Goal: Task Accomplishment & Management: Manage account settings

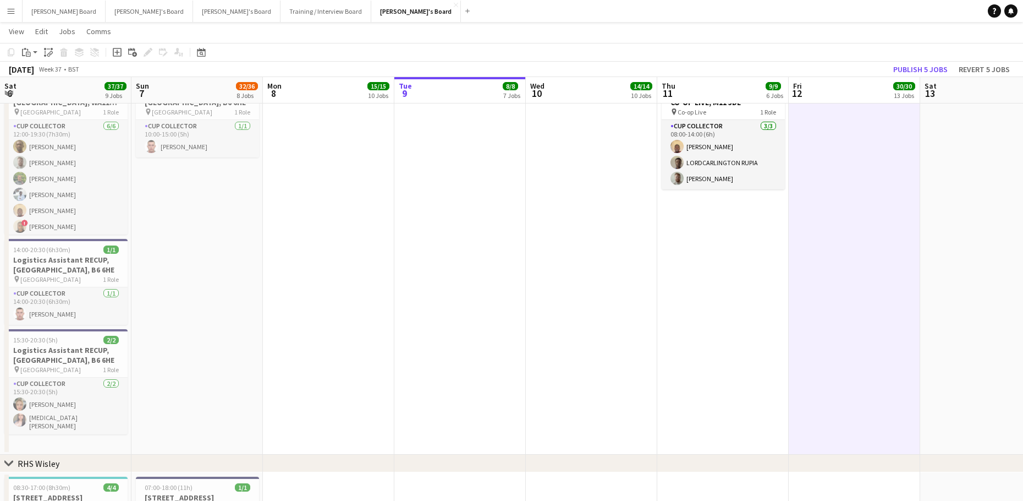
scroll to position [0, 424]
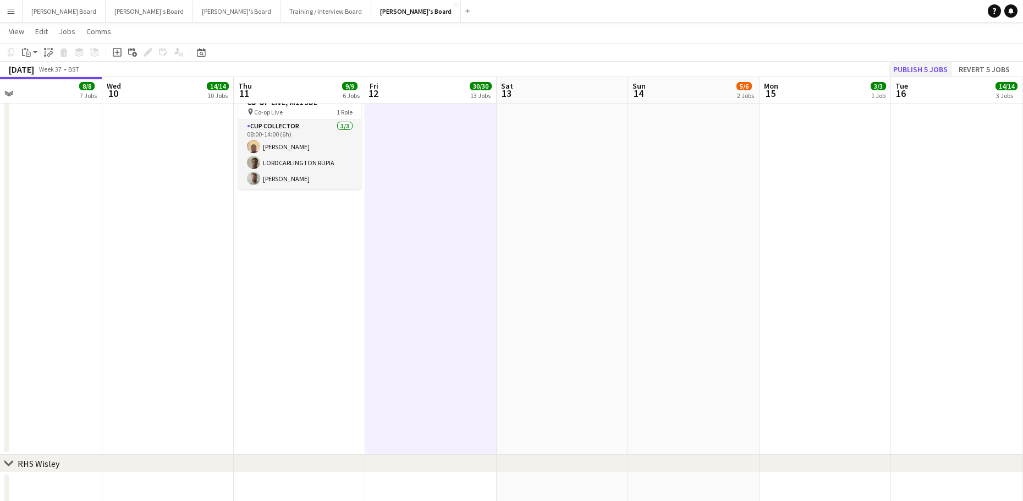
drag, startPoint x: 903, startPoint y: 59, endPoint x: 904, endPoint y: 65, distance: 6.1
click at [903, 59] on app-toolbar "Copy Paste Paste Ctrl+V Paste with crew Ctrl+Shift+V Paste linked Job Delete Gr…" at bounding box center [511, 52] width 1023 height 19
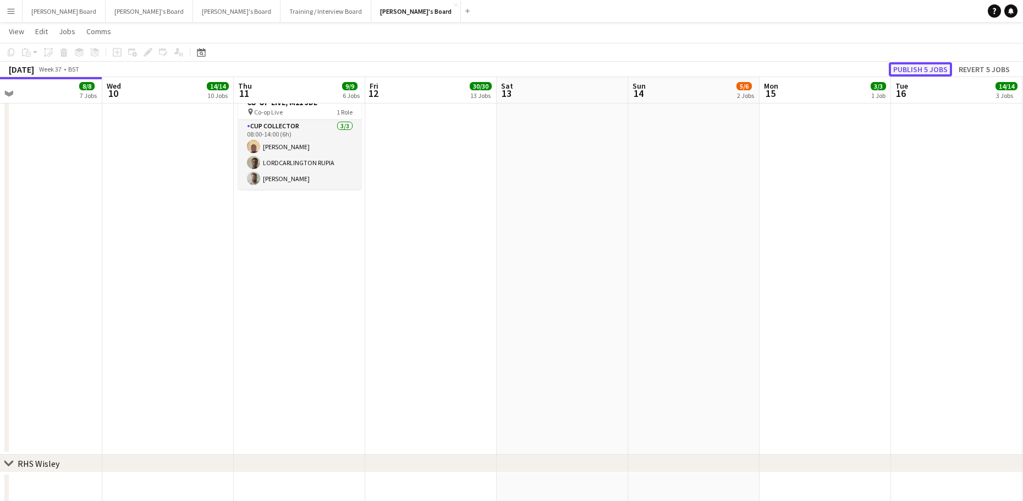
drag, startPoint x: 905, startPoint y: 70, endPoint x: 912, endPoint y: 71, distance: 7.8
click at [905, 70] on button "Publish 5 jobs" at bounding box center [920, 69] width 63 height 14
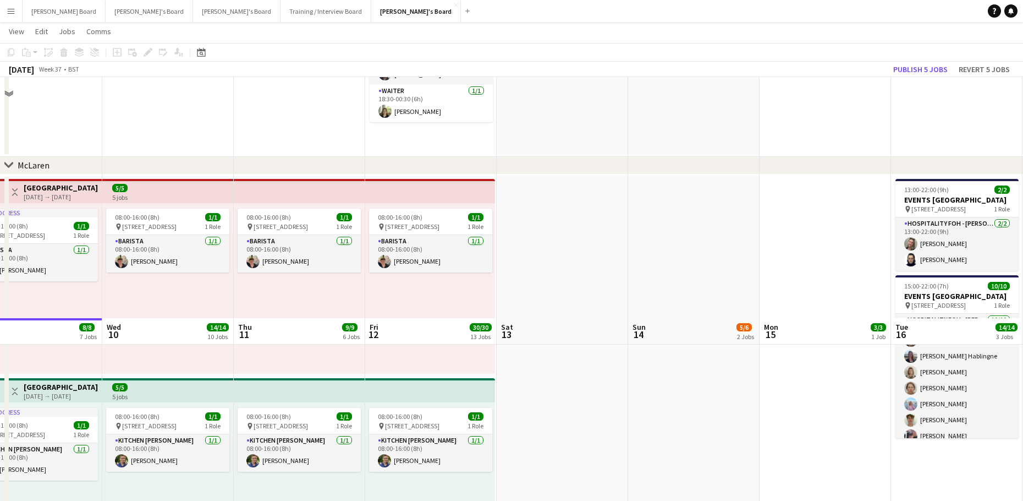
scroll to position [73, 0]
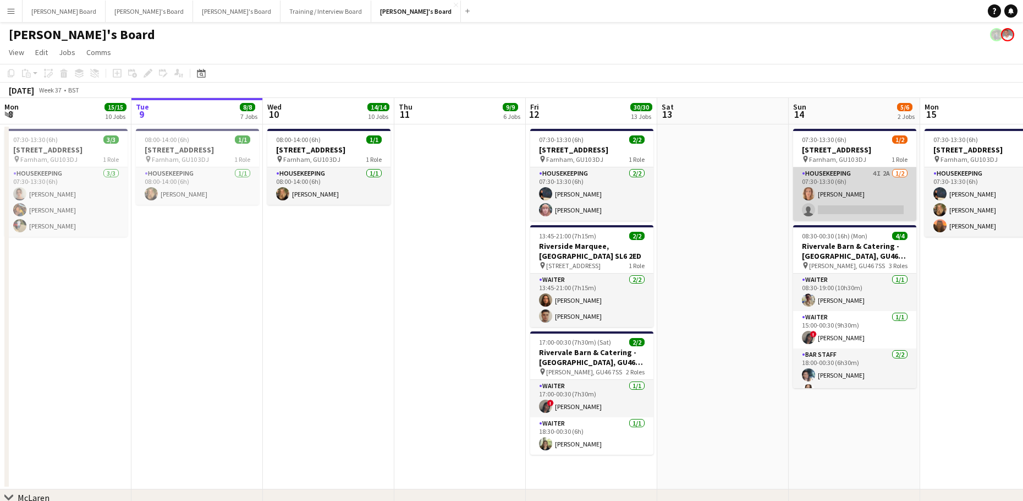
click at [838, 185] on app-card-role "Housekeeping 4I 2A 1/2 07:30-13:30 (6h) Ailsa Thompson single-neutral-actions" at bounding box center [854, 193] width 123 height 53
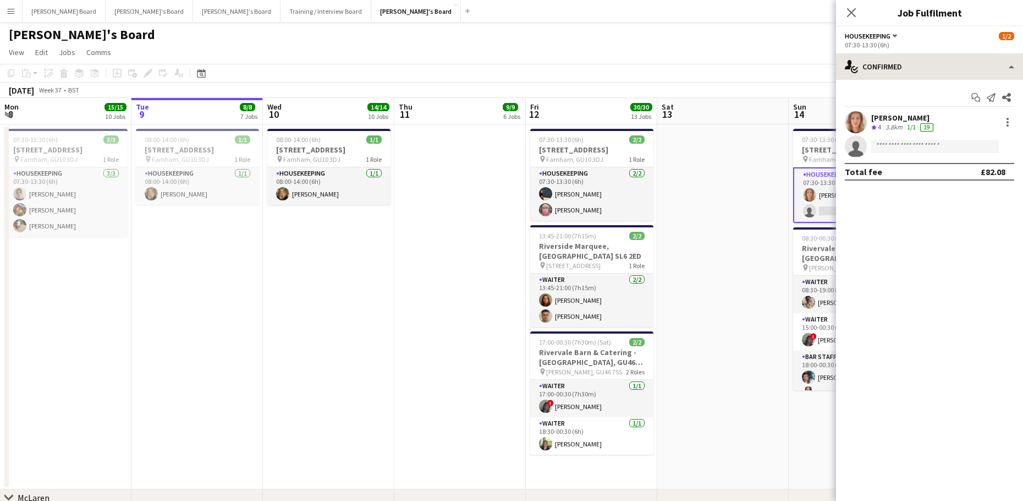
drag, startPoint x: 928, startPoint y: 53, endPoint x: 929, endPoint y: 69, distance: 16.0
click at [928, 54] on div "Housekeeping All roles Housekeeping 1/2 07:30-13:30 (6h) single-neutral-actions…" at bounding box center [929, 263] width 187 height 474
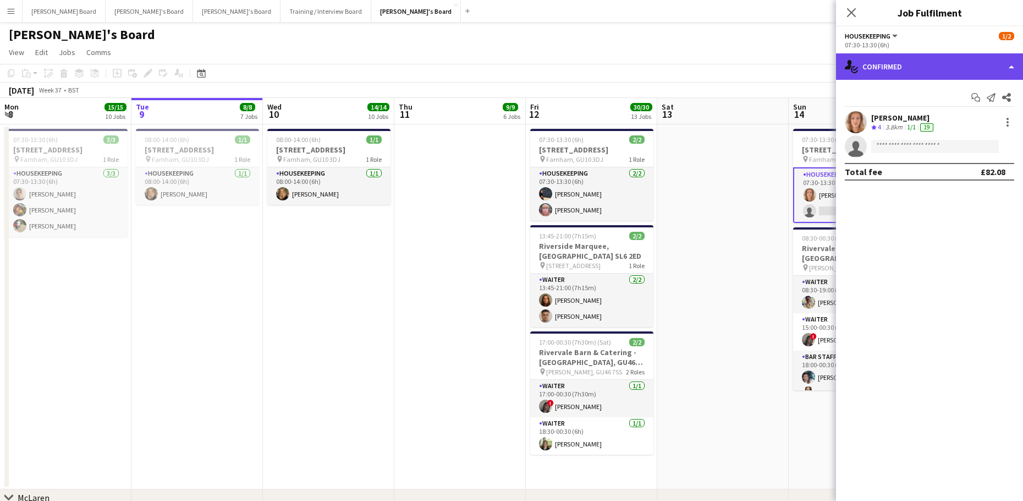
drag, startPoint x: 929, startPoint y: 69, endPoint x: 934, endPoint y: 96, distance: 28.1
click at [929, 70] on div "single-neutral-actions-check-2 Confirmed" at bounding box center [929, 66] width 187 height 26
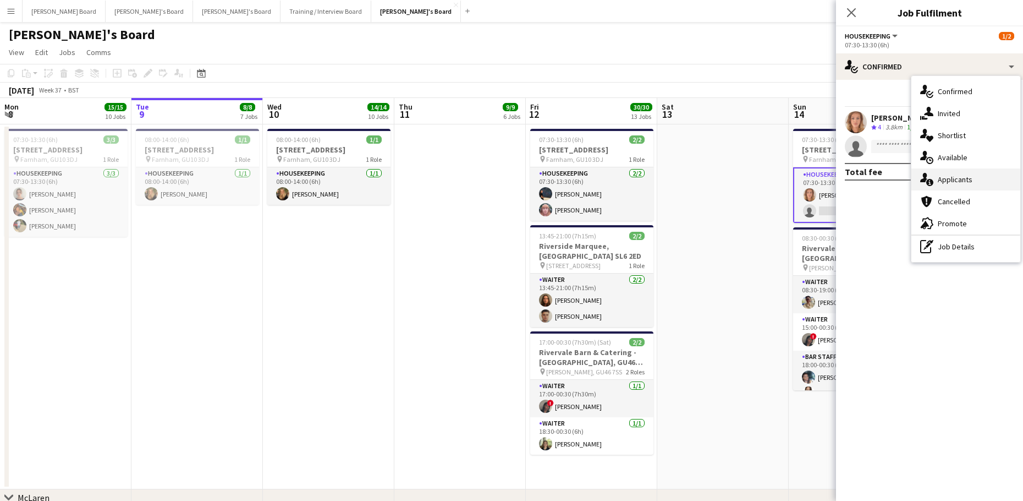
click at [945, 180] on span "Applicants" at bounding box center [955, 179] width 35 height 10
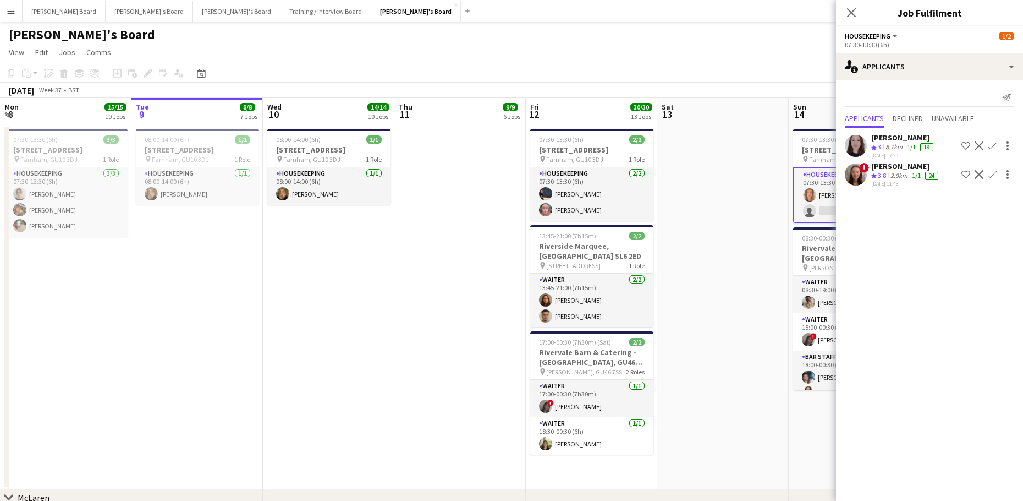
click at [761, 247] on app-date-cell at bounding box center [722, 306] width 131 height 365
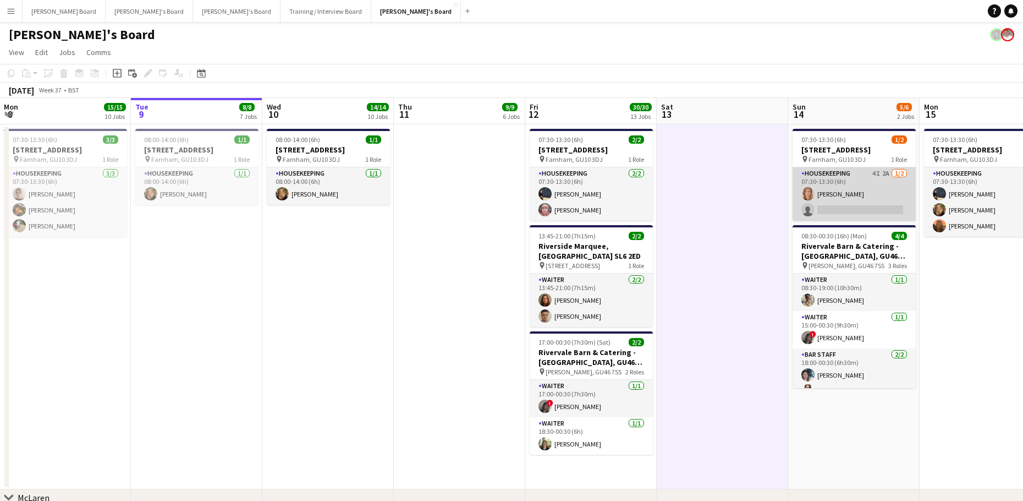
drag, startPoint x: 864, startPoint y: 184, endPoint x: 886, endPoint y: 179, distance: 22.6
click at [863, 184] on app-card-role "Housekeeping 4I 2A 1/2 07:30-13:30 (6h) Ailsa Thompson single-neutral-actions" at bounding box center [854, 193] width 123 height 53
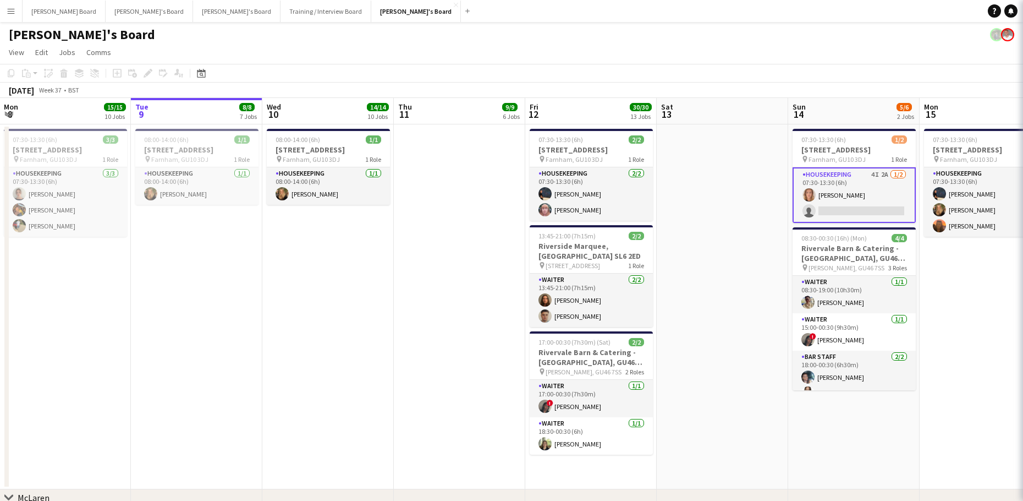
scroll to position [0, 264]
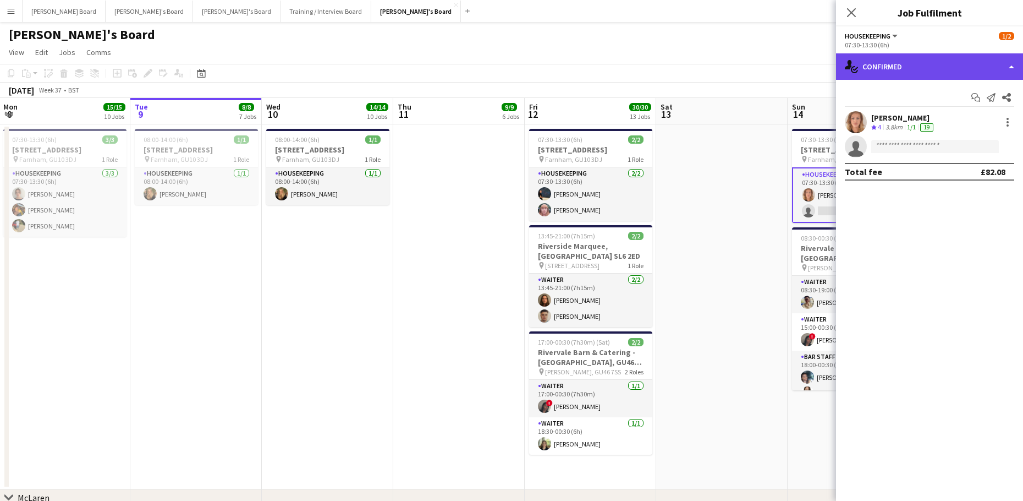
click at [894, 74] on div "single-neutral-actions-check-2 Confirmed" at bounding box center [929, 66] width 187 height 26
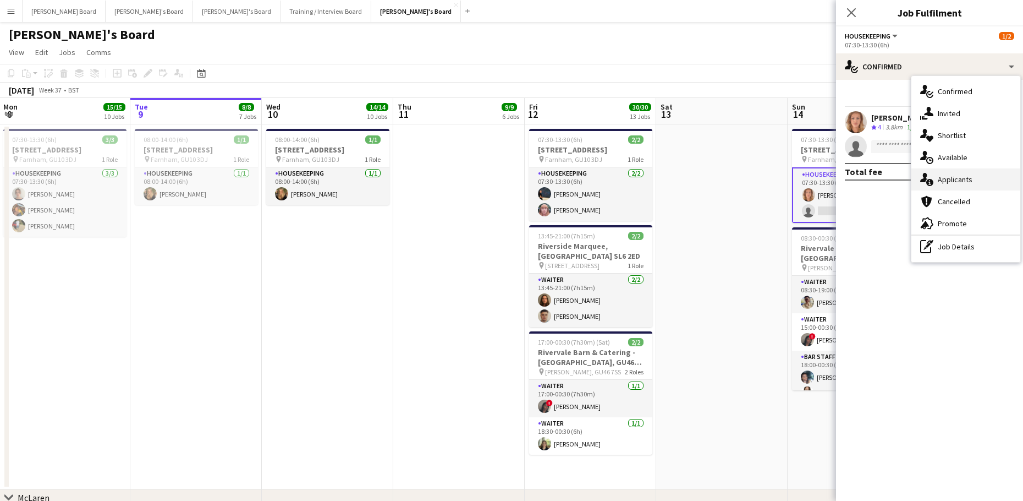
click at [957, 169] on div "single-neutral-actions-information Applicants" at bounding box center [966, 179] width 109 height 22
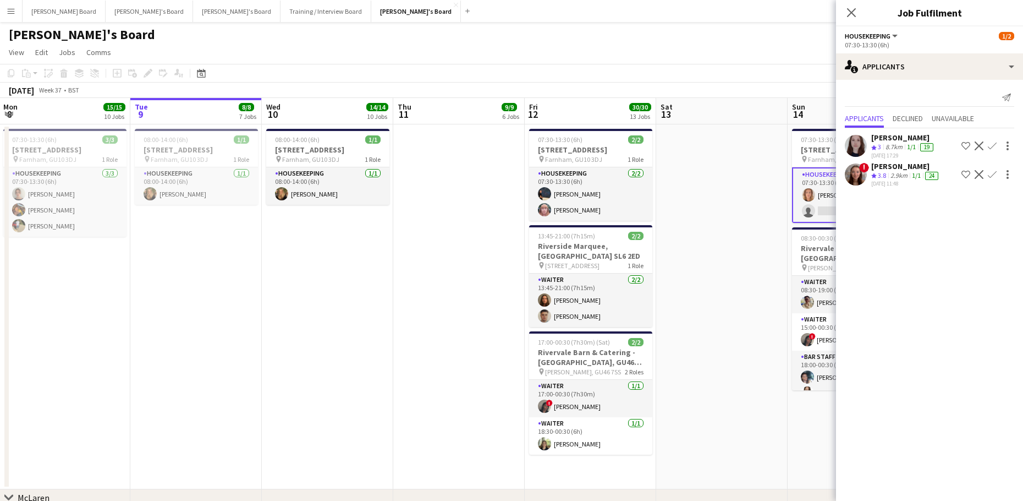
click at [979, 173] on app-icon "Decline" at bounding box center [979, 174] width 9 height 9
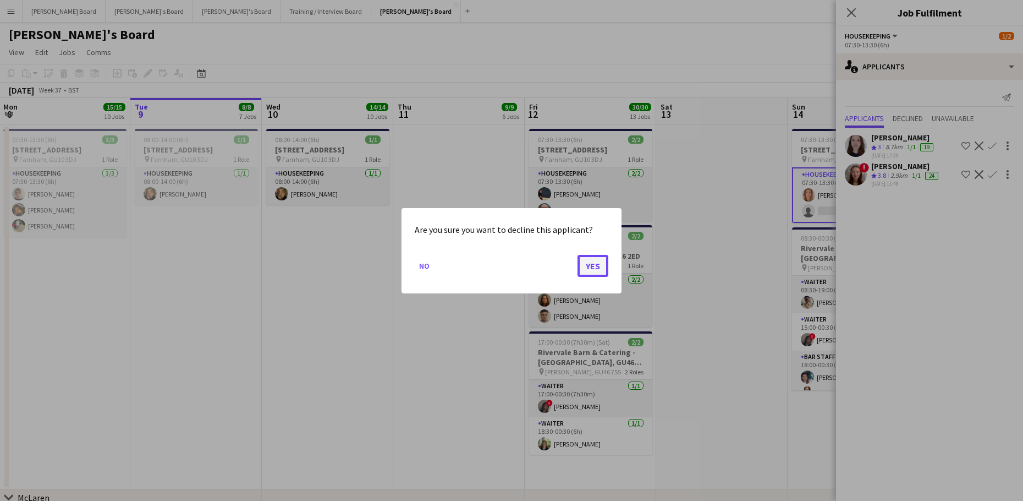
click at [590, 270] on button "Yes" at bounding box center [593, 265] width 31 height 22
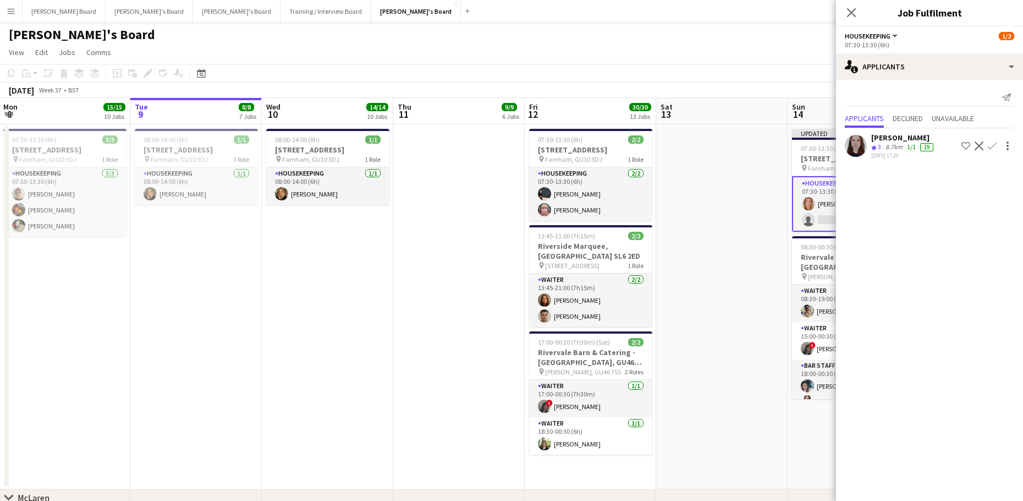
click at [715, 200] on app-date-cell at bounding box center [721, 306] width 131 height 365
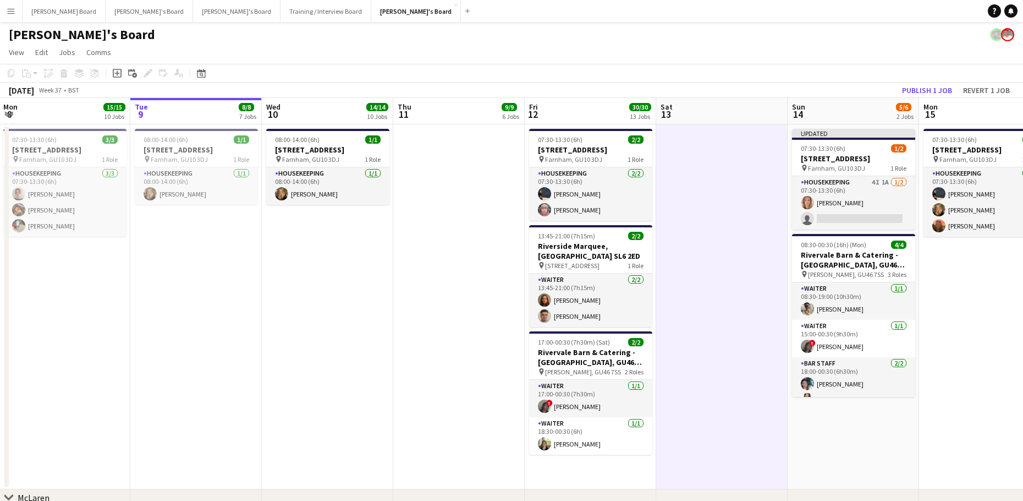
click at [942, 78] on app-toolbar "Copy Paste Paste Ctrl+V Paste with crew Ctrl+Shift+V Paste linked Job [GEOGRAPH…" at bounding box center [511, 73] width 1023 height 19
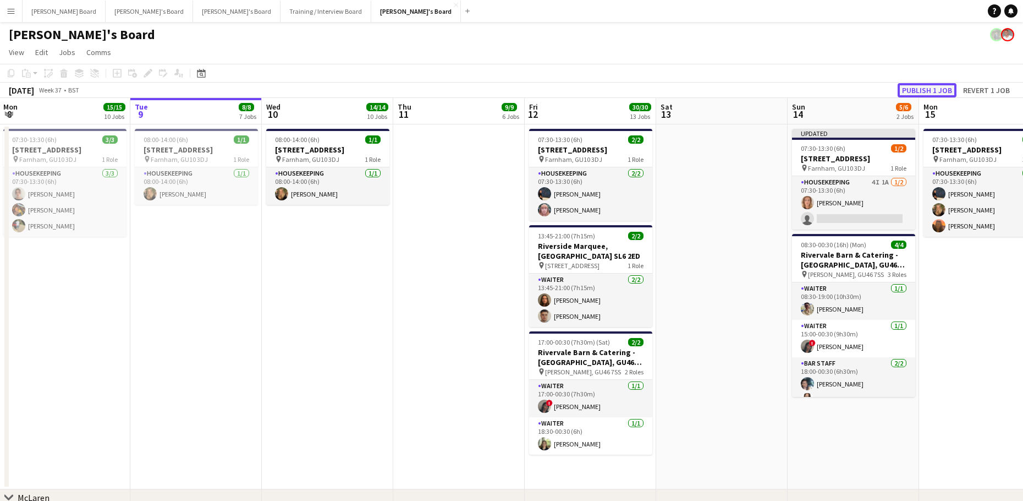
click at [941, 85] on button "Publish 1 job" at bounding box center [927, 90] width 59 height 14
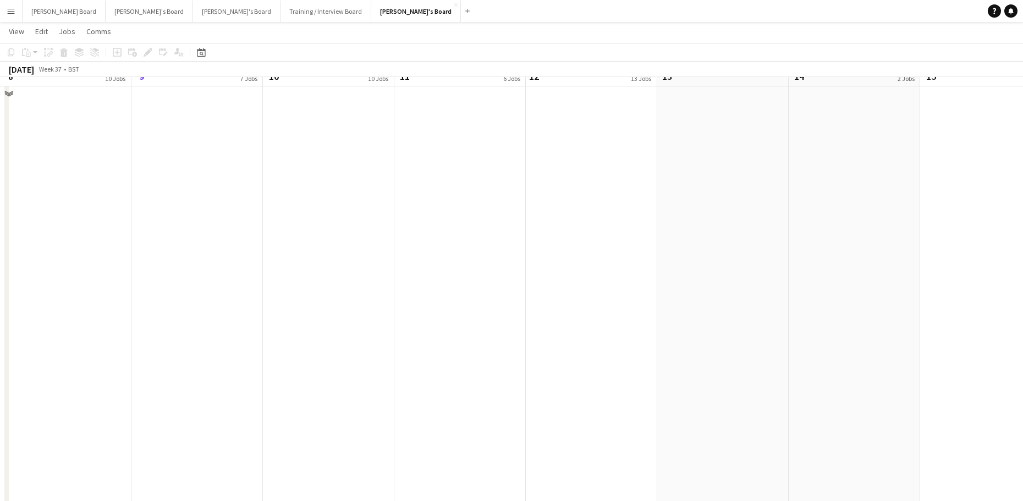
scroll to position [2275, 0]
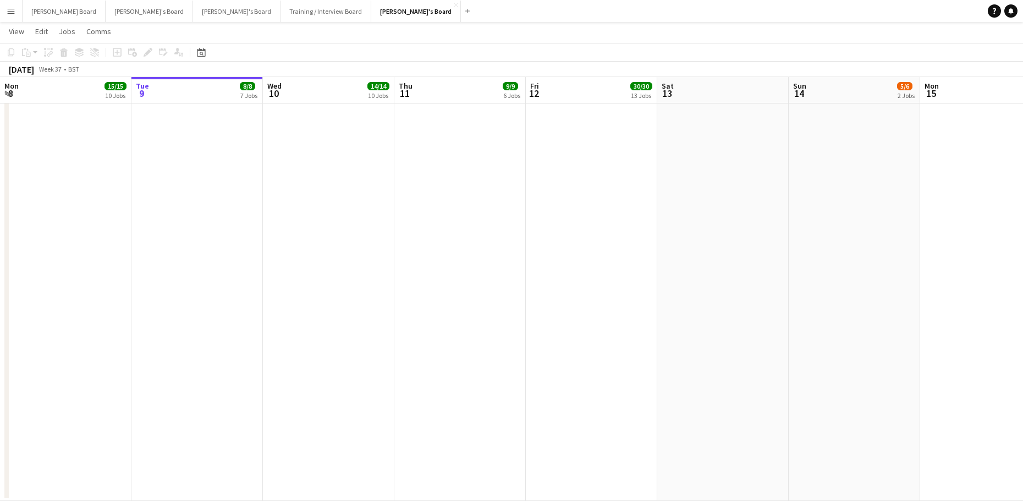
drag, startPoint x: 365, startPoint y: 217, endPoint x: 371, endPoint y: 218, distance: 5.6
click at [365, 217] on app-date-cell at bounding box center [328, 229] width 131 height 542
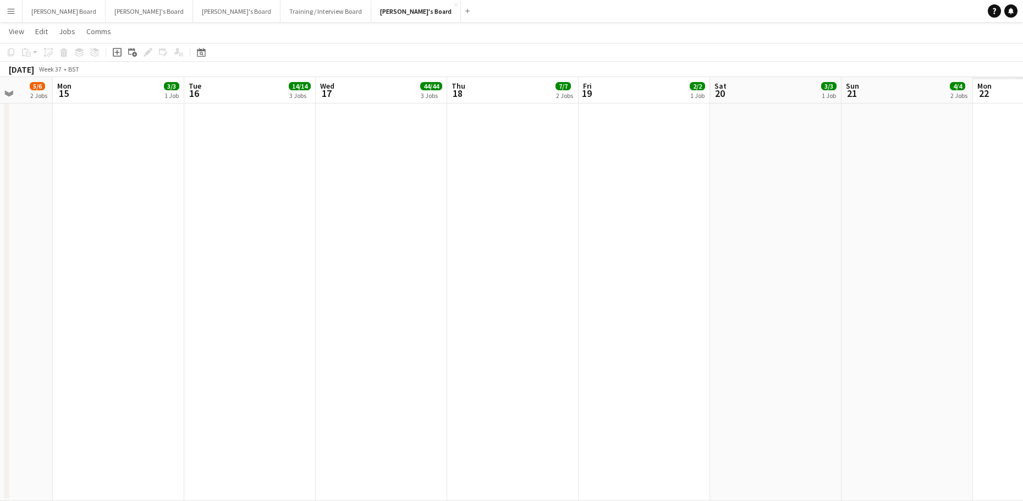
drag, startPoint x: 880, startPoint y: 367, endPoint x: 328, endPoint y: 323, distance: 553.6
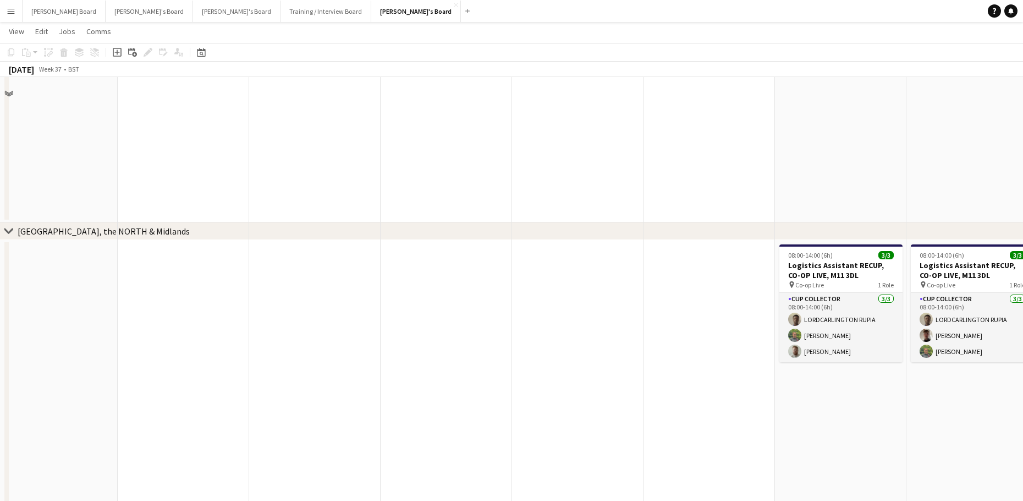
scroll to position [1761, 0]
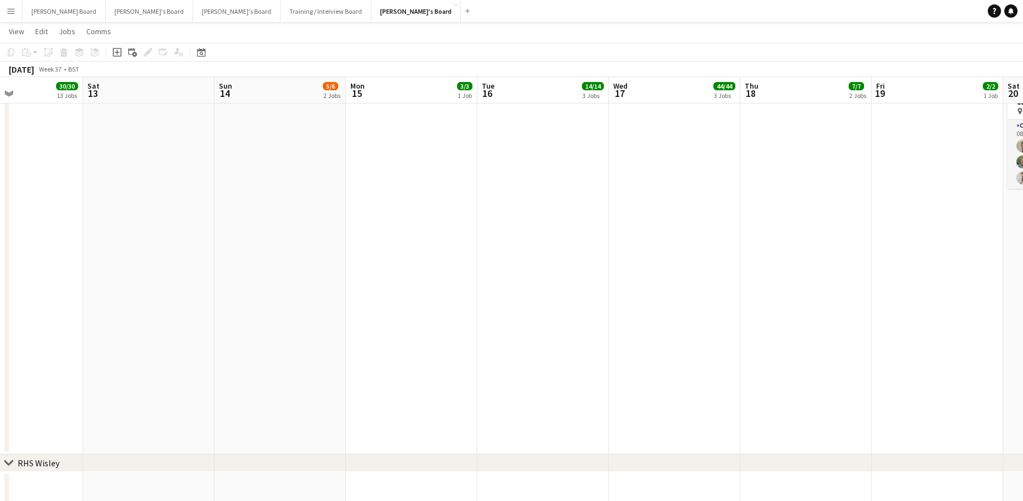
drag, startPoint x: 401, startPoint y: 322, endPoint x: 850, endPoint y: 320, distance: 449.5
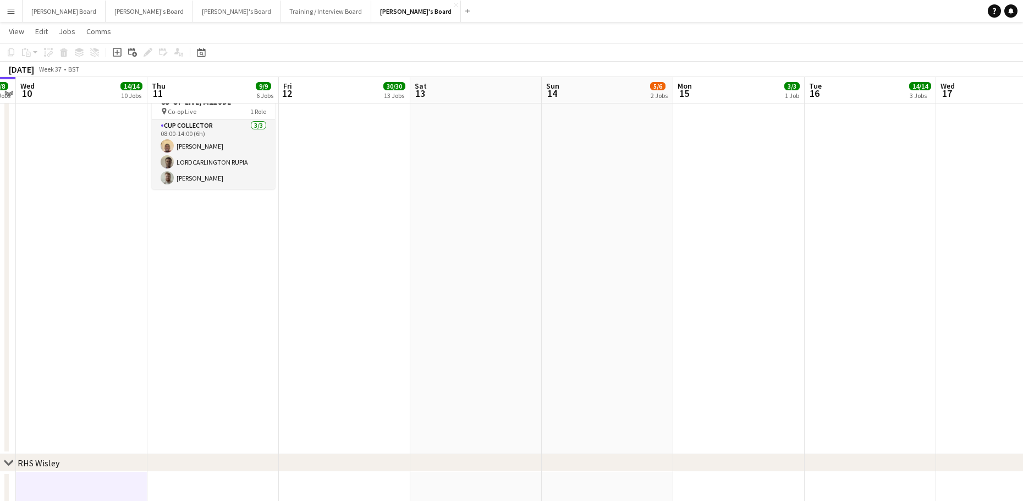
drag, startPoint x: 495, startPoint y: 327, endPoint x: 726, endPoint y: 326, distance: 230.5
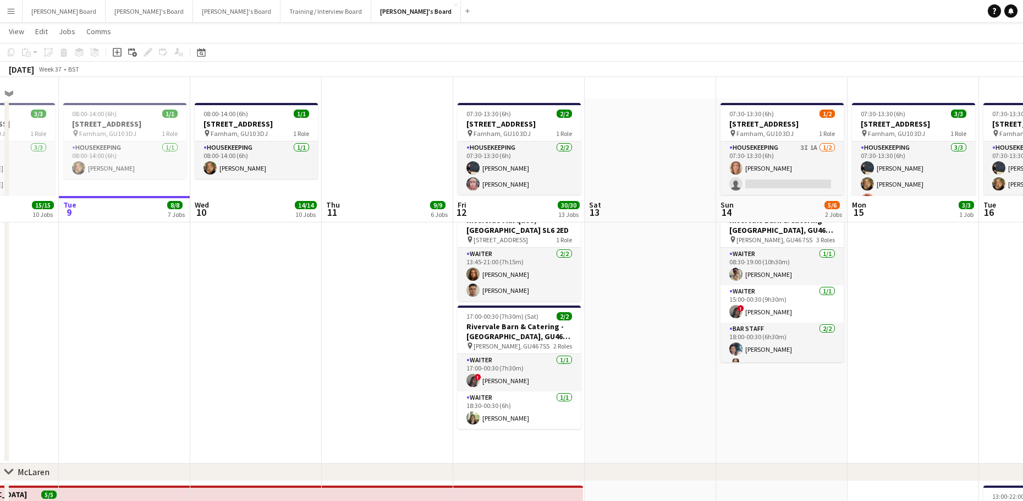
scroll to position [0, 0]
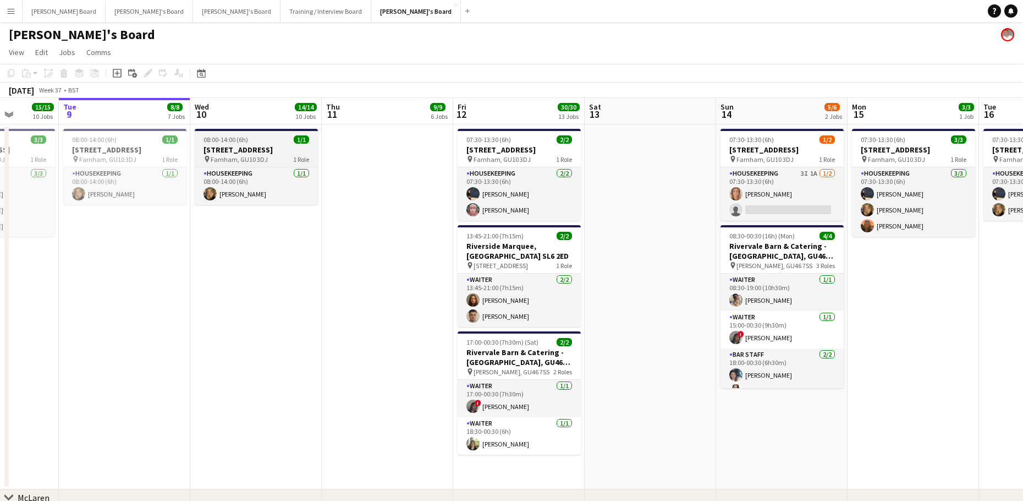
click at [250, 150] on h3 "[STREET_ADDRESS]" at bounding box center [256, 150] width 123 height 10
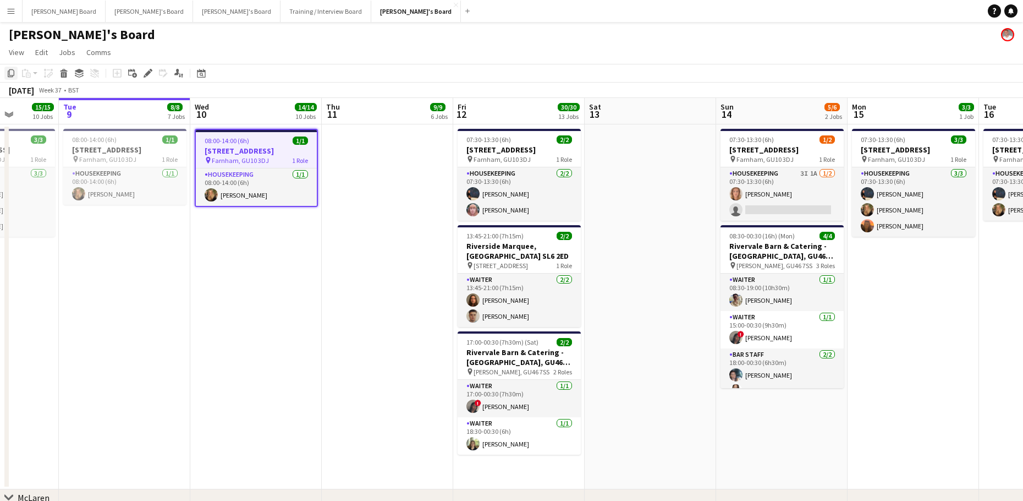
click at [13, 74] on icon "Copy" at bounding box center [11, 73] width 9 height 9
click at [385, 172] on app-date-cell at bounding box center [387, 306] width 131 height 365
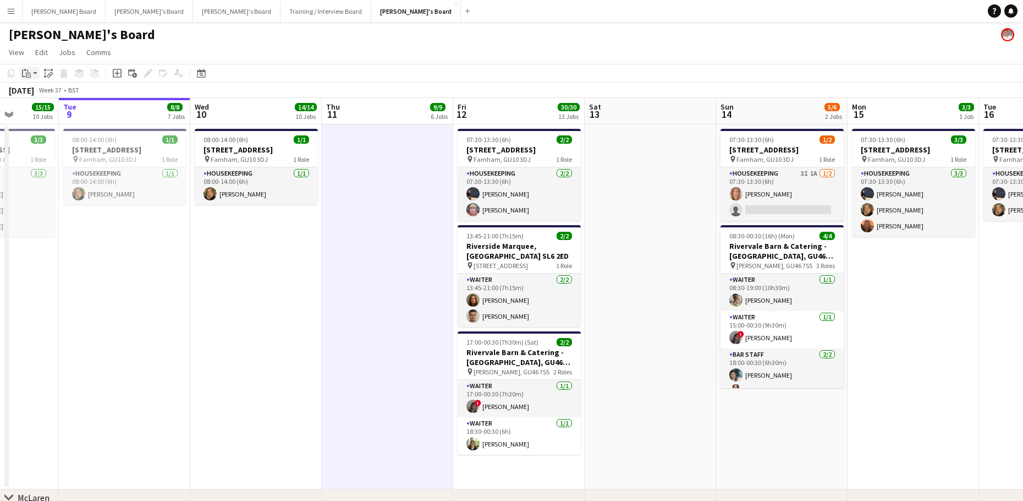
click at [35, 74] on app-action-btn "Paste" at bounding box center [30, 73] width 20 height 13
click at [43, 94] on link "Paste Ctrl+V" at bounding box center [80, 94] width 103 height 10
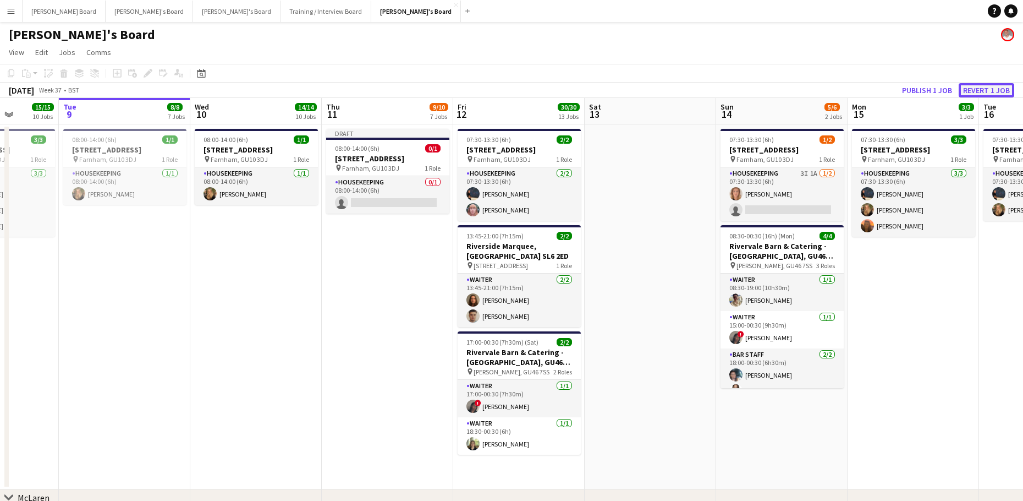
click at [996, 90] on button "Revert 1 job" at bounding box center [987, 90] width 56 height 14
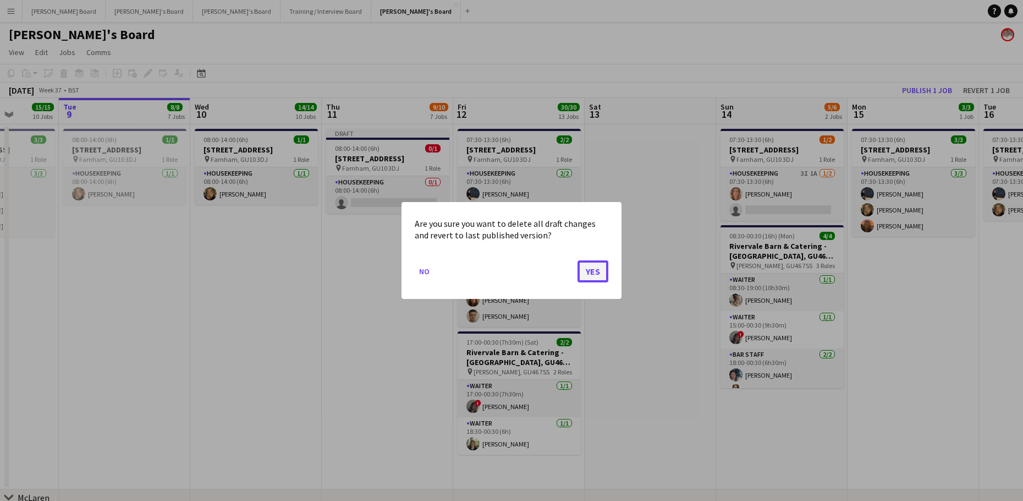
click at [587, 273] on button "Yes" at bounding box center [593, 271] width 31 height 22
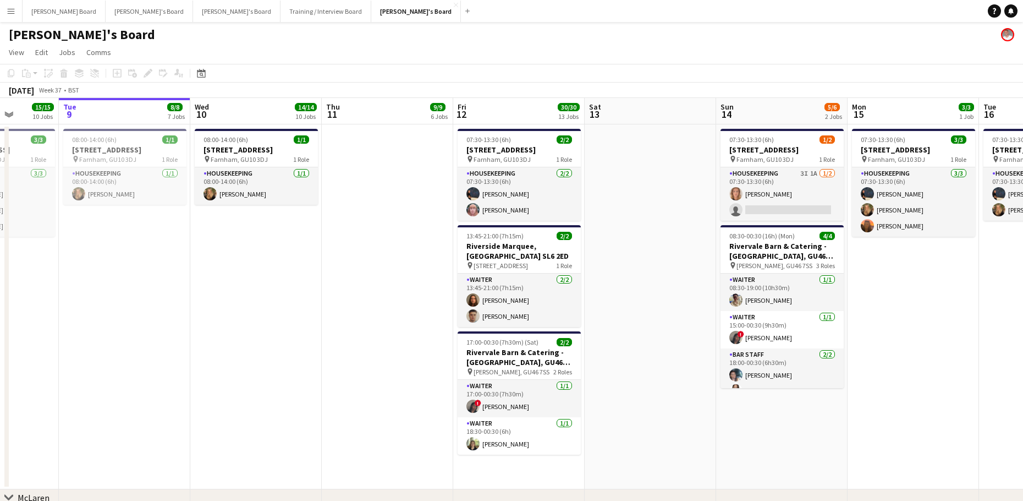
click at [406, 205] on app-date-cell at bounding box center [387, 306] width 131 height 365
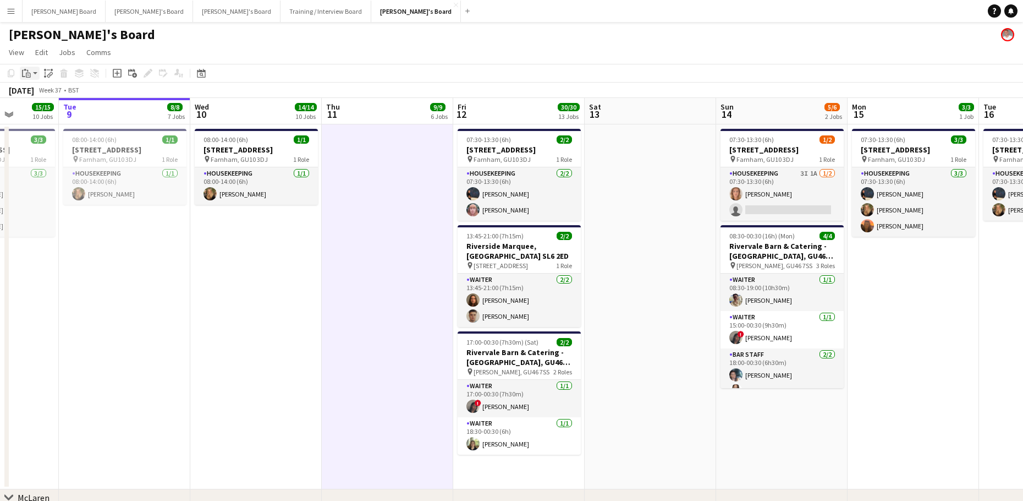
click at [32, 76] on div "Paste" at bounding box center [26, 73] width 13 height 13
click at [70, 106] on div "Paste Ctrl+V Paste with crew Ctrl+Shift+V" at bounding box center [80, 103] width 121 height 46
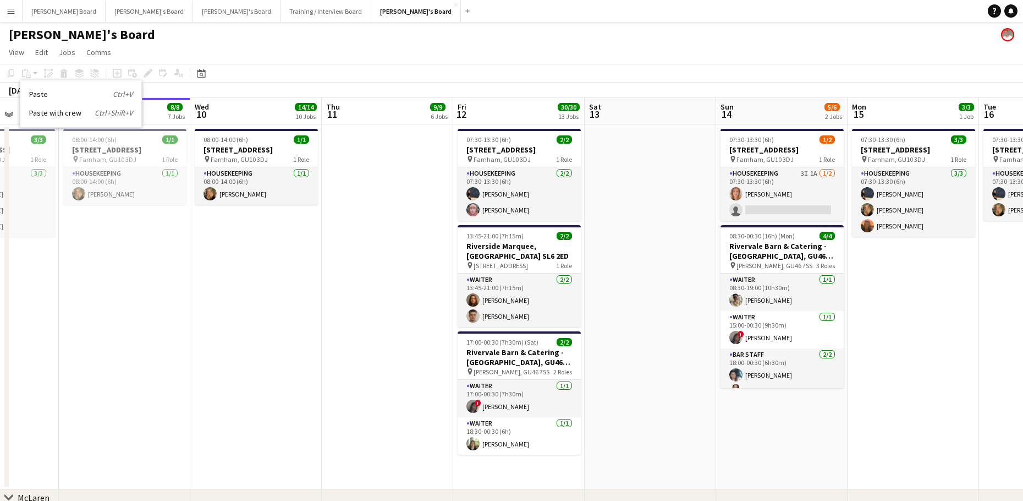
click at [75, 114] on link "Paste with crew Ctrl+Shift+V" at bounding box center [80, 113] width 103 height 10
click at [257, 147] on h3 "[STREET_ADDRESS]" at bounding box center [256, 150] width 123 height 10
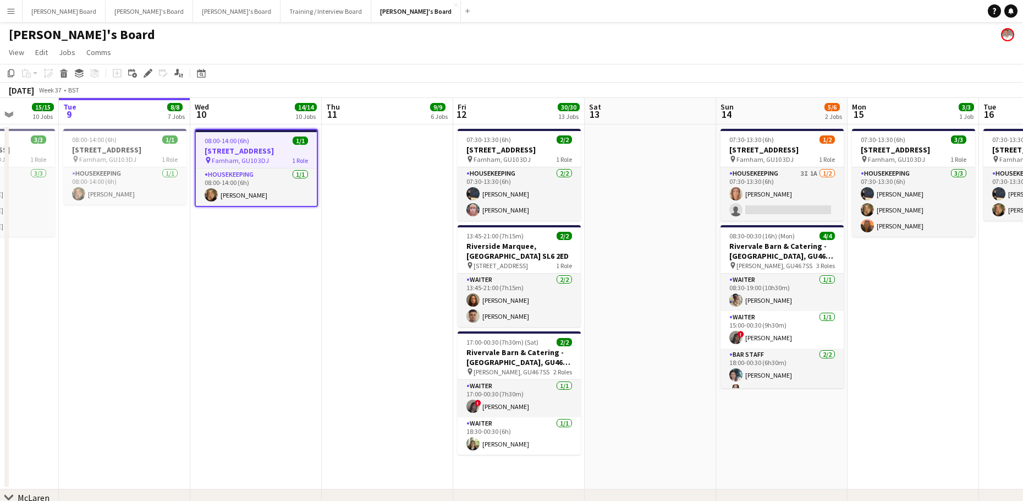
scroll to position [0, 336]
click at [13, 71] on icon "Copy" at bounding box center [11, 73] width 9 height 9
click at [325, 161] on app-date-cell at bounding box center [386, 306] width 131 height 365
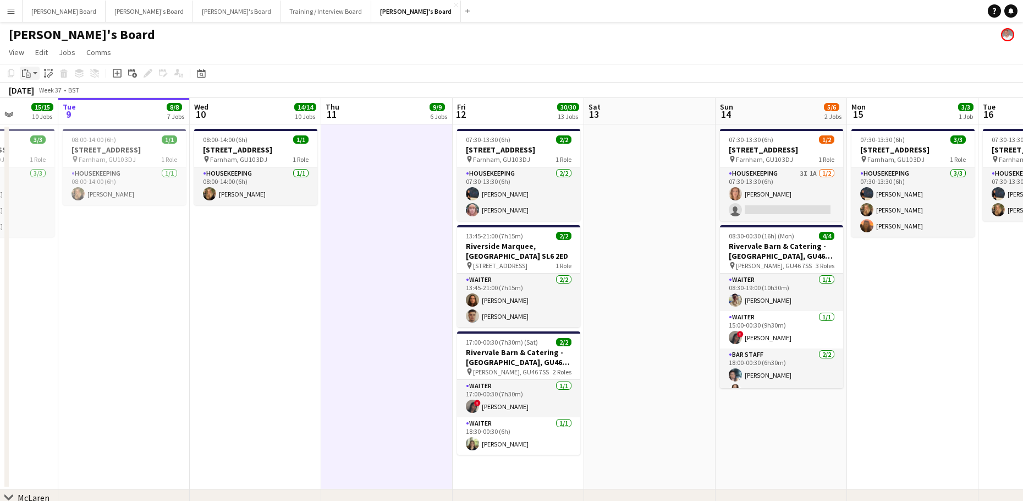
click at [24, 77] on icon at bounding box center [23, 73] width 3 height 7
drag, startPoint x: 69, startPoint y: 115, endPoint x: 74, endPoint y: 116, distance: 5.5
click at [69, 115] on link "Paste with crew Ctrl+Shift+V" at bounding box center [80, 113] width 103 height 10
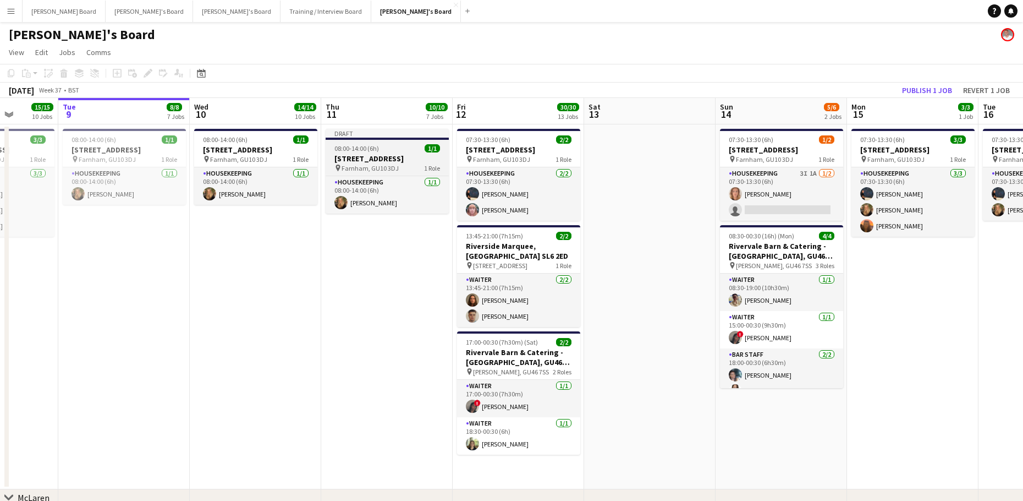
click at [383, 160] on h3 "[STREET_ADDRESS]" at bounding box center [387, 159] width 123 height 10
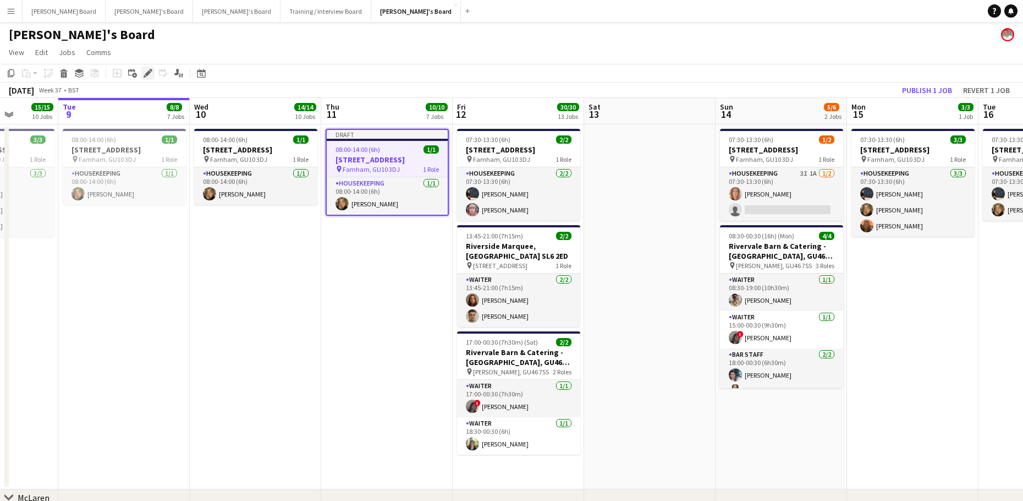
click at [149, 69] on icon "Edit" at bounding box center [148, 73] width 9 height 9
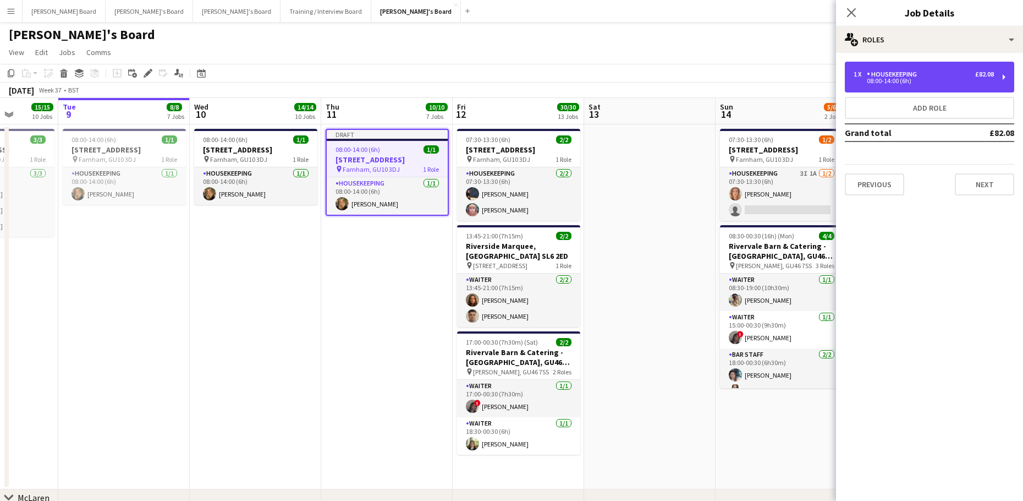
drag, startPoint x: 867, startPoint y: 91, endPoint x: 782, endPoint y: 107, distance: 86.2
click at [867, 91] on div "1 x Housekeeping £82.08 08:00-14:00 (6h)" at bounding box center [929, 77] width 169 height 31
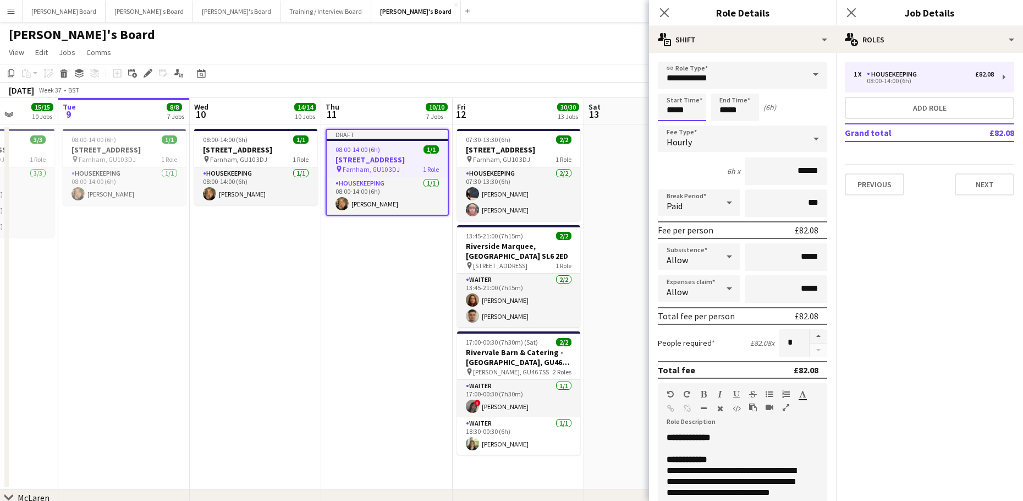
click at [676, 112] on input "*****" at bounding box center [682, 108] width 48 height 28
click at [673, 124] on div at bounding box center [671, 126] width 22 height 11
click at [694, 95] on input "*****" at bounding box center [682, 108] width 48 height 28
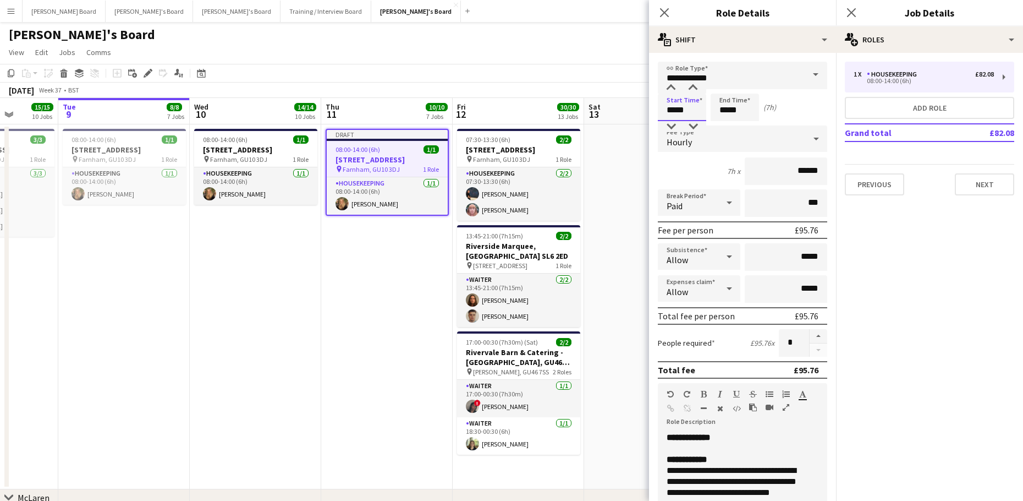
click at [694, 94] on input "*****" at bounding box center [682, 108] width 48 height 28
click at [694, 91] on div at bounding box center [693, 88] width 22 height 11
type input "*****"
click at [694, 91] on div at bounding box center [693, 88] width 22 height 11
click at [736, 110] on input "*****" at bounding box center [735, 108] width 48 height 28
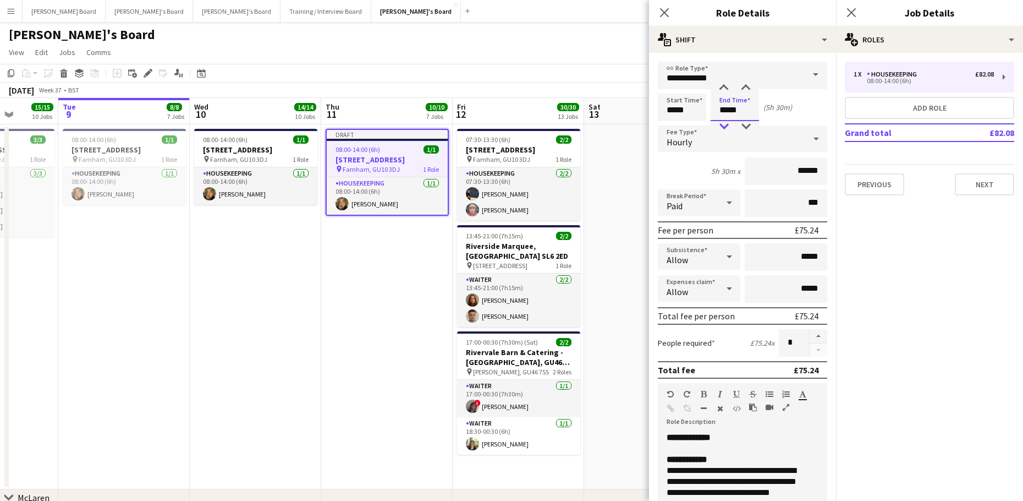
click at [721, 124] on div at bounding box center [724, 126] width 22 height 11
type input "*****"
click at [721, 124] on div at bounding box center [724, 126] width 22 height 11
click at [644, 226] on app-date-cell at bounding box center [649, 306] width 131 height 365
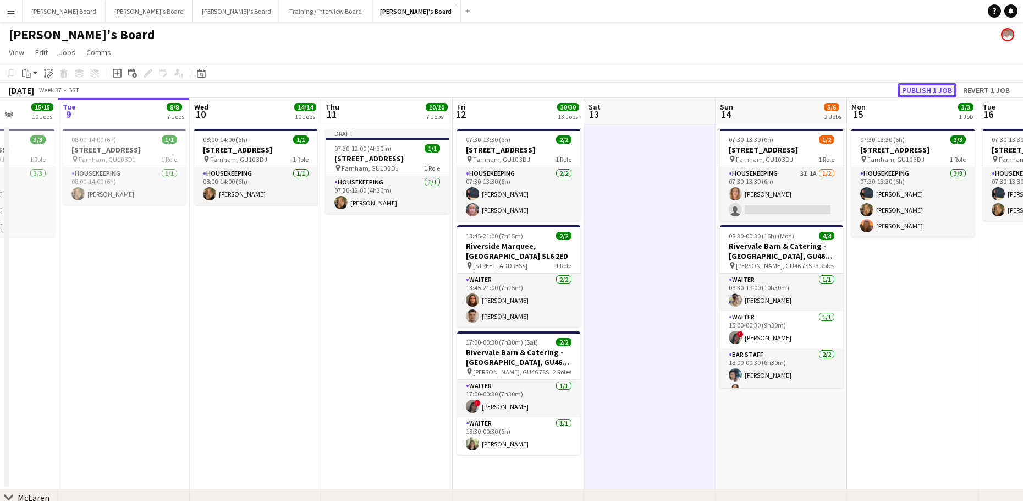
click at [907, 93] on button "Publish 1 job" at bounding box center [927, 90] width 59 height 14
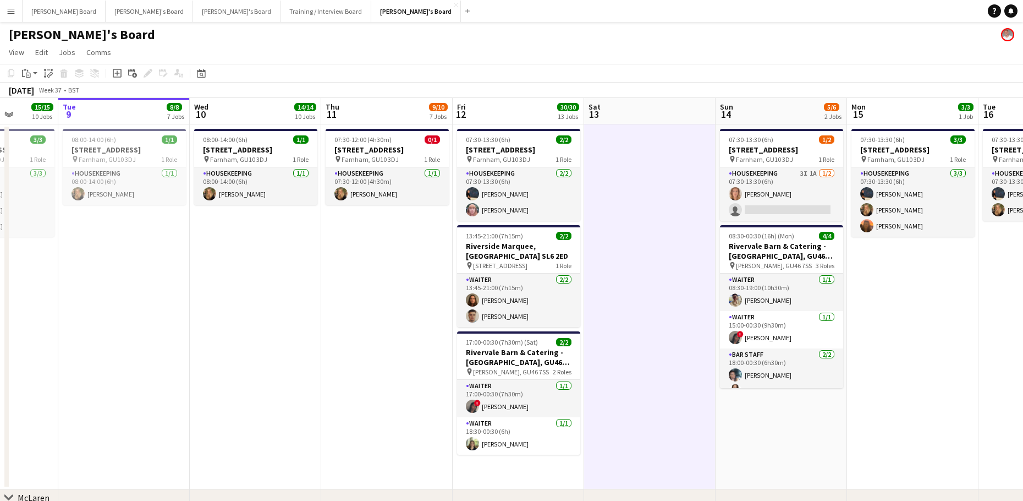
click at [658, 344] on app-date-cell at bounding box center [649, 306] width 131 height 365
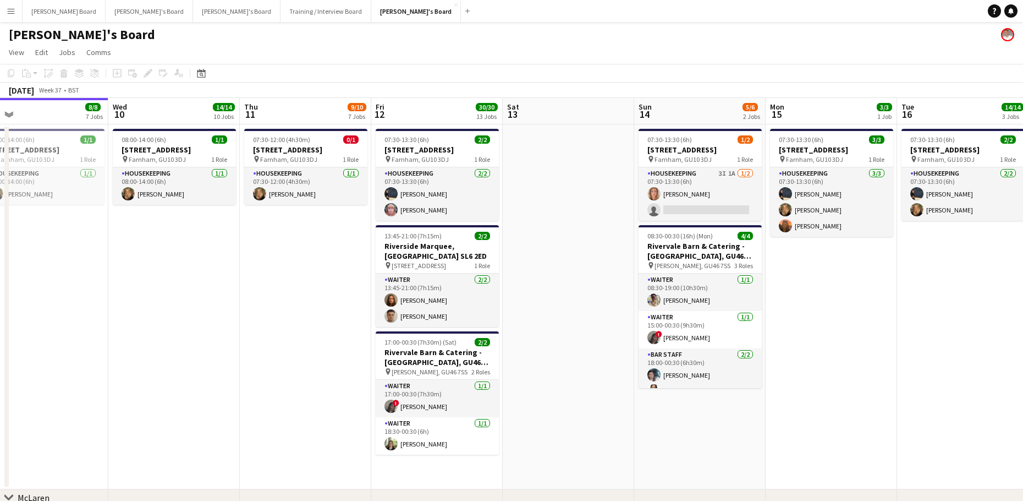
drag, startPoint x: 885, startPoint y: 333, endPoint x: 719, endPoint y: 342, distance: 165.8
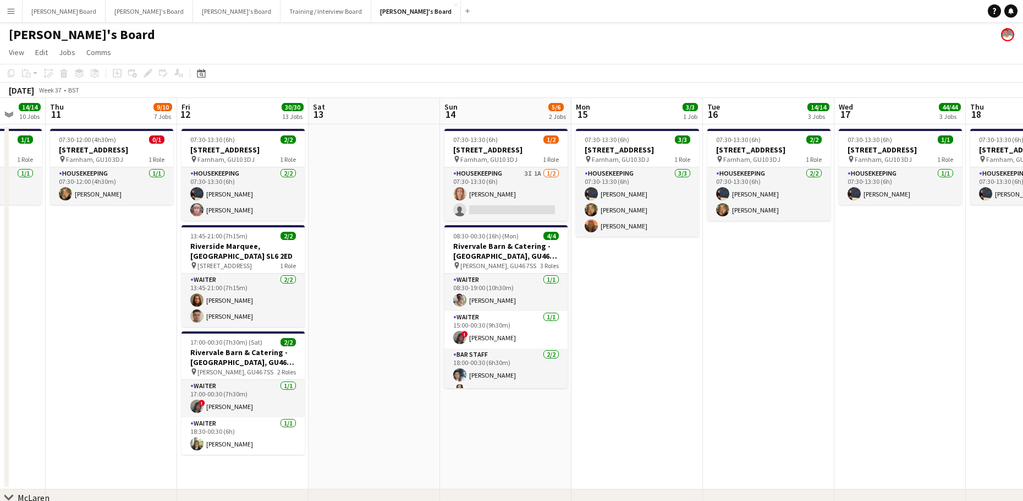
drag, startPoint x: 801, startPoint y: 318, endPoint x: 413, endPoint y: 350, distance: 389.2
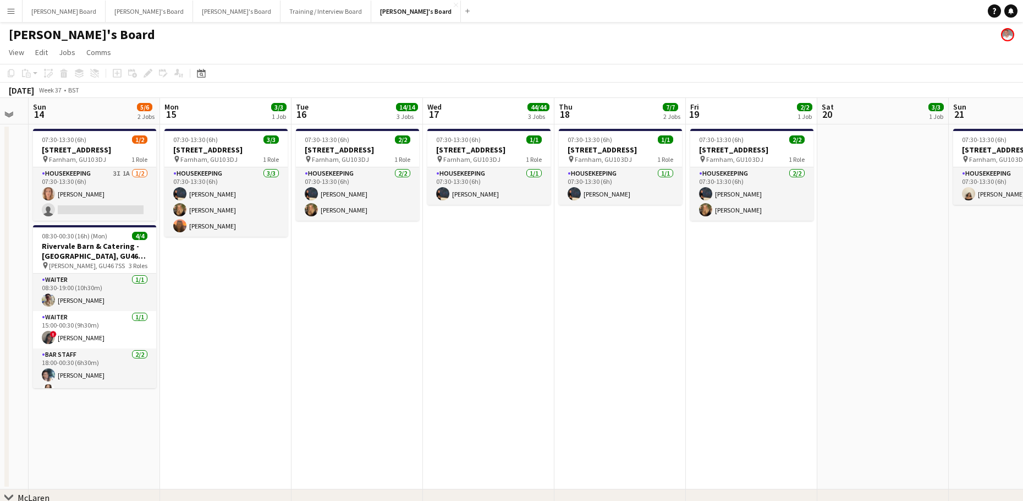
drag, startPoint x: 663, startPoint y: 344, endPoint x: 399, endPoint y: 351, distance: 264.2
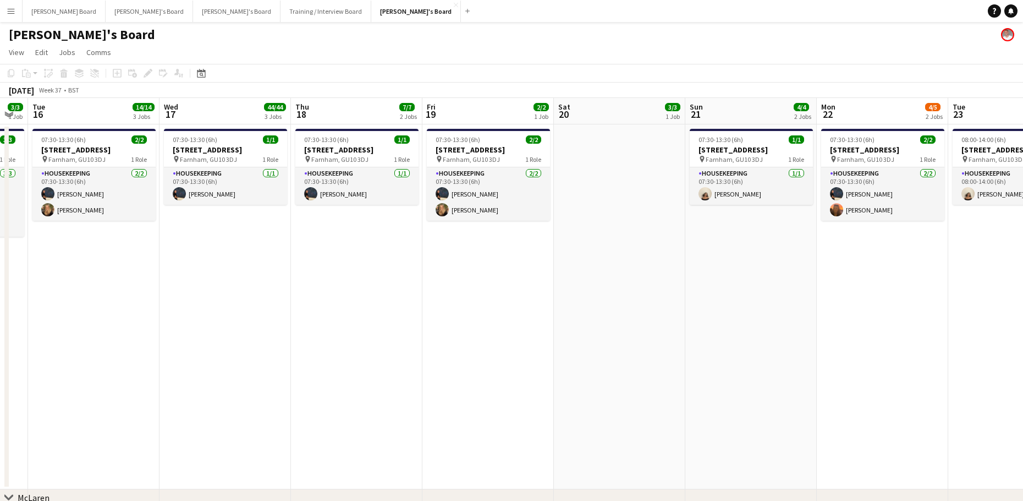
drag, startPoint x: 728, startPoint y: 350, endPoint x: 643, endPoint y: 331, distance: 86.8
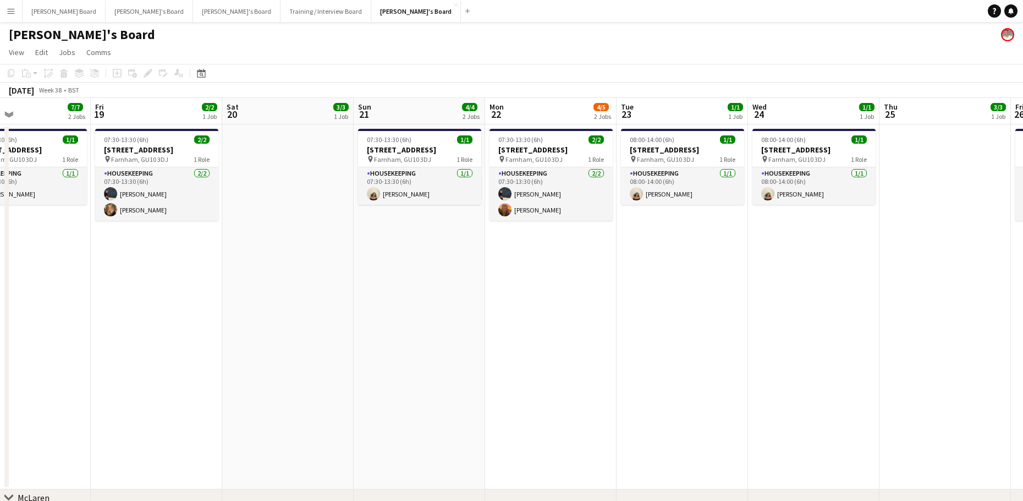
drag, startPoint x: 612, startPoint y: 355, endPoint x: 637, endPoint y: 348, distance: 26.2
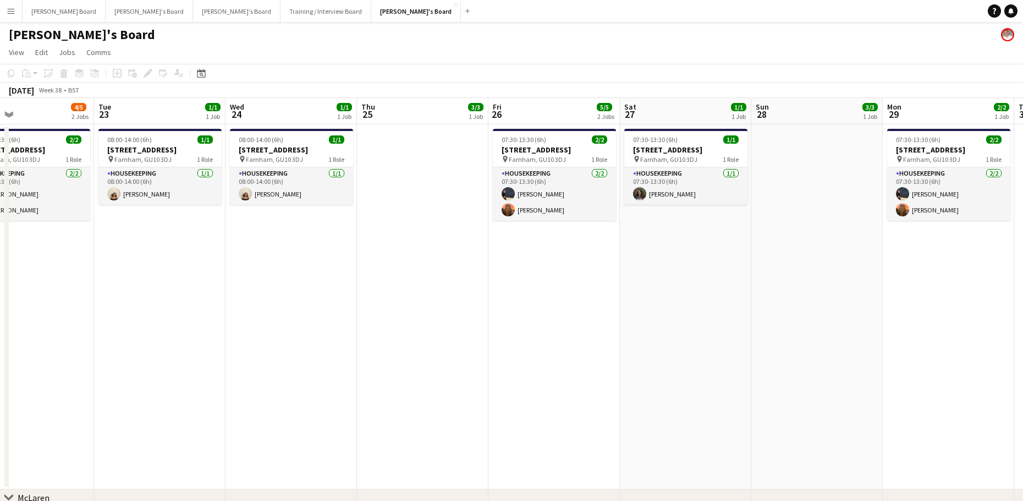
drag, startPoint x: 519, startPoint y: 361, endPoint x: 624, endPoint y: 331, distance: 110.0
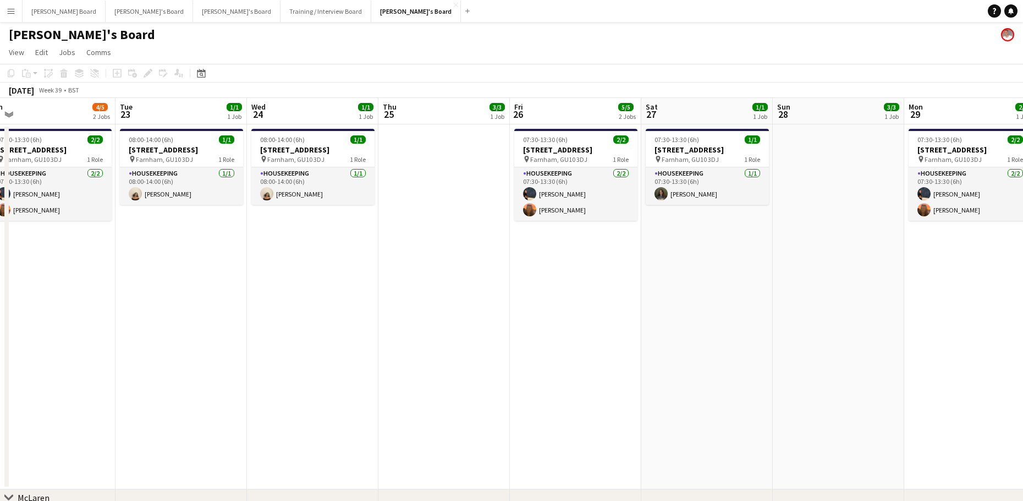
drag, startPoint x: 392, startPoint y: 347, endPoint x: 753, endPoint y: 351, distance: 361.0
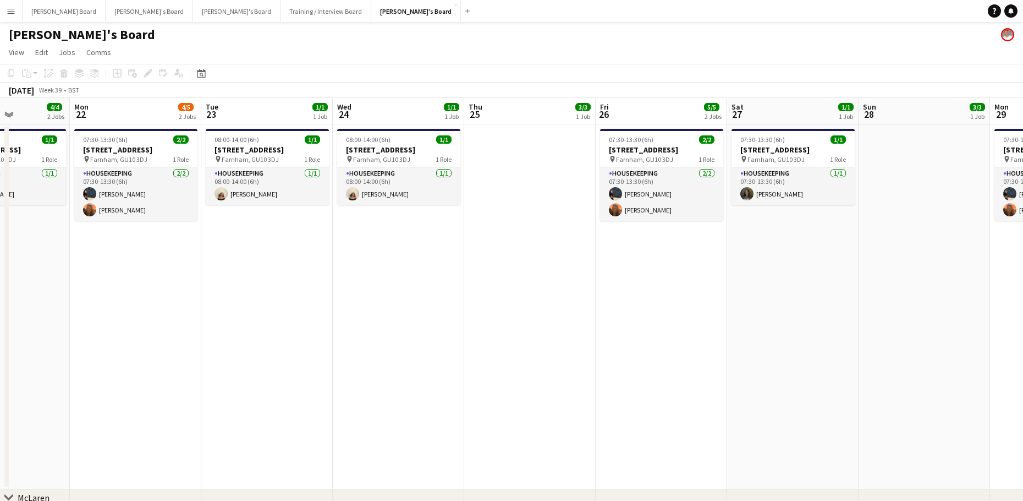
drag, startPoint x: 485, startPoint y: 327, endPoint x: 830, endPoint y: 323, distance: 345.6
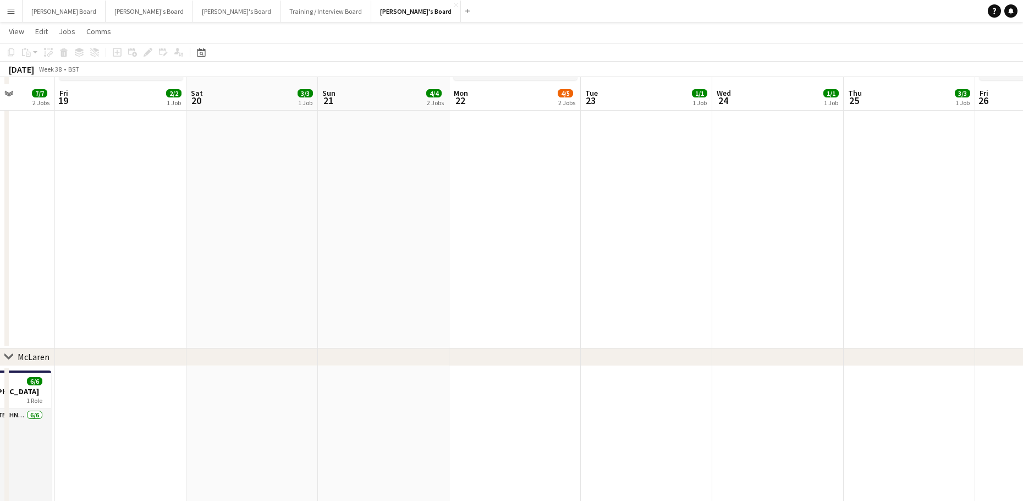
scroll to position [147, 0]
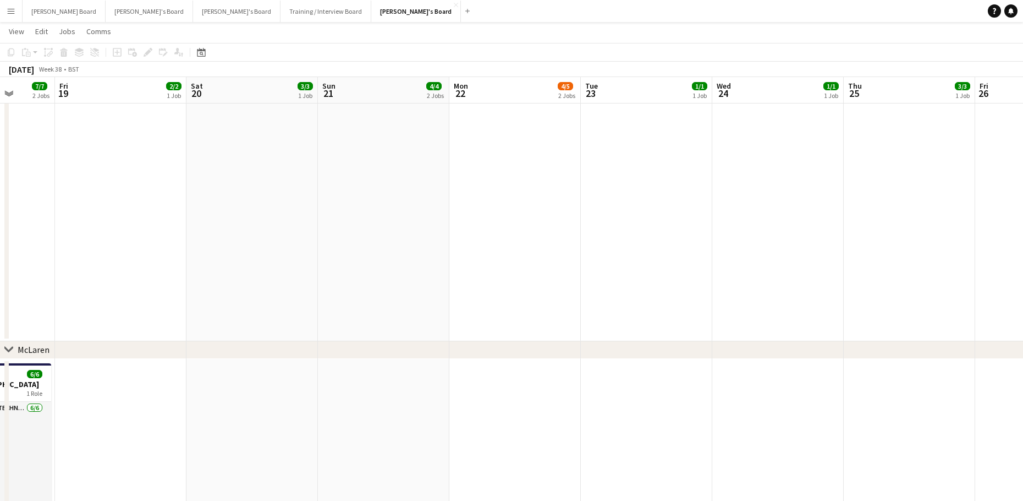
click at [996, 161] on app-date-cell "07:30-13:30 (6h) 2/[STREET_ADDRESS] pin Farnham, GU10 3DJ 1 Role Housekeeping […" at bounding box center [1041, 158] width 131 height 365
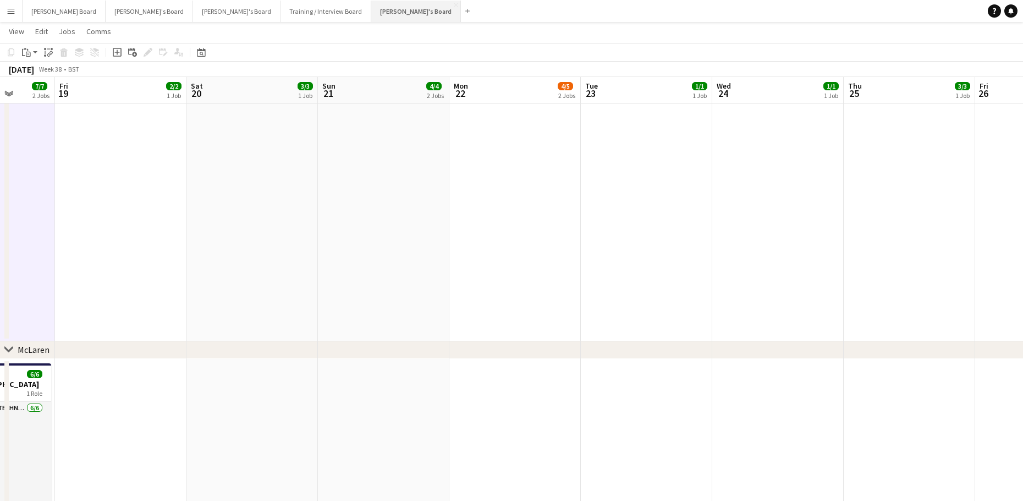
click at [371, 17] on button "[PERSON_NAME]'s Board Close" at bounding box center [416, 11] width 90 height 21
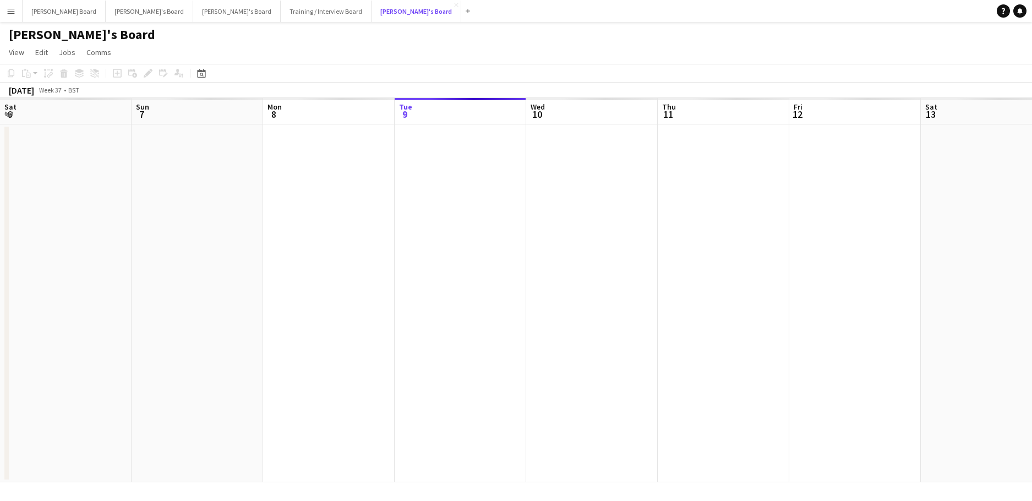
scroll to position [0, 263]
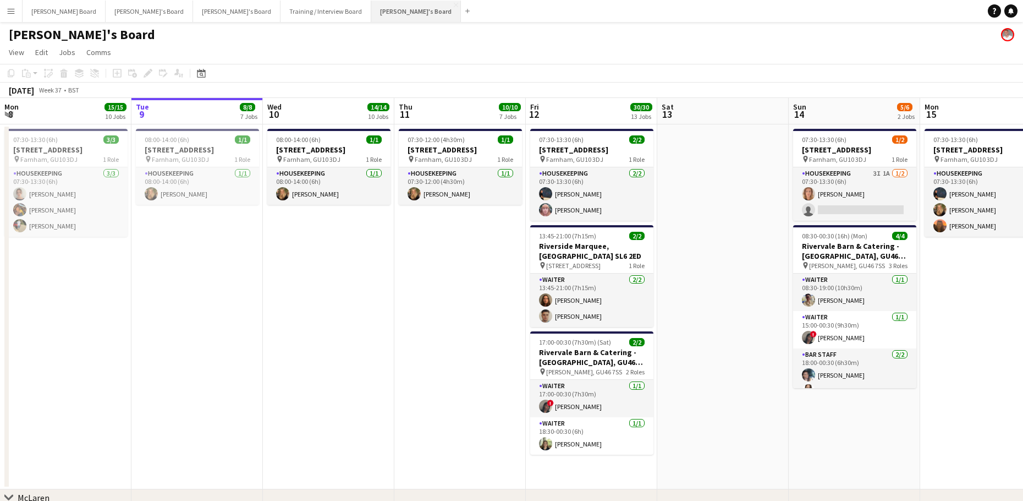
click at [371, 10] on button "[PERSON_NAME]'s Board Close" at bounding box center [416, 11] width 90 height 21
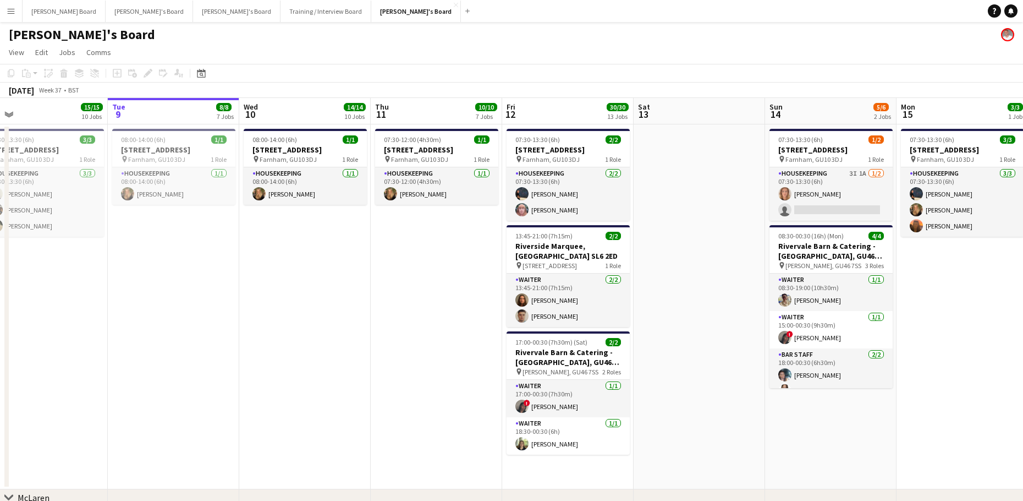
drag, startPoint x: 748, startPoint y: 363, endPoint x: 731, endPoint y: 360, distance: 16.7
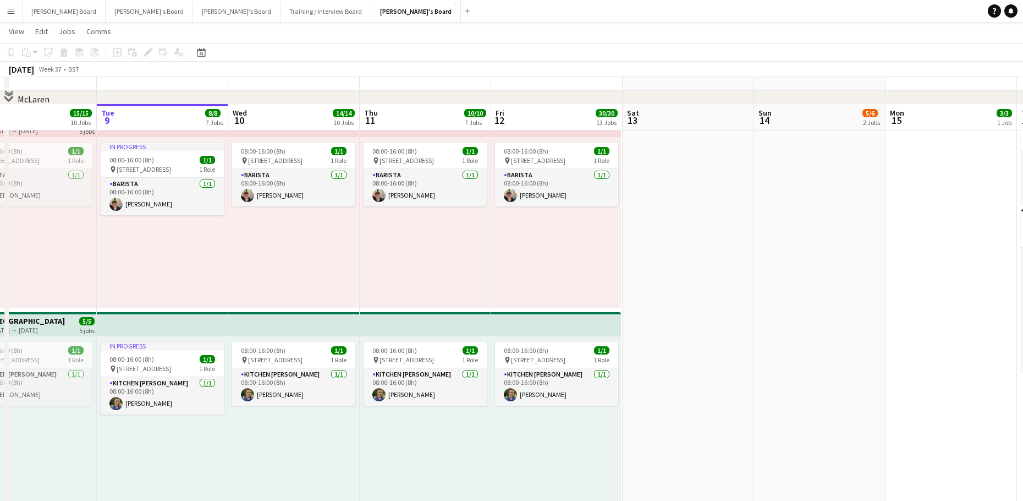
scroll to position [440, 0]
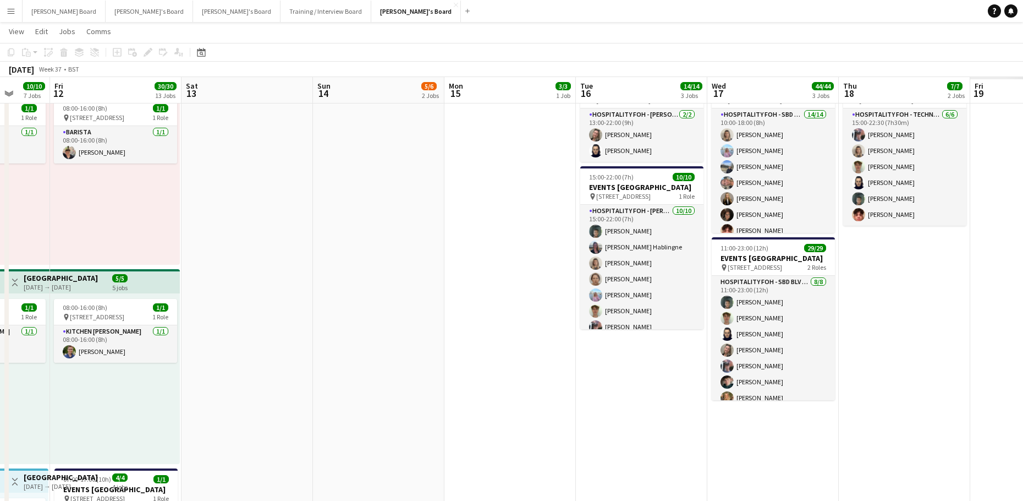
drag, startPoint x: 560, startPoint y: 346, endPoint x: 88, endPoint y: 333, distance: 471.7
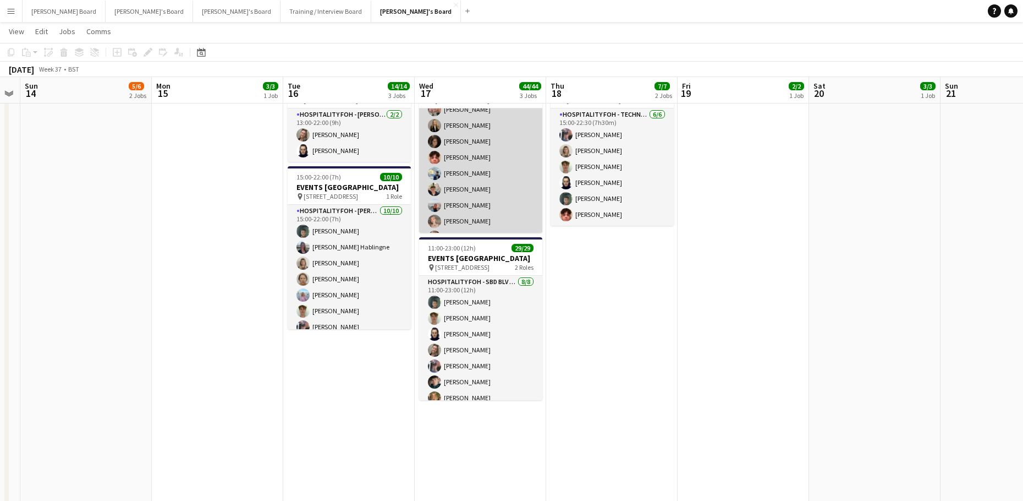
scroll to position [130, 0]
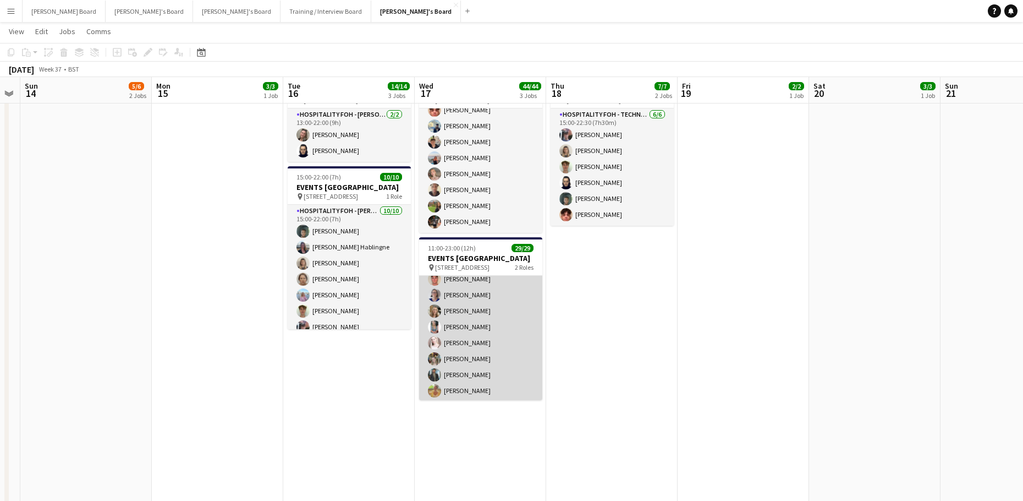
click at [498, 337] on app-card-role "Hospitality FOH - SBD BLV 21/21 15:00-23:00 (8h) ! Sarah Richardson ! Lance Cho…" at bounding box center [480, 385] width 123 height 360
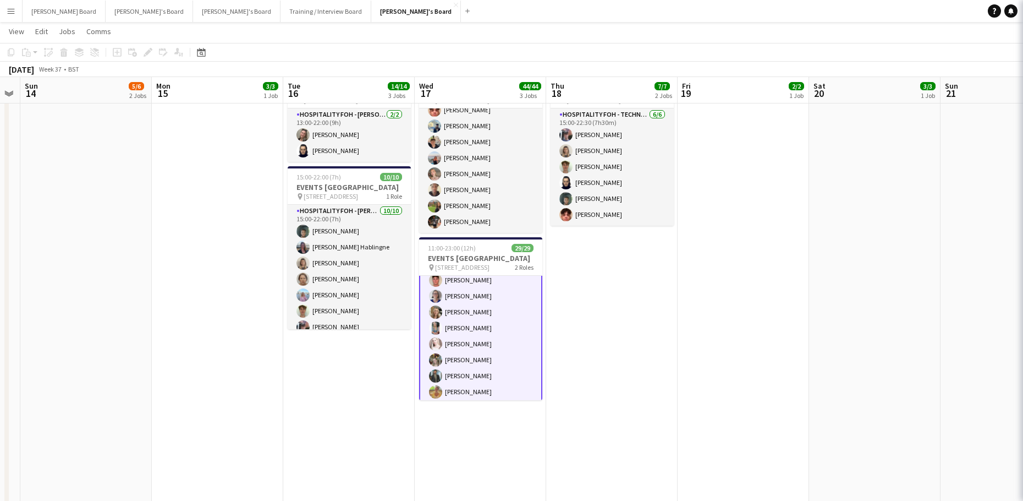
scroll to position [221, 0]
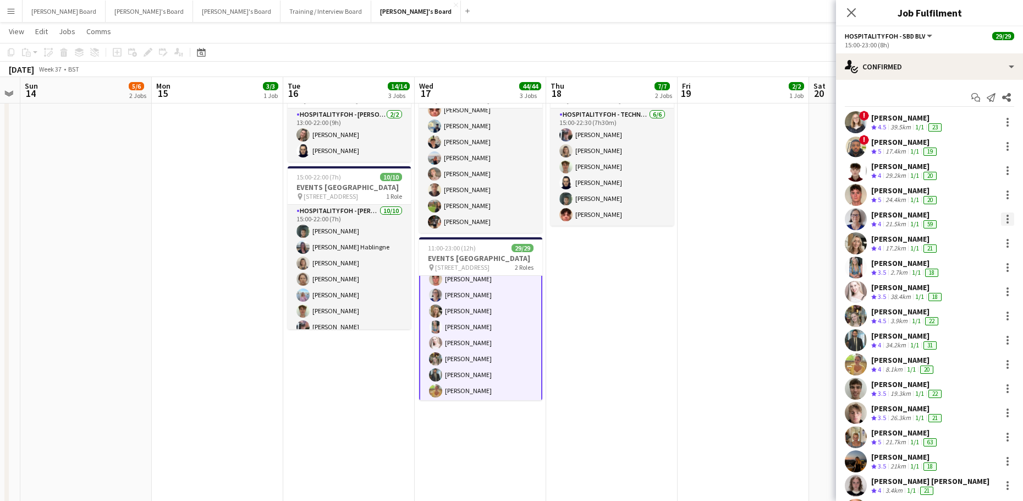
click at [1001, 219] on div at bounding box center [1007, 218] width 13 height 13
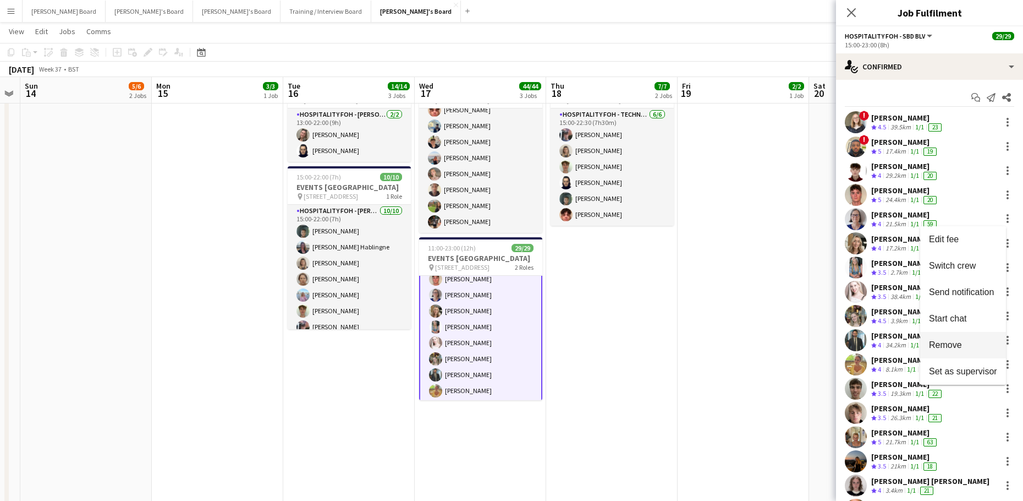
click at [973, 354] on button "Remove" at bounding box center [963, 345] width 86 height 26
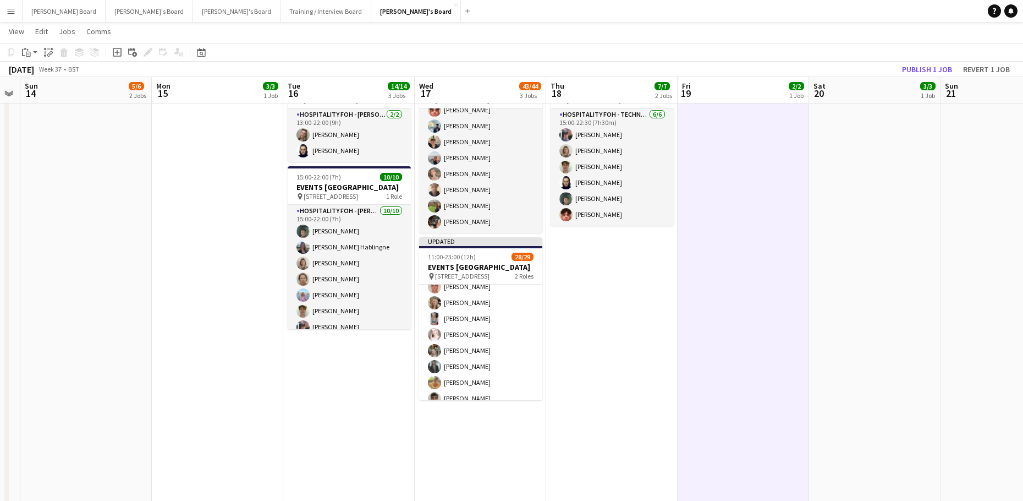
scroll to position [220, 0]
click at [938, 69] on button "Publish 1 job" at bounding box center [927, 69] width 59 height 14
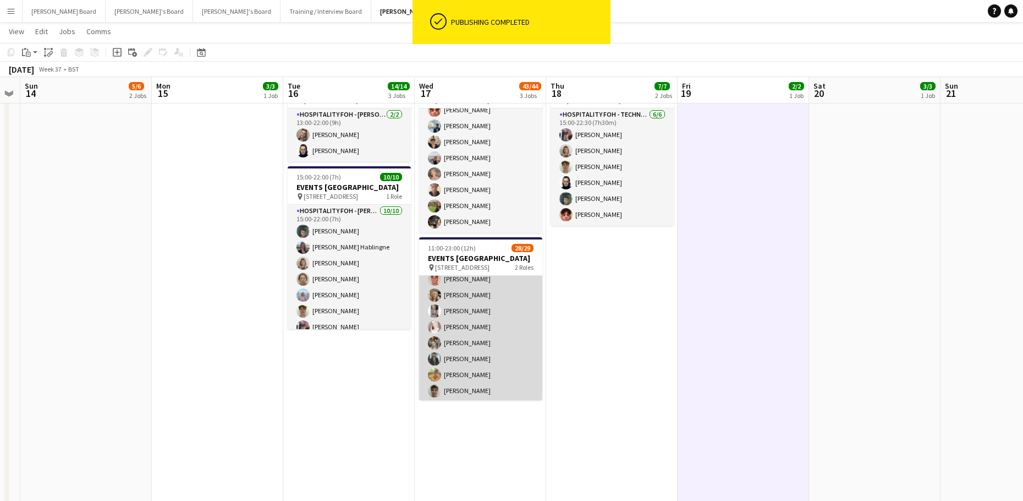
click at [480, 357] on app-card-role "Hospitality FOH - SBD BLV 4I 16A 20/21 15:00-23:00 (8h) ! Sarah Richardson ! La…" at bounding box center [480, 385] width 123 height 360
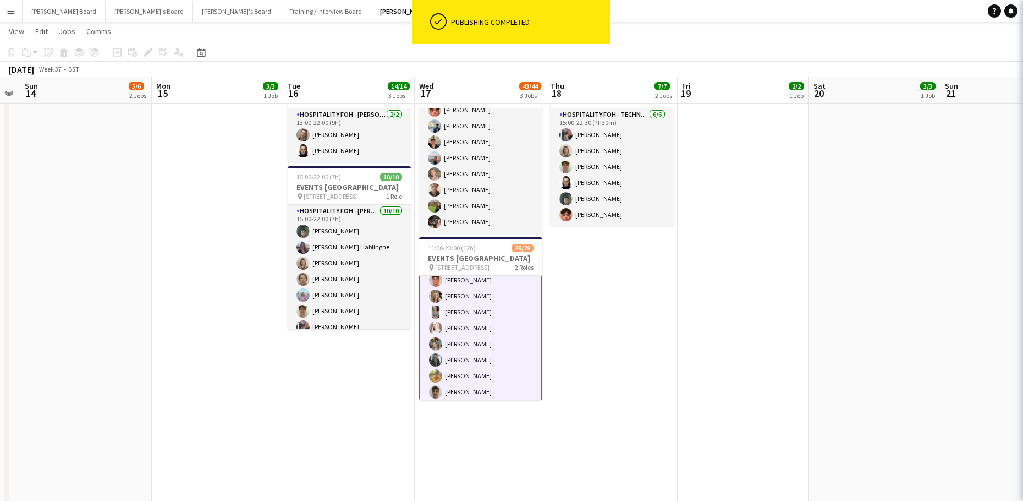
scroll to position [221, 0]
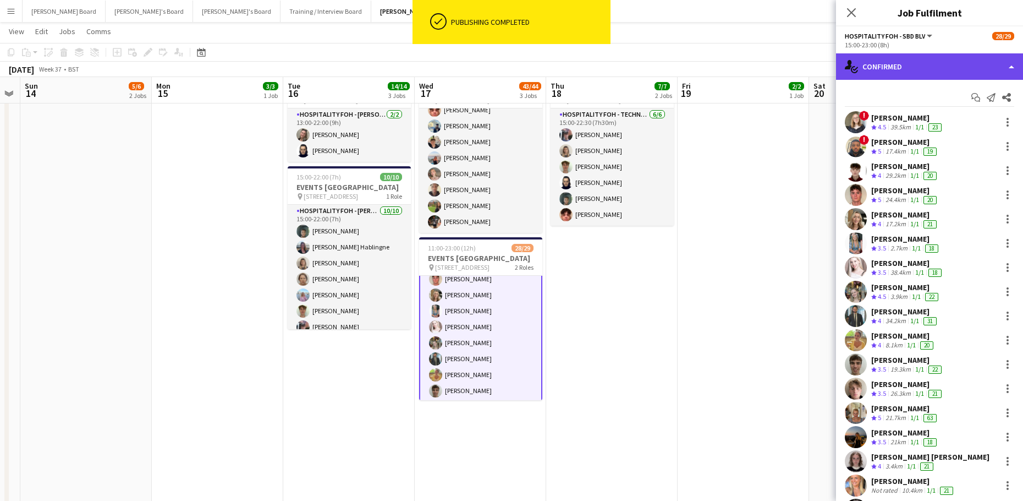
click at [931, 69] on div "single-neutral-actions-check-2 Confirmed" at bounding box center [929, 66] width 187 height 26
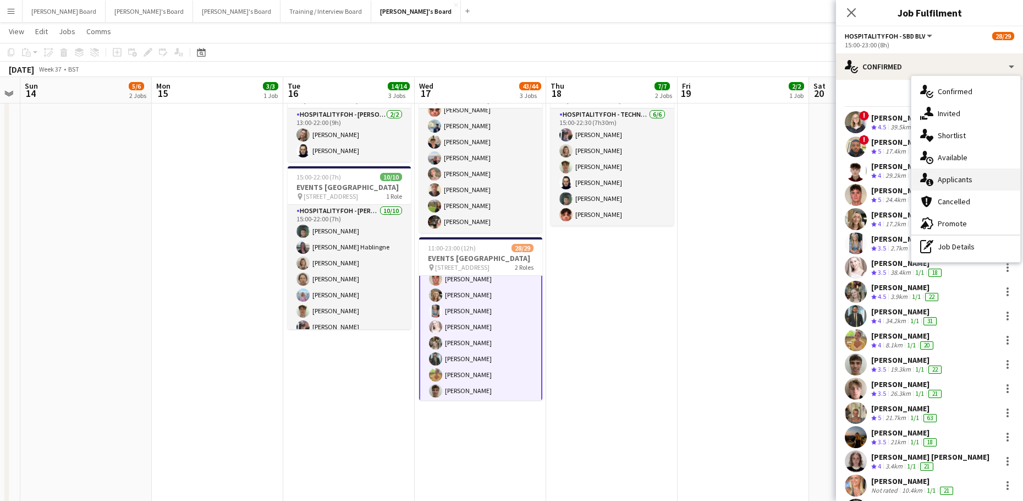
click at [961, 171] on div "single-neutral-actions-information Applicants" at bounding box center [966, 179] width 109 height 22
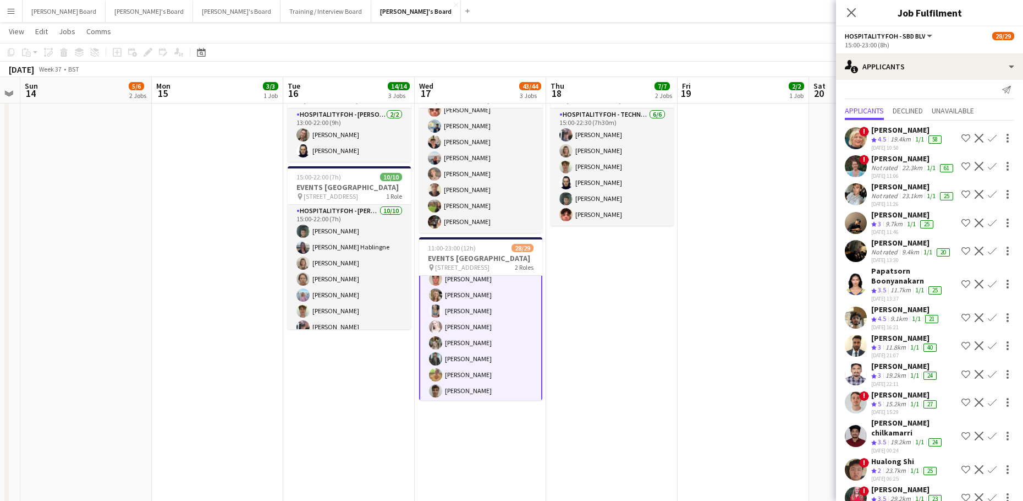
scroll to position [3, 0]
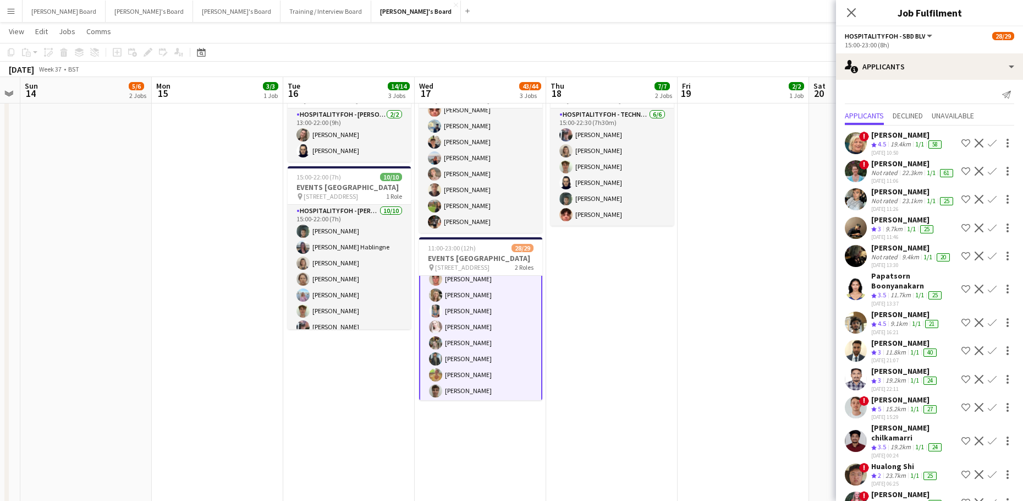
click at [488, 364] on app-card-role "Hospitality FOH - SBD BLV 4I 16A 20/21 15:00-23:00 (8h) ! Sarah Richardson ! La…" at bounding box center [480, 385] width 123 height 362
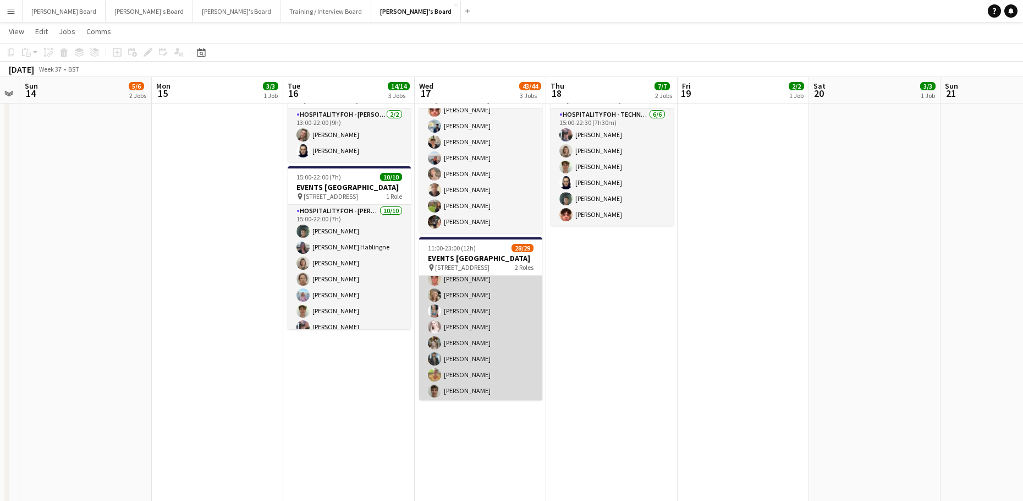
click at [490, 364] on app-card-role "Hospitality FOH - SBD BLV 4I 16A 20/21 15:00-23:00 (8h) ! Sarah Richardson ! La…" at bounding box center [480, 385] width 123 height 360
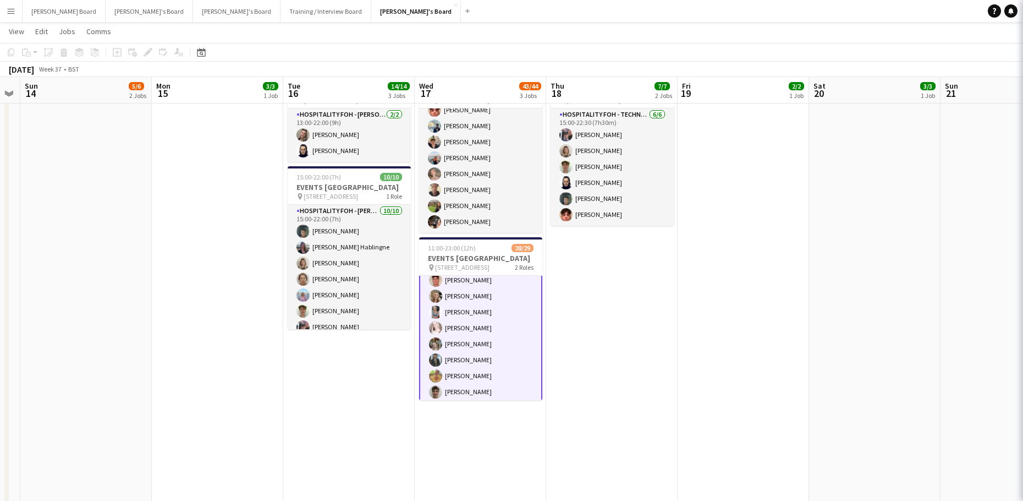
scroll to position [221, 0]
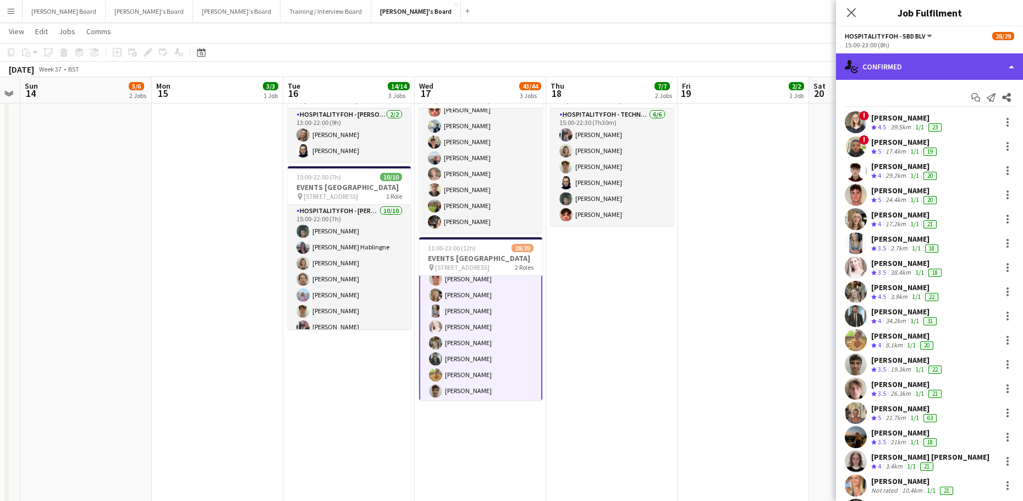
click at [953, 61] on div "single-neutral-actions-check-2 Confirmed" at bounding box center [929, 66] width 187 height 26
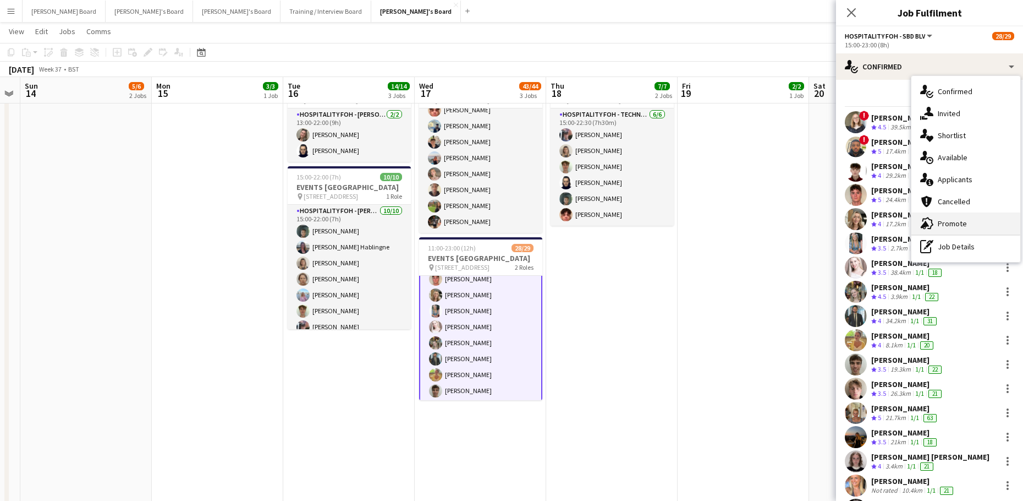
click at [981, 219] on div "advertising-megaphone Promote" at bounding box center [966, 223] width 109 height 22
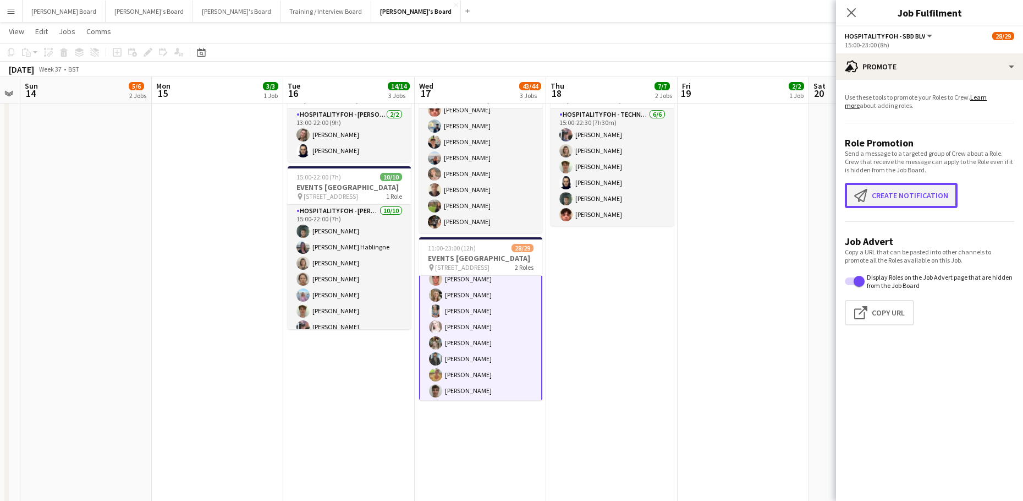
click at [919, 198] on button "Create notification Create notification" at bounding box center [901, 195] width 113 height 25
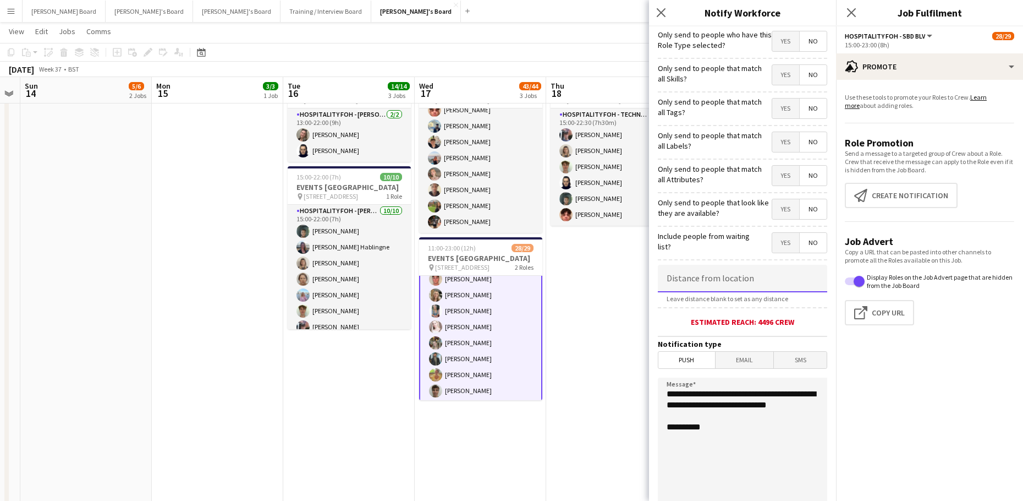
click at [708, 276] on input at bounding box center [742, 279] width 169 height 28
type input "****"
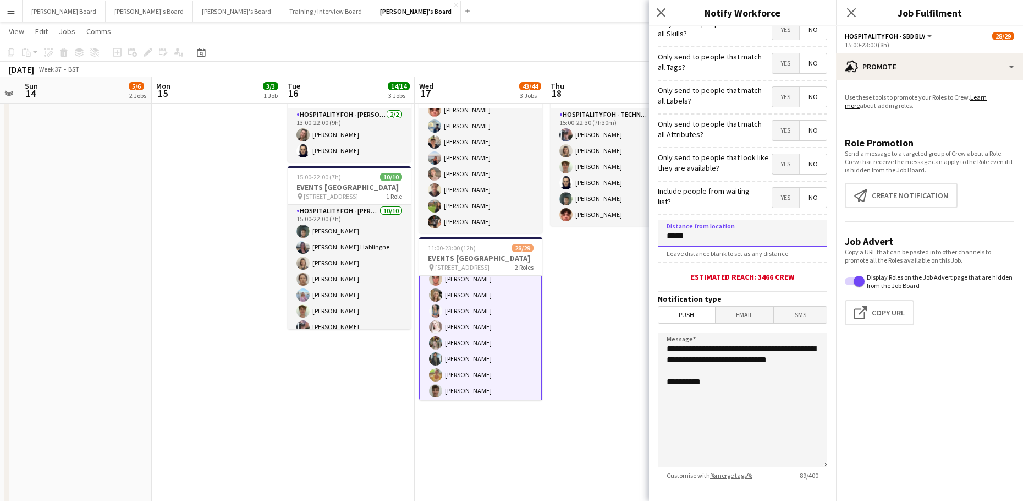
scroll to position [105, 0]
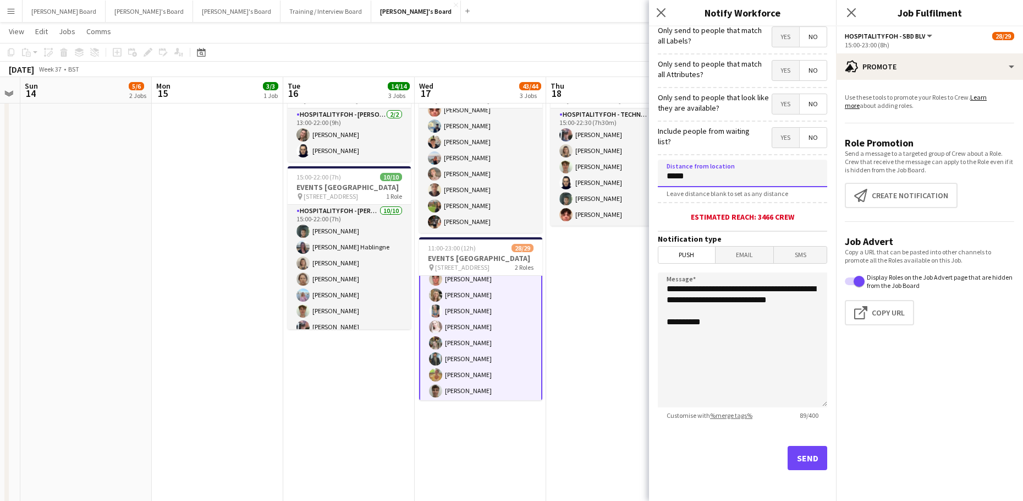
type input "*****"
click at [812, 454] on button "Send" at bounding box center [808, 458] width 40 height 24
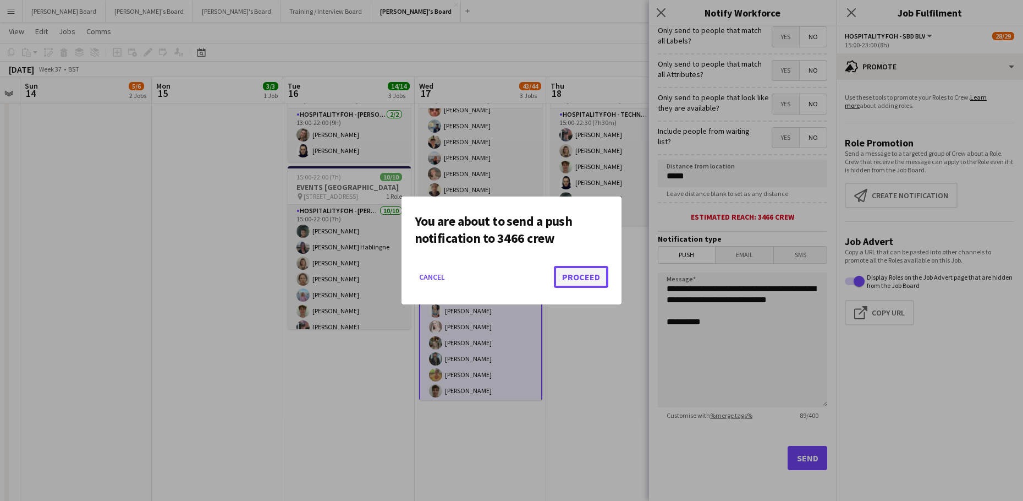
click at [595, 277] on button "Proceed" at bounding box center [581, 277] width 54 height 22
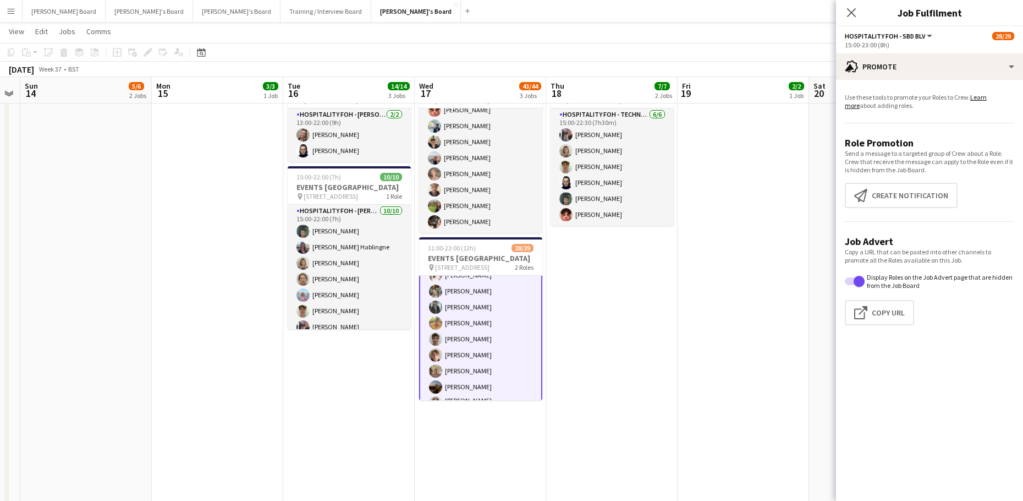
scroll to position [294, 0]
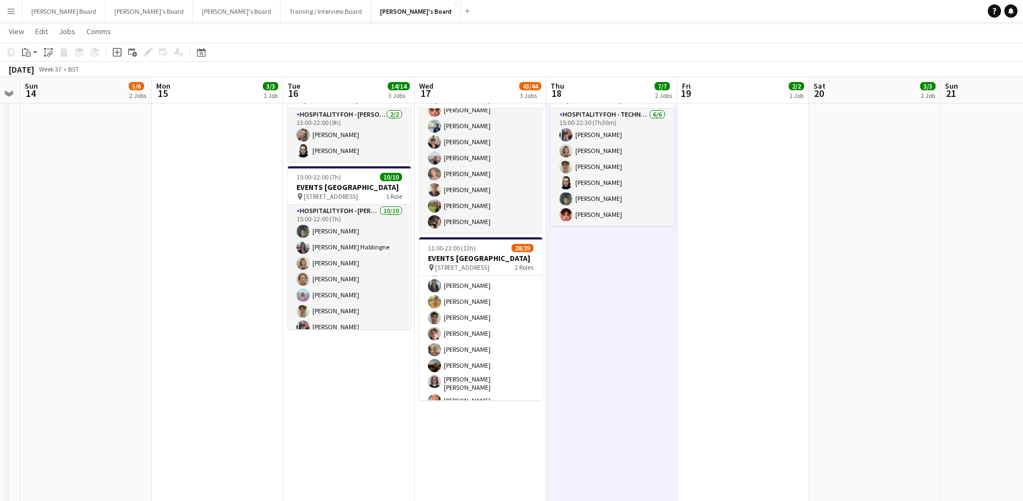
drag, startPoint x: 517, startPoint y: 338, endPoint x: 656, endPoint y: 315, distance: 140.7
click at [517, 339] on app-card-role "Hospitality FOH - SBD BLV 4I 16A 20/21 15:00-23:00 (8h) ! Sarah Richardson ! La…" at bounding box center [480, 311] width 123 height 360
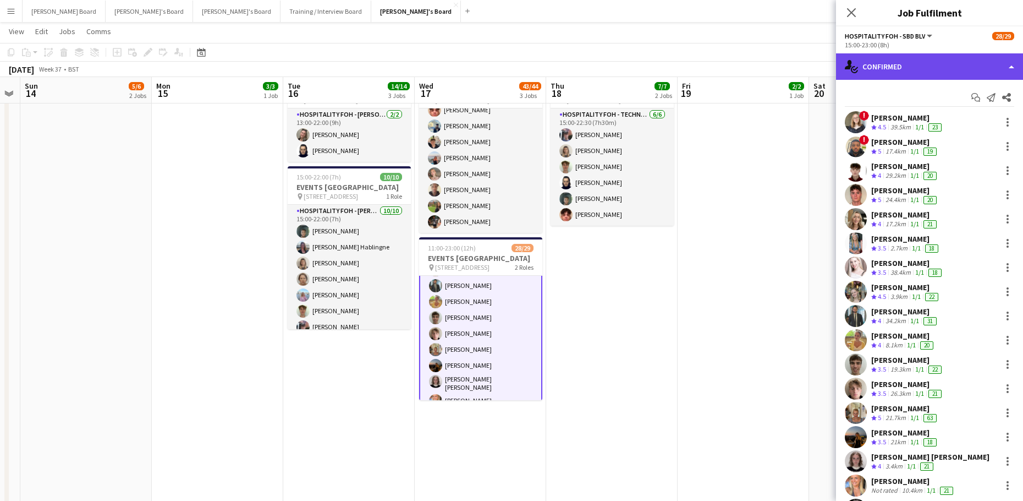
click at [925, 62] on div "single-neutral-actions-check-2 Confirmed" at bounding box center [929, 66] width 187 height 26
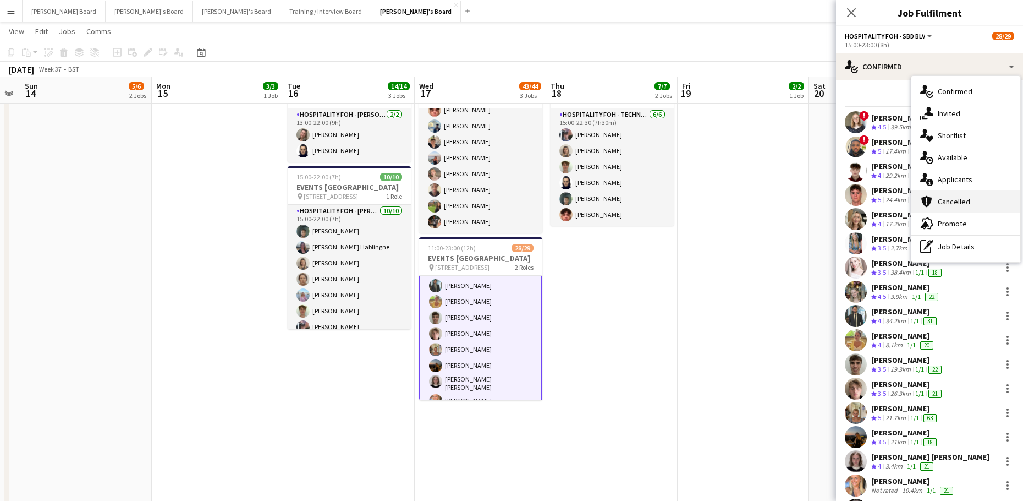
click at [966, 190] on div "cancellation Cancelled" at bounding box center [966, 201] width 109 height 22
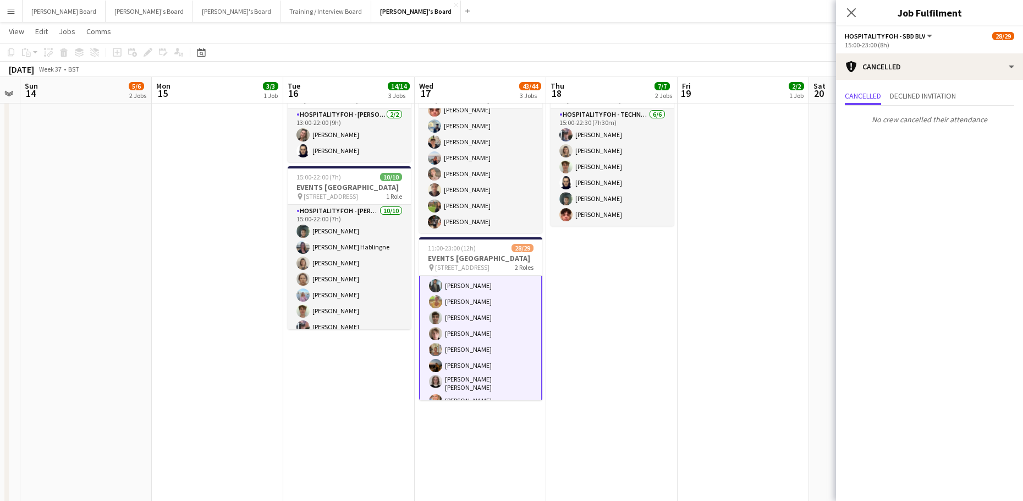
click at [897, 48] on div "15:00-23:00 (8h)" at bounding box center [929, 45] width 169 height 8
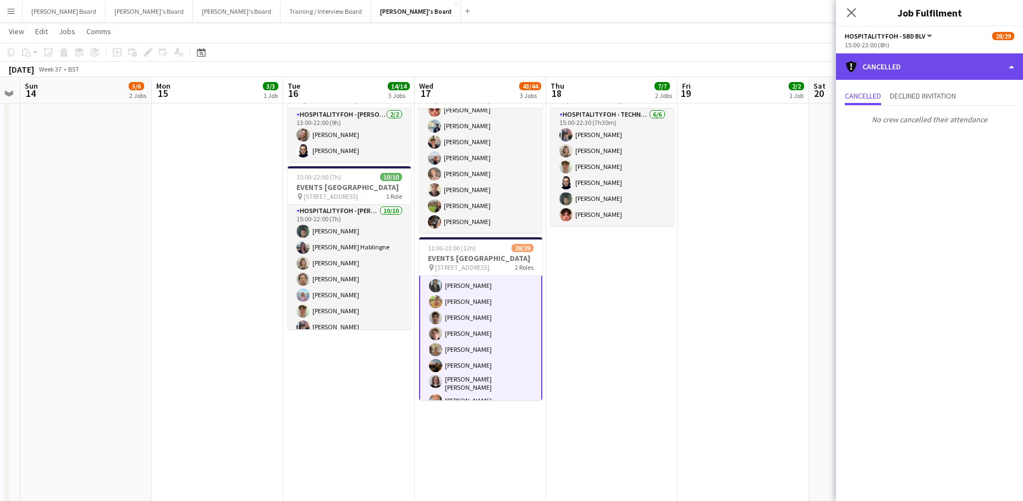
click at [898, 62] on div "cancellation Cancelled" at bounding box center [929, 66] width 187 height 26
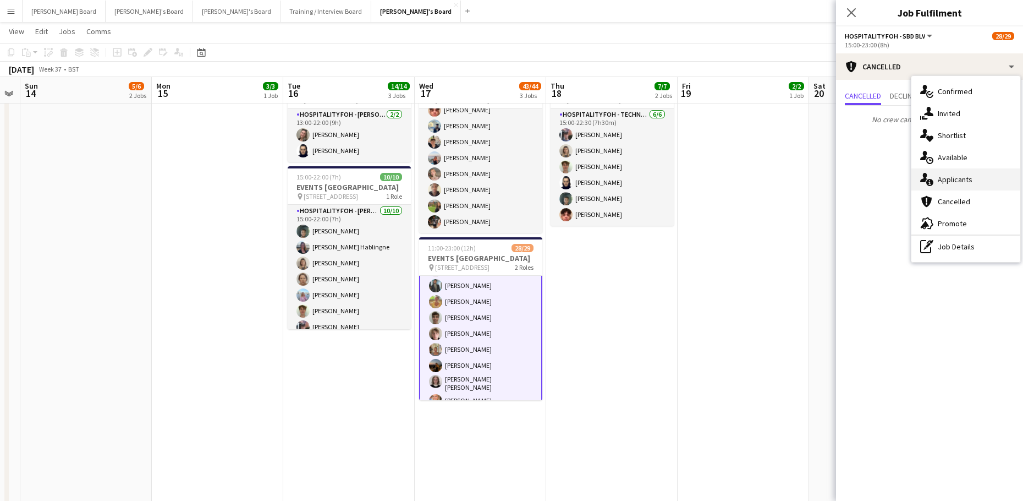
click at [945, 185] on div "single-neutral-actions-information Applicants" at bounding box center [966, 179] width 109 height 22
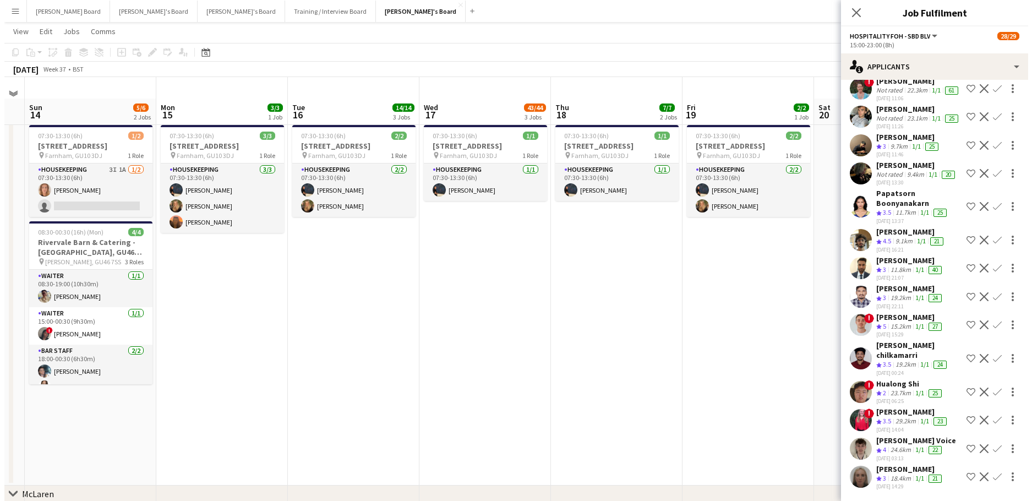
scroll to position [0, 0]
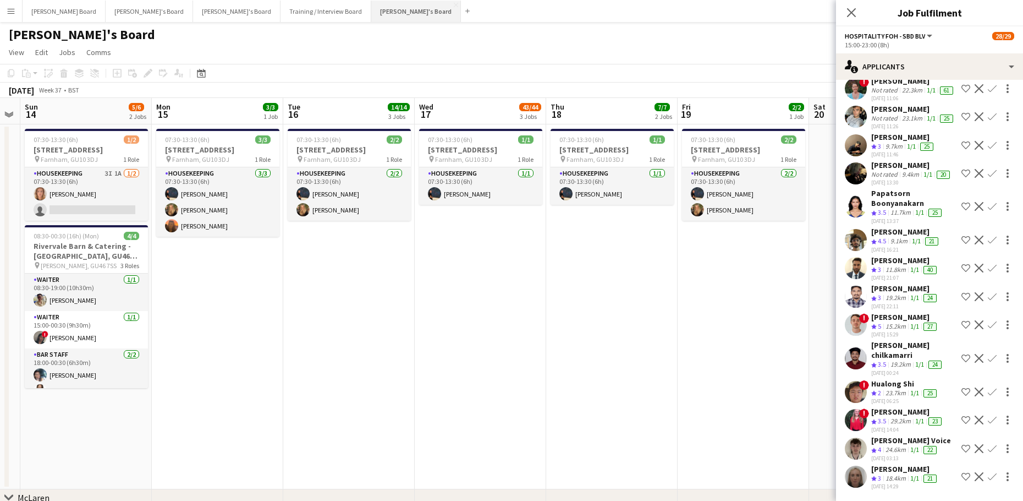
click at [371, 9] on button "[PERSON_NAME]'s Board Close" at bounding box center [416, 11] width 90 height 21
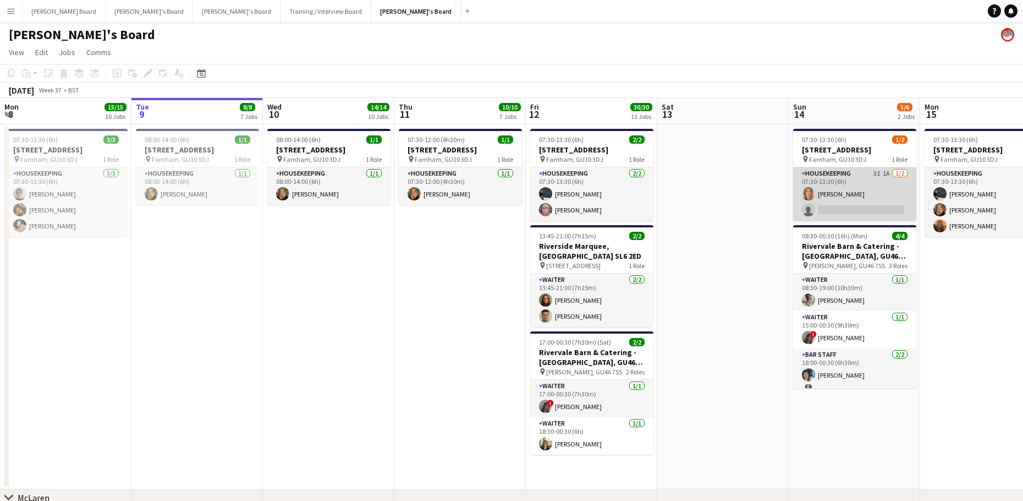
drag, startPoint x: 843, startPoint y: 178, endPoint x: 825, endPoint y: 203, distance: 30.7
click at [844, 178] on app-card-role "Housekeeping 3I 1A 1/2 07:30-13:30 (6h) Ailsa Thompson single-neutral-actions" at bounding box center [854, 193] width 123 height 53
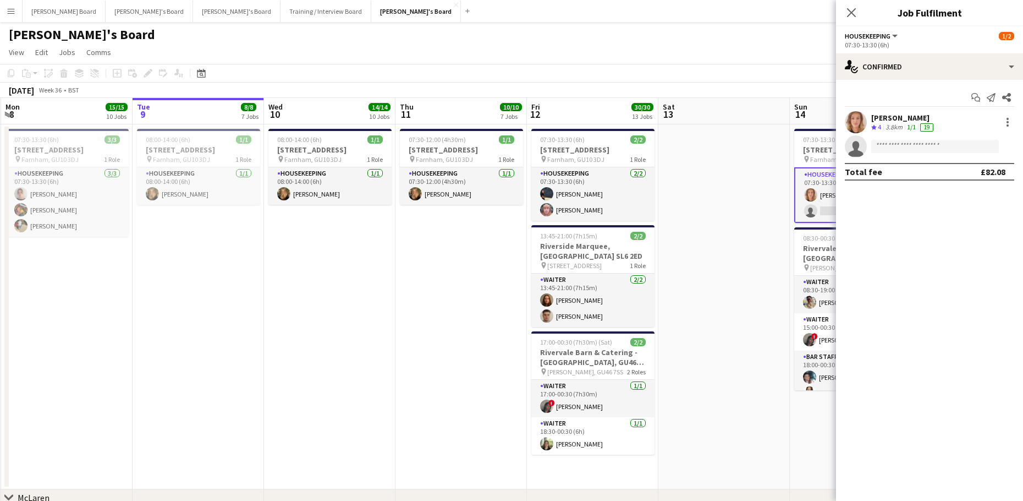
drag, startPoint x: 938, startPoint y: 29, endPoint x: 935, endPoint y: 50, distance: 20.6
click at [938, 31] on app-options-switcher "Housekeeping All roles Housekeeping 1/2 07:30-13:30 (6h)" at bounding box center [929, 39] width 187 height 27
click at [935, 50] on app-options-switcher "Housekeeping All roles Housekeeping 1/2 07:30-13:30 (6h)" at bounding box center [929, 39] width 187 height 27
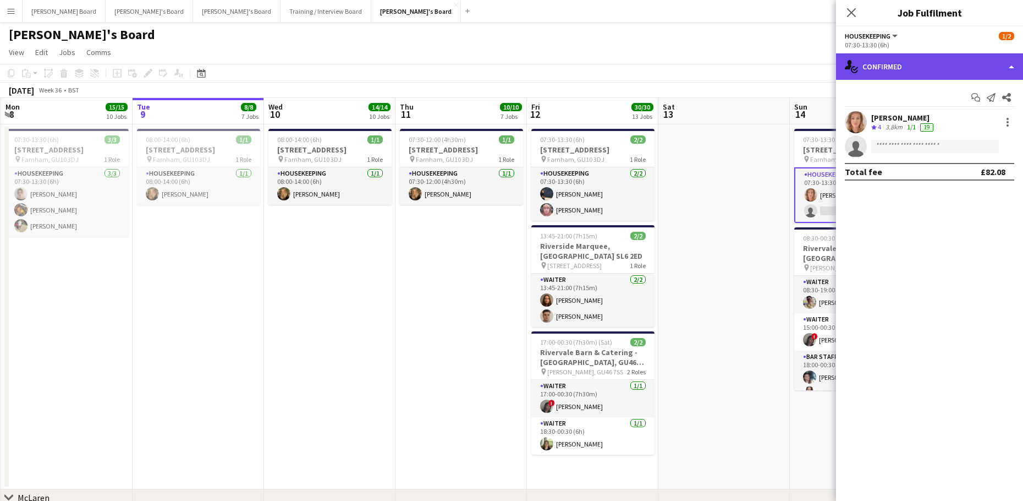
click at [940, 61] on div "single-neutral-actions-check-2 Confirmed" at bounding box center [929, 66] width 187 height 26
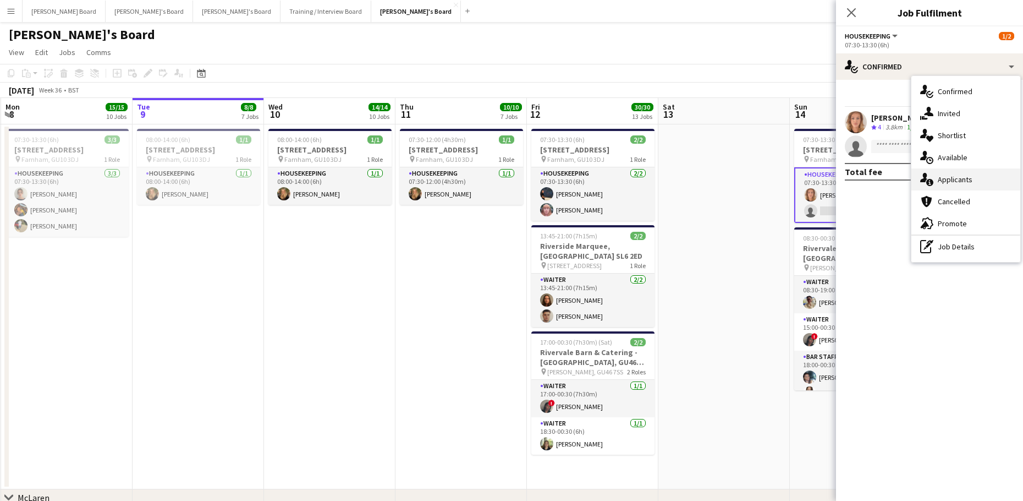
click at [956, 179] on span "Applicants" at bounding box center [955, 179] width 35 height 10
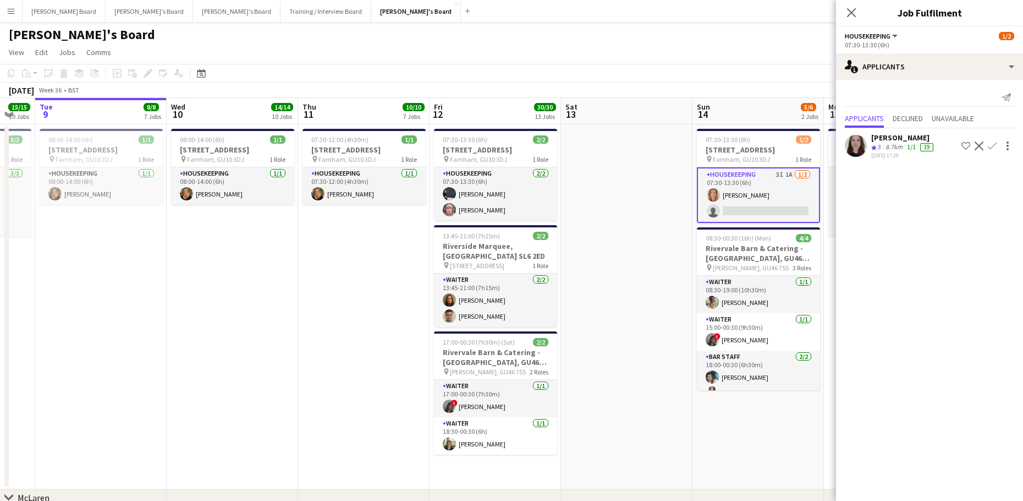
drag, startPoint x: 753, startPoint y: 271, endPoint x: 624, endPoint y: 292, distance: 130.4
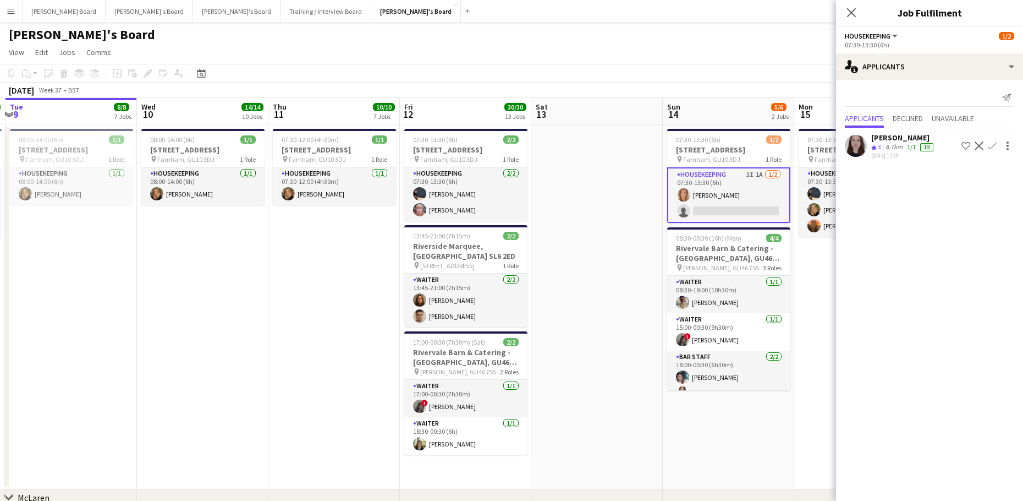
click at [711, 207] on app-card-role "Housekeeping 3I 1A 1/2 07:30-13:30 (6h) Ailsa Thompson single-neutral-actions" at bounding box center [728, 195] width 123 height 56
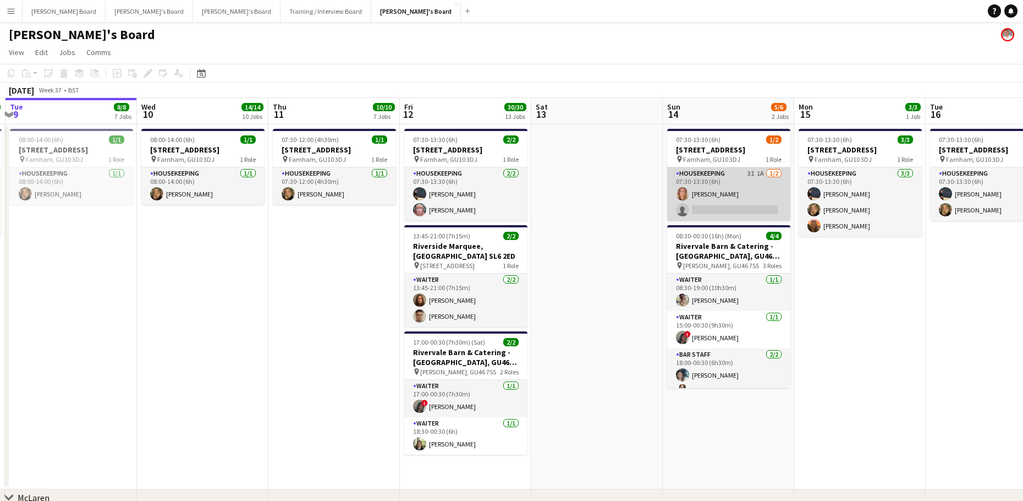
click at [711, 207] on app-card-role "Housekeeping 3I 1A 1/2 07:30-13:30 (6h) Ailsa Thompson single-neutral-actions" at bounding box center [728, 193] width 123 height 53
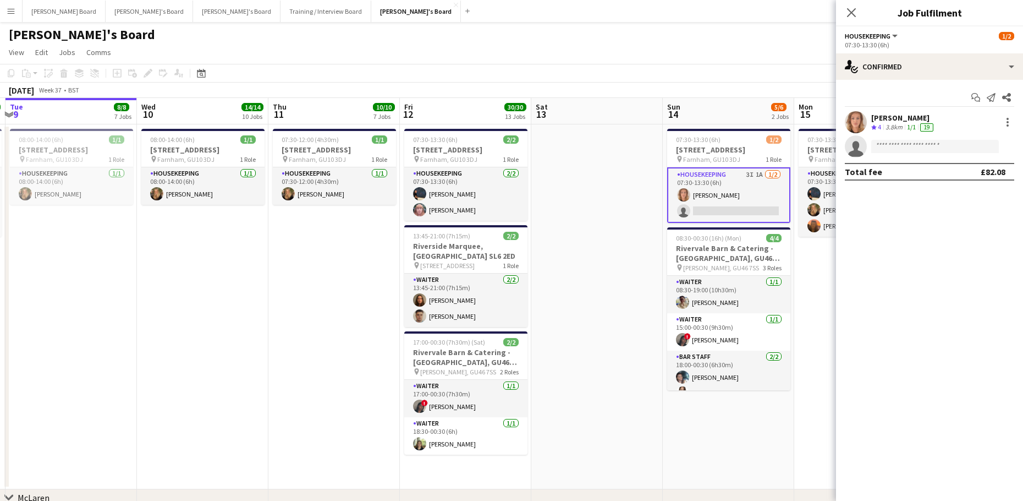
click at [890, 115] on div "[PERSON_NAME]" at bounding box center [904, 118] width 64 height 10
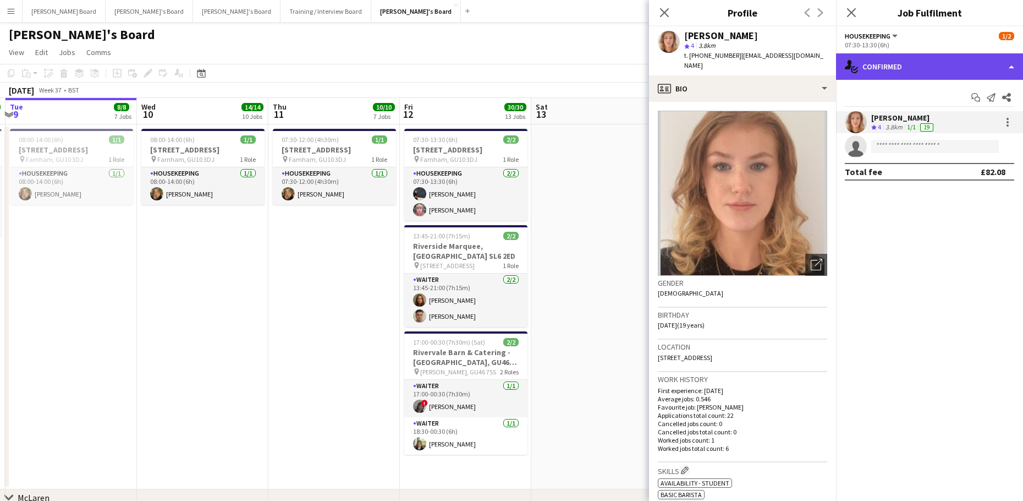
click at [947, 76] on div "single-neutral-actions-check-2 Confirmed" at bounding box center [929, 66] width 187 height 26
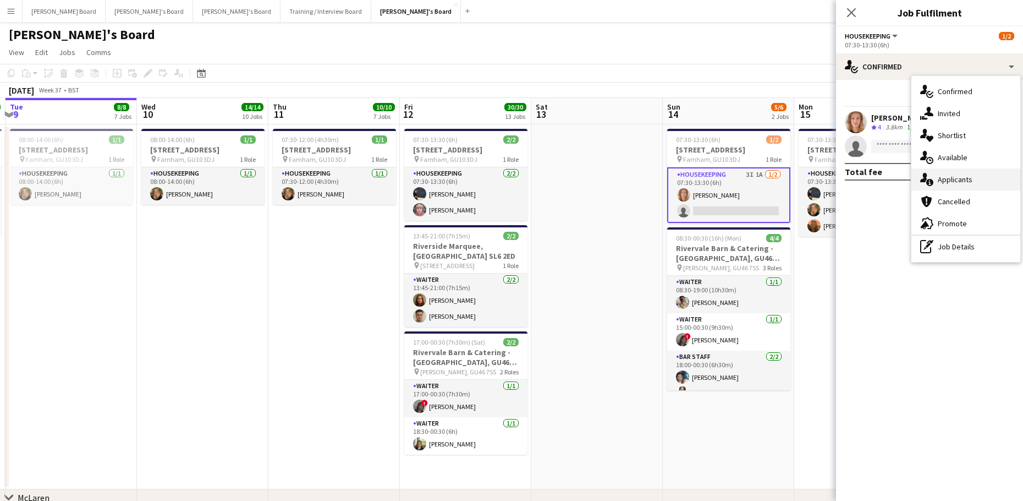
click at [989, 189] on div "single-neutral-actions-information Applicants" at bounding box center [966, 179] width 109 height 22
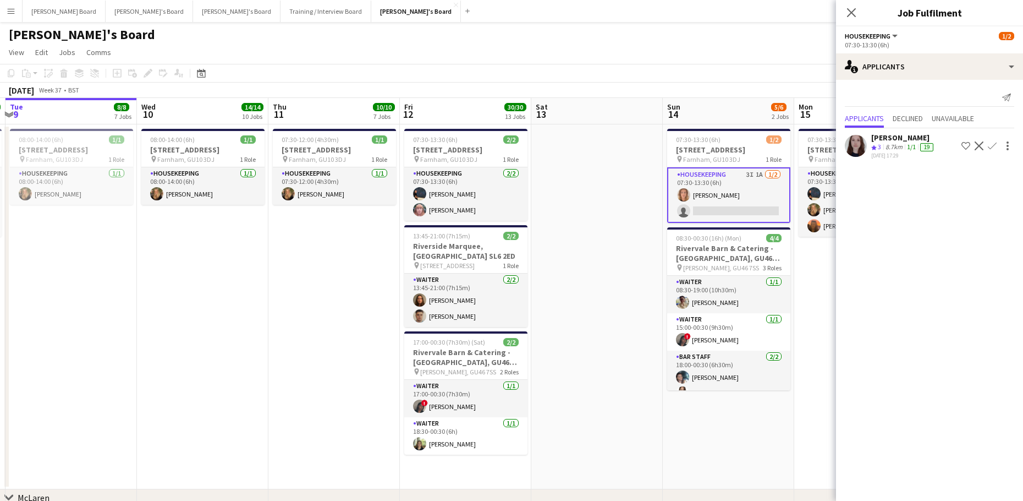
click at [905, 142] on div "[PERSON_NAME]" at bounding box center [904, 138] width 64 height 10
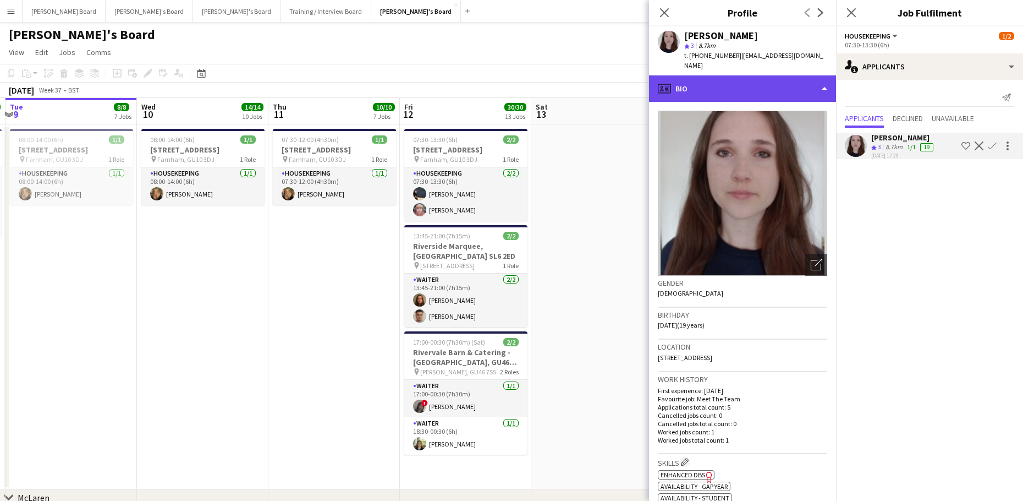
click at [701, 75] on div "profile Bio" at bounding box center [742, 88] width 187 height 26
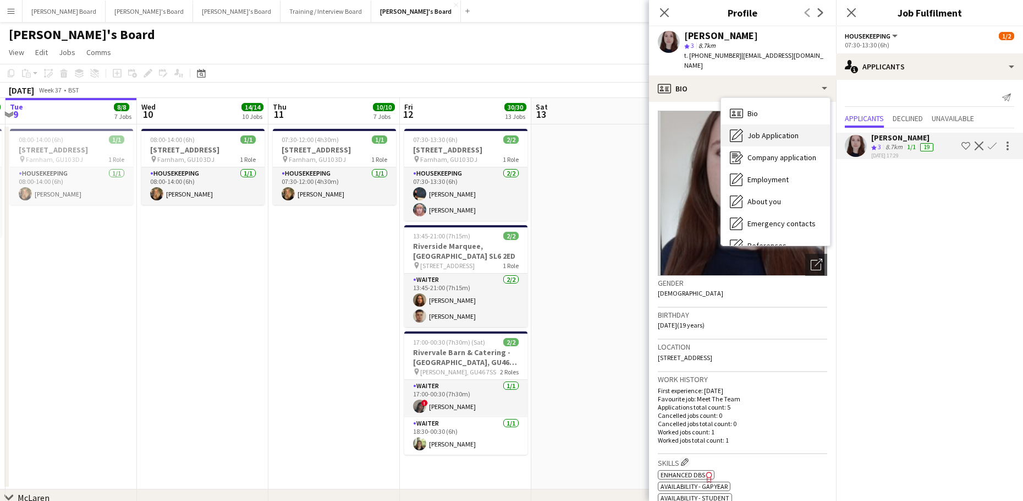
click at [757, 130] on span "Job Application" at bounding box center [773, 135] width 51 height 10
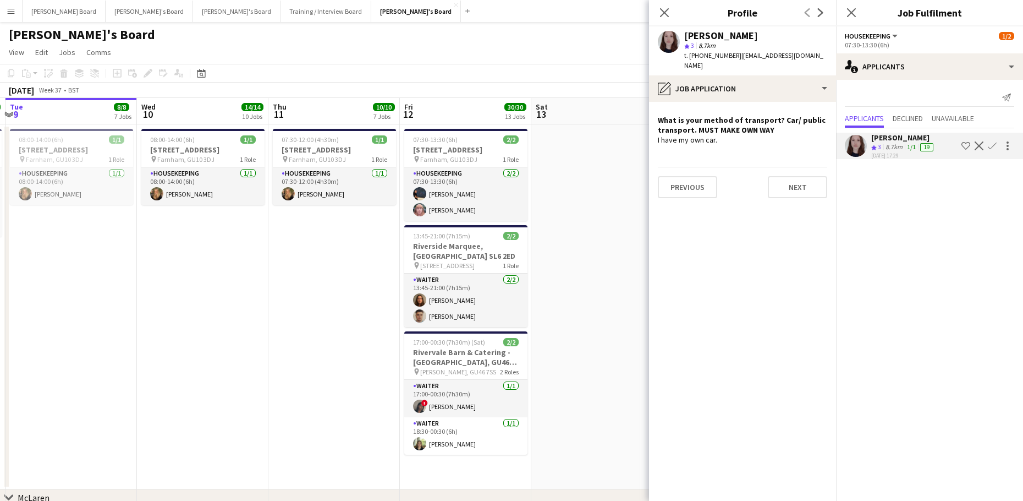
click at [991, 145] on app-icon "Confirm" at bounding box center [992, 145] width 9 height 9
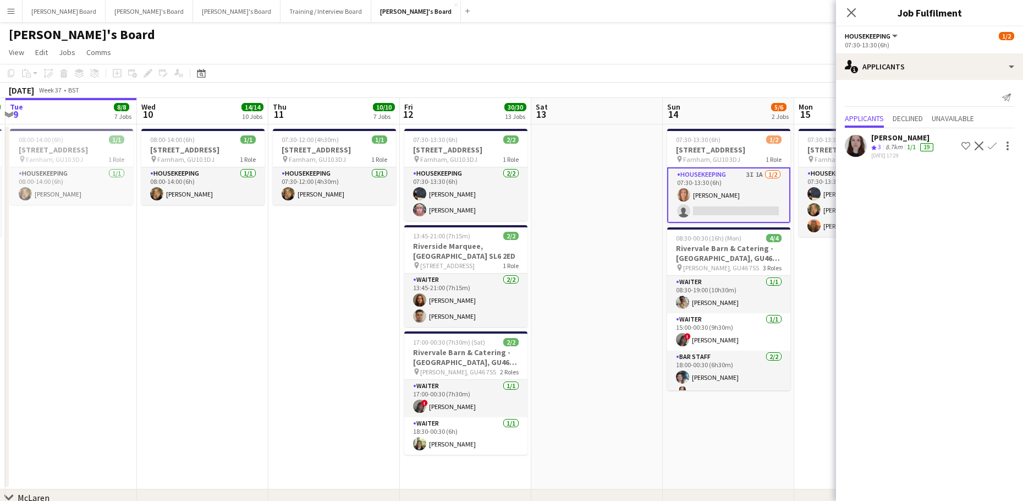
click at [991, 146] on app-icon "Confirm" at bounding box center [992, 145] width 9 height 9
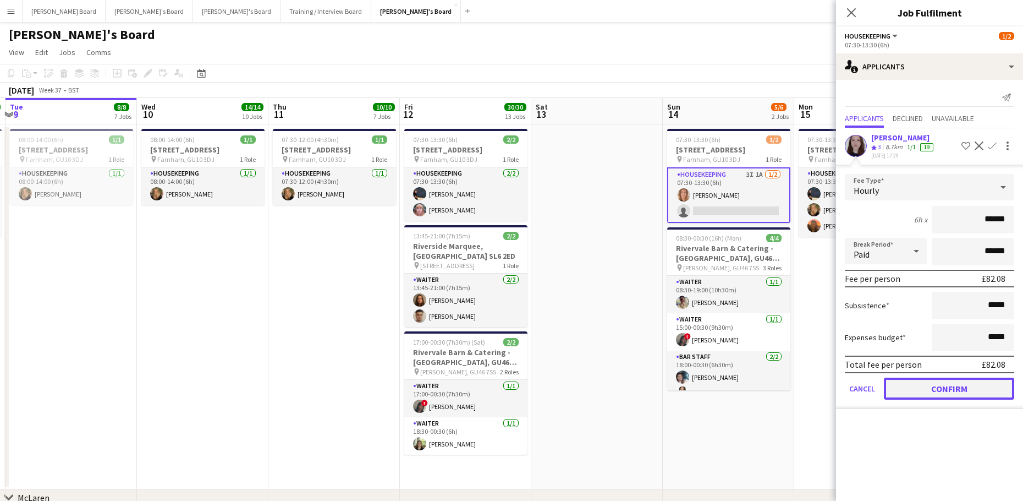
click at [955, 388] on button "Confirm" at bounding box center [949, 388] width 130 height 22
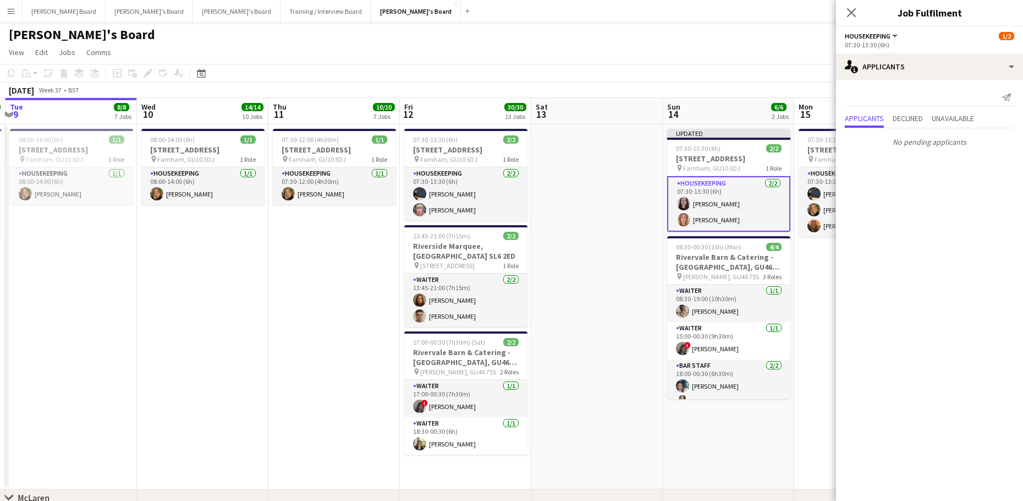
click at [594, 271] on app-date-cell at bounding box center [596, 306] width 131 height 365
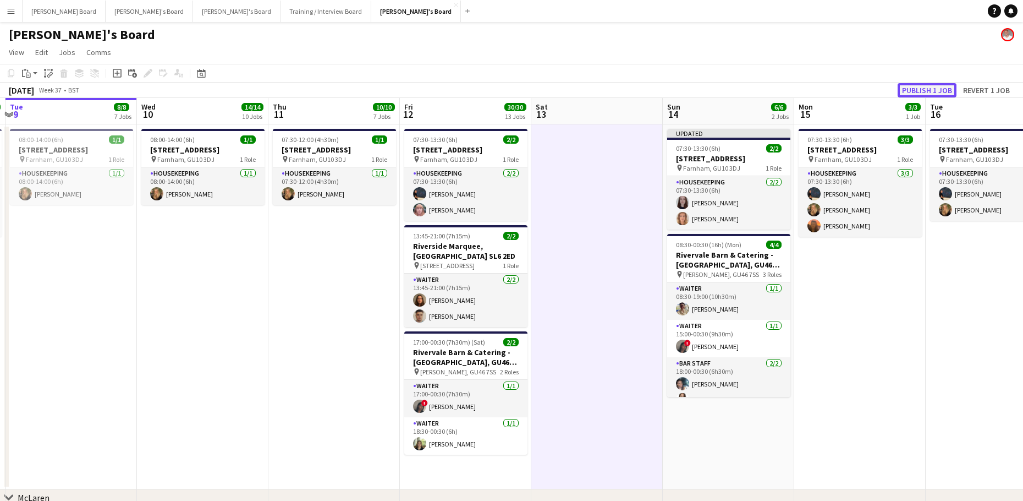
click at [930, 84] on button "Publish 1 job" at bounding box center [927, 90] width 59 height 14
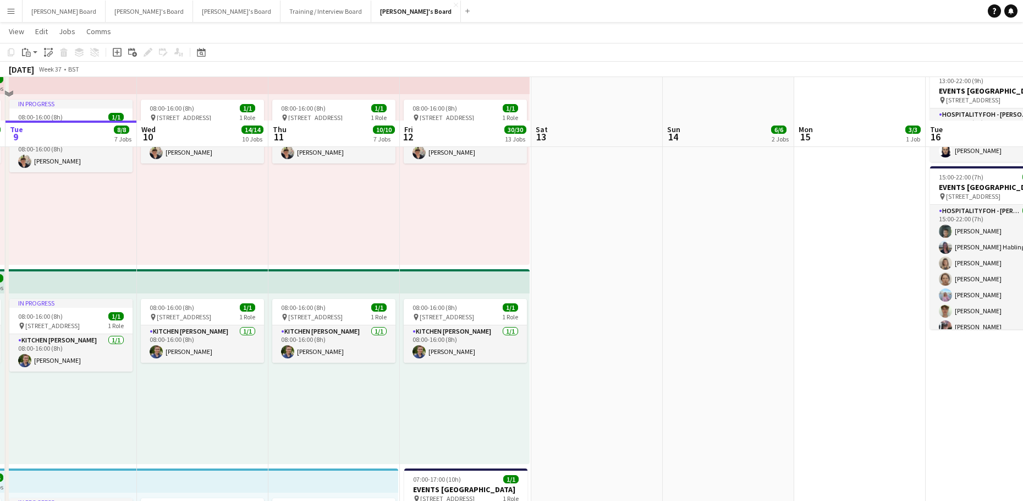
scroll to position [587, 0]
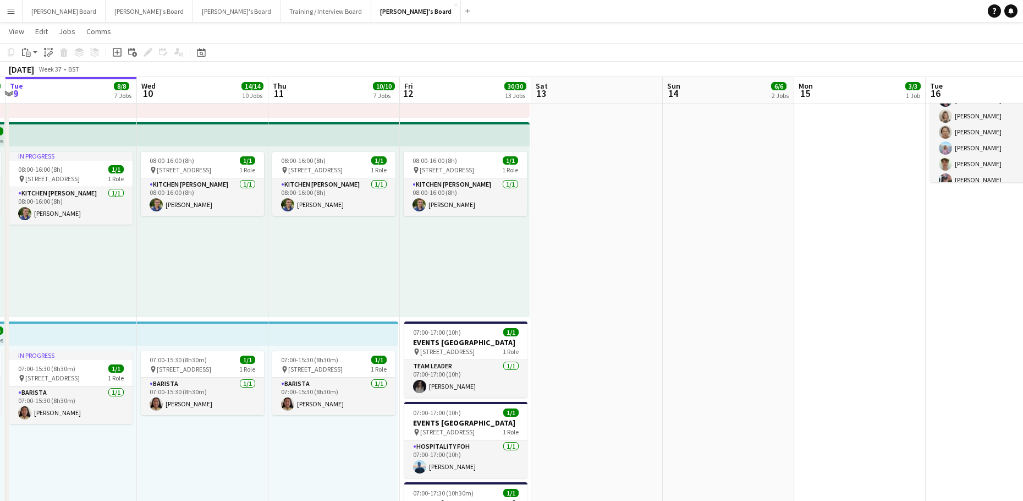
drag, startPoint x: 189, startPoint y: 423, endPoint x: 469, endPoint y: 406, distance: 280.6
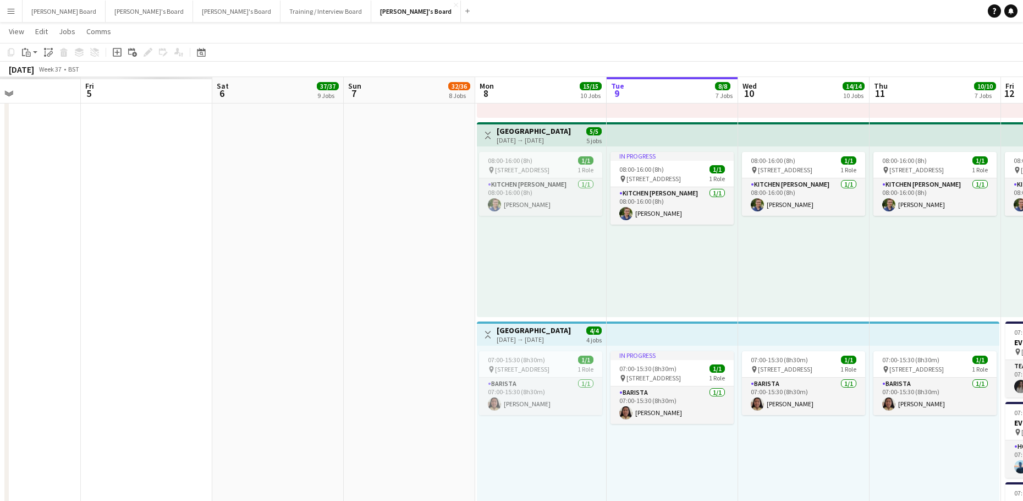
drag, startPoint x: 464, startPoint y: 408, endPoint x: 748, endPoint y: 404, distance: 283.9
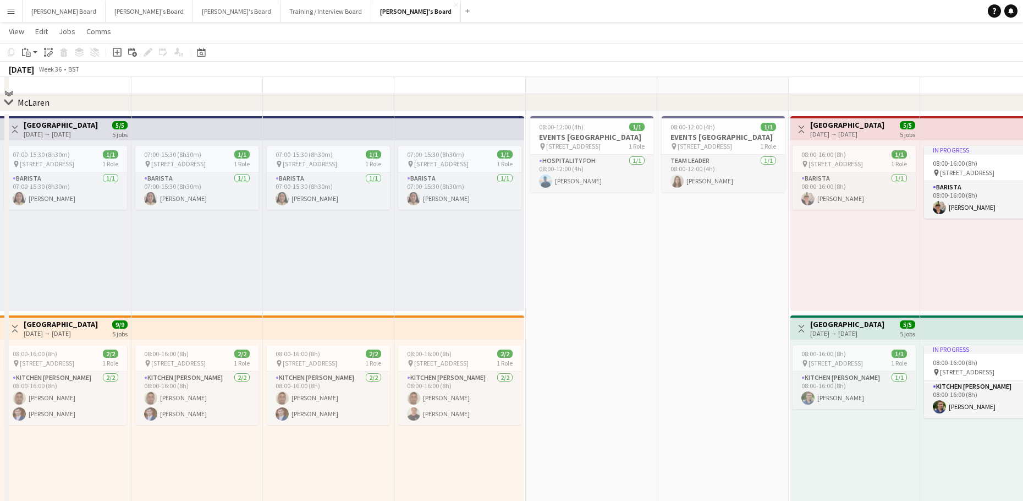
scroll to position [220, 0]
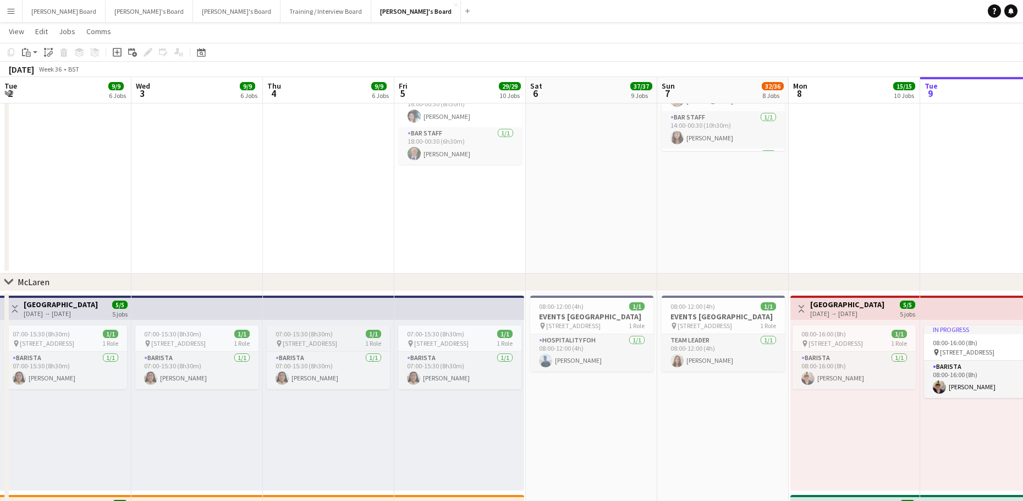
click at [308, 333] on span "07:00-15:30 (8h30m)" at bounding box center [304, 334] width 57 height 8
click at [96, 304] on h3 "[GEOGRAPHIC_DATA]" at bounding box center [61, 304] width 74 height 10
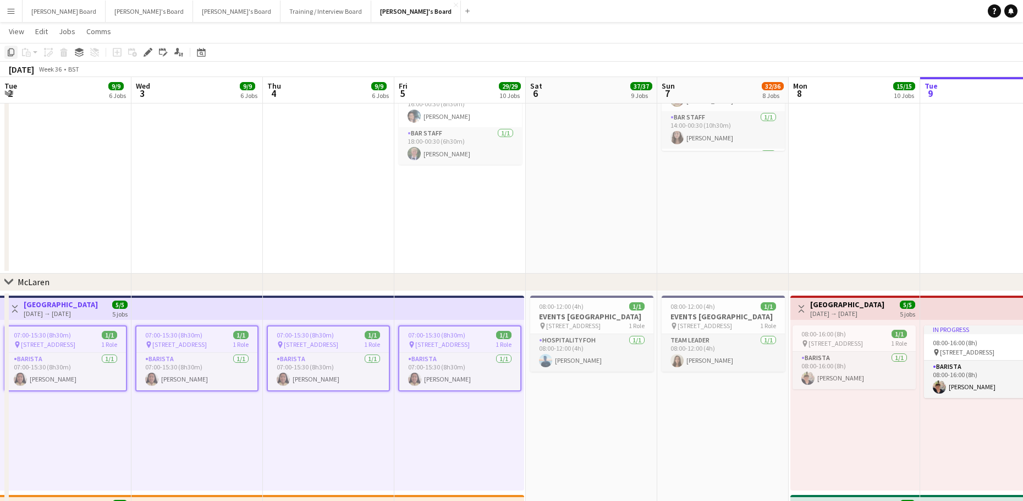
click at [12, 52] on icon "Copy" at bounding box center [11, 52] width 9 height 9
drag, startPoint x: 763, startPoint y: 284, endPoint x: 77, endPoint y: 212, distance: 689.3
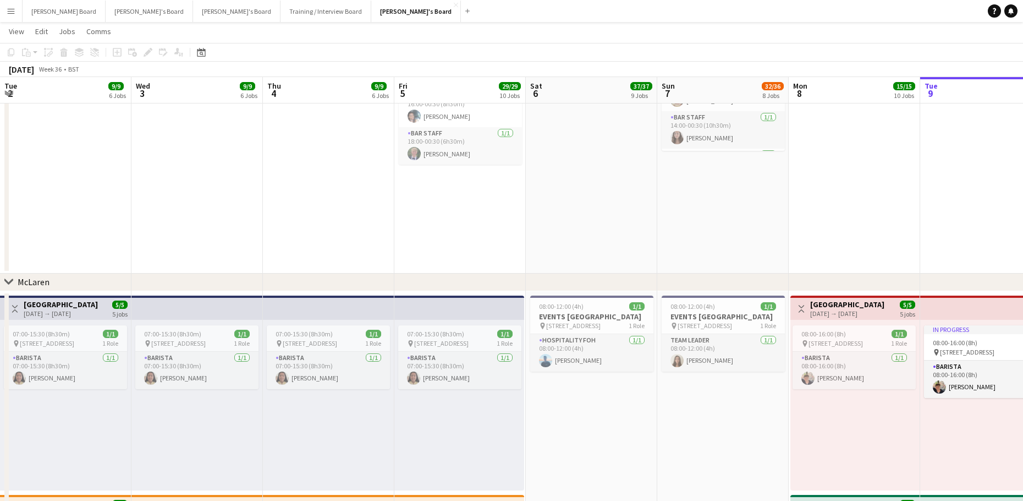
drag, startPoint x: 569, startPoint y: 259, endPoint x: 406, endPoint y: 267, distance: 163.6
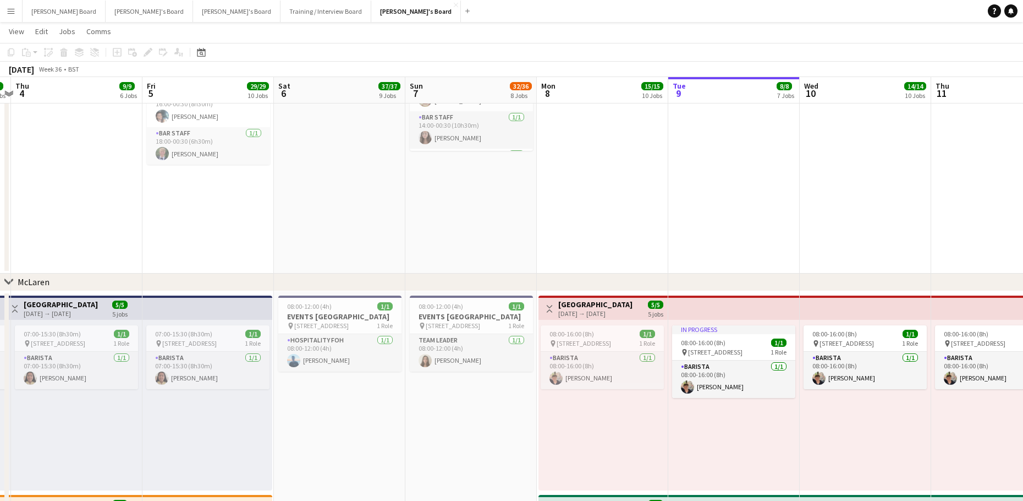
drag, startPoint x: 321, startPoint y: 284, endPoint x: 368, endPoint y: 280, distance: 47.0
click at [181, 284] on div "chevron-right McLaren" at bounding box center [511, 282] width 1023 height 18
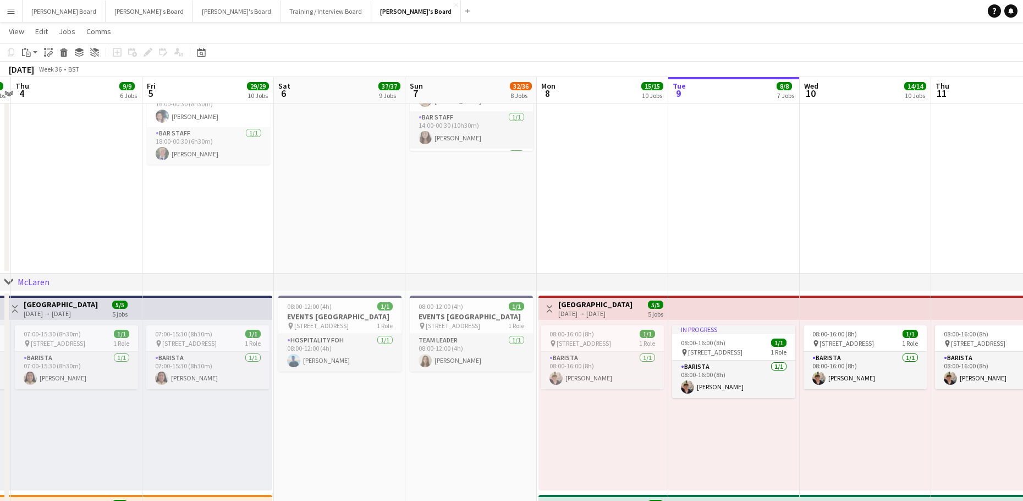
drag, startPoint x: 706, startPoint y: 288, endPoint x: 434, endPoint y: 291, distance: 271.8
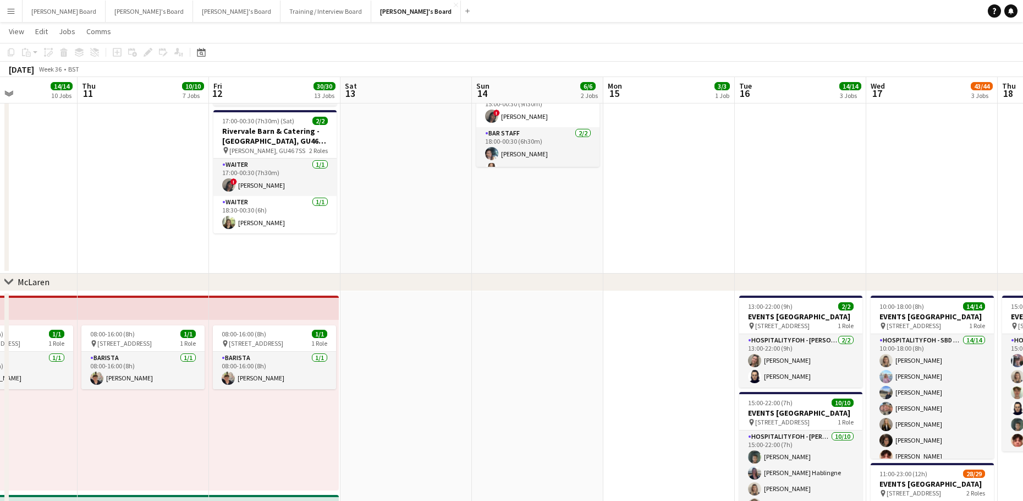
drag, startPoint x: 867, startPoint y: 321, endPoint x: -47, endPoint y: 327, distance: 914.5
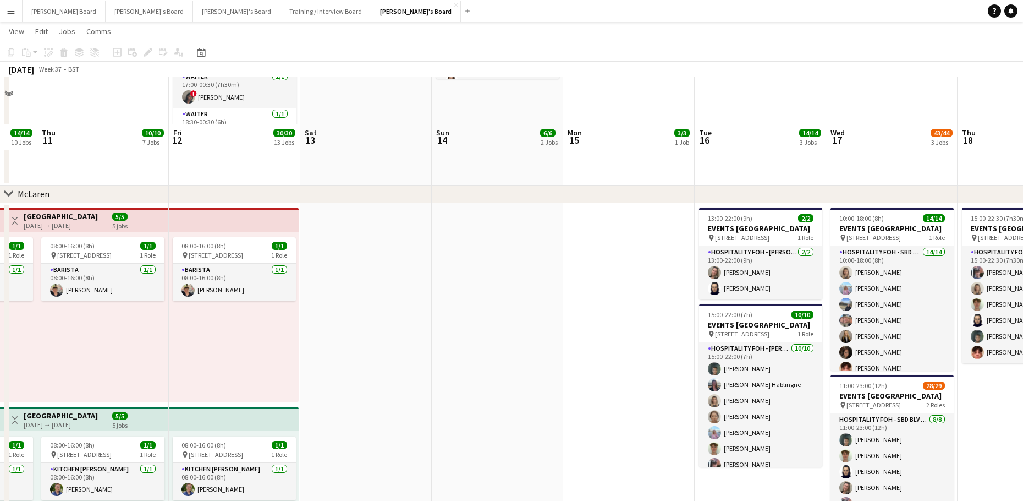
scroll to position [367, 0]
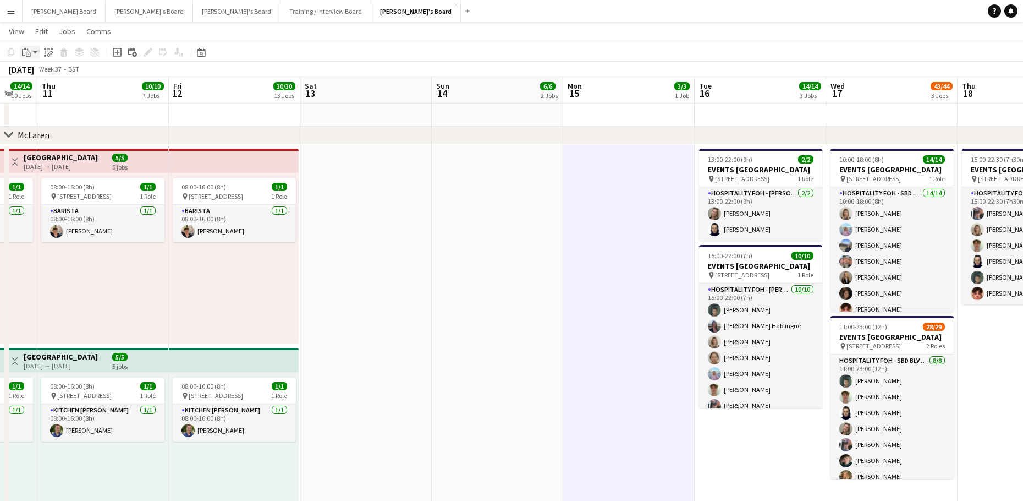
click at [30, 55] on icon "Paste" at bounding box center [26, 52] width 9 height 9
click at [68, 93] on link "Paste with crew Ctrl+Shift+V" at bounding box center [80, 92] width 103 height 10
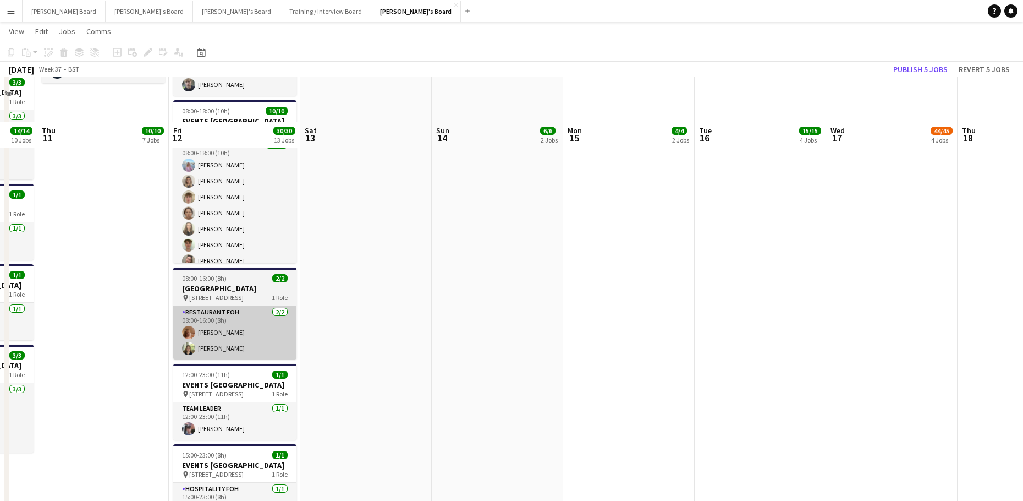
scroll to position [1247, 0]
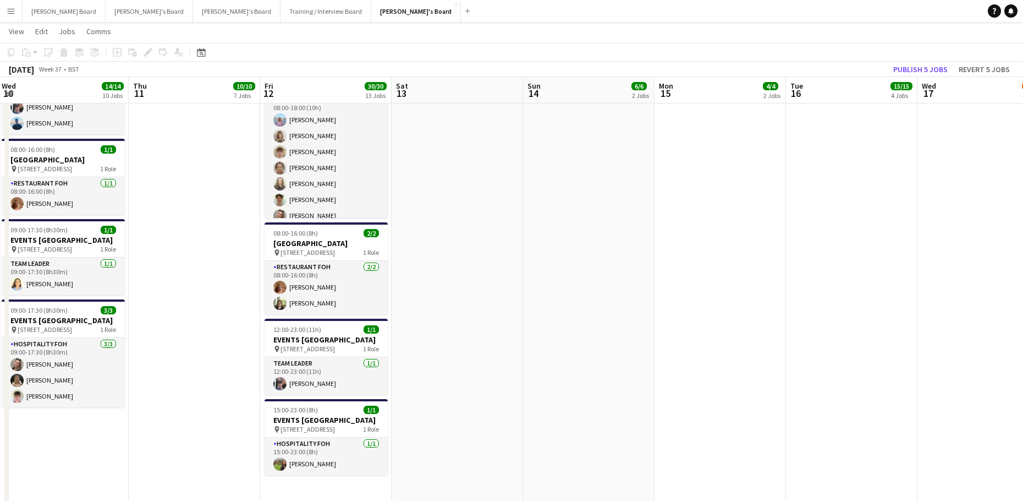
drag, startPoint x: 158, startPoint y: 386, endPoint x: 387, endPoint y: 391, distance: 228.4
click at [387, 391] on app-calendar-viewport "Mon 8 15/15 10 Jobs Tue 9 8/8 7 Jobs Wed 10 14/14 10 Jobs Thu 11 10/10 7 Jobs F…" at bounding box center [511, 165] width 1023 height 2738
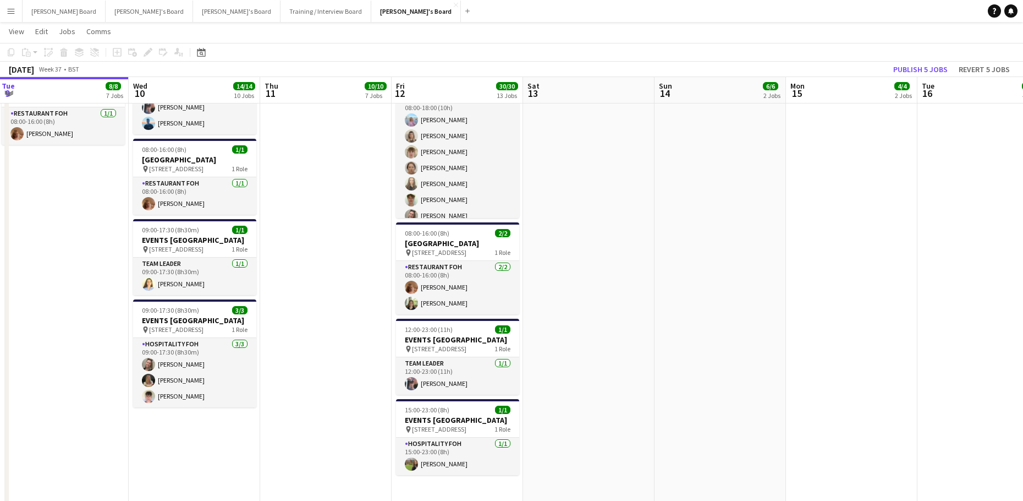
scroll to position [0, 221]
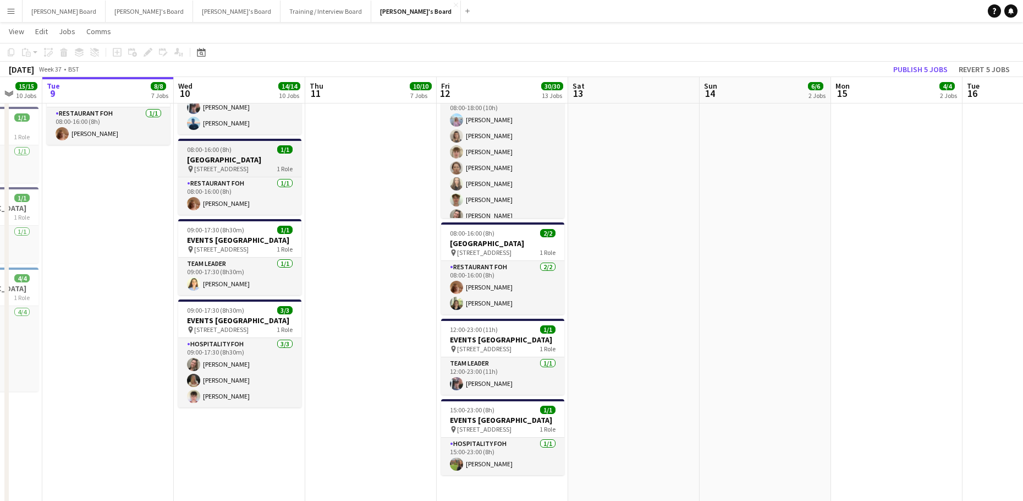
click at [207, 154] on span "08:00-16:00 (8h)" at bounding box center [209, 149] width 45 height 8
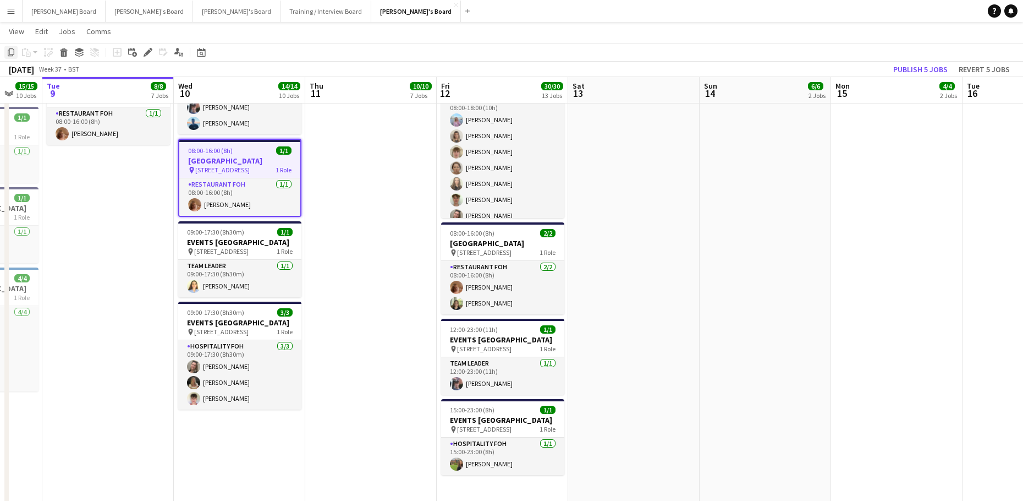
click at [10, 54] on icon at bounding box center [11, 52] width 7 height 8
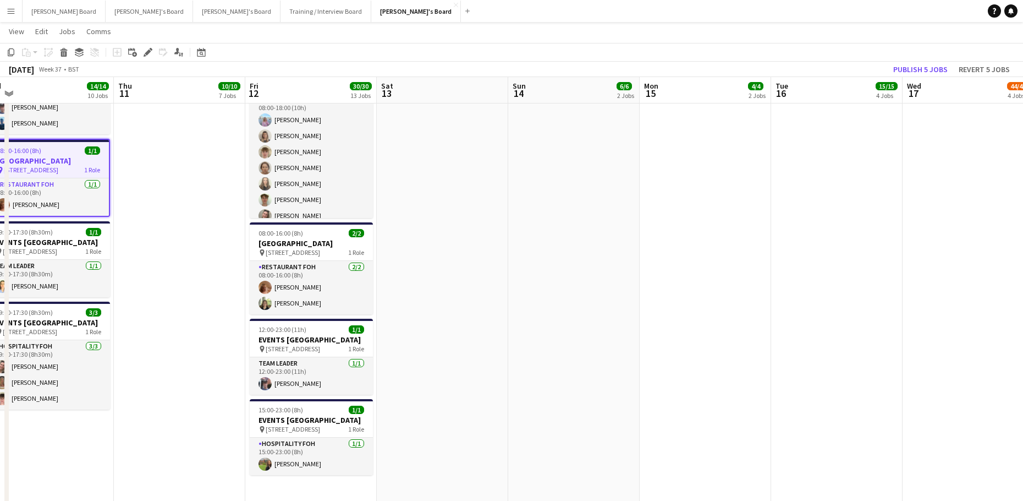
drag, startPoint x: 909, startPoint y: 310, endPoint x: 289, endPoint y: 302, distance: 620.7
click at [287, 303] on app-calendar-viewport "Sun 7 32/36 8 Jobs Mon 8 15/15 10 Jobs Tue 9 8/8 7 Jobs Wed 10 14/14 10 Jobs Th…" at bounding box center [511, 165] width 1023 height 2738
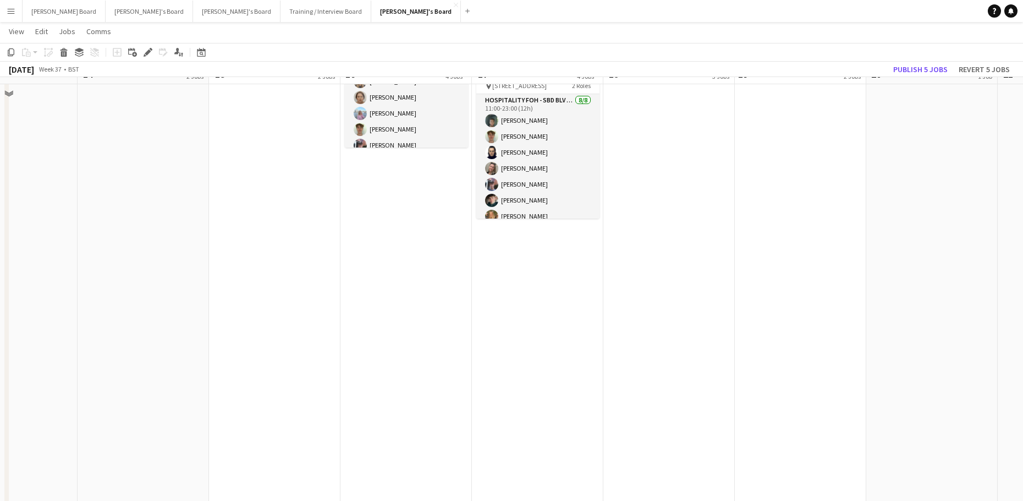
scroll to position [807, 0]
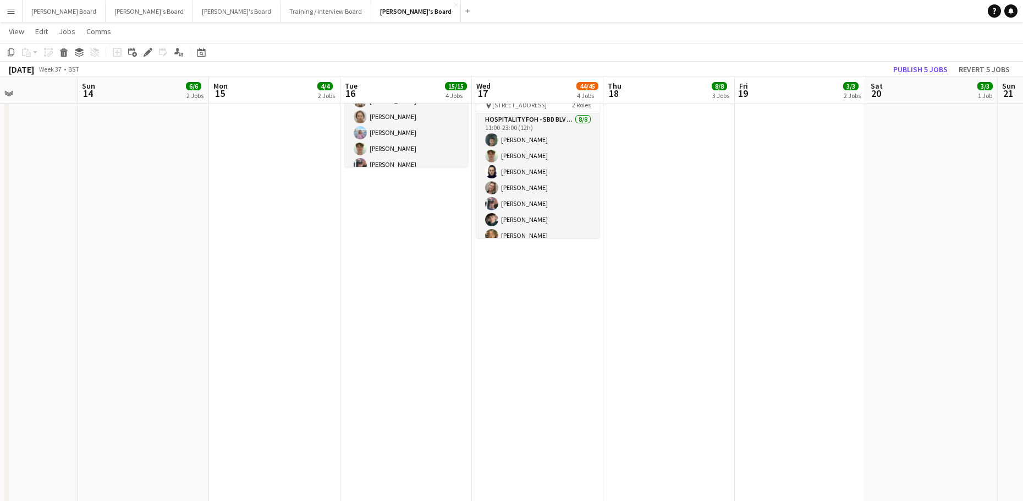
click at [379, 362] on app-date-cell "Draft 07:00-15:30 (8h30m) 1/1 pin Woking, GU21 4YH 1 Role Barista 1/1 07:00-15:…" at bounding box center [406, 356] width 131 height 1305
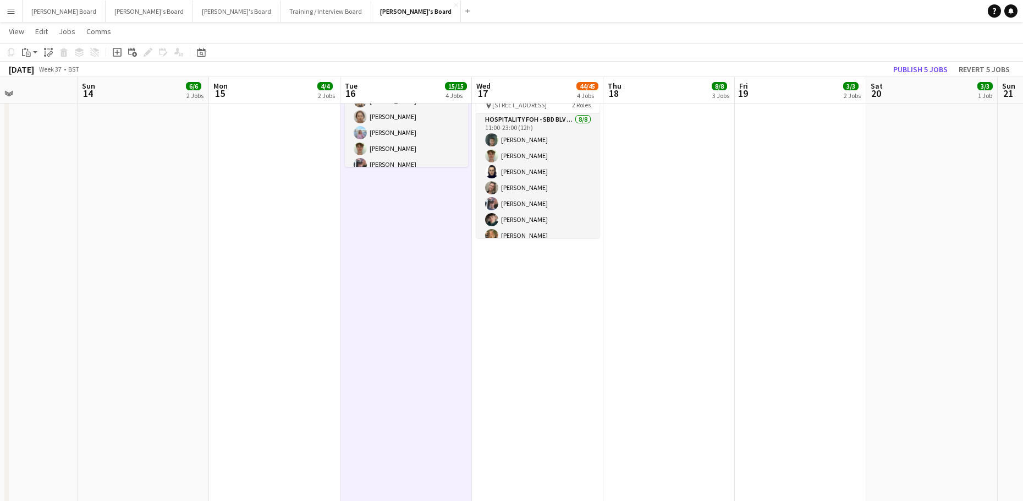
click at [576, 331] on app-date-cell "Draft 07:00-15:30 (8h30m) 1/1 pin Woking, GU21 4YH 1 Role Barista 1/1 07:00-15:…" at bounding box center [537, 356] width 131 height 1305
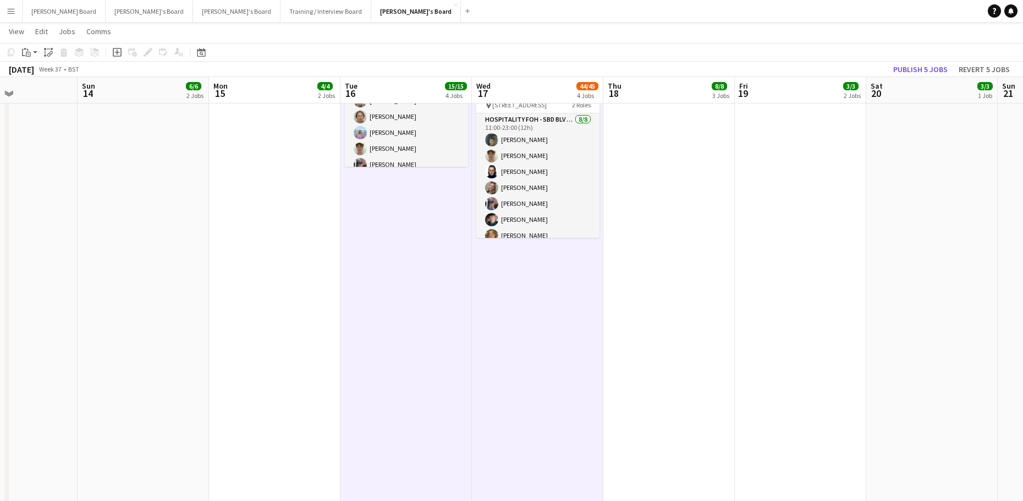
click at [681, 276] on app-date-cell "Draft 07:00-15:30 (8h30m) 1/1 pin Woking, GU21 4YH 1 Role Barista 1/1 07:00-15:…" at bounding box center [669, 356] width 131 height 1305
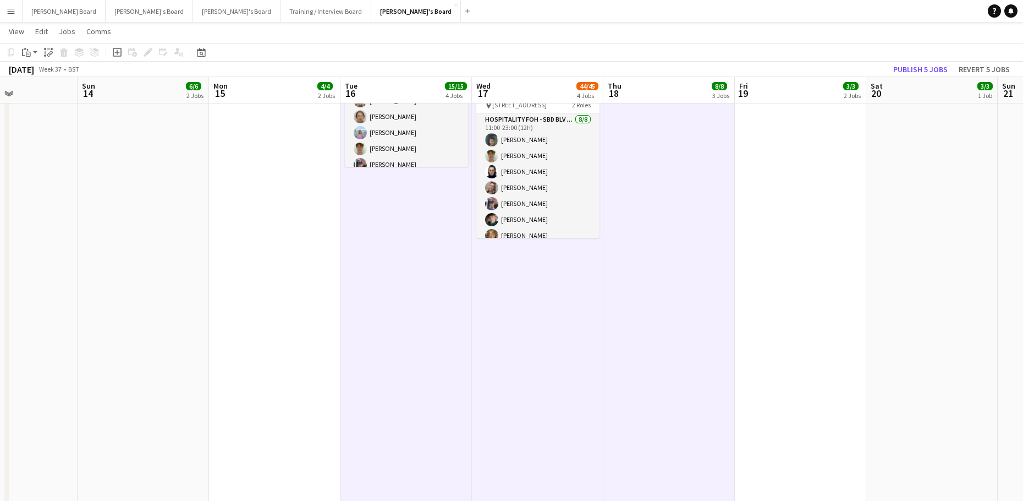
click at [805, 265] on app-date-cell "Draft 07:00-15:30 (8h30m) 1/1 pin Woking, GU21 4YH 1 Role Barista 1/1 07:00-15:…" at bounding box center [800, 356] width 131 height 1305
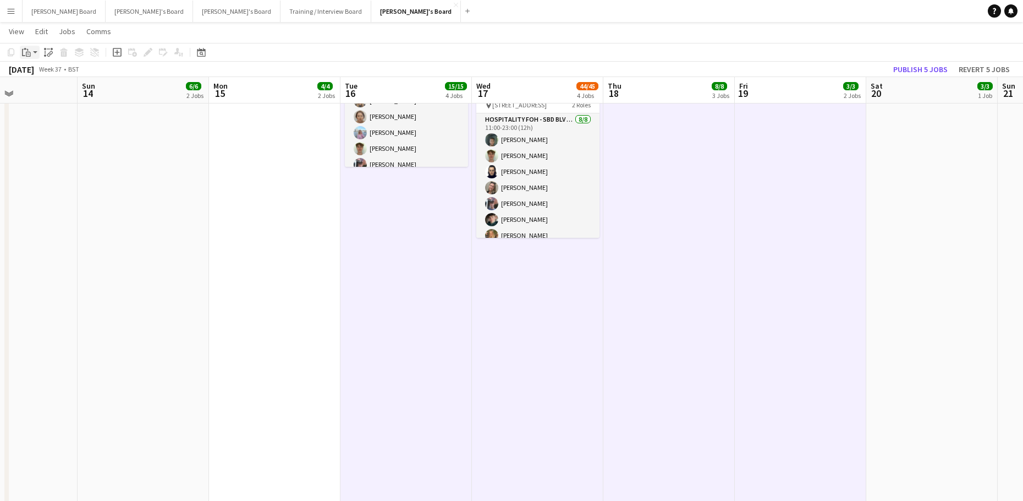
click at [29, 52] on icon at bounding box center [28, 54] width 5 height 5
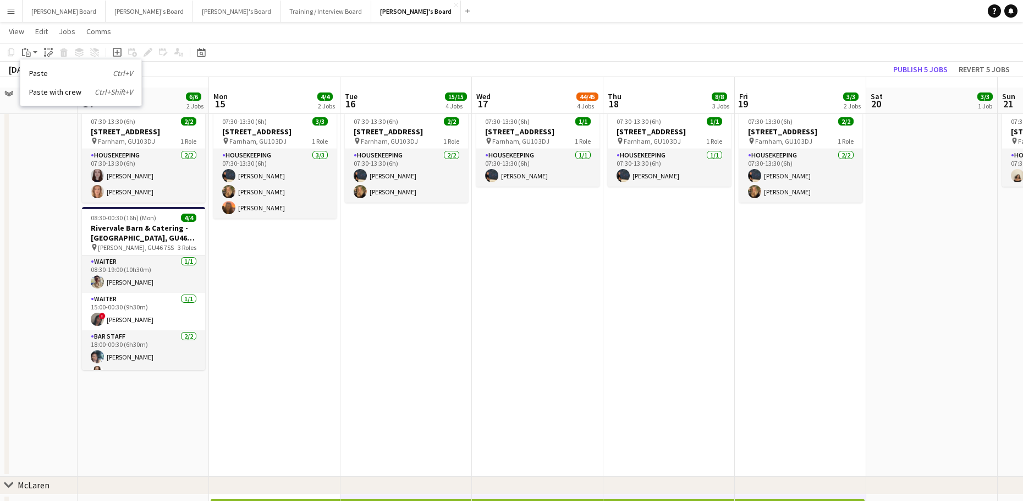
scroll to position [0, 0]
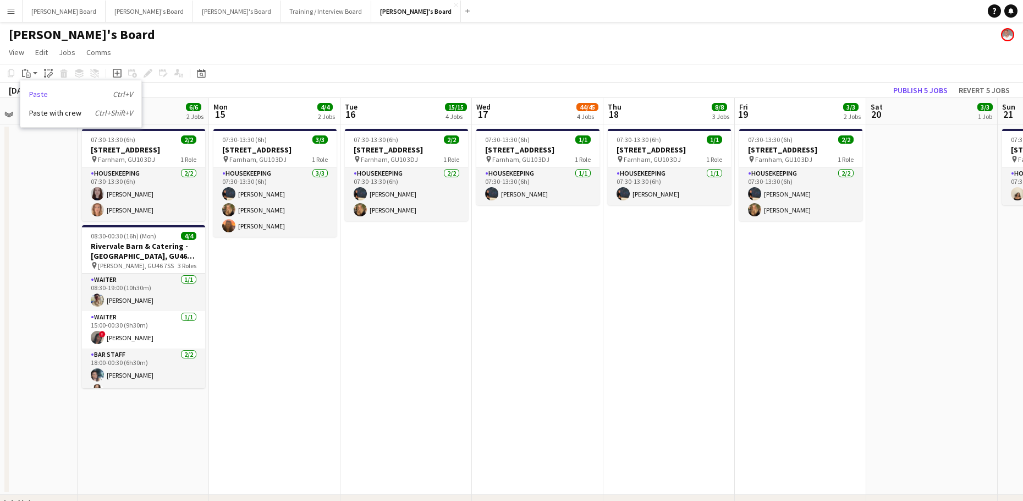
click at [39, 94] on link "Paste Ctrl+V" at bounding box center [80, 94] width 103 height 10
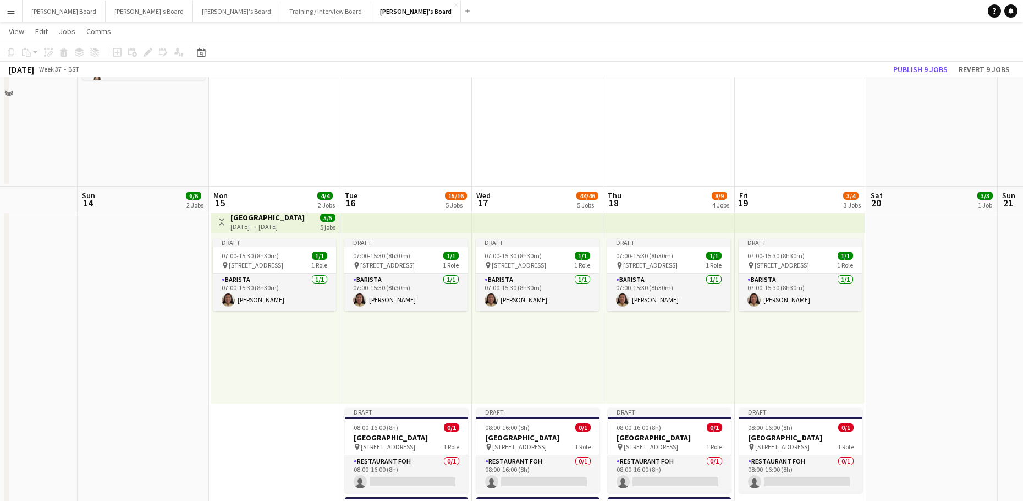
scroll to position [440, 0]
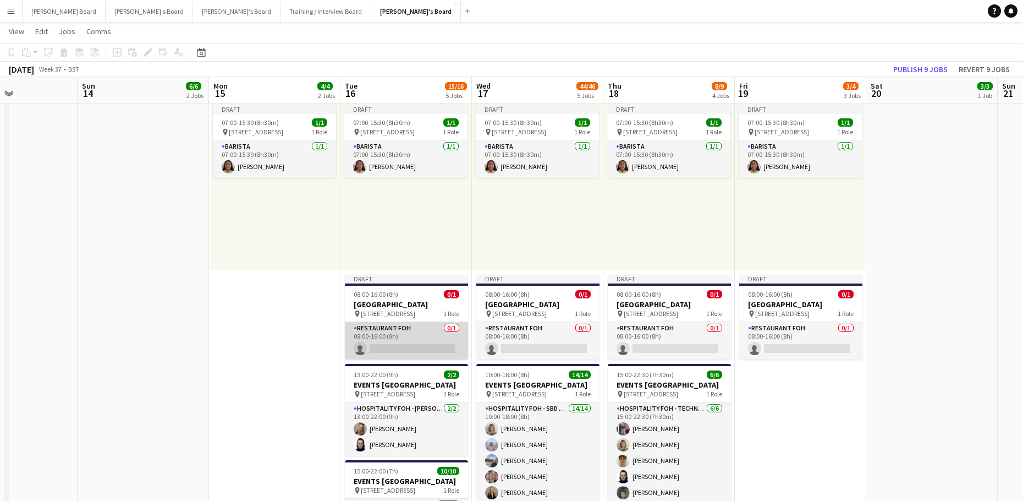
click at [411, 343] on app-card-role "Restaurant FOH 0/1 08:00-16:00 (8h) single-neutral-actions" at bounding box center [406, 340] width 123 height 37
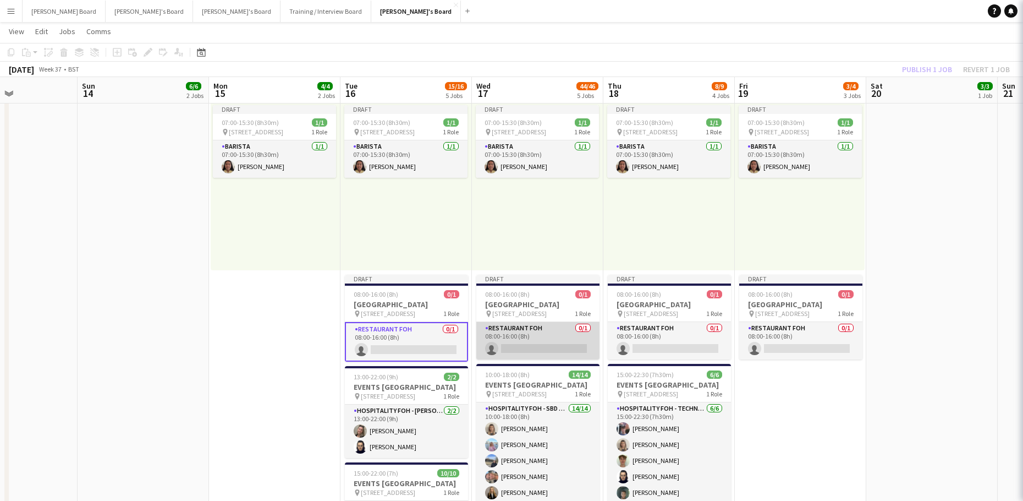
click at [517, 344] on app-card-role "Restaurant FOH 0/1 08:00-16:00 (8h) single-neutral-actions" at bounding box center [537, 340] width 123 height 37
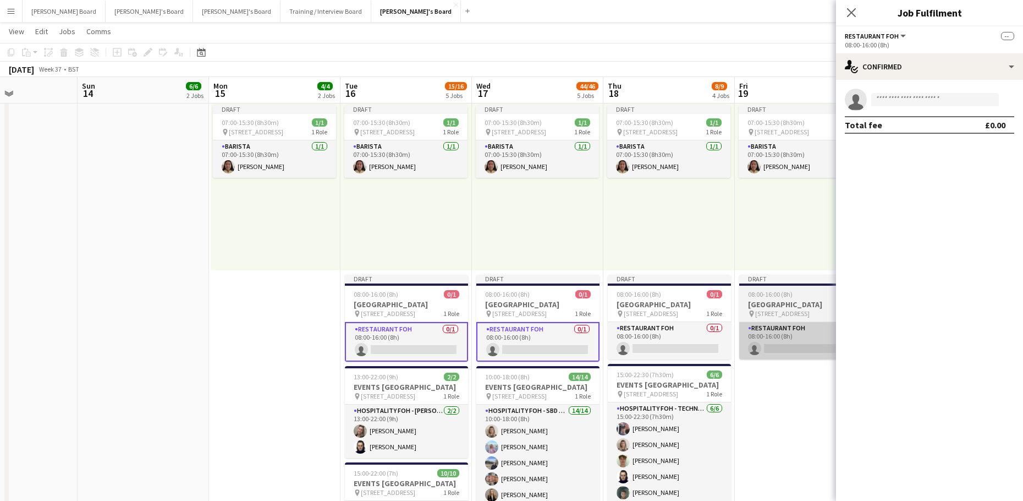
drag, startPoint x: 655, startPoint y: 336, endPoint x: 740, endPoint y: 335, distance: 85.3
click at [655, 336] on app-card-role "Restaurant FOH 0/1 08:00-16:00 (8h) single-neutral-actions" at bounding box center [669, 340] width 123 height 37
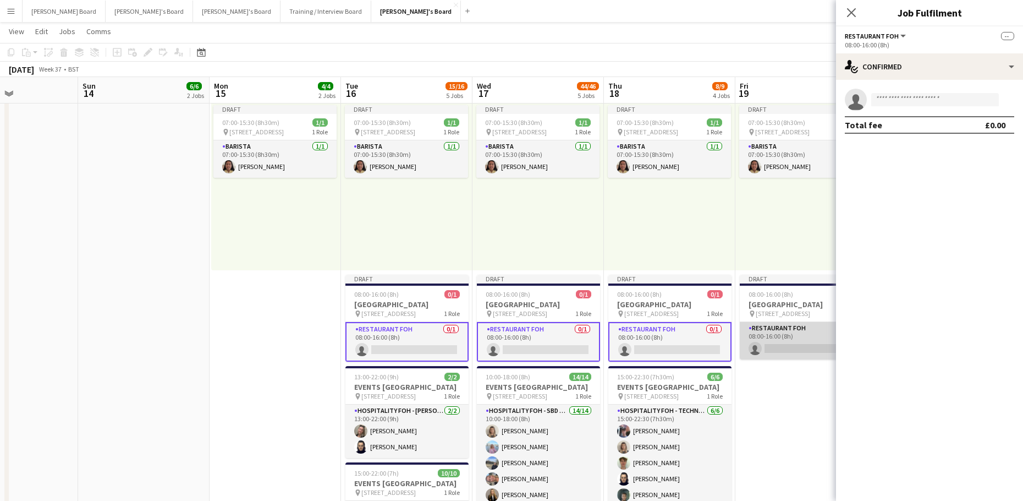
click at [776, 334] on app-card-role "Restaurant FOH 0/1 08:00-16:00 (8h) single-neutral-actions" at bounding box center [801, 340] width 123 height 37
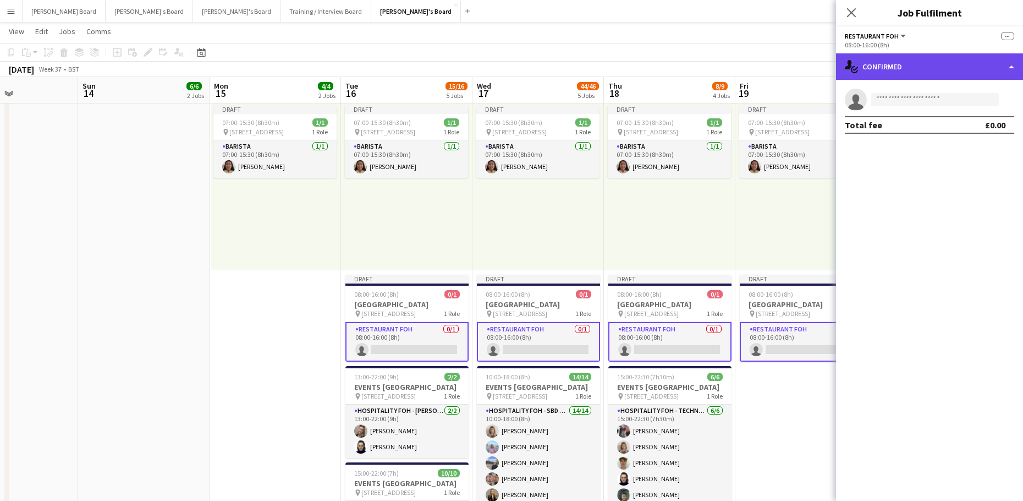
click at [875, 65] on div "single-neutral-actions-check-2 Confirmed" at bounding box center [929, 66] width 187 height 26
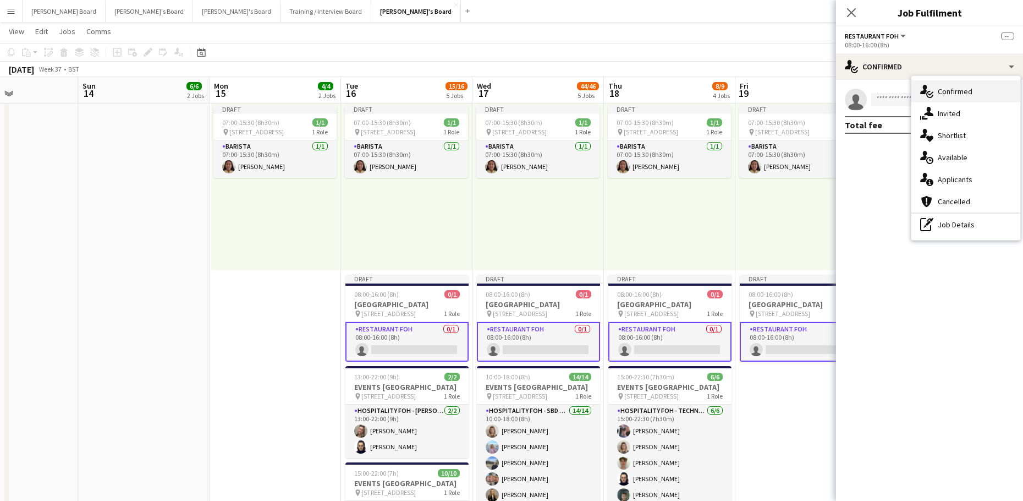
click at [945, 100] on div "single-neutral-actions-check-2 Confirmed" at bounding box center [966, 91] width 109 height 22
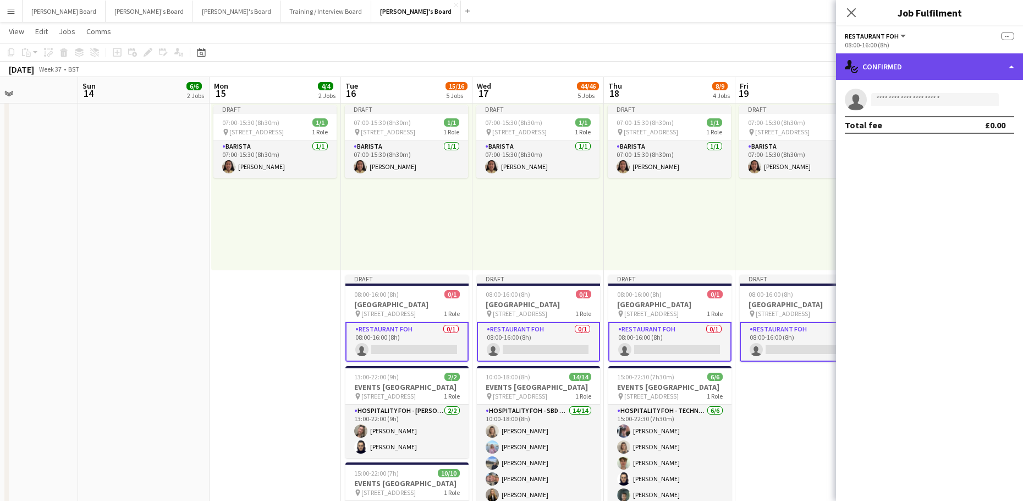
drag, startPoint x: 918, startPoint y: 66, endPoint x: 923, endPoint y: 74, distance: 9.6
click at [917, 65] on div "single-neutral-actions-check-2 Confirmed" at bounding box center [929, 66] width 187 height 26
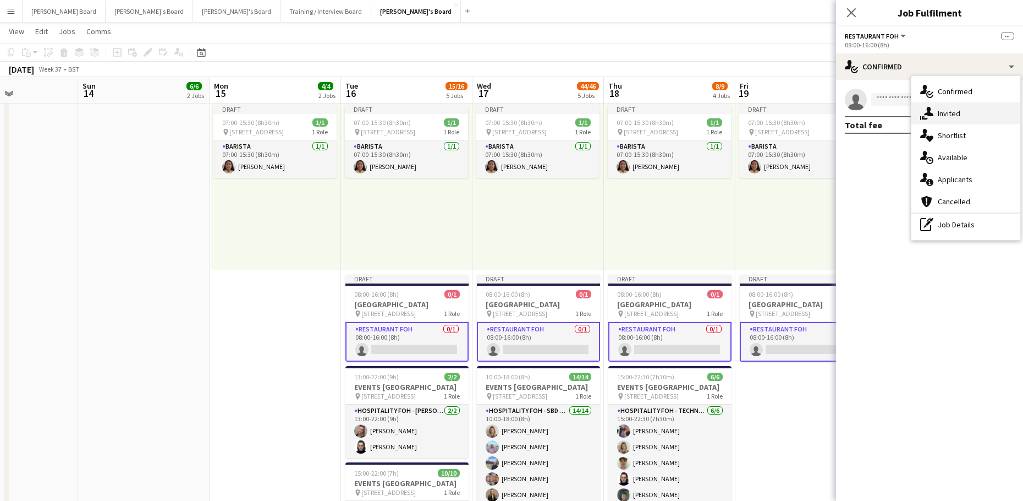
click at [968, 122] on div "single-neutral-actions-share-1 Invited" at bounding box center [966, 113] width 109 height 22
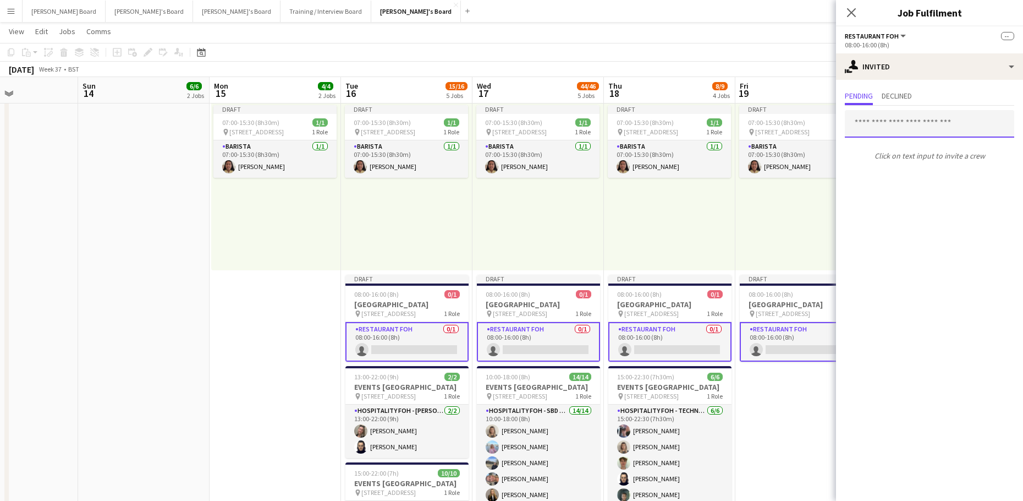
click at [891, 129] on input "text" at bounding box center [929, 124] width 169 height 28
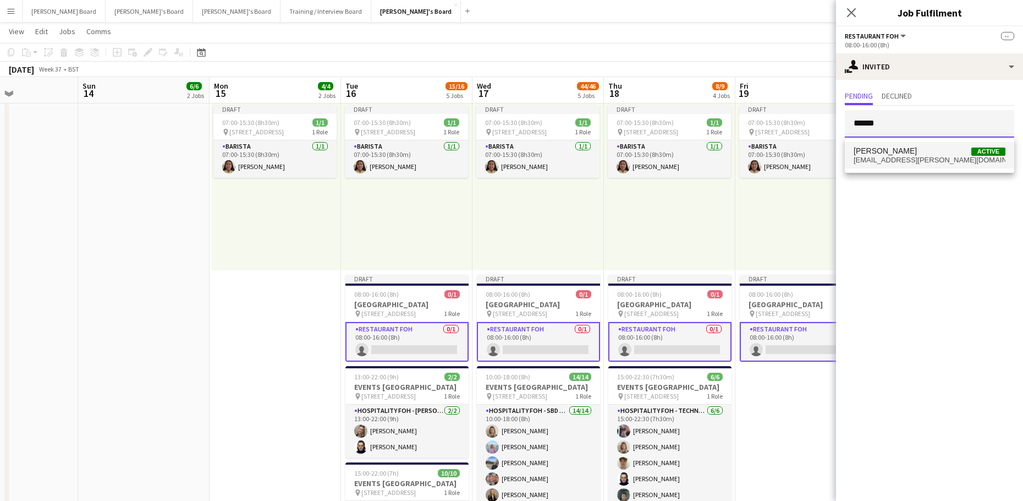
type input "******"
click at [930, 151] on span "Ruby Moss Active" at bounding box center [930, 150] width 152 height 9
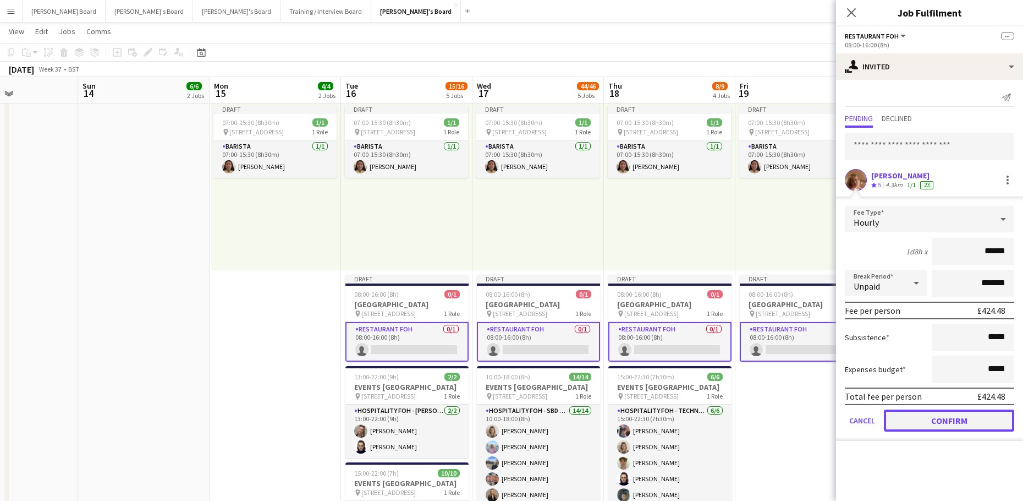
click at [944, 421] on button "Confirm" at bounding box center [949, 420] width 130 height 22
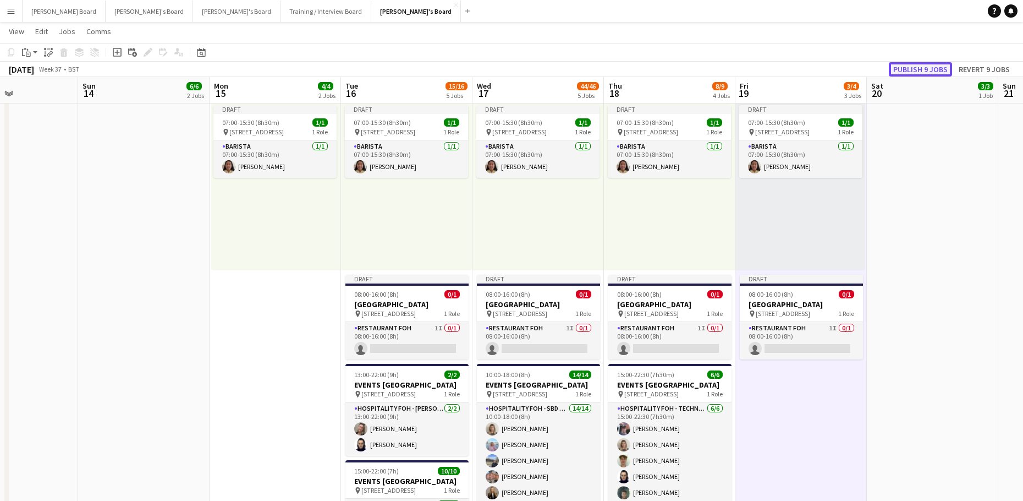
click at [928, 65] on button "Publish 9 jobs" at bounding box center [920, 69] width 63 height 14
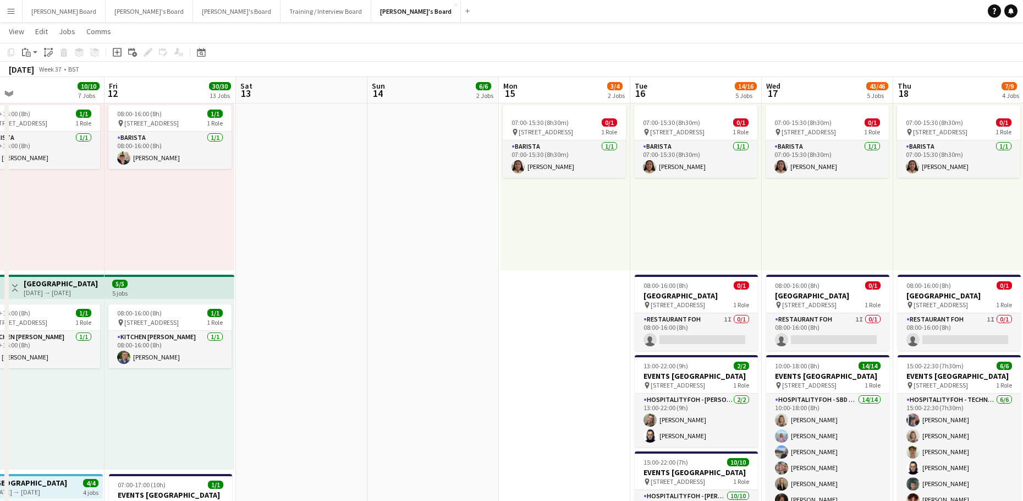
drag, startPoint x: 193, startPoint y: 335, endPoint x: 484, endPoint y: 338, distance: 291.1
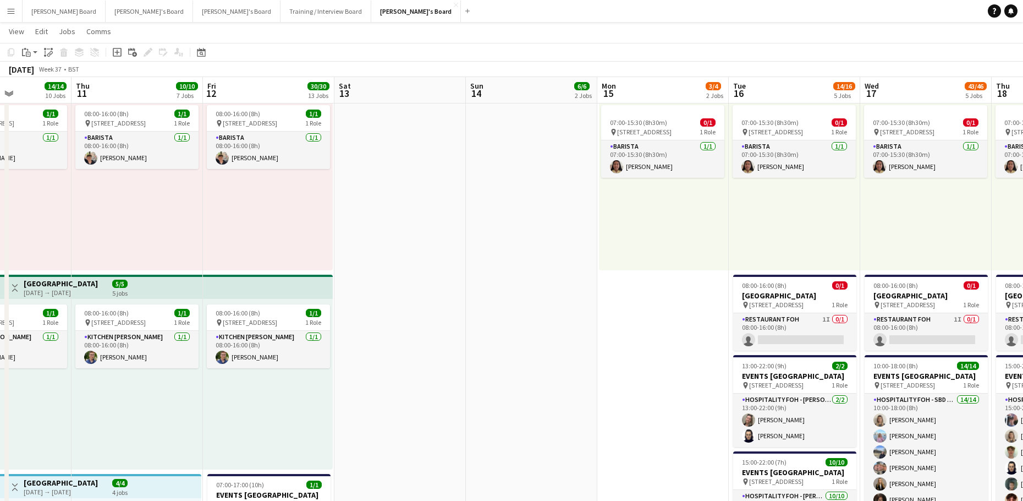
drag, startPoint x: 387, startPoint y: 329, endPoint x: 480, endPoint y: 330, distance: 93.0
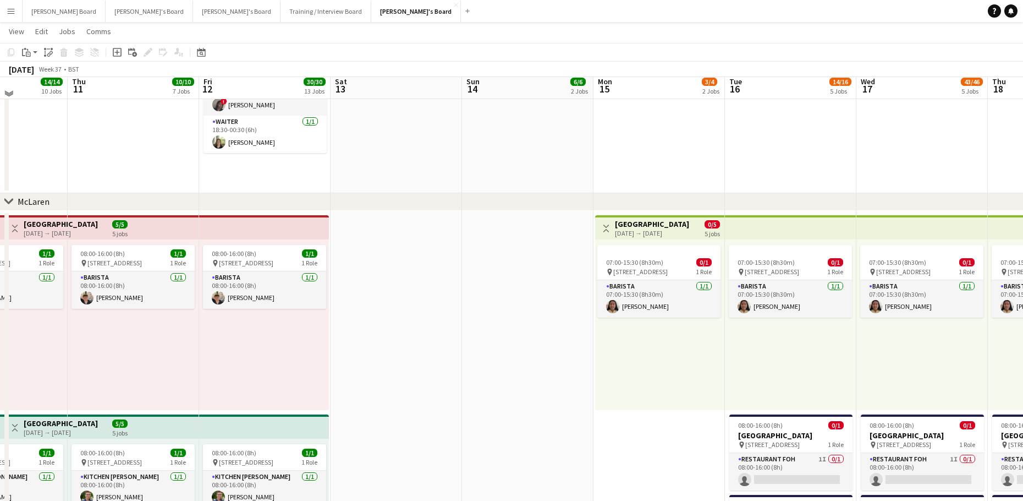
scroll to position [293, 0]
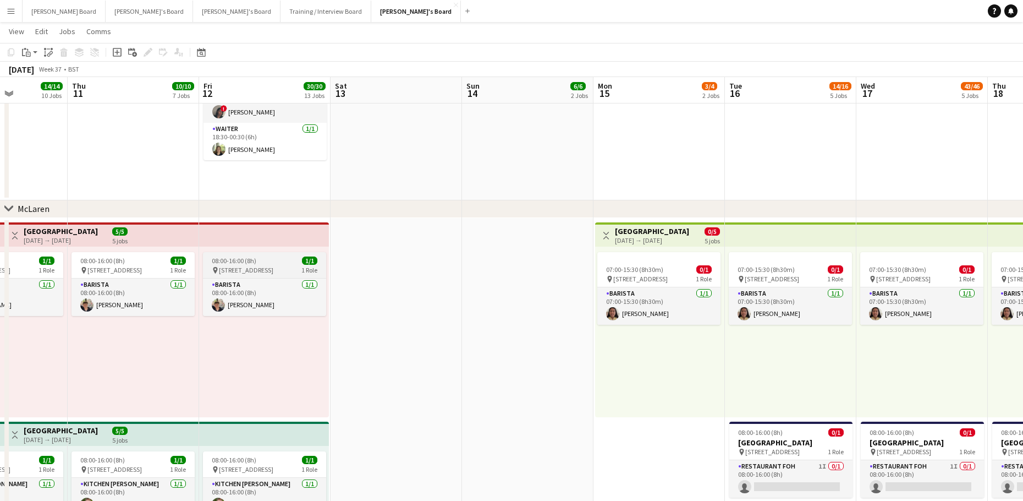
click at [229, 267] on span "[STREET_ADDRESS]" at bounding box center [246, 270] width 54 height 8
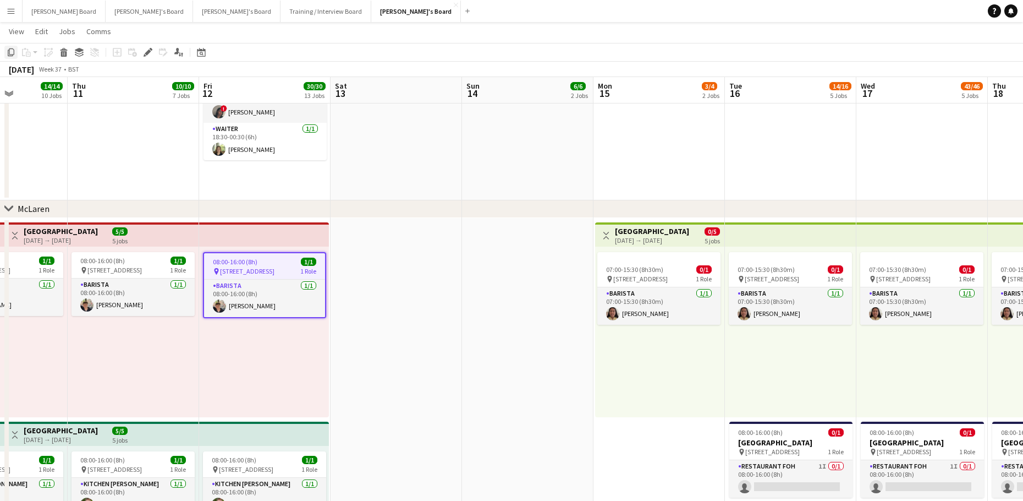
click at [10, 52] on icon "Copy" at bounding box center [11, 52] width 9 height 9
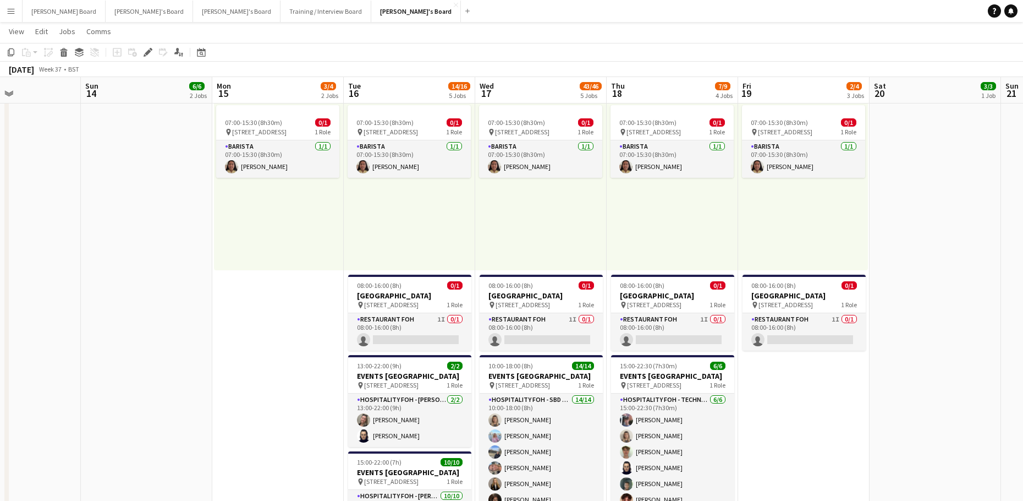
scroll to position [0, 462]
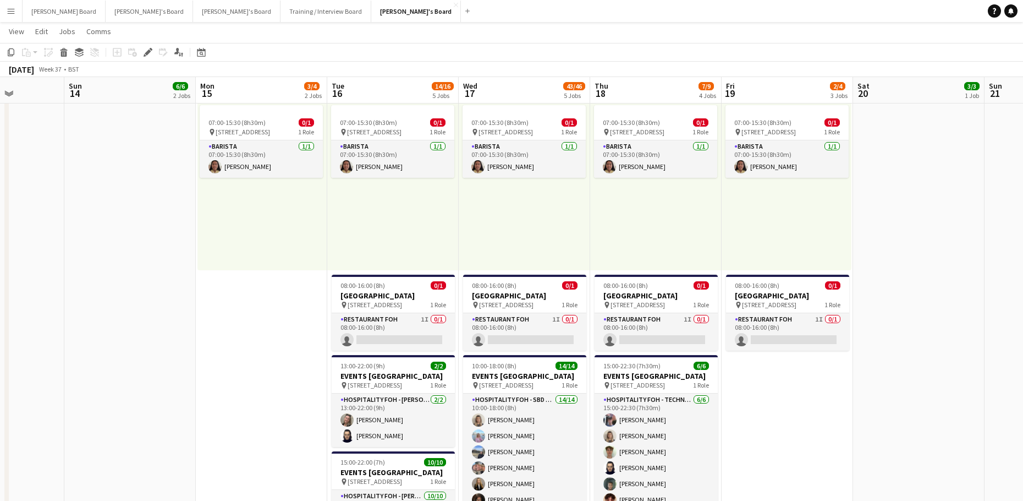
drag, startPoint x: 561, startPoint y: 212, endPoint x: 234, endPoint y: 253, distance: 329.3
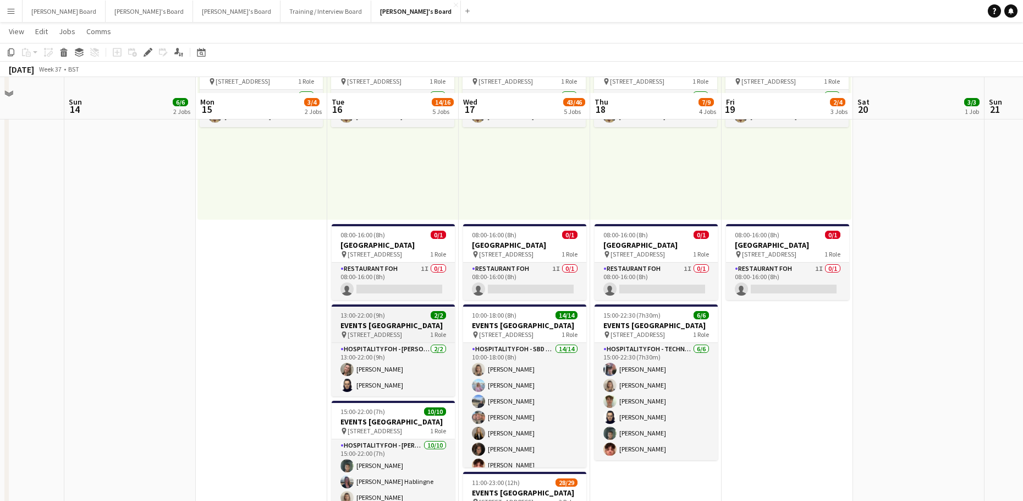
scroll to position [513, 0]
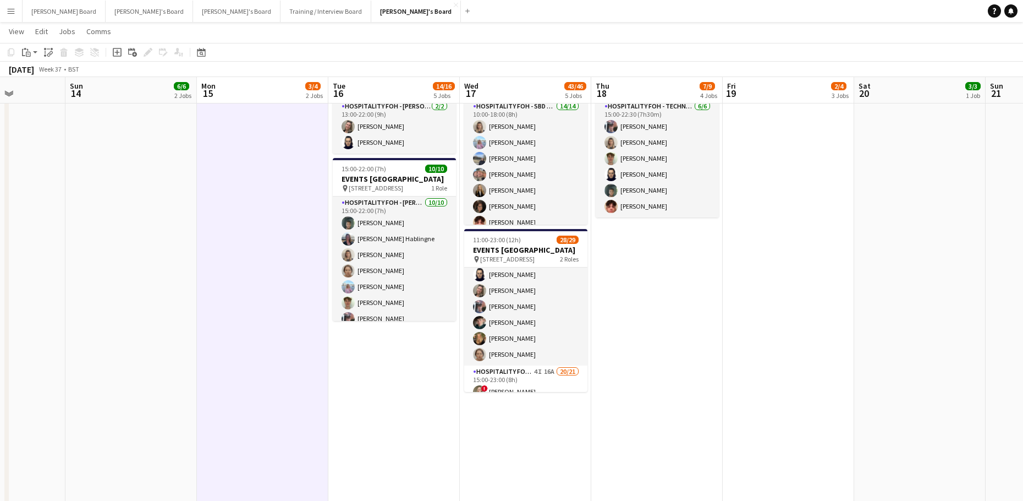
scroll to position [73, 0]
click at [386, 448] on app-date-cell "07:00-15:30 (8h30m) 0/1 pin Woking, GU21 4YH 1 Role Barista 1/1 07:00-15:30 (8h…" at bounding box center [393, 430] width 131 height 1305
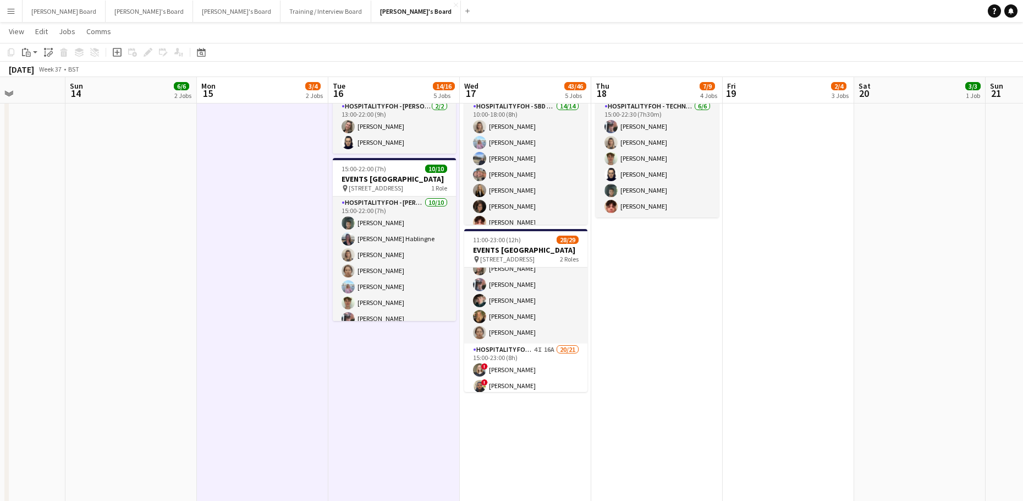
click at [522, 452] on app-date-cell "07:00-15:30 (8h30m) 0/1 pin Woking, GU21 4YH 1 Role Barista 1/1 07:00-15:30 (8h…" at bounding box center [525, 430] width 131 height 1305
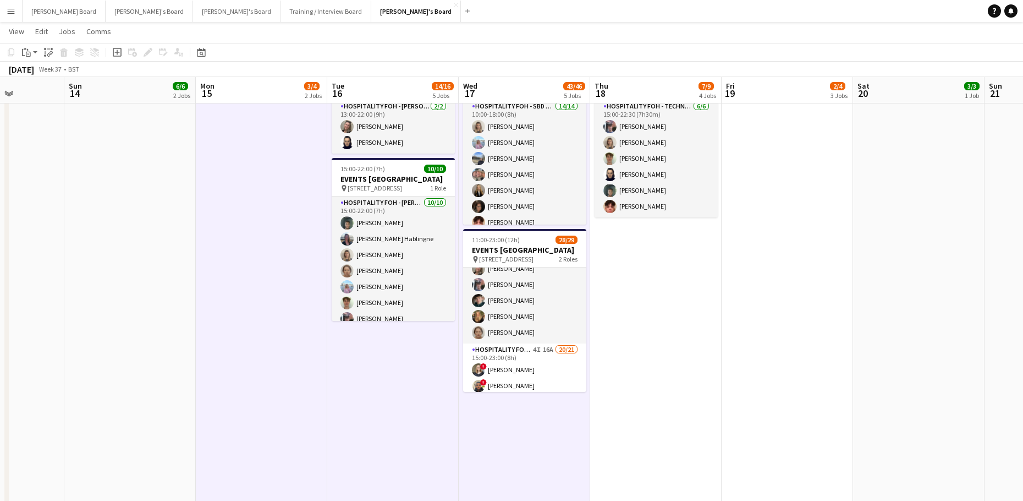
click at [673, 374] on app-date-cell "07:00-15:30 (8h30m) 0/1 pin Woking, GU21 4YH 1 Role Barista 1/1 07:00-15:30 (8h…" at bounding box center [655, 430] width 131 height 1305
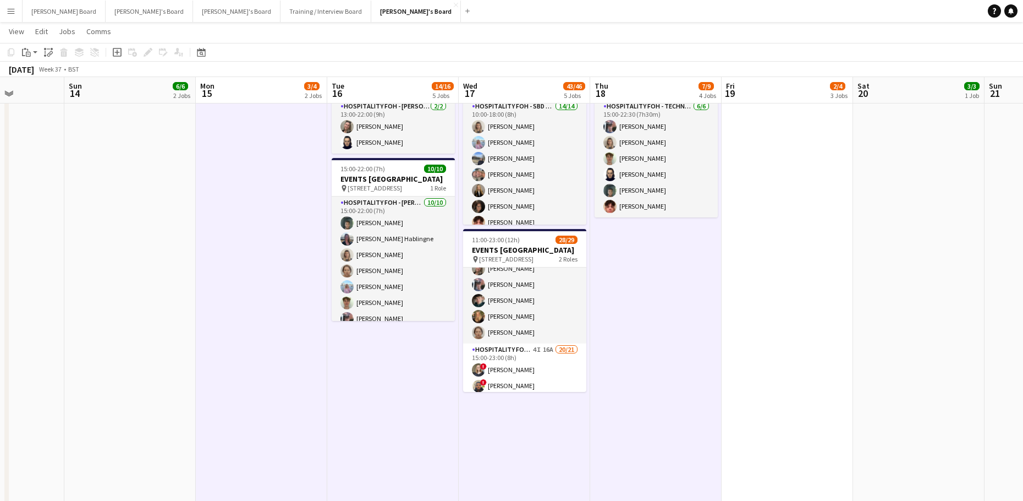
click at [814, 308] on app-date-cell "07:00-15:30 (8h30m) 0/1 pin Woking, GU21 4YH 1 Role Barista 1/1 07:00-15:30 (8h…" at bounding box center [787, 430] width 131 height 1305
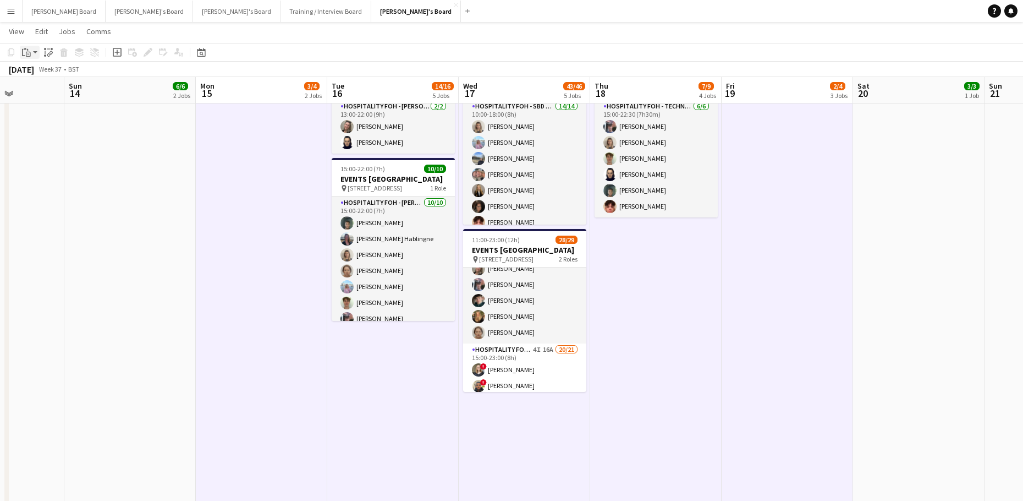
click at [26, 57] on div "Paste" at bounding box center [26, 52] width 13 height 13
click at [49, 75] on link "Paste Ctrl+V" at bounding box center [80, 73] width 103 height 10
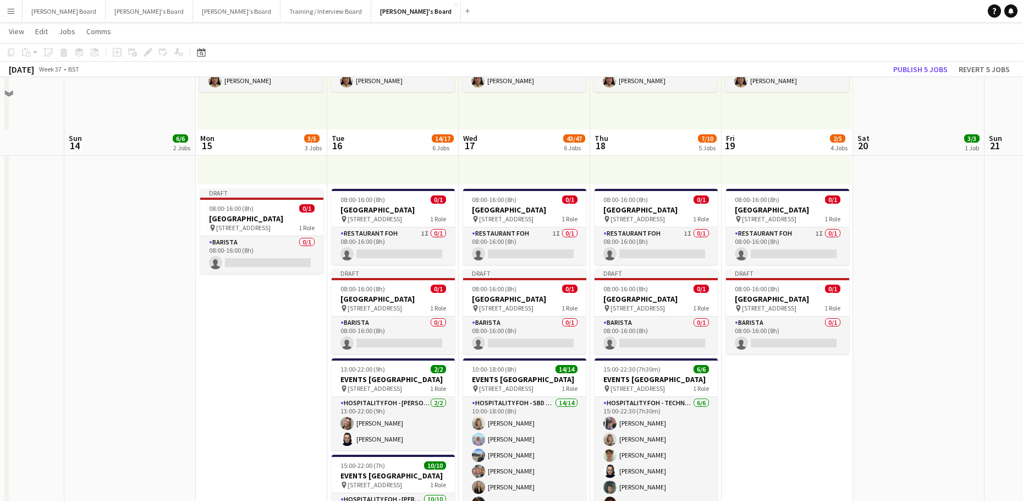
scroll to position [513, 0]
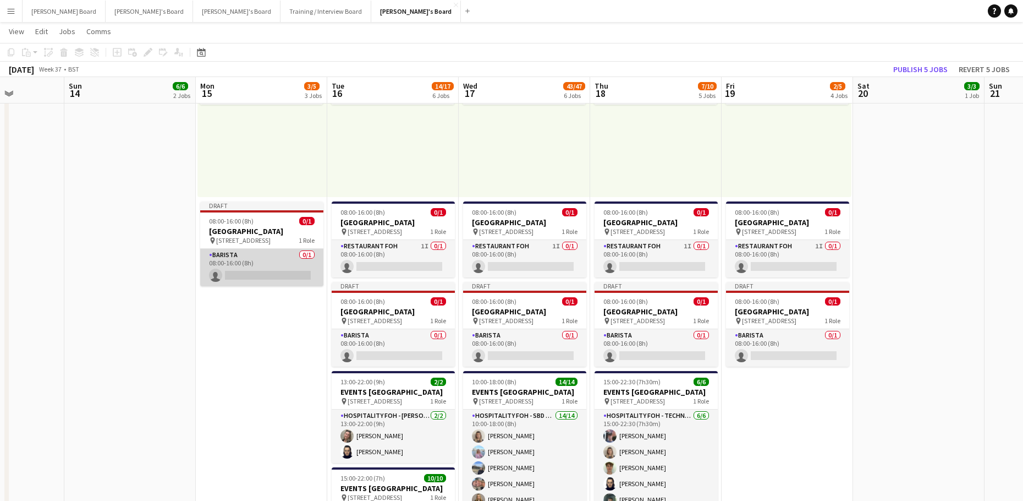
click at [266, 260] on app-card-role "Barista 0/1 08:00-16:00 (8h) single-neutral-actions" at bounding box center [261, 267] width 123 height 37
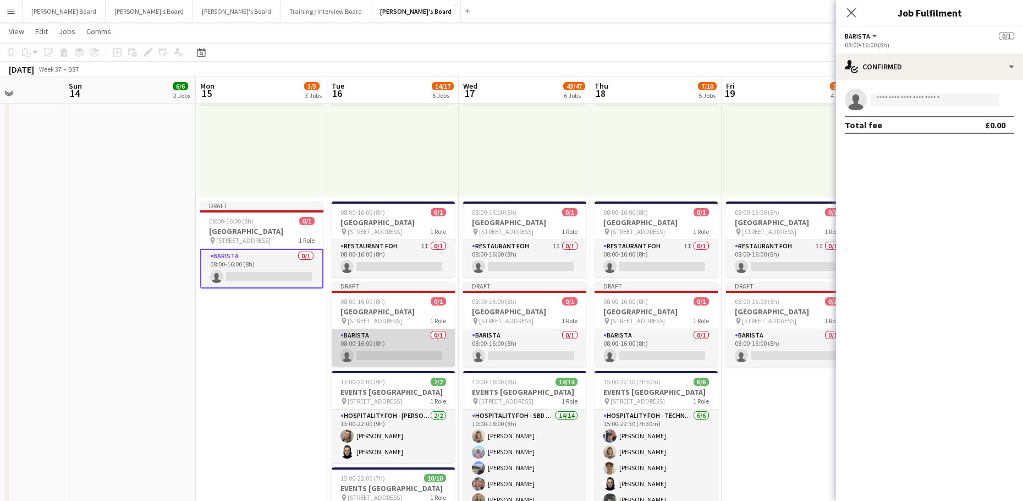
click at [406, 347] on app-card-role "Barista 0/1 08:00-16:00 (8h) single-neutral-actions" at bounding box center [393, 347] width 123 height 37
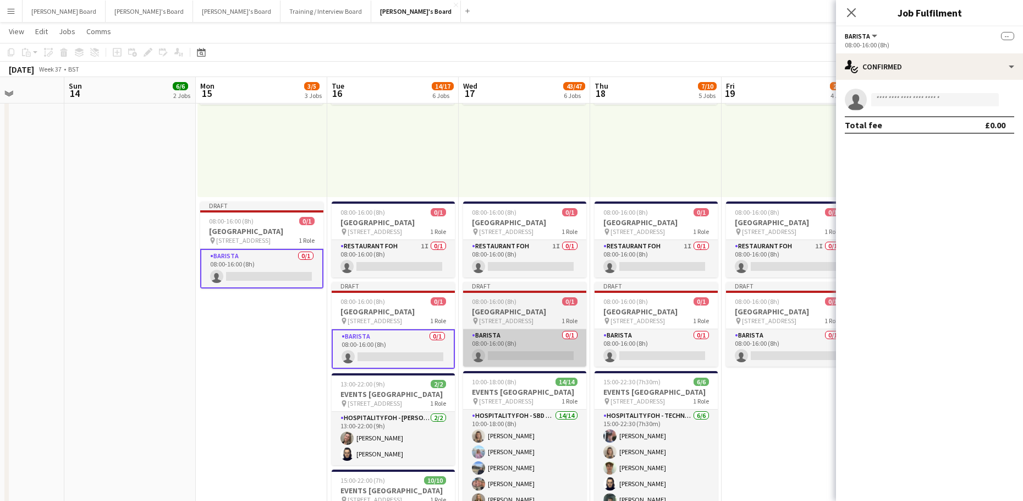
click at [519, 341] on app-card-role "Barista 0/1 08:00-16:00 (8h) single-neutral-actions" at bounding box center [524, 347] width 123 height 37
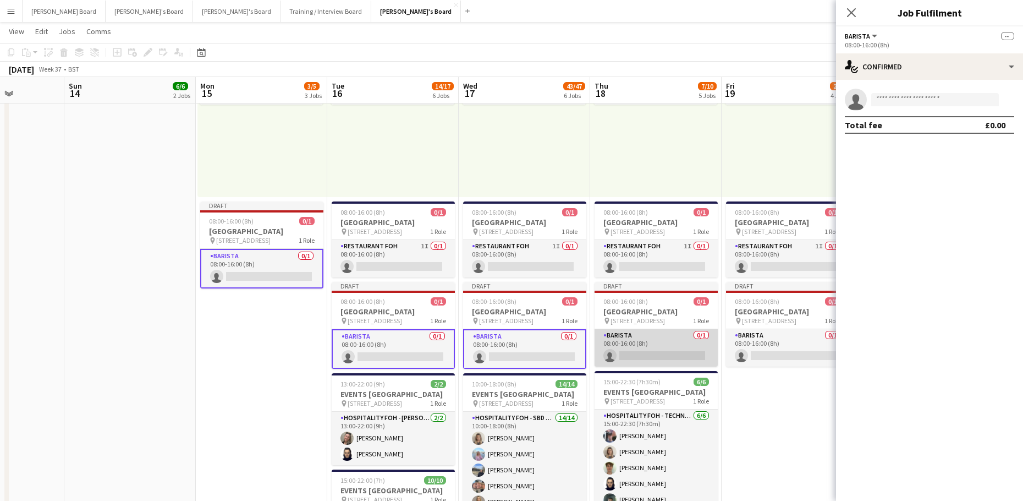
click at [637, 339] on app-card-role "Barista 0/1 08:00-16:00 (8h) single-neutral-actions" at bounding box center [656, 347] width 123 height 37
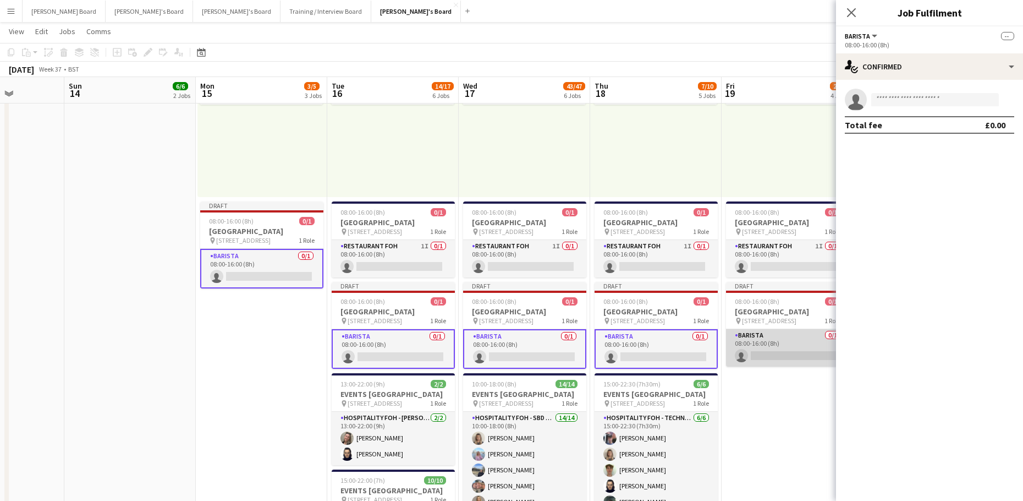
click at [750, 337] on app-card-role "Barista 0/1 08:00-16:00 (8h) single-neutral-actions" at bounding box center [787, 347] width 123 height 37
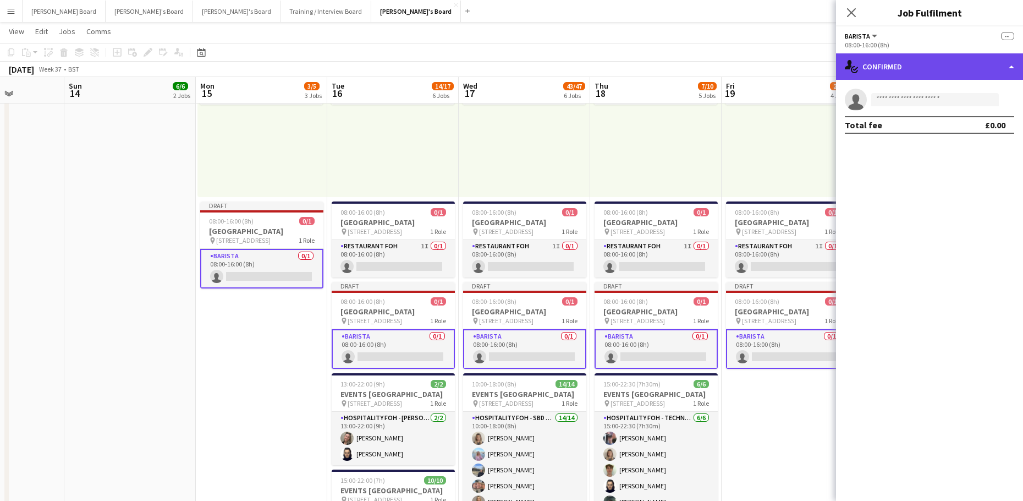
click at [912, 64] on div "single-neutral-actions-check-2 Confirmed" at bounding box center [929, 66] width 187 height 26
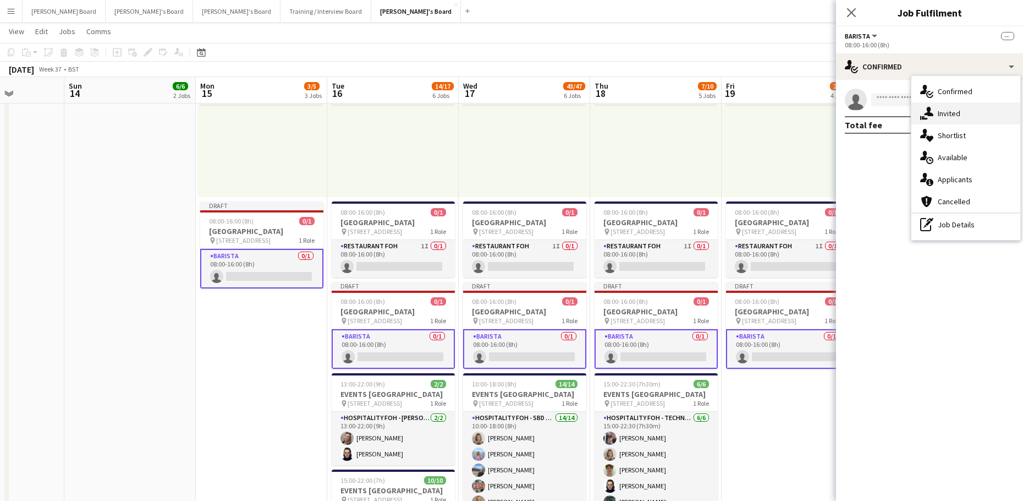
click at [948, 116] on span "Invited" at bounding box center [949, 113] width 23 height 10
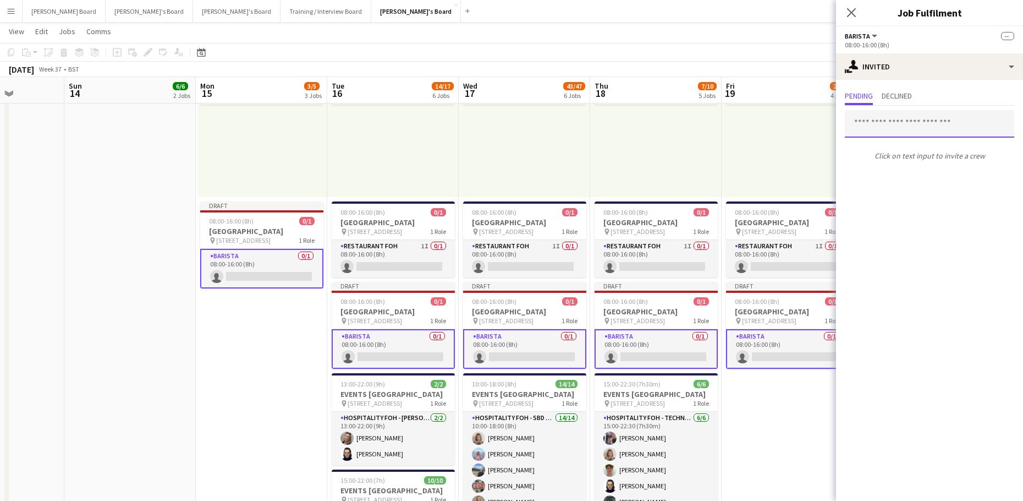
click at [875, 119] on input "text" at bounding box center [929, 124] width 169 height 28
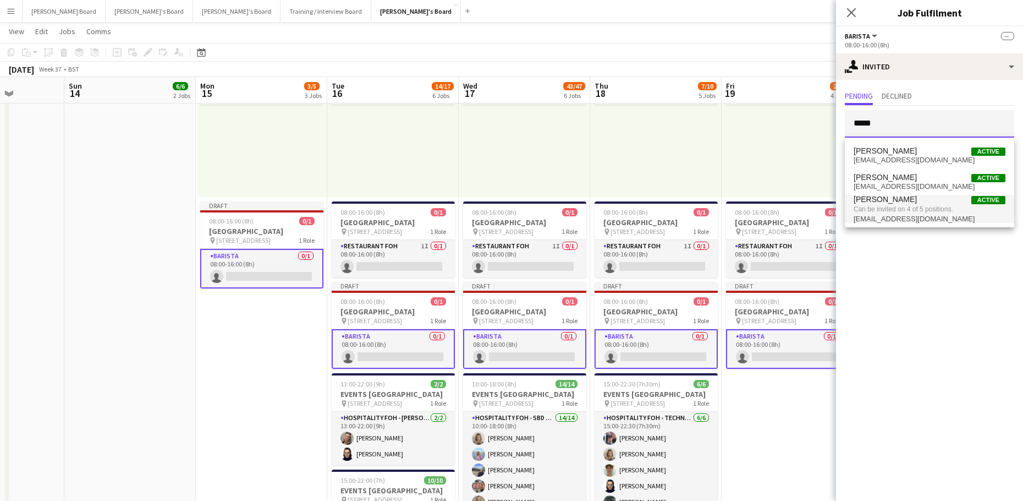
type input "****"
click at [933, 215] on span "ericroberts805@gmail.com" at bounding box center [930, 219] width 152 height 9
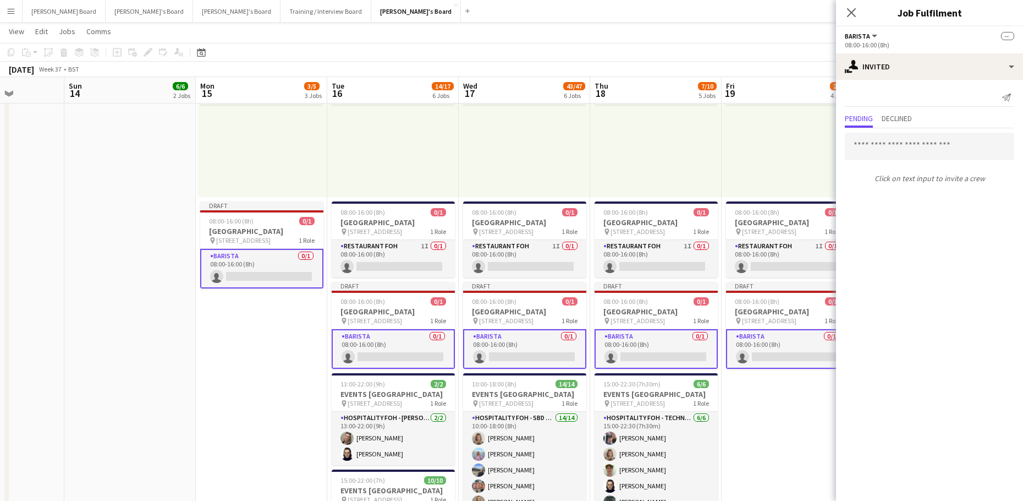
click at [512, 349] on app-card-role "Barista 0/1 08:00-16:00 (8h) single-neutral-actions" at bounding box center [524, 349] width 123 height 40
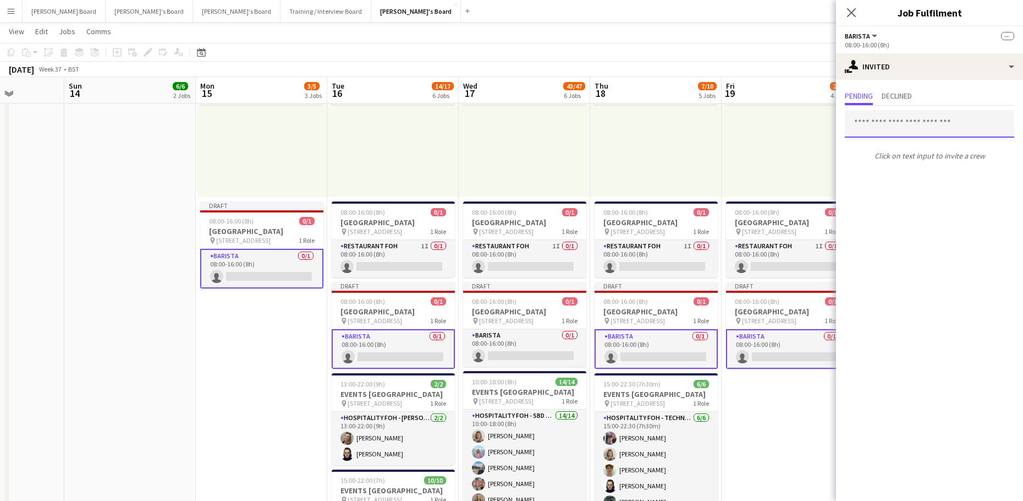
click at [924, 117] on input "text" at bounding box center [929, 124] width 169 height 28
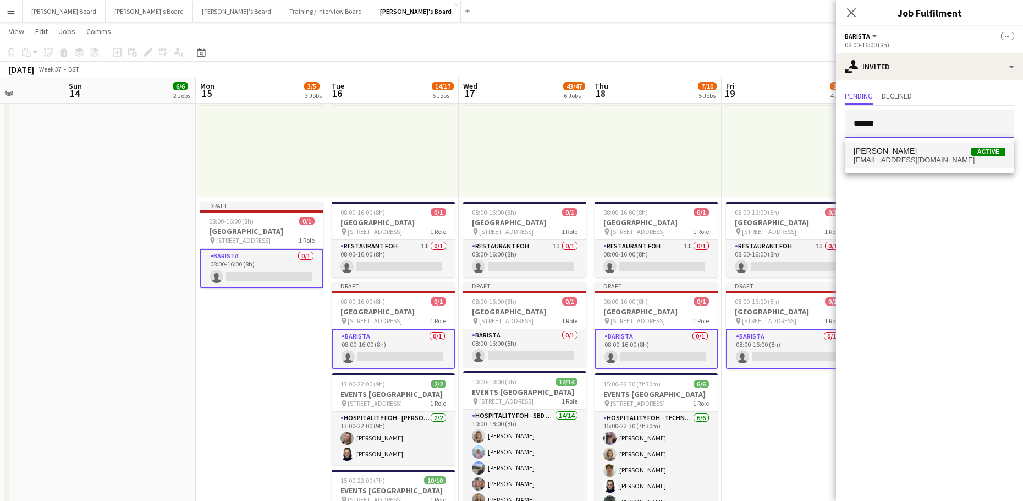
type input "******"
click at [904, 163] on span "ericroberts805@gmail.com" at bounding box center [930, 160] width 152 height 9
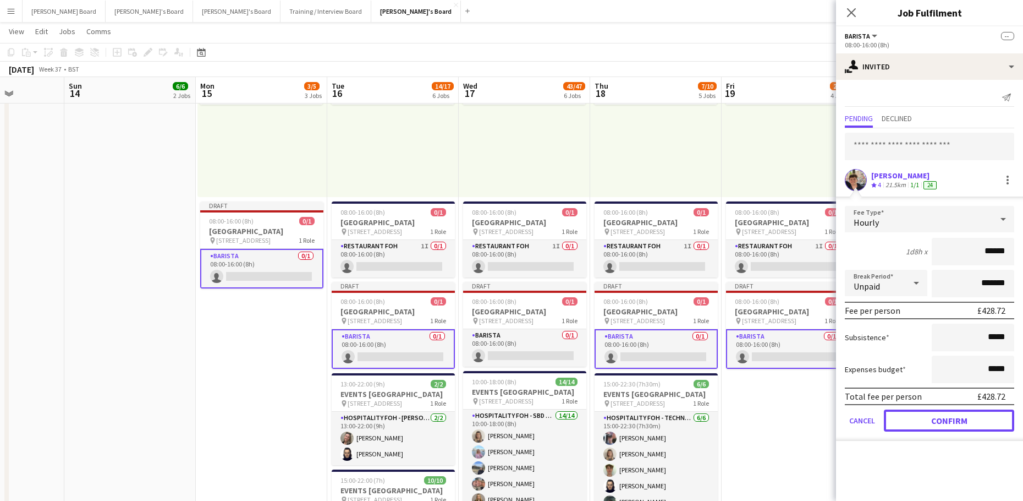
click at [919, 407] on form "Fee Type Hourly 1d8h x ****** Break Period Unpaid ******* Fee per person £428.7…" at bounding box center [929, 323] width 187 height 235
click at [927, 419] on button "Confirm" at bounding box center [949, 420] width 130 height 22
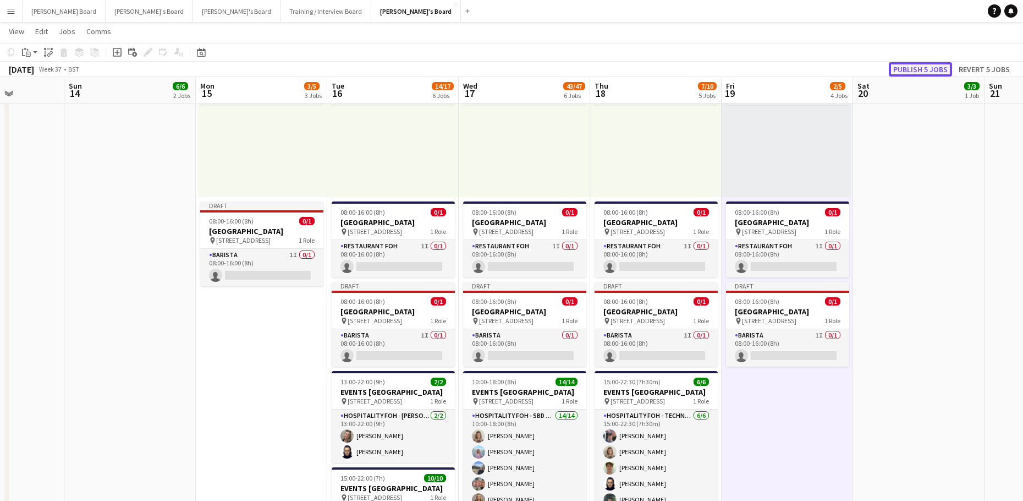
click at [922, 72] on button "Publish 5 jobs" at bounding box center [920, 69] width 63 height 14
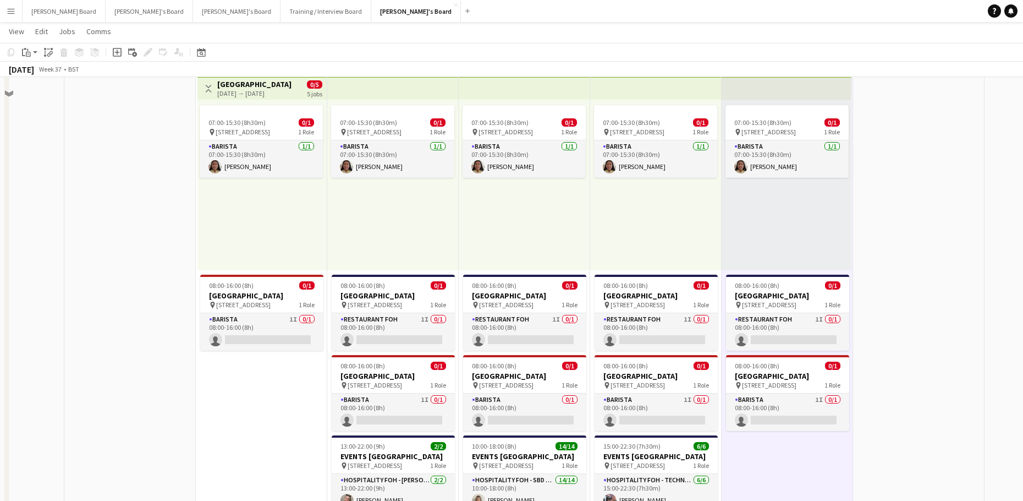
scroll to position [0, 0]
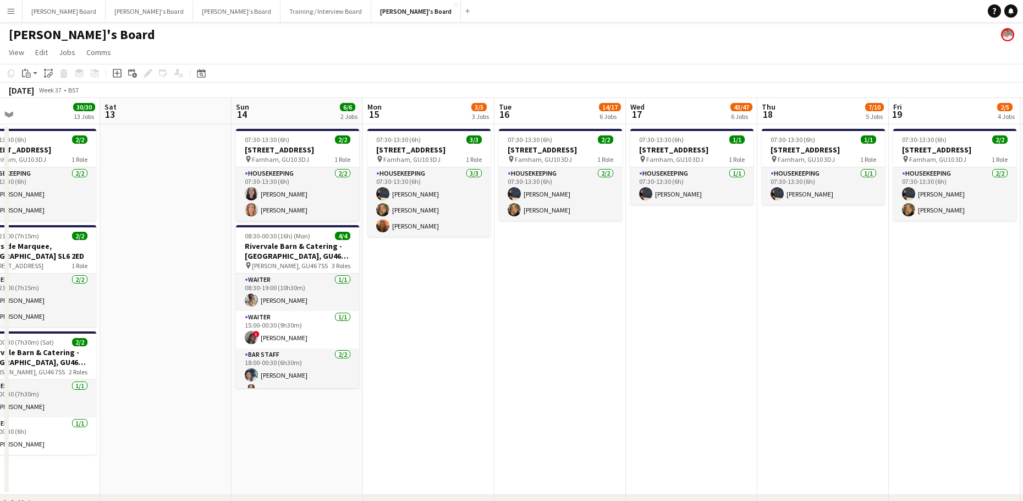
drag, startPoint x: 411, startPoint y: 352, endPoint x: 889, endPoint y: 343, distance: 477.7
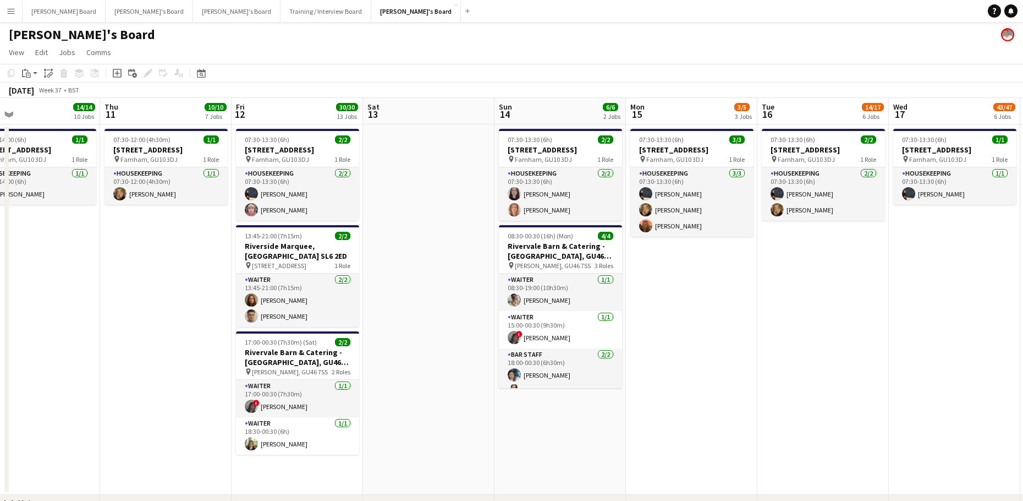
scroll to position [0, 261]
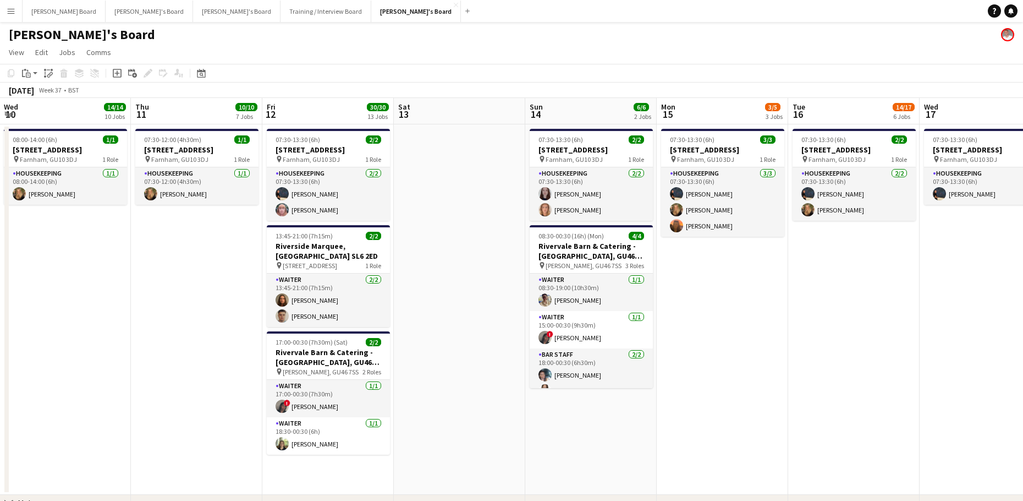
drag, startPoint x: 490, startPoint y: 324, endPoint x: 600, endPoint y: 318, distance: 110.8
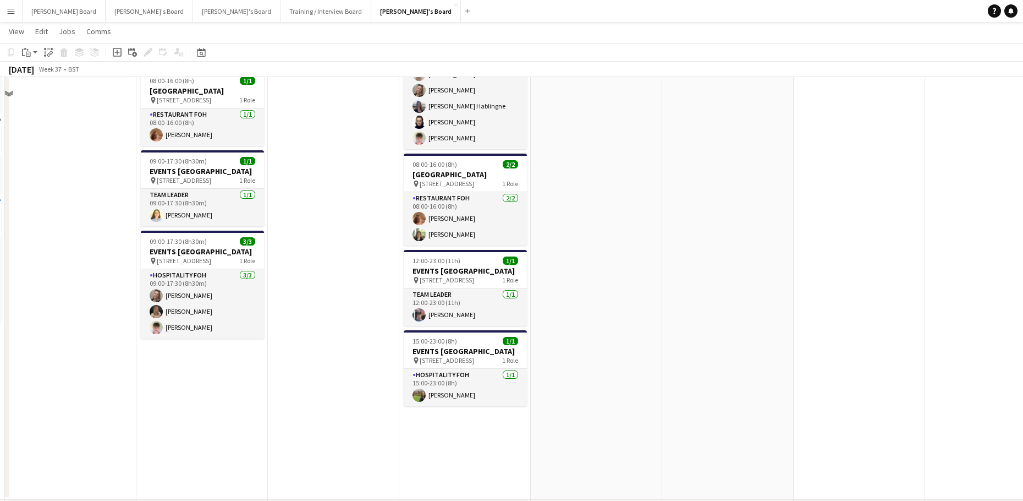
scroll to position [1247, 0]
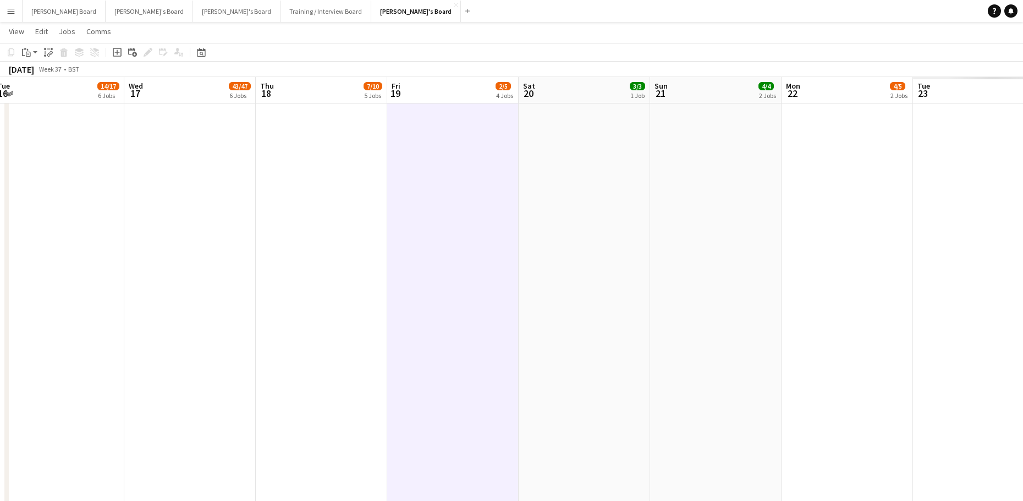
drag, startPoint x: 812, startPoint y: 330, endPoint x: 68, endPoint y: 344, distance: 743.4
click at [68, 344] on app-calendar-viewport "Fri 12 30/30 13 Jobs Sat 13 Sun 14 6/6 2 Jobs Mon 15 3/5 3 Jobs Tue 16 14/17 6 …" at bounding box center [511, 165] width 1023 height 2738
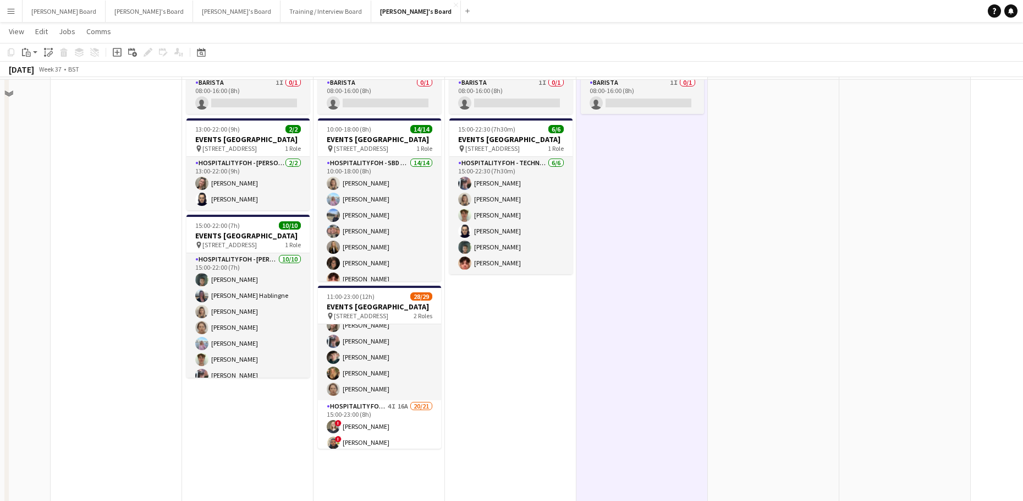
scroll to position [733, 0]
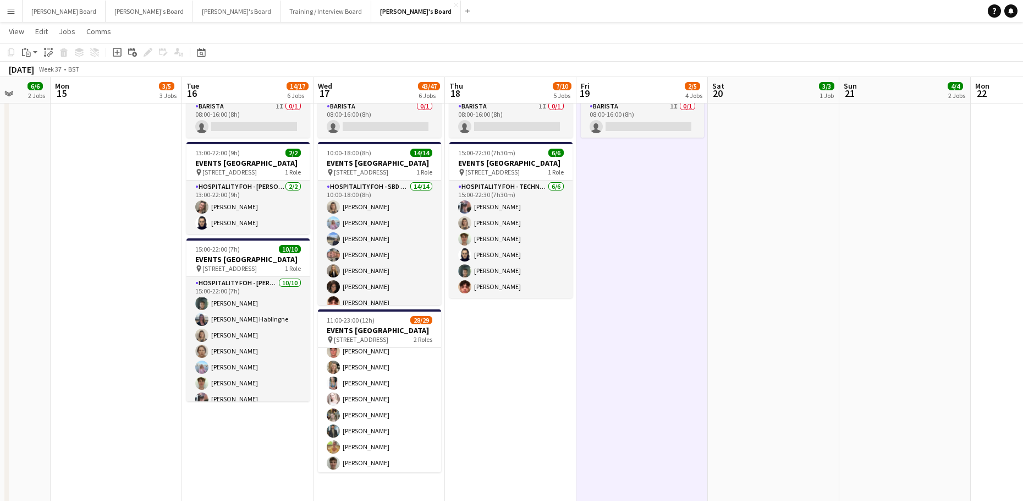
drag, startPoint x: 395, startPoint y: 404, endPoint x: 455, endPoint y: 397, distance: 60.4
click at [395, 404] on app-card-role "Hospitality FOH - SBD BLV 4I 16A 20/21 15:00-23:00 (8h) ! Sarah Richardson ! La…" at bounding box center [379, 457] width 123 height 360
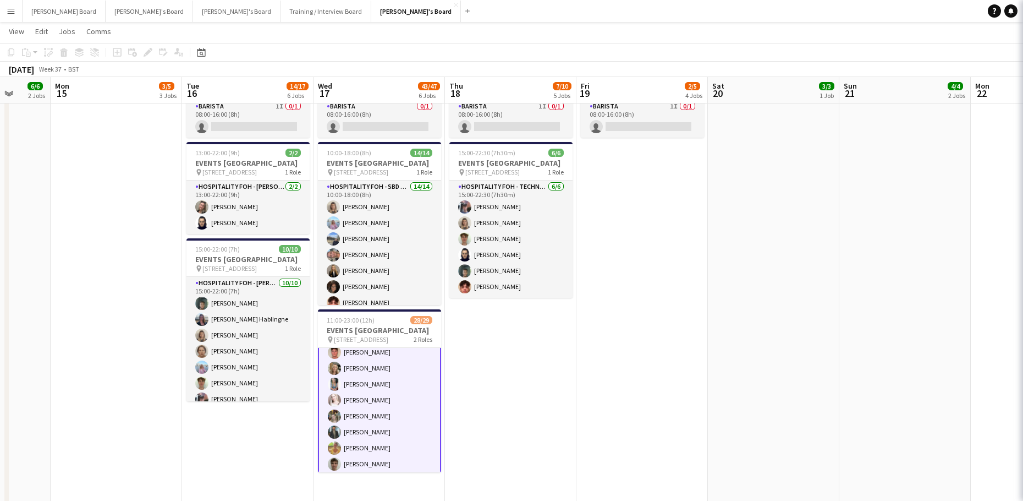
scroll to position [221, 0]
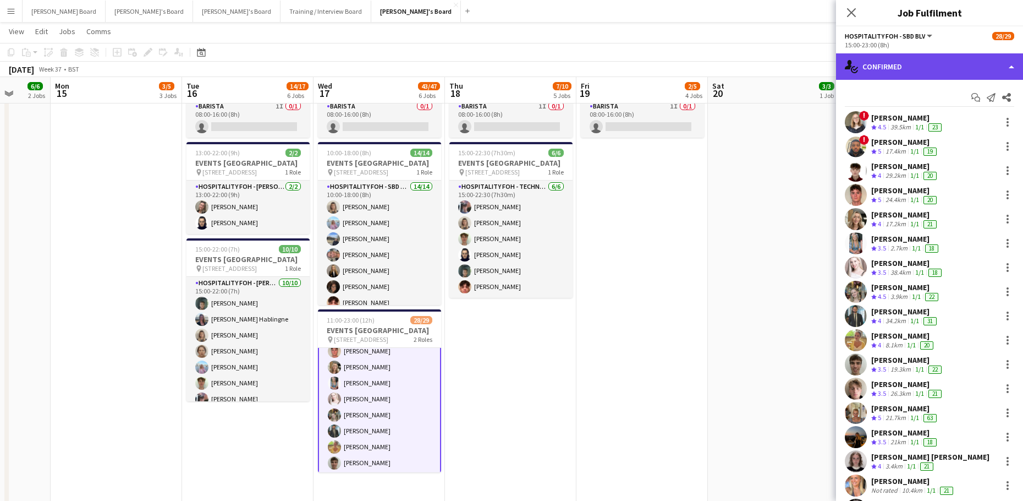
click at [945, 72] on div "single-neutral-actions-check-2 Confirmed" at bounding box center [929, 66] width 187 height 26
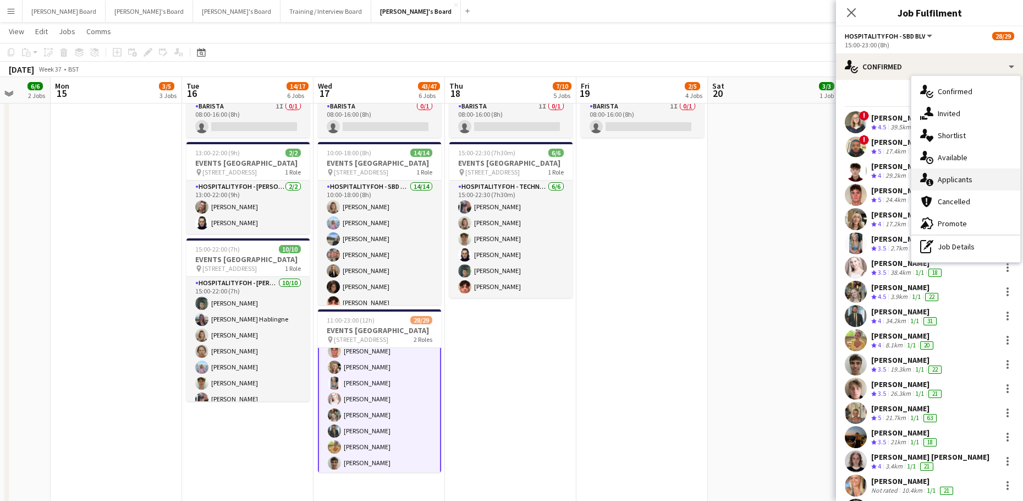
click at [976, 187] on div "single-neutral-actions-information Applicants" at bounding box center [966, 179] width 109 height 22
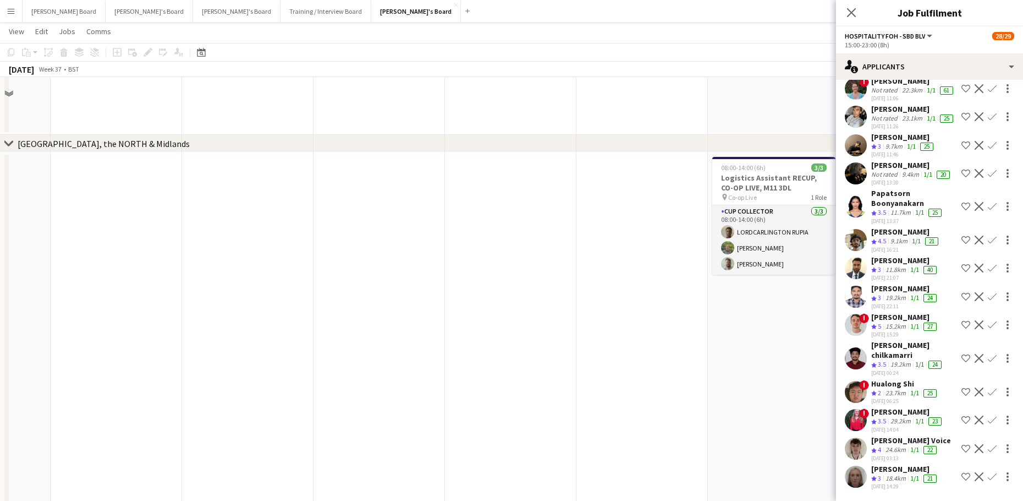
scroll to position [1908, 0]
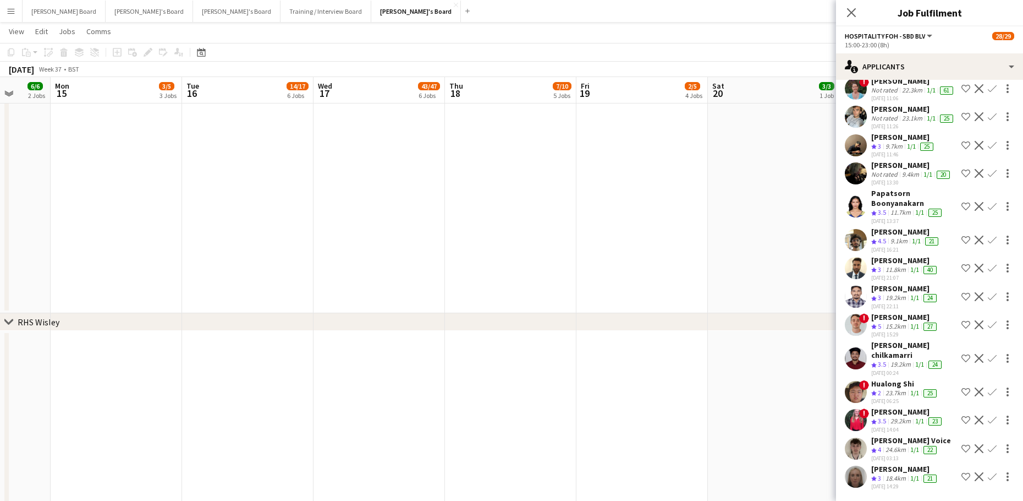
click at [453, 316] on div "chevron-right RHS Wisley" at bounding box center [511, 322] width 1023 height 18
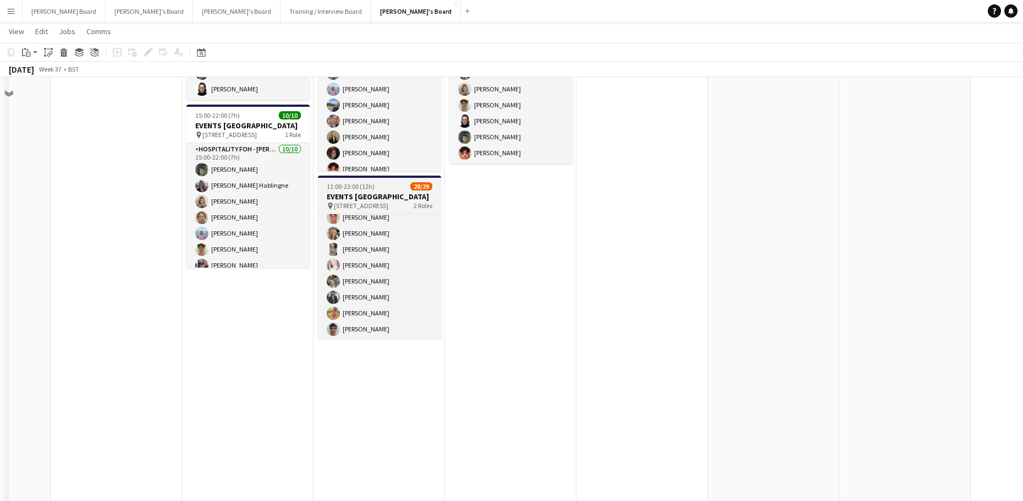
scroll to position [733, 0]
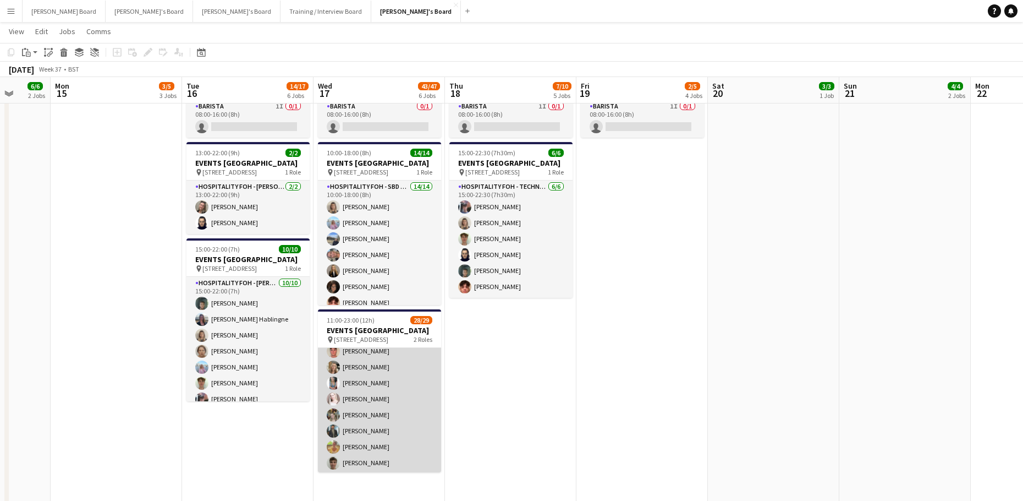
click at [395, 398] on app-card-role "Hospitality FOH - SBD BLV 4I 16A 20/21 15:00-23:00 (8h) ! Sarah Richardson ! La…" at bounding box center [379, 457] width 123 height 360
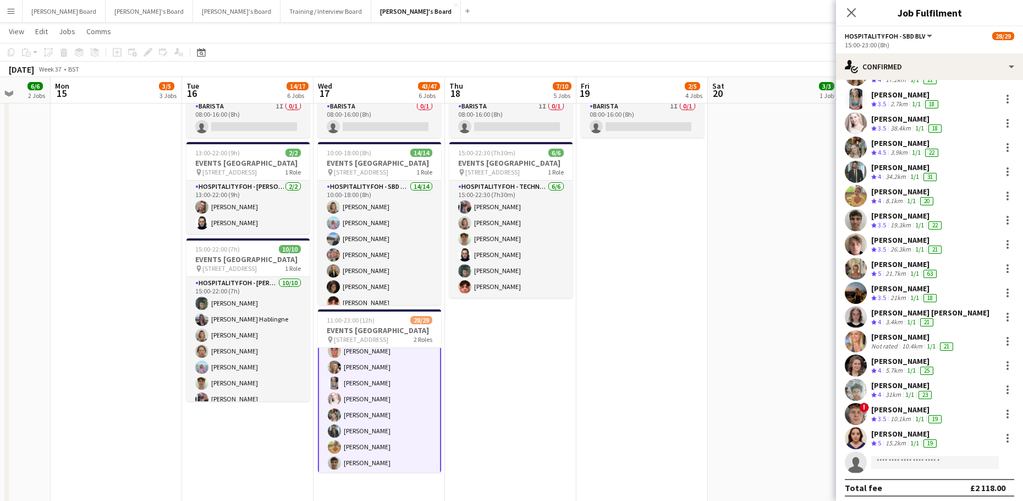
scroll to position [149, 0]
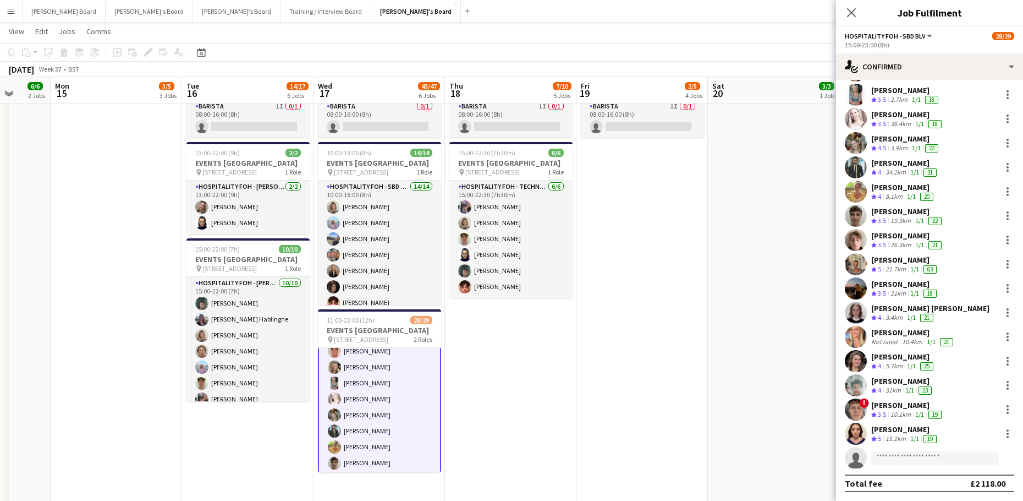
click at [900, 49] on div "15:00-23:00 (8h)" at bounding box center [929, 45] width 169 height 8
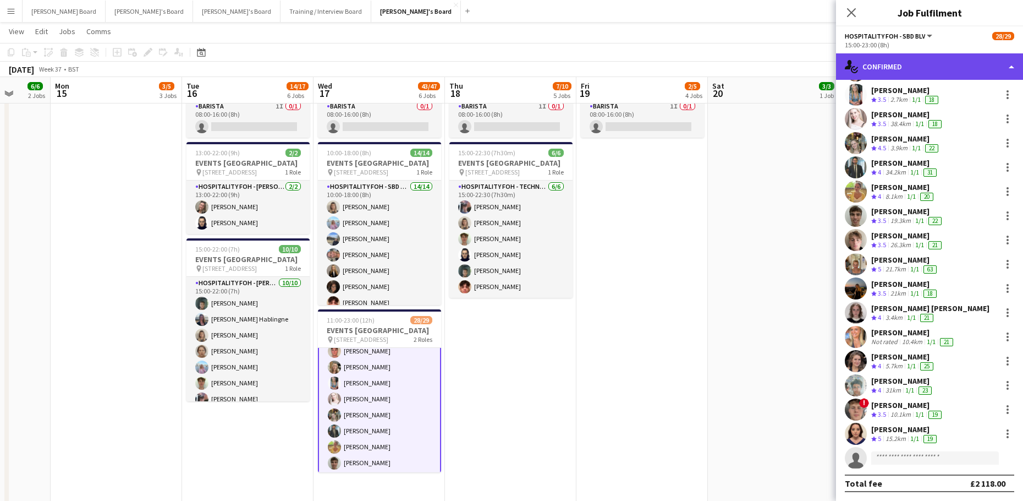
click at [900, 58] on div "single-neutral-actions-check-2 Confirmed" at bounding box center [929, 66] width 187 height 26
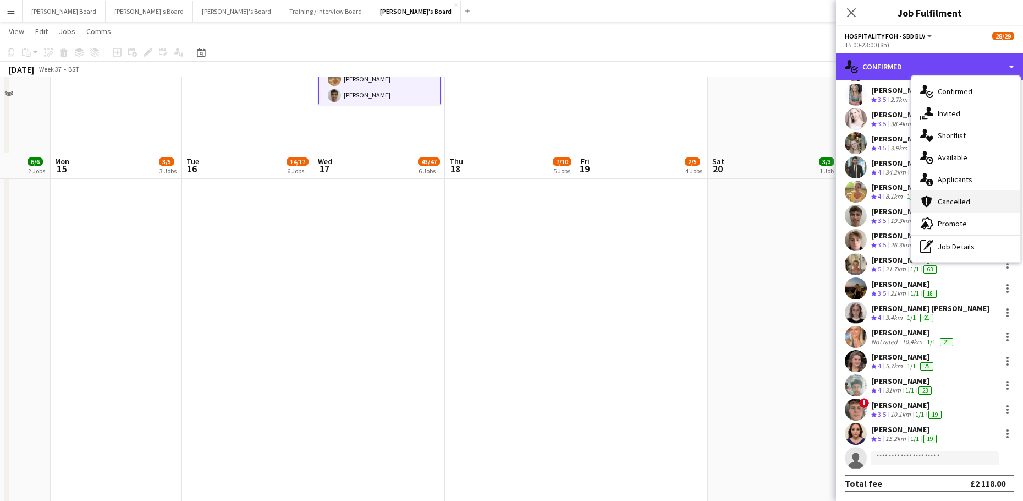
scroll to position [1247, 0]
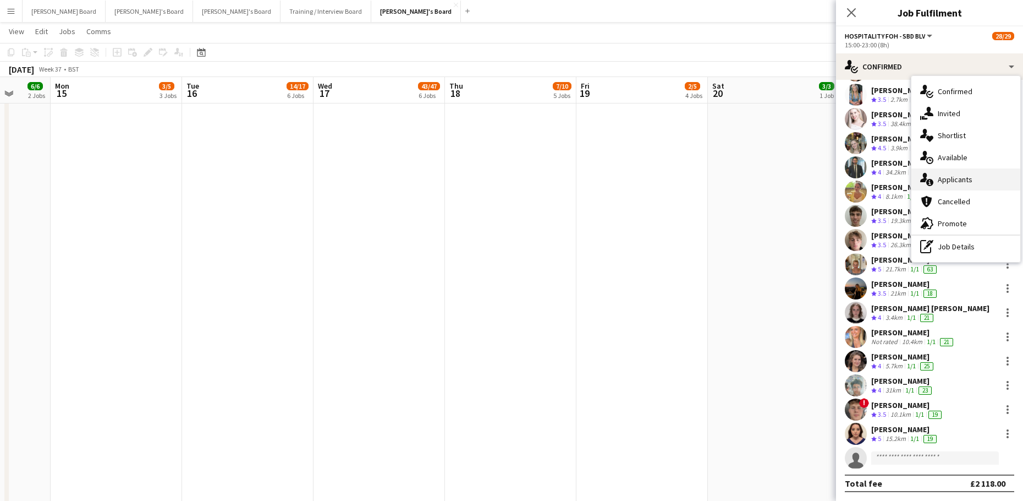
click at [976, 179] on div "single-neutral-actions-information Applicants" at bounding box center [966, 179] width 109 height 22
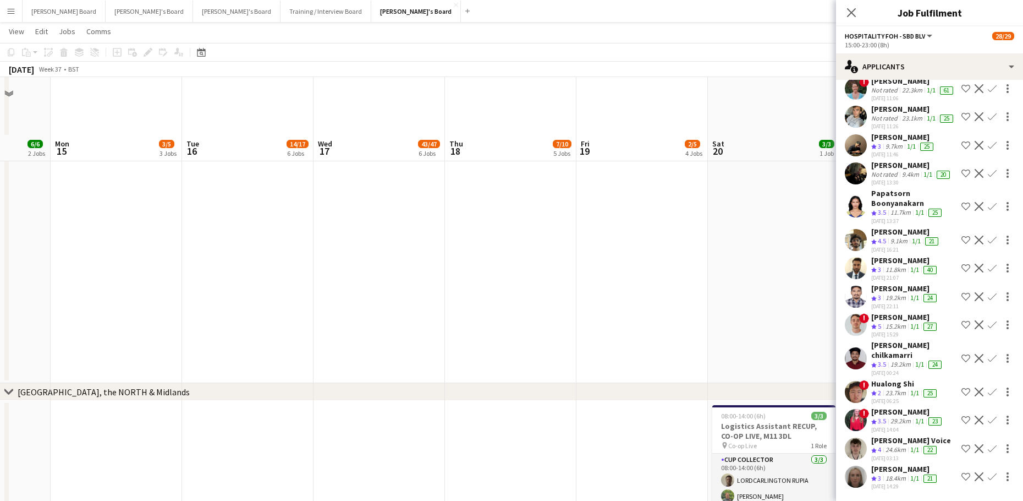
scroll to position [1541, 0]
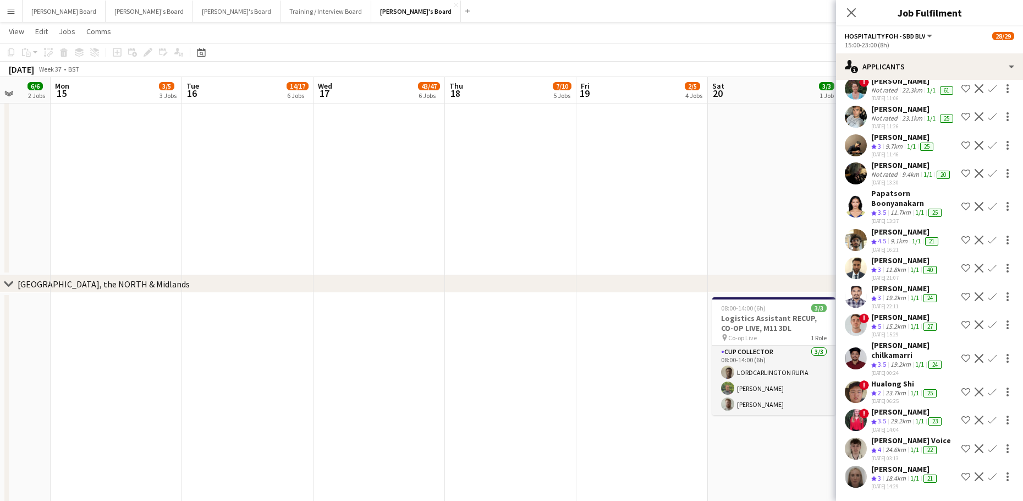
click at [988, 472] on app-icon "Confirm" at bounding box center [992, 476] width 9 height 9
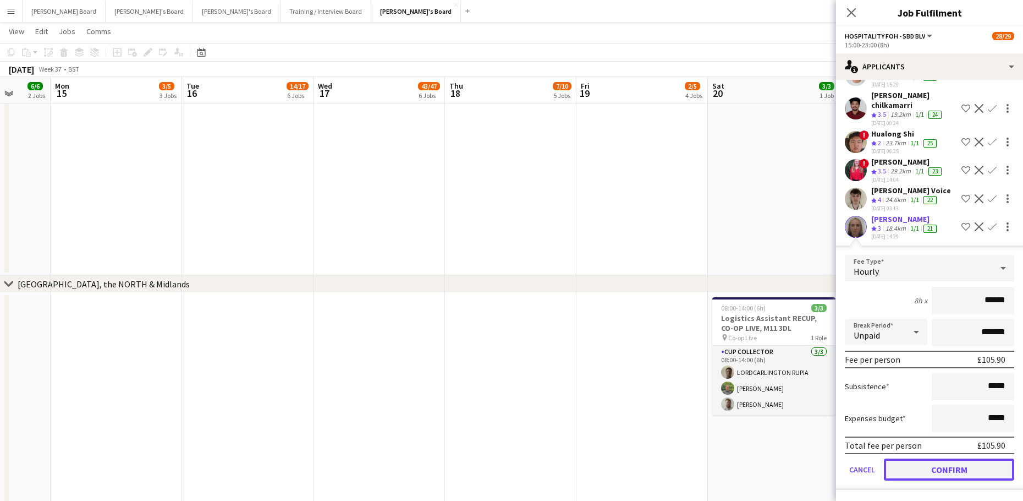
click at [956, 470] on button "Confirm" at bounding box center [949, 469] width 130 height 22
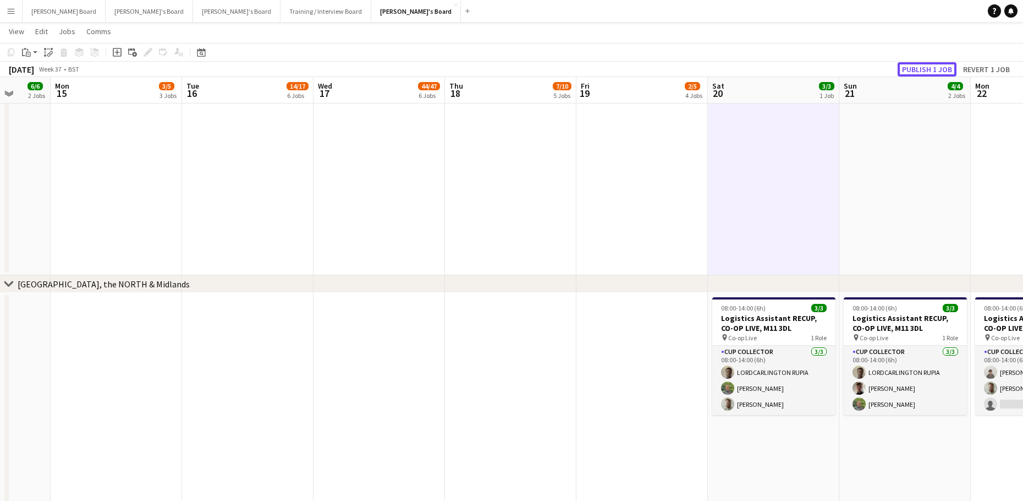
click at [939, 65] on button "Publish 1 job" at bounding box center [927, 69] width 59 height 14
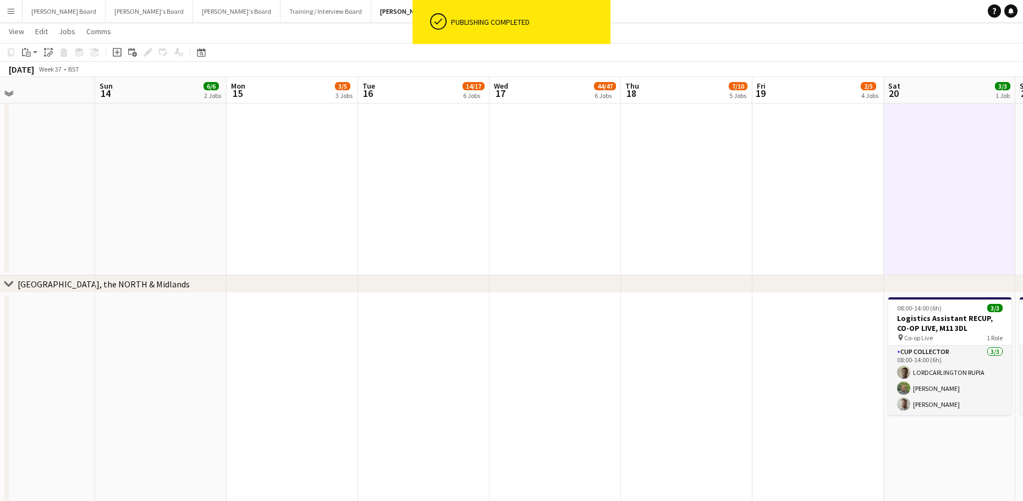
drag, startPoint x: 210, startPoint y: 249, endPoint x: 763, endPoint y: 300, distance: 554.8
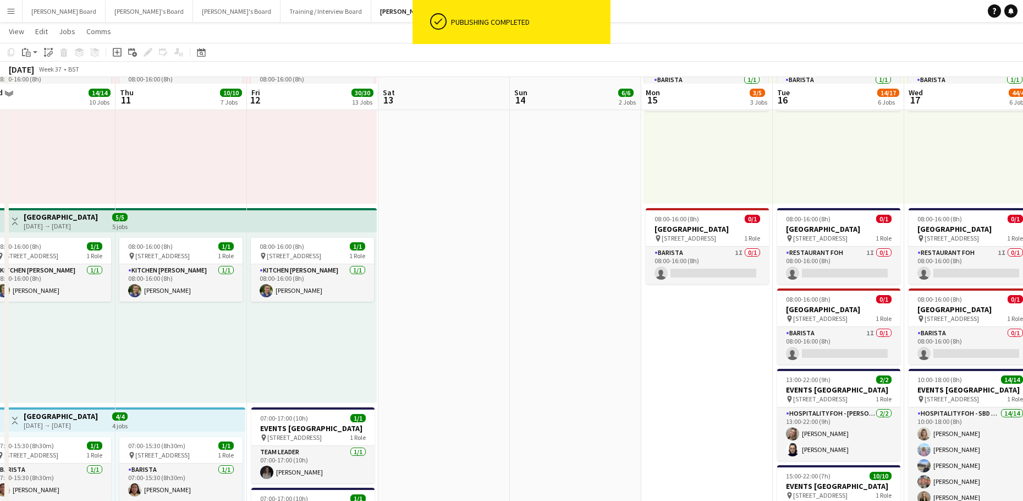
scroll to position [513, 0]
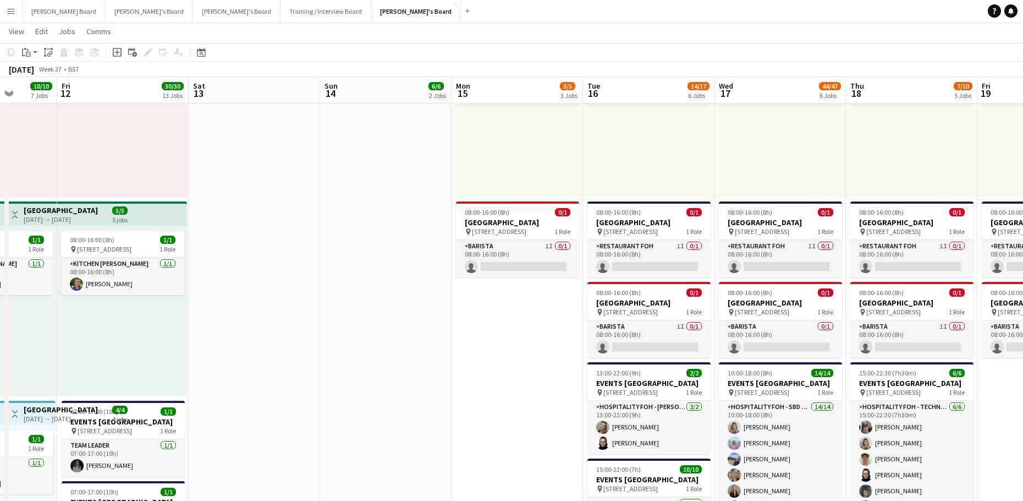
drag, startPoint x: 708, startPoint y: 360, endPoint x: 377, endPoint y: 398, distance: 332.4
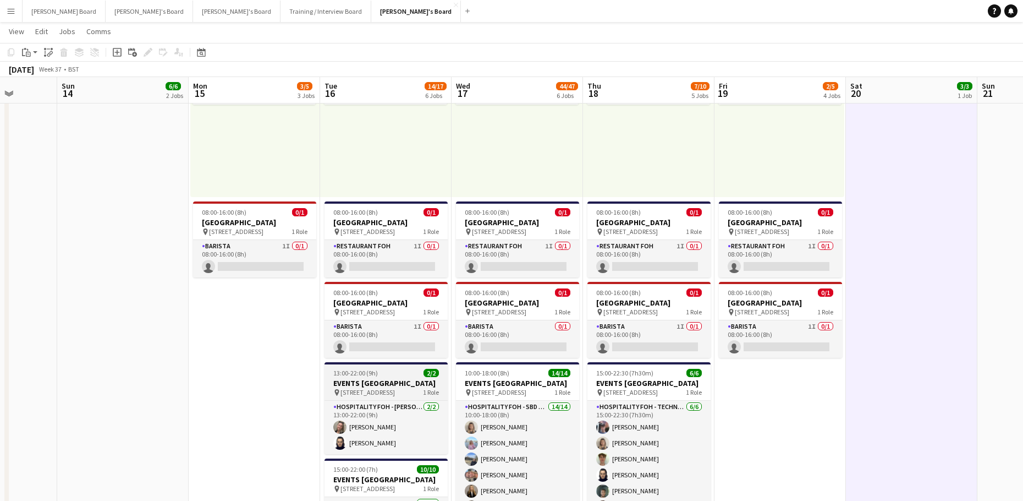
scroll to position [0, 354]
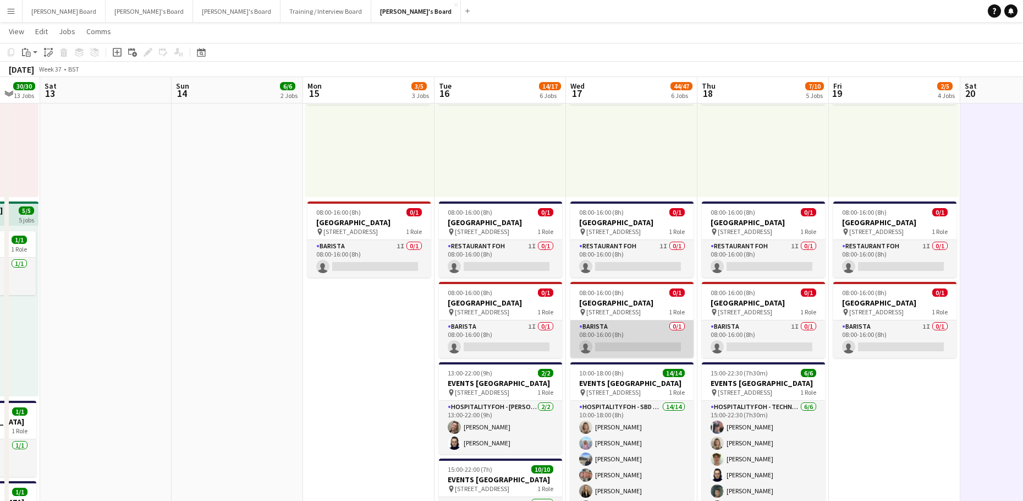
drag, startPoint x: 610, startPoint y: 338, endPoint x: 619, endPoint y: 338, distance: 8.8
click at [610, 339] on app-card-role "Barista 0/1 08:00-16:00 (8h) single-neutral-actions" at bounding box center [632, 338] width 123 height 37
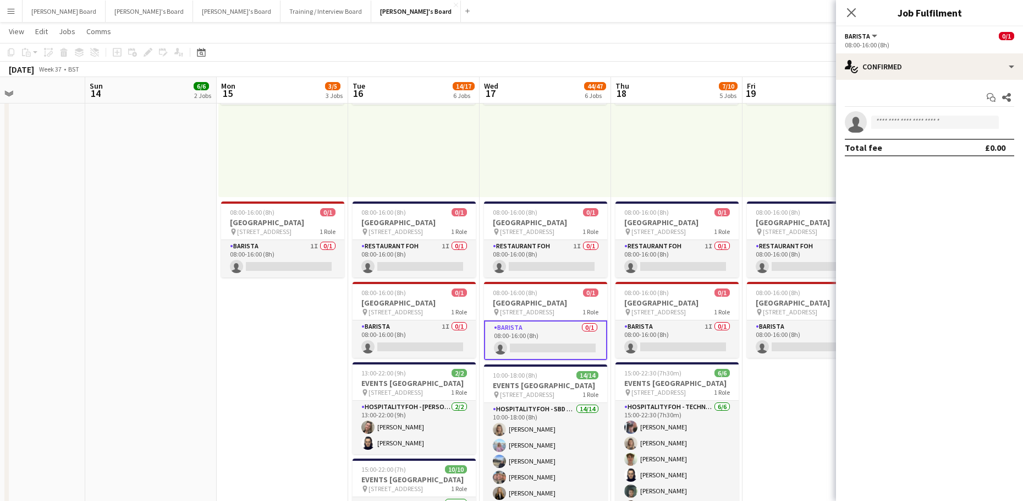
drag, startPoint x: 377, startPoint y: 345, endPoint x: 298, endPoint y: 350, distance: 78.9
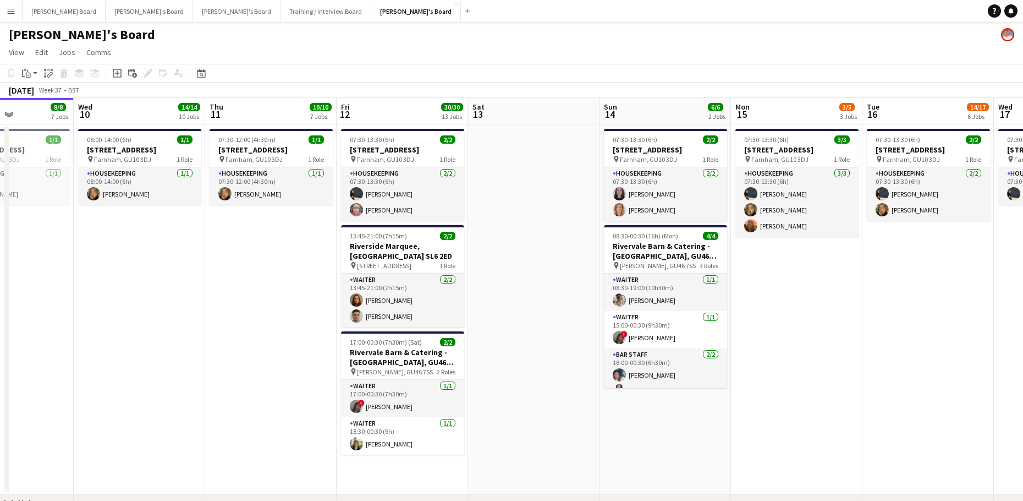
scroll to position [0, 226]
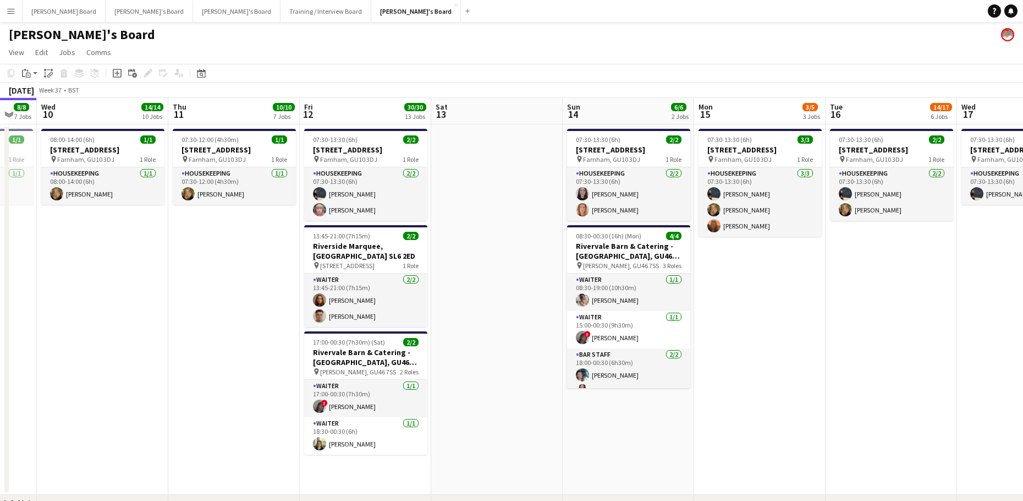
drag, startPoint x: 377, startPoint y: 411, endPoint x: 851, endPoint y: 409, distance: 474.3
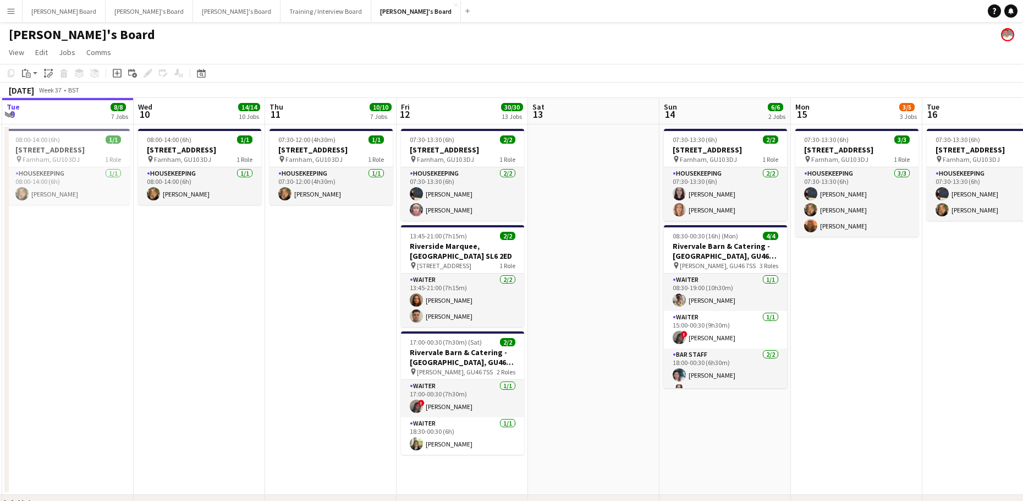
drag, startPoint x: 202, startPoint y: 352, endPoint x: 299, endPoint y: 352, distance: 96.8
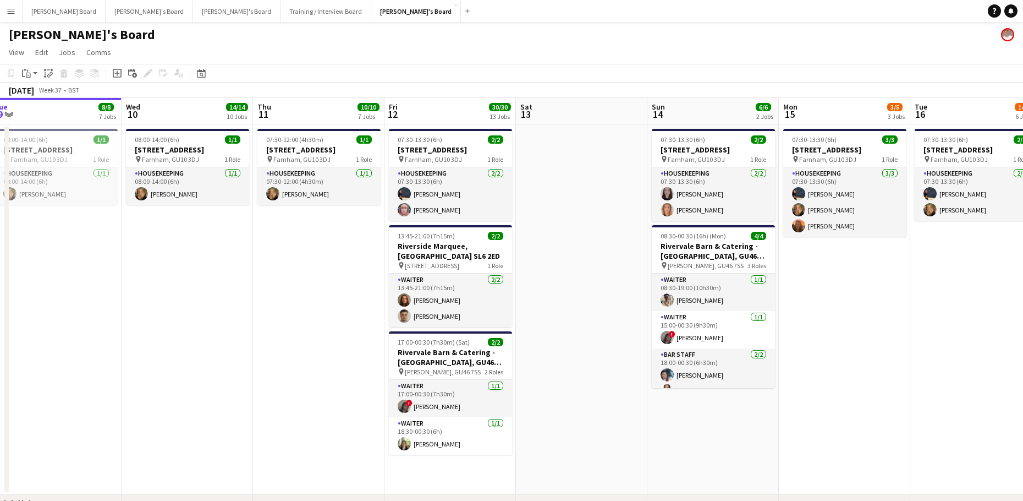
drag, startPoint x: 298, startPoint y: 352, endPoint x: 283, endPoint y: 353, distance: 15.4
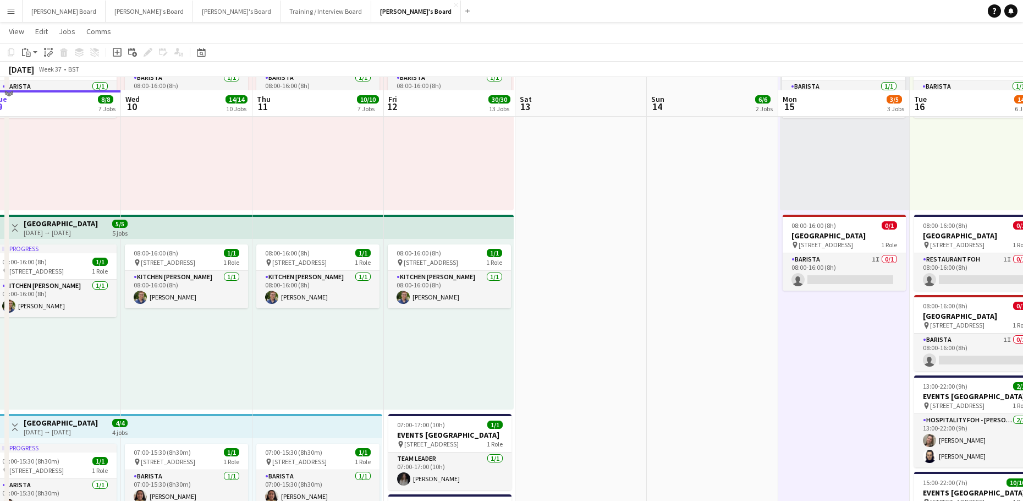
scroll to position [513, 0]
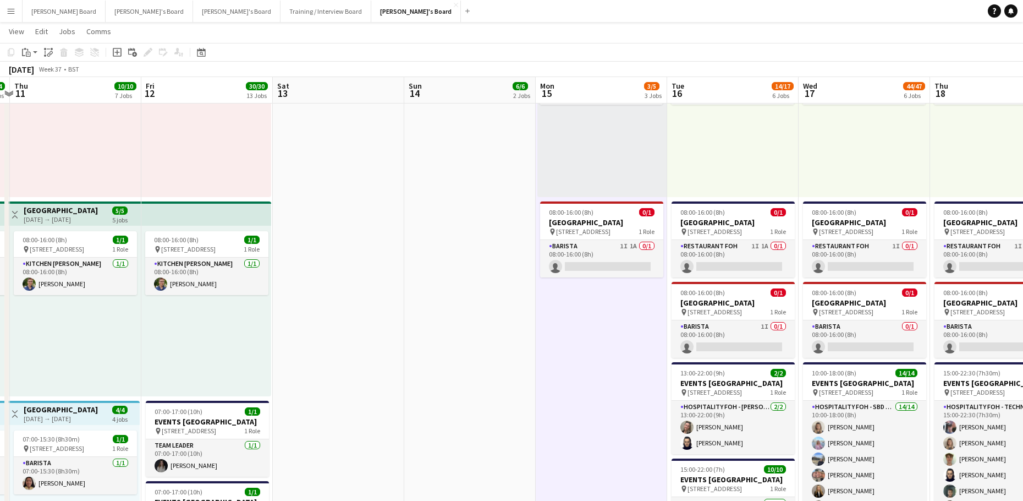
drag, startPoint x: 821, startPoint y: 420, endPoint x: 359, endPoint y: 420, distance: 462.2
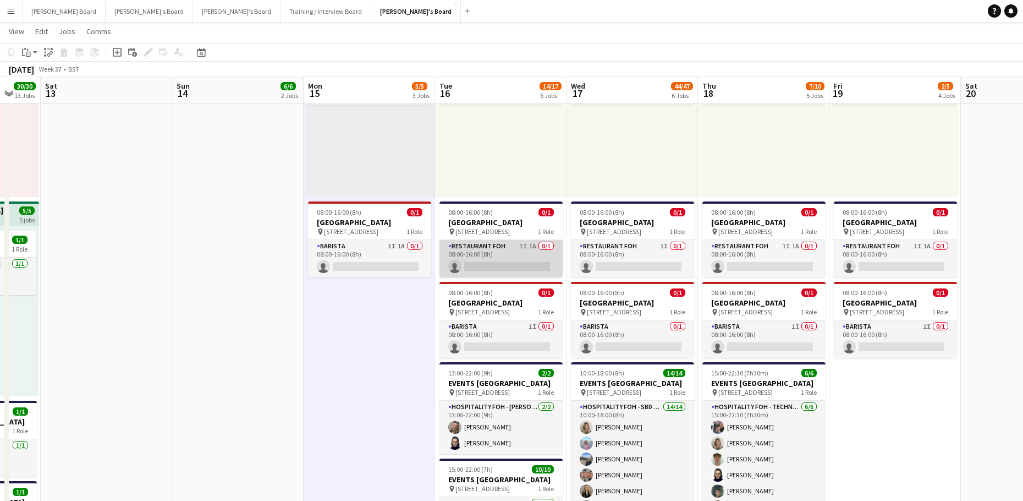
click at [524, 266] on app-card-role "Restaurant FOH 1I 1A 0/1 08:00-16:00 (8h) single-neutral-actions" at bounding box center [501, 258] width 123 height 37
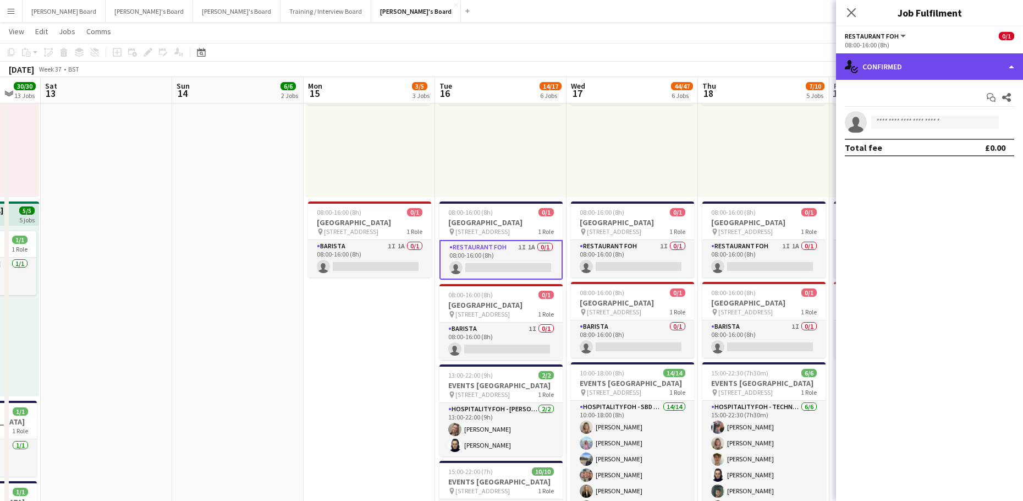
click at [945, 59] on div "single-neutral-actions-check-2 Confirmed" at bounding box center [929, 66] width 187 height 26
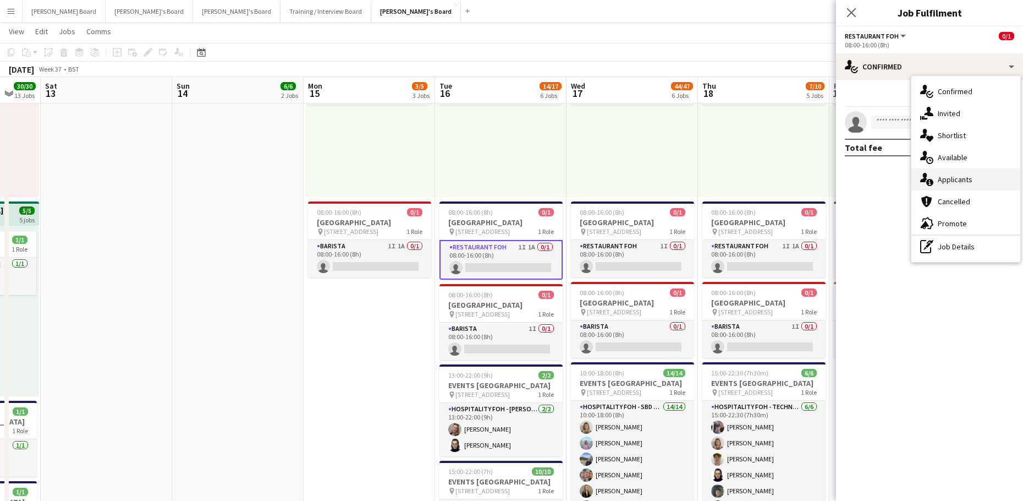
click at [984, 174] on div "single-neutral-actions-information Applicants" at bounding box center [966, 179] width 109 height 22
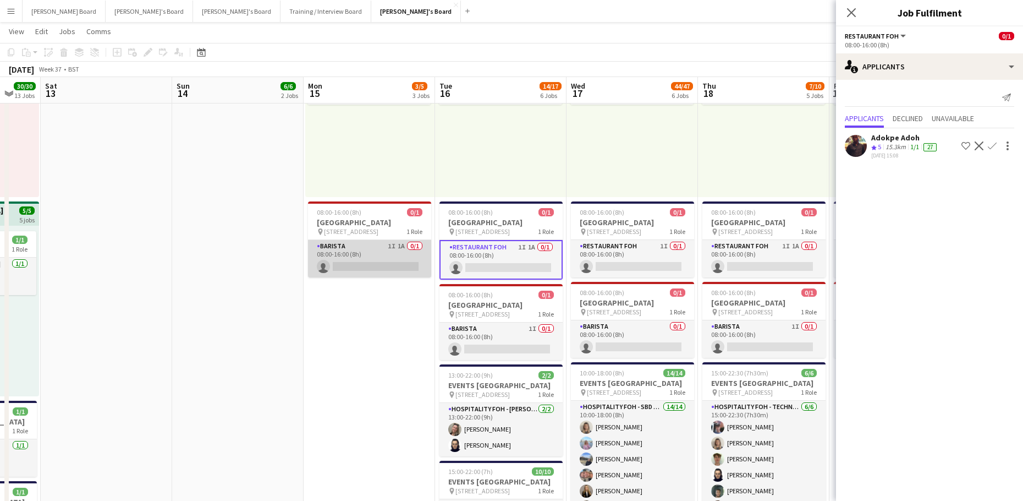
click at [370, 260] on app-card-role "Barista 1I 1A 0/1 08:00-16:00 (8h) single-neutral-actions" at bounding box center [369, 258] width 123 height 37
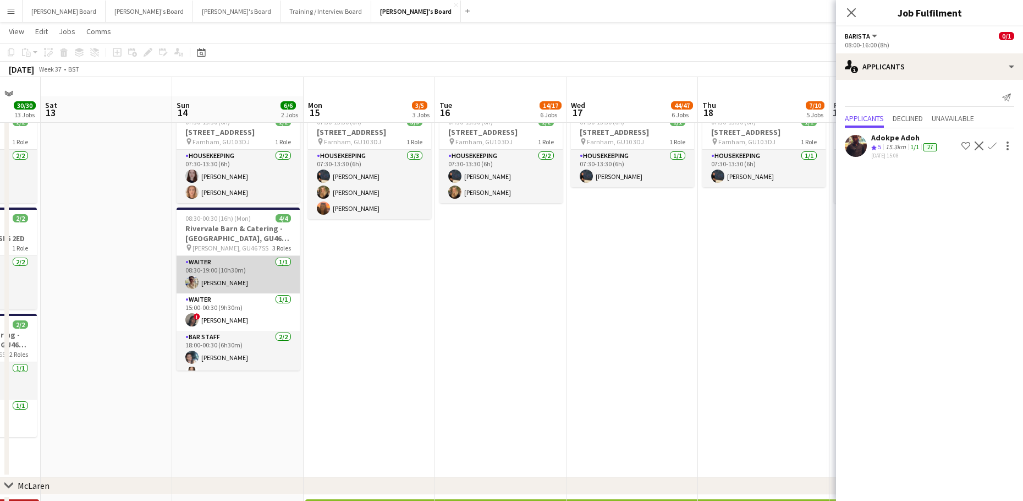
scroll to position [0, 0]
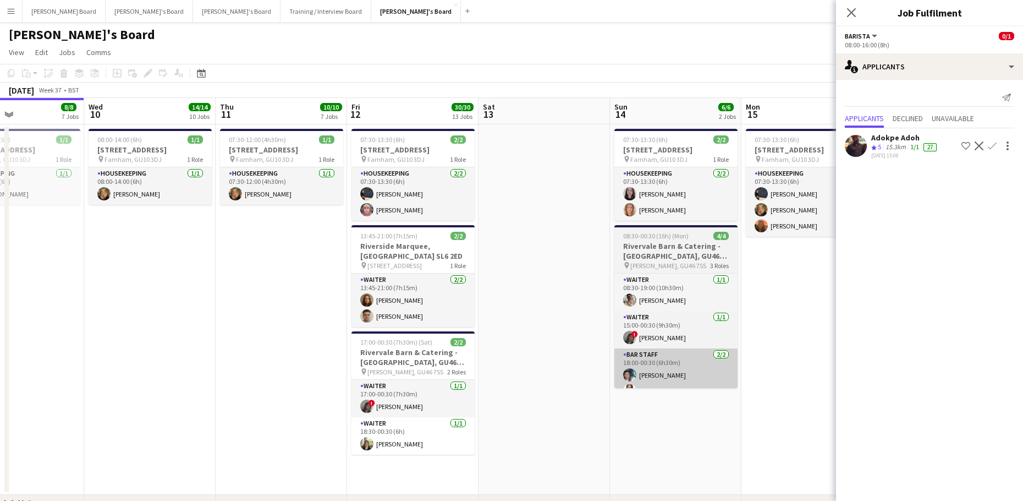
drag, startPoint x: 177, startPoint y: 332, endPoint x: 639, endPoint y: 363, distance: 463.7
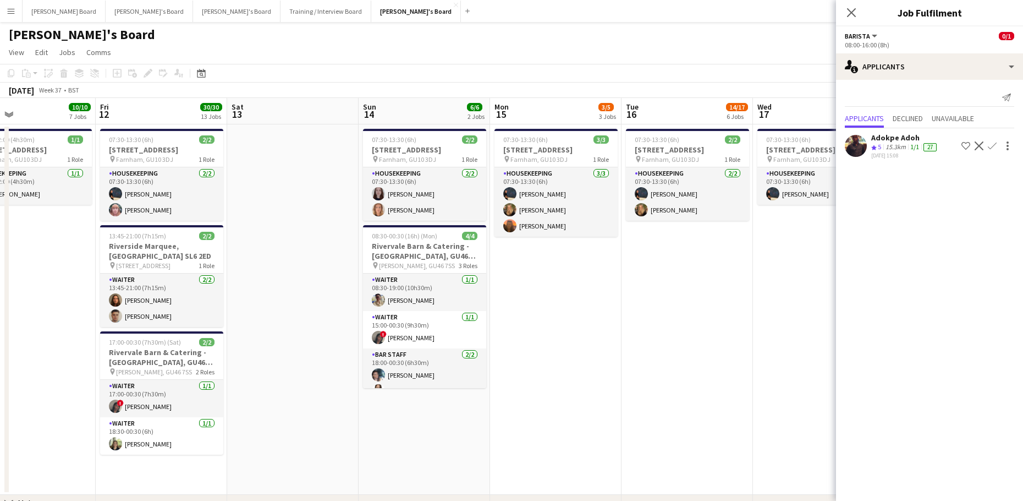
drag, startPoint x: 705, startPoint y: 434, endPoint x: 445, endPoint y: 444, distance: 260.5
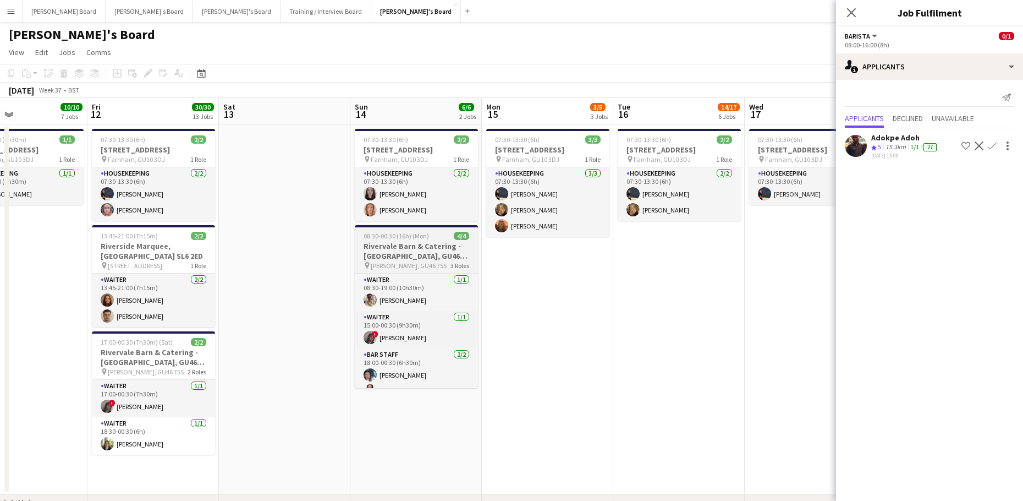
click at [404, 231] on app-job-card "08:30-00:30 (16h) (Mon) 4/4 Rivervale Barn & Catering - [GEOGRAPHIC_DATA] pin […" at bounding box center [416, 306] width 123 height 163
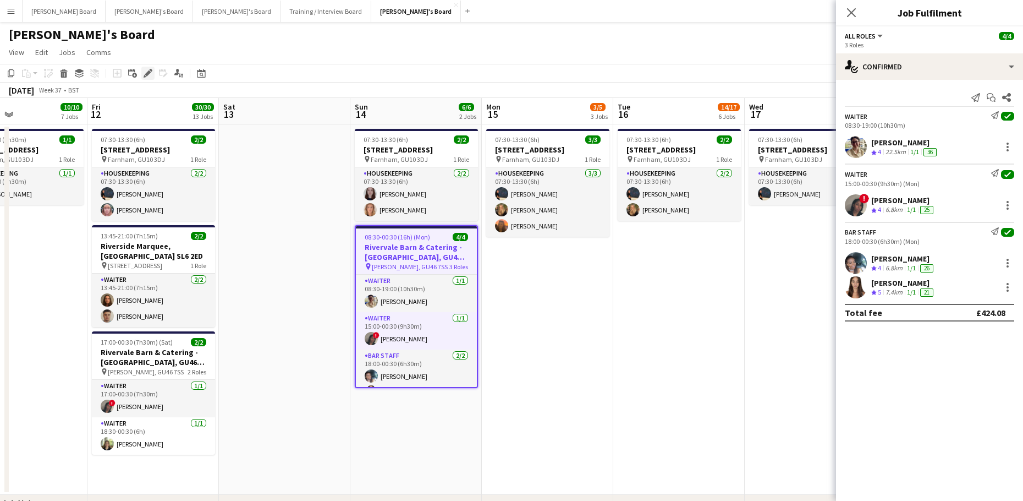
click at [150, 75] on icon "Edit" at bounding box center [148, 73] width 9 height 9
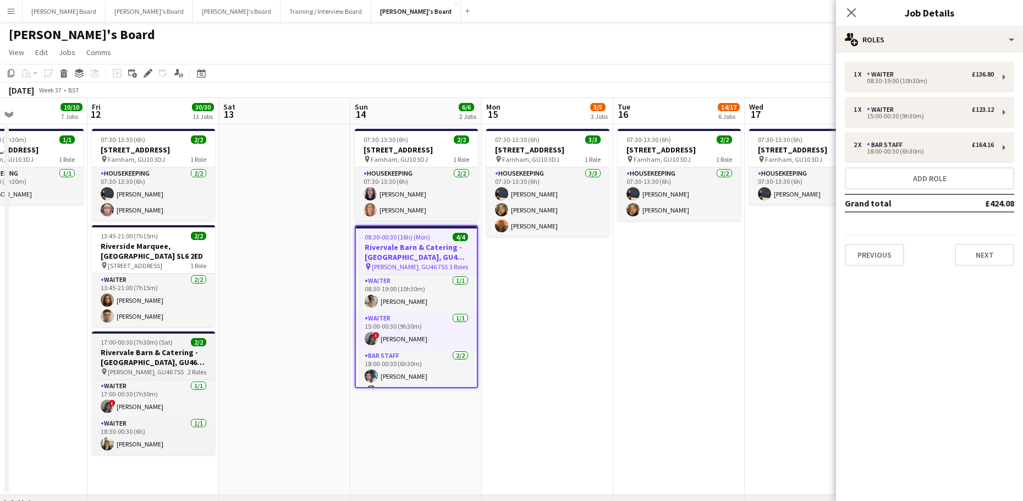
click at [142, 339] on span "17:00-00:30 (7h30m) (Sat)" at bounding box center [137, 342] width 72 height 8
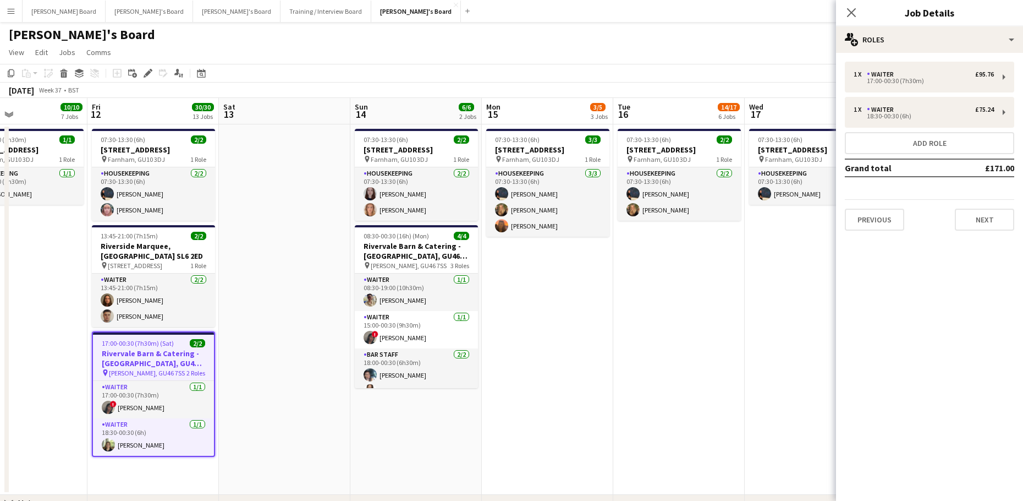
click at [645, 377] on app-date-cell "07:30-13:30 (6h) 2/[STREET_ADDRESS] pin [PERSON_NAME], GU10 3DJ 1 Role Housekee…" at bounding box center [678, 309] width 131 height 370
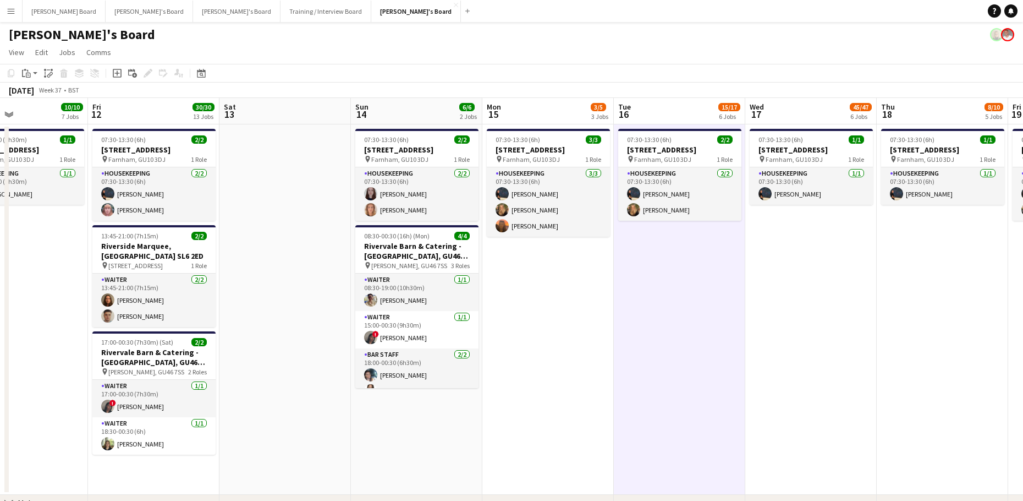
drag, startPoint x: 379, startPoint y: 233, endPoint x: 496, endPoint y: 259, distance: 119.9
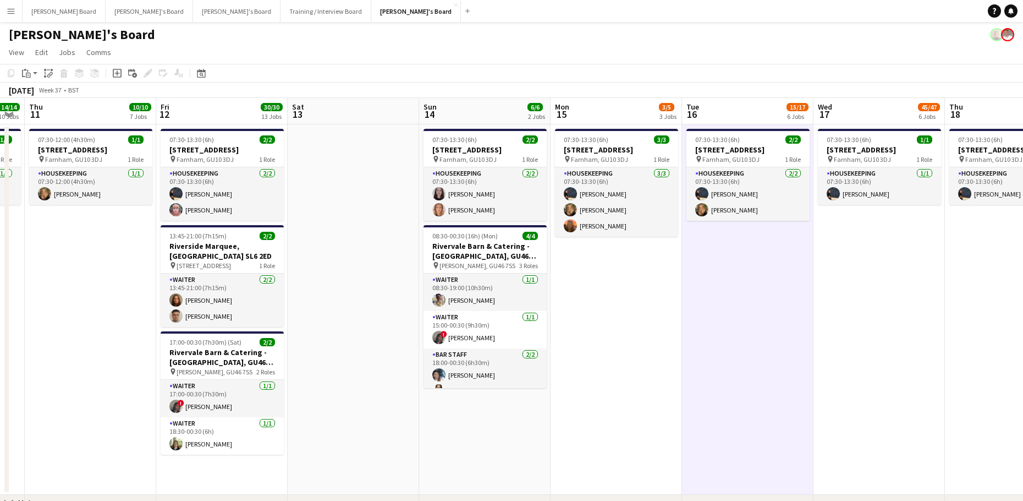
drag, startPoint x: 841, startPoint y: 297, endPoint x: 260, endPoint y: 316, distance: 580.8
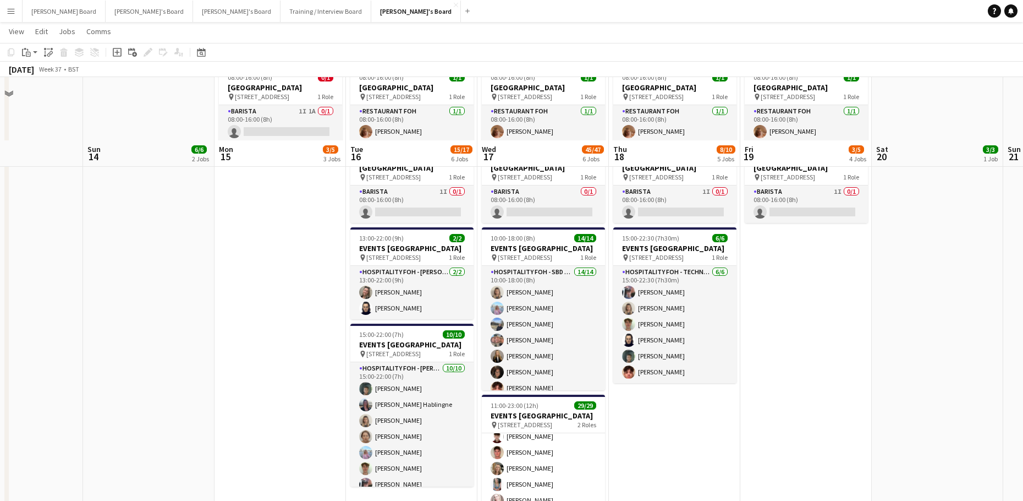
scroll to position [587, 0]
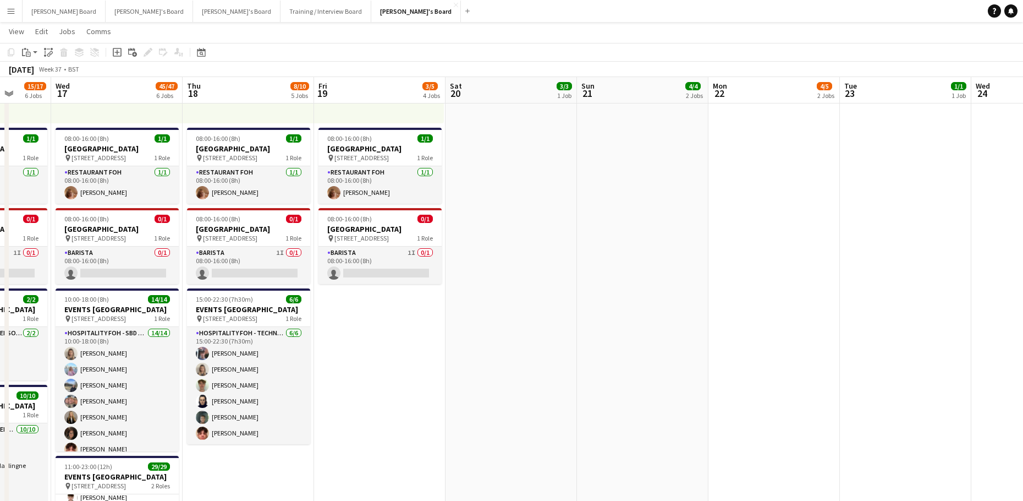
drag, startPoint x: 807, startPoint y: 385, endPoint x: 315, endPoint y: 384, distance: 491.9
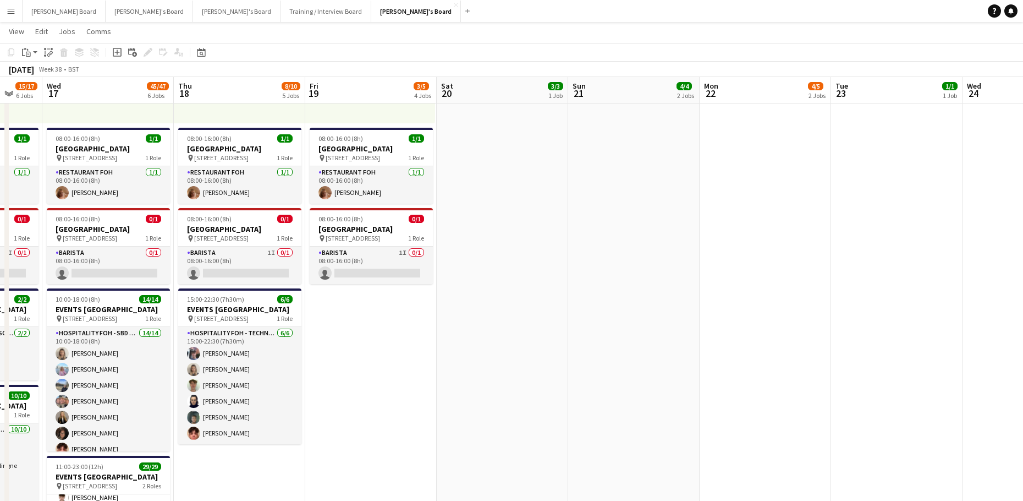
drag, startPoint x: 419, startPoint y: 381, endPoint x: 952, endPoint y: 391, distance: 533.2
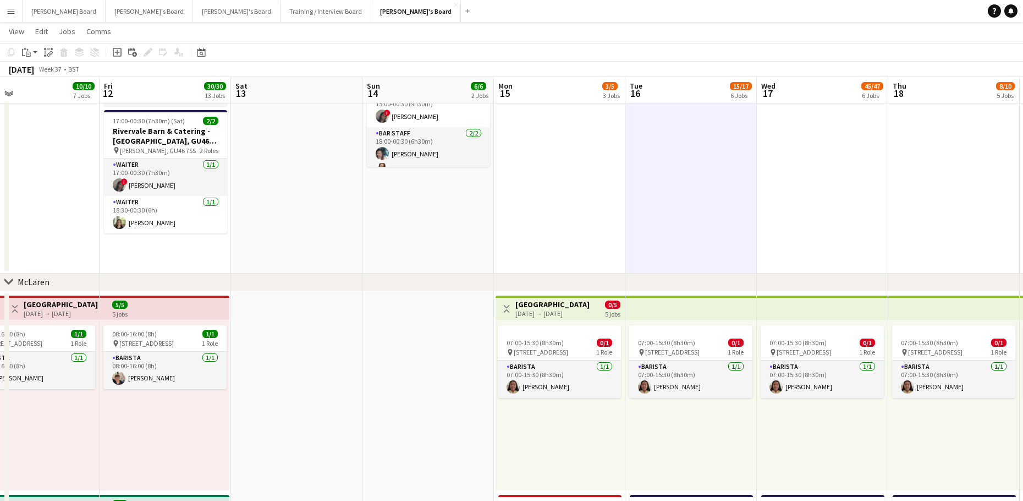
scroll to position [0, 327]
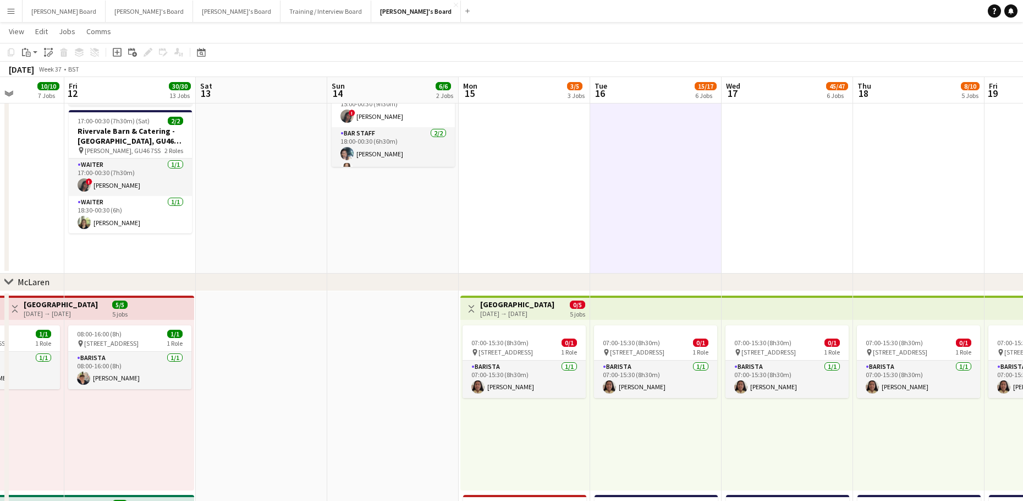
drag, startPoint x: 158, startPoint y: 260, endPoint x: 516, endPoint y: 258, distance: 357.6
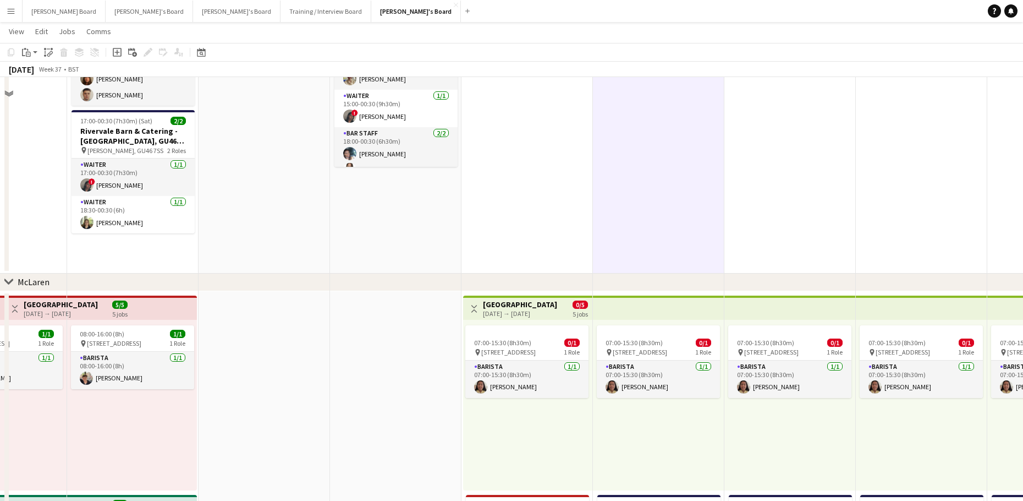
scroll to position [0, 0]
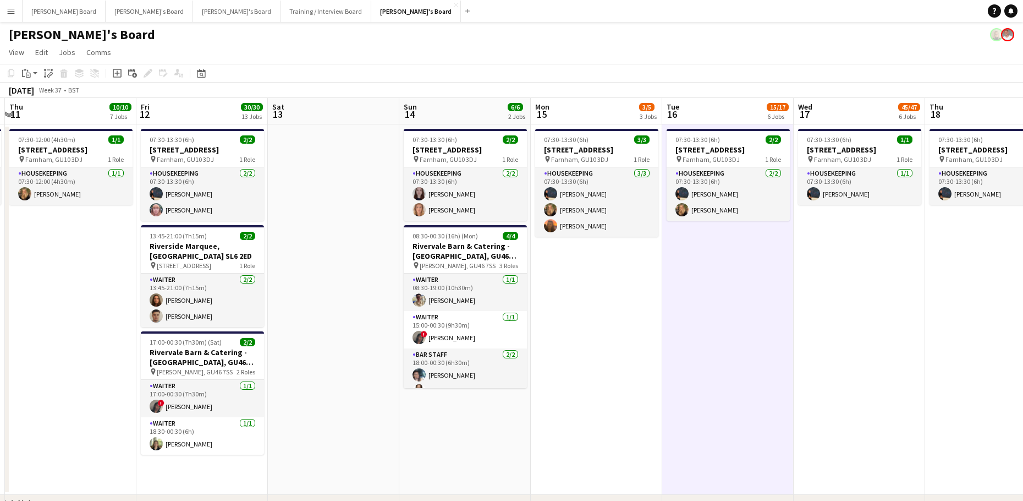
drag, startPoint x: 190, startPoint y: 387, endPoint x: 547, endPoint y: 379, distance: 357.7
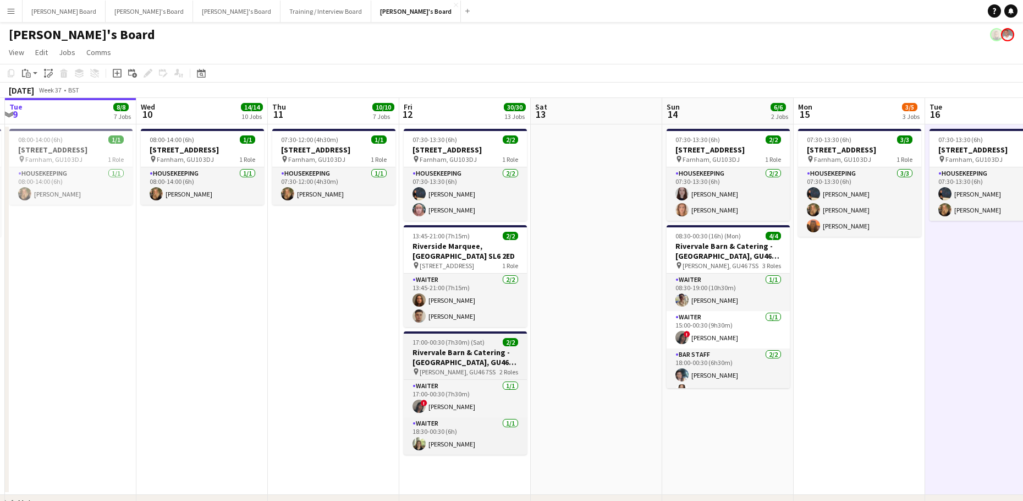
scroll to position [0, 242]
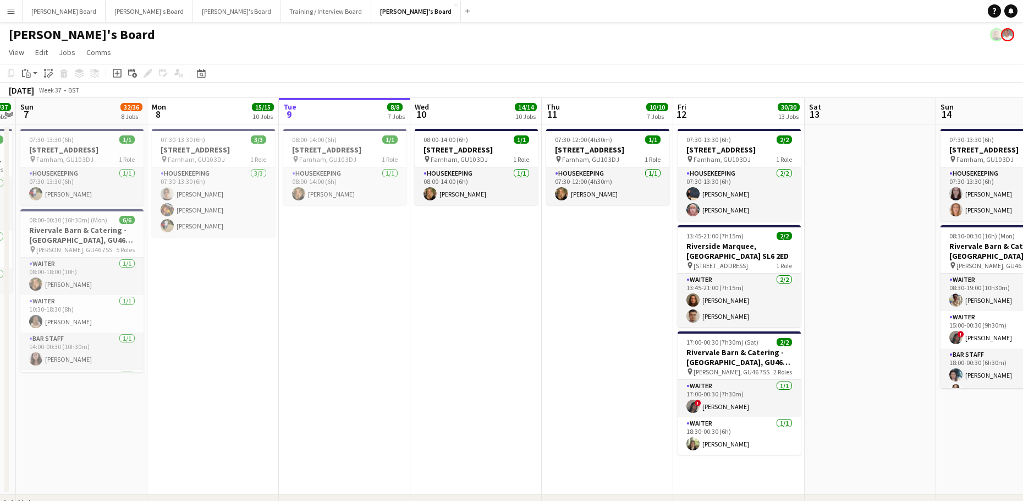
drag, startPoint x: 286, startPoint y: 374, endPoint x: 569, endPoint y: 389, distance: 283.2
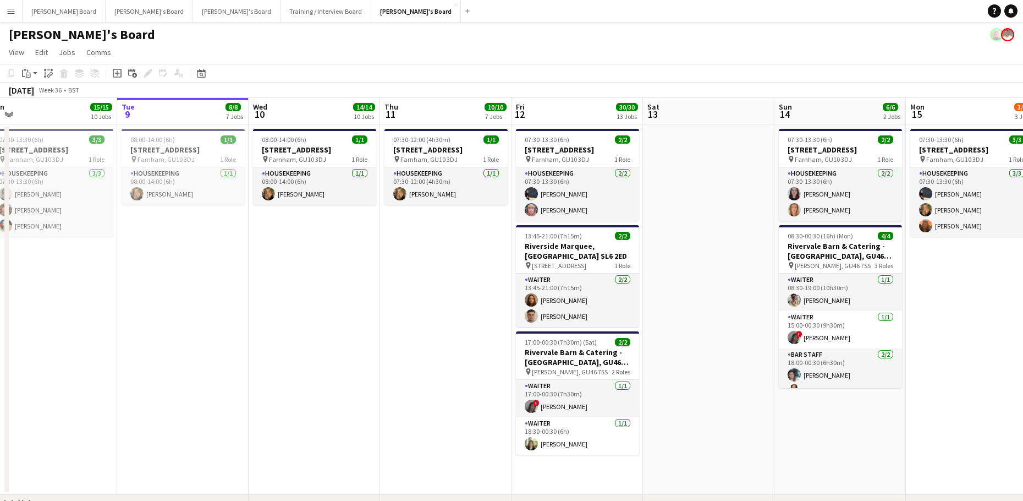
drag, startPoint x: 465, startPoint y: 385, endPoint x: 418, endPoint y: 384, distance: 47.3
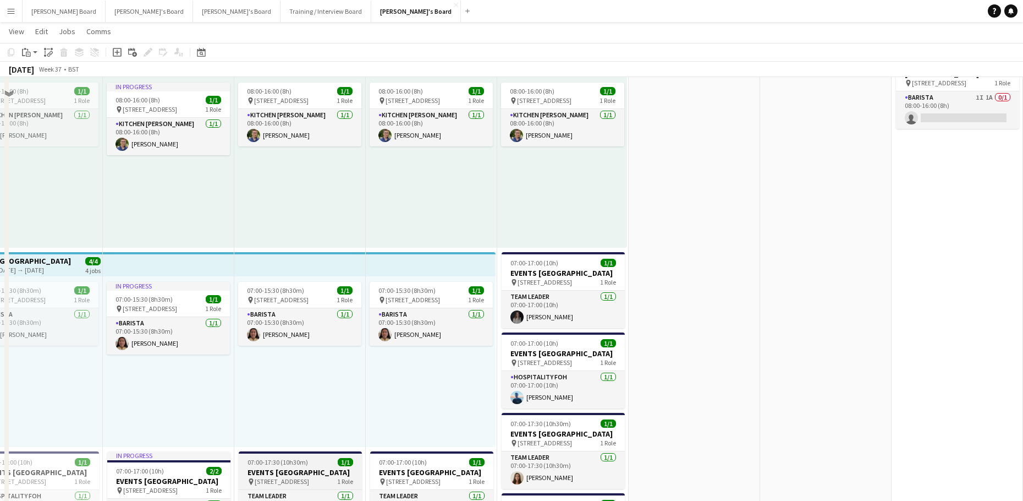
scroll to position [733, 0]
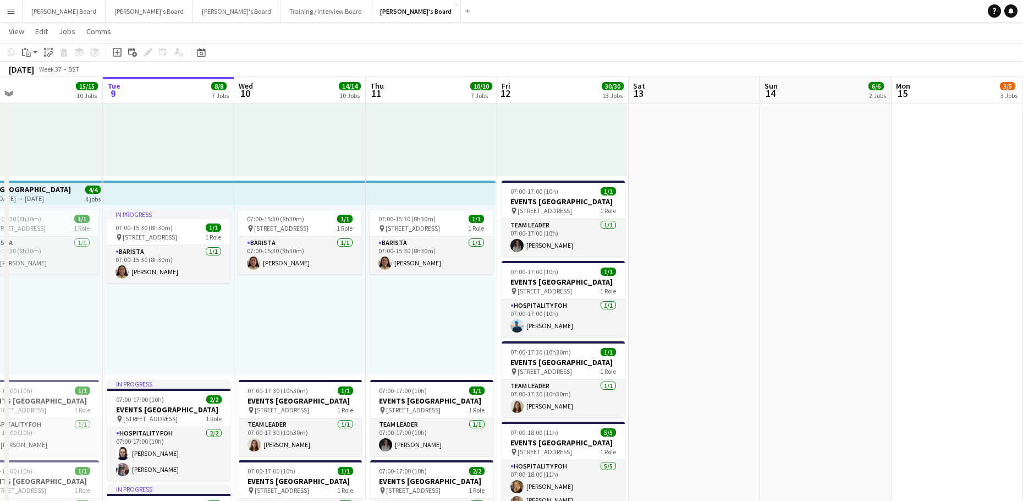
drag, startPoint x: 160, startPoint y: 349, endPoint x: 363, endPoint y: 348, distance: 203.0
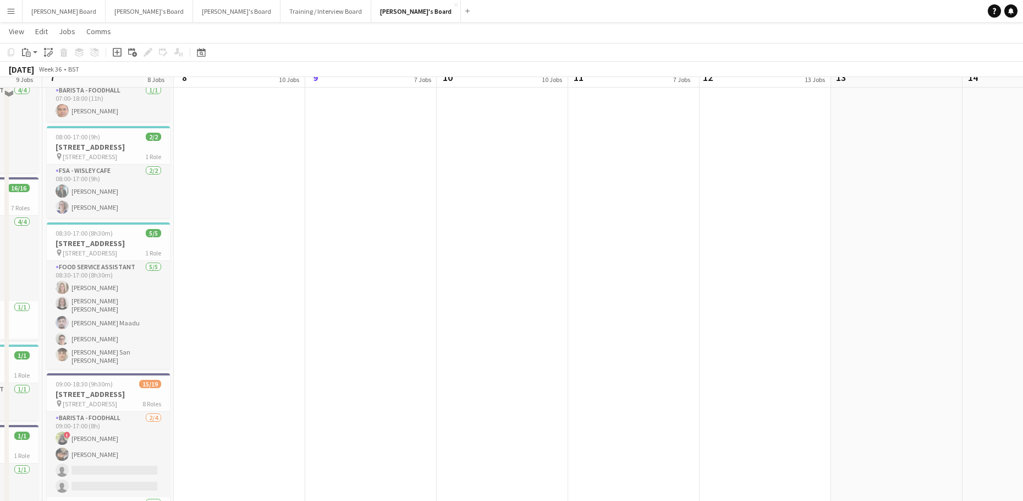
scroll to position [2201, 0]
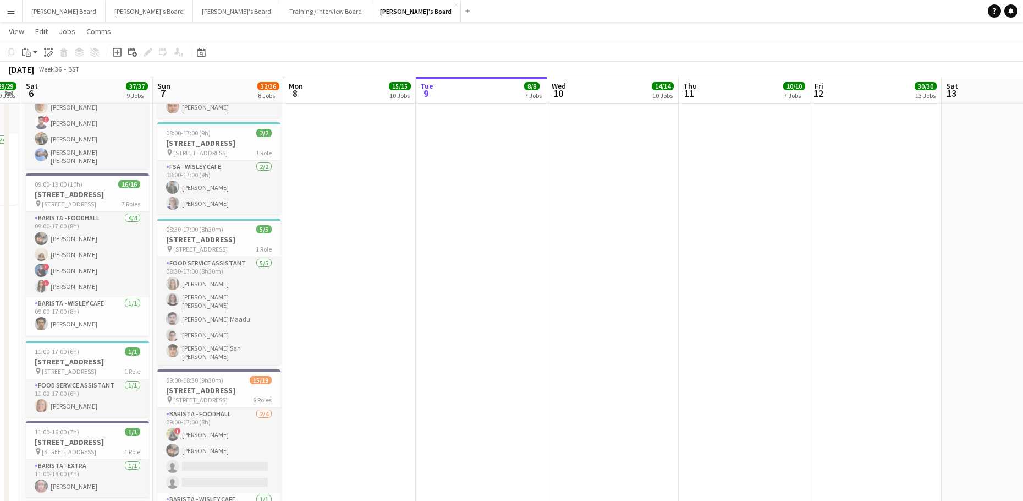
drag, startPoint x: 447, startPoint y: 325, endPoint x: 627, endPoint y: 334, distance: 180.2
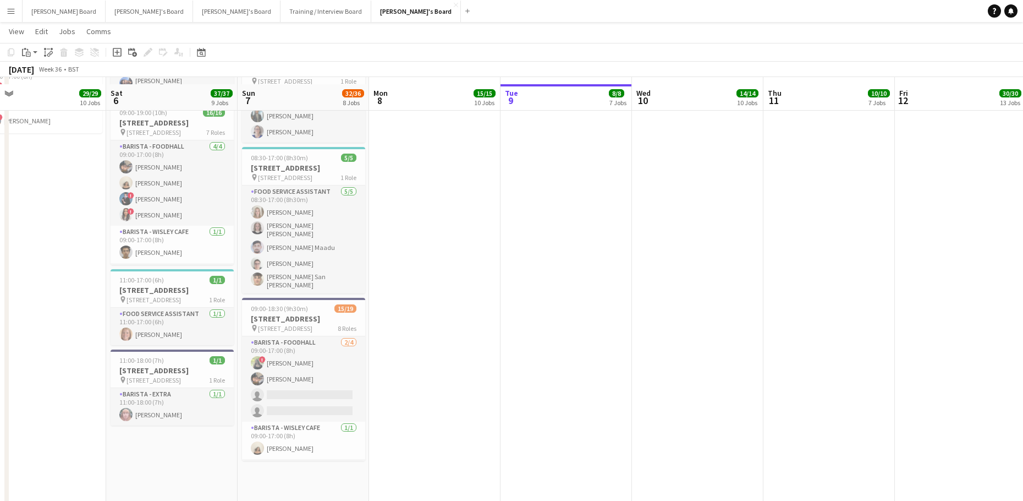
scroll to position [2280, 0]
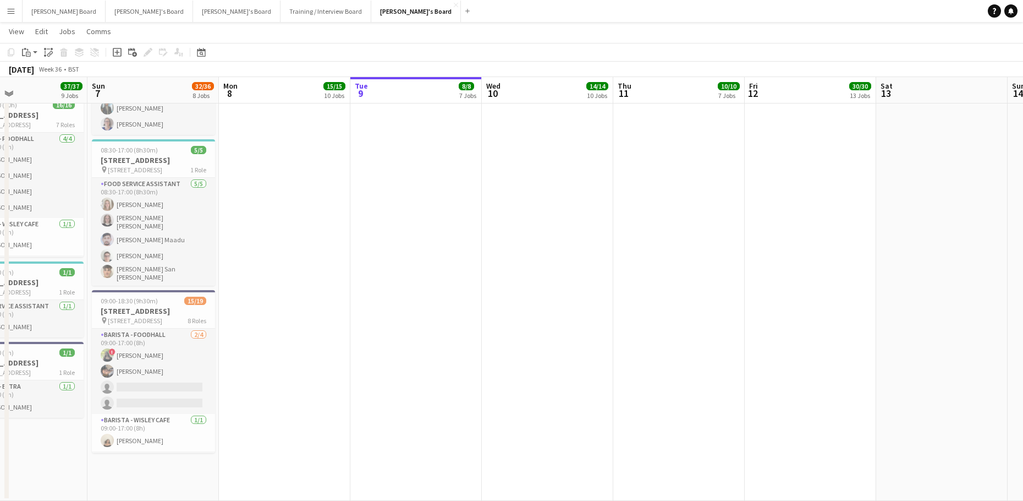
drag, startPoint x: 672, startPoint y: 296, endPoint x: 382, endPoint y: 293, distance: 290.5
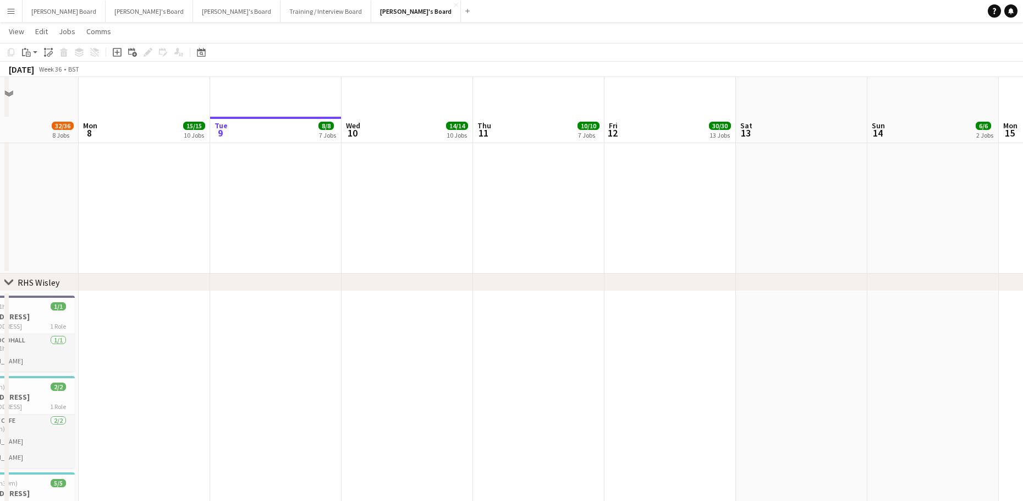
scroll to position [1987, 0]
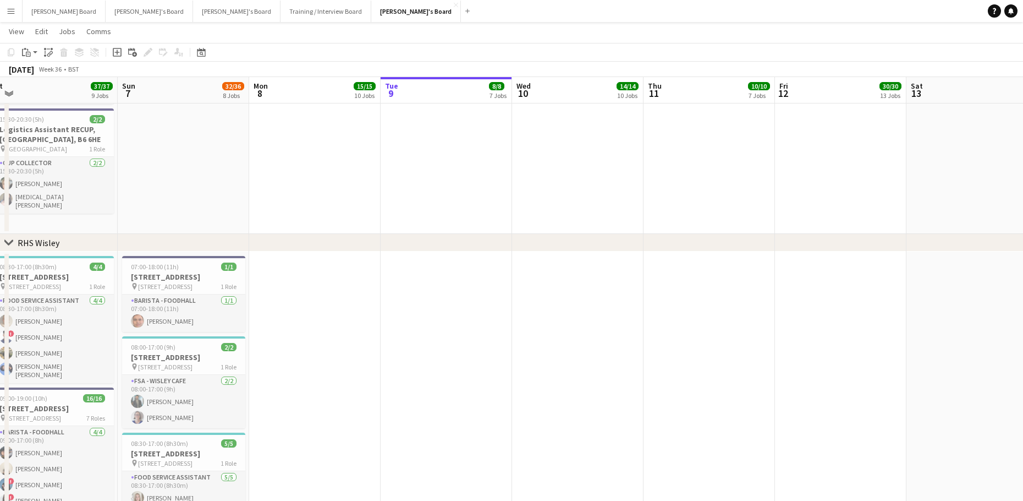
drag, startPoint x: 275, startPoint y: 309, endPoint x: 598, endPoint y: 321, distance: 323.8
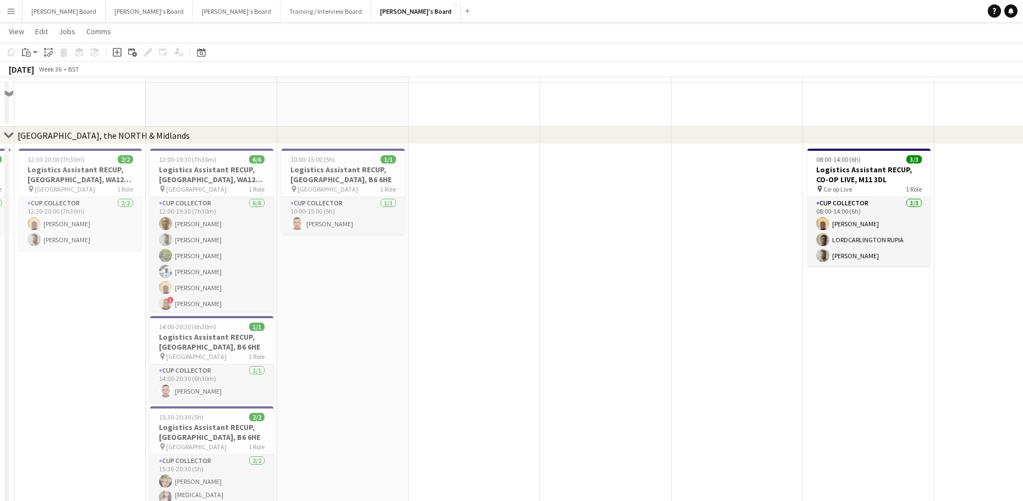
scroll to position [1620, 0]
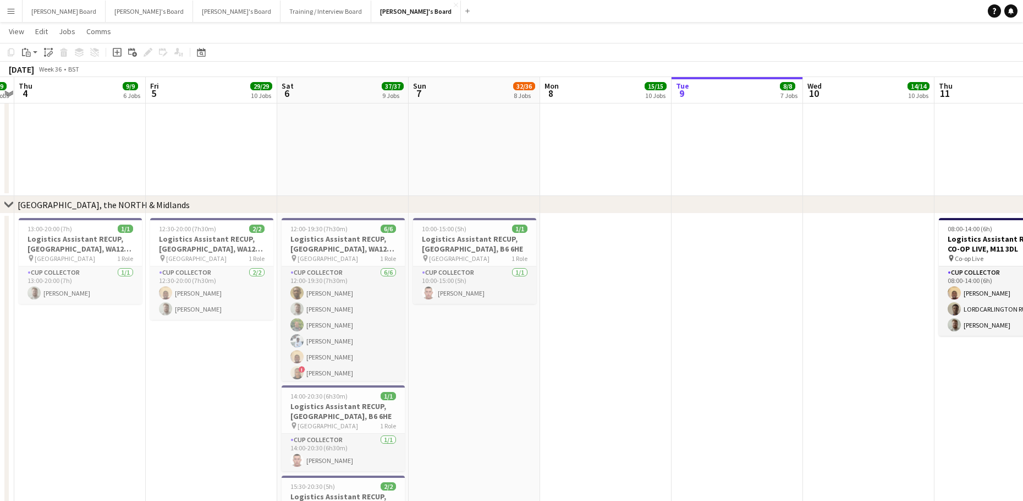
drag, startPoint x: 57, startPoint y: 378, endPoint x: 563, endPoint y: 386, distance: 505.7
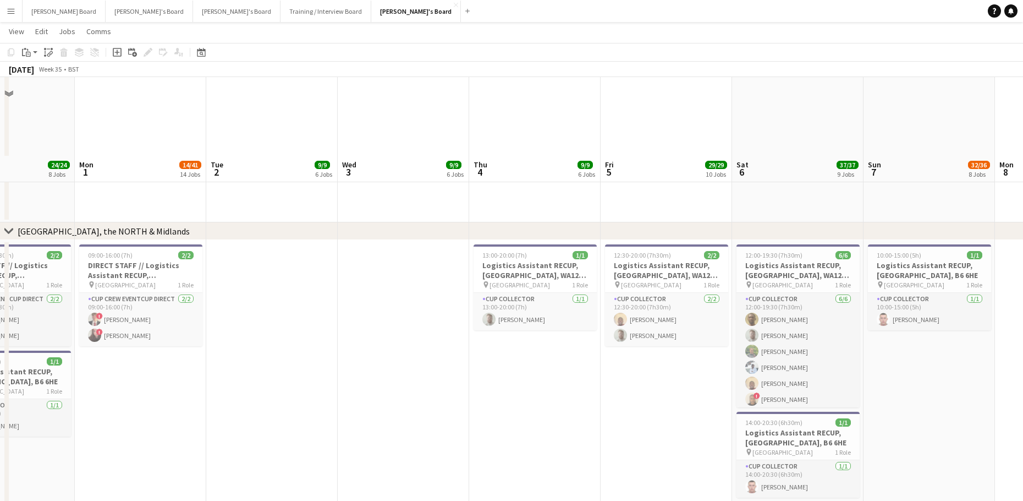
scroll to position [1767, 0]
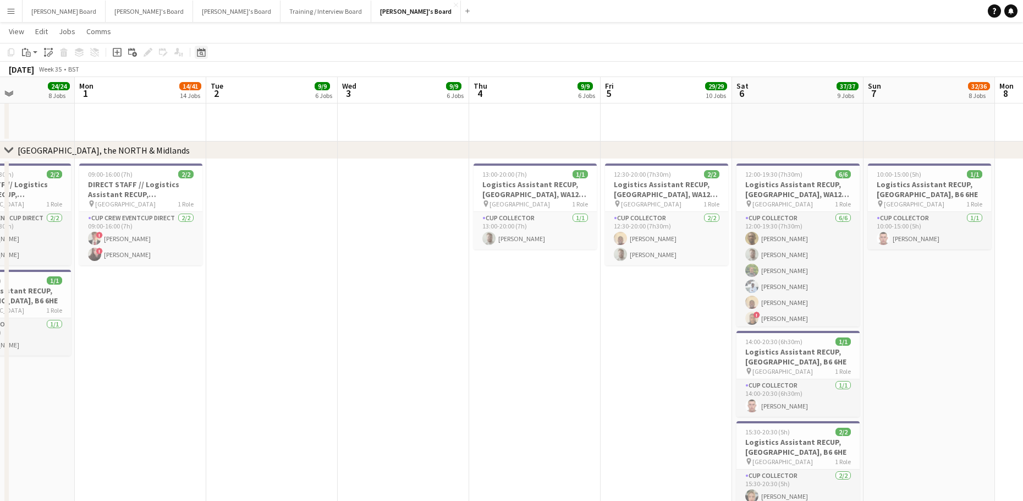
click at [202, 50] on icon at bounding box center [201, 52] width 8 height 9
click at [264, 91] on span "Previous month" at bounding box center [268, 90] width 22 height 22
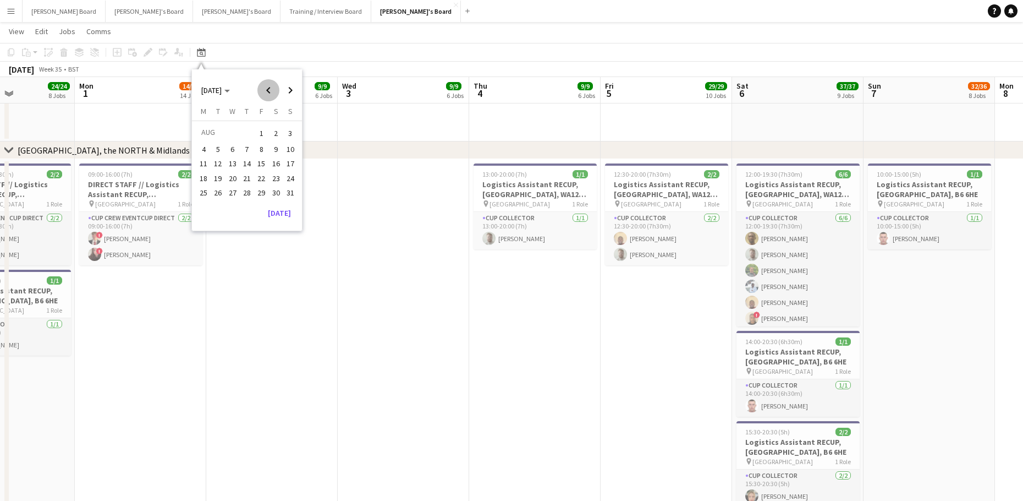
click at [264, 91] on span "Previous month" at bounding box center [268, 90] width 22 height 22
click at [243, 179] on span "19" at bounding box center [246, 178] width 13 height 13
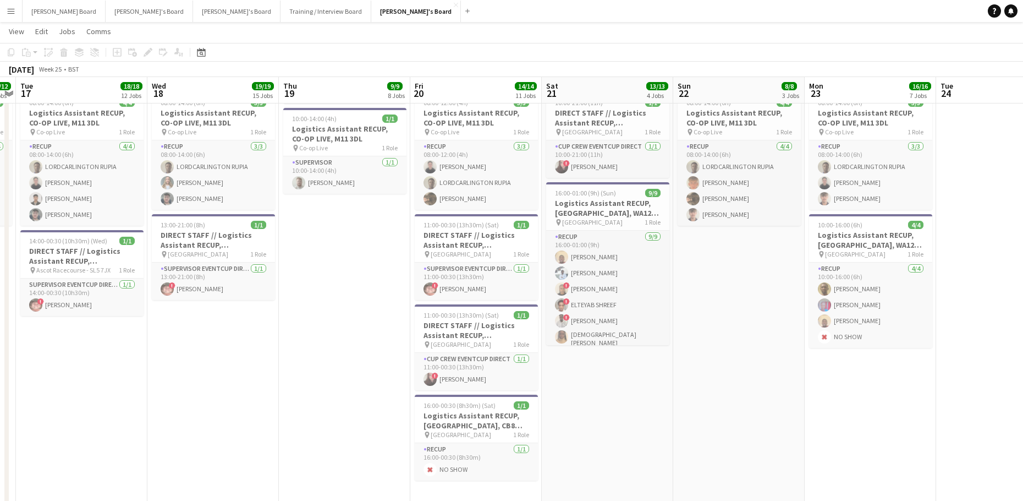
scroll to position [0, 325]
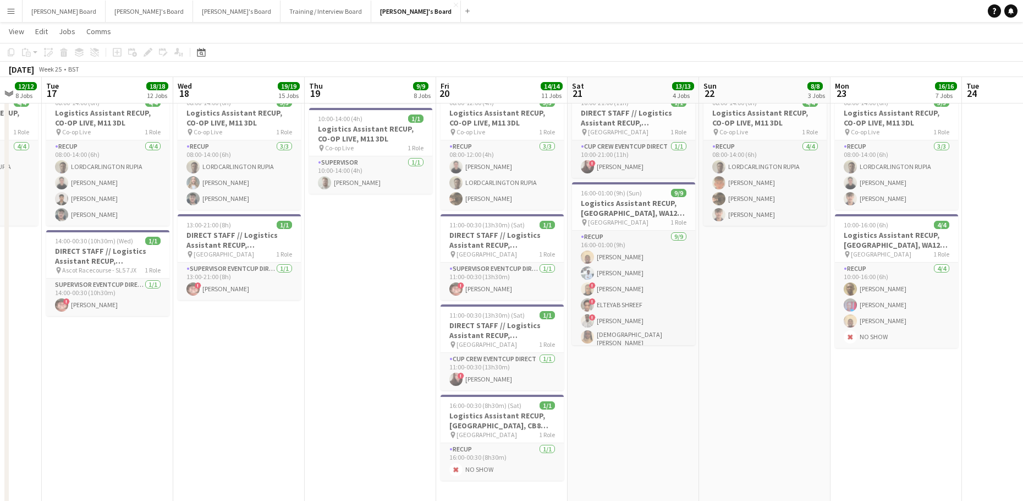
drag, startPoint x: 907, startPoint y: 391, endPoint x: 712, endPoint y: 375, distance: 196.0
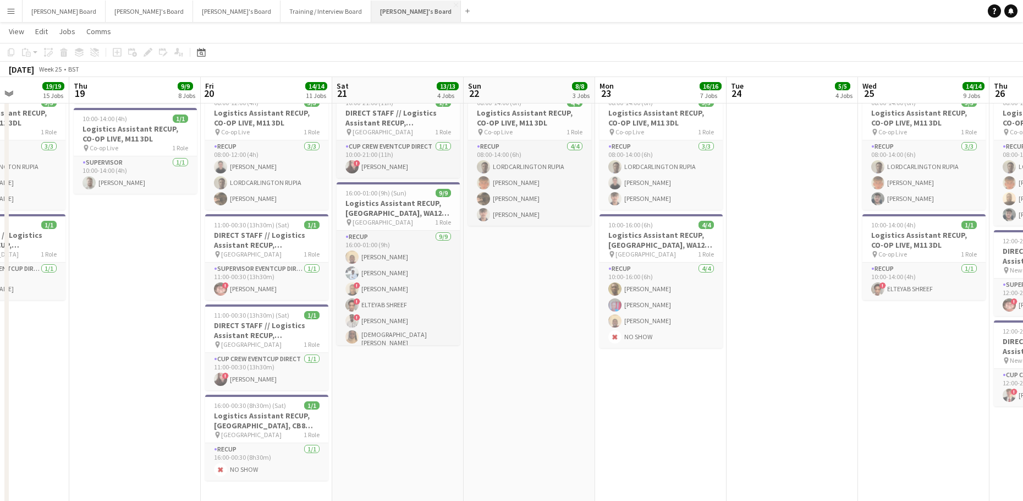
click at [371, 9] on button "[PERSON_NAME]'s Board Close" at bounding box center [416, 11] width 90 height 21
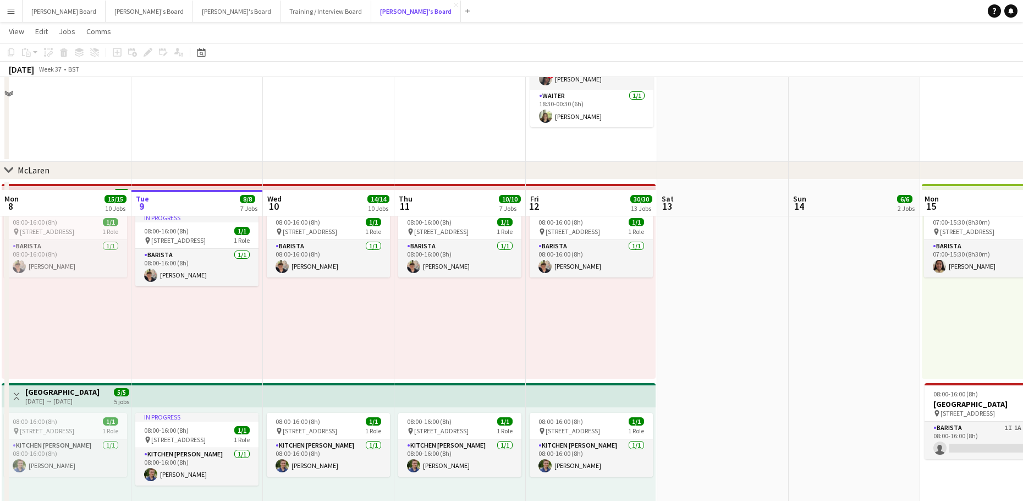
scroll to position [440, 0]
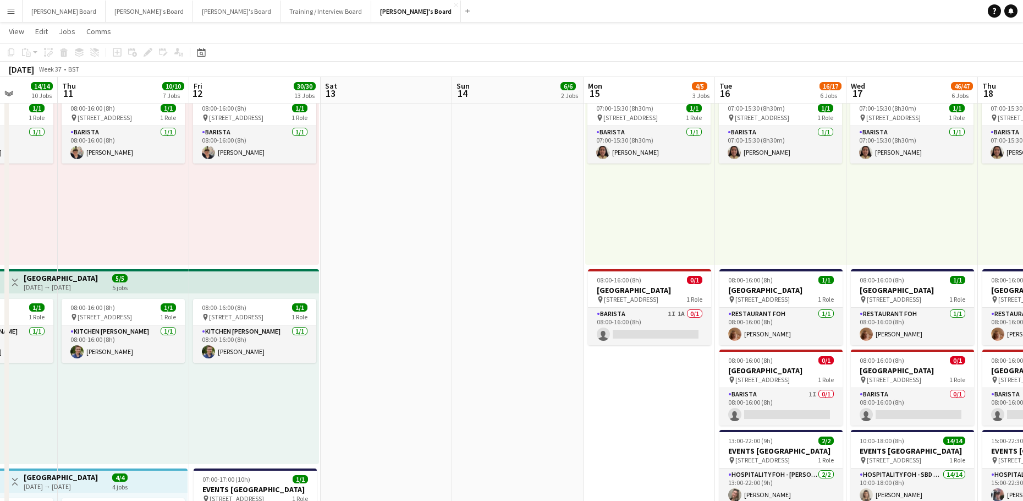
drag, startPoint x: 830, startPoint y: 382, endPoint x: 370, endPoint y: 399, distance: 460.3
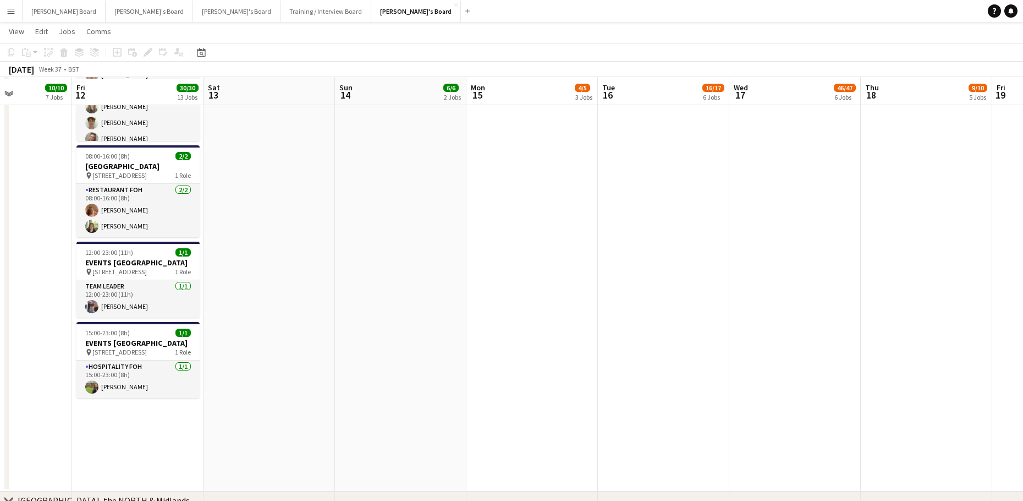
scroll to position [1320, 0]
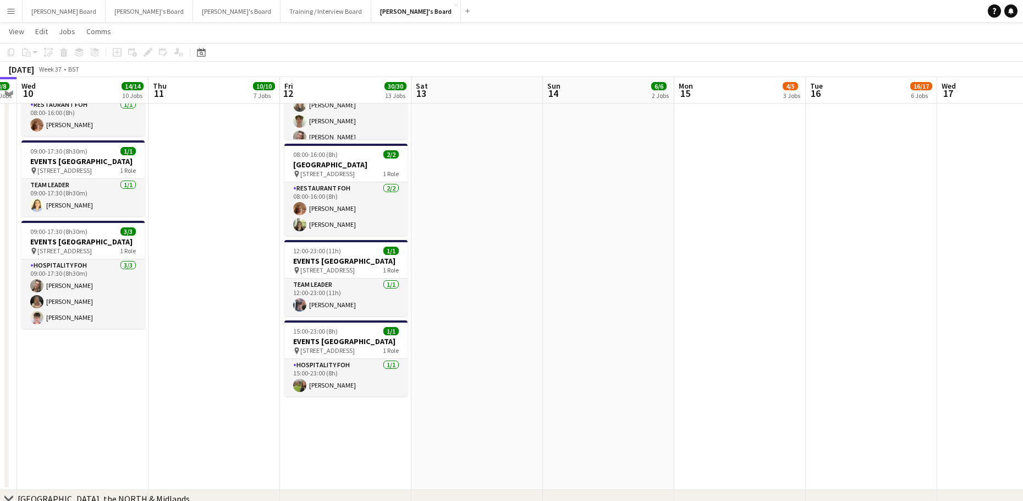
drag, startPoint x: 528, startPoint y: 386, endPoint x: 754, endPoint y: 384, distance: 226.1
click at [753, 385] on app-calendar-viewport "Mon 8 15/15 10 Jobs Tue 9 8/8 7 Jobs Wed 10 14/14 10 Jobs Thu 11 10/10 7 Jobs F…" at bounding box center [511, 88] width 1023 height 2732
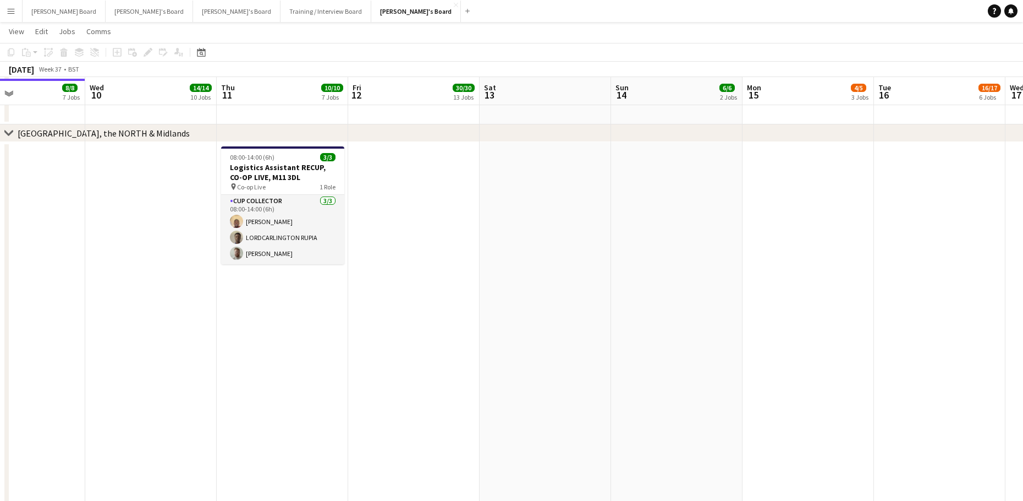
scroll to position [1687, 0]
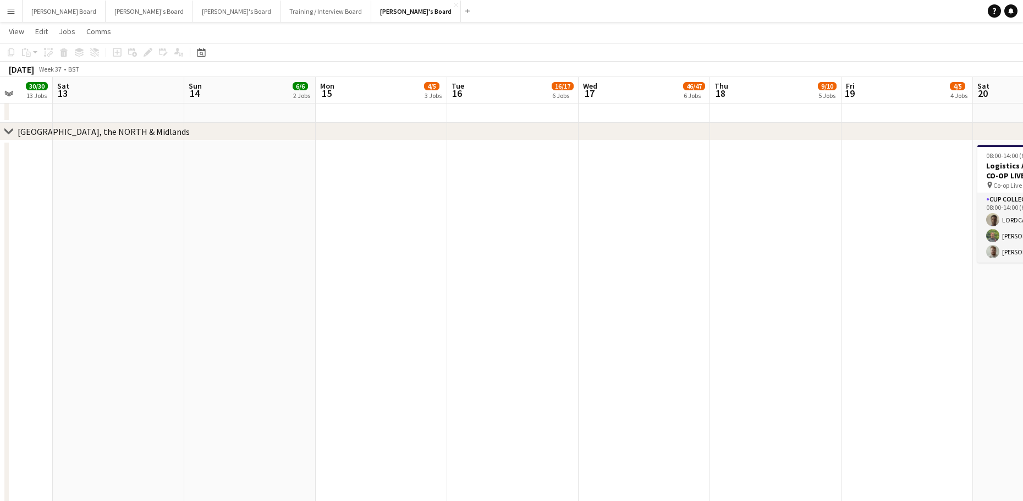
drag, startPoint x: 555, startPoint y: 298, endPoint x: 198, endPoint y: 324, distance: 358.0
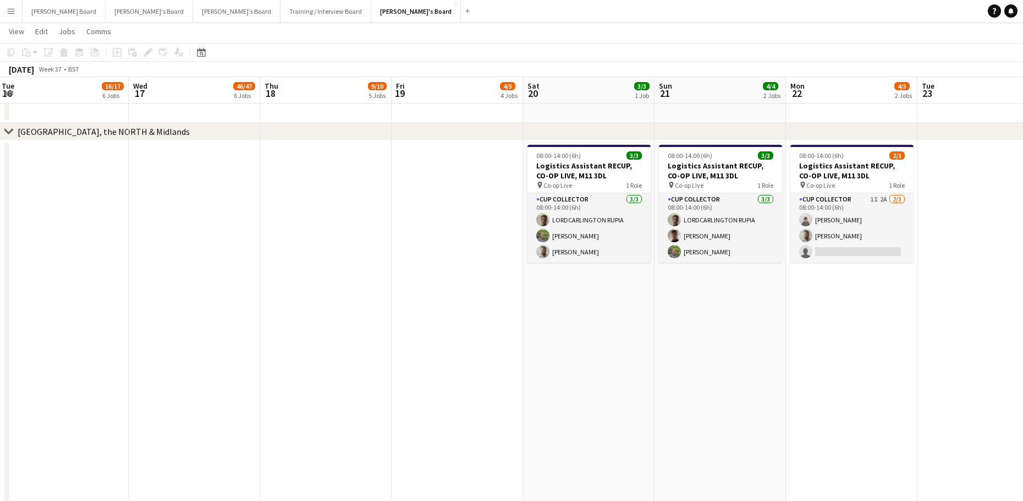
drag, startPoint x: 745, startPoint y: 265, endPoint x: 412, endPoint y: 324, distance: 338.7
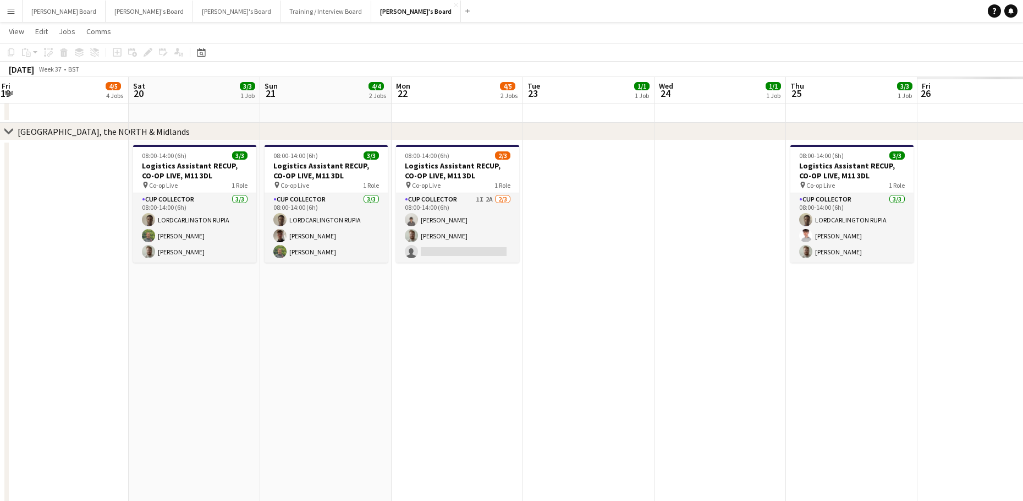
scroll to position [0, 270]
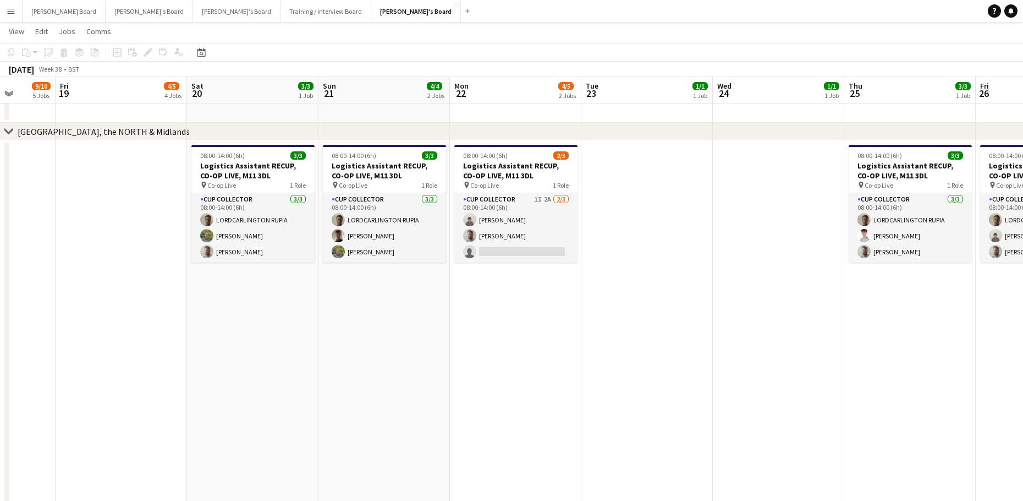
drag, startPoint x: 718, startPoint y: 282, endPoint x: 193, endPoint y: 331, distance: 527.2
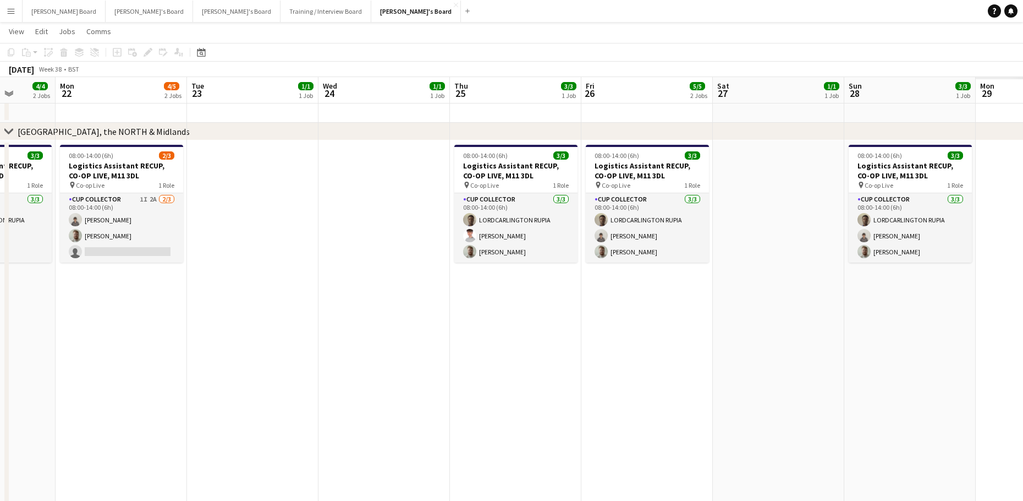
scroll to position [0, 365]
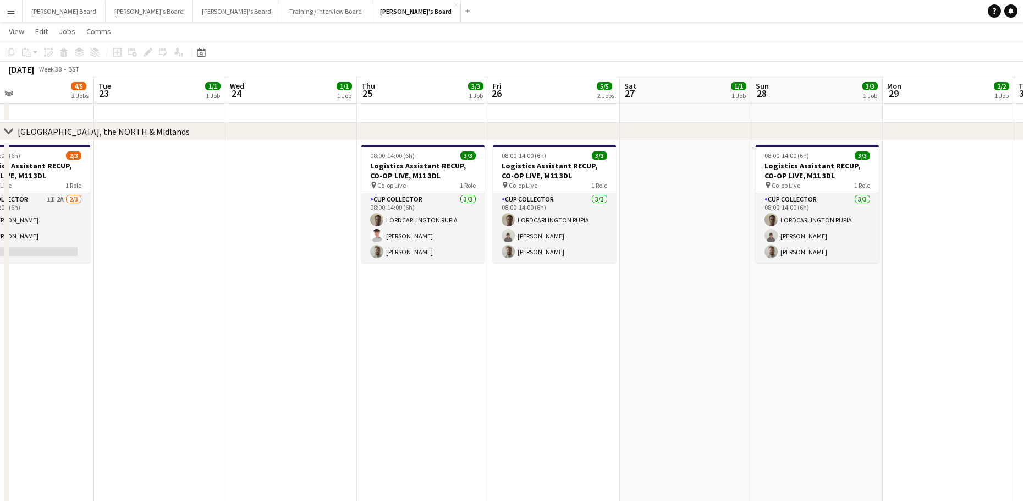
drag, startPoint x: 662, startPoint y: 303, endPoint x: 541, endPoint y: 316, distance: 121.2
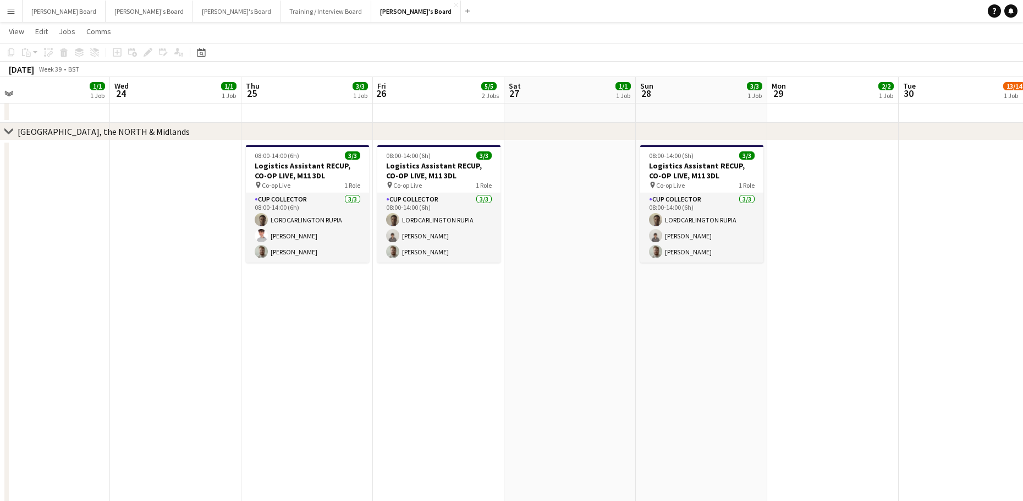
drag, startPoint x: 198, startPoint y: 341, endPoint x: 903, endPoint y: 292, distance: 707.1
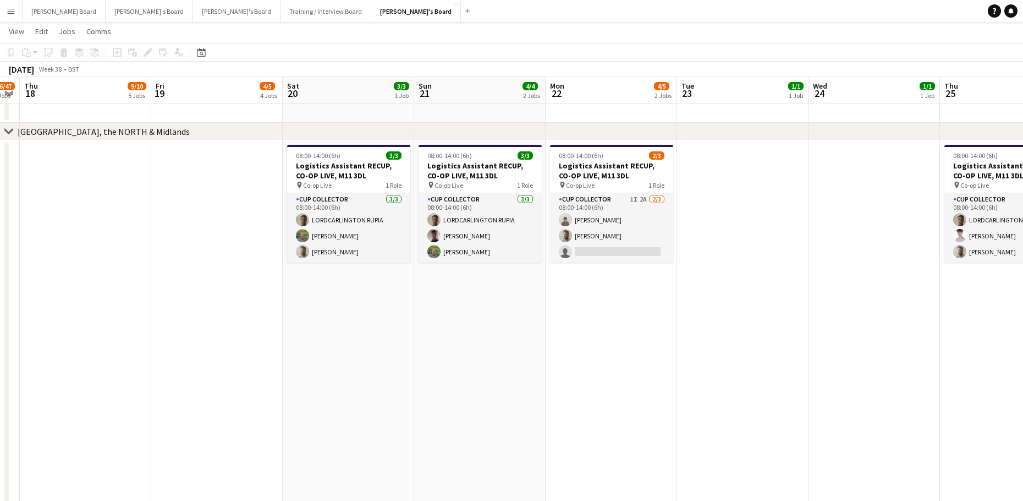
drag, startPoint x: 601, startPoint y: 238, endPoint x: 968, endPoint y: 85, distance: 398.3
click at [602, 237] on app-card-role "CUP COLLECTOR 1I 2A [DATE] 08:00-14:00 (6h) [PERSON_NAME] [PERSON_NAME] single-…" at bounding box center [611, 227] width 123 height 69
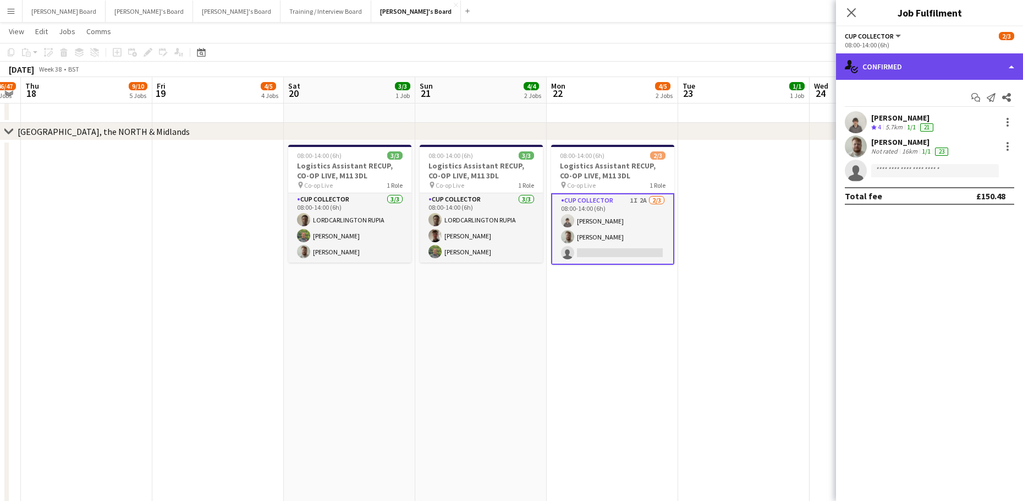
drag, startPoint x: 961, startPoint y: 54, endPoint x: 961, endPoint y: 70, distance: 16.0
click at [961, 56] on div "single-neutral-actions-check-2 Confirmed" at bounding box center [929, 66] width 187 height 26
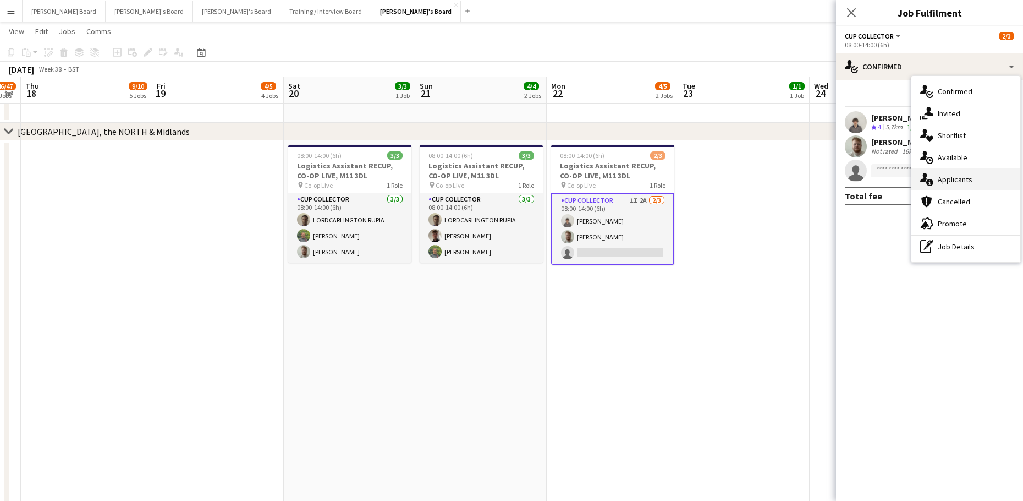
click at [963, 185] on div "single-neutral-actions-information Applicants" at bounding box center [966, 179] width 109 height 22
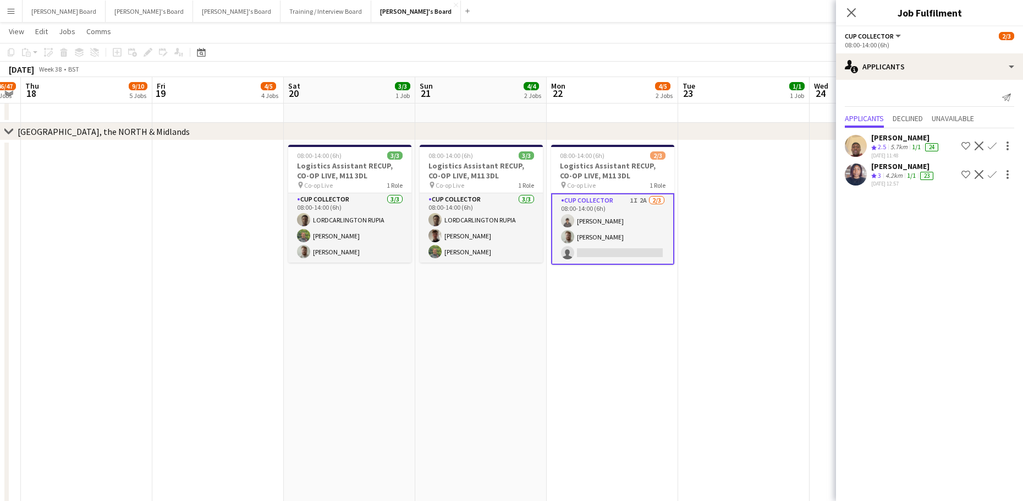
click at [787, 216] on app-date-cell at bounding box center [743, 333] width 131 height 387
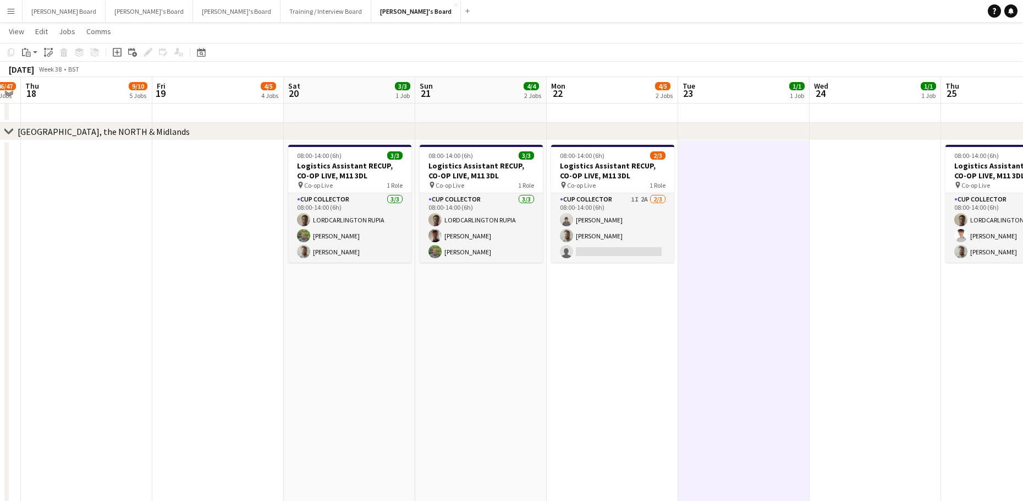
scroll to position [0, 371]
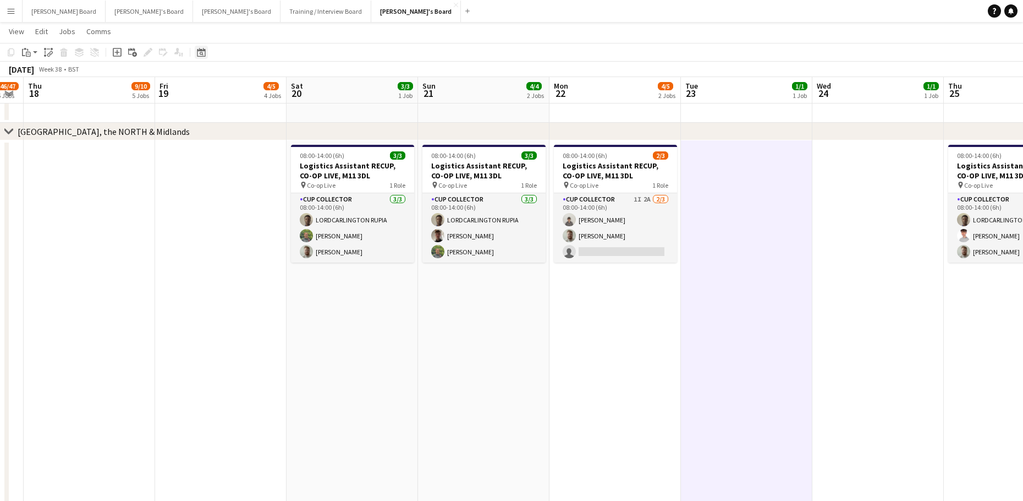
click at [205, 50] on div "Date picker" at bounding box center [201, 52] width 13 height 13
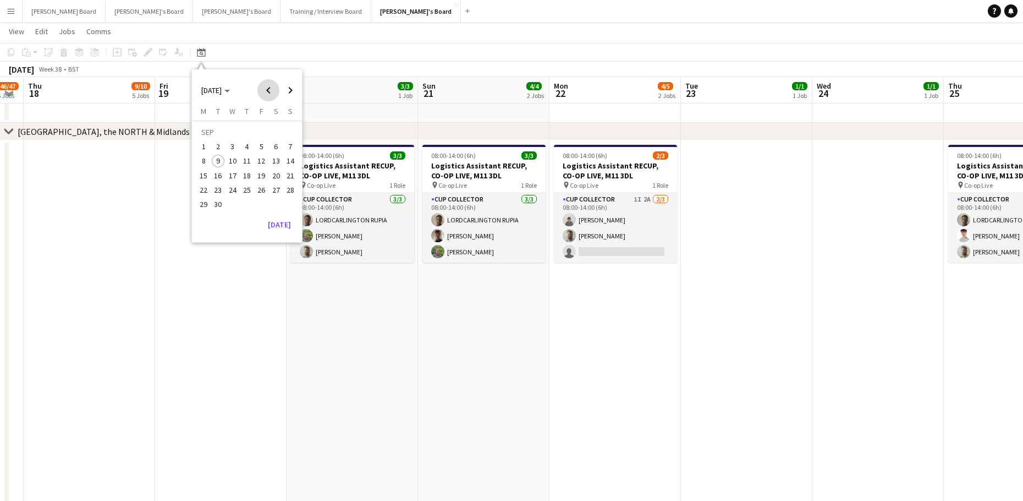
click at [264, 97] on span "Previous month" at bounding box center [268, 90] width 22 height 22
click at [275, 97] on span "Previous month" at bounding box center [268, 90] width 22 height 22
click at [272, 96] on span "Previous month" at bounding box center [268, 90] width 22 height 22
click at [265, 171] on button "20" at bounding box center [261, 178] width 14 height 14
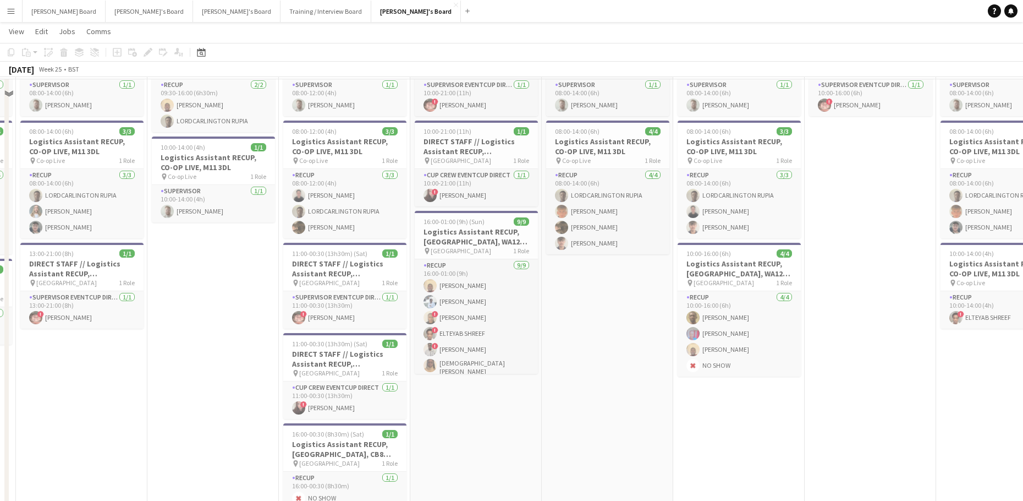
scroll to position [1834, 0]
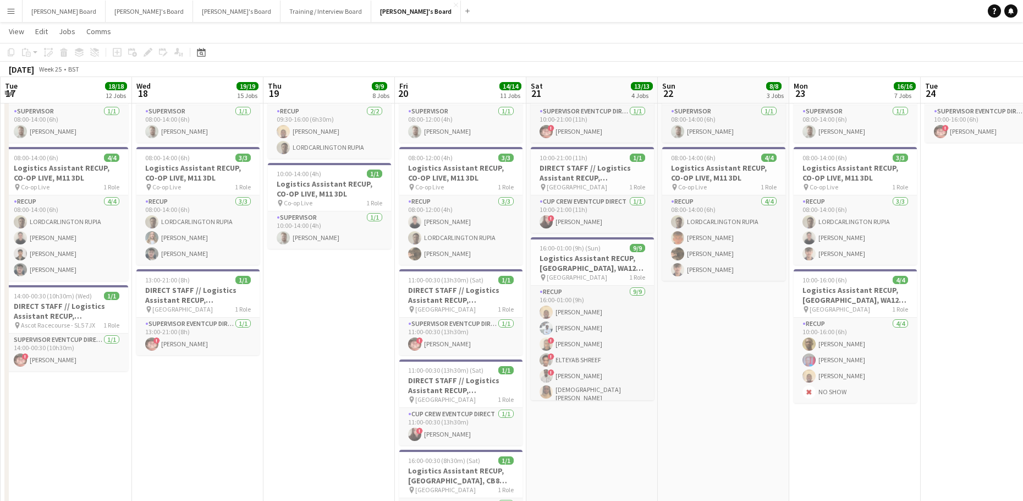
drag, startPoint x: 598, startPoint y: 441, endPoint x: 698, endPoint y: 438, distance: 100.2
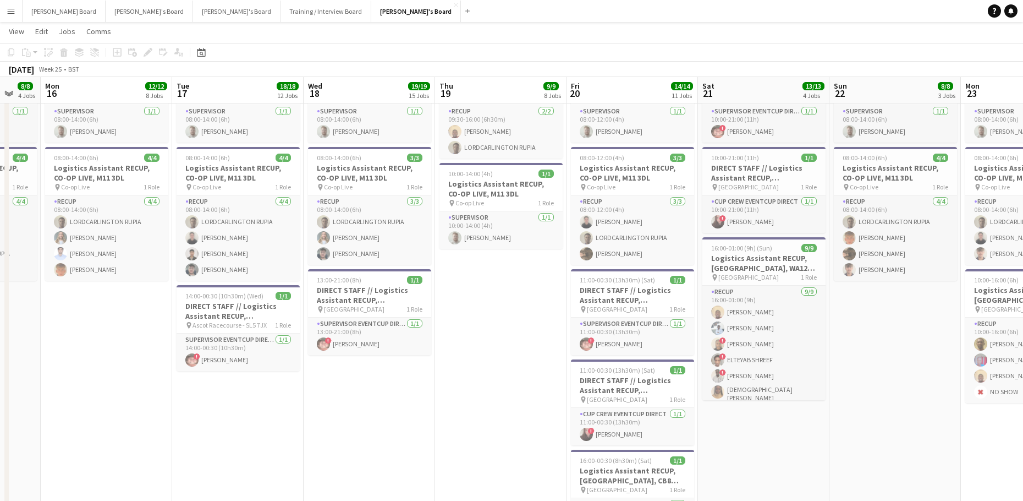
drag, startPoint x: 315, startPoint y: 426, endPoint x: 484, endPoint y: 426, distance: 168.9
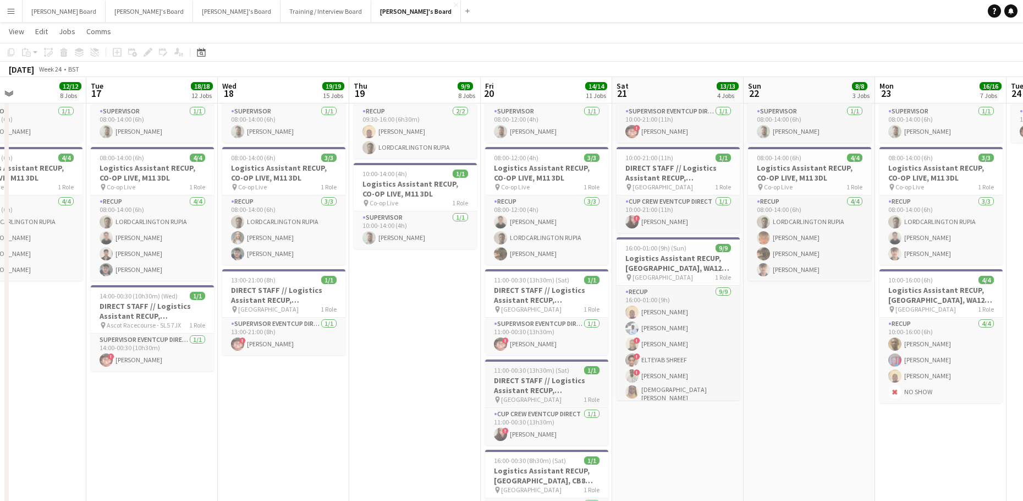
drag, startPoint x: 58, startPoint y: 410, endPoint x: 232, endPoint y: 407, distance: 174.5
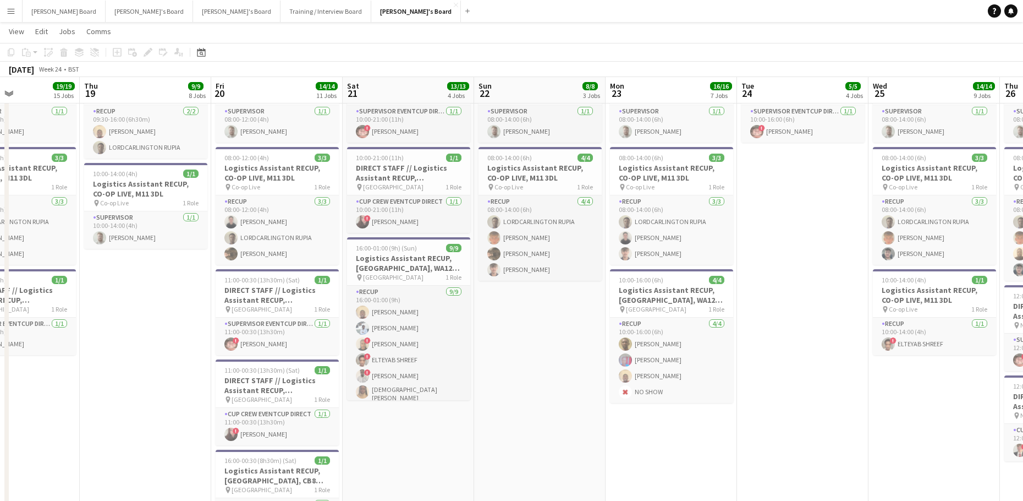
drag, startPoint x: 421, startPoint y: 405, endPoint x: 111, endPoint y: 401, distance: 309.8
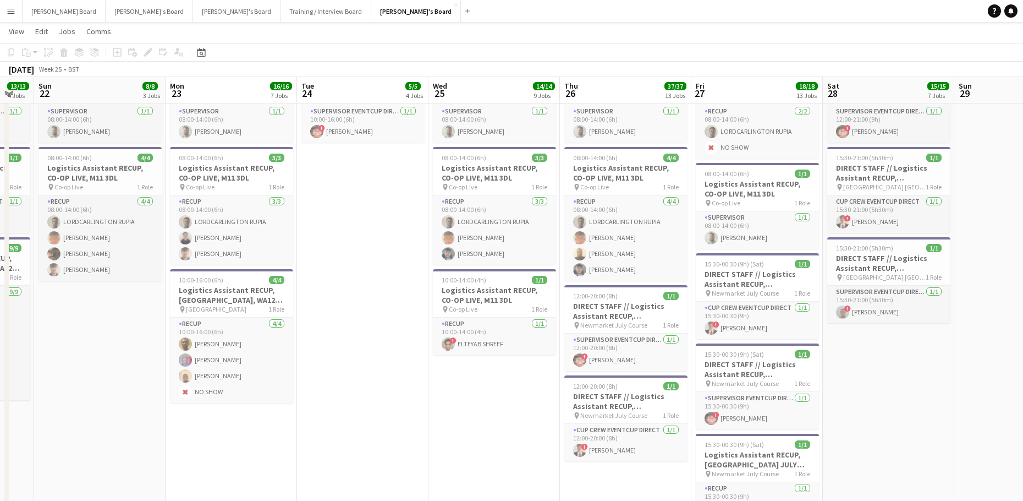
drag, startPoint x: 468, startPoint y: 366, endPoint x: 300, endPoint y: 368, distance: 167.3
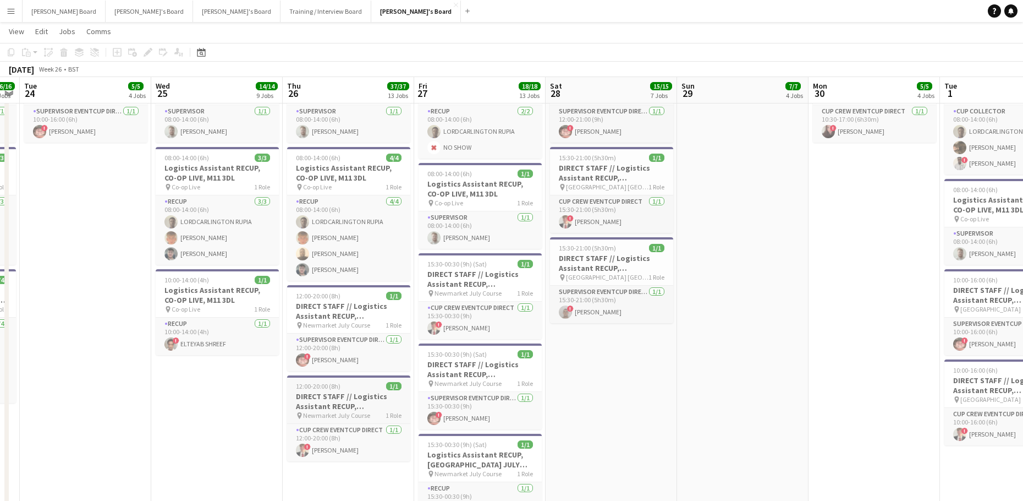
click at [333, 400] on h3 "DIRECT STAFF // Logistics Assistant RECUP, [GEOGRAPHIC_DATA] JULY COURSE, CB8 0…" at bounding box center [348, 401] width 123 height 20
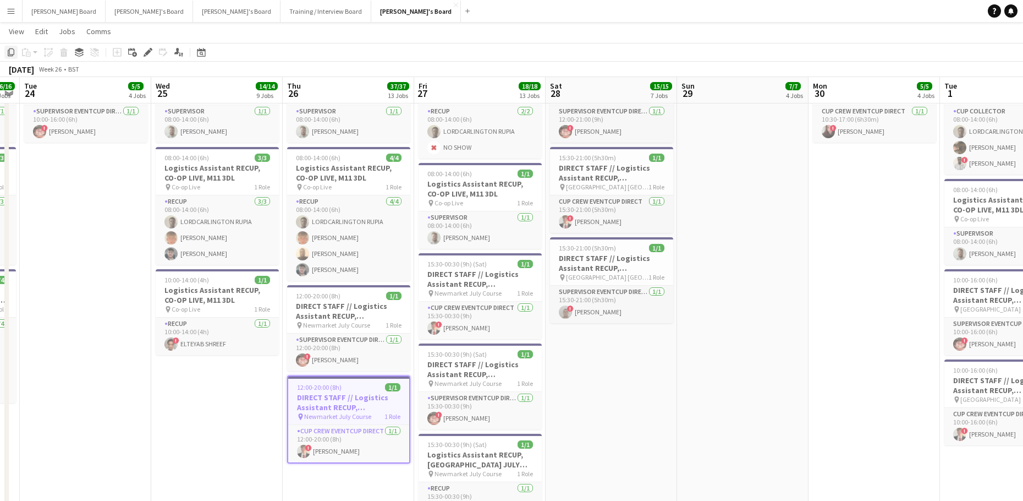
click at [13, 50] on icon "Copy" at bounding box center [11, 52] width 9 height 9
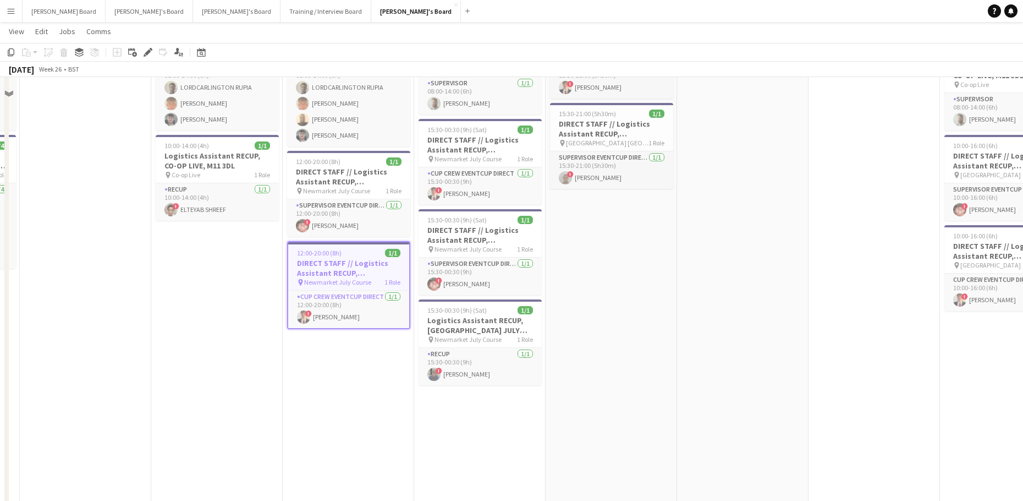
scroll to position [1981, 0]
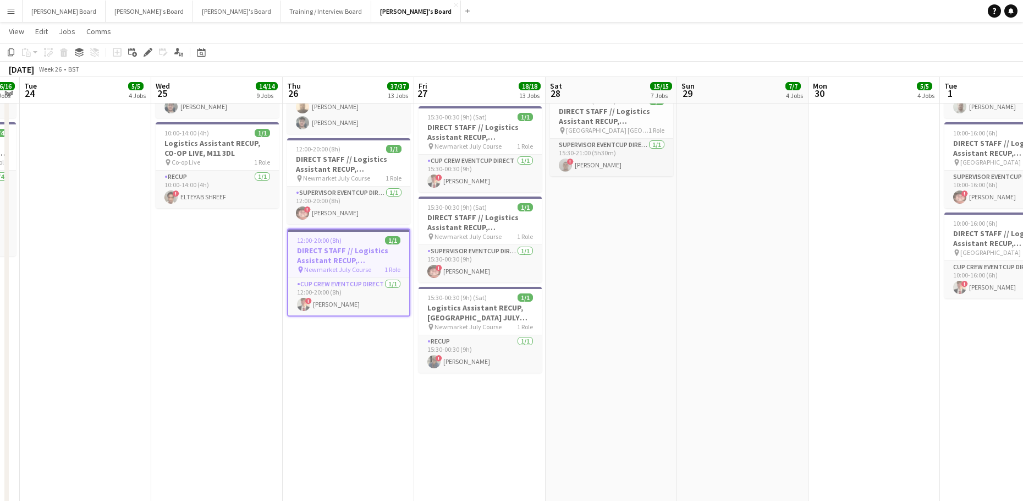
click at [336, 382] on app-date-cell "08:00-14:00 (6h) 1/1 Logistics Assistant RECUP, CO-OP LIVE, M11 3DL pin Co-op L…" at bounding box center [348, 267] width 131 height 724
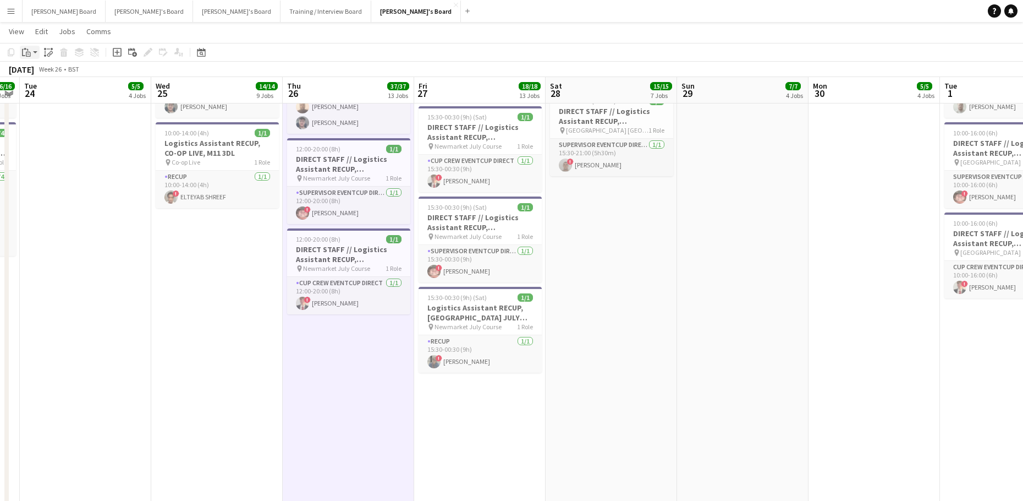
click at [23, 56] on icon at bounding box center [23, 52] width 3 height 7
click at [37, 75] on link "Paste Ctrl+V" at bounding box center [80, 73] width 103 height 10
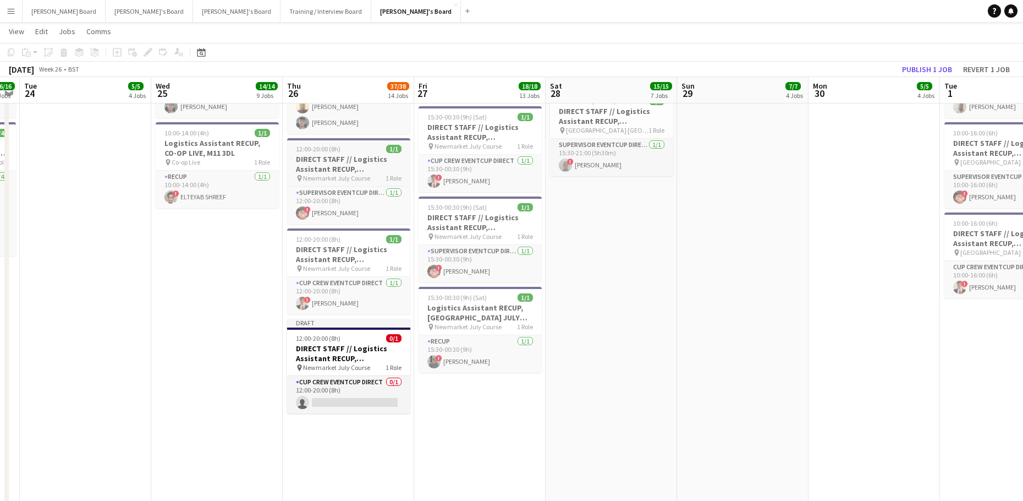
click at [320, 147] on span "12:00-20:00 (8h)" at bounding box center [318, 149] width 45 height 8
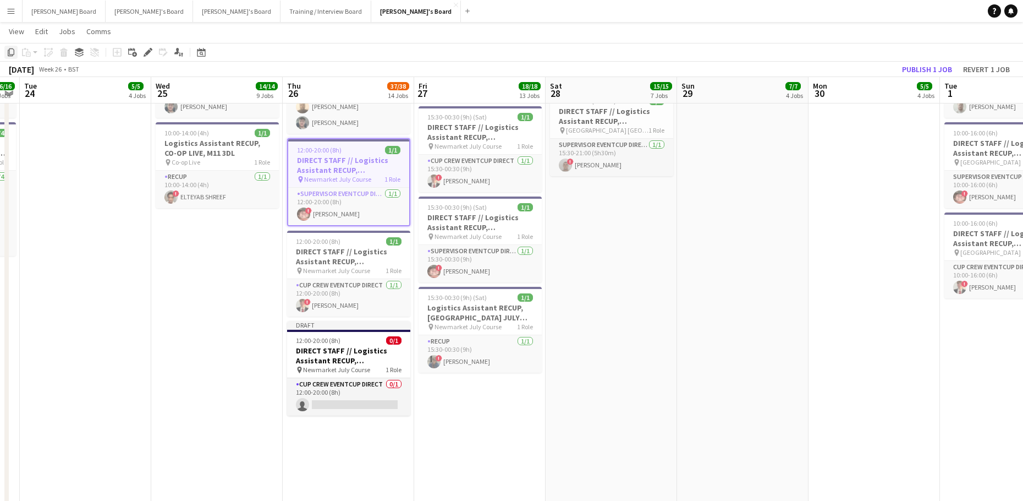
click at [10, 52] on icon "Copy" at bounding box center [11, 52] width 9 height 9
click at [340, 430] on app-date-cell "08:00-14:00 (6h) 1/1 Logistics Assistant RECUP, CO-OP LIVE, M11 3DL pin Co-op L…" at bounding box center [348, 267] width 131 height 724
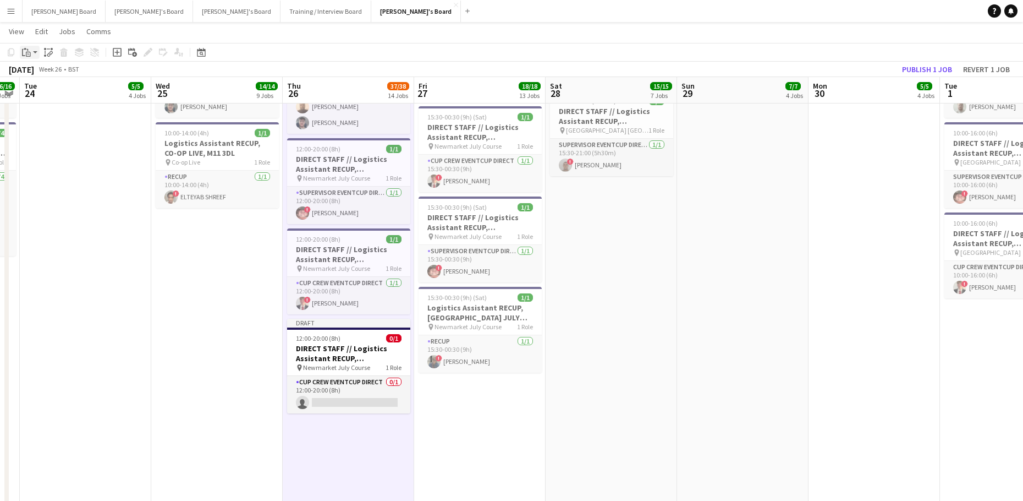
click at [26, 56] on icon at bounding box center [28, 54] width 5 height 5
click at [42, 75] on link "Paste Ctrl+V" at bounding box center [80, 73] width 103 height 10
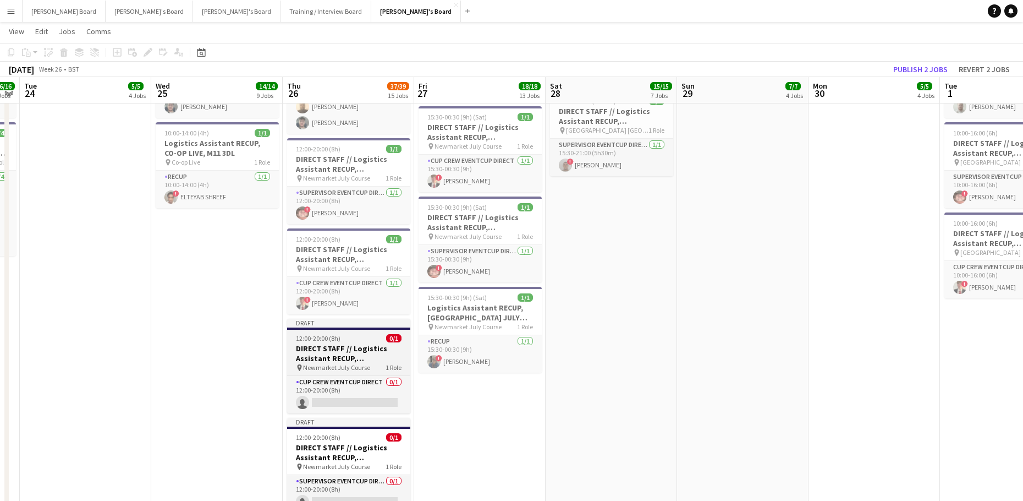
click at [350, 346] on h3 "DIRECT STAFF // Logistics Assistant RECUP, [GEOGRAPHIC_DATA] JULY COURSE, CB8 0…" at bounding box center [348, 353] width 123 height 20
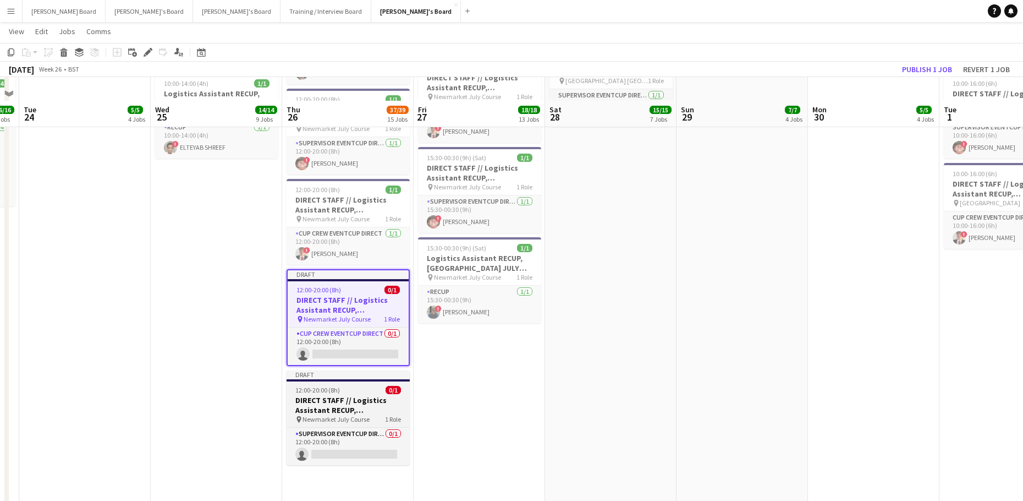
scroll to position [2054, 0]
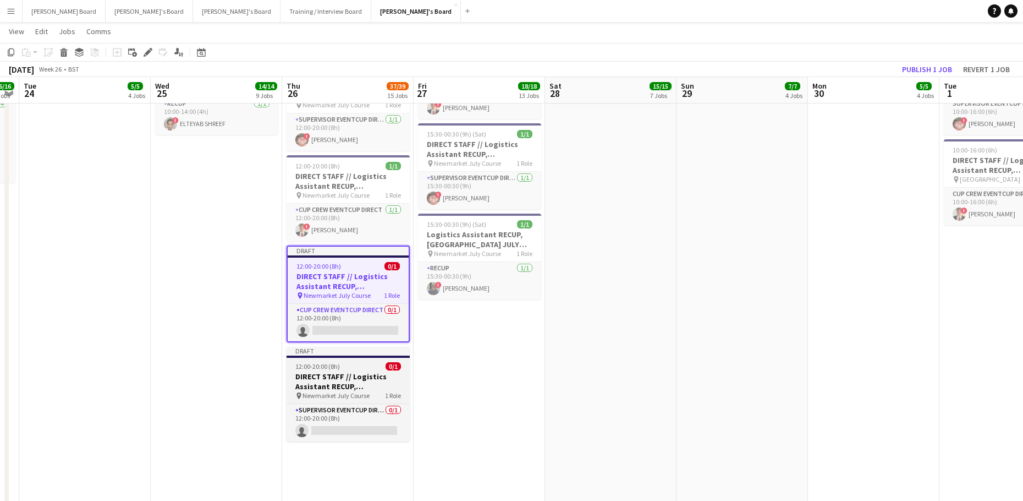
click at [338, 368] on span "12:00-20:00 (8h)" at bounding box center [317, 366] width 45 height 8
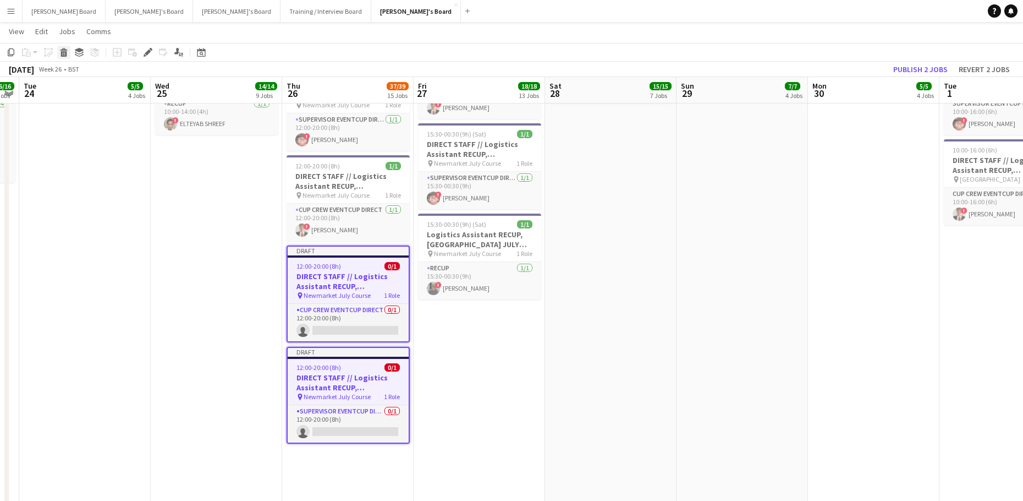
click at [64, 54] on icon at bounding box center [64, 54] width 6 height 6
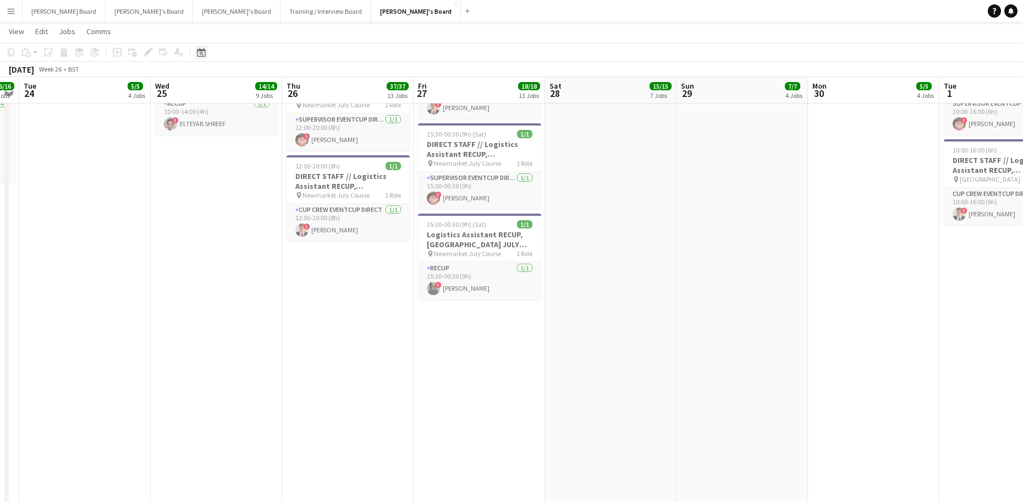
click at [200, 56] on icon "Date picker" at bounding box center [201, 52] width 9 height 9
click at [269, 94] on span "Previous month" at bounding box center [268, 90] width 22 height 22
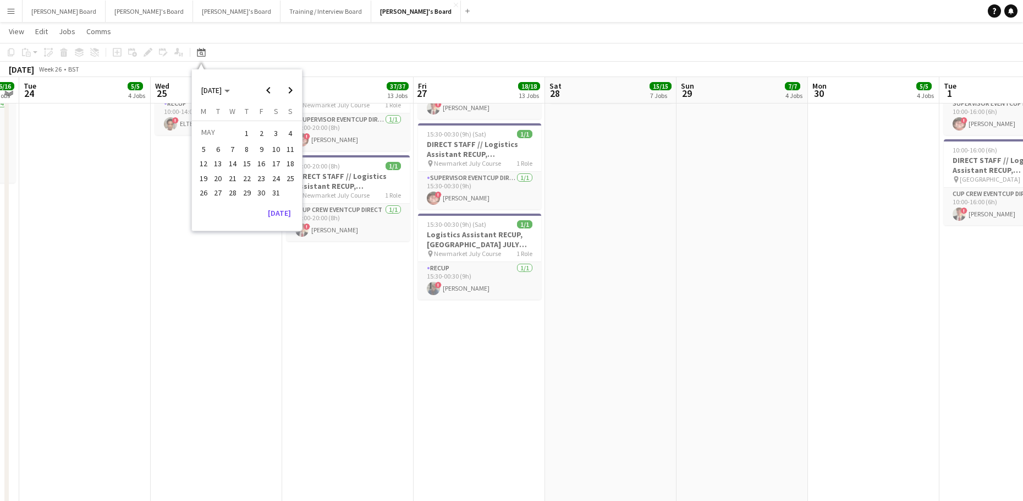
click at [257, 158] on span "16" at bounding box center [261, 163] width 13 height 13
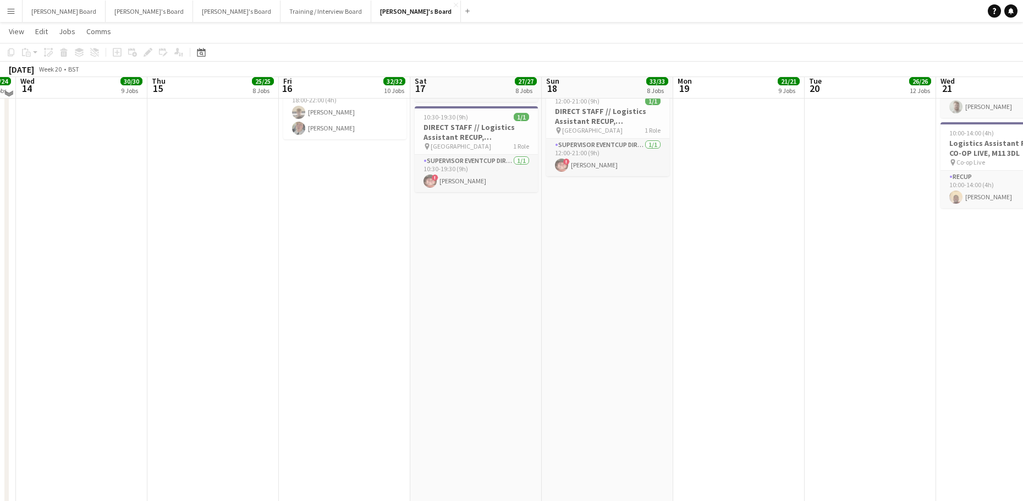
scroll to position [1761, 0]
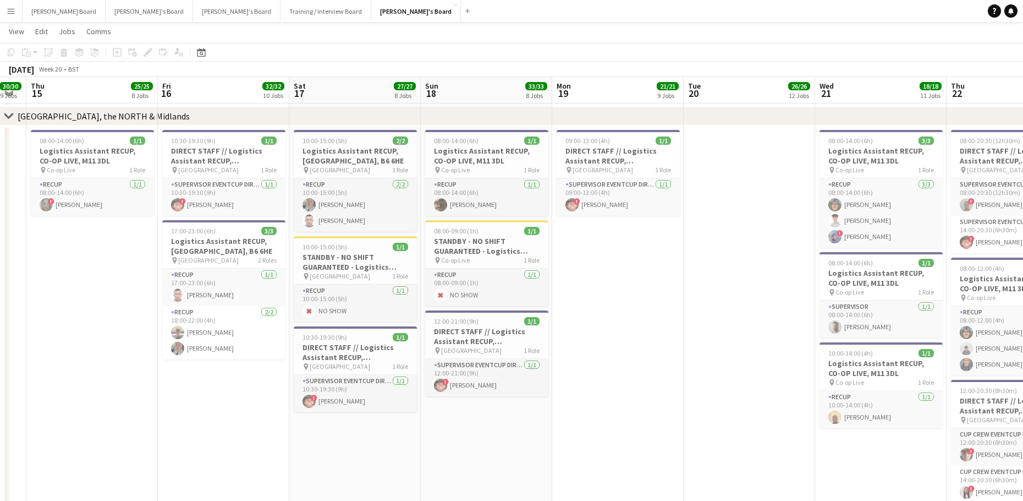
drag, startPoint x: 715, startPoint y: 361, endPoint x: 617, endPoint y: 368, distance: 98.2
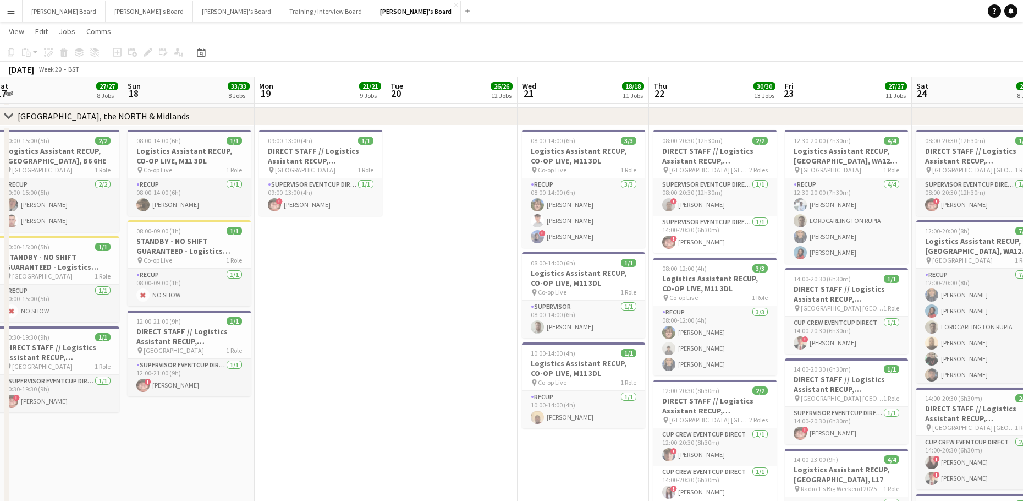
drag, startPoint x: 632, startPoint y: 424, endPoint x: 172, endPoint y: 418, distance: 460.0
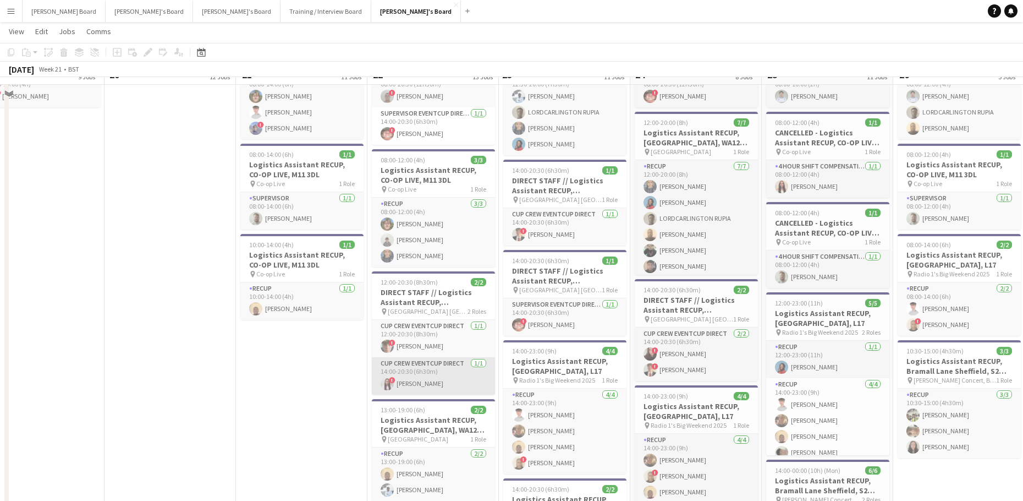
scroll to position [1908, 0]
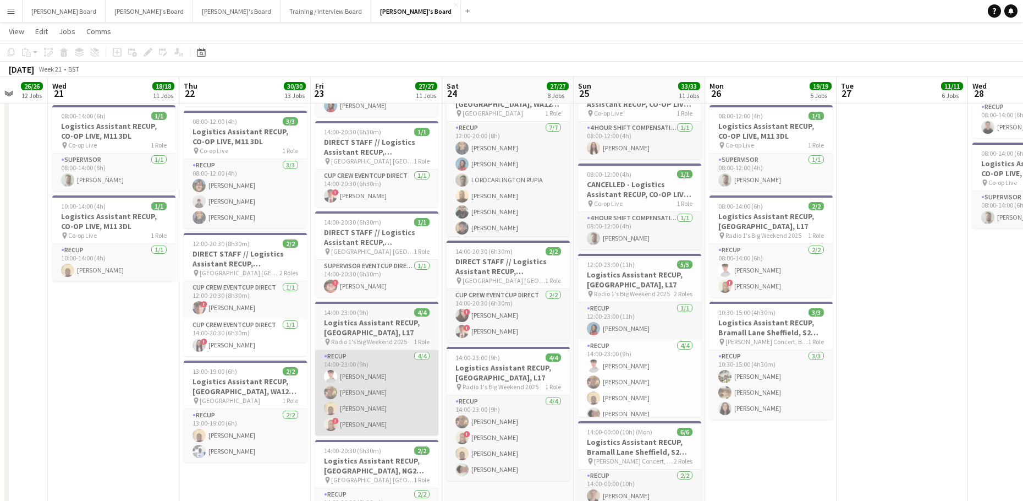
drag, startPoint x: 306, startPoint y: 407, endPoint x: 313, endPoint y: 397, distance: 11.9
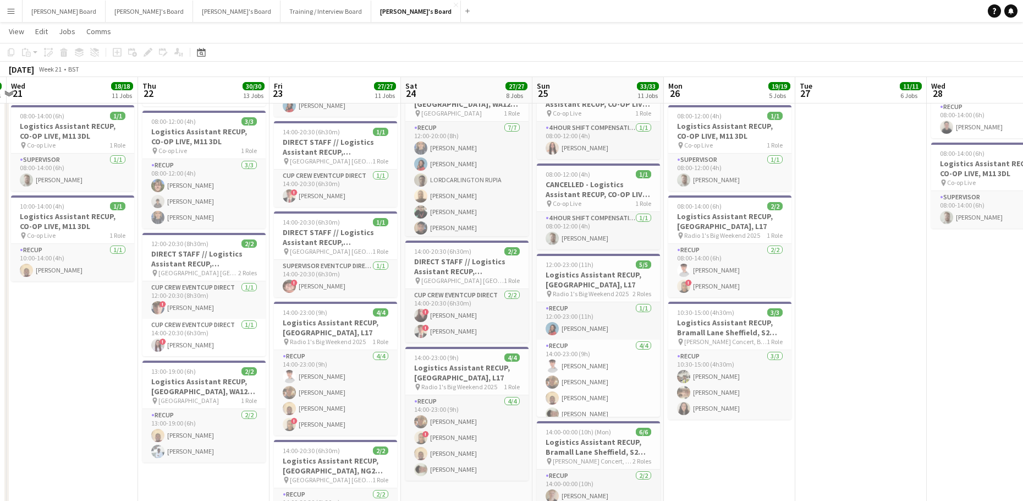
drag, startPoint x: 909, startPoint y: 410, endPoint x: 713, endPoint y: 407, distance: 196.4
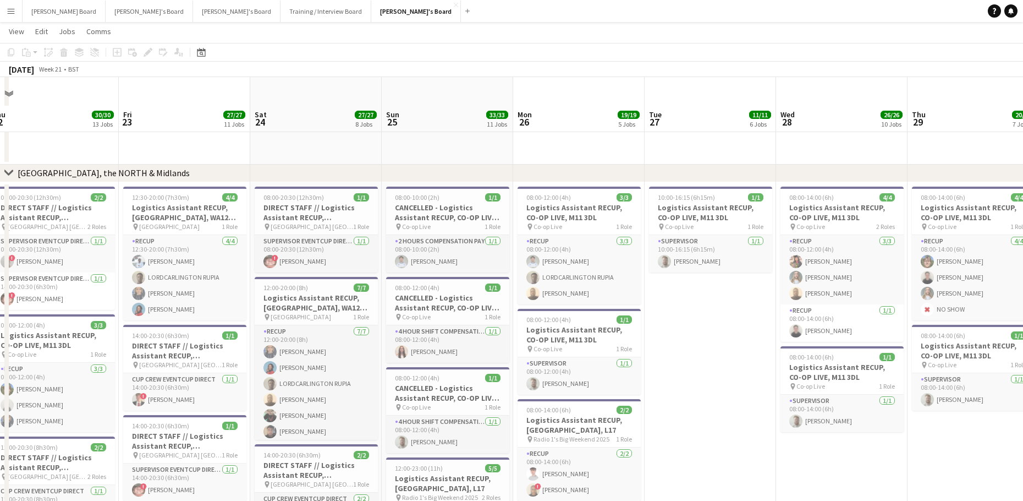
scroll to position [1687, 0]
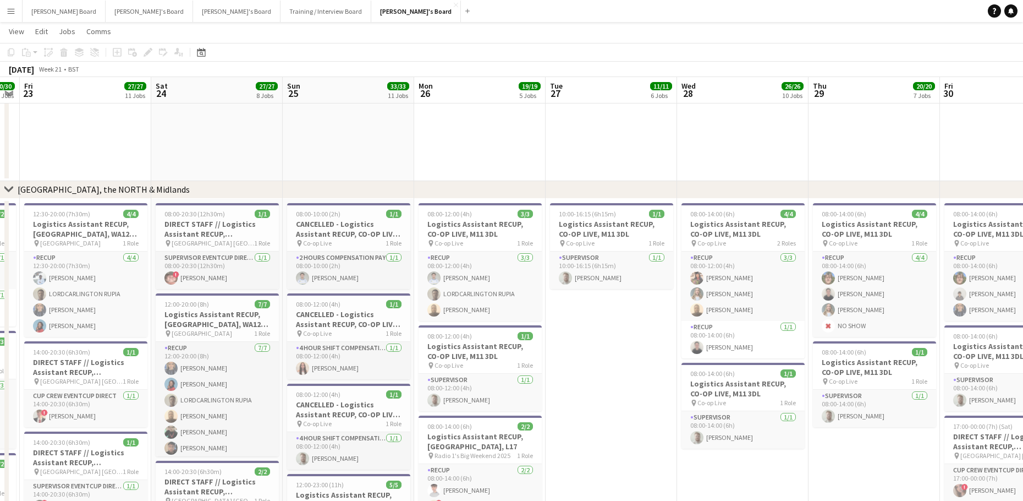
drag, startPoint x: 766, startPoint y: 445, endPoint x: 404, endPoint y: 431, distance: 362.8
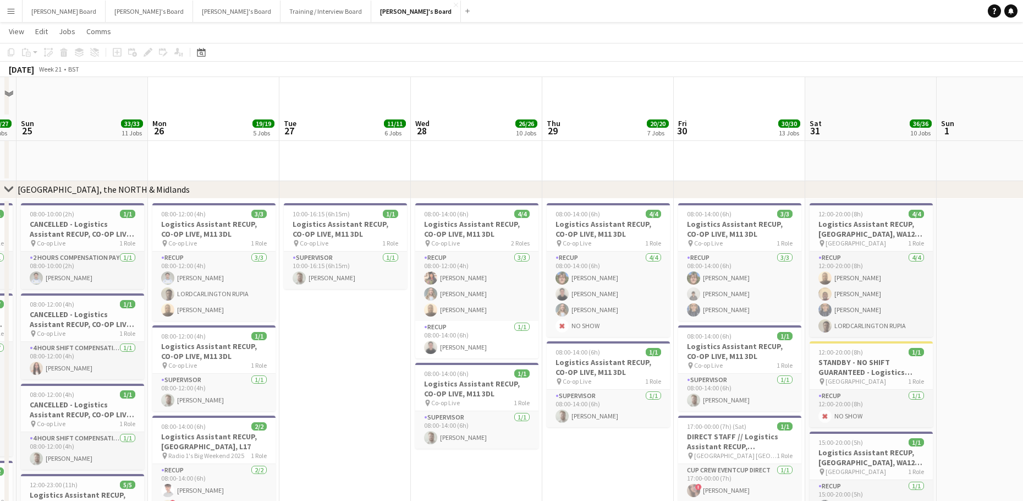
scroll to position [1761, 0]
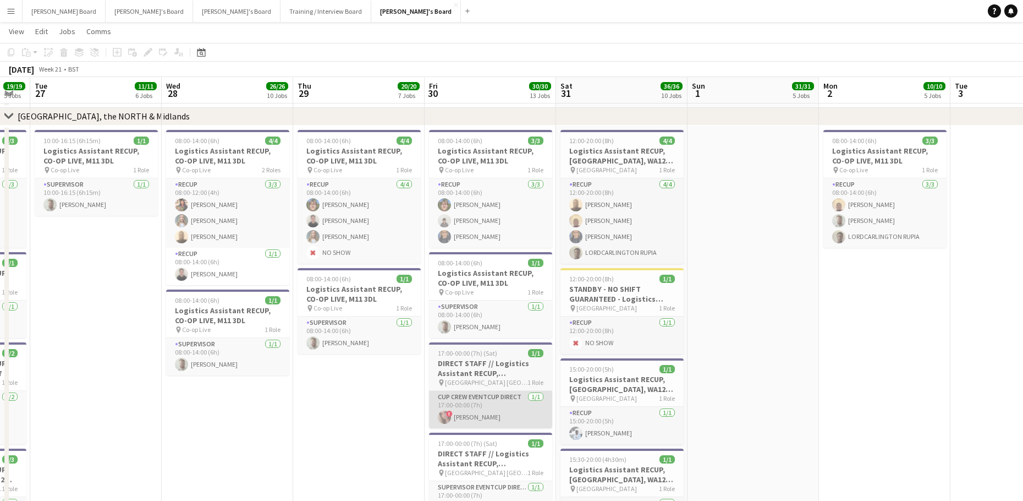
drag, startPoint x: 395, startPoint y: 431, endPoint x: 430, endPoint y: 420, distance: 36.9
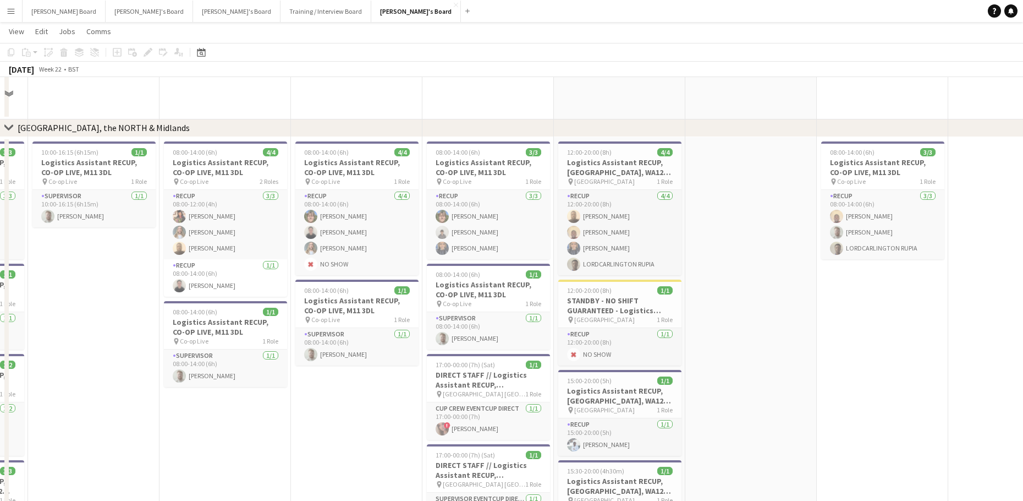
scroll to position [1687, 0]
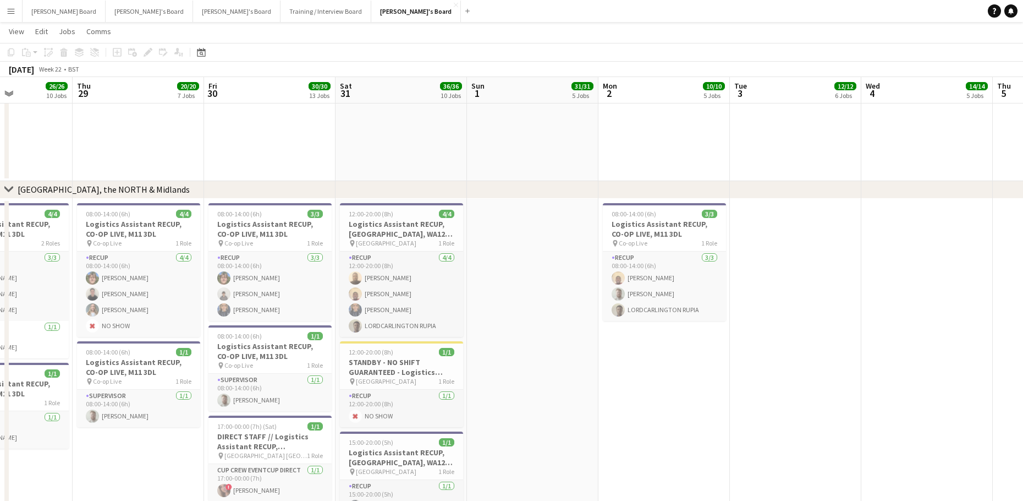
drag, startPoint x: 819, startPoint y: 421, endPoint x: 167, endPoint y: 422, distance: 652.5
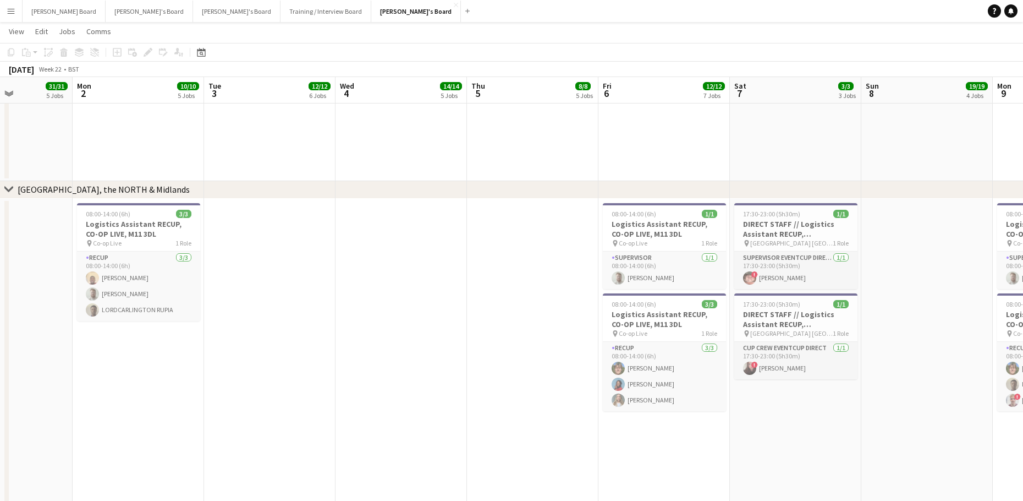
scroll to position [0, 361]
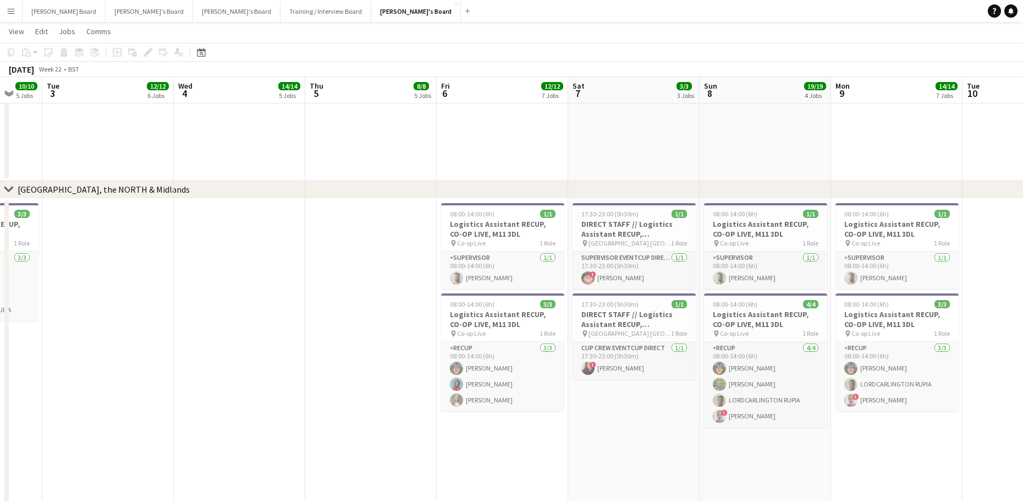
drag, startPoint x: 515, startPoint y: 401, endPoint x: 191, endPoint y: 410, distance: 323.7
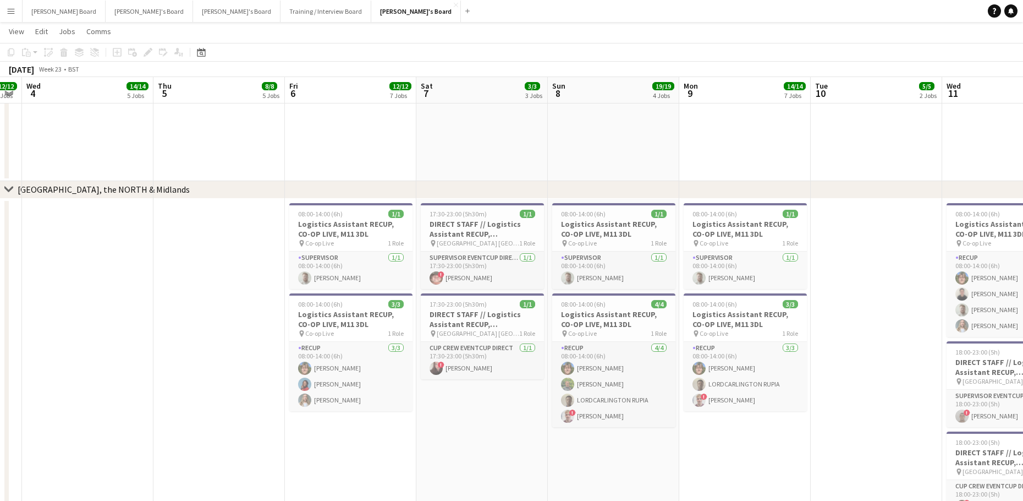
drag, startPoint x: 686, startPoint y: 466, endPoint x: 286, endPoint y: 457, distance: 400.1
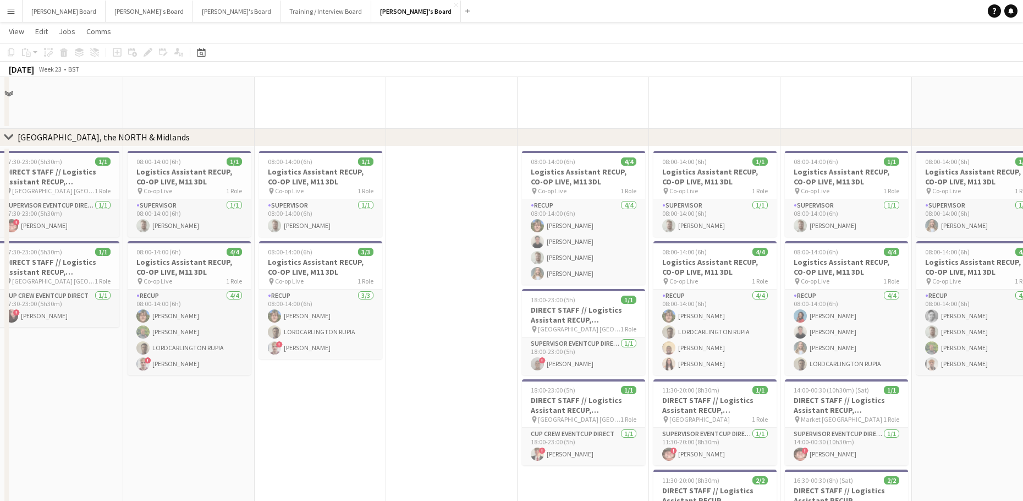
scroll to position [1761, 0]
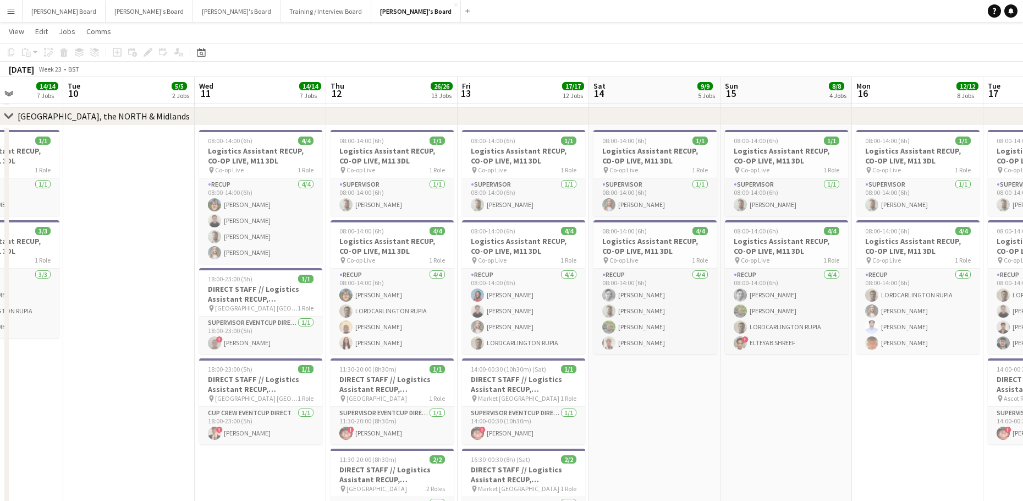
drag, startPoint x: 365, startPoint y: 456, endPoint x: 198, endPoint y: 449, distance: 167.4
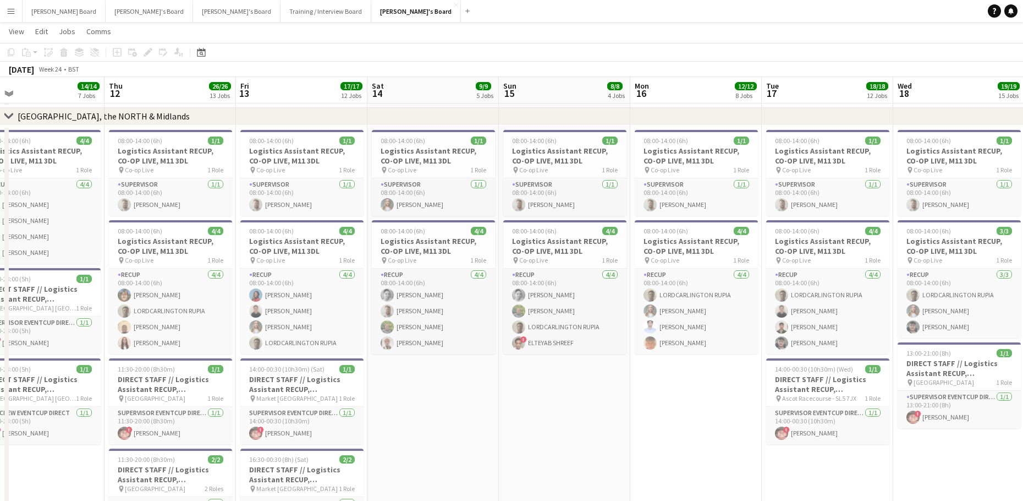
drag, startPoint x: 785, startPoint y: 442, endPoint x: 311, endPoint y: 442, distance: 474.3
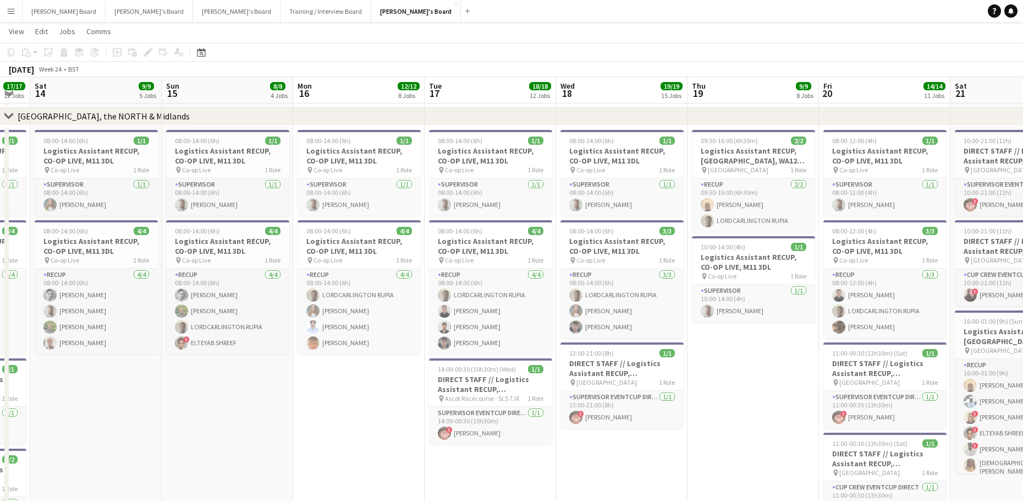
drag, startPoint x: 553, startPoint y: 474, endPoint x: 444, endPoint y: 474, distance: 108.9
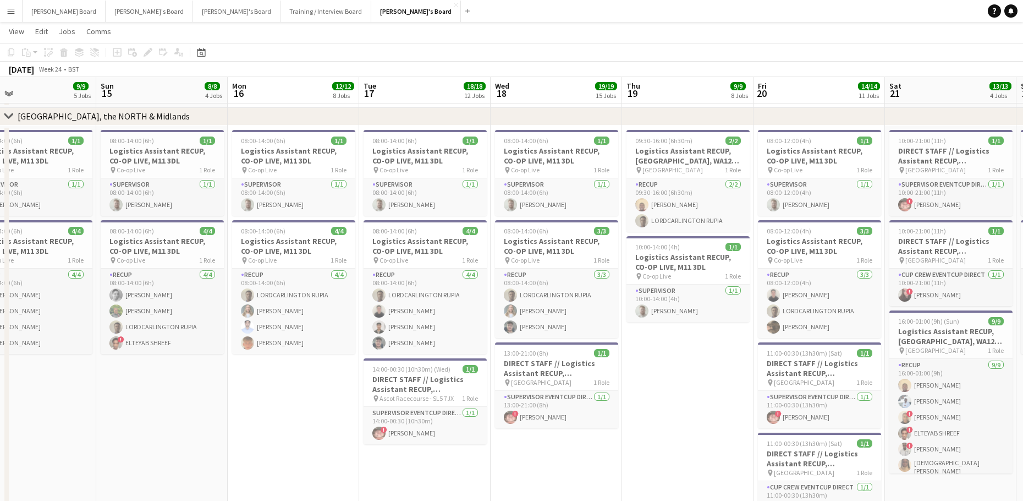
drag, startPoint x: 625, startPoint y: 457, endPoint x: 485, endPoint y: 451, distance: 139.9
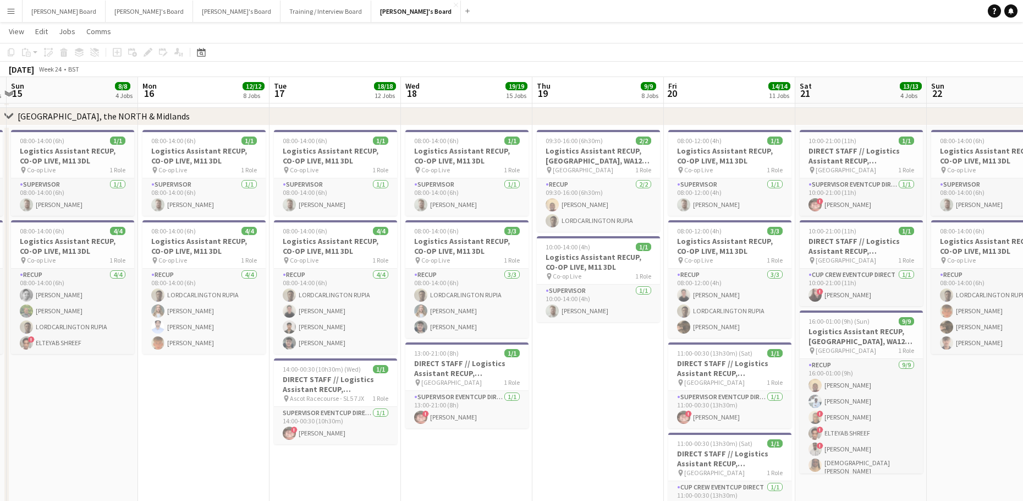
drag, startPoint x: 479, startPoint y: 454, endPoint x: 405, endPoint y: 450, distance: 73.9
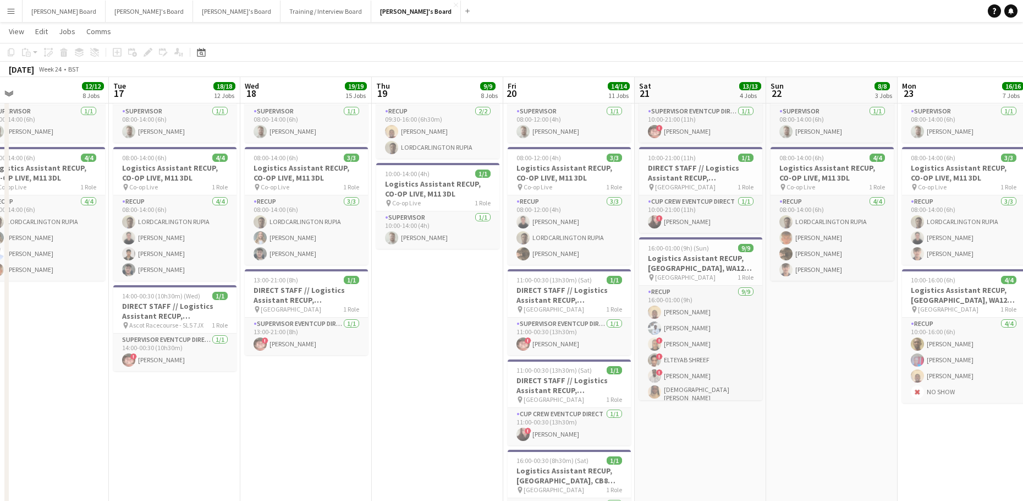
scroll to position [0, 346]
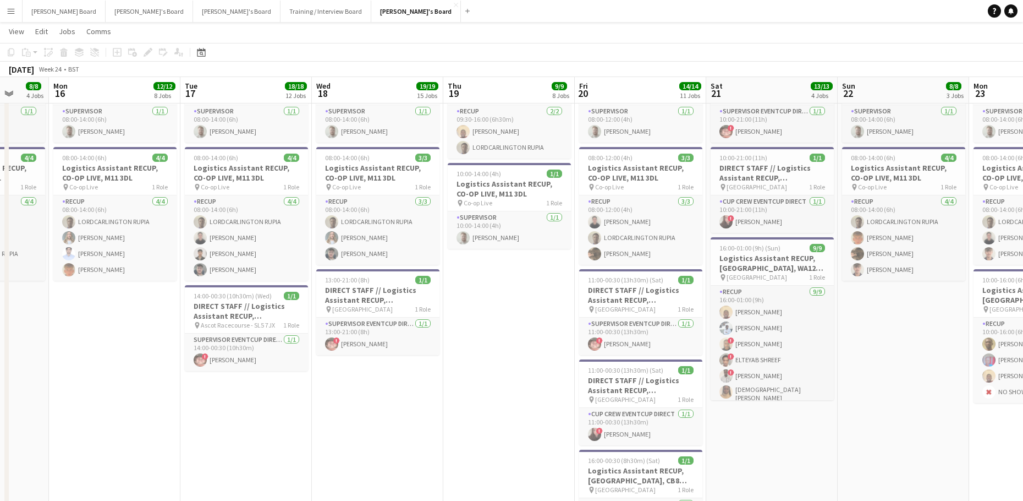
drag, startPoint x: 485, startPoint y: 408, endPoint x: 408, endPoint y: 408, distance: 77.0
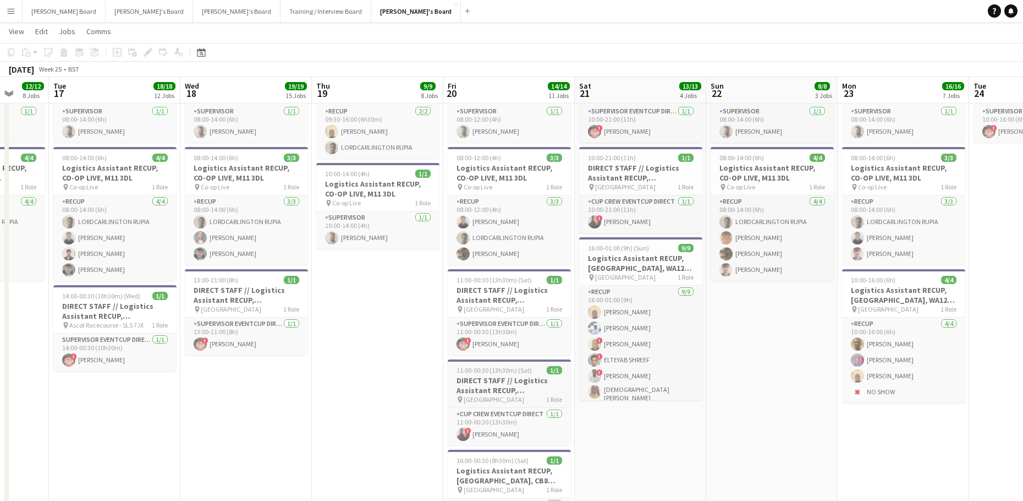
click at [509, 371] on span "11:00-00:30 (13h30m) (Sat)" at bounding box center [494, 370] width 75 height 8
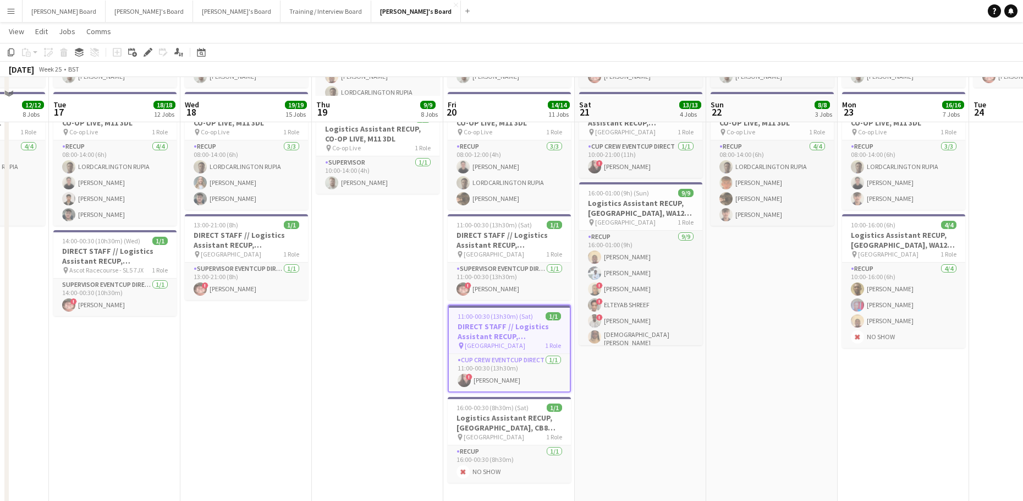
scroll to position [1981, 0]
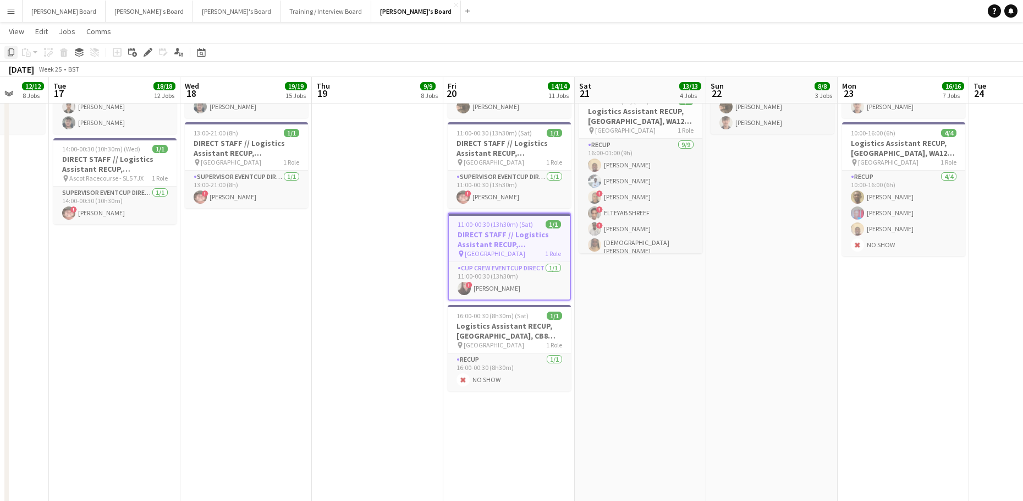
click at [12, 54] on icon "Copy" at bounding box center [11, 52] width 9 height 9
click at [501, 459] on app-date-cell "08:00-12:00 (4h) 1/1 Logistics Assistant RECUP, CO-OP LIVE, M11 3DL pin Co-op L…" at bounding box center [508, 267] width 131 height 724
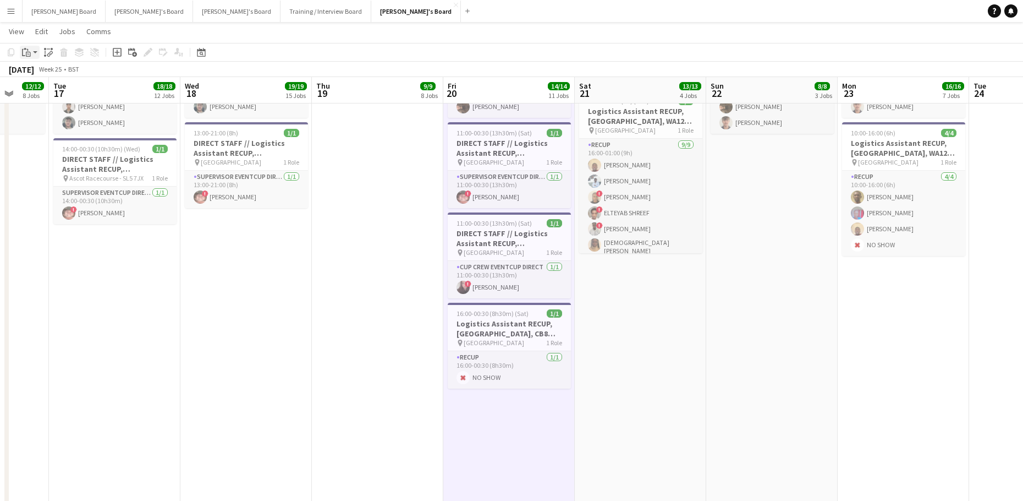
click at [30, 54] on icon at bounding box center [28, 54] width 5 height 5
click at [42, 72] on link "Paste Ctrl+V" at bounding box center [80, 73] width 103 height 10
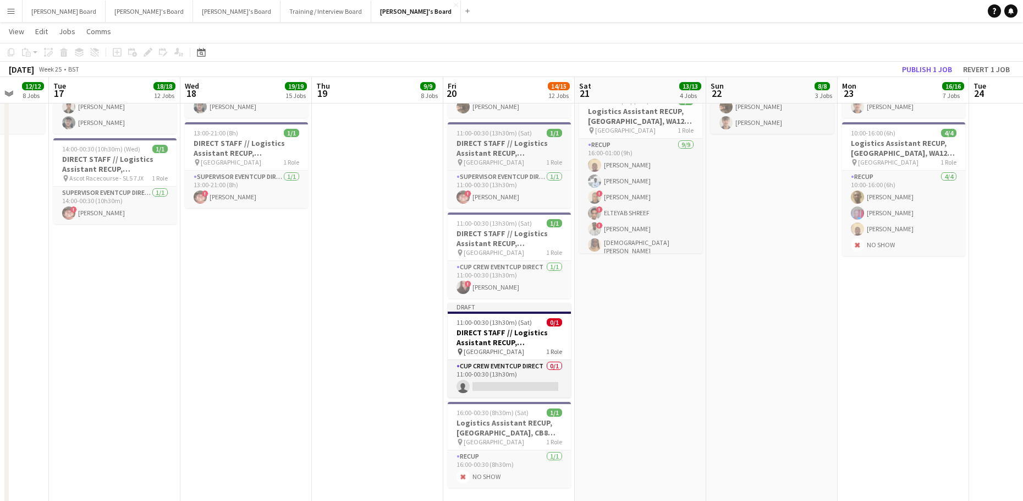
drag, startPoint x: 495, startPoint y: 143, endPoint x: 481, endPoint y: 143, distance: 13.2
click at [494, 143] on h3 "DIRECT STAFF // Logistics Assistant RECUP, [GEOGRAPHIC_DATA], CB8 0TF" at bounding box center [509, 148] width 123 height 20
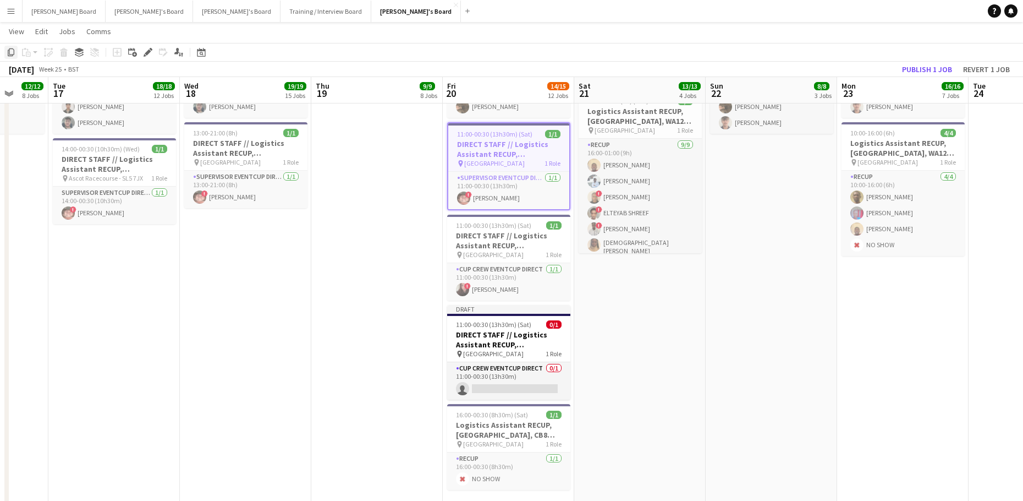
click at [7, 48] on icon "Copy" at bounding box center [11, 52] width 9 height 9
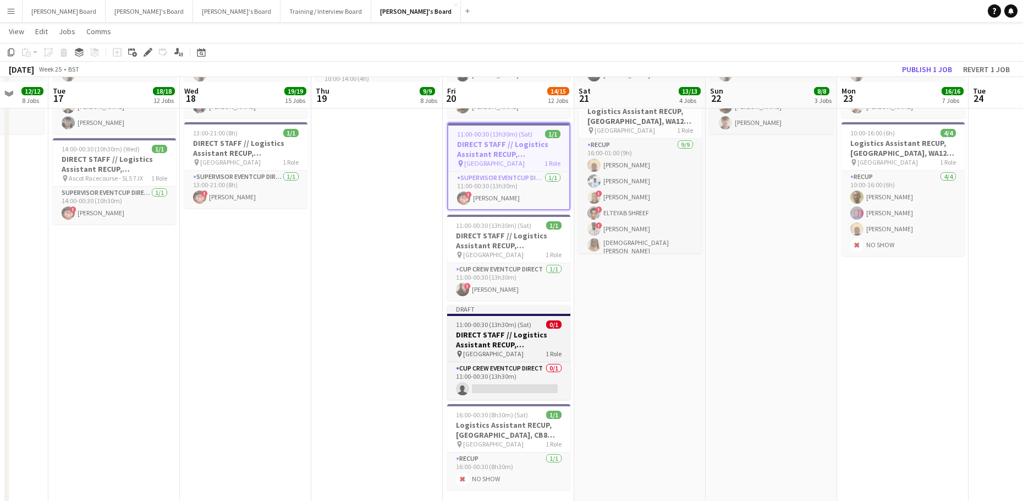
scroll to position [2054, 0]
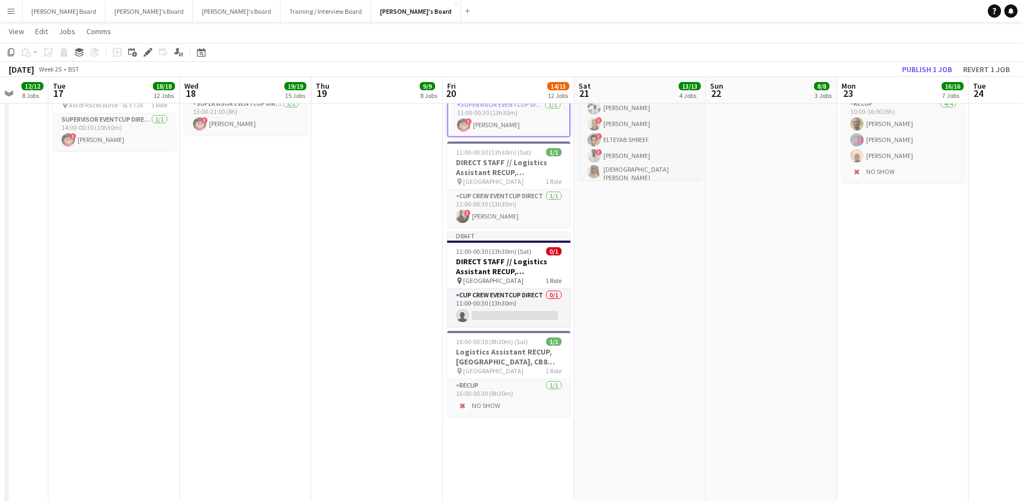
click at [500, 451] on app-date-cell "08:00-12:00 (4h) 1/1 Logistics Assistant RECUP, CO-OP LIVE, M11 3DL pin Co-op L…" at bounding box center [508, 194] width 131 height 724
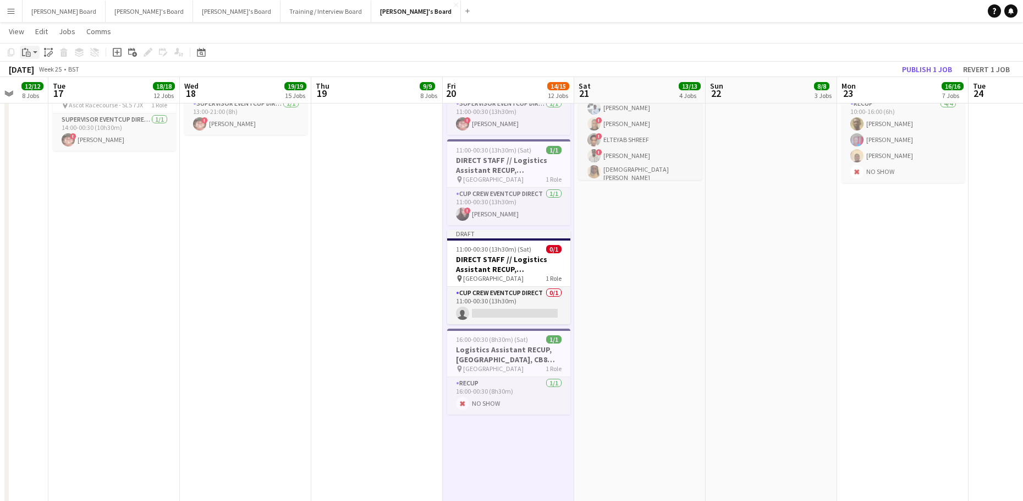
click at [28, 57] on div "Paste" at bounding box center [26, 52] width 13 height 13
click at [39, 78] on link "Paste Ctrl+V" at bounding box center [80, 73] width 103 height 10
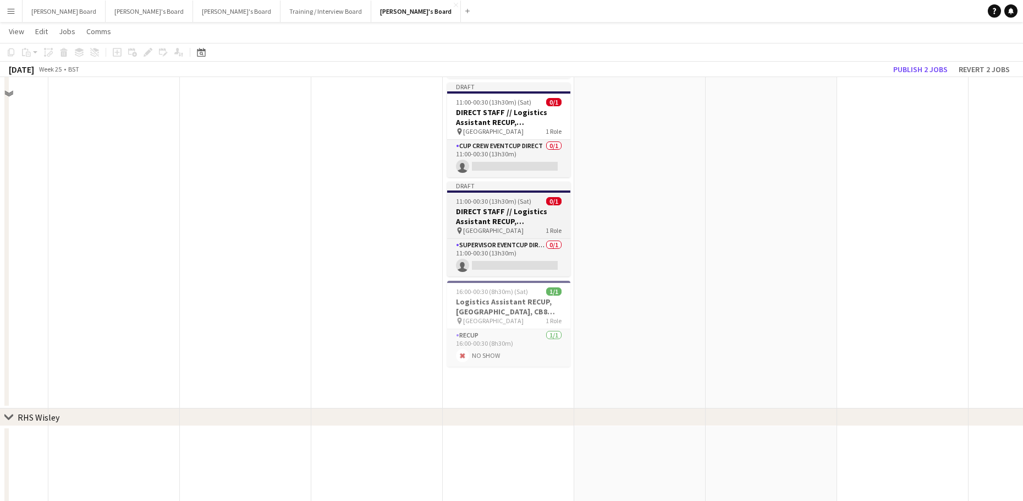
scroll to position [2128, 0]
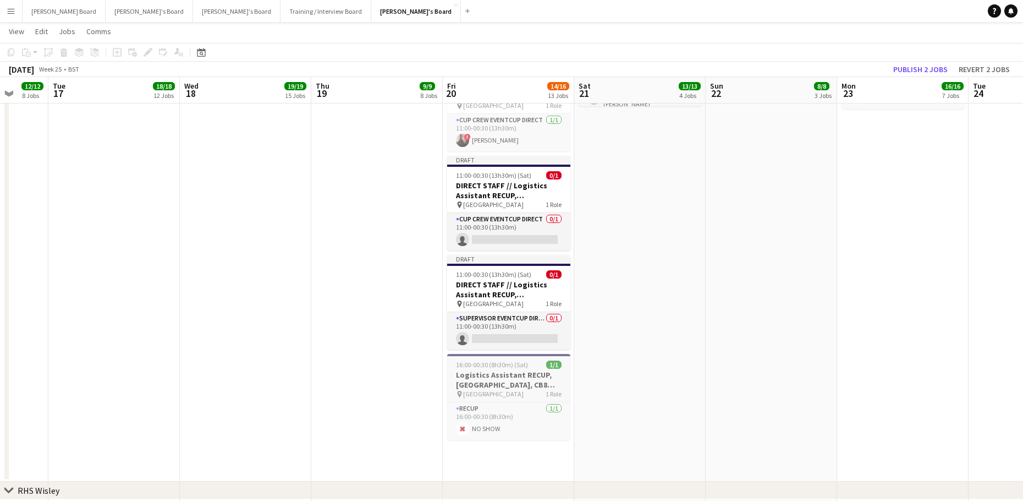
click at [487, 364] on span "16:00-00:30 (8h30m) (Sat)" at bounding box center [492, 364] width 72 height 8
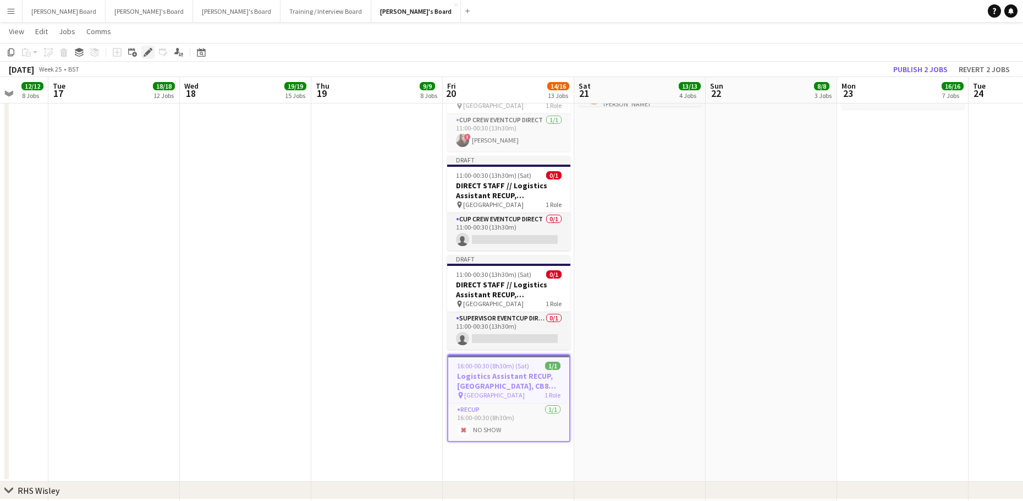
click at [149, 56] on icon "Edit" at bounding box center [148, 52] width 9 height 9
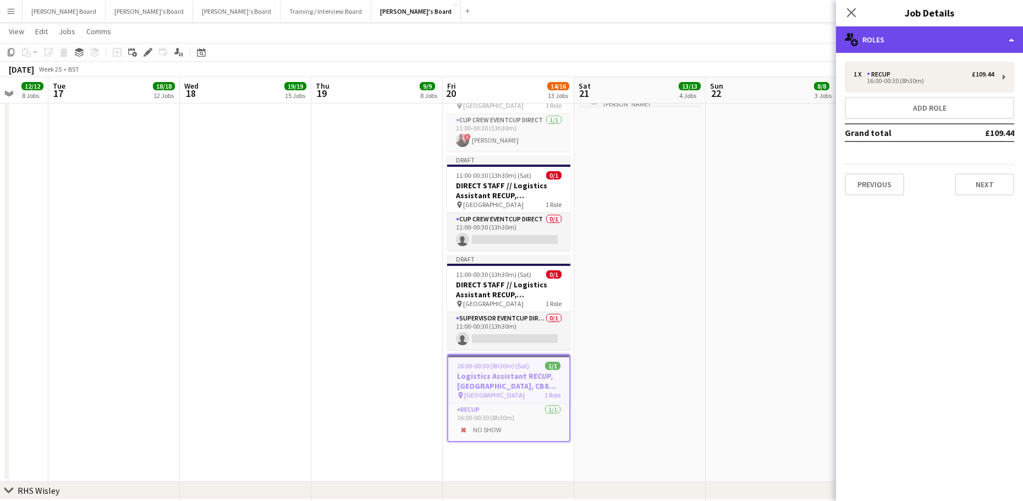
click at [912, 37] on div "multiple-users-add Roles" at bounding box center [929, 39] width 187 height 26
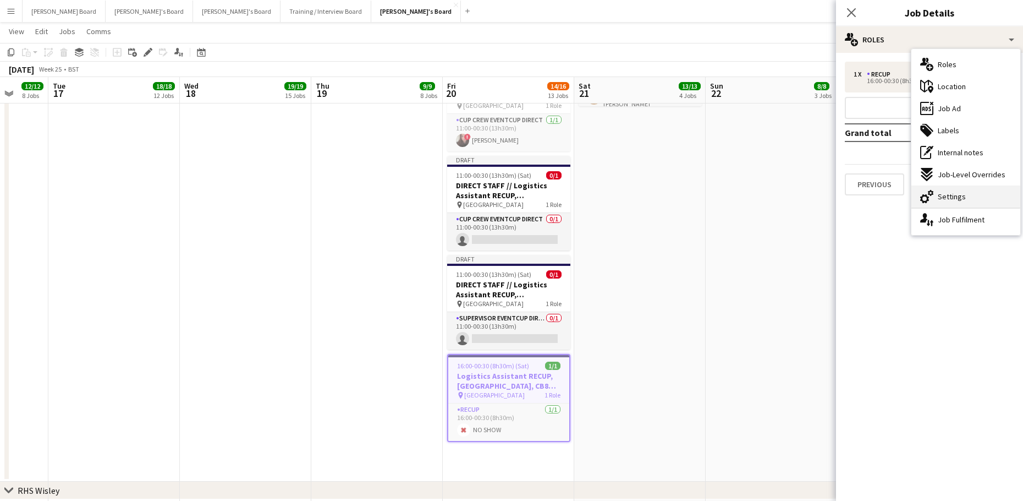
click at [970, 191] on div "cog-double-3 Settings" at bounding box center [966, 196] width 109 height 22
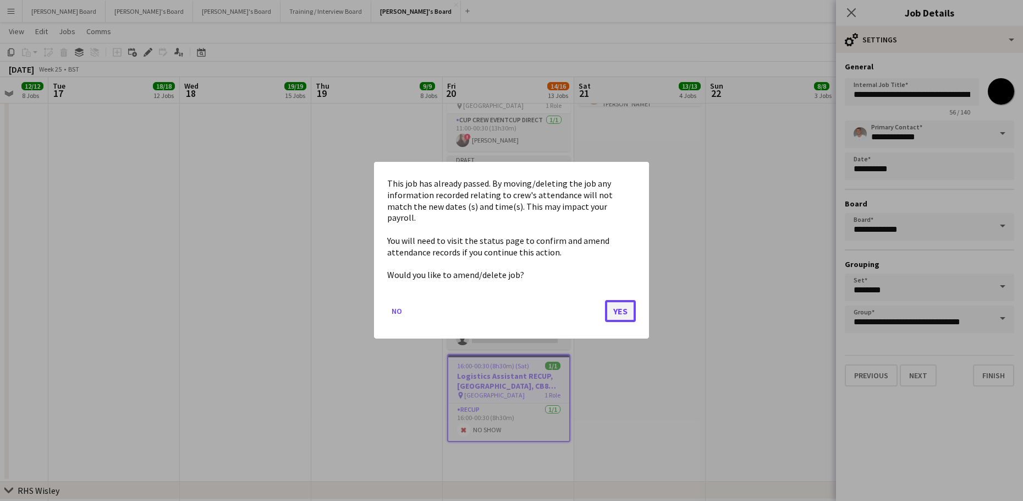
click at [623, 304] on button "Yes" at bounding box center [620, 311] width 31 height 22
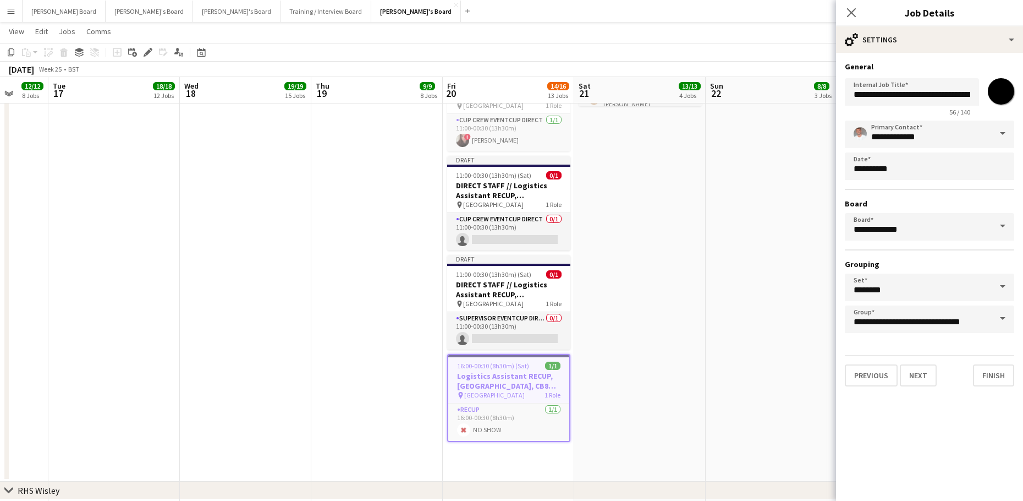
scroll to position [2128, 0]
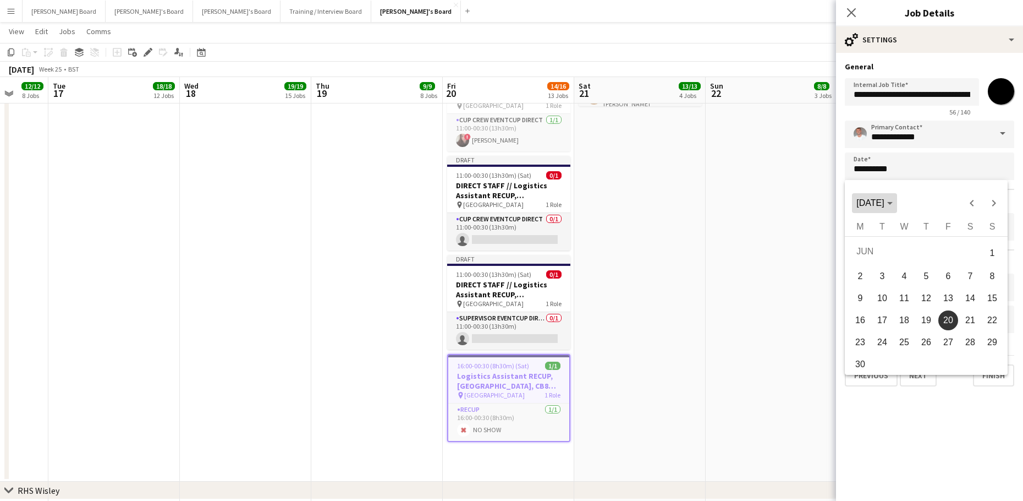
click at [897, 204] on span "Choose month and year" at bounding box center [874, 203] width 45 height 26
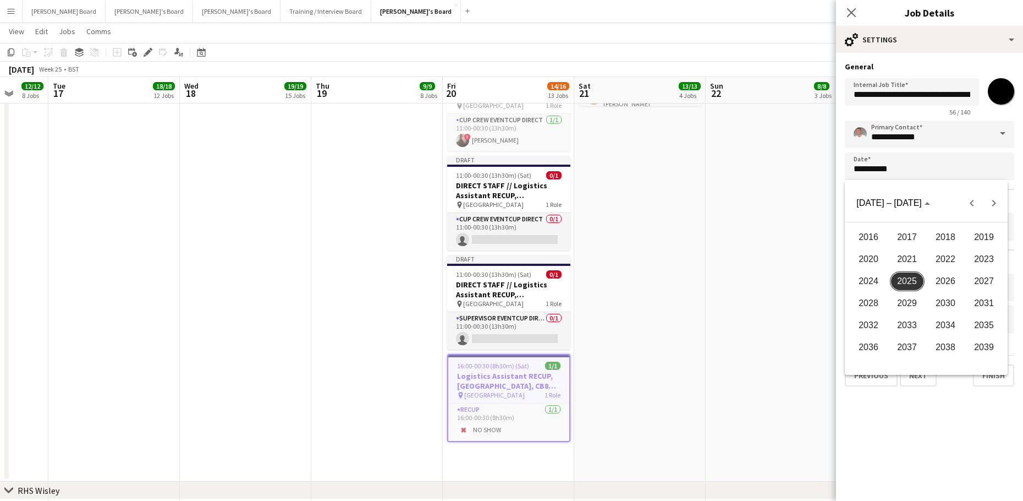
click at [910, 278] on span "2025" at bounding box center [907, 281] width 35 height 20
click at [875, 303] on span "SEP" at bounding box center [869, 303] width 35 height 20
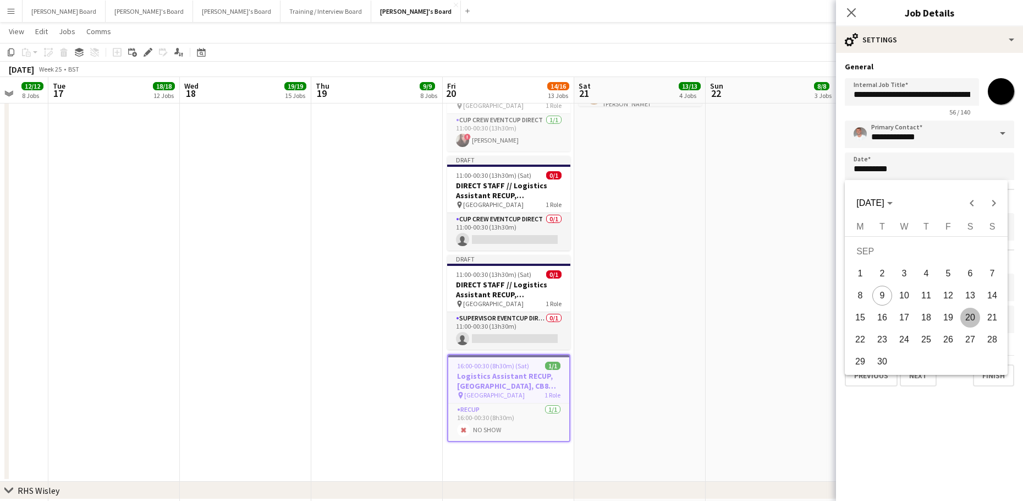
click at [969, 310] on span "20" at bounding box center [971, 318] width 20 height 20
type input "**********"
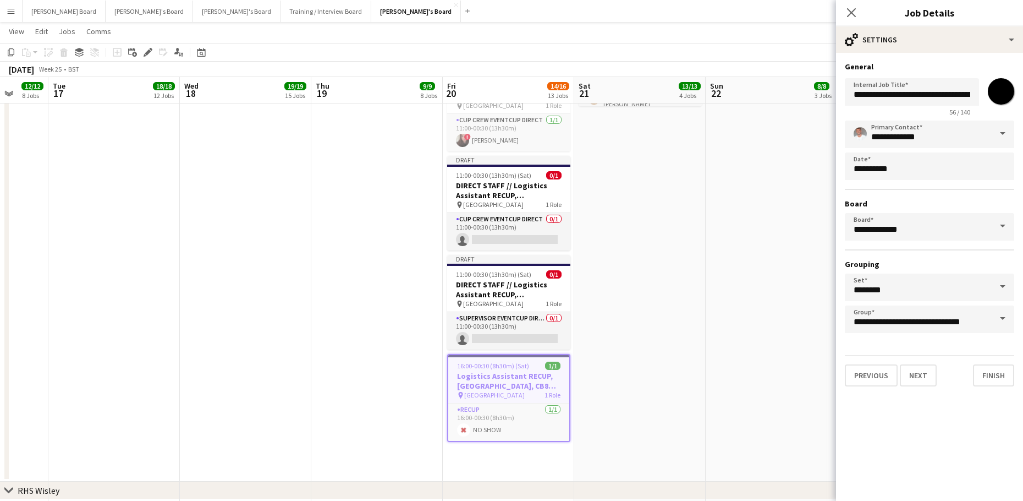
click at [667, 347] on app-date-cell "10:00-21:00 (11h) 1/1 DIRECT STAFF // Logistics Assistant RECUP, NEWMARKET RACE…" at bounding box center [639, 120] width 131 height 724
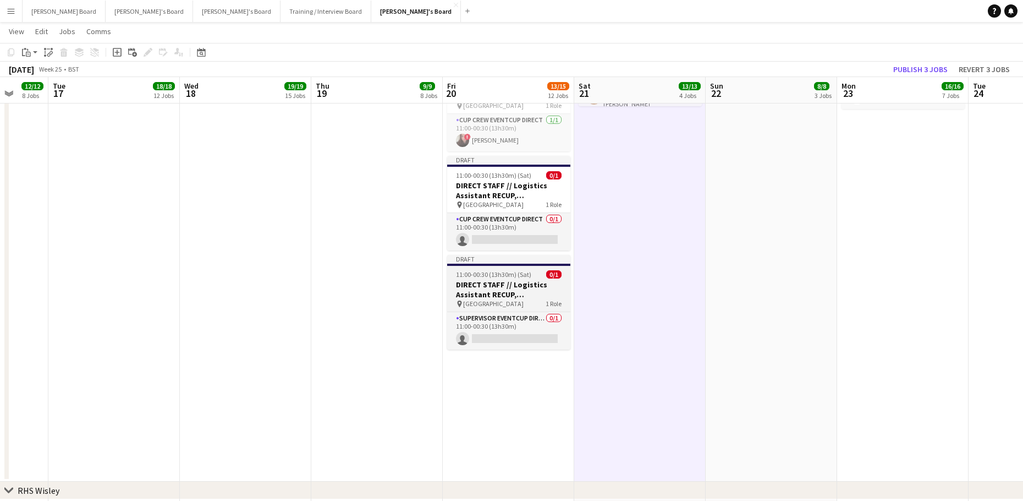
click at [495, 272] on app-job-card "Draft 11:00-00:30 (13h30m) (Sat) 0/1 DIRECT STAFF // Logistics Assistant RECUP,…" at bounding box center [508, 302] width 123 height 95
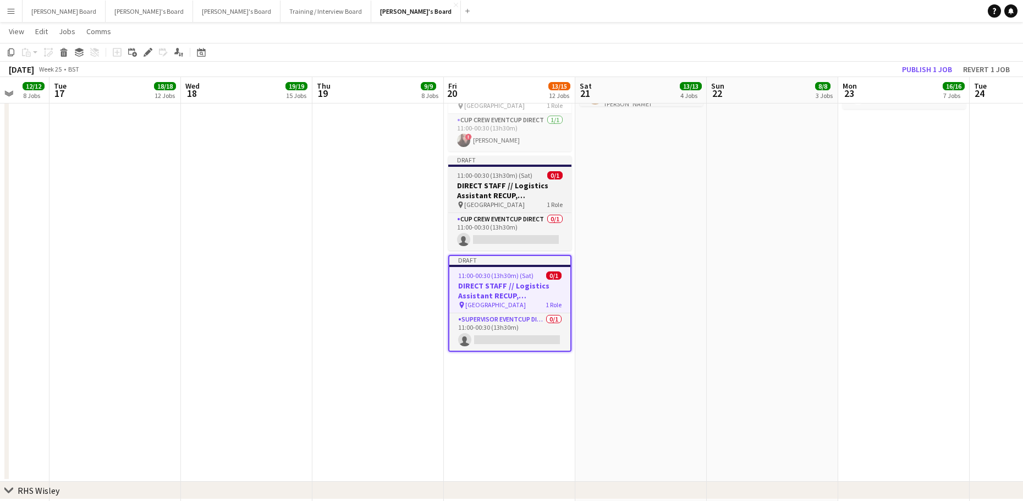
click at [489, 179] on span "11:00-00:30 (13h30m) (Sat)" at bounding box center [494, 175] width 75 height 8
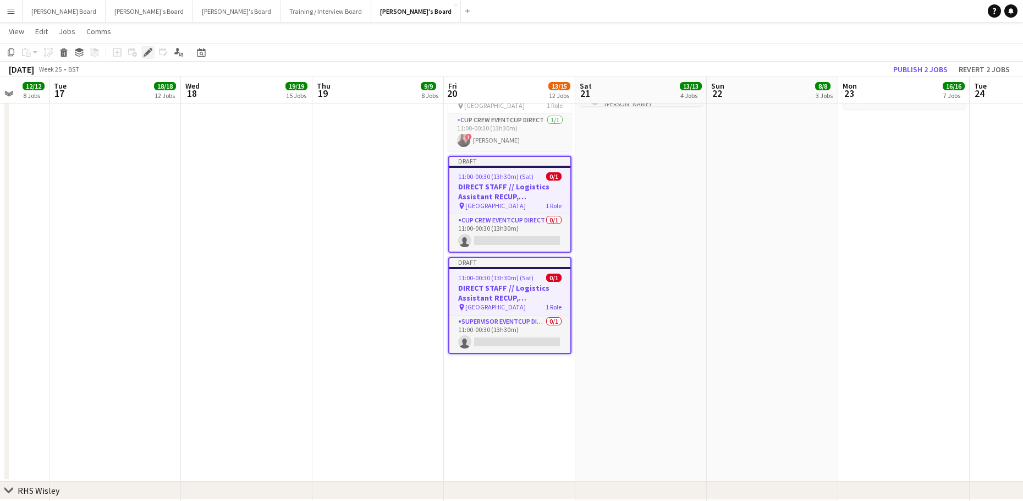
click at [146, 50] on icon "Edit" at bounding box center [148, 52] width 9 height 9
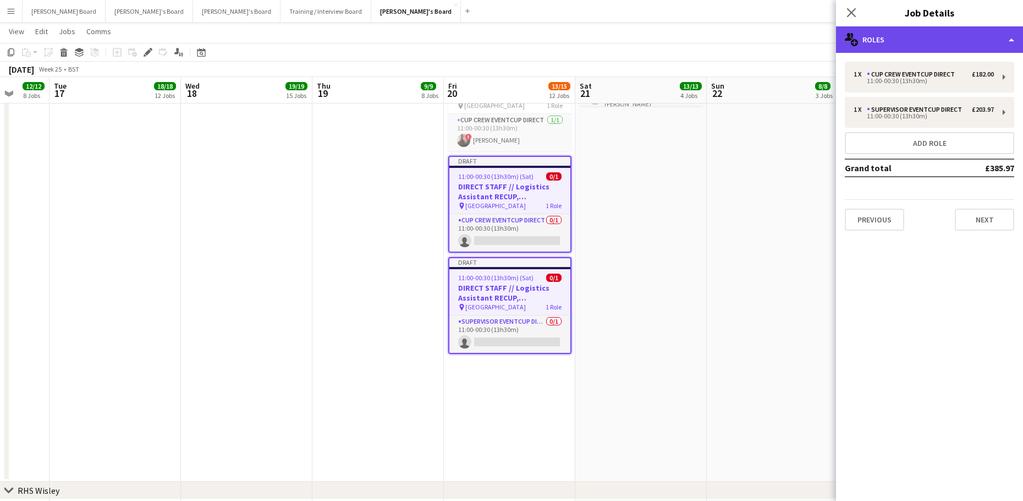
click at [910, 41] on div "multiple-users-add Roles" at bounding box center [929, 39] width 187 height 26
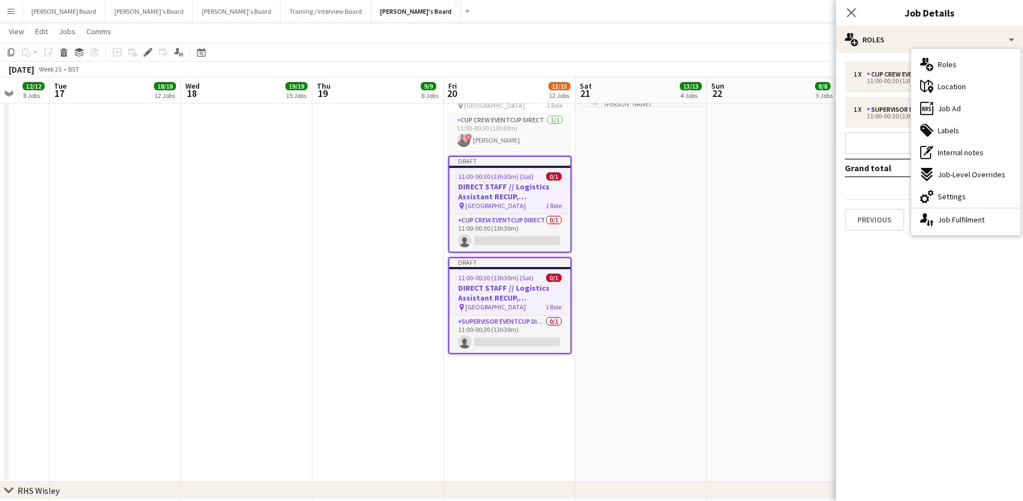
click at [968, 201] on div "cog-double-3 Settings" at bounding box center [966, 196] width 109 height 22
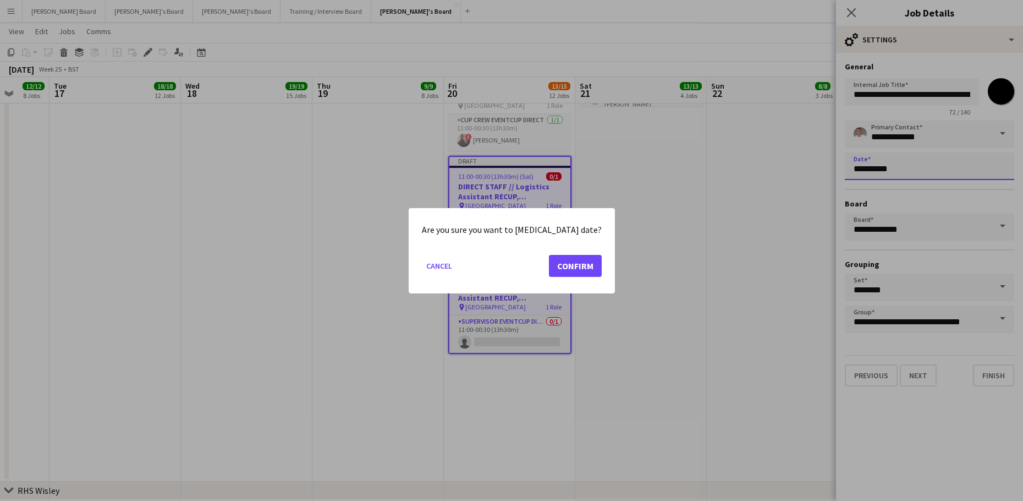
scroll to position [0, 0]
drag, startPoint x: 897, startPoint y: 172, endPoint x: 883, endPoint y: 179, distance: 16.2
click at [584, 265] on button "Confirm" at bounding box center [575, 265] width 53 height 22
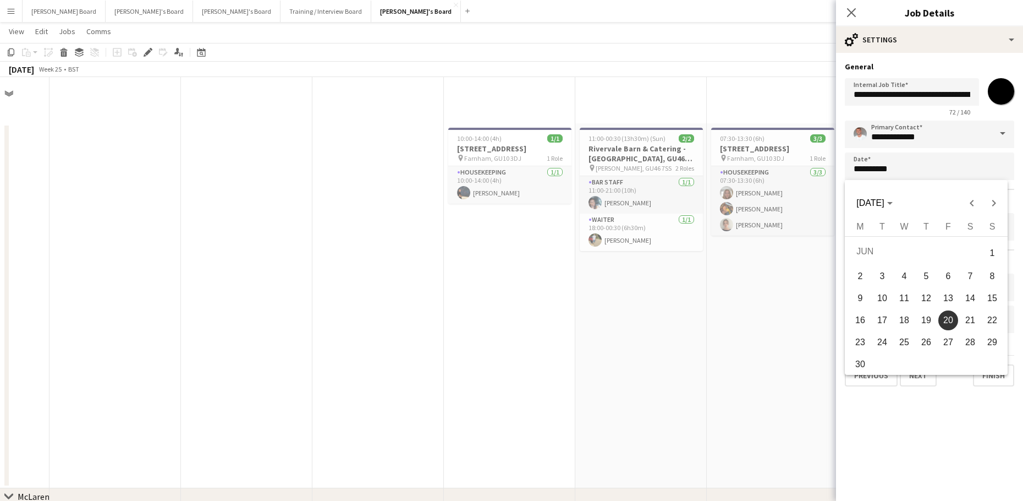
scroll to position [2128, 0]
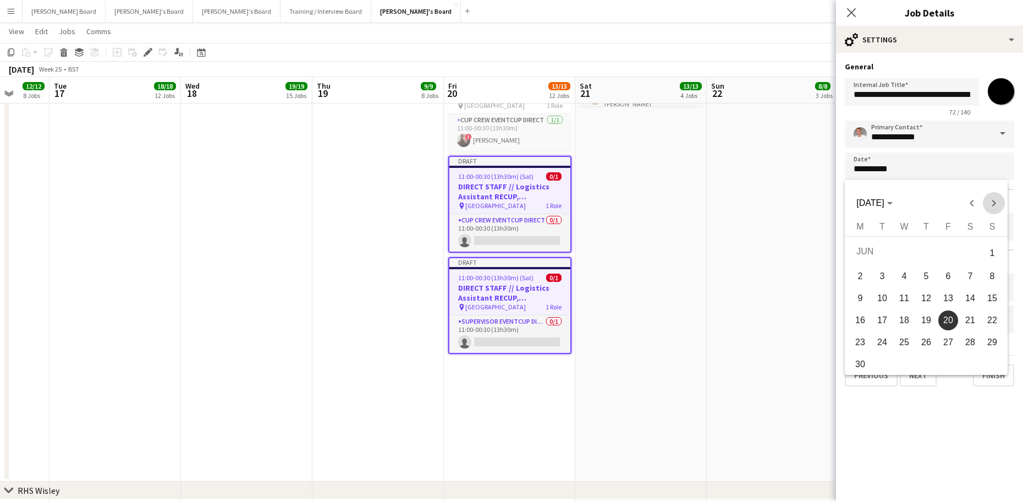
click at [994, 204] on span "Next month" at bounding box center [994, 203] width 22 height 22
click at [964, 319] on span "20" at bounding box center [971, 318] width 20 height 20
type input "**********"
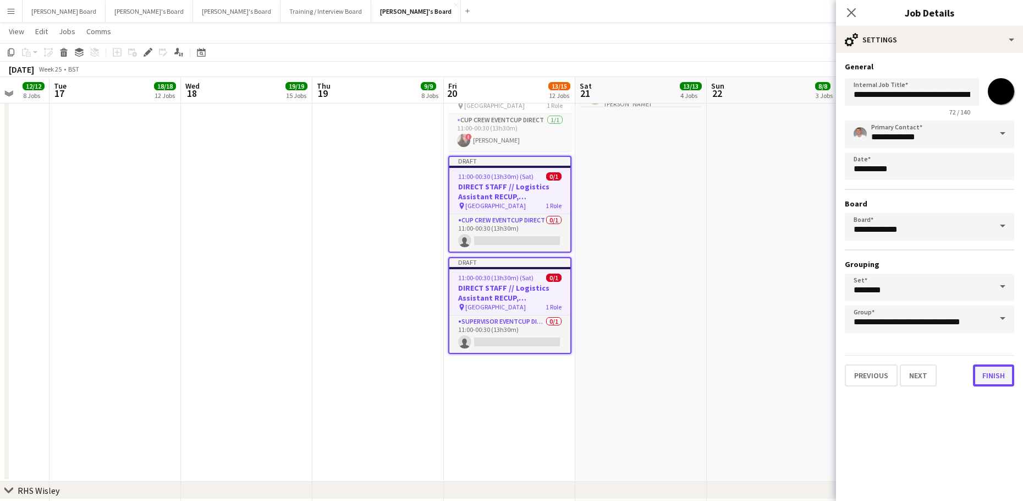
click at [991, 375] on button "Finish" at bounding box center [993, 375] width 41 height 22
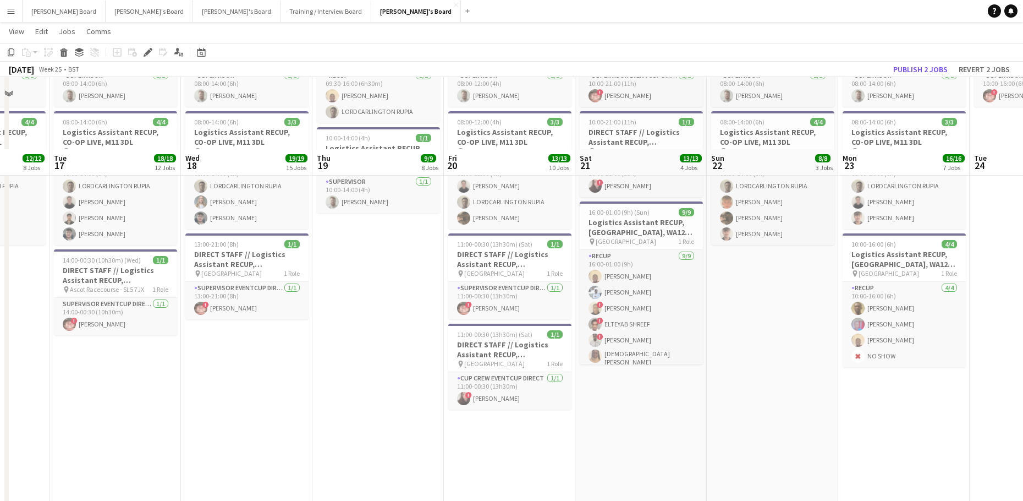
scroll to position [1834, 0]
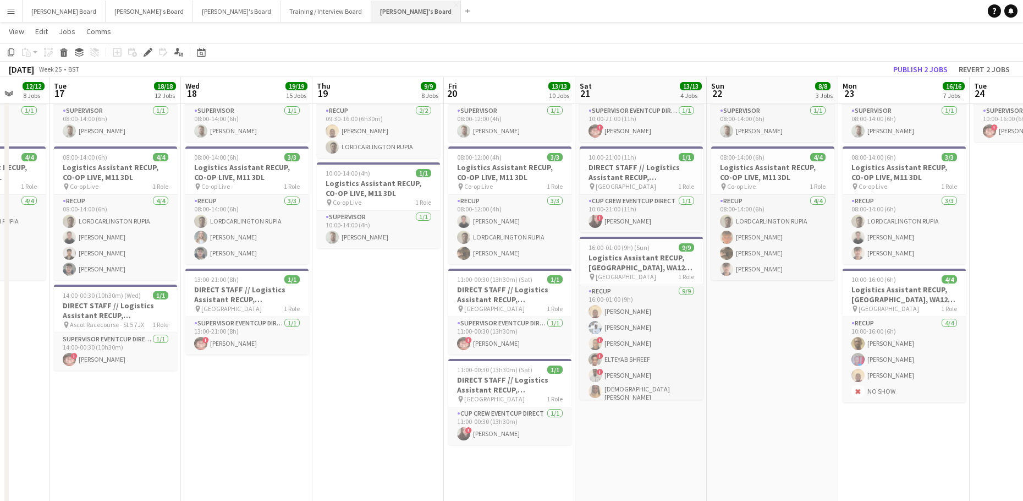
click at [371, 13] on button "[PERSON_NAME]'s Board Close" at bounding box center [416, 11] width 90 height 21
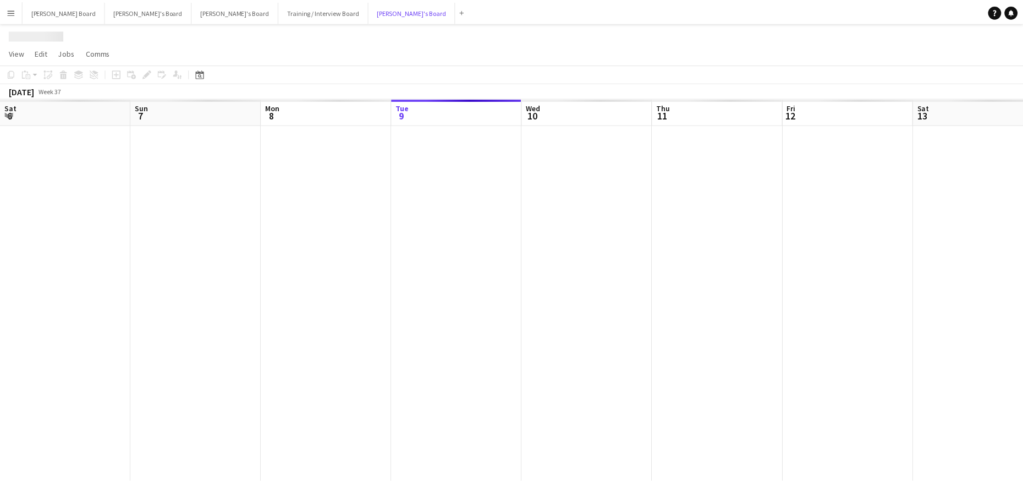
scroll to position [0, 263]
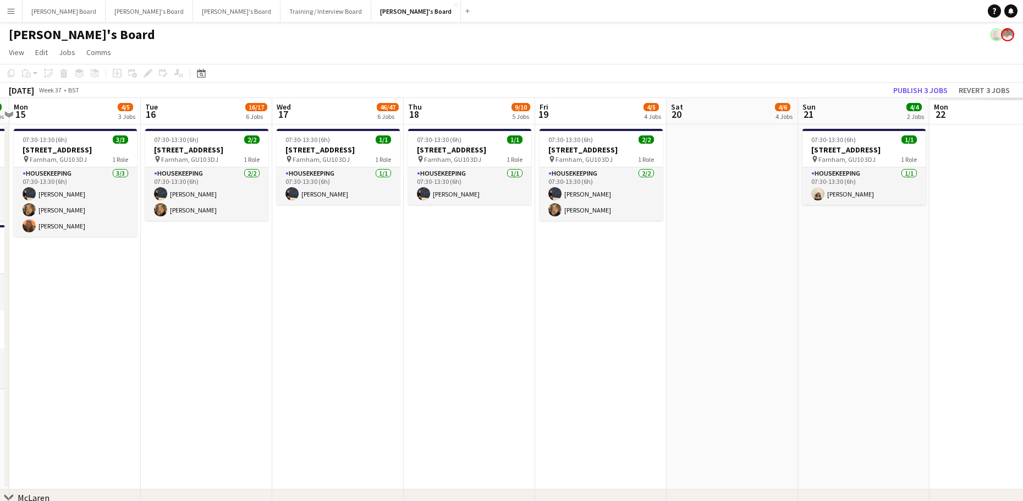
drag, startPoint x: 939, startPoint y: 342, endPoint x: 132, endPoint y: 300, distance: 808.2
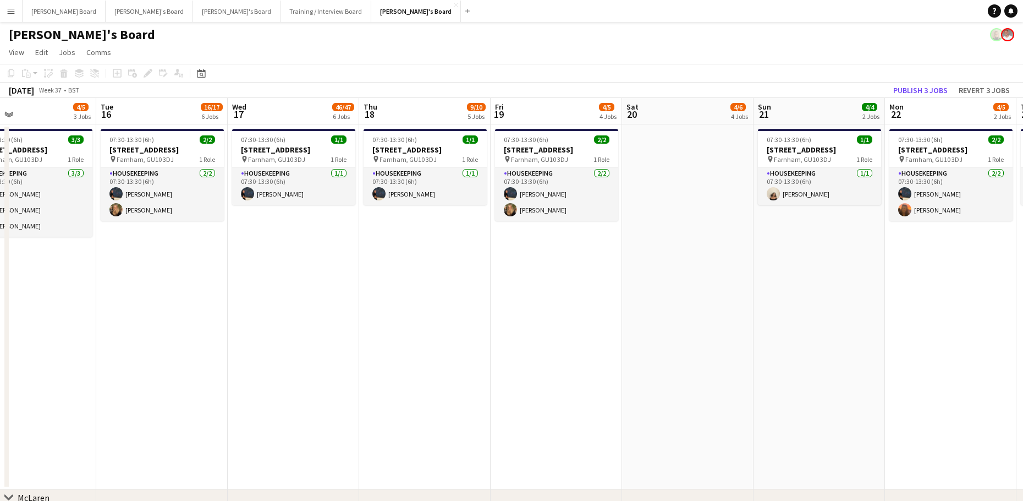
drag, startPoint x: 731, startPoint y: 334, endPoint x: 12, endPoint y: 299, distance: 719.9
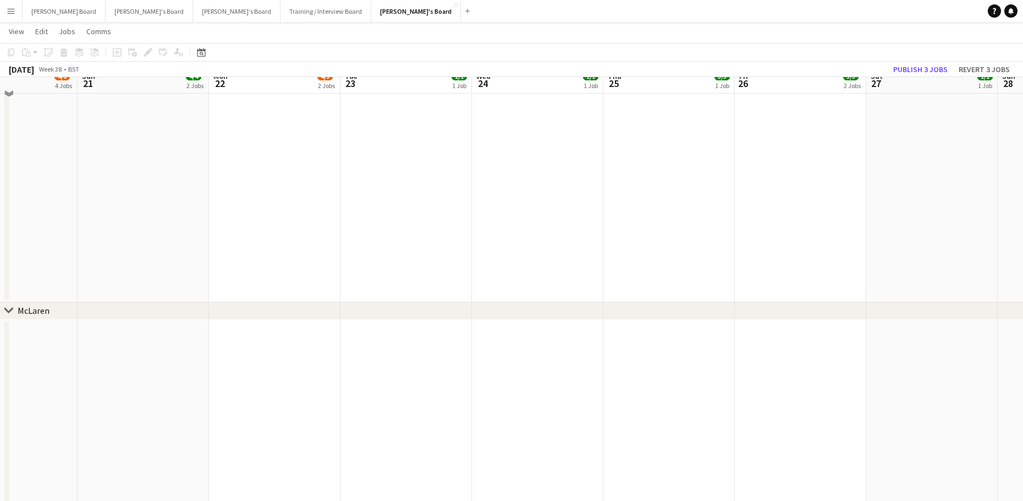
scroll to position [147, 0]
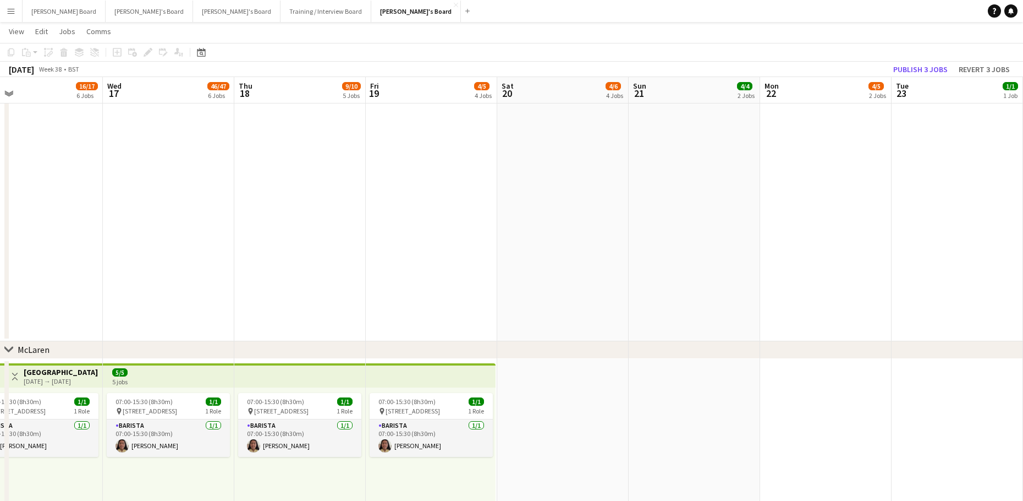
drag, startPoint x: 418, startPoint y: 381, endPoint x: 879, endPoint y: 346, distance: 462.9
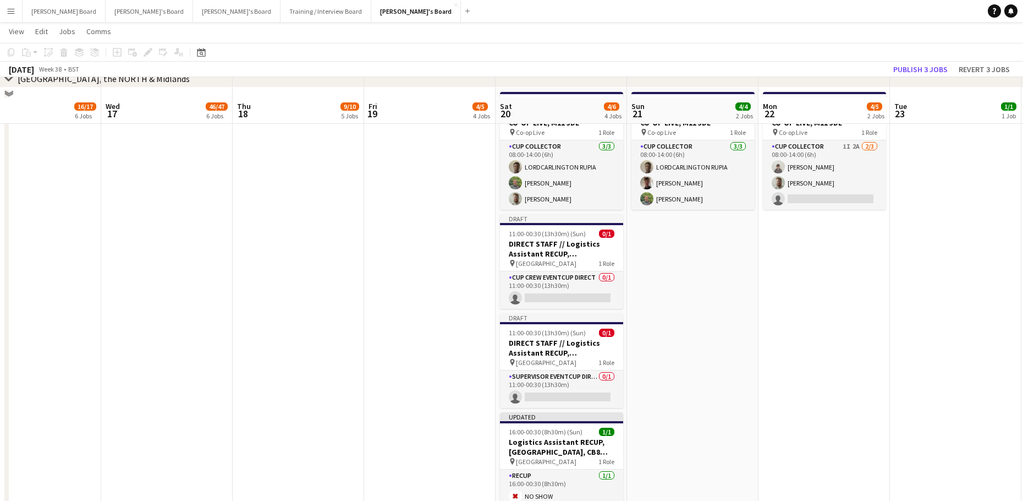
scroll to position [1761, 0]
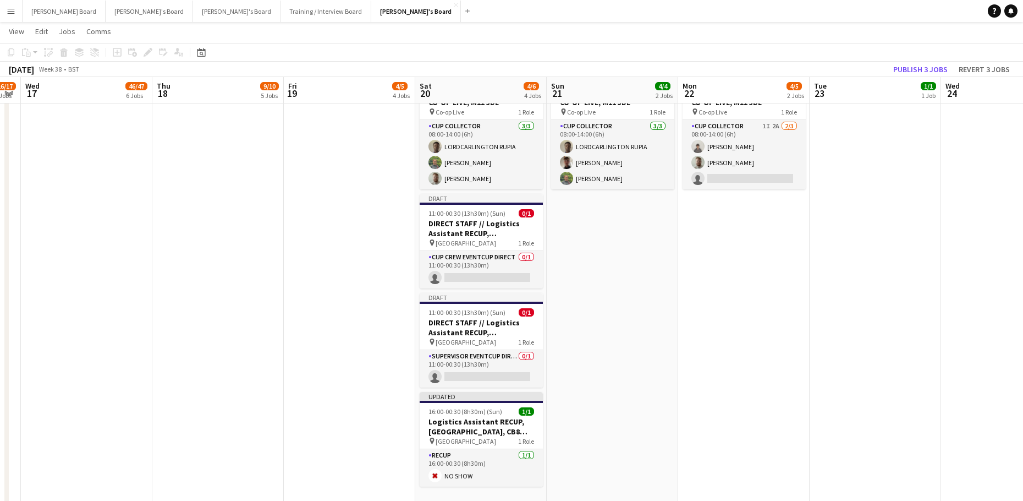
drag, startPoint x: 859, startPoint y: 343, endPoint x: 782, endPoint y: 343, distance: 77.6
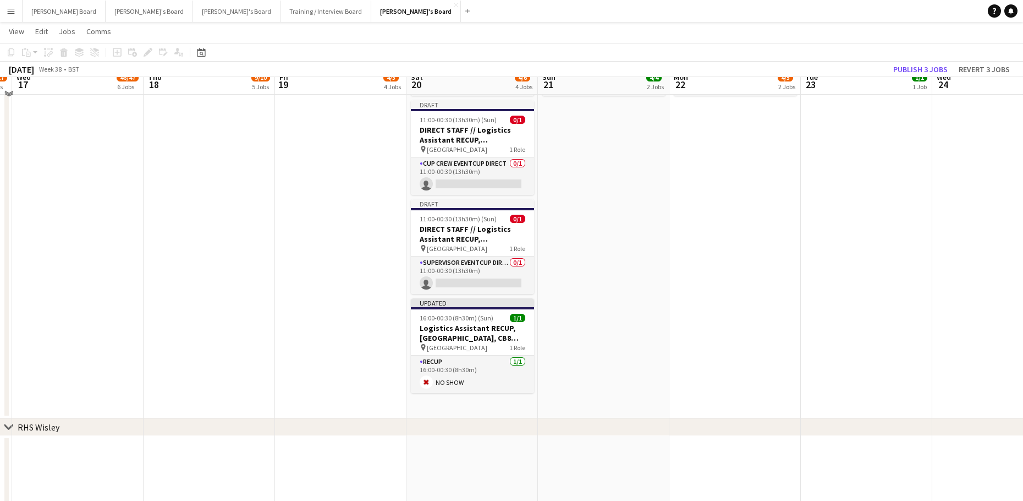
scroll to position [1834, 0]
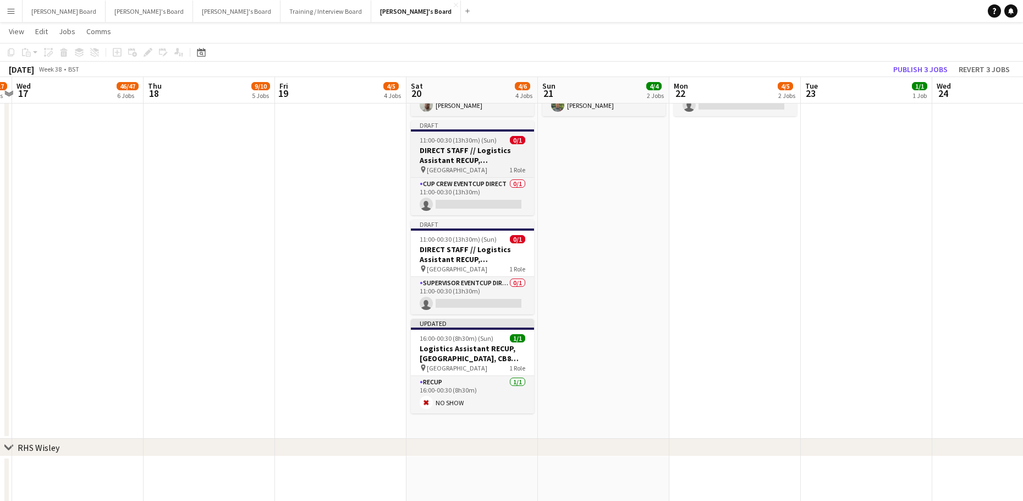
click at [465, 139] on span "11:00-00:30 (13h30m) (Sun)" at bounding box center [458, 140] width 77 height 8
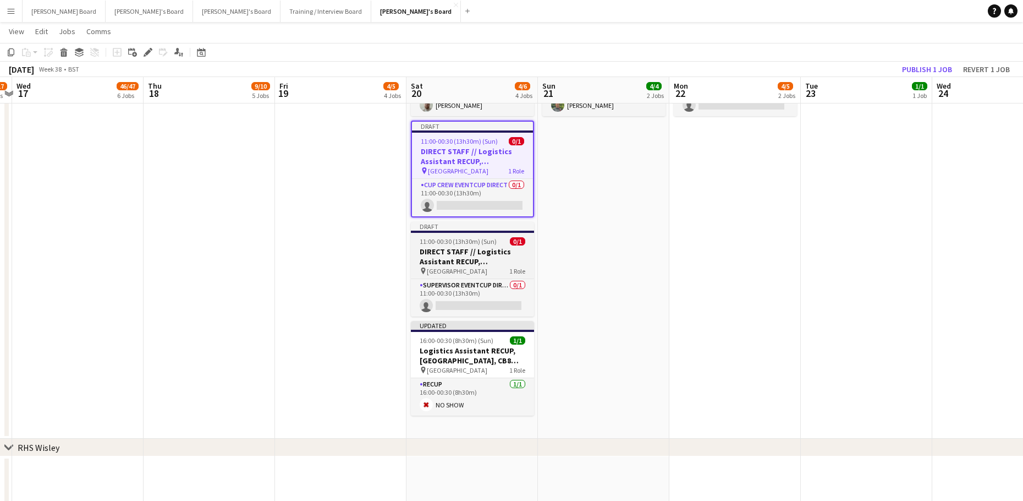
click at [459, 238] on span "11:00-00:30 (13h30m) (Sun)" at bounding box center [458, 241] width 77 height 8
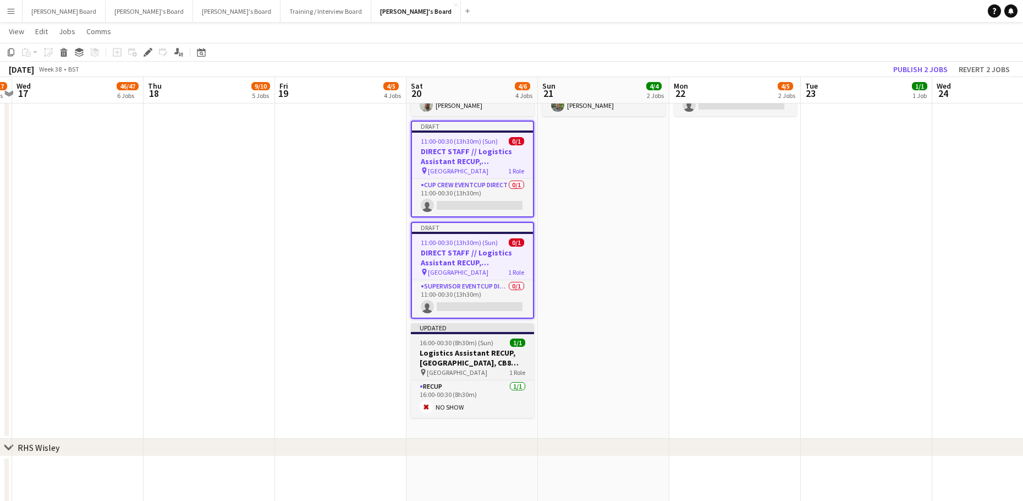
click at [467, 348] on h3 "Logistics Assistant RECUP, [GEOGRAPHIC_DATA], CB8 0TF" at bounding box center [472, 358] width 123 height 20
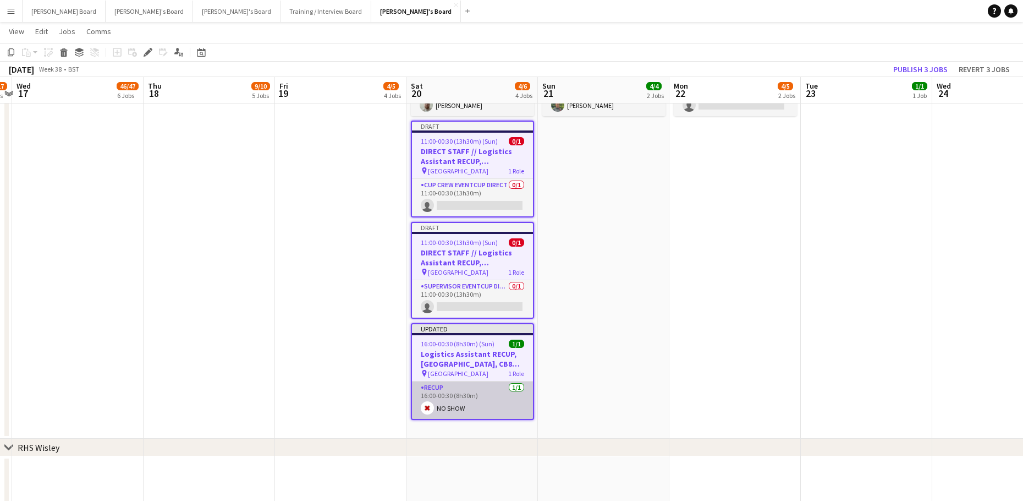
click at [475, 402] on app-card-role "RECUP 1/1 16:00-00:30 (8h30m) NO SHOW" at bounding box center [472, 399] width 121 height 37
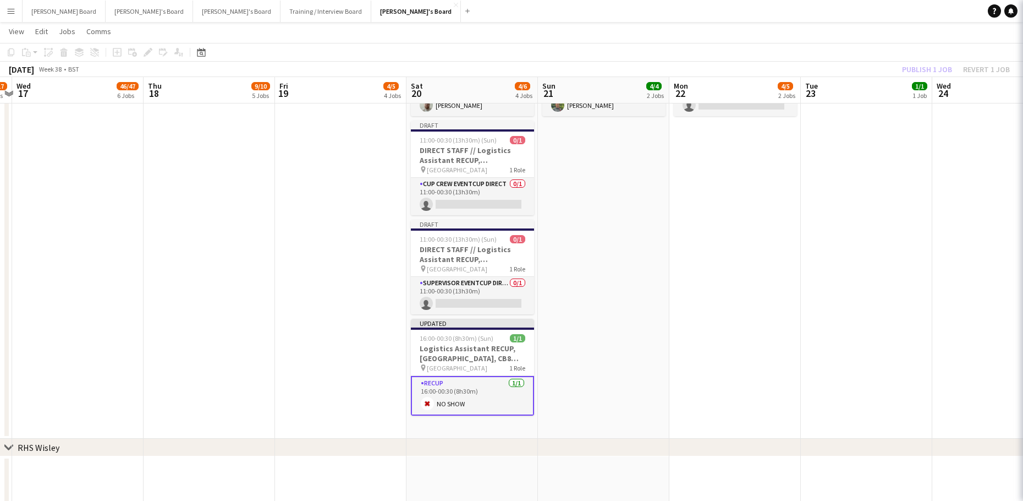
scroll to position [0, 382]
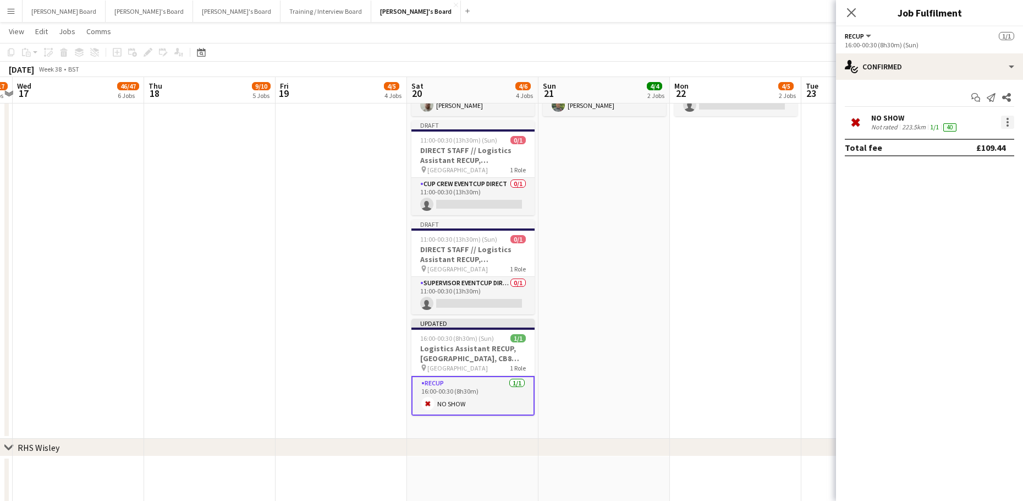
click at [1011, 122] on div at bounding box center [1007, 122] width 13 height 13
click at [977, 250] on span "Remove" at bounding box center [972, 248] width 68 height 10
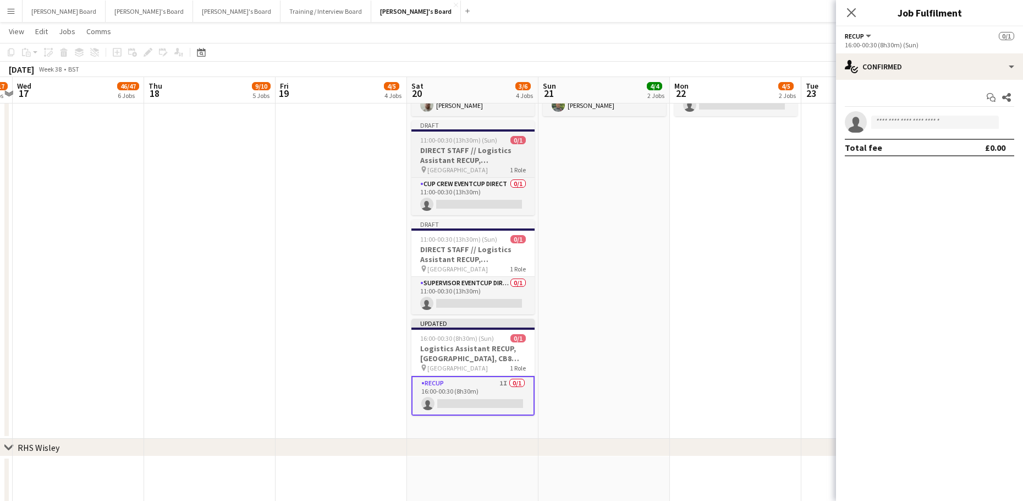
click at [457, 152] on h3 "DIRECT STAFF // Logistics Assistant RECUP, [GEOGRAPHIC_DATA], CB8 0TF" at bounding box center [473, 155] width 123 height 20
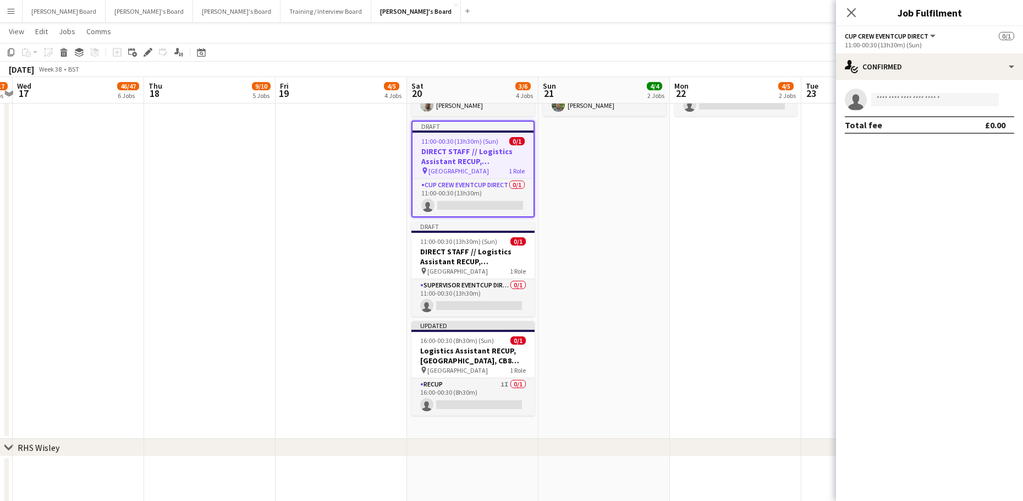
scroll to position [0, 381]
click at [446, 249] on h3 "DIRECT STAFF // Logistics Assistant RECUP, [GEOGRAPHIC_DATA], CB8 0TF" at bounding box center [474, 256] width 123 height 20
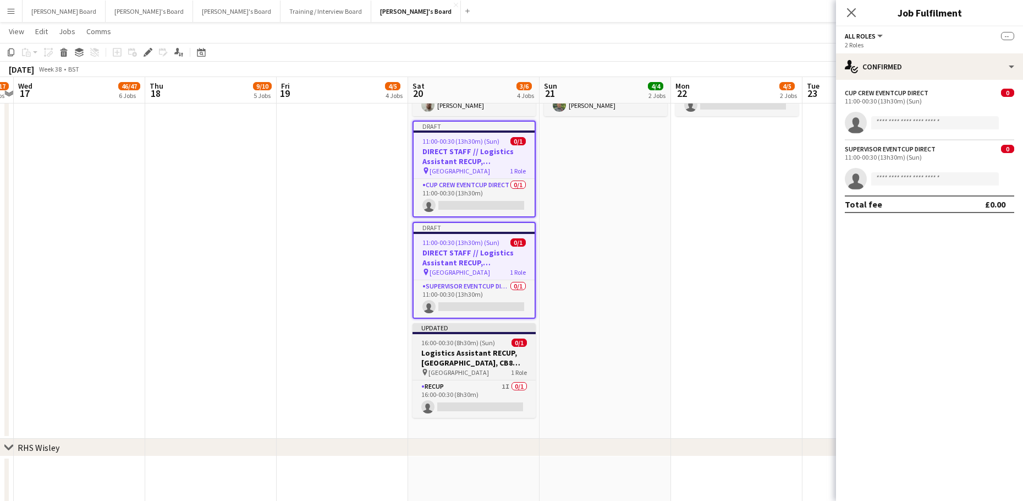
click at [447, 348] on h3 "Logistics Assistant RECUP, [GEOGRAPHIC_DATA], CB8 0TF" at bounding box center [474, 358] width 123 height 20
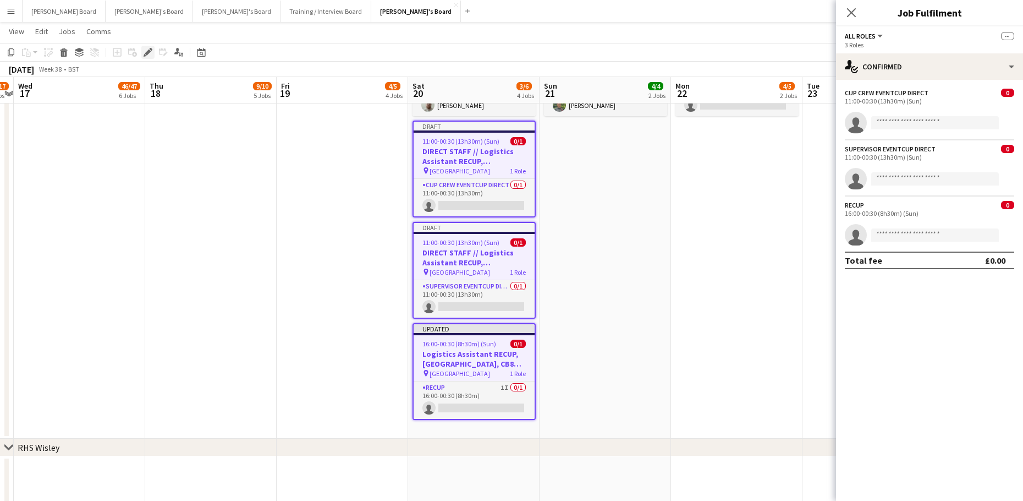
click at [149, 53] on icon at bounding box center [148, 53] width 6 height 6
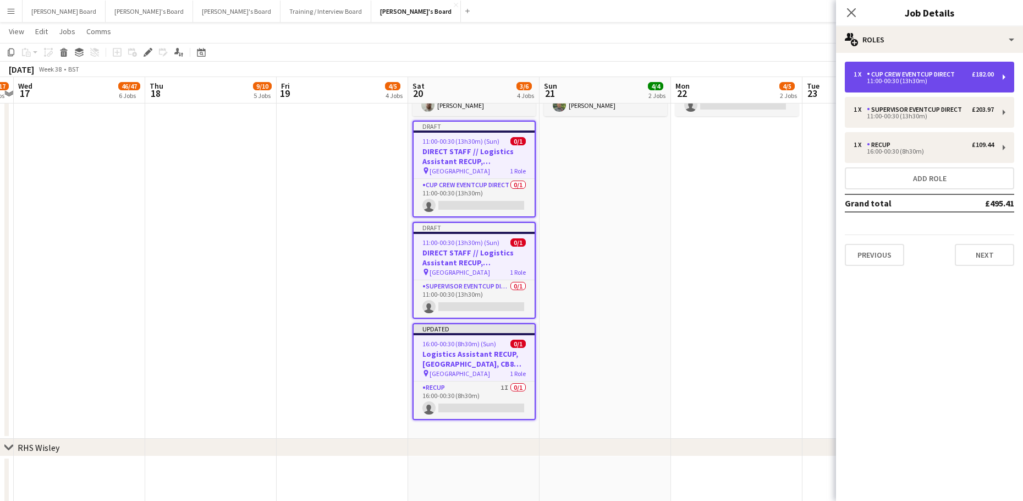
click at [927, 81] on div "11:00-00:30 (13h30m)" at bounding box center [924, 81] width 140 height 6
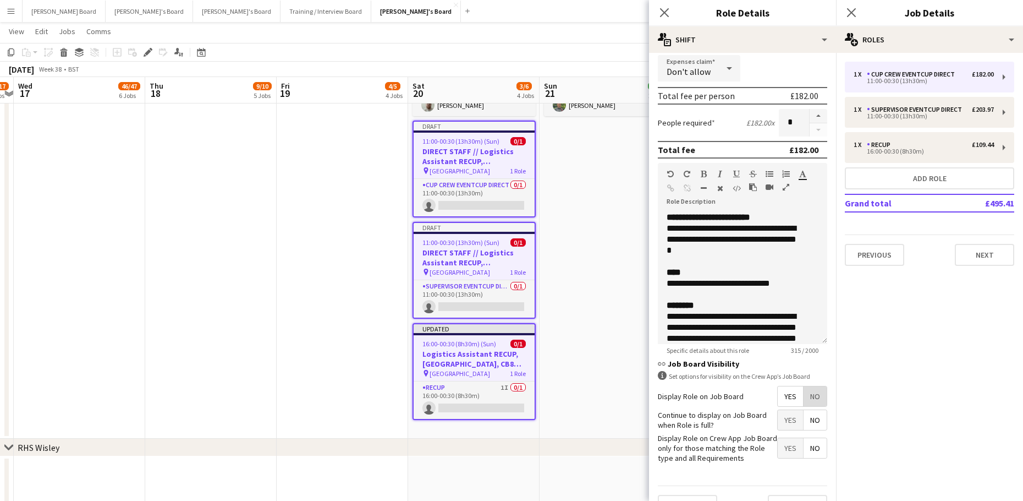
click at [804, 398] on span "No" at bounding box center [815, 396] width 23 height 20
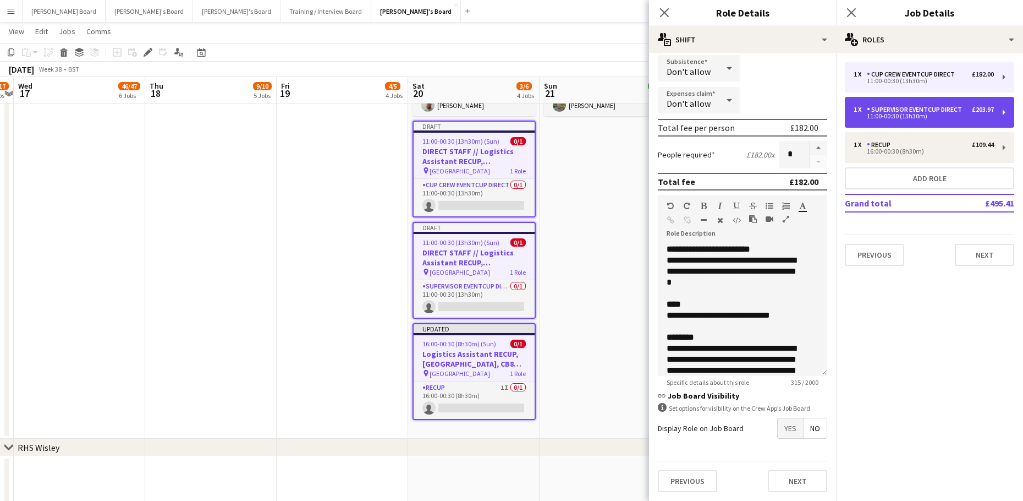
click at [902, 105] on div "1 x SUPERVISOR EVENTCUP DIRECT £203.97 11:00-00:30 (13h30m)" at bounding box center [929, 112] width 169 height 31
type input "**********"
type input "******"
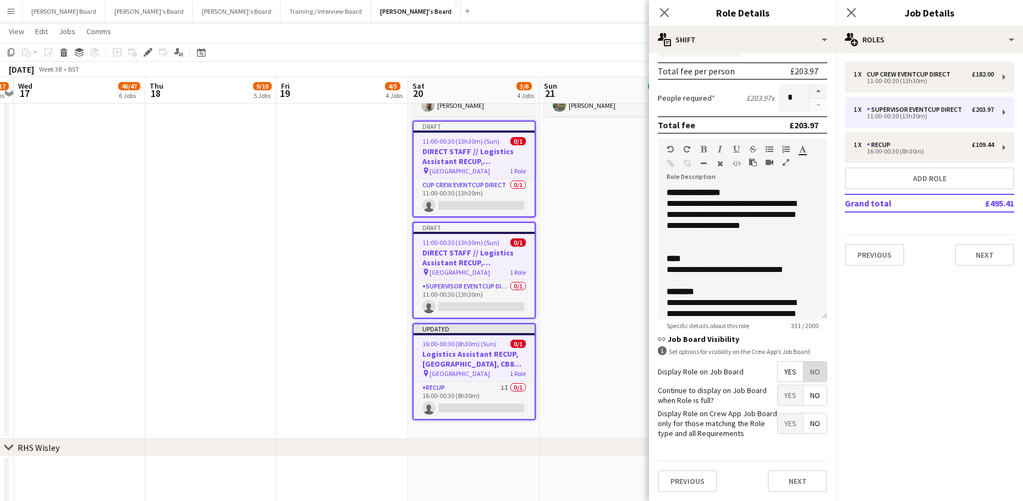
click at [811, 371] on span "No" at bounding box center [815, 371] width 23 height 20
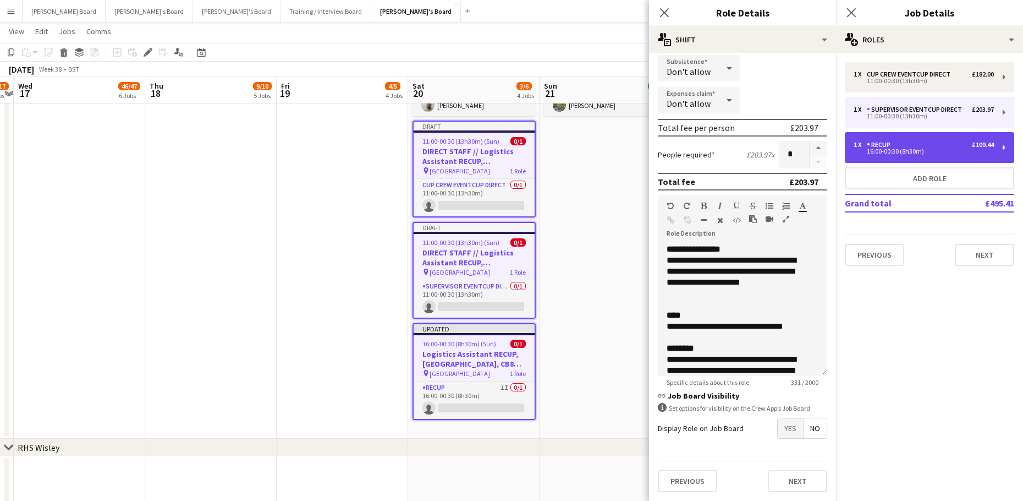
click at [886, 145] on div "RECUP" at bounding box center [881, 145] width 28 height 8
type input "*****"
type input "******"
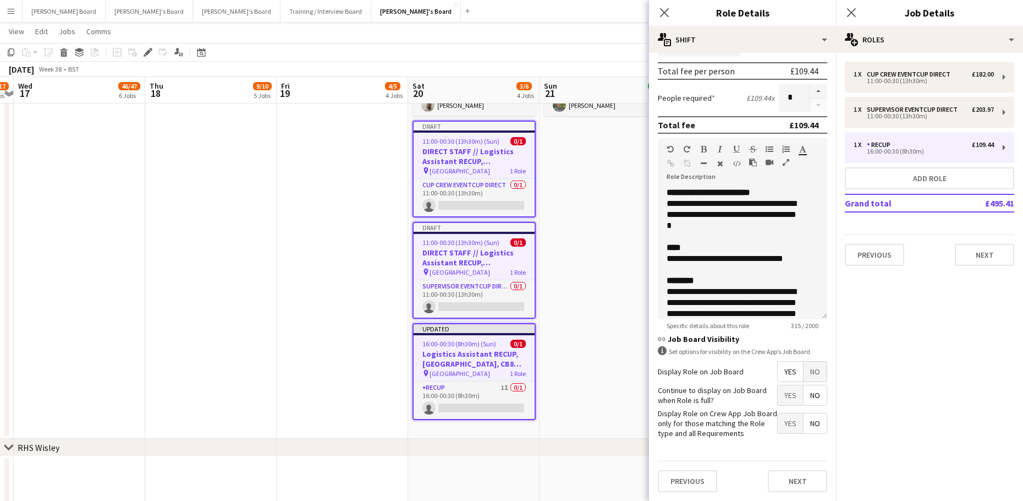
click at [809, 372] on span "No" at bounding box center [815, 371] width 23 height 20
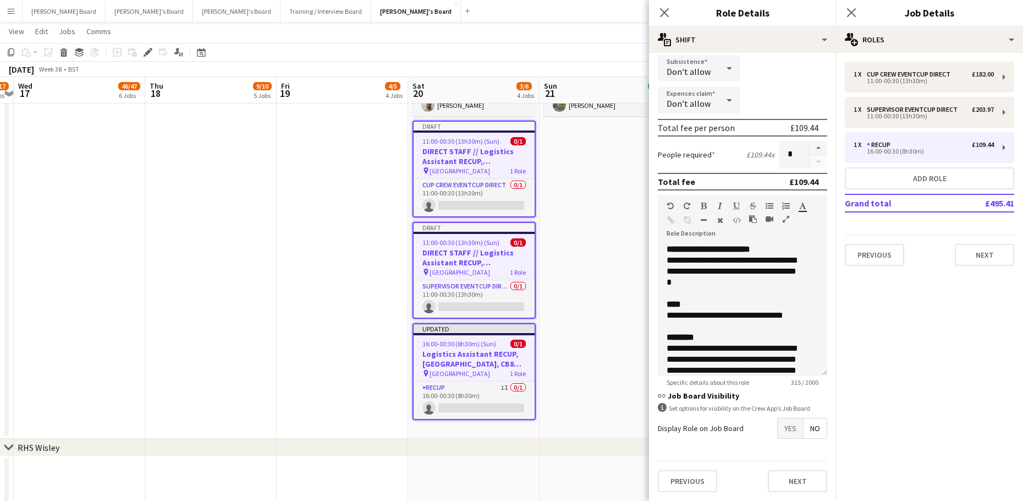
click at [615, 289] on app-date-cell "08:00-14:00 (6h) 3/3 Logistics Assistant RECUP, CO-OP LIVE, M11 3DL pin Co-op L…" at bounding box center [605, 216] width 131 height 445
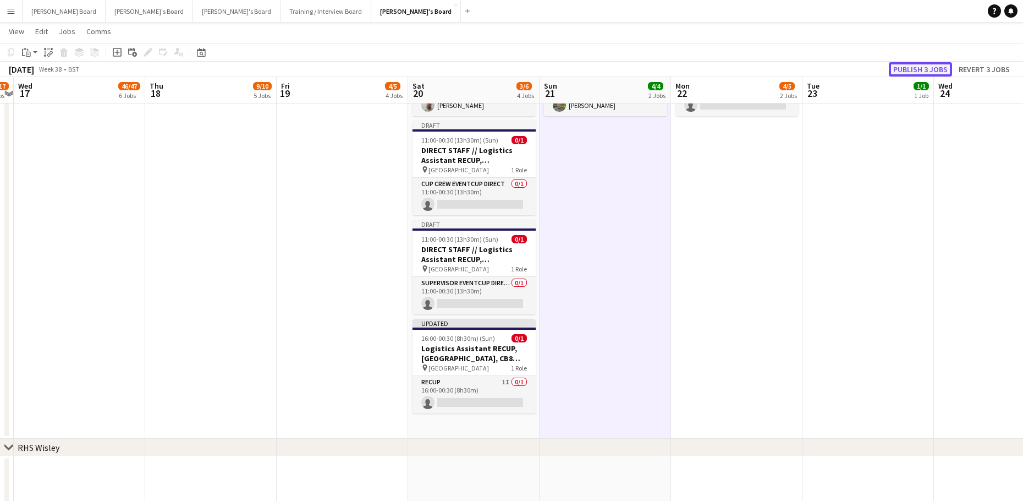
click at [919, 63] on button "Publish 3 jobs" at bounding box center [920, 69] width 63 height 14
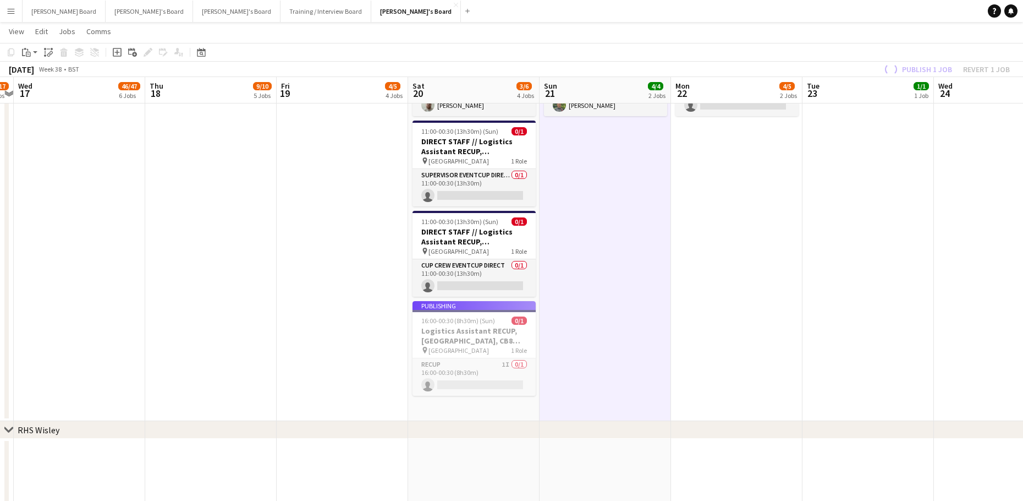
click at [494, 374] on app-card-role "RECUP 1I 0/1 16:00-00:30 (8h30m) single-neutral-actions" at bounding box center [474, 376] width 123 height 37
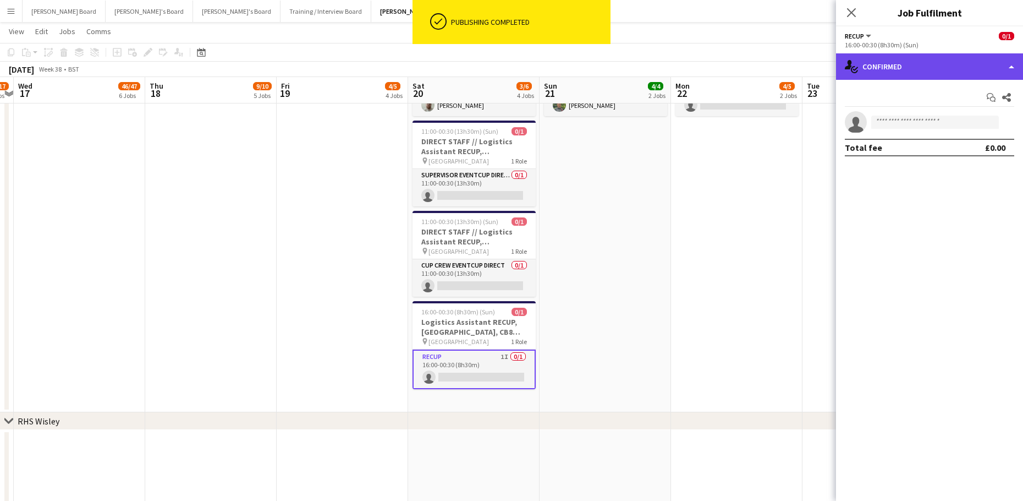
click at [919, 55] on div "single-neutral-actions-check-2 Confirmed" at bounding box center [929, 66] width 187 height 26
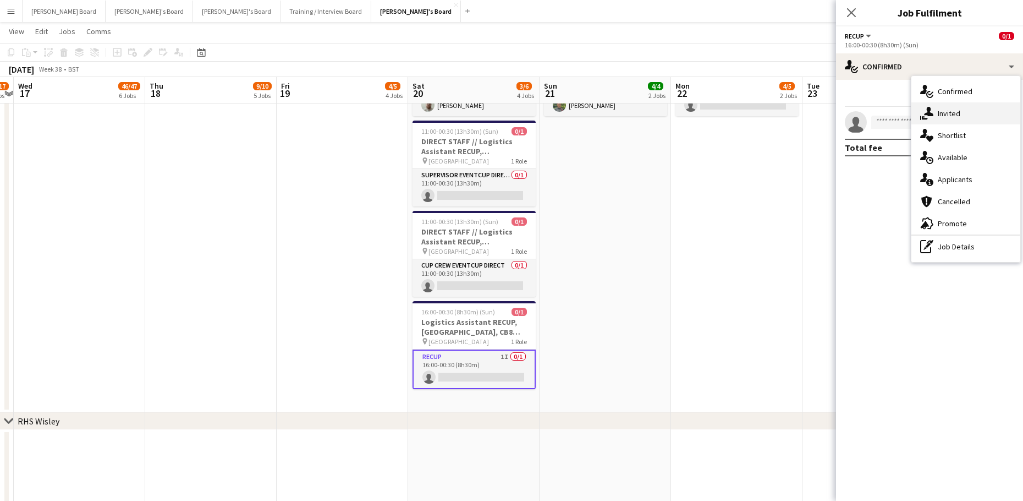
click at [966, 122] on div "single-neutral-actions-share-1 Invited" at bounding box center [966, 113] width 109 height 22
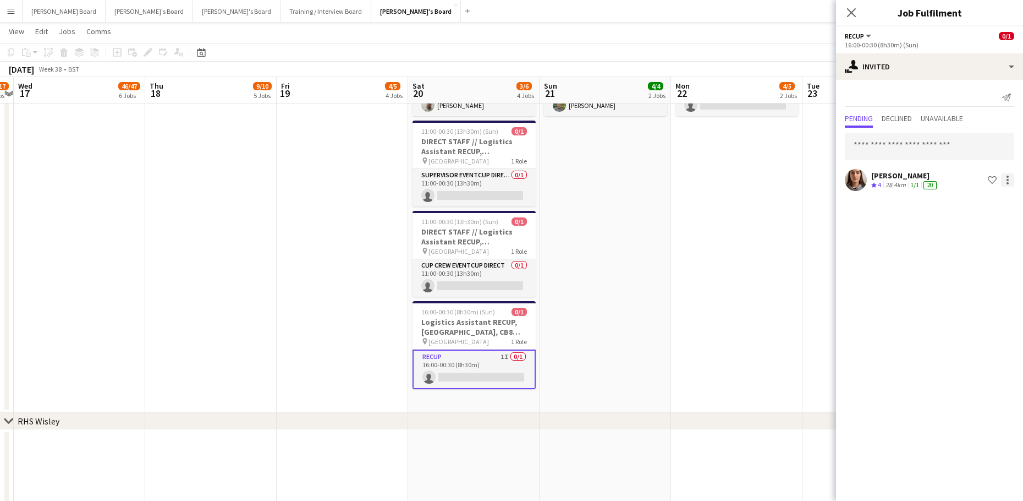
click at [1002, 181] on div at bounding box center [1007, 179] width 13 height 13
click at [967, 287] on button "Cancel invitation" at bounding box center [973, 279] width 83 height 26
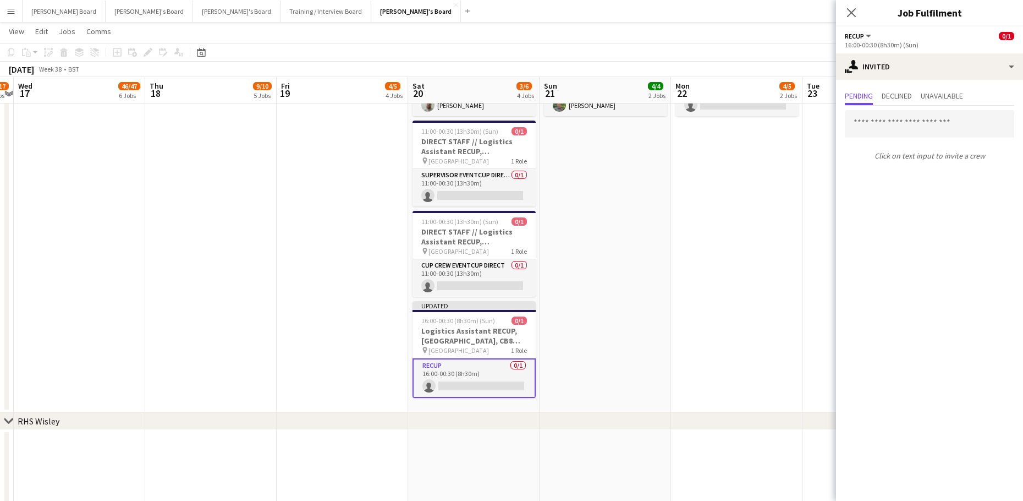
click at [772, 300] on app-date-cell "08:00-14:00 (6h) 2/3 Logistics Assistant RECUP, CO-OP LIVE, M11 3DL pin Co-op L…" at bounding box center [736, 203] width 131 height 418
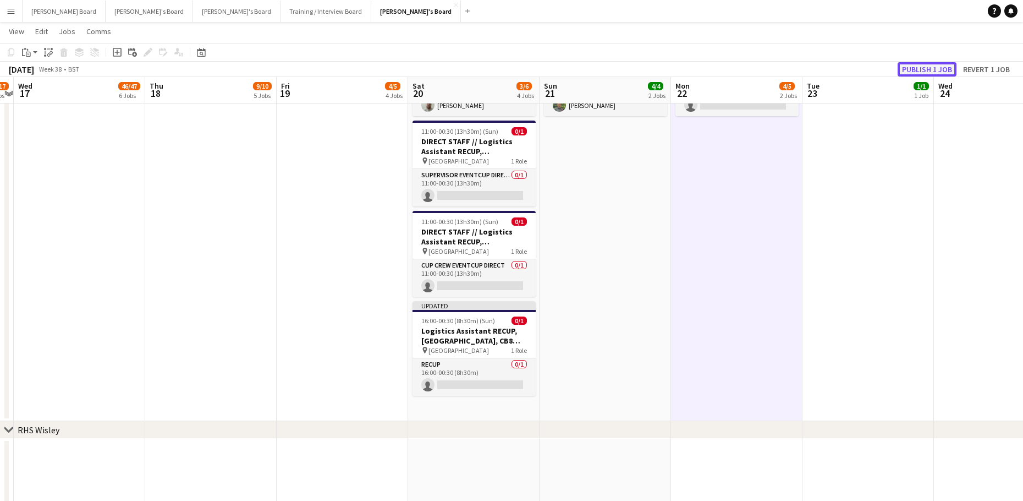
click at [914, 66] on button "Publish 1 job" at bounding box center [927, 69] width 59 height 14
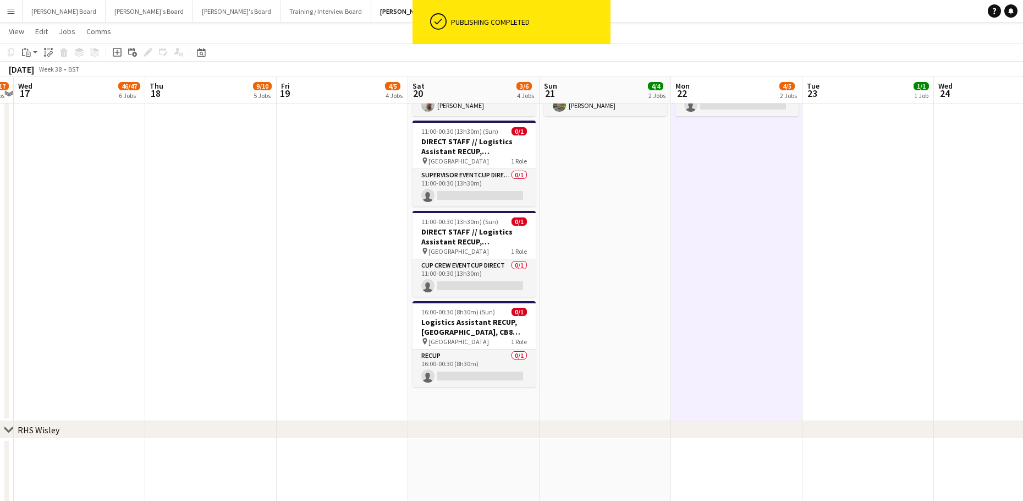
scroll to position [0, 435]
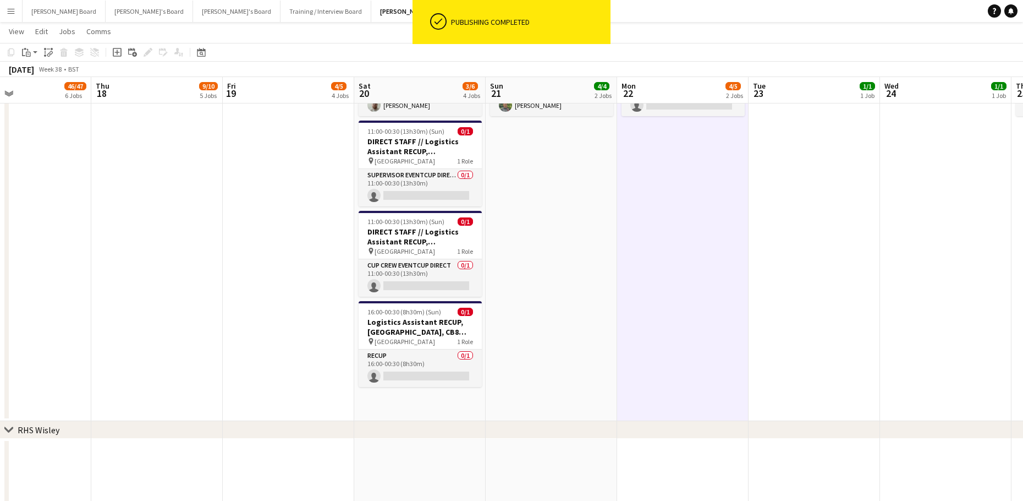
drag, startPoint x: 636, startPoint y: 294, endPoint x: 319, endPoint y: 313, distance: 317.5
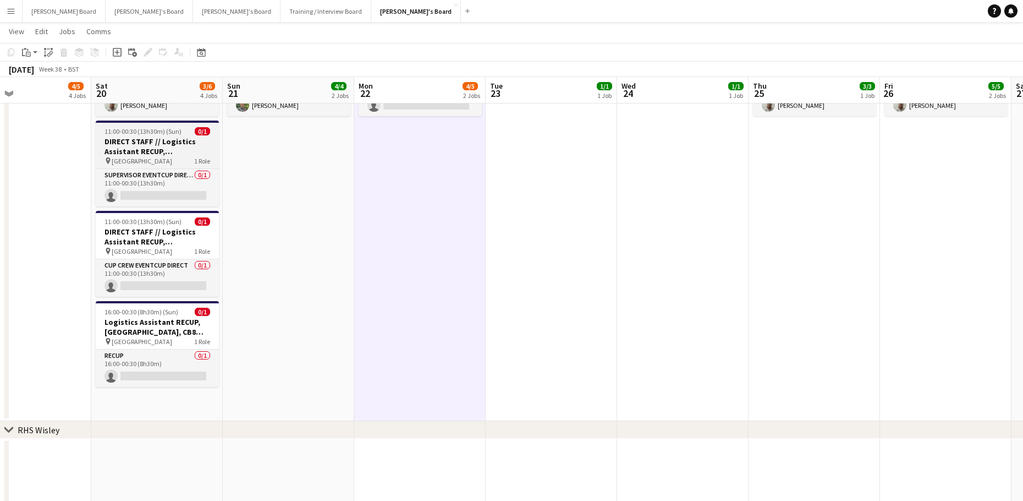
click at [110, 149] on h3 "DIRECT STAFF // Logistics Assistant RECUP, [GEOGRAPHIC_DATA], CB8 0TF" at bounding box center [157, 146] width 123 height 20
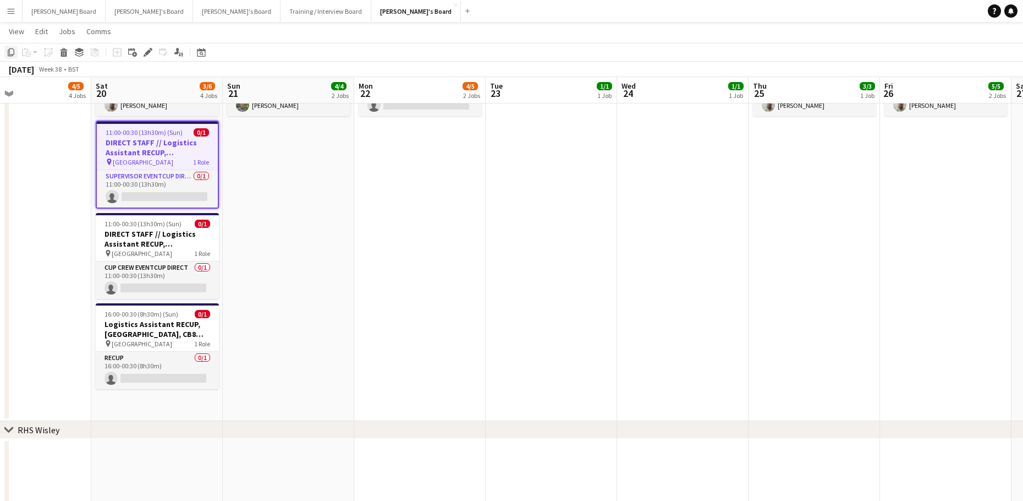
click at [11, 50] on icon "Copy" at bounding box center [11, 52] width 9 height 9
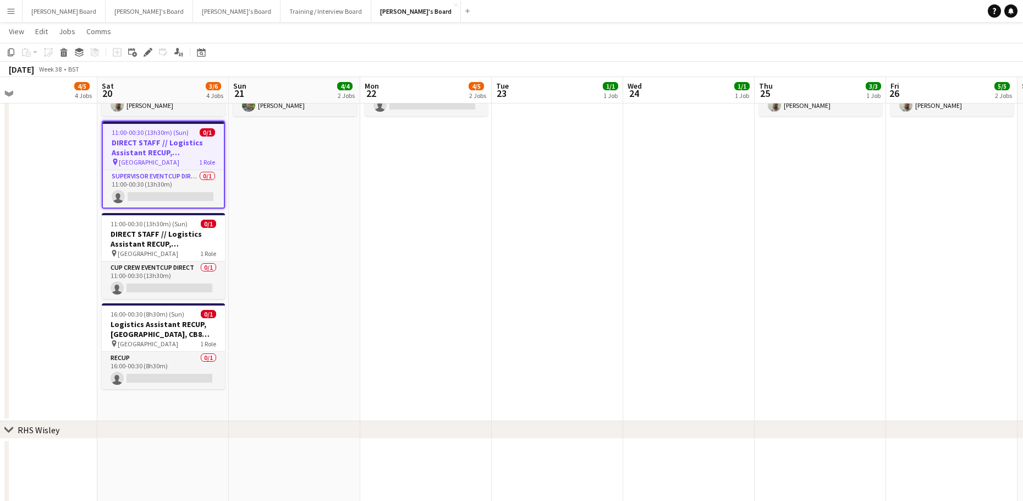
drag, startPoint x: 742, startPoint y: 217, endPoint x: 621, endPoint y: 231, distance: 121.3
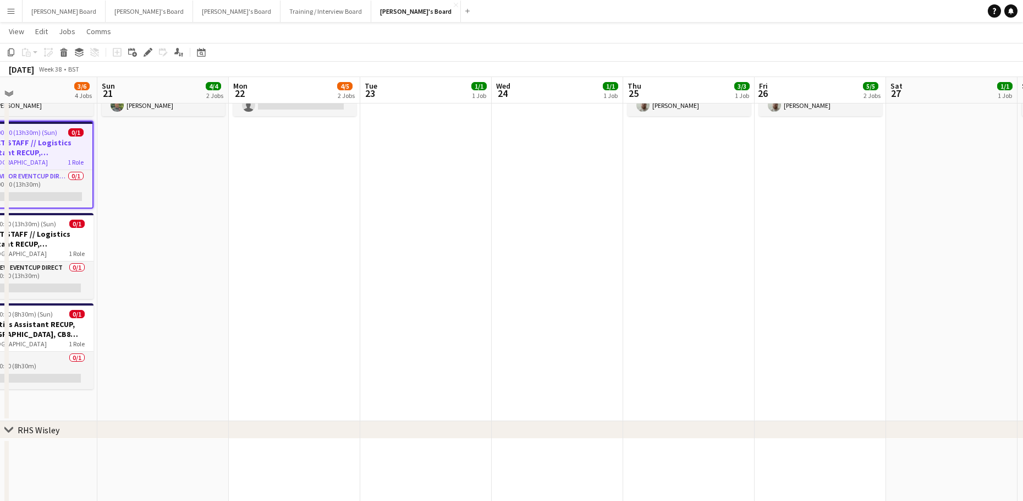
scroll to position [0, 436]
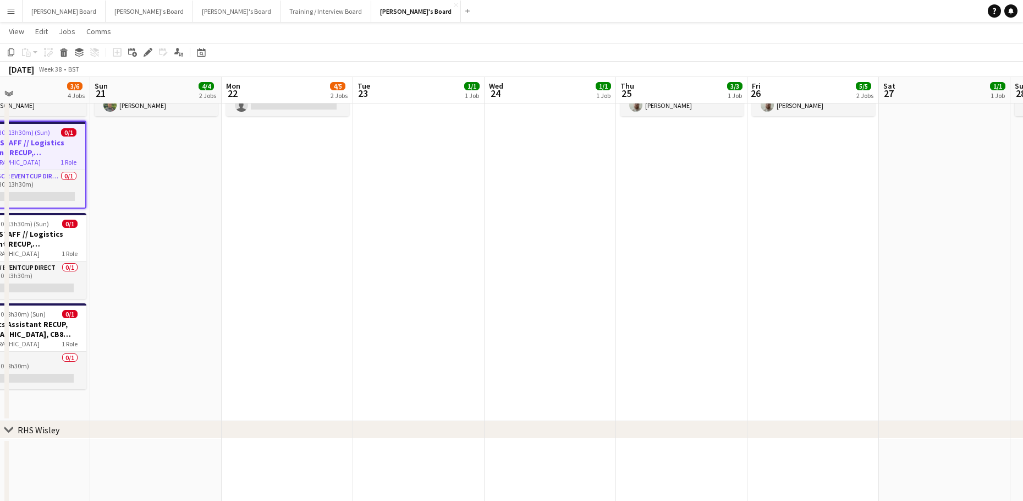
click at [664, 209] on app-date-cell "08:00-14:00 (6h) 3/3 Logistics Assistant RECUP, CO-OP LIVE, M11 3DL pin Co-op L…" at bounding box center [681, 207] width 131 height 427
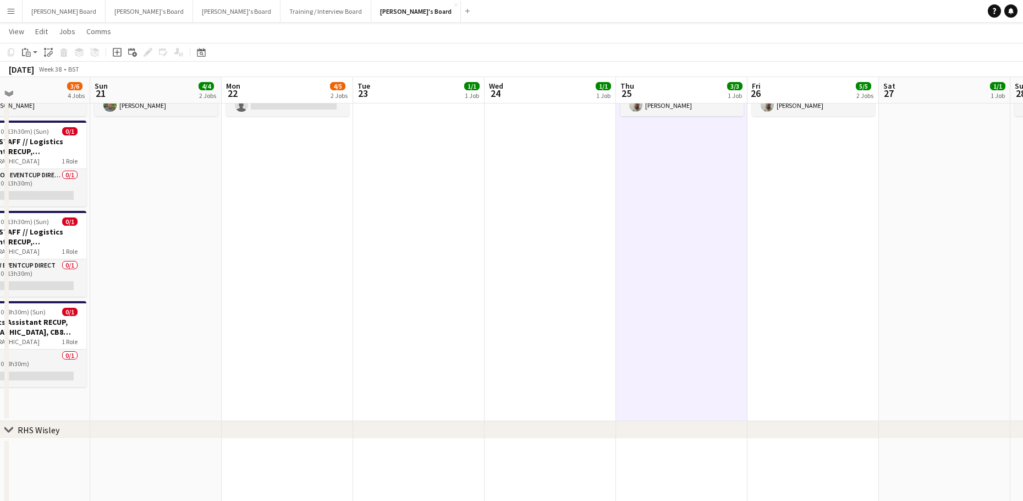
click at [793, 207] on app-date-cell "08:00-14:00 (6h) 3/3 Logistics Assistant RECUP, CO-OP LIVE, M11 3DL pin Co-op L…" at bounding box center [813, 207] width 131 height 427
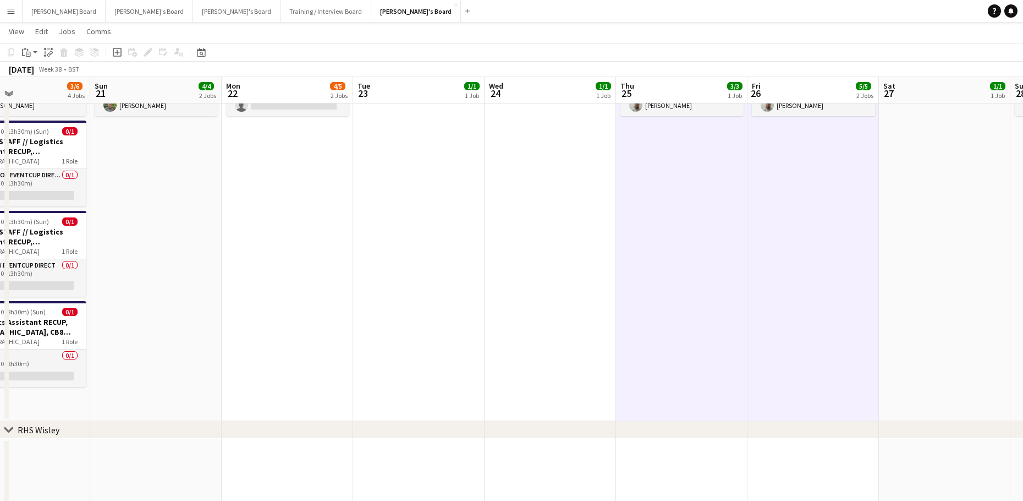
click at [906, 174] on app-date-cell at bounding box center [944, 207] width 131 height 427
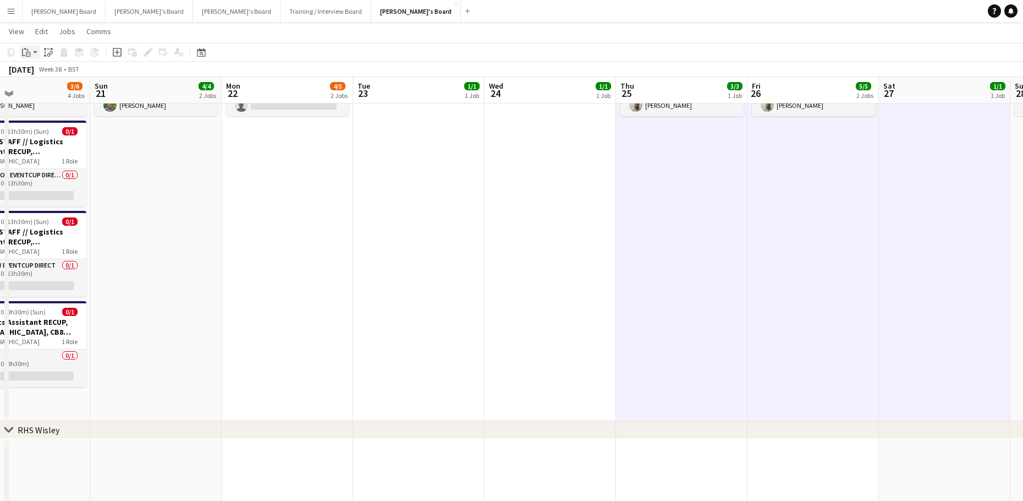
click at [26, 51] on icon "Paste" at bounding box center [26, 52] width 9 height 9
click at [44, 74] on link "Paste Ctrl+V" at bounding box center [80, 73] width 103 height 10
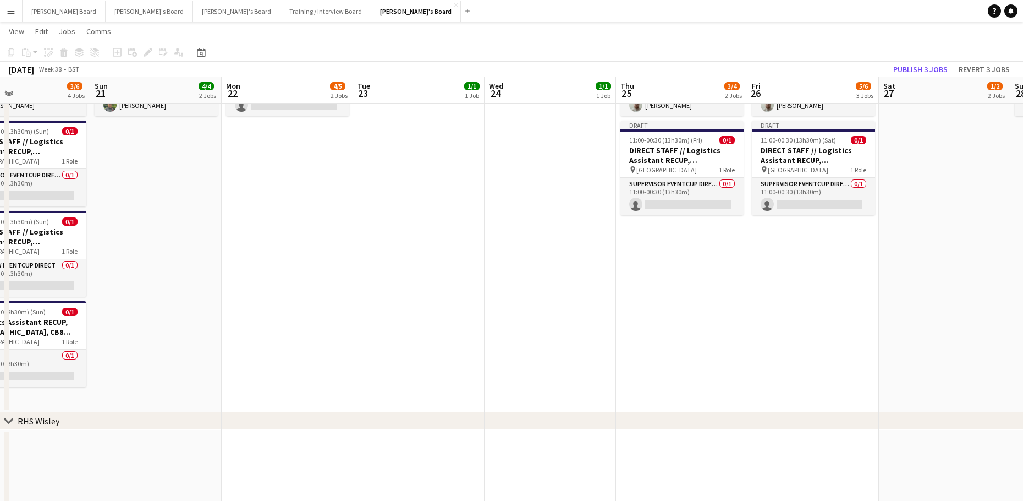
scroll to position [0, 241]
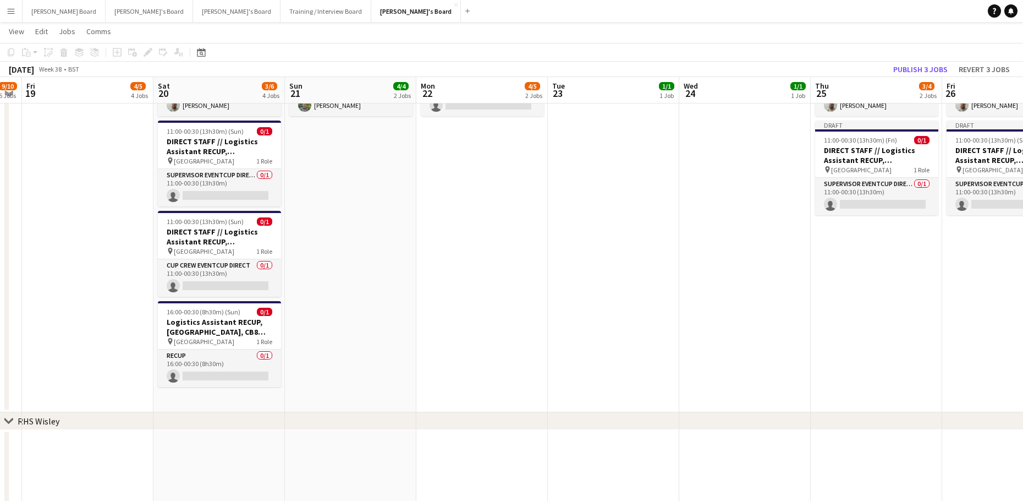
drag, startPoint x: 292, startPoint y: 375, endPoint x: 453, endPoint y: 357, distance: 161.7
click at [195, 228] on h3 "DIRECT STAFF // Logistics Assistant RECUP, [GEOGRAPHIC_DATA], CB8 0TF" at bounding box center [219, 237] width 123 height 20
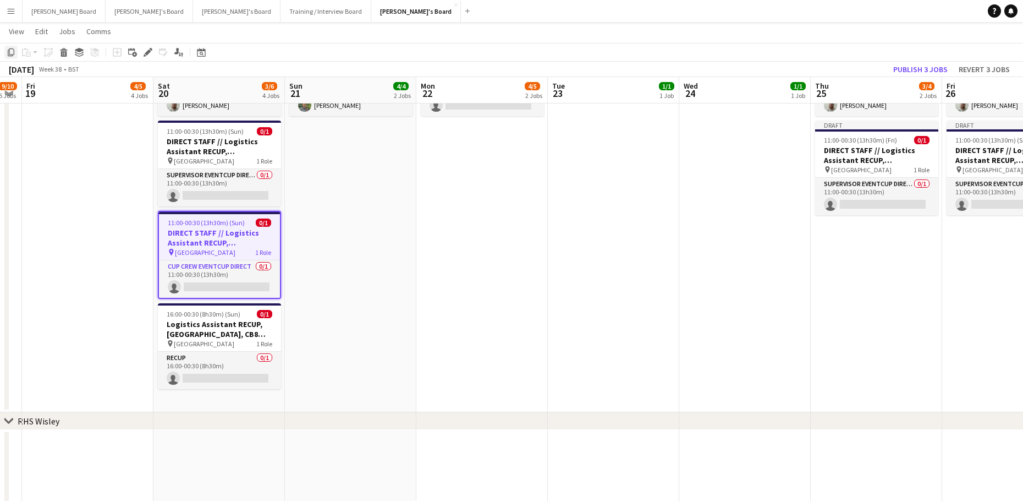
click at [9, 53] on icon "Copy" at bounding box center [11, 52] width 9 height 9
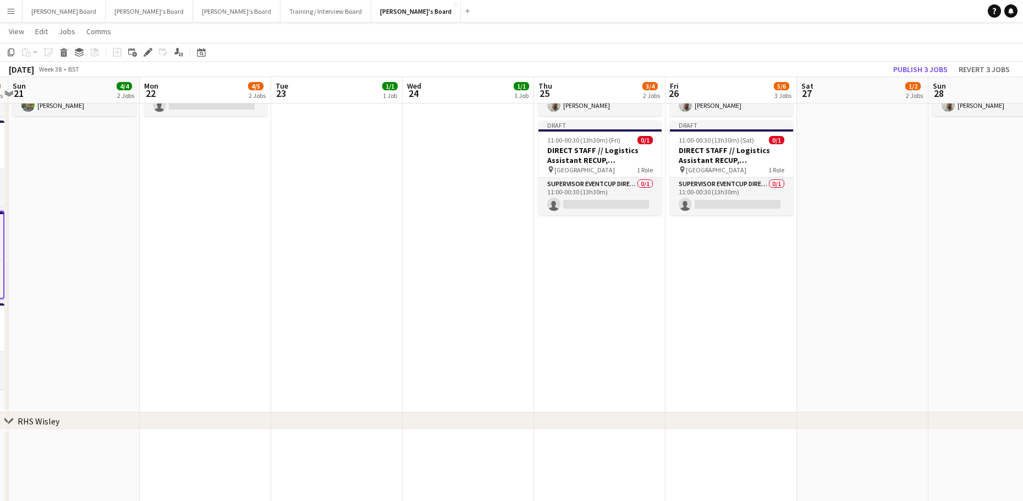
drag, startPoint x: 656, startPoint y: 231, endPoint x: 590, endPoint y: 254, distance: 69.8
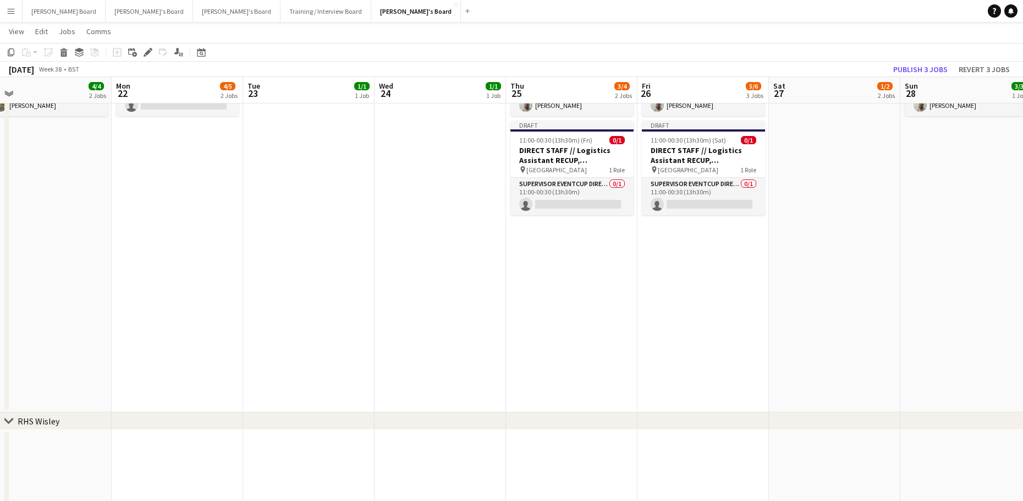
click at [576, 259] on app-date-cell "08:00-14:00 (6h) 3/3 Logistics Assistant RECUP, CO-OP LIVE, M11 3DL pin Co-op L…" at bounding box center [571, 203] width 131 height 418
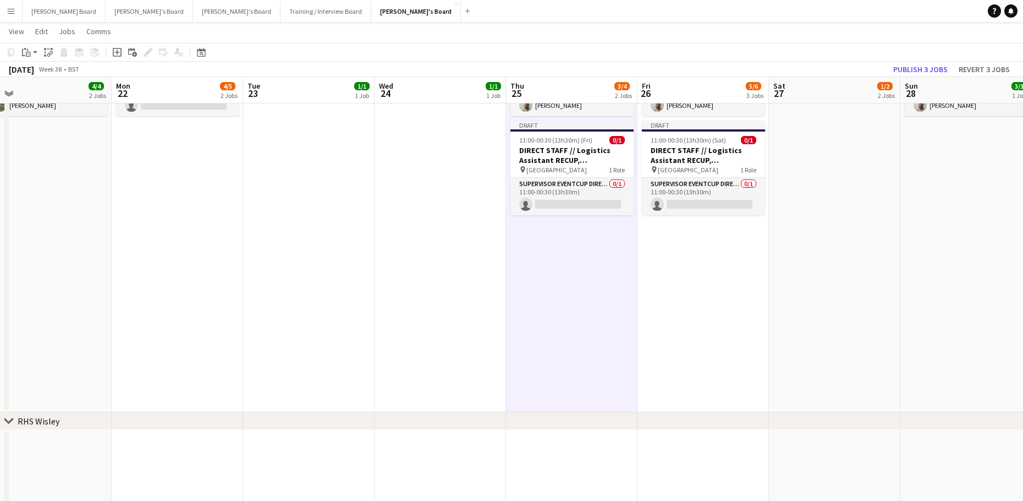
click at [705, 249] on app-date-cell "08:00-14:00 (6h) 3/3 Logistics Assistant RECUP, CO-OP LIVE, M11 3DL pin Co-op L…" at bounding box center [703, 203] width 131 height 418
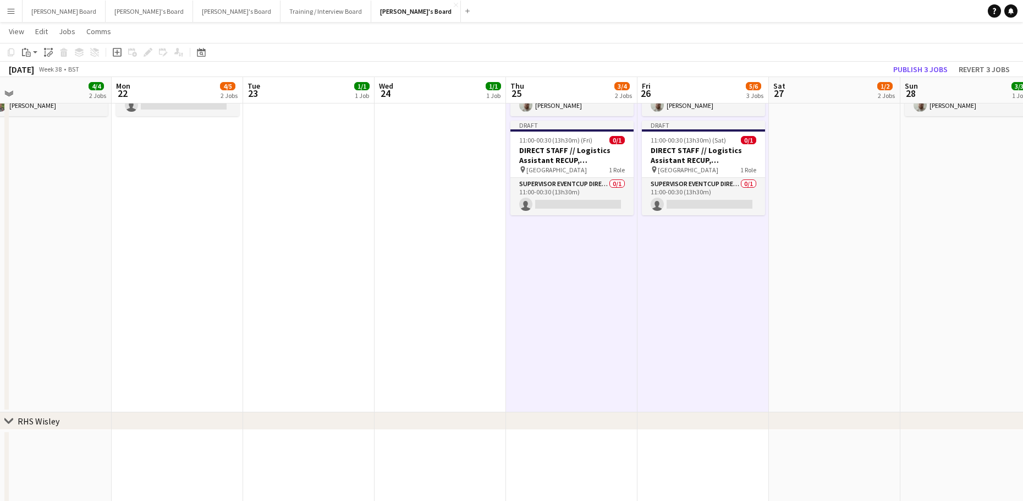
click at [858, 187] on app-date-cell "Draft 11:00-00:30 (13h30m) (Sun) 0/1 DIRECT STAFF // Logistics Assistant RECUP,…" at bounding box center [834, 203] width 131 height 418
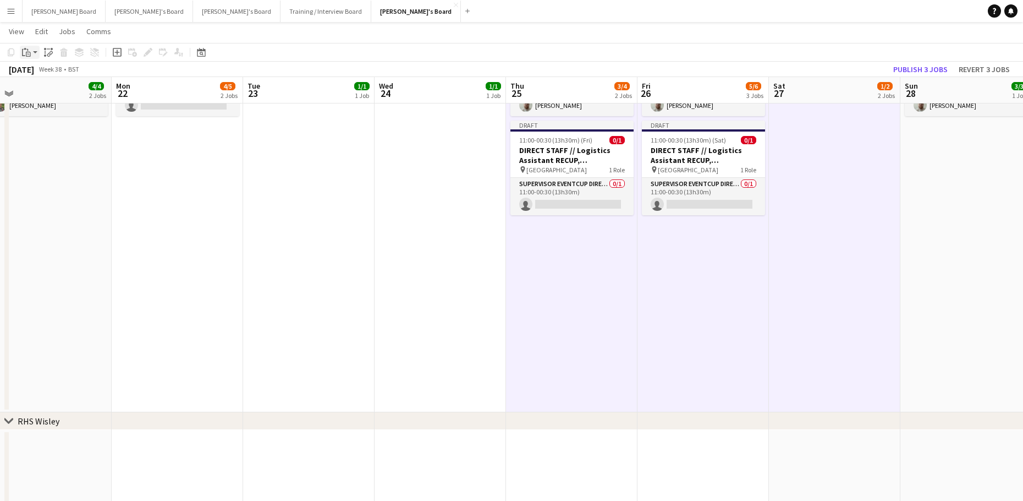
click at [35, 52] on app-action-btn "Paste" at bounding box center [30, 52] width 20 height 13
click at [40, 71] on link "Paste Ctrl+V" at bounding box center [80, 73] width 103 height 10
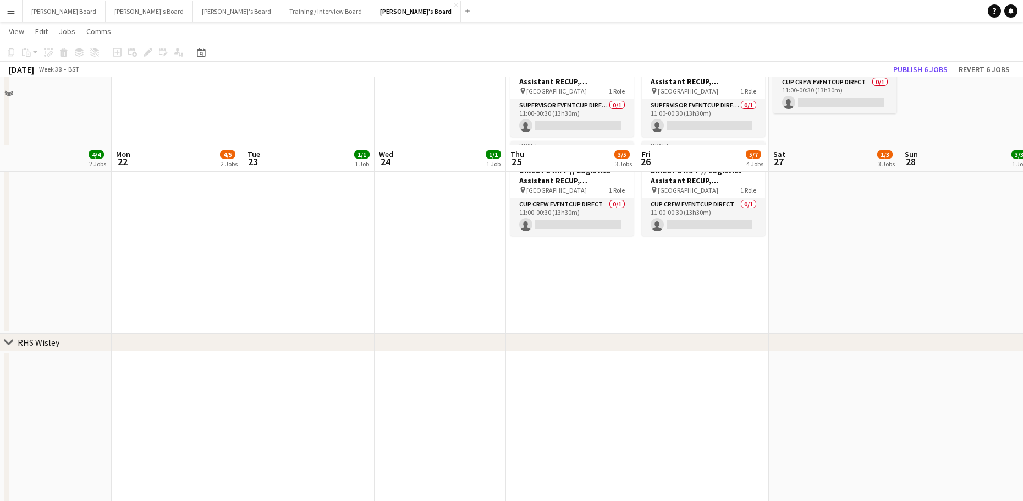
scroll to position [1981, 0]
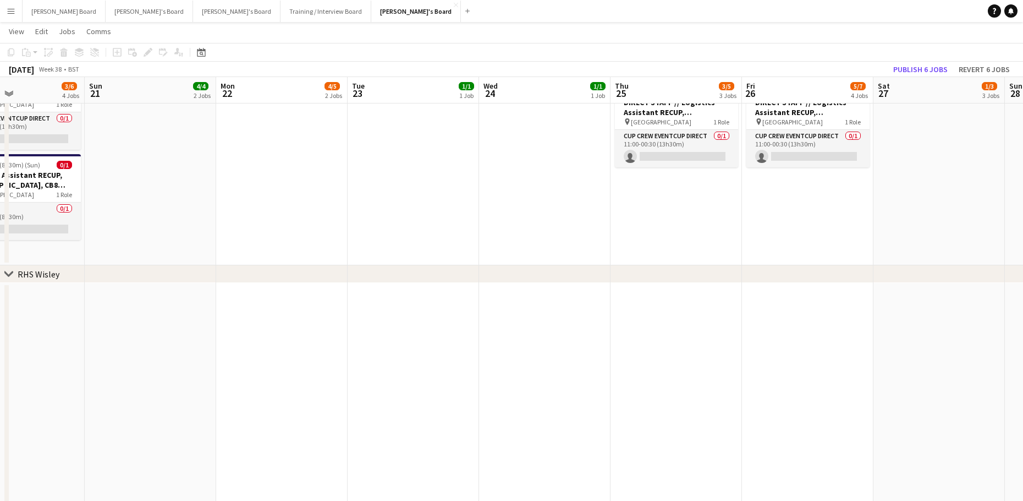
drag, startPoint x: 185, startPoint y: 332, endPoint x: 534, endPoint y: 335, distance: 349.4
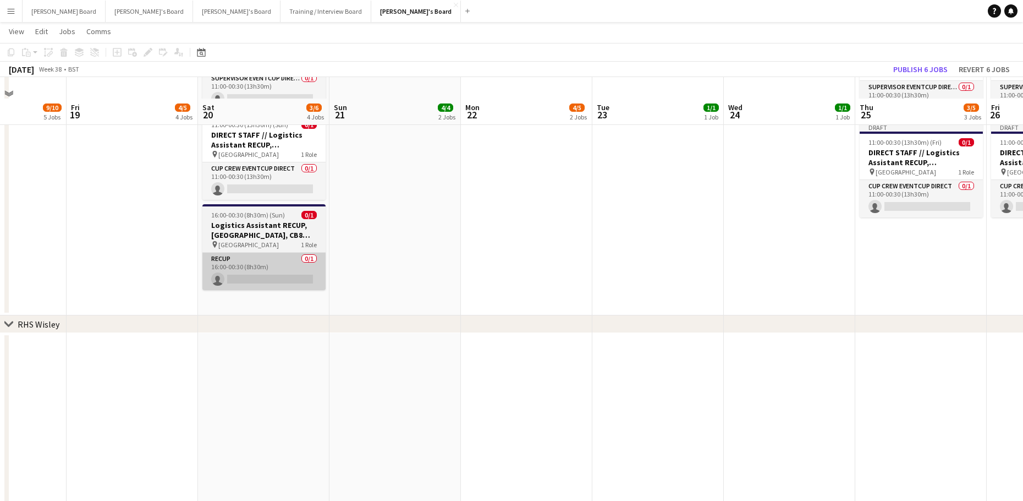
scroll to position [1908, 0]
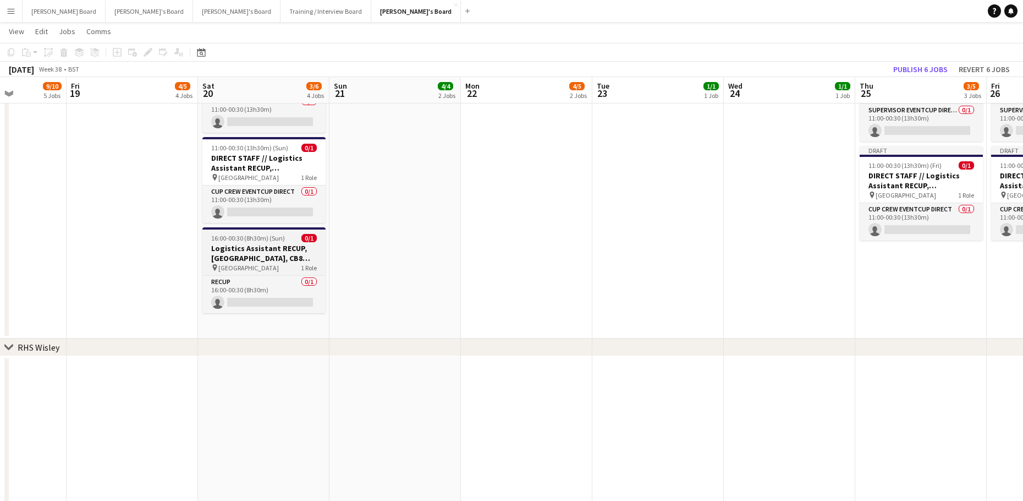
click at [221, 241] on span "16:00-00:30 (8h30m) (Sun)" at bounding box center [248, 238] width 74 height 8
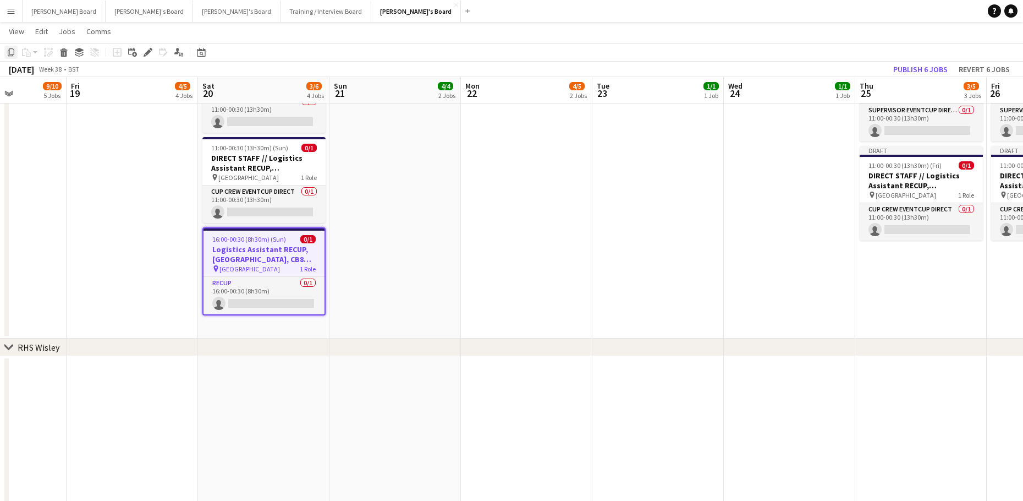
click at [13, 51] on icon "Copy" at bounding box center [11, 52] width 9 height 9
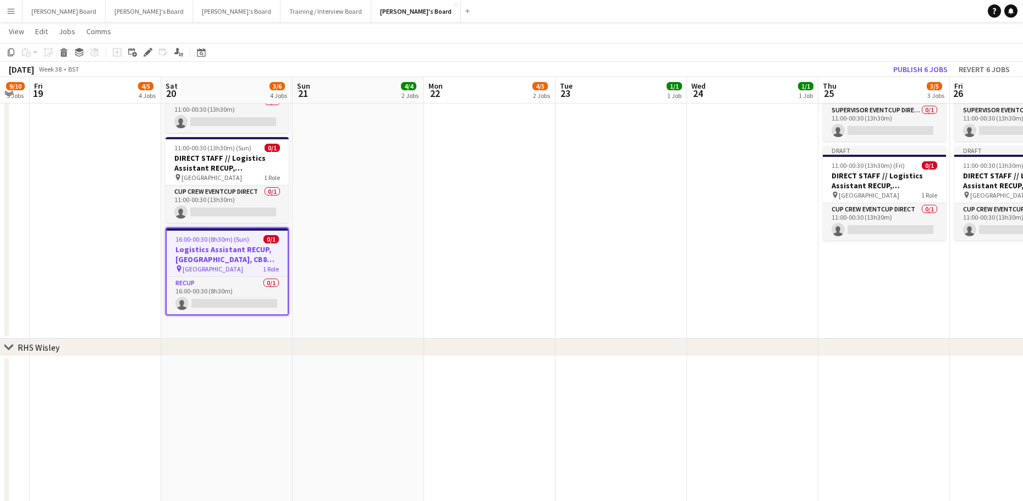
drag, startPoint x: 661, startPoint y: 233, endPoint x: 240, endPoint y: 240, distance: 421.0
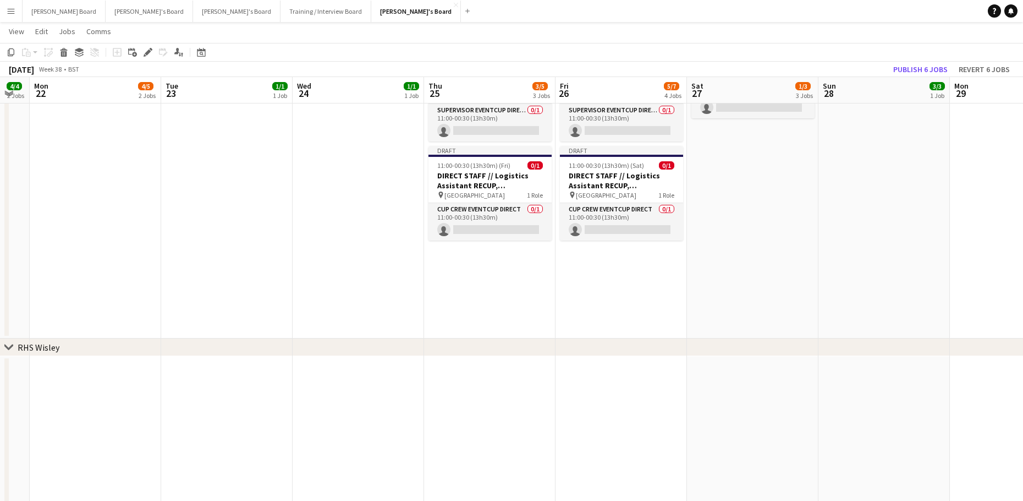
scroll to position [0, 354]
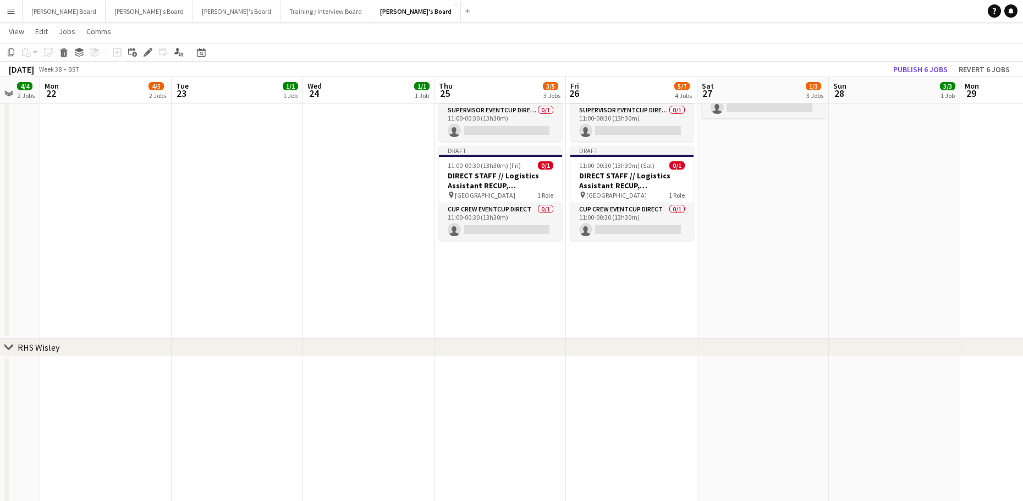
drag, startPoint x: 521, startPoint y: 311, endPoint x: 563, endPoint y: 309, distance: 41.9
click at [521, 310] on app-date-cell "08:00-14:00 (6h) 3/3 Logistics Assistant RECUP, CO-OP LIVE, M11 3DL pin Co-op L…" at bounding box center [500, 129] width 131 height 418
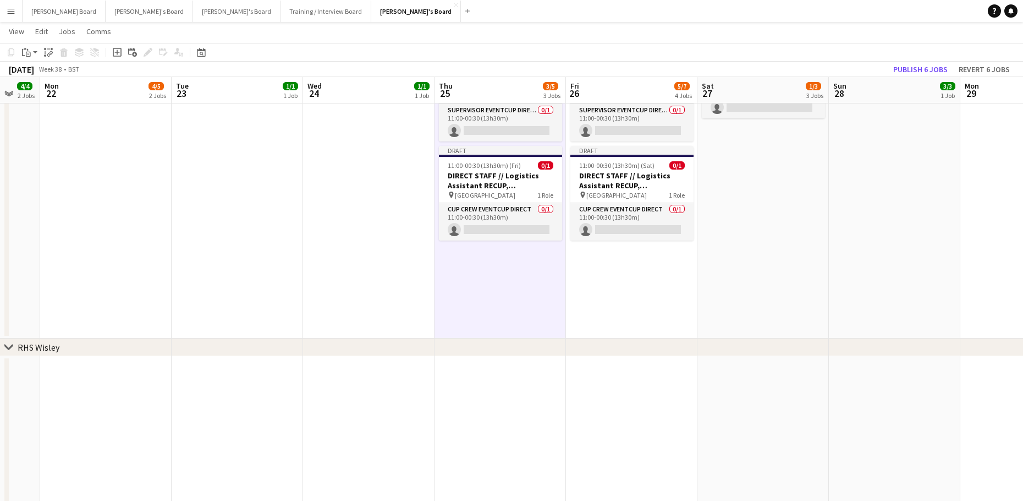
click at [665, 286] on app-date-cell "08:00-14:00 (6h) 3/3 Logistics Assistant RECUP, CO-OP LIVE, M11 3DL pin Co-op L…" at bounding box center [631, 129] width 131 height 418
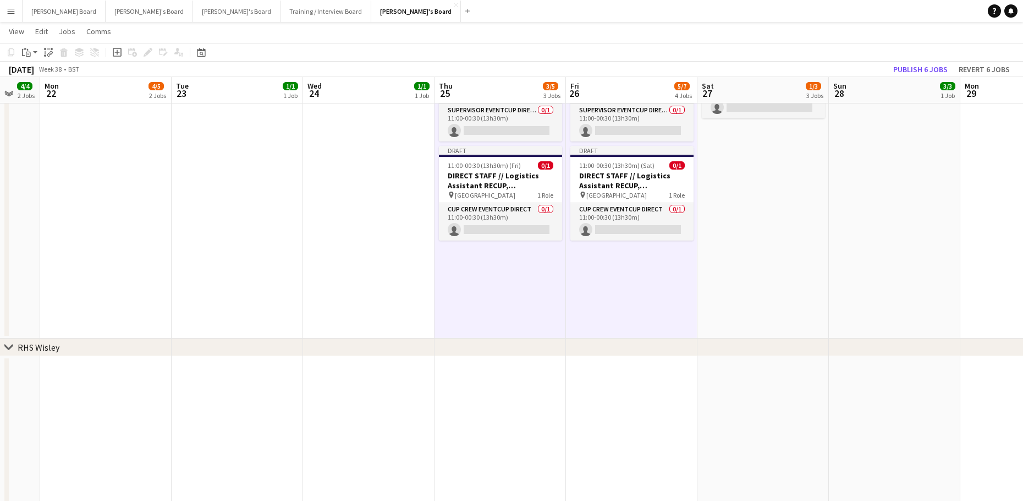
click at [768, 235] on app-date-cell "Draft 11:00-00:30 (13h30m) (Sun) 0/1 DIRECT STAFF // Logistics Assistant RECUP,…" at bounding box center [763, 129] width 131 height 418
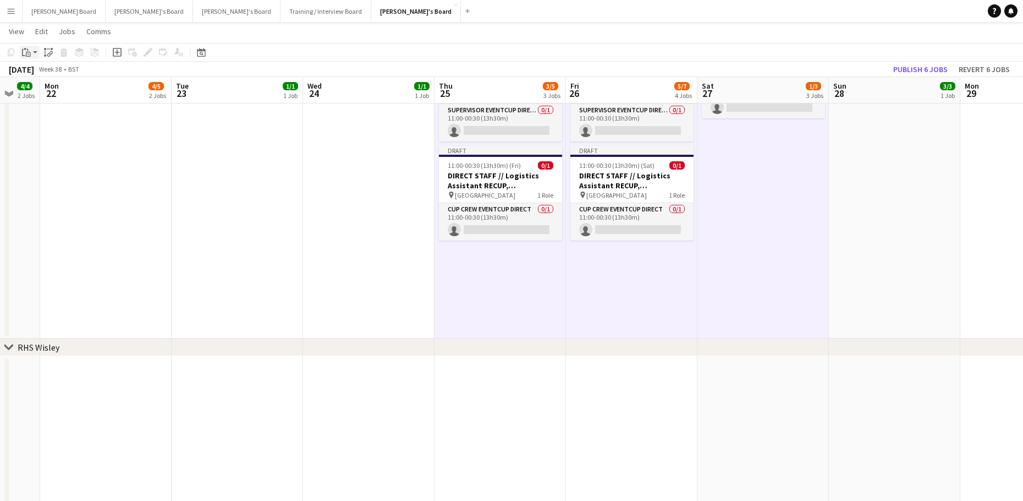
click at [31, 55] on div "Paste" at bounding box center [26, 52] width 13 height 13
click at [36, 73] on link "Paste Ctrl+V" at bounding box center [80, 73] width 103 height 10
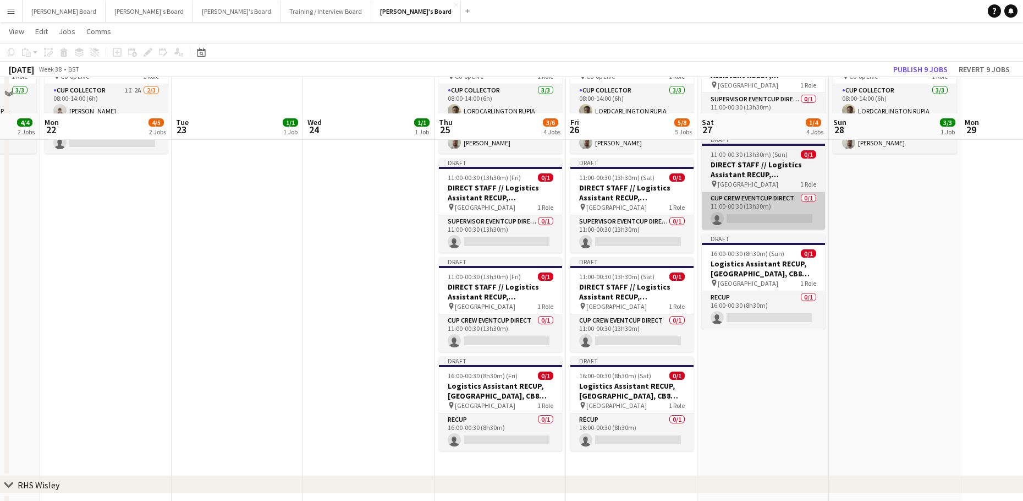
scroll to position [1834, 0]
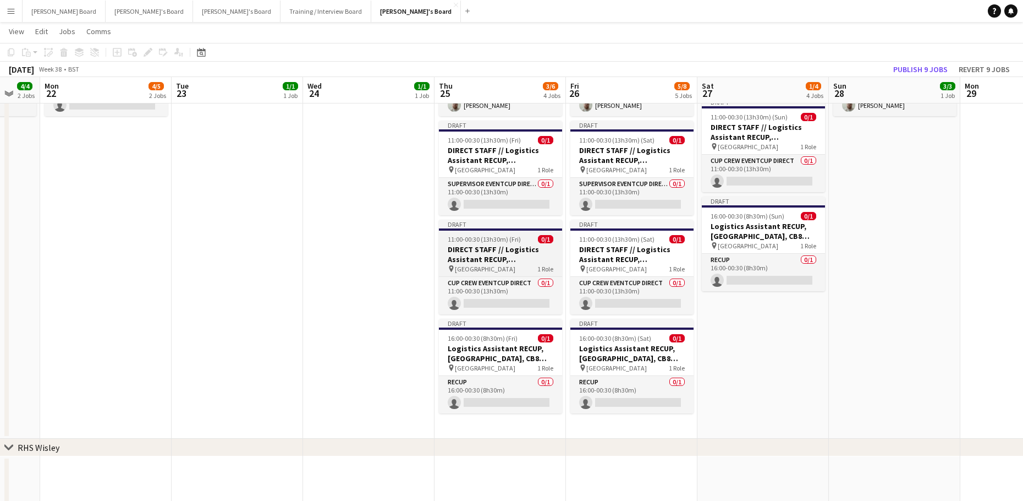
click at [489, 240] on span "11:00-00:30 (13h30m) (Fri)" at bounding box center [484, 239] width 73 height 8
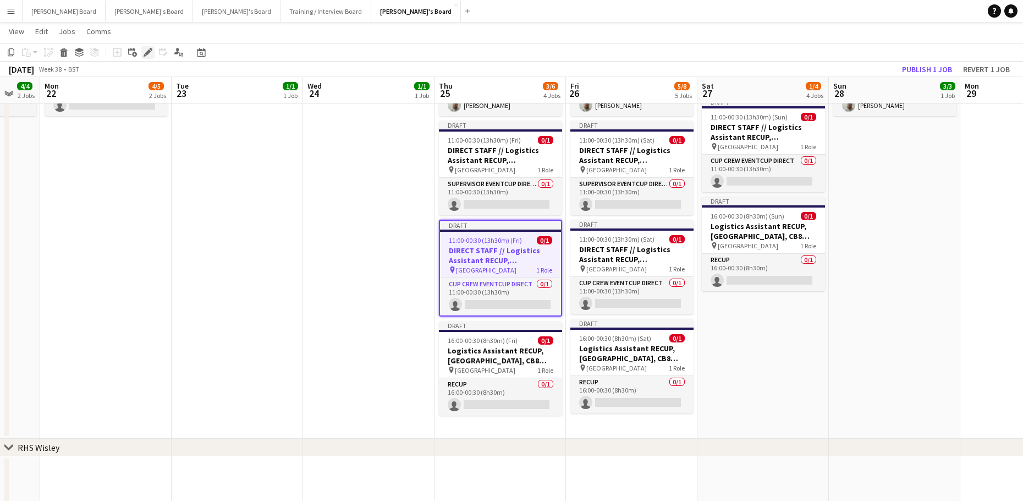
click at [141, 51] on div "Edit" at bounding box center [147, 52] width 13 height 13
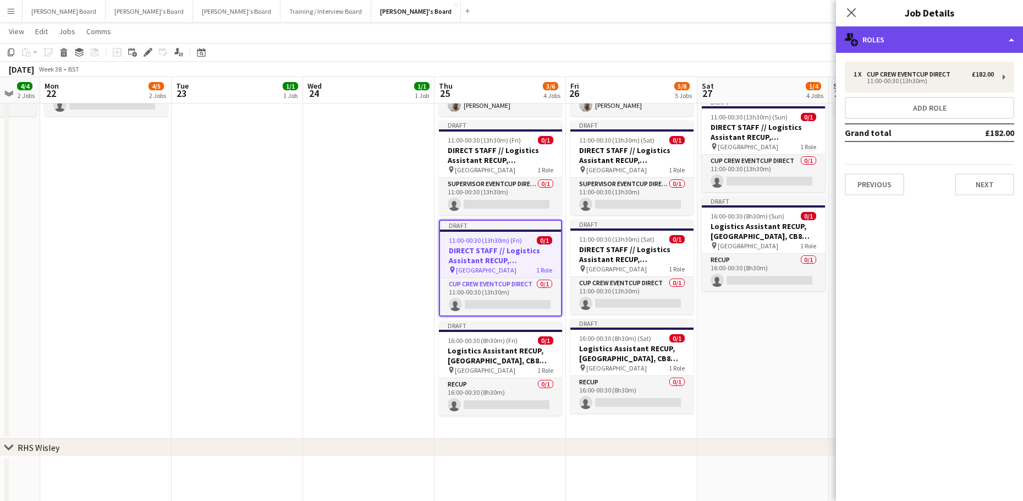
click at [911, 39] on div "multiple-users-add Roles" at bounding box center [929, 39] width 187 height 26
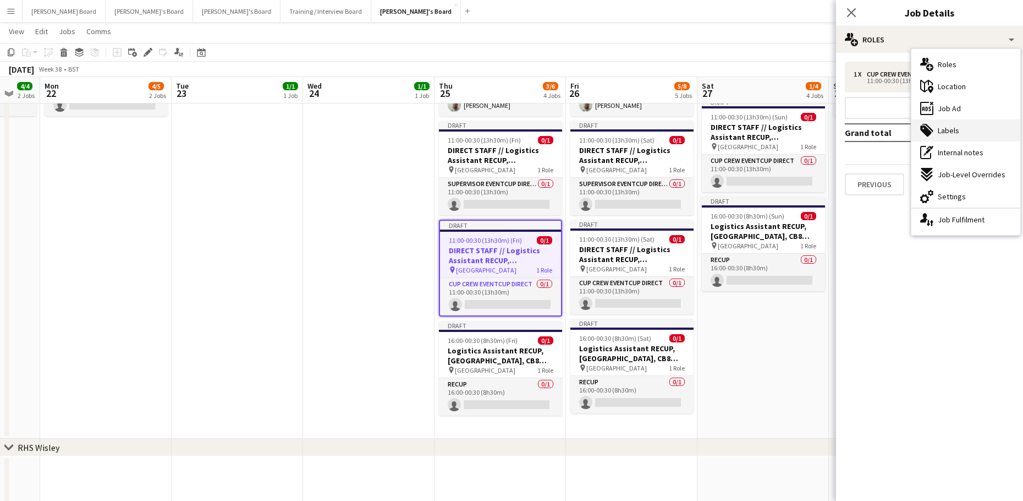
click at [970, 134] on div "tags-double Labels" at bounding box center [966, 130] width 109 height 22
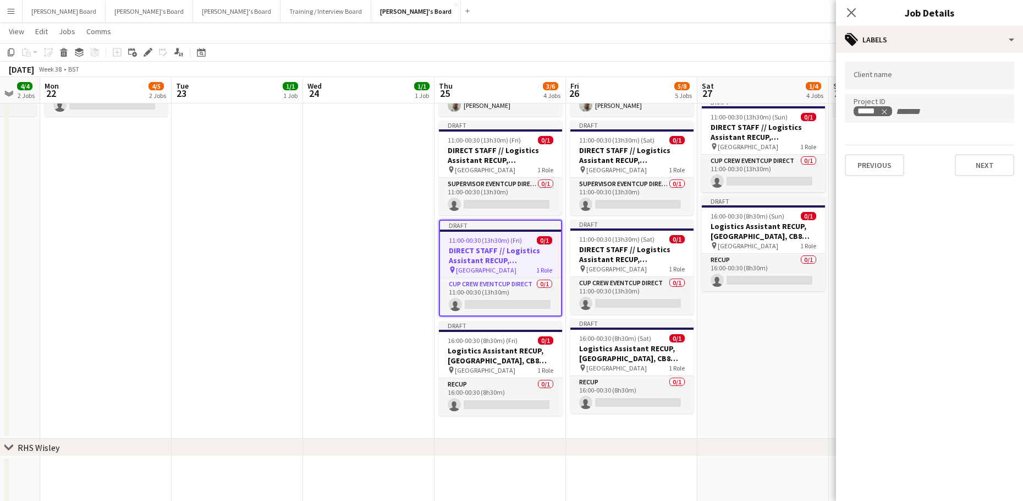
click at [773, 365] on app-date-cell "Draft 11:00-00:30 (13h30m) (Sun) 0/1 DIRECT STAFF // Logistics Assistant RECUP,…" at bounding box center [763, 216] width 131 height 445
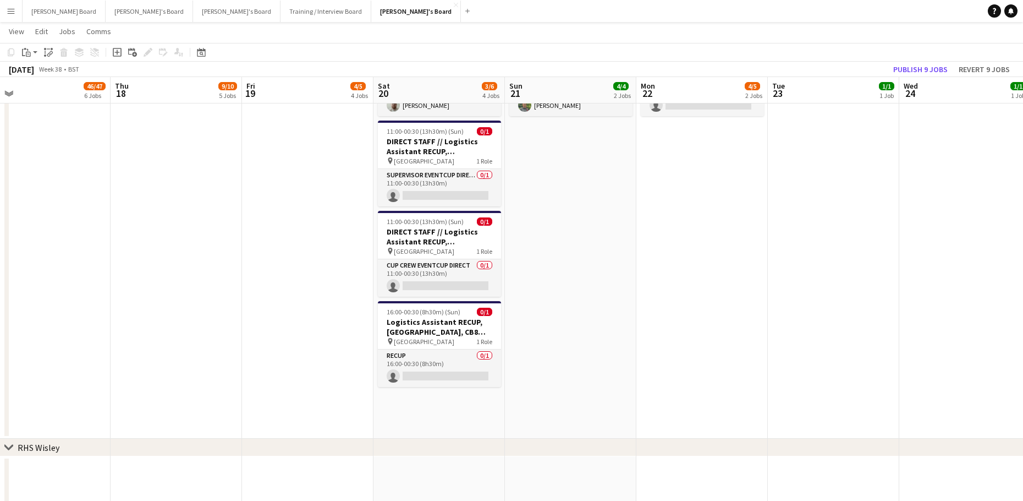
drag, startPoint x: 394, startPoint y: 322, endPoint x: 852, endPoint y: 355, distance: 459.0
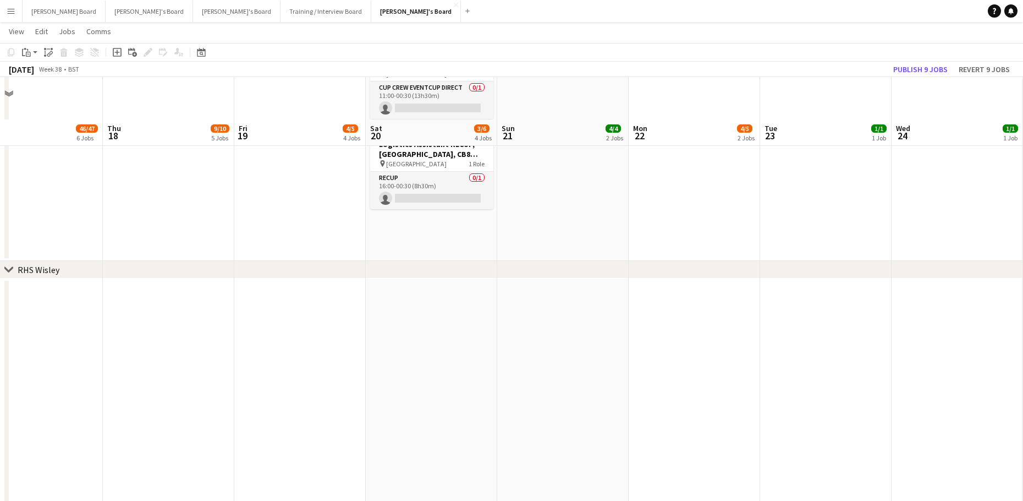
scroll to position [2054, 0]
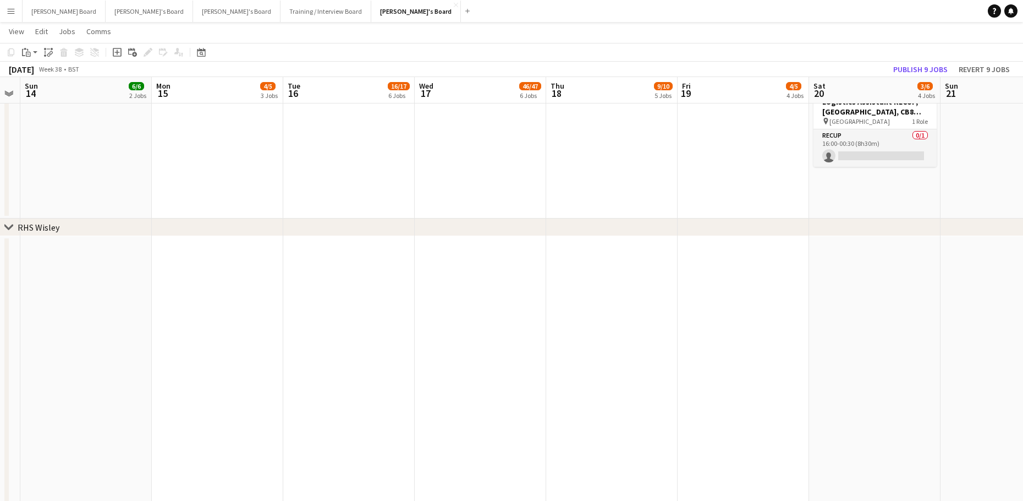
drag, startPoint x: 207, startPoint y: 278, endPoint x: 808, endPoint y: 297, distance: 601.1
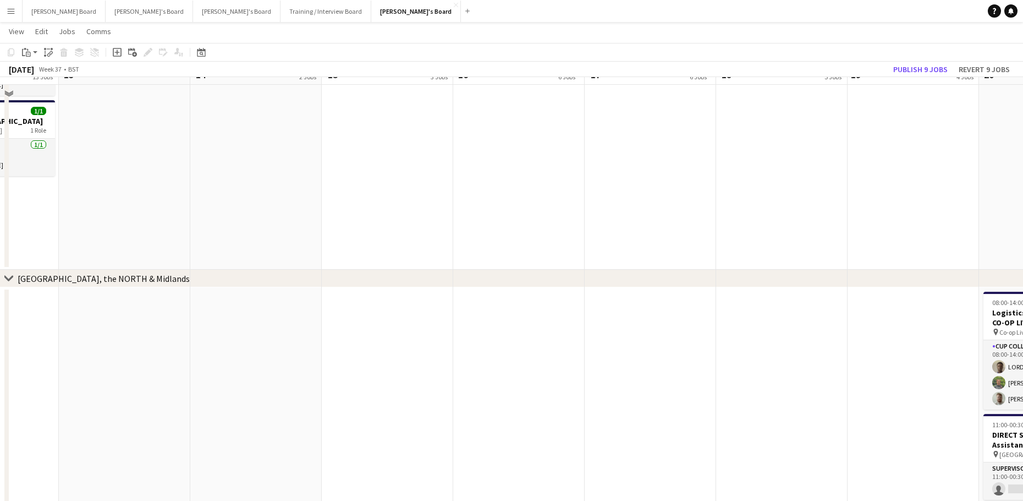
scroll to position [1247, 0]
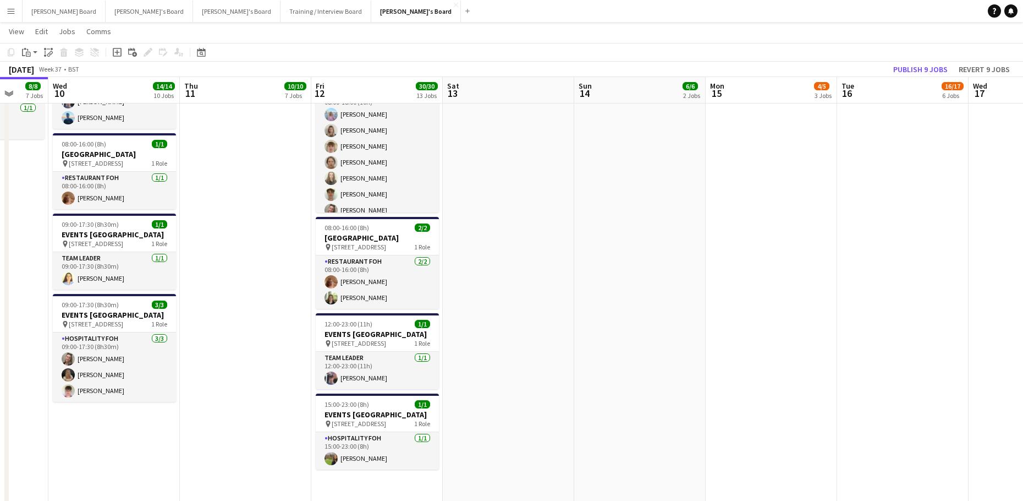
drag, startPoint x: 465, startPoint y: 322, endPoint x: 779, endPoint y: 338, distance: 314.0
click at [779, 338] on app-calendar-viewport "Sun 7 32/36 8 Jobs Mon 8 15/15 10 Jobs Tue 9 8/8 7 Jobs Wed 10 14/14 10 Jobs Th…" at bounding box center [511, 191] width 1023 height 2790
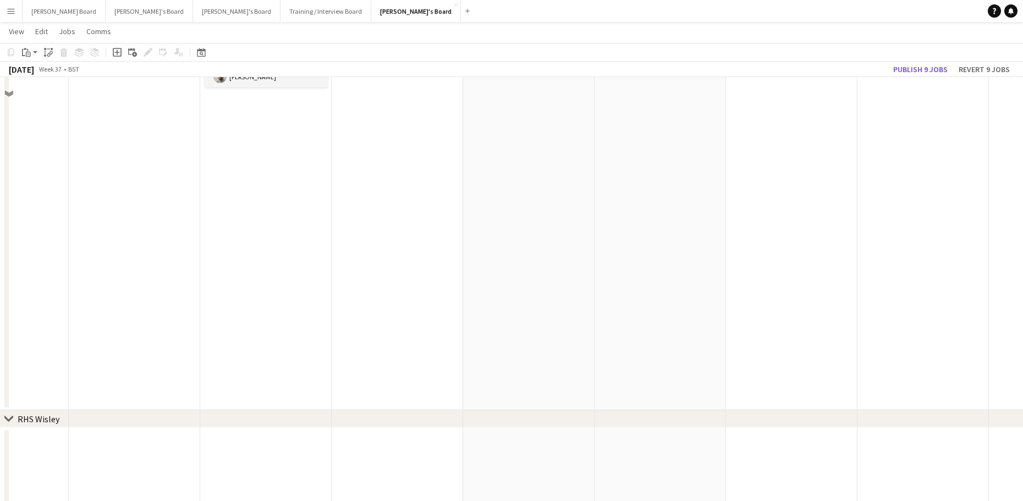
scroll to position [1761, 0]
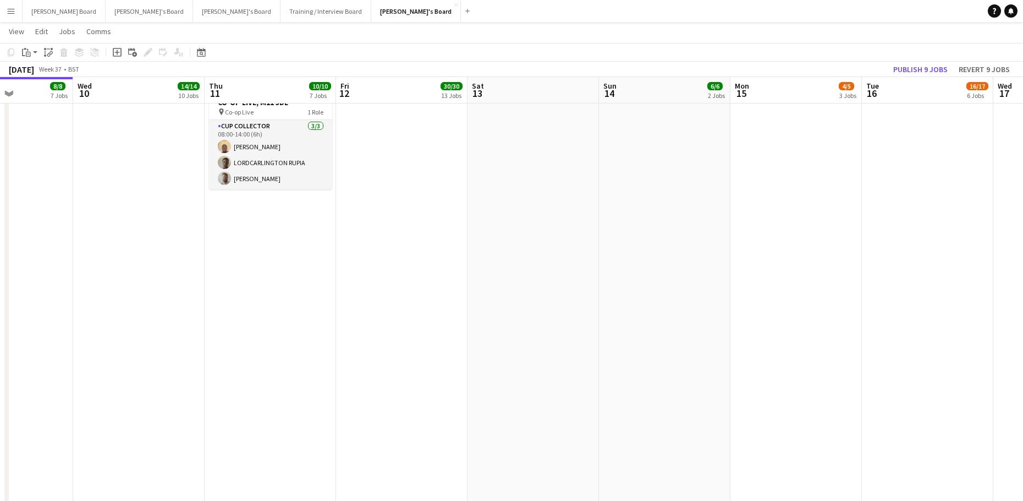
drag, startPoint x: 415, startPoint y: 374, endPoint x: 618, endPoint y: 375, distance: 203.0
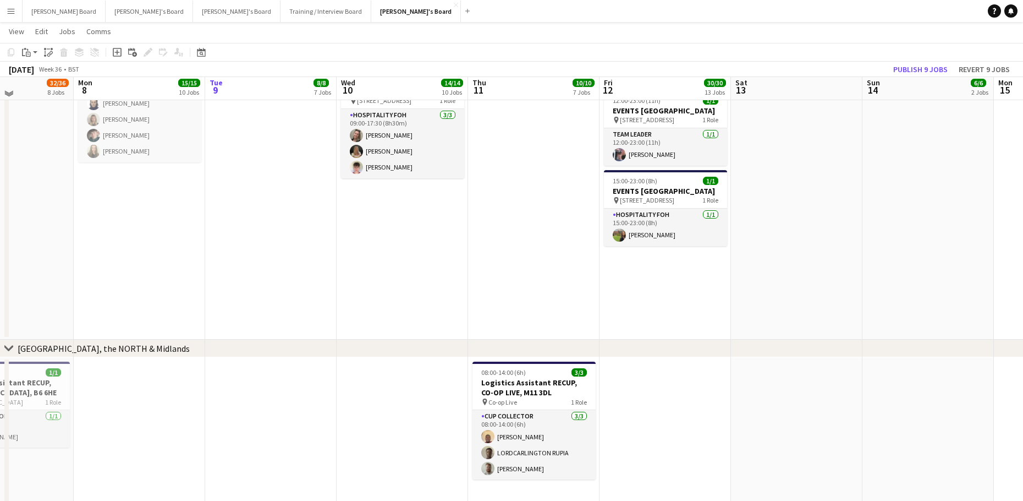
scroll to position [1473, 0]
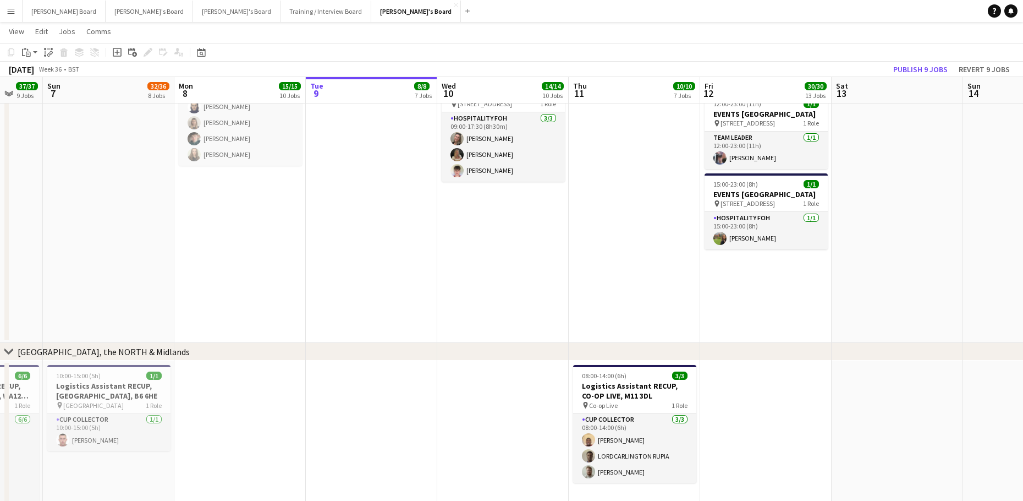
drag, startPoint x: 249, startPoint y: 387, endPoint x: 646, endPoint y: 390, distance: 397.3
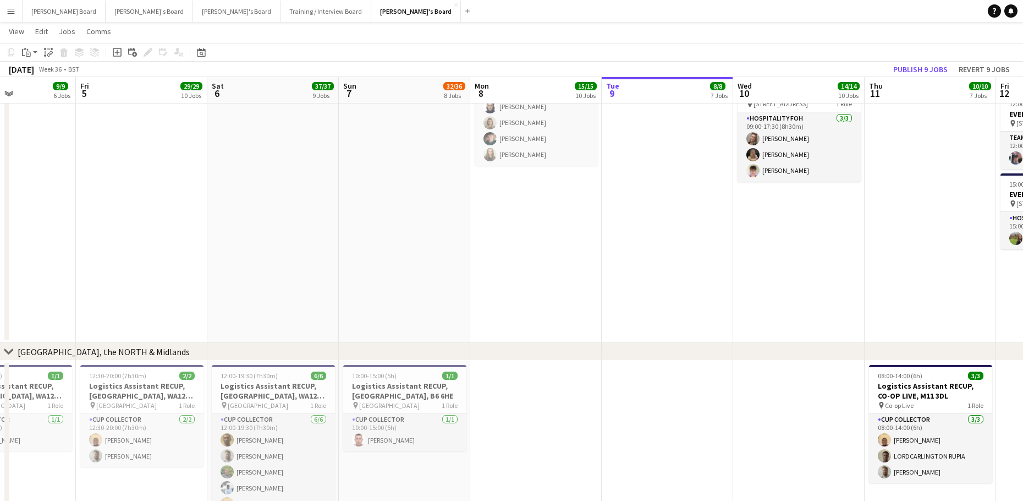
scroll to position [0, 271]
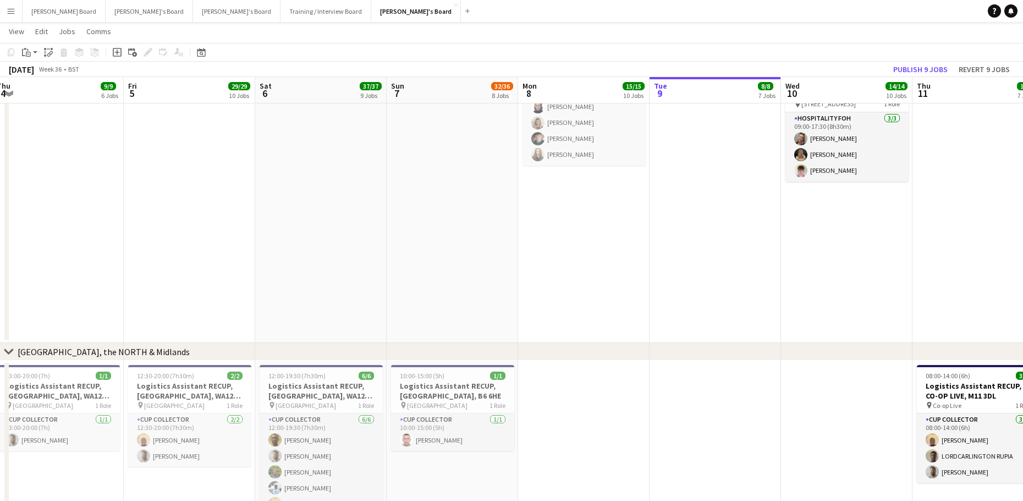
drag, startPoint x: 437, startPoint y: 366, endPoint x: 617, endPoint y: 361, distance: 179.5
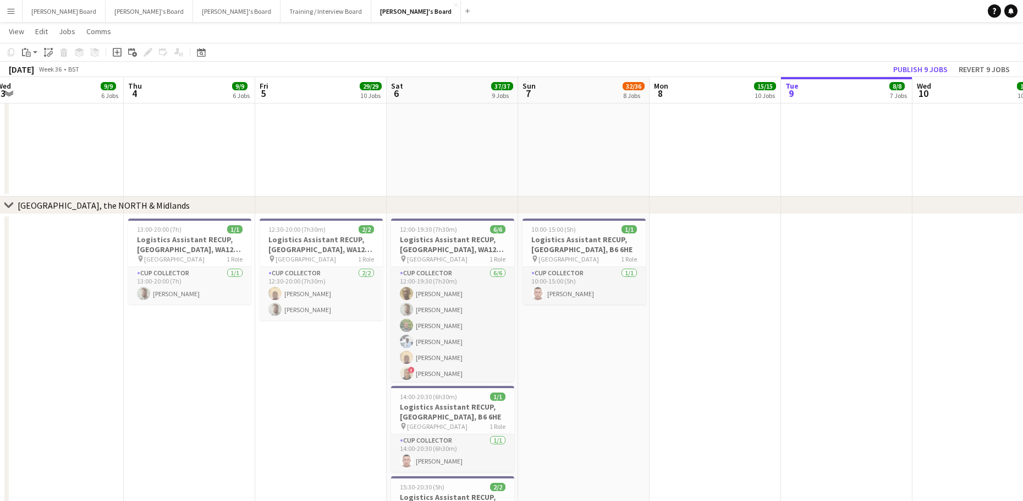
scroll to position [0, 296]
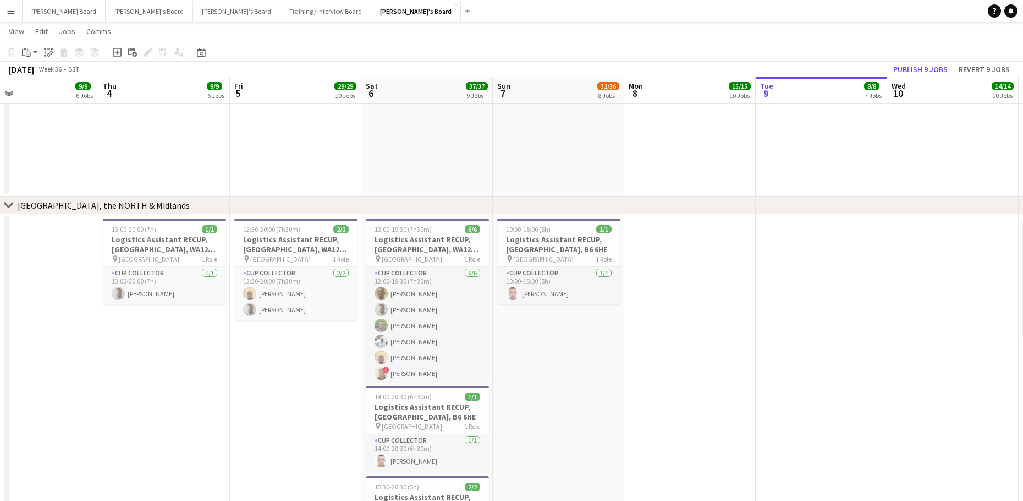
drag, startPoint x: 663, startPoint y: 397, endPoint x: 639, endPoint y: 402, distance: 24.2
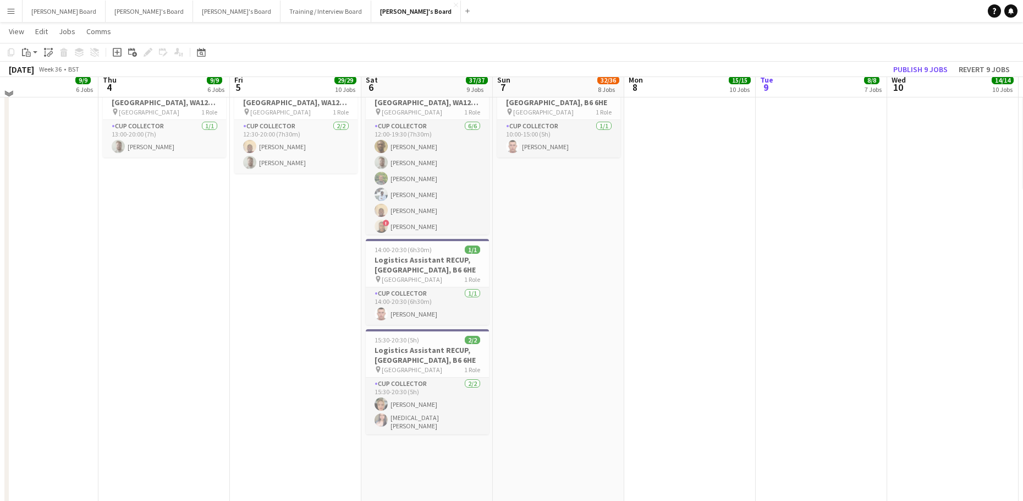
scroll to position [1693, 0]
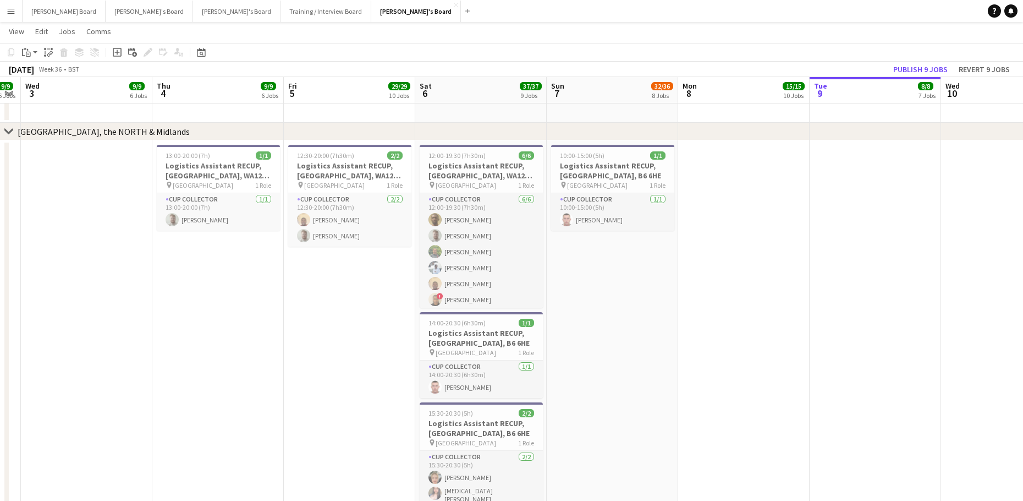
drag, startPoint x: 68, startPoint y: 342, endPoint x: 559, endPoint y: 370, distance: 491.6
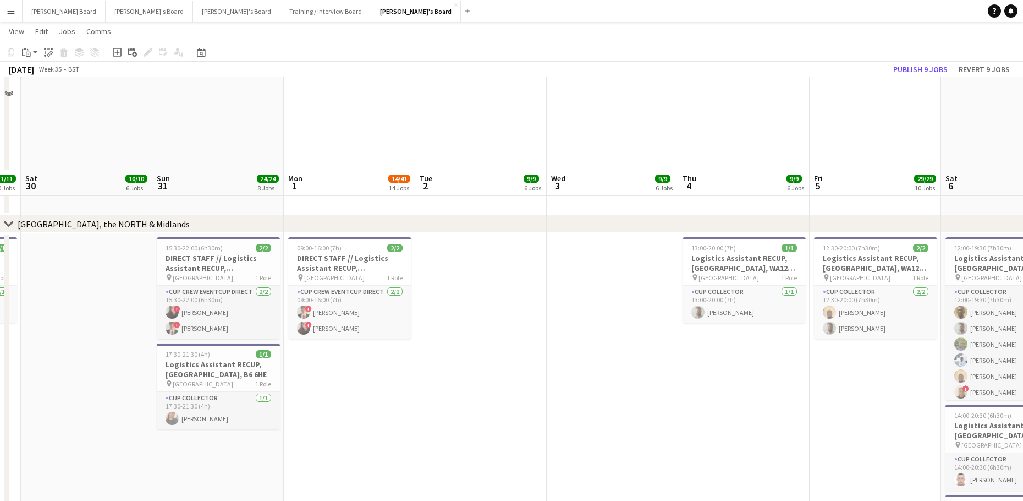
scroll to position [1785, 0]
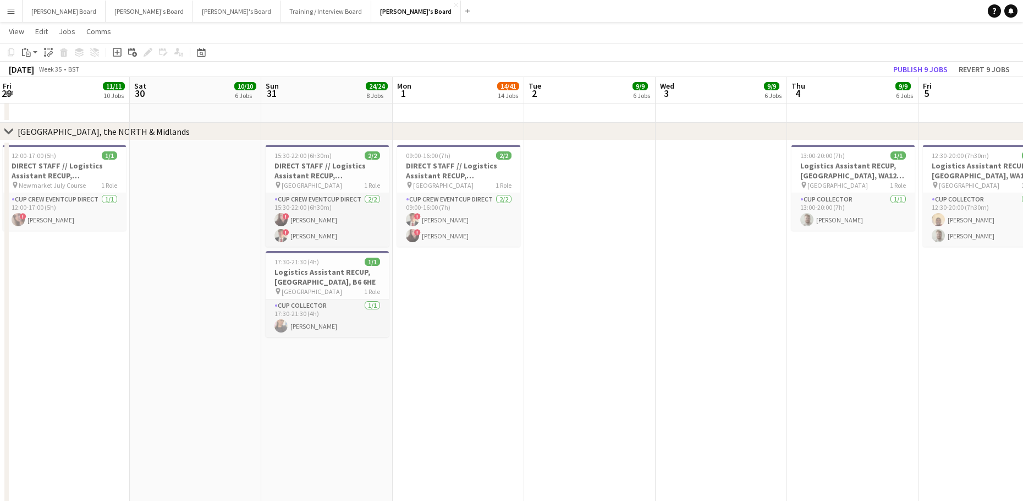
drag, startPoint x: 505, startPoint y: 359, endPoint x: 587, endPoint y: 364, distance: 81.5
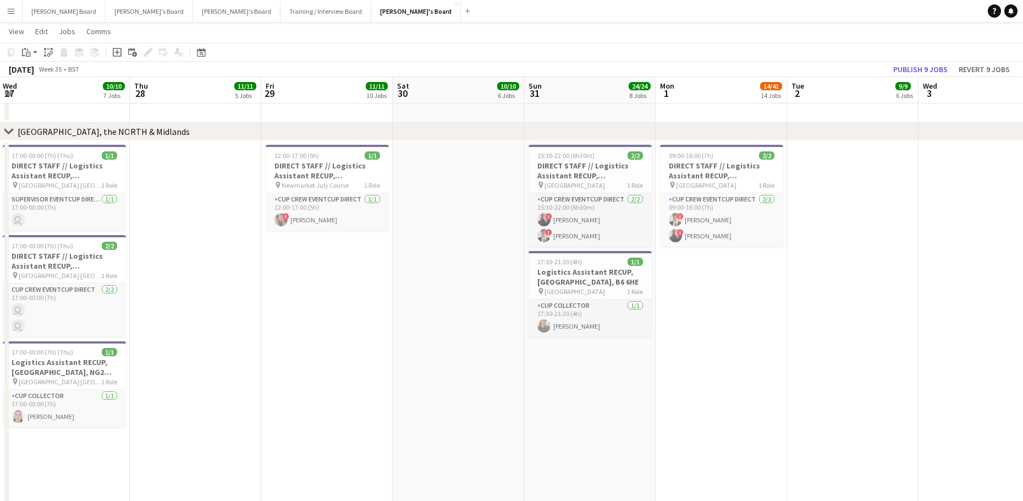
scroll to position [0, 321]
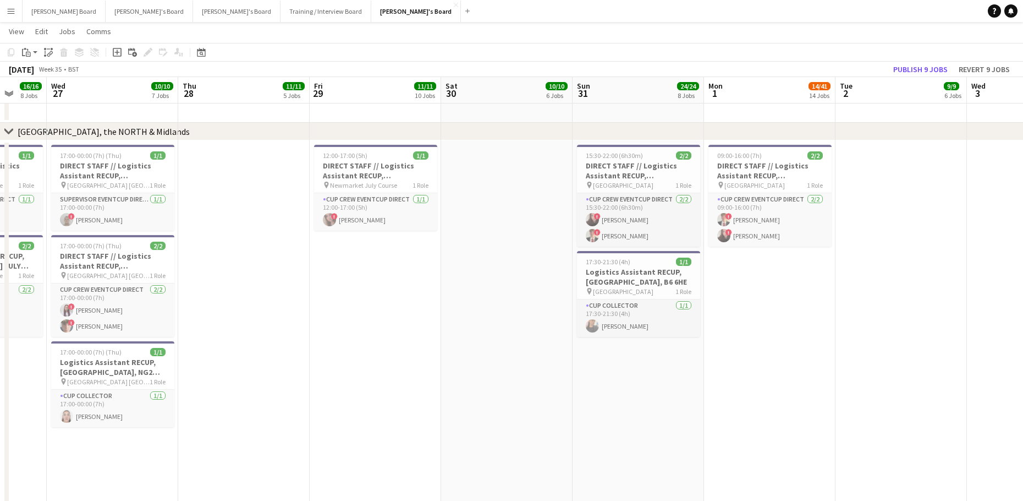
drag, startPoint x: 410, startPoint y: 397, endPoint x: 626, endPoint y: 405, distance: 215.8
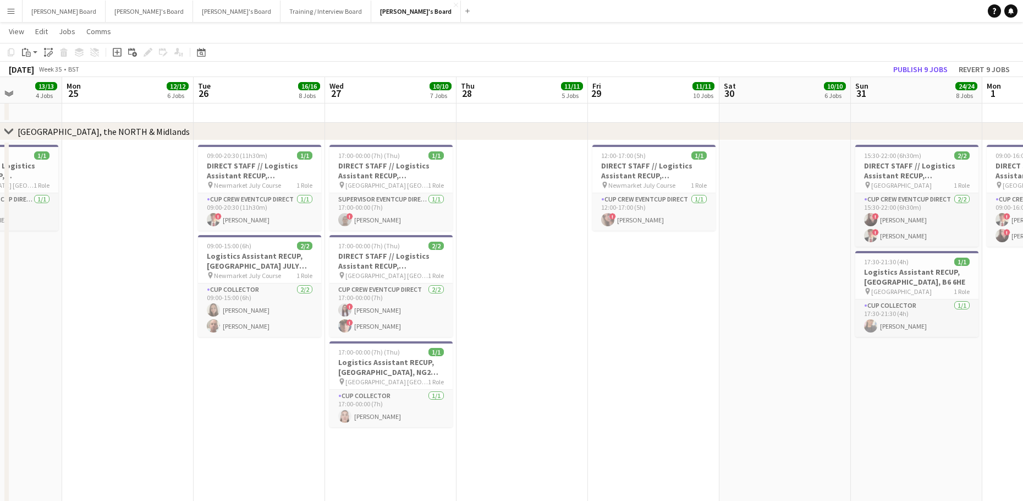
drag, startPoint x: 362, startPoint y: 380, endPoint x: 582, endPoint y: 396, distance: 220.2
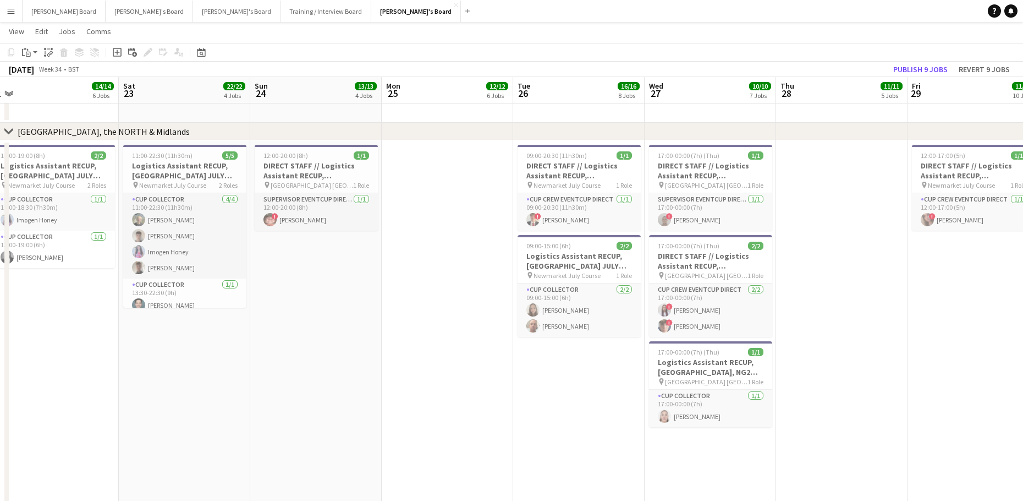
drag, startPoint x: 139, startPoint y: 382, endPoint x: 487, endPoint y: 430, distance: 351.6
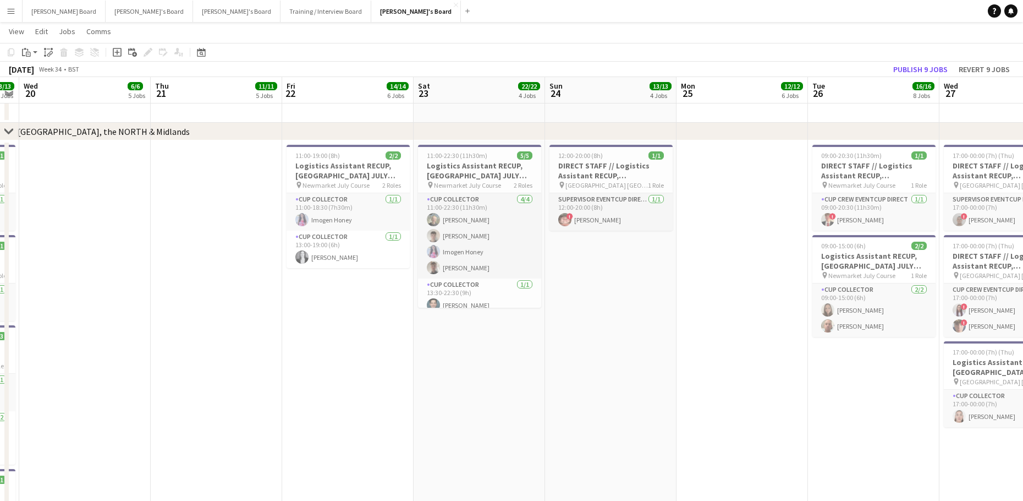
drag, startPoint x: 238, startPoint y: 414, endPoint x: 516, endPoint y: 415, distance: 277.9
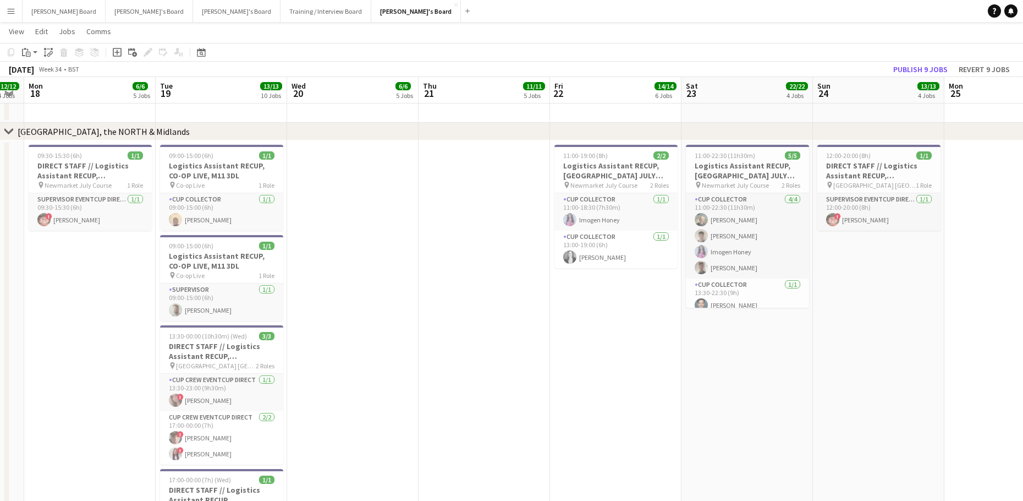
drag, startPoint x: 523, startPoint y: 419, endPoint x: 582, endPoint y: 421, distance: 58.4
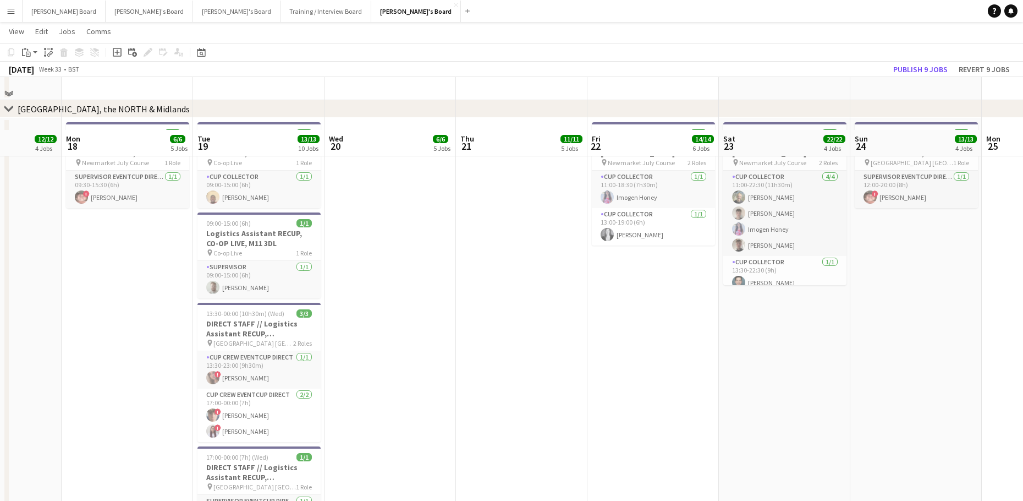
scroll to position [1785, 0]
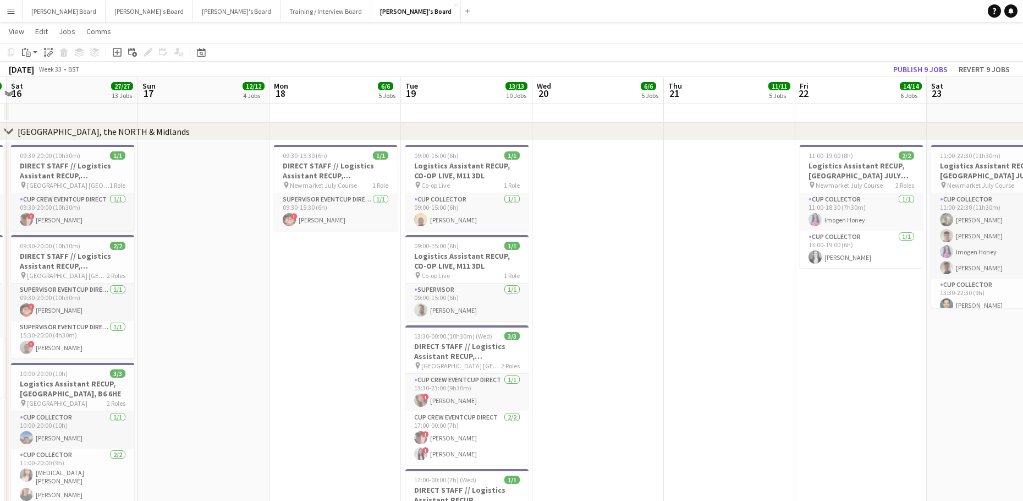
drag, startPoint x: 140, startPoint y: 379, endPoint x: 509, endPoint y: 394, distance: 370.0
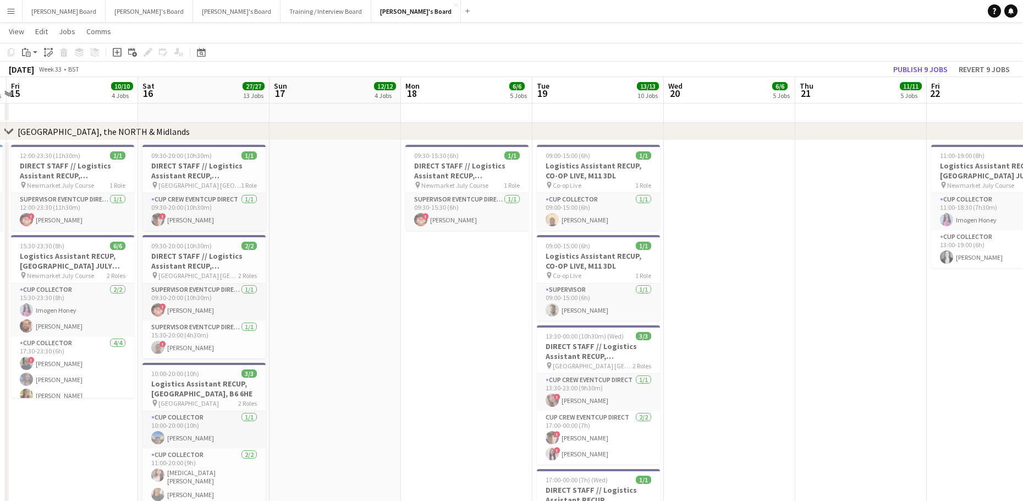
scroll to position [0, 0]
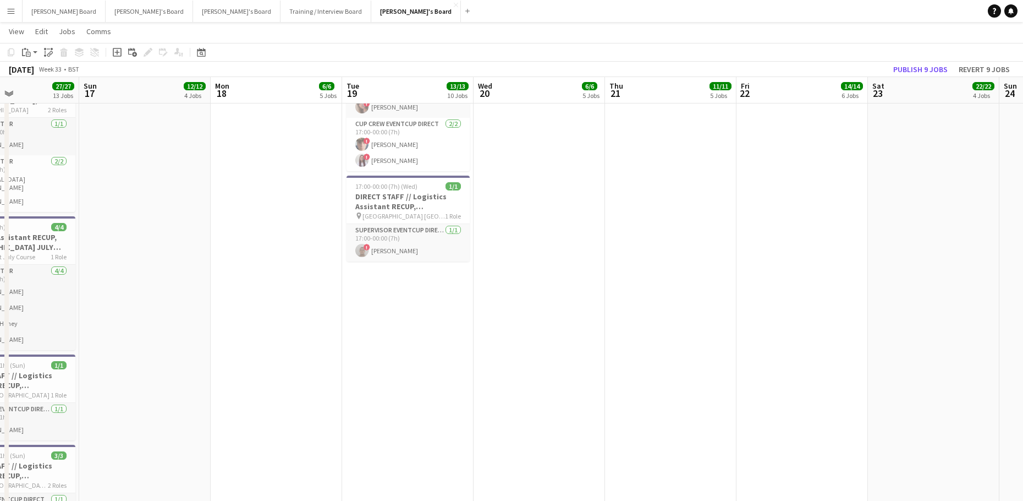
drag, startPoint x: 578, startPoint y: 337, endPoint x: 229, endPoint y: 356, distance: 349.9
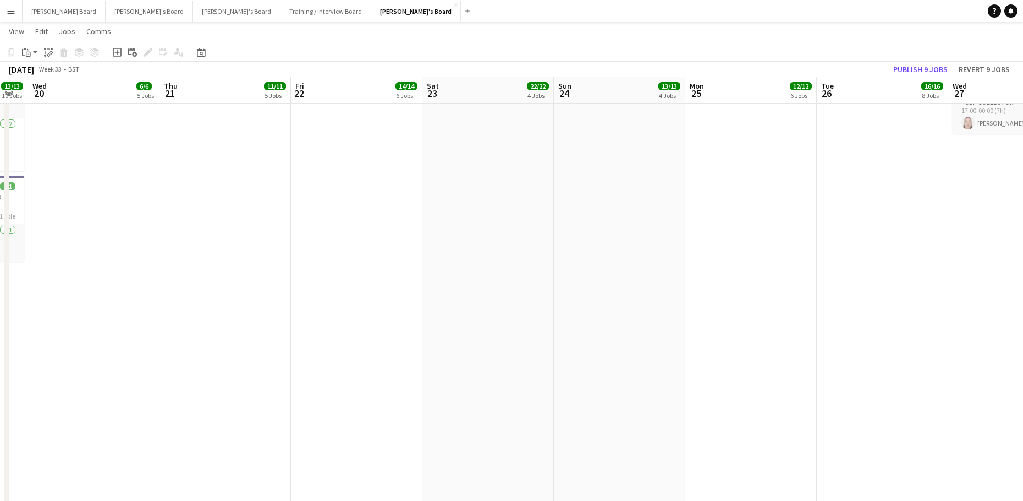
drag, startPoint x: 632, startPoint y: 355, endPoint x: 439, endPoint y: 347, distance: 193.3
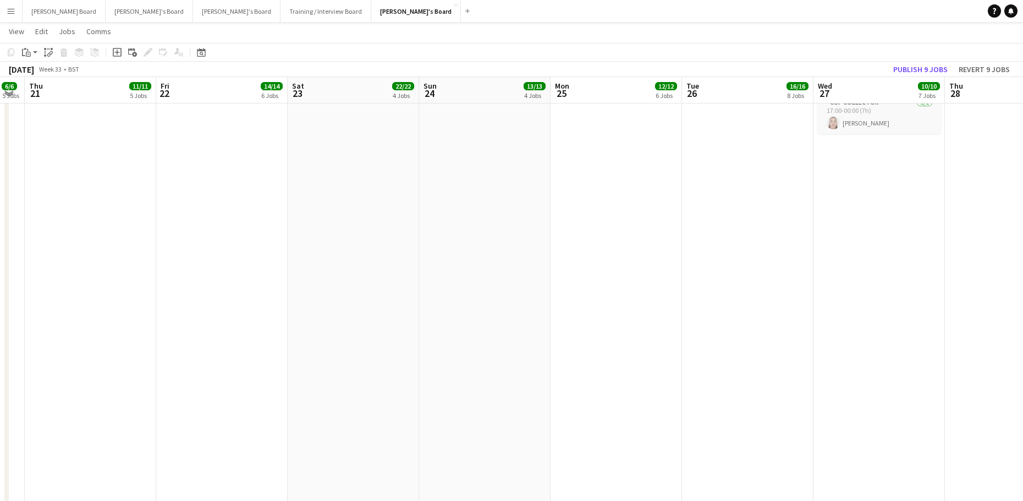
drag, startPoint x: 571, startPoint y: 325, endPoint x: 467, endPoint y: 308, distance: 105.9
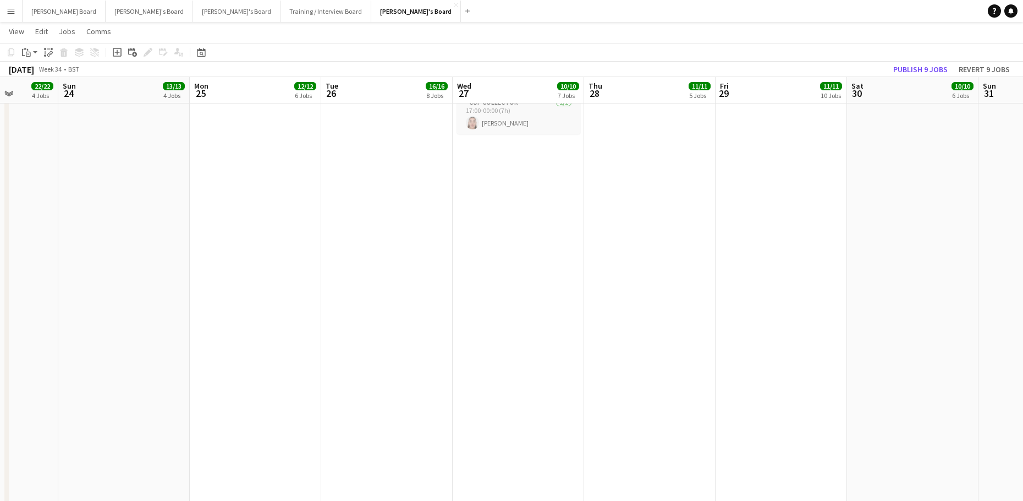
drag, startPoint x: 661, startPoint y: 247, endPoint x: 261, endPoint y: 243, distance: 399.5
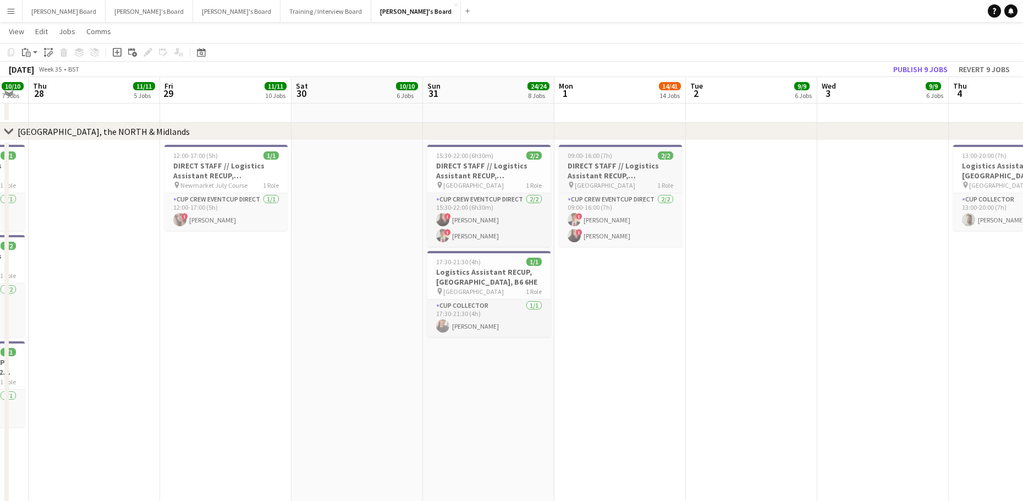
drag, startPoint x: 605, startPoint y: 149, endPoint x: 603, endPoint y: 156, distance: 7.3
click at [604, 152] on app-job-card "09:00-16:00 (7h) 2/2 DIRECT STAFF // Logistics Assistant RECUP, VILLA PARK, B6 …" at bounding box center [620, 196] width 123 height 102
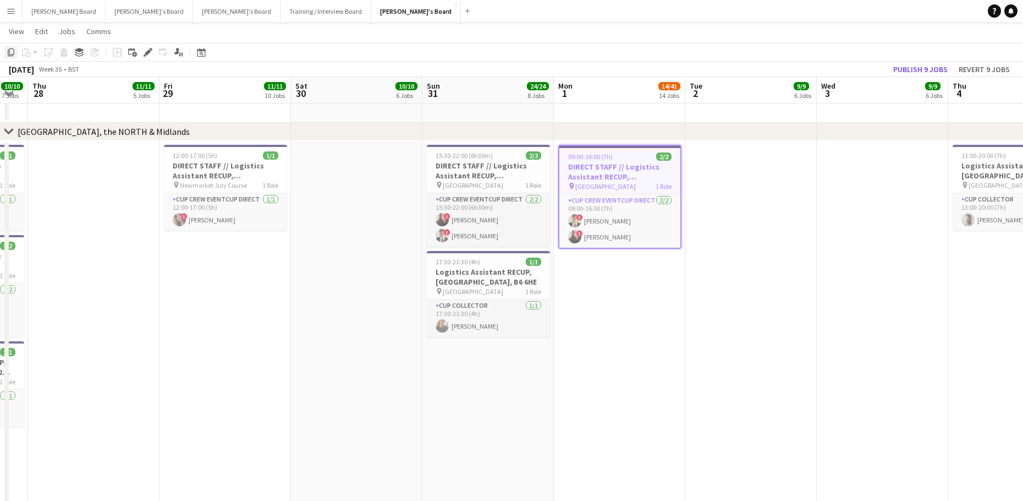
click at [10, 53] on icon "Copy" at bounding box center [11, 52] width 9 height 9
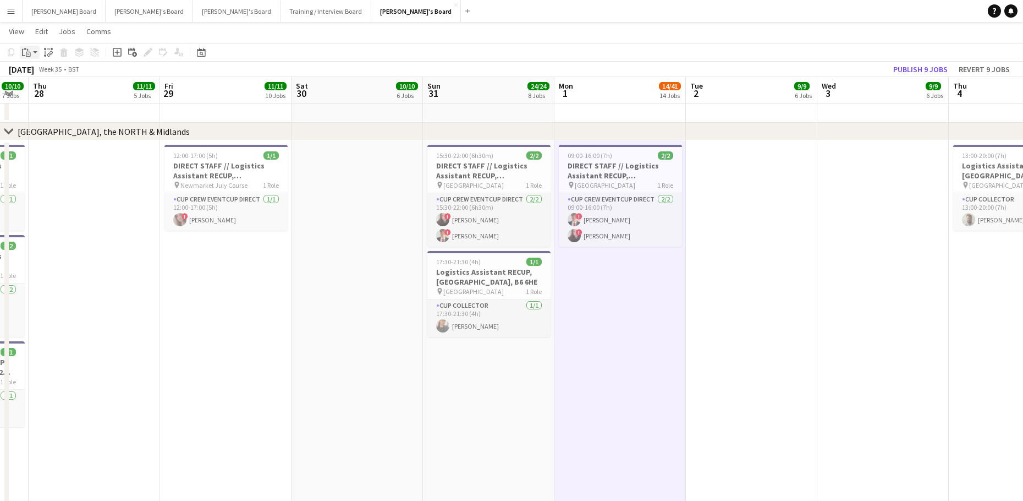
click at [25, 56] on icon "Paste" at bounding box center [26, 52] width 9 height 9
click at [45, 72] on link "Paste Ctrl+V" at bounding box center [80, 73] width 103 height 10
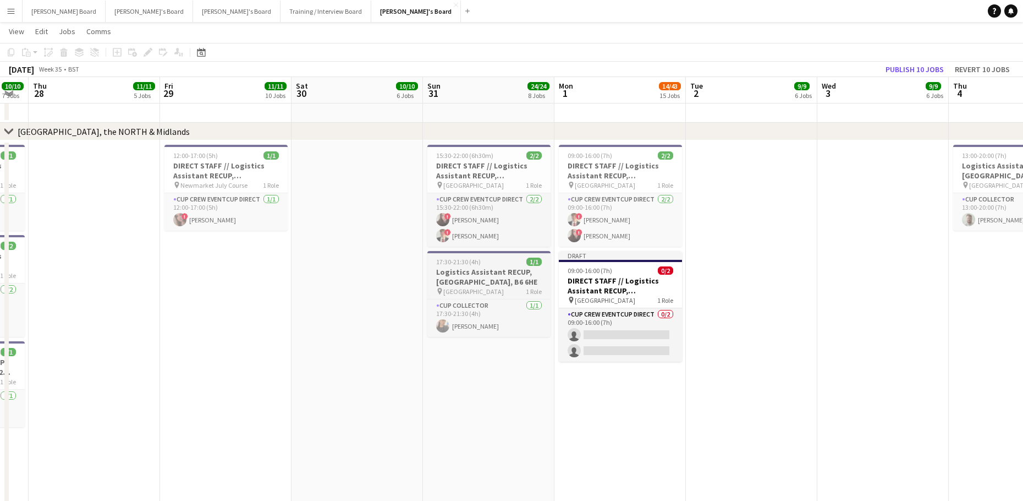
click at [461, 280] on h3 "Logistics Assistant RECUP, [GEOGRAPHIC_DATA], B6 6HE" at bounding box center [489, 277] width 123 height 20
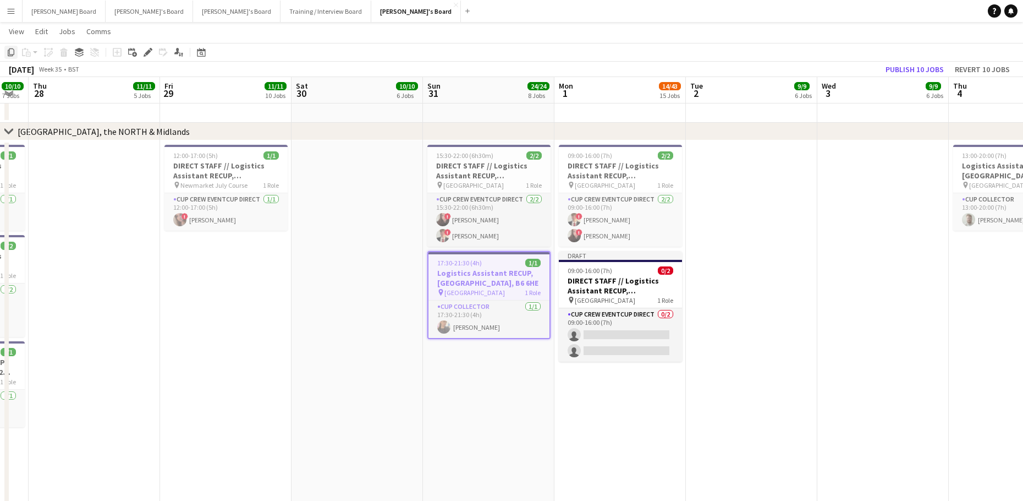
click at [12, 51] on icon "Copy" at bounding box center [11, 52] width 9 height 9
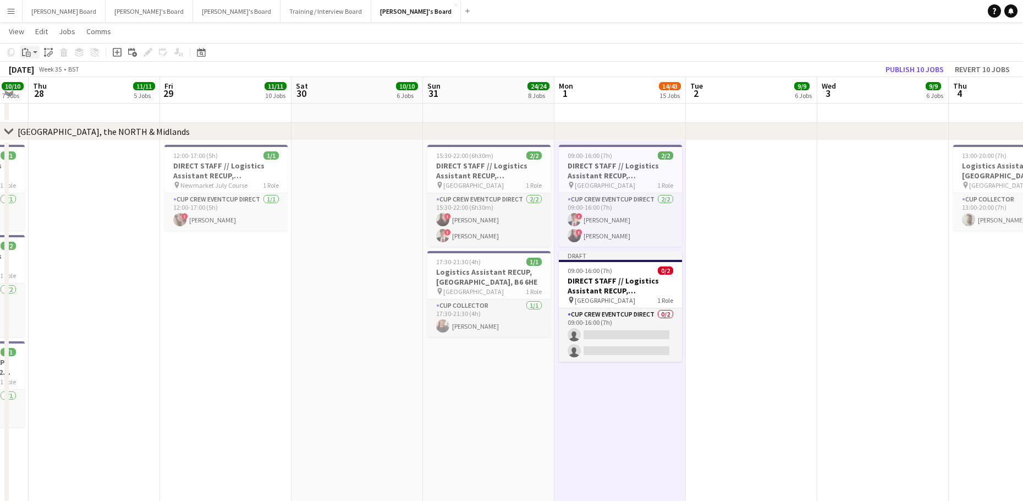
click at [28, 58] on div "Paste" at bounding box center [26, 52] width 13 height 13
click at [34, 74] on link "Paste Ctrl+V" at bounding box center [80, 73] width 103 height 10
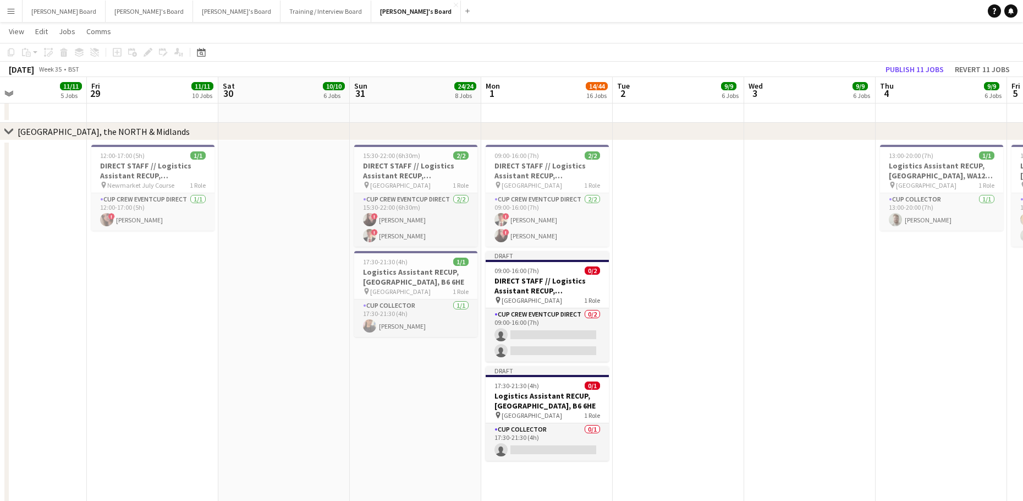
drag, startPoint x: 813, startPoint y: 424, endPoint x: 709, endPoint y: 419, distance: 104.1
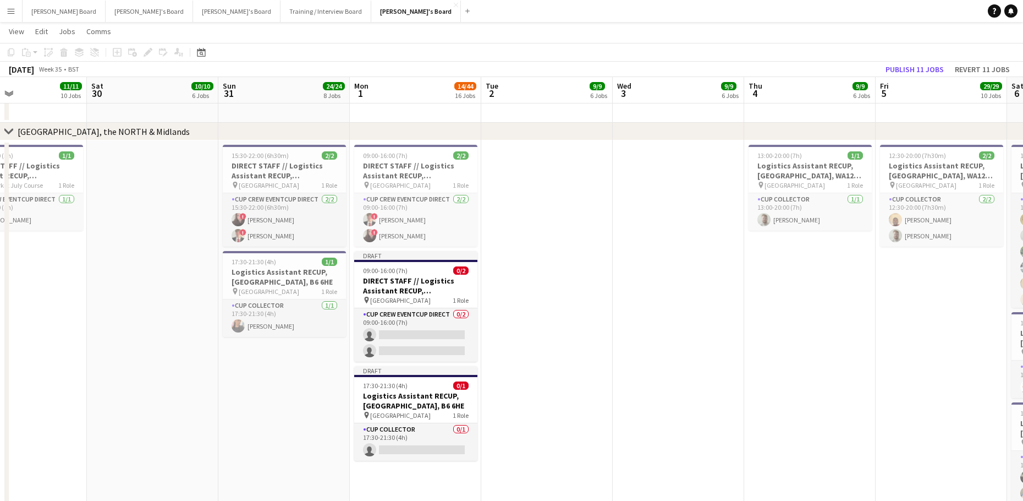
scroll to position [0, 374]
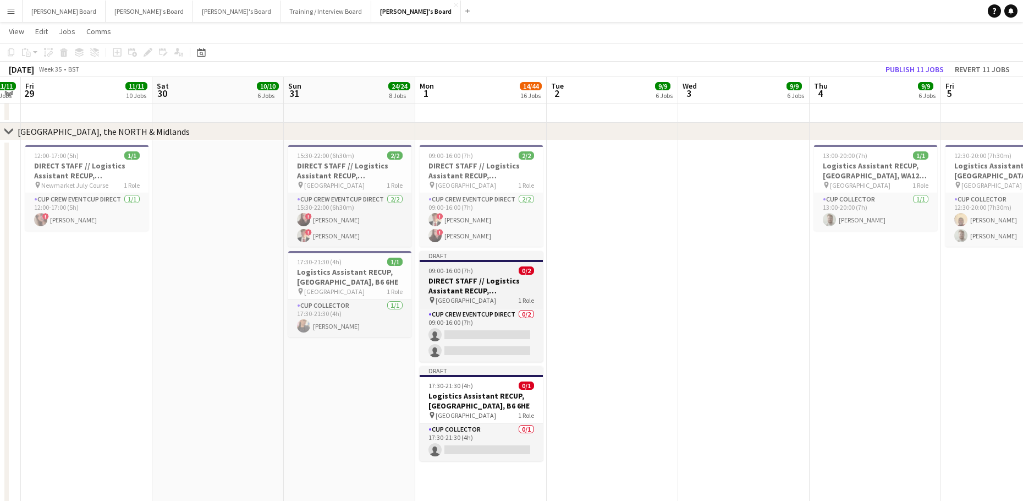
click at [462, 266] on span "09:00-16:00 (7h)" at bounding box center [451, 270] width 45 height 8
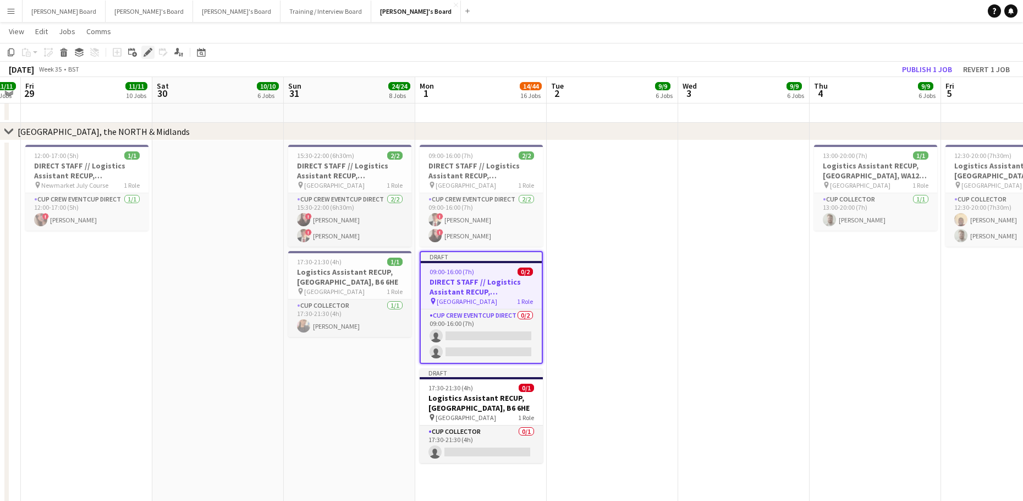
click at [146, 50] on icon "Edit" at bounding box center [148, 52] width 9 height 9
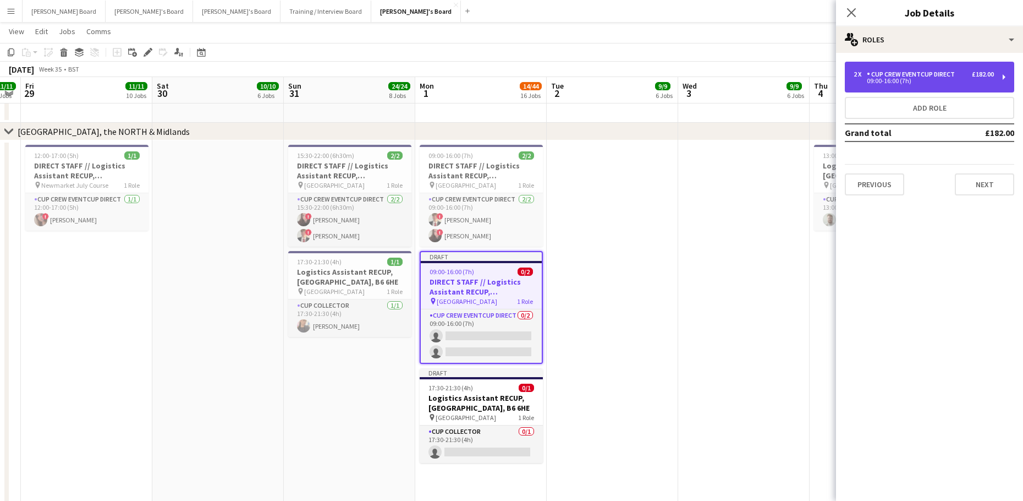
click at [918, 75] on div "CUP CREW EVENTCUP DIRECT" at bounding box center [913, 74] width 92 height 8
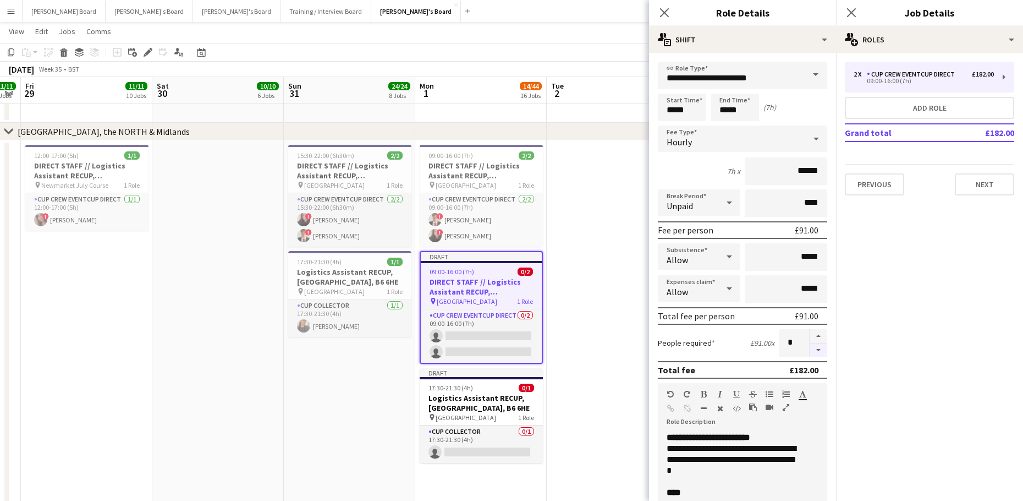
click at [810, 352] on button "button" at bounding box center [819, 350] width 18 height 14
type input "*"
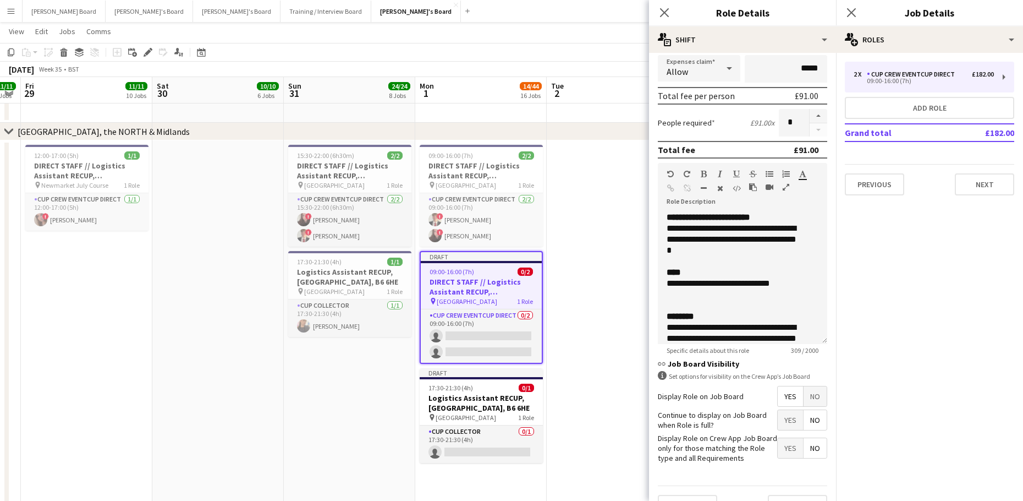
click at [808, 398] on span "No" at bounding box center [815, 396] width 23 height 20
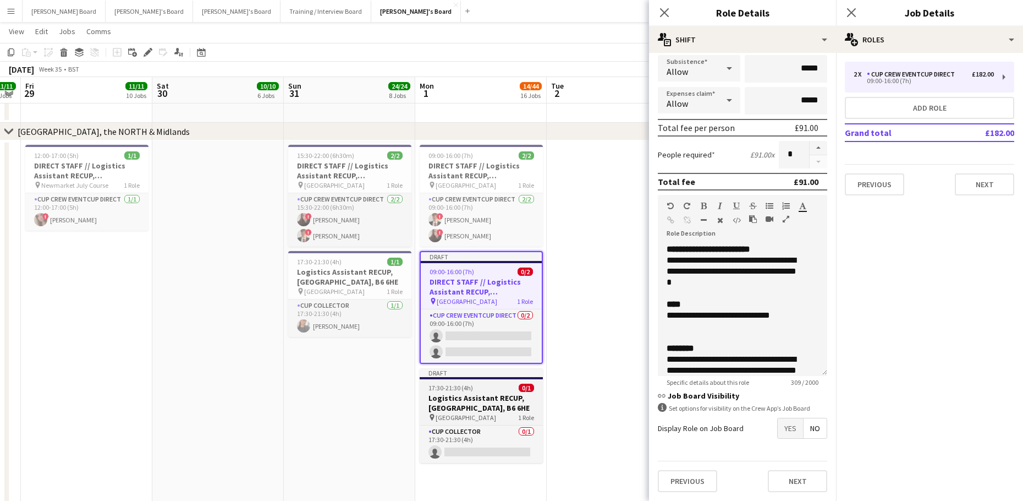
click at [489, 400] on h3 "Logistics Assistant RECUP, [GEOGRAPHIC_DATA], B6 6HE" at bounding box center [481, 403] width 123 height 20
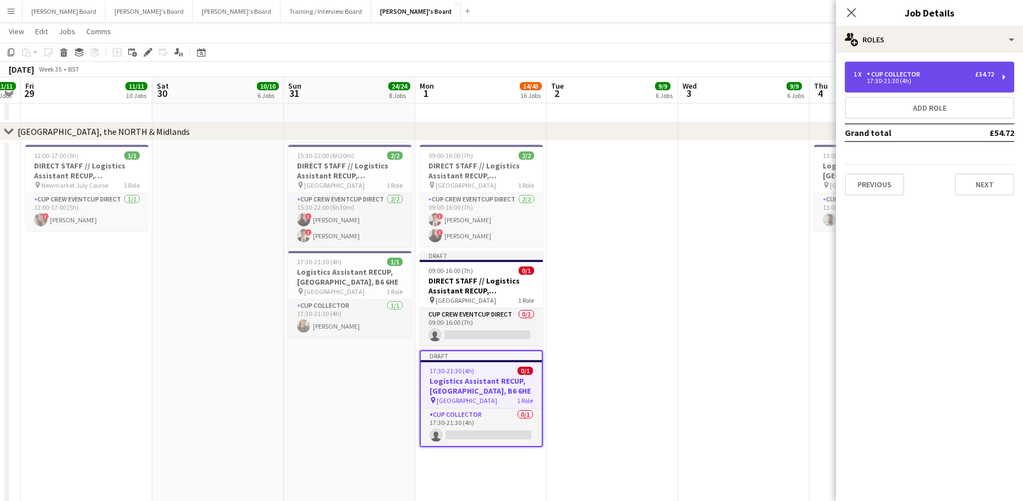
click at [949, 72] on div "1 x CUP COLLECTOR £54.72" at bounding box center [924, 74] width 140 height 8
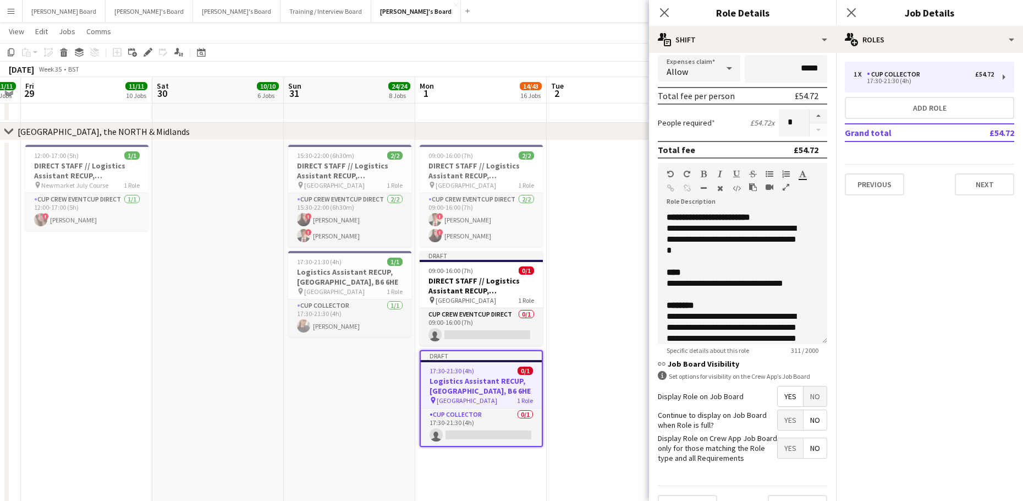
drag, startPoint x: 808, startPoint y: 393, endPoint x: 793, endPoint y: 390, distance: 15.3
click at [808, 394] on span "No" at bounding box center [815, 396] width 23 height 20
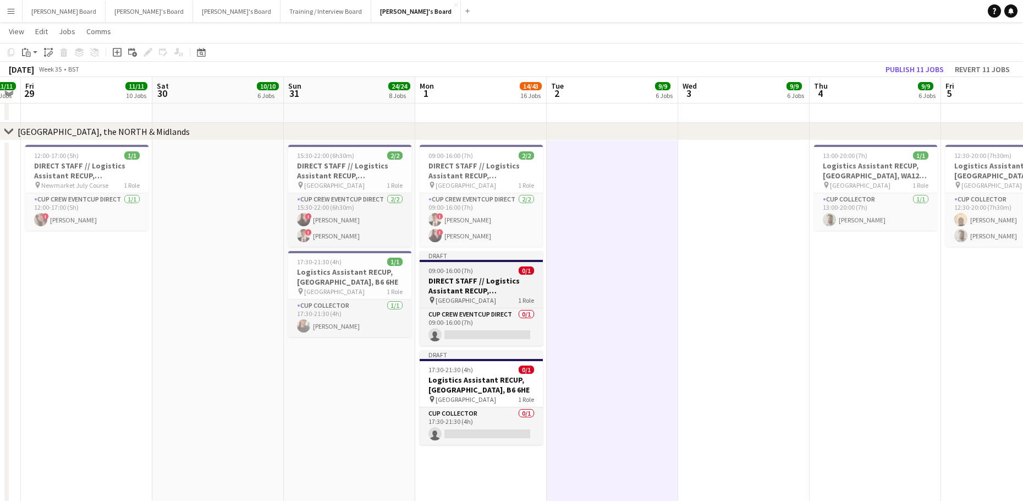
click at [451, 277] on h3 "DIRECT STAFF // Logistics Assistant RECUP, [GEOGRAPHIC_DATA], B6 6HE" at bounding box center [481, 286] width 123 height 20
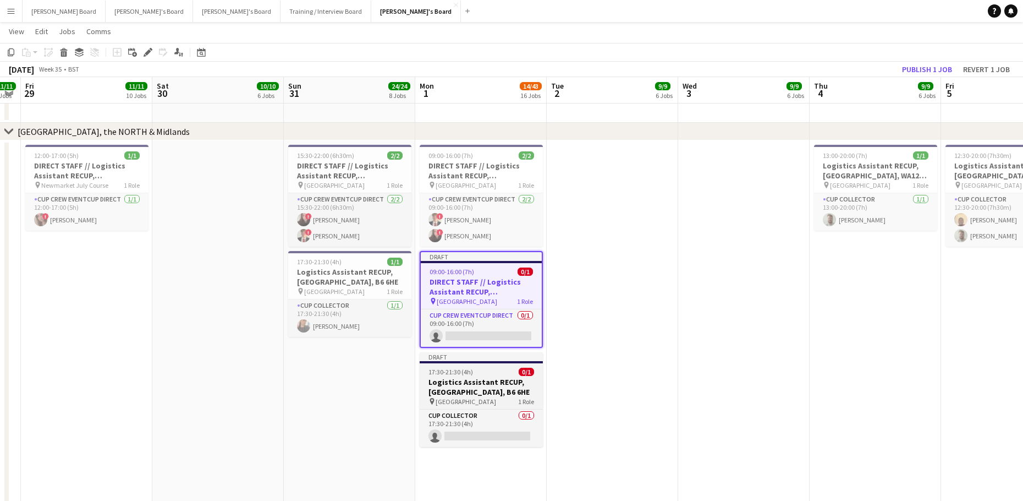
click at [463, 381] on h3 "Logistics Assistant RECUP, [GEOGRAPHIC_DATA], B6 6HE" at bounding box center [481, 387] width 123 height 20
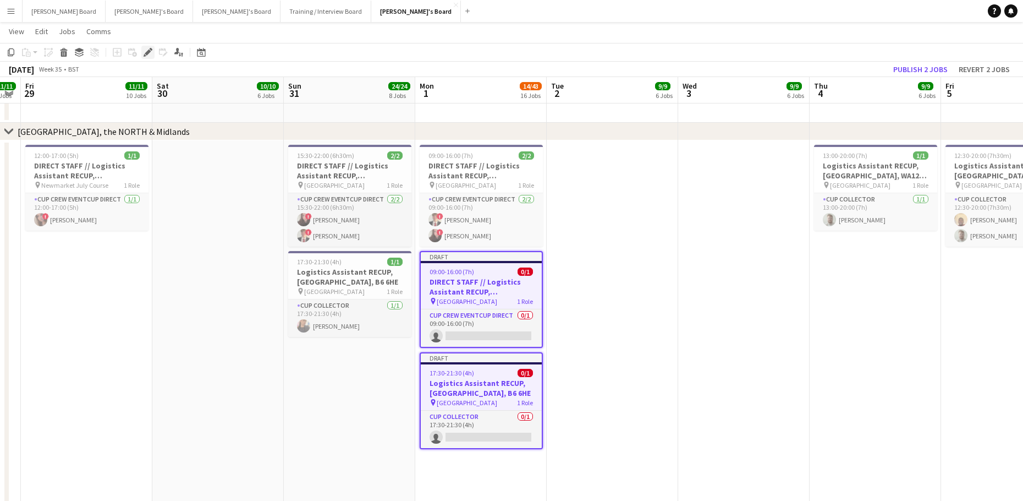
click at [149, 50] on icon at bounding box center [148, 53] width 6 height 6
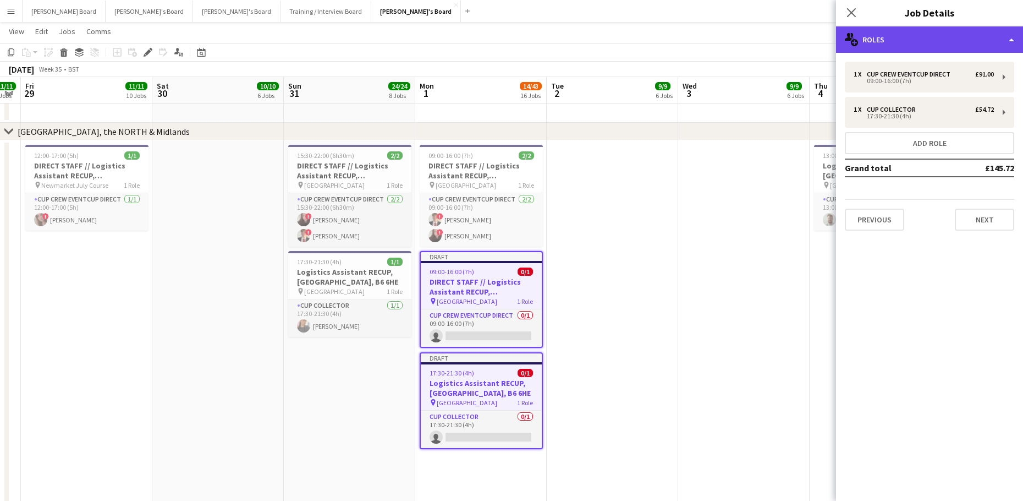
click at [936, 42] on div "multiple-users-add Roles" at bounding box center [929, 39] width 187 height 26
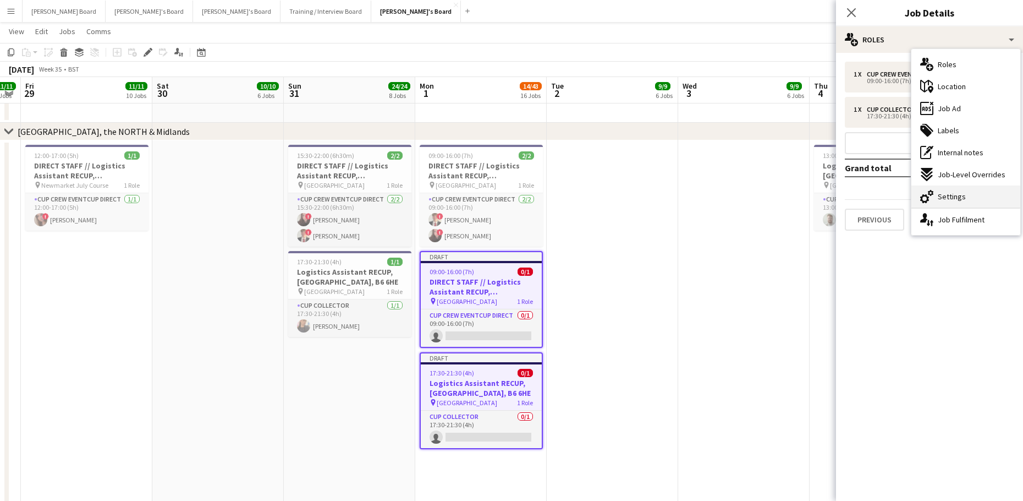
click at [972, 200] on div "cog-double-3 Settings" at bounding box center [966, 196] width 109 height 22
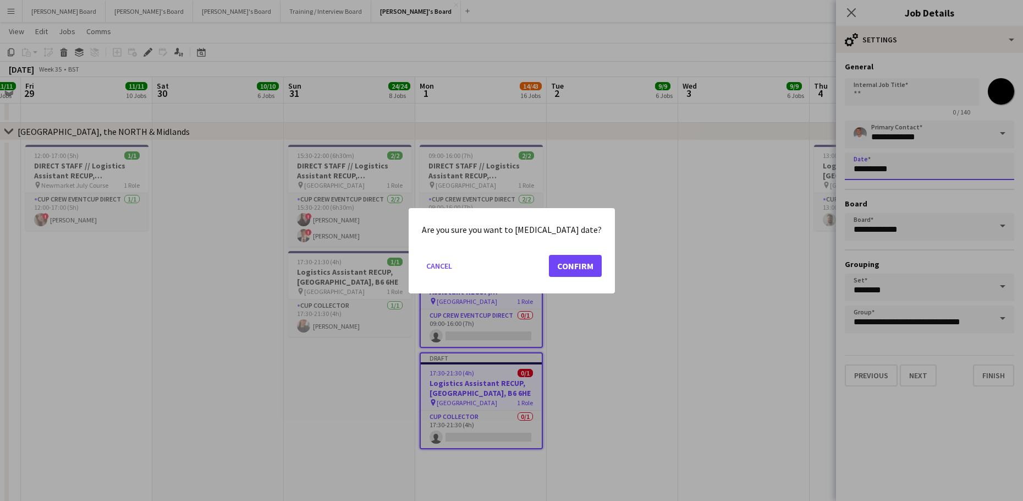
scroll to position [0, 0]
click at [582, 262] on button "Confirm" at bounding box center [575, 265] width 53 height 22
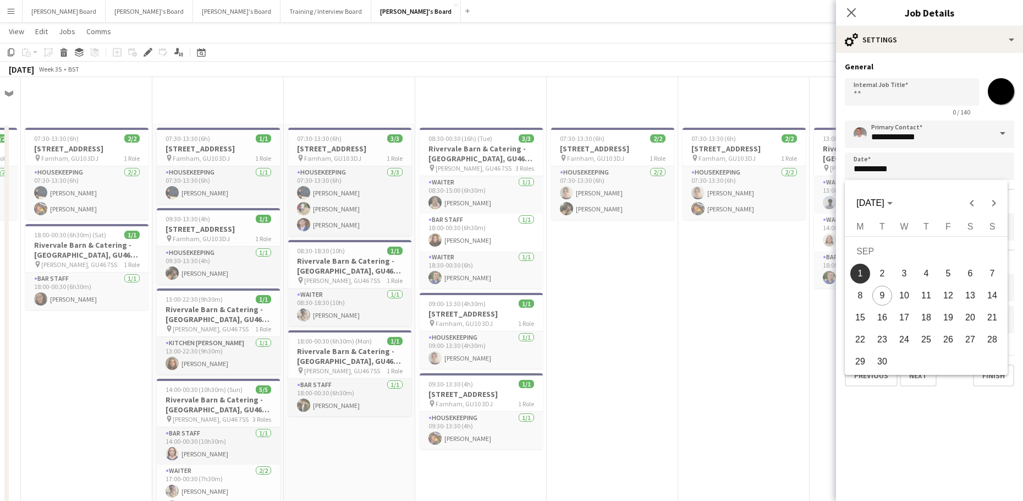
scroll to position [1785, 0]
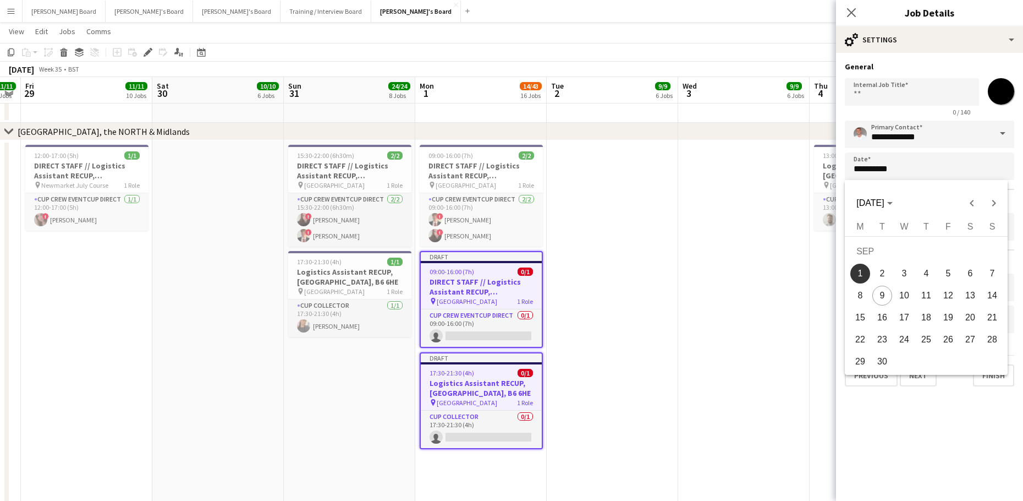
click at [972, 338] on span "27" at bounding box center [971, 340] width 20 height 20
type input "**********"
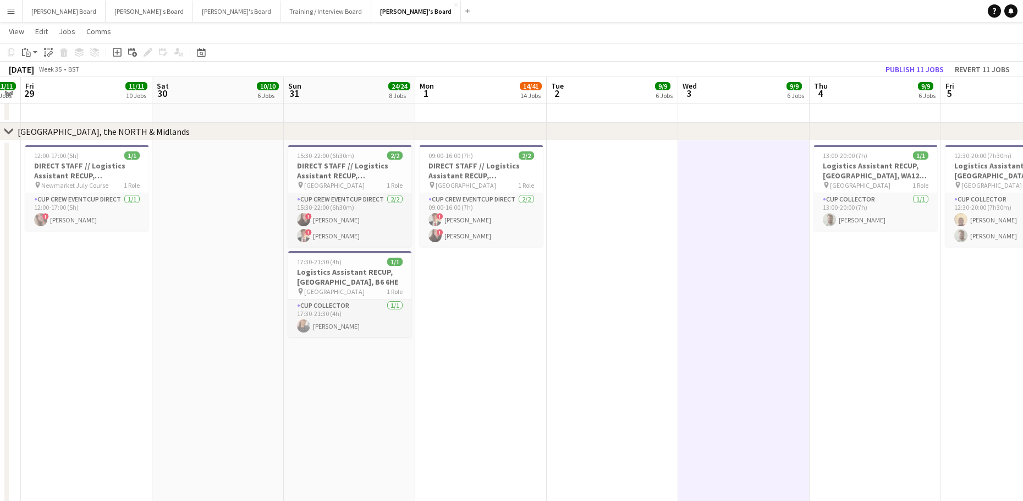
drag, startPoint x: 732, startPoint y: 374, endPoint x: 397, endPoint y: 345, distance: 336.3
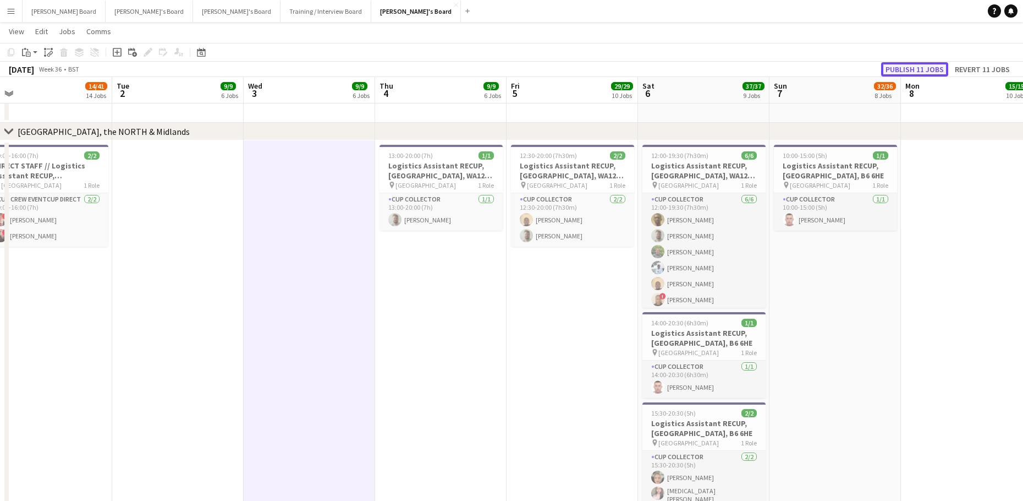
click at [935, 74] on button "Publish 11 jobs" at bounding box center [914, 69] width 67 height 14
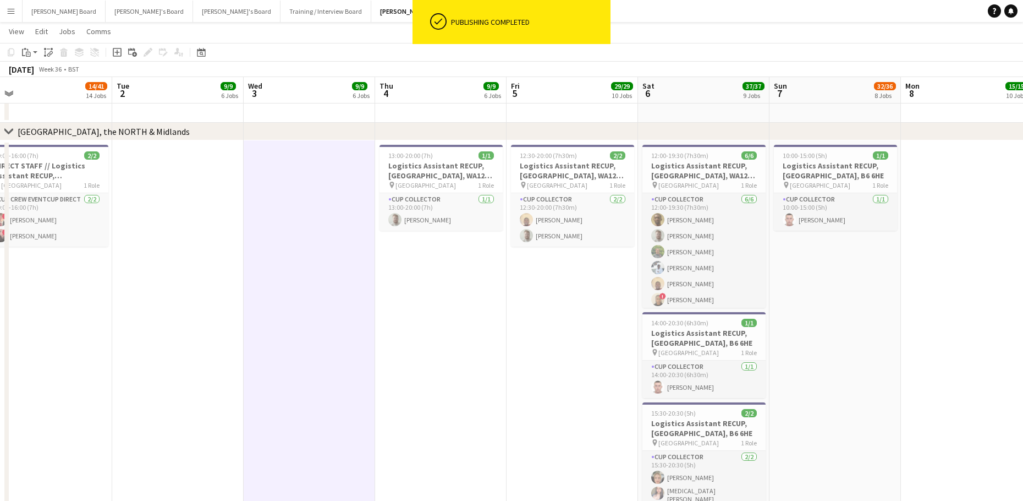
drag, startPoint x: 954, startPoint y: 359, endPoint x: 143, endPoint y: 389, distance: 812.1
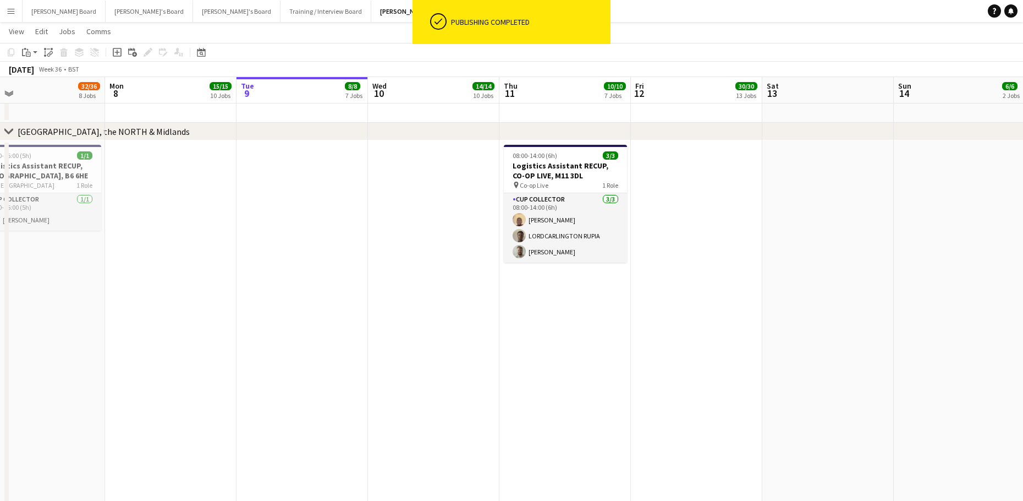
drag, startPoint x: 753, startPoint y: 373, endPoint x: 294, endPoint y: 371, distance: 458.9
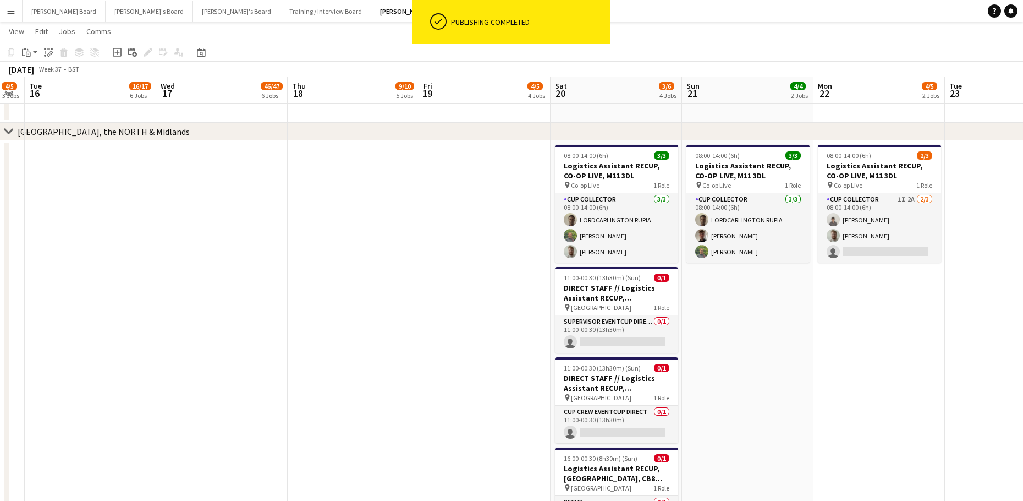
drag, startPoint x: 776, startPoint y: 348, endPoint x: 333, endPoint y: 361, distance: 443.1
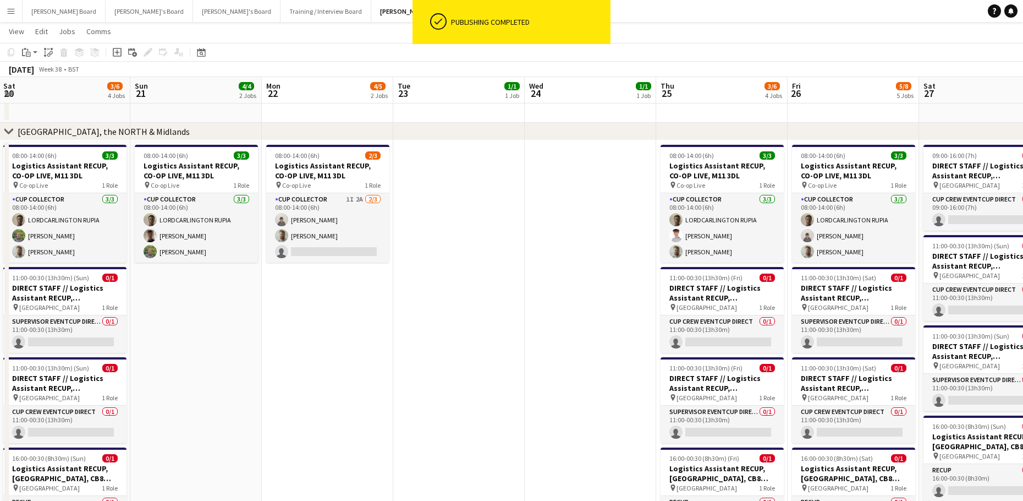
drag, startPoint x: 562, startPoint y: 331, endPoint x: 407, endPoint y: 333, distance: 155.2
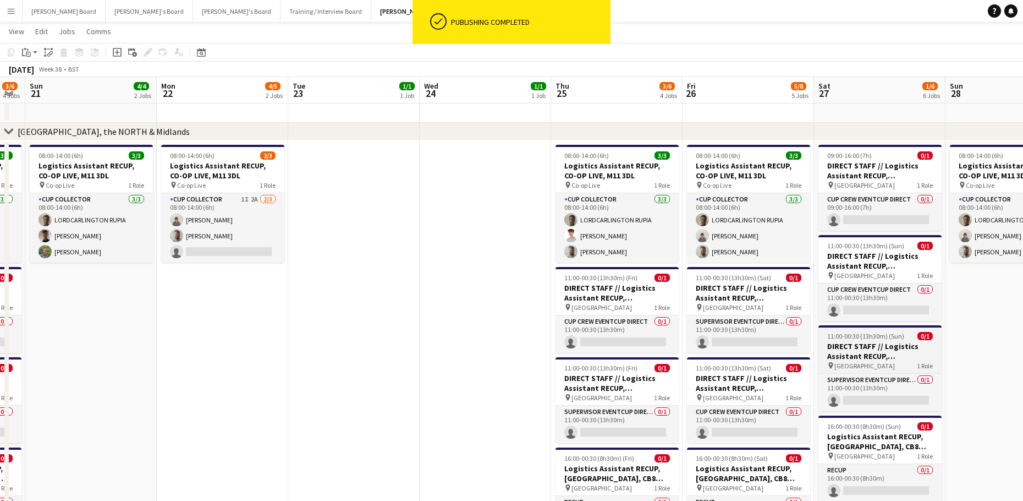
scroll to position [0, 347]
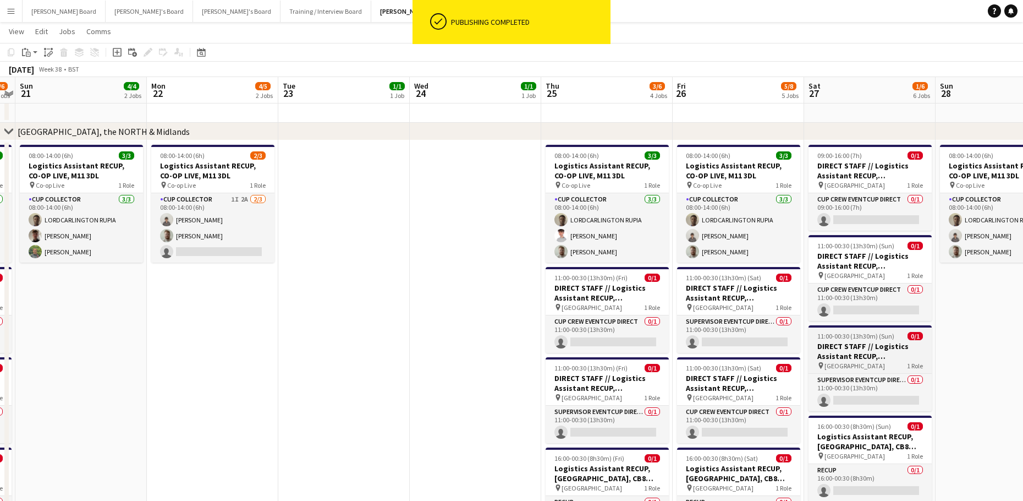
drag, startPoint x: 758, startPoint y: 333, endPoint x: 423, endPoint y: 339, distance: 335.1
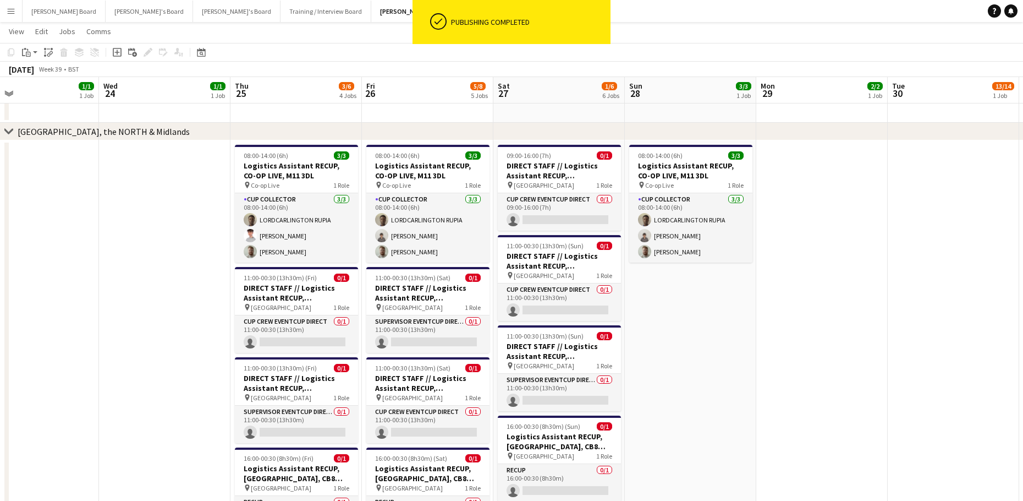
drag, startPoint x: 544, startPoint y: 366, endPoint x: 732, endPoint y: 363, distance: 188.7
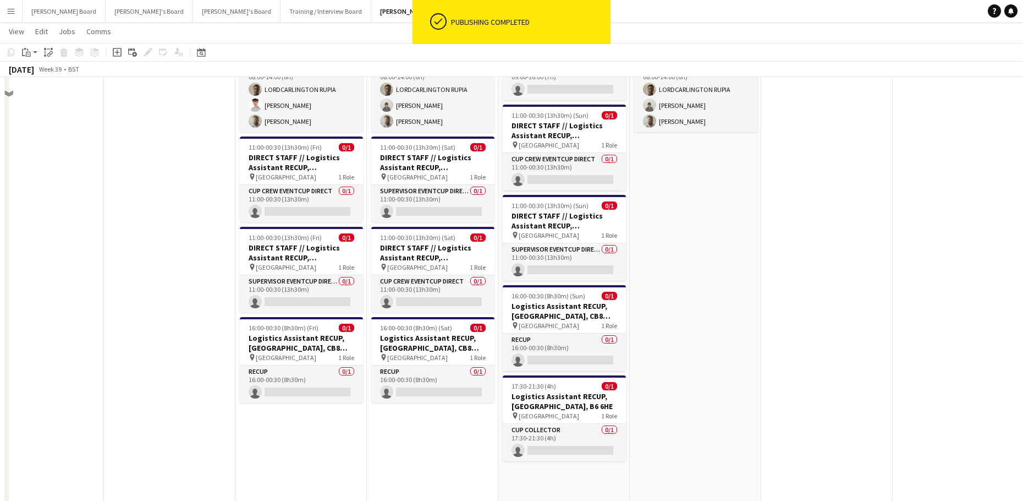
scroll to position [1932, 0]
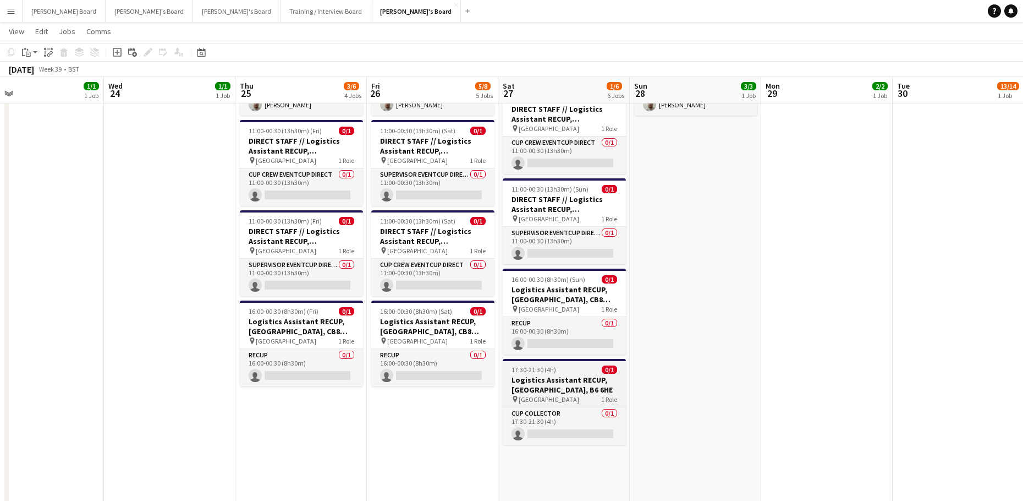
click at [551, 386] on h3 "Logistics Assistant RECUP, [GEOGRAPHIC_DATA], B6 6HE" at bounding box center [564, 385] width 123 height 20
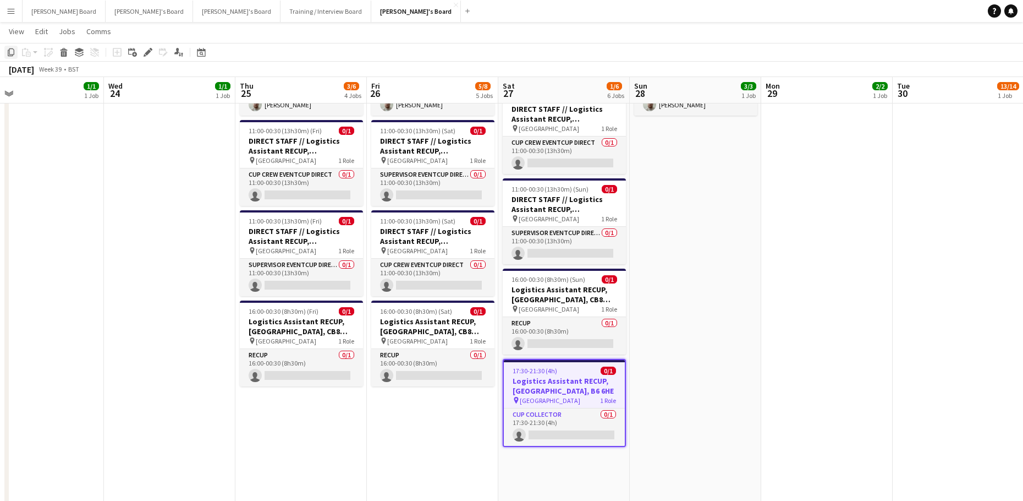
click at [12, 53] on icon "Copy" at bounding box center [11, 52] width 9 height 9
click at [717, 198] on app-date-cell "08:00-14:00 (6h) 3/3 Logistics Assistant RECUP, CO-OP LIVE, M11 3DL pin Co-op L…" at bounding box center [695, 427] width 131 height 868
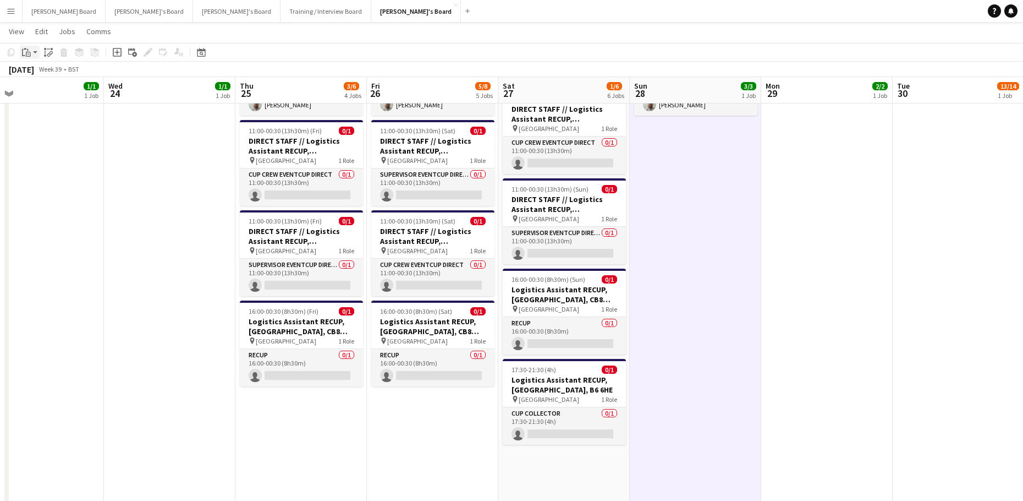
click at [27, 57] on div "Paste" at bounding box center [26, 52] width 13 height 13
click at [40, 77] on link "Paste Ctrl+V" at bounding box center [80, 73] width 103 height 10
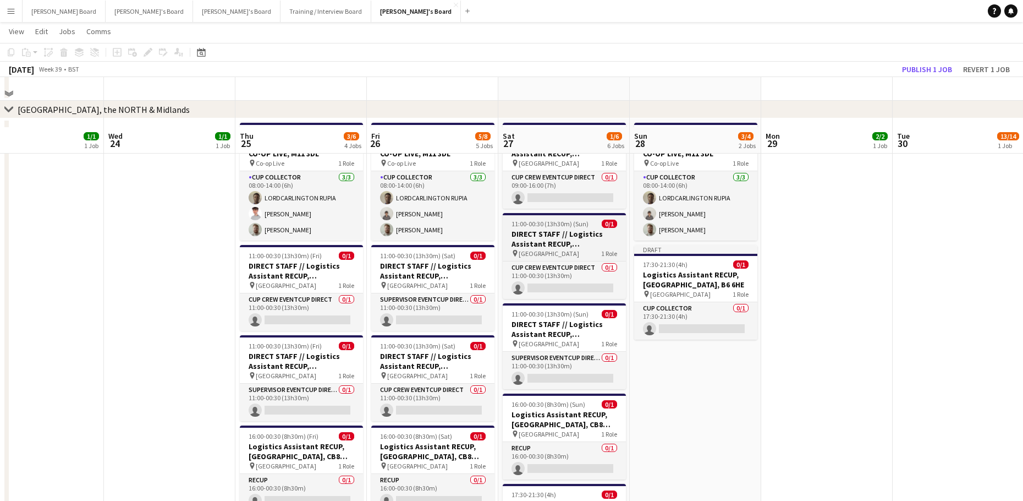
scroll to position [1785, 0]
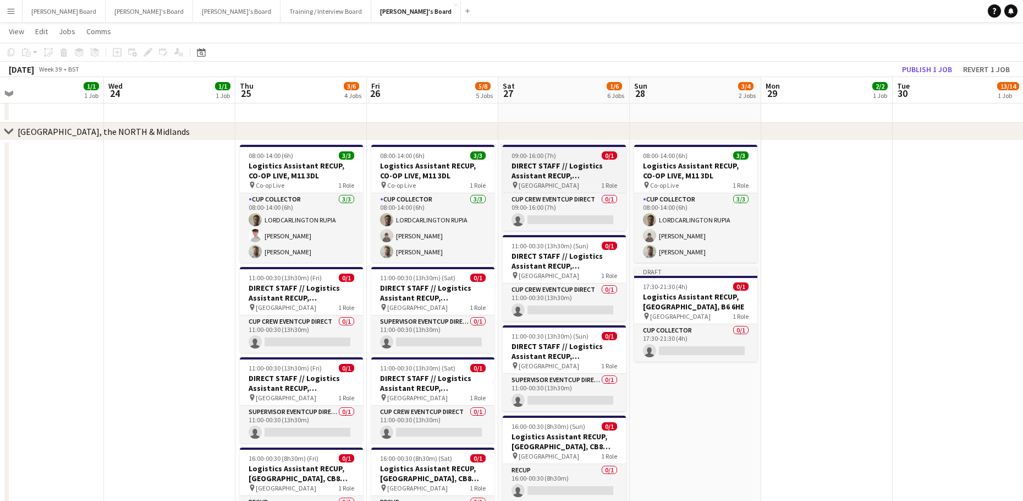
click at [541, 160] on app-job-card "09:00-16:00 (7h) 0/1 DIRECT STAFF // Logistics Assistant RECUP, VILLA PARK, B6 …" at bounding box center [564, 188] width 123 height 86
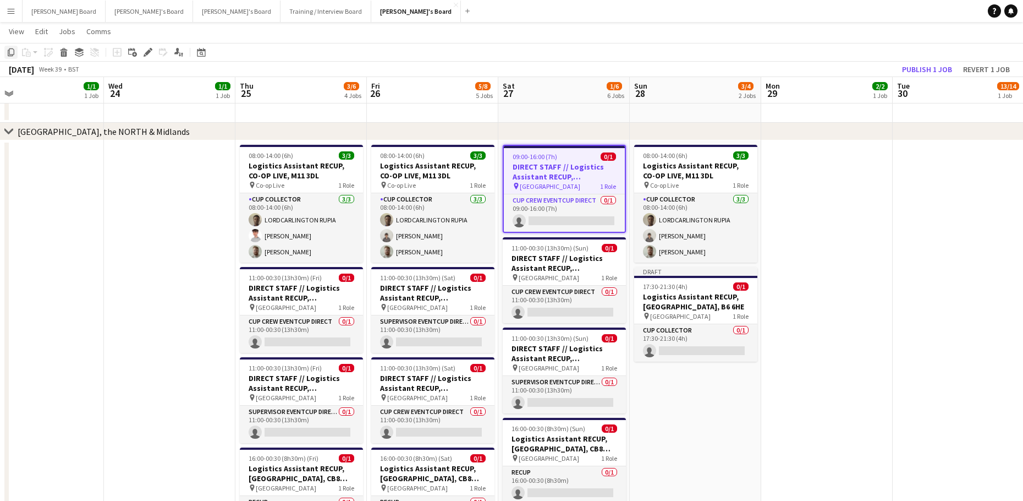
click at [12, 53] on icon "Copy" at bounding box center [11, 52] width 9 height 9
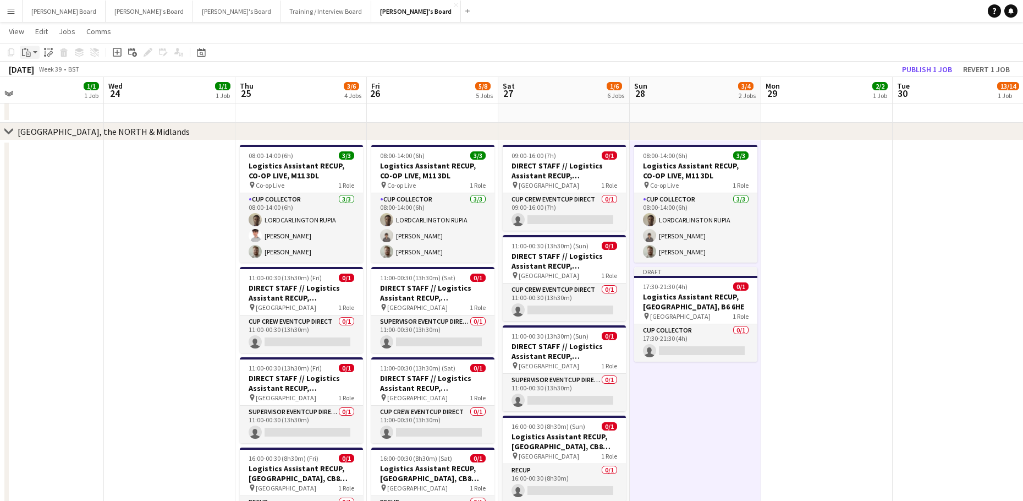
click at [32, 53] on div "Paste" at bounding box center [26, 52] width 13 height 13
click at [40, 73] on link "Paste Ctrl+V" at bounding box center [80, 73] width 103 height 10
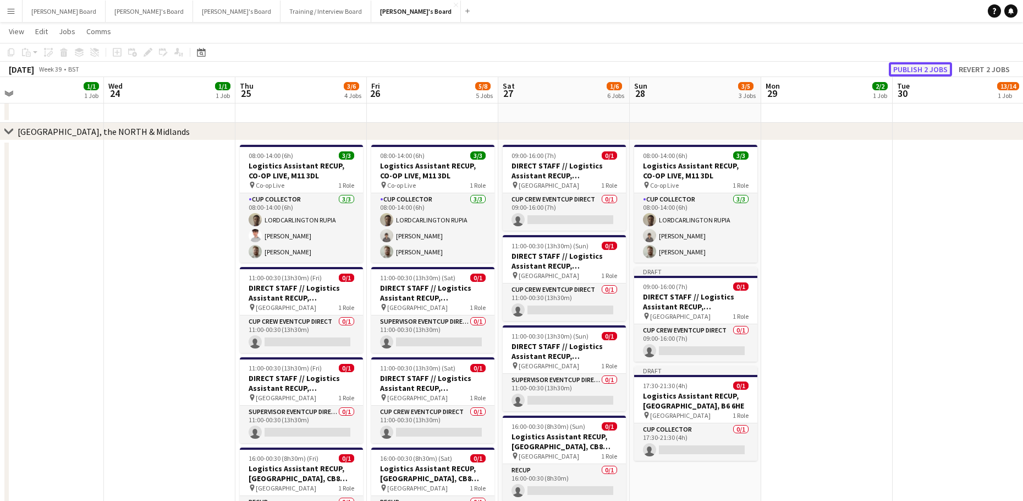
click at [916, 71] on button "Publish 2 jobs" at bounding box center [920, 69] width 63 height 14
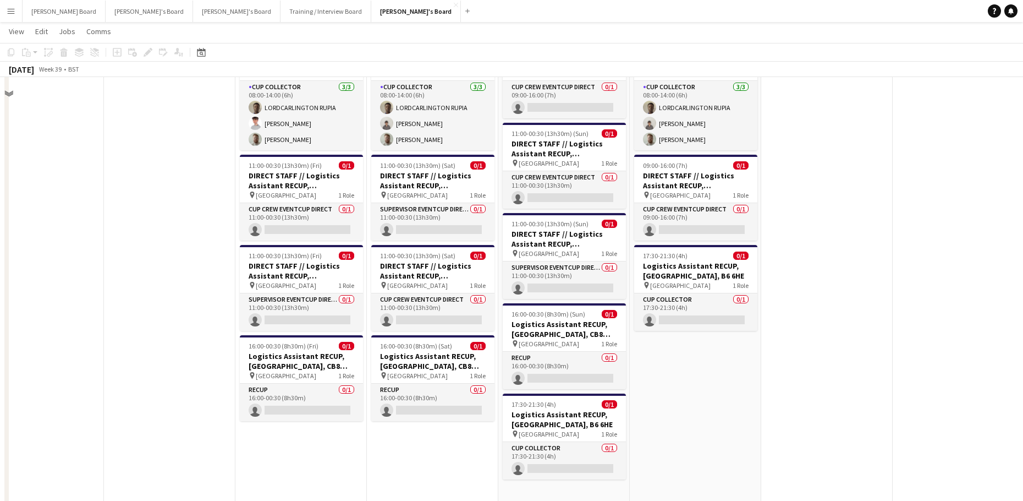
scroll to position [1932, 0]
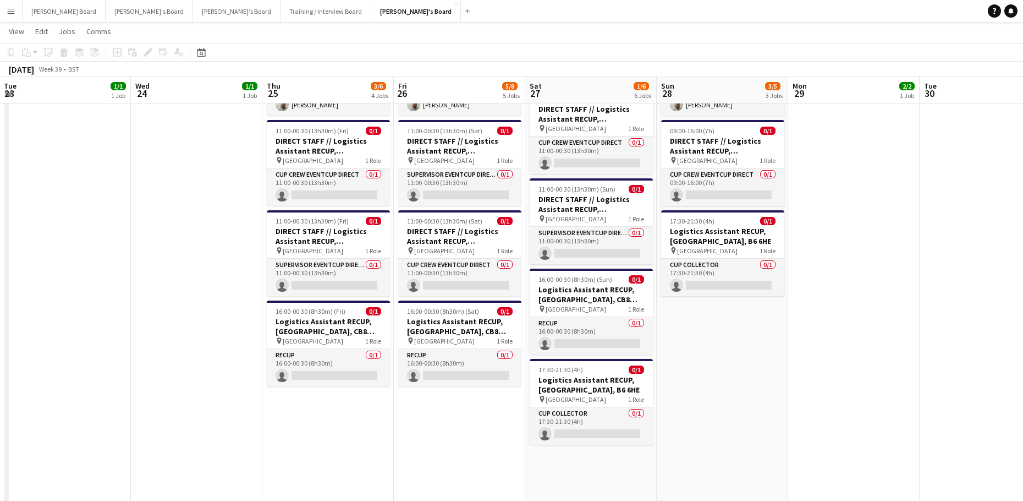
drag, startPoint x: 341, startPoint y: 270, endPoint x: 801, endPoint y: 255, distance: 460.2
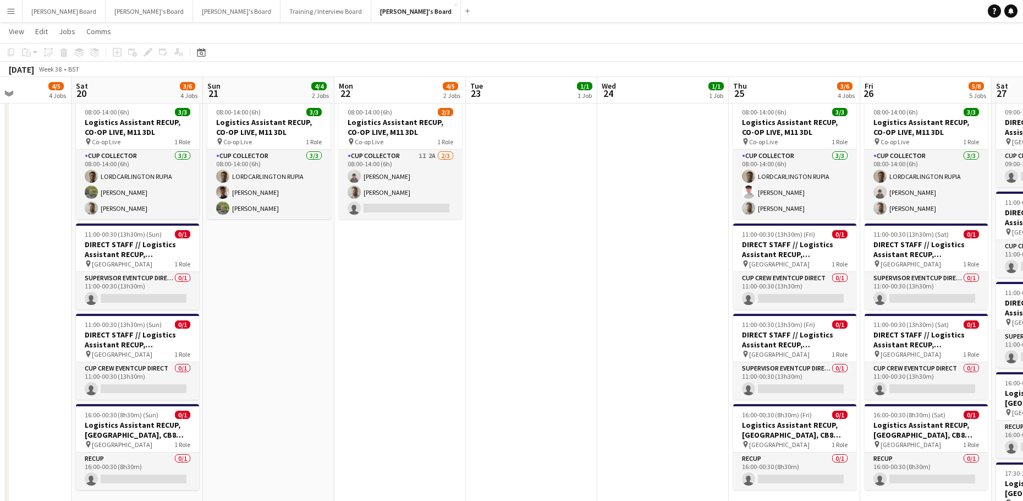
scroll to position [1785, 0]
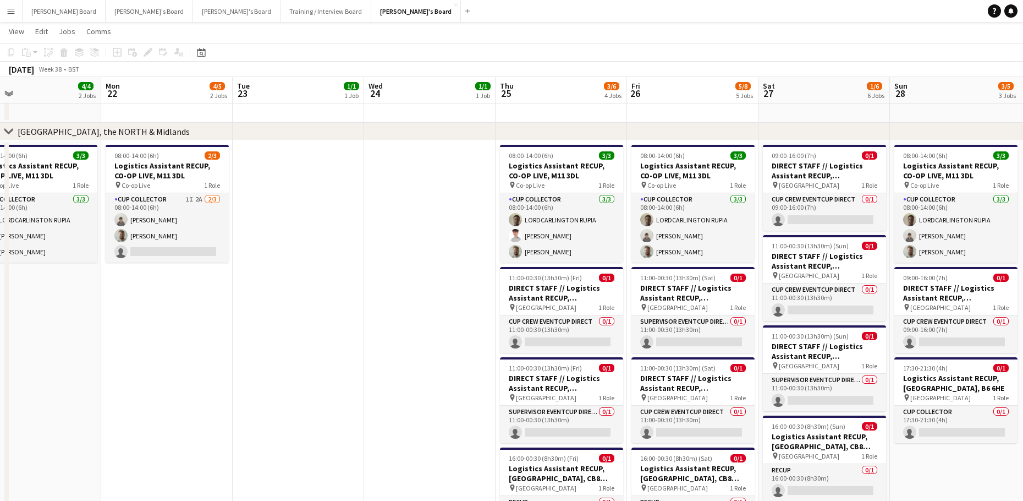
drag, startPoint x: 832, startPoint y: 302, endPoint x: 607, endPoint y: 315, distance: 225.5
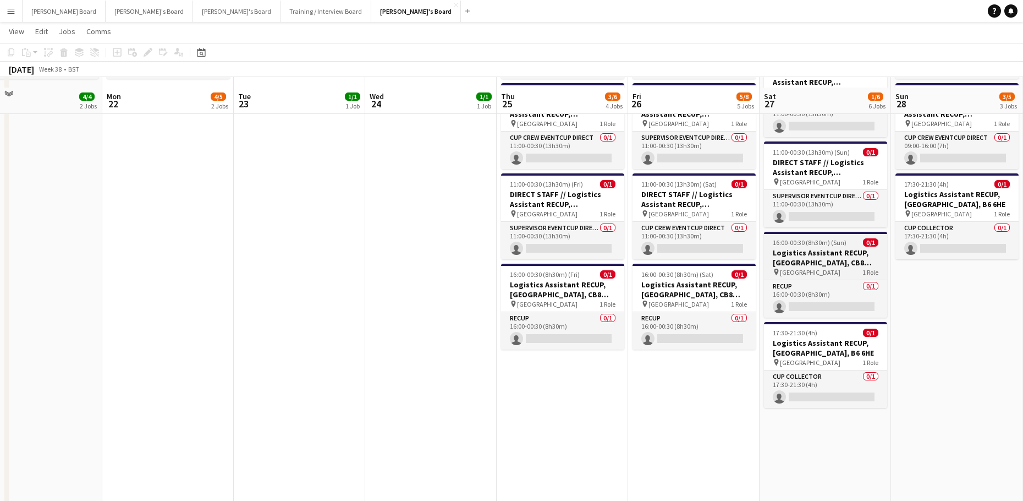
scroll to position [2005, 0]
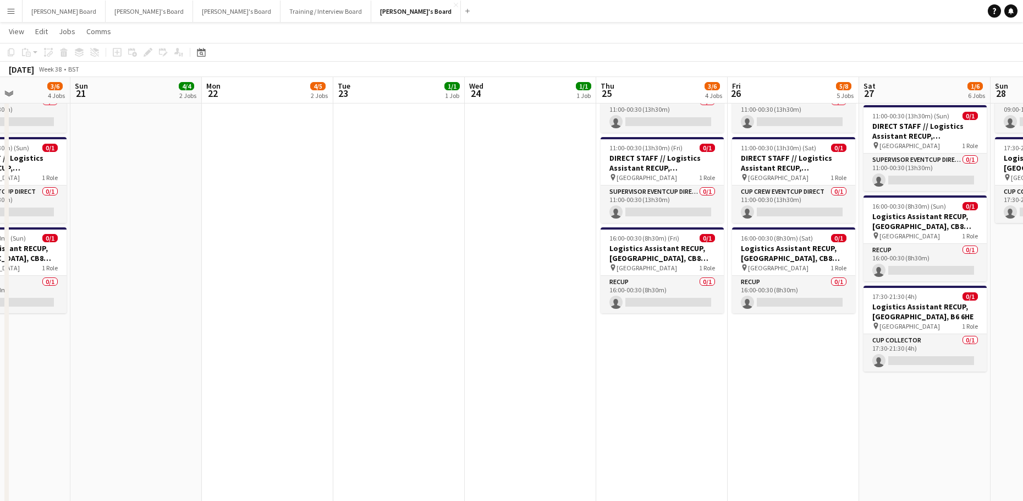
drag, startPoint x: 440, startPoint y: 338, endPoint x: 596, endPoint y: 346, distance: 157.0
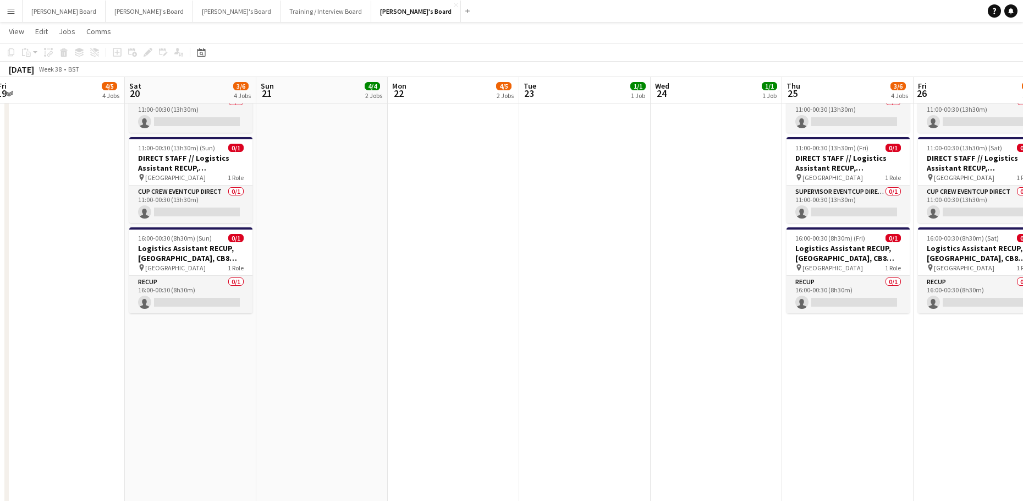
drag, startPoint x: 233, startPoint y: 310, endPoint x: 650, endPoint y: 243, distance: 422.3
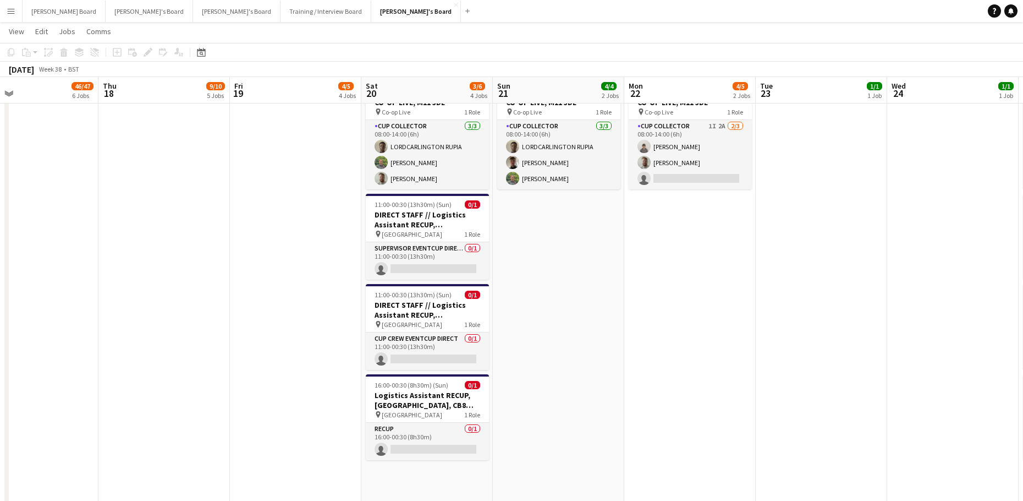
scroll to position [0, 449]
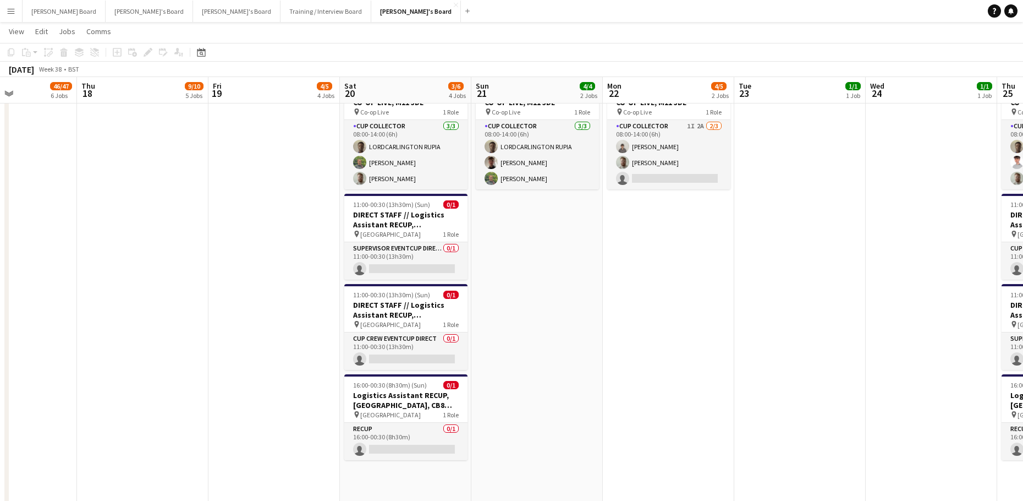
drag, startPoint x: 719, startPoint y: 359, endPoint x: 622, endPoint y: 370, distance: 97.9
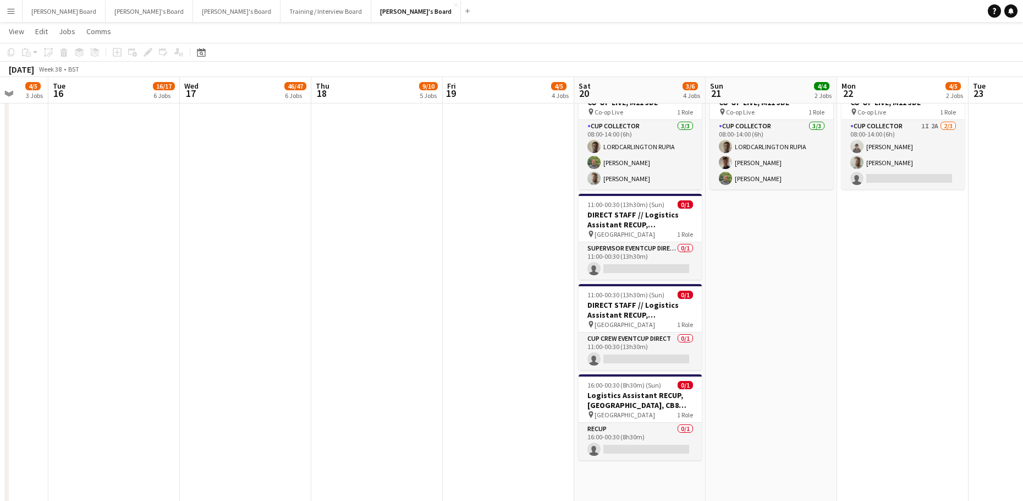
drag, startPoint x: 219, startPoint y: 393, endPoint x: 781, endPoint y: 390, distance: 561.8
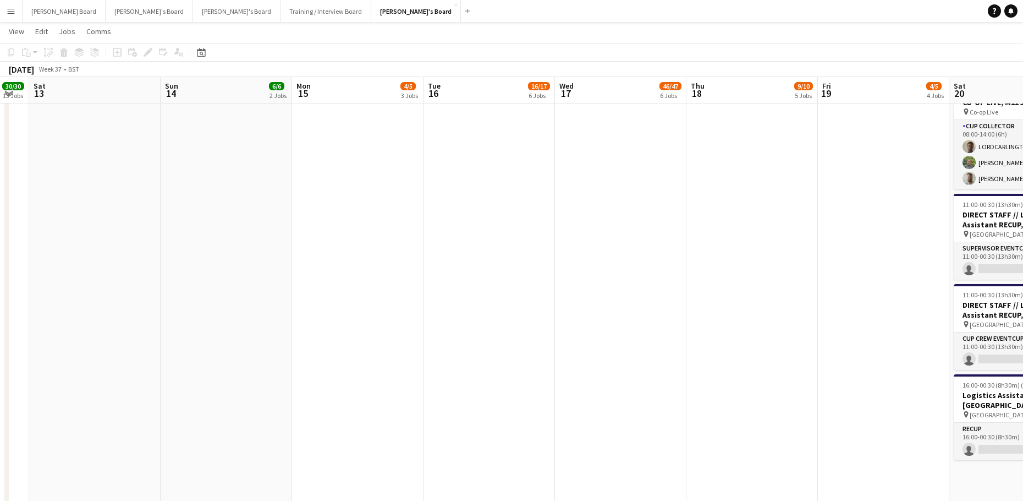
drag, startPoint x: 468, startPoint y: 371, endPoint x: 890, endPoint y: 395, distance: 423.2
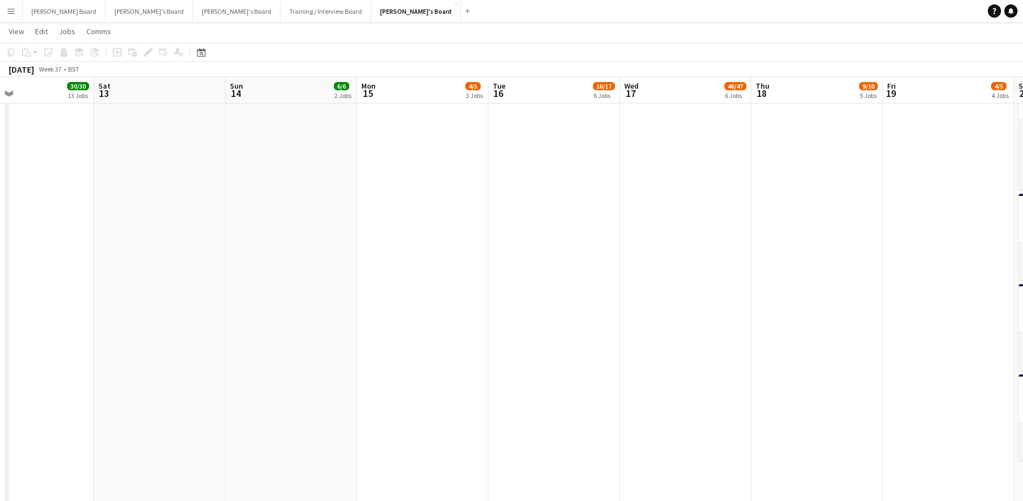
drag, startPoint x: 531, startPoint y: 365, endPoint x: 954, endPoint y: 394, distance: 423.5
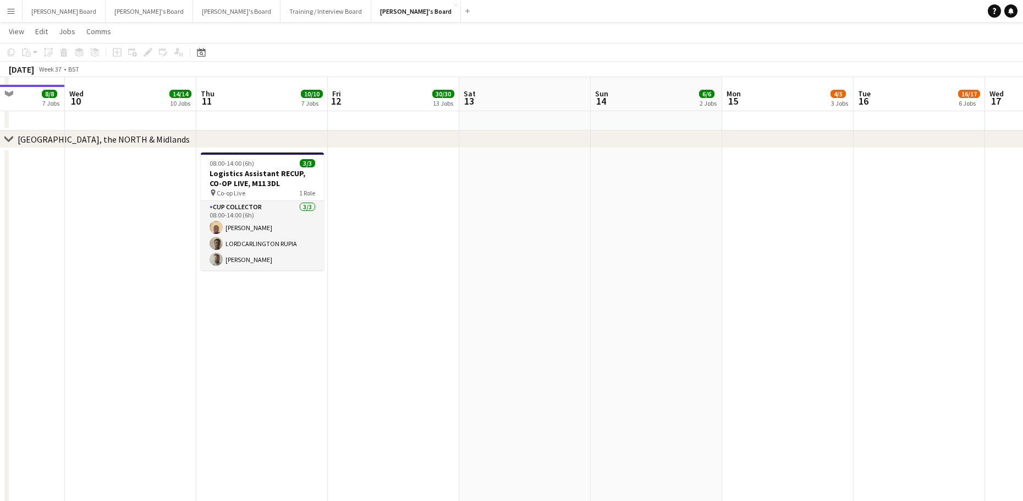
scroll to position [1785, 0]
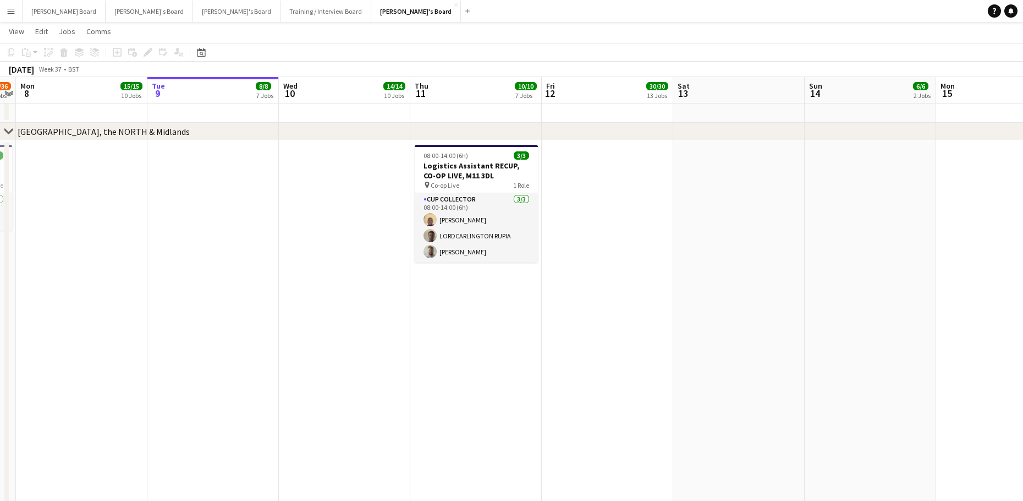
drag, startPoint x: 351, startPoint y: 287, endPoint x: 509, endPoint y: 308, distance: 159.8
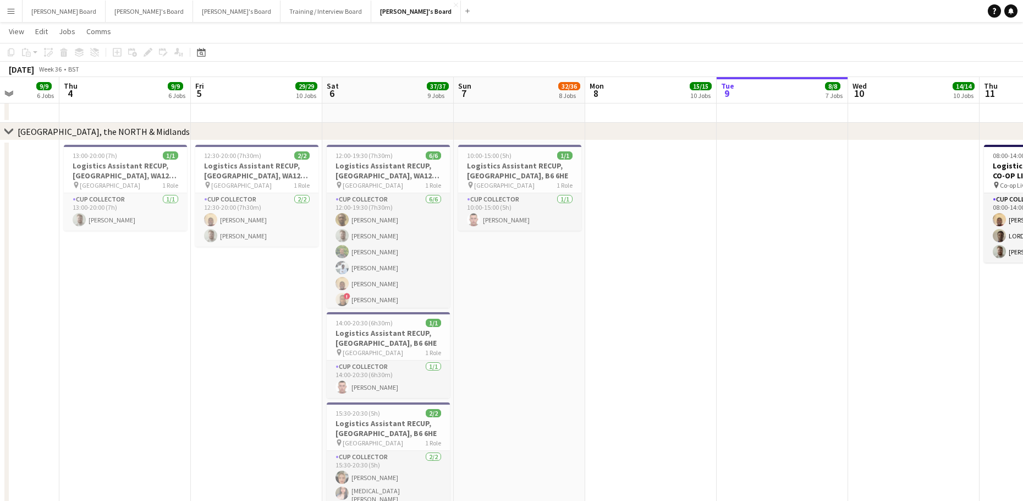
drag, startPoint x: 405, startPoint y: 314, endPoint x: 624, endPoint y: 313, distance: 219.0
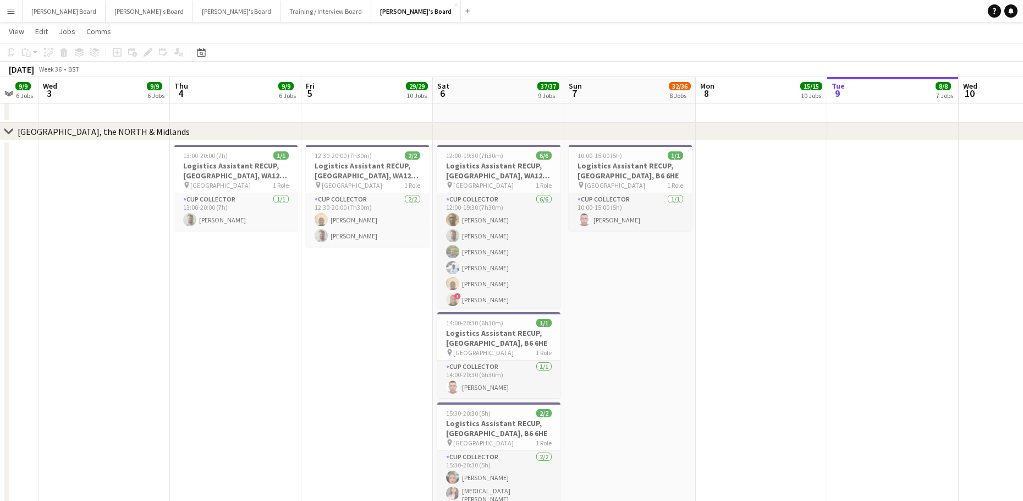
drag, startPoint x: 580, startPoint y: 313, endPoint x: 668, endPoint y: 307, distance: 88.2
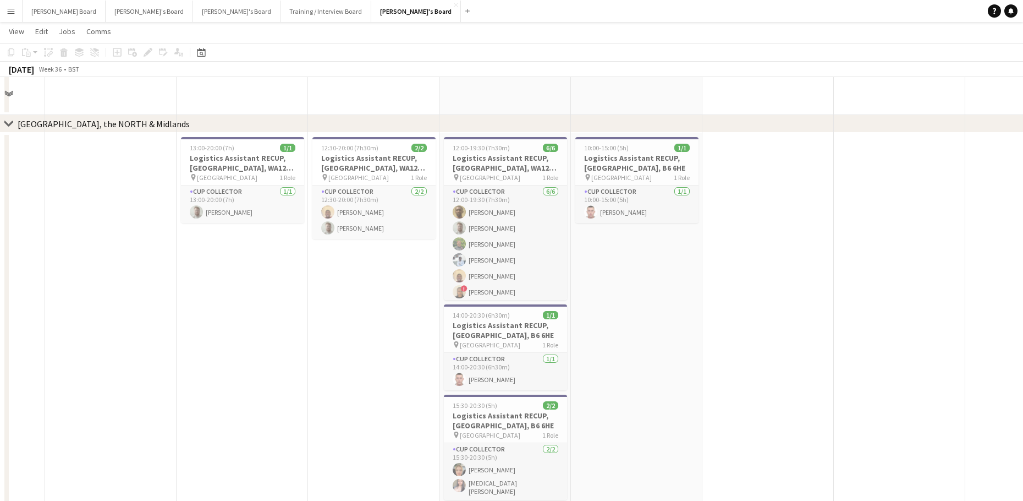
scroll to position [1712, 0]
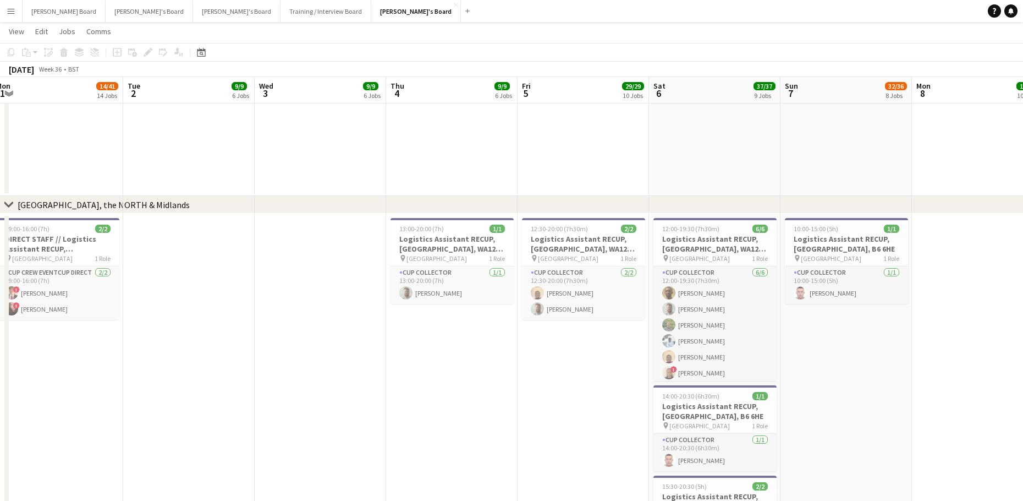
drag, startPoint x: 365, startPoint y: 394, endPoint x: 853, endPoint y: 396, distance: 488.0
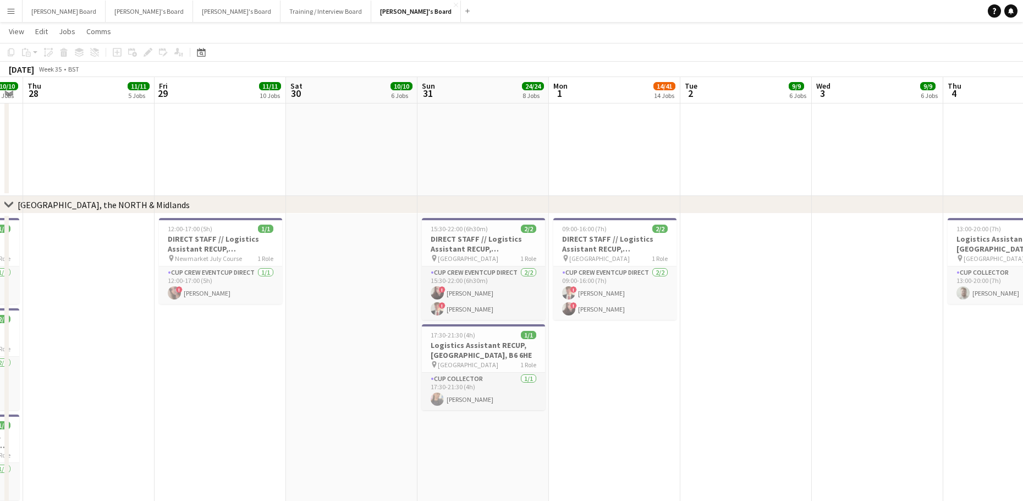
drag, startPoint x: 505, startPoint y: 384, endPoint x: 743, endPoint y: 387, distance: 238.8
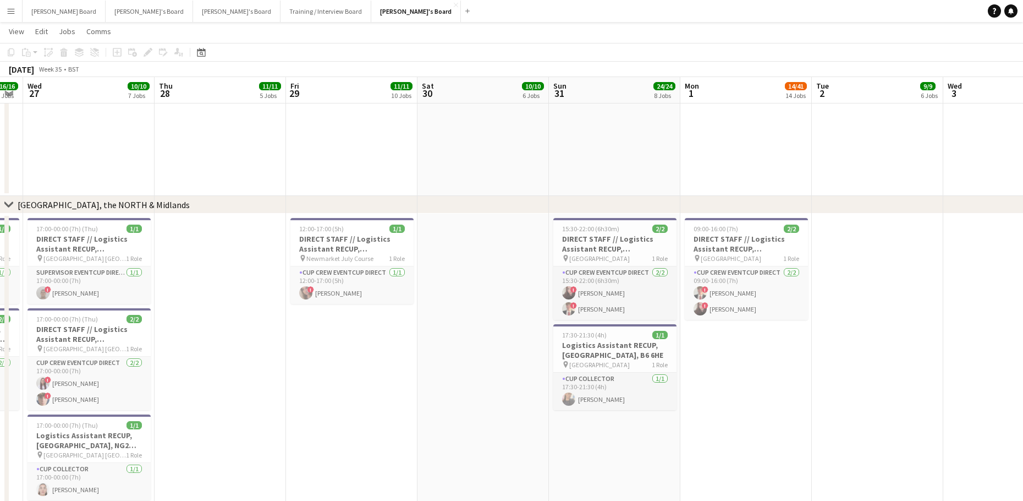
scroll to position [0, 239]
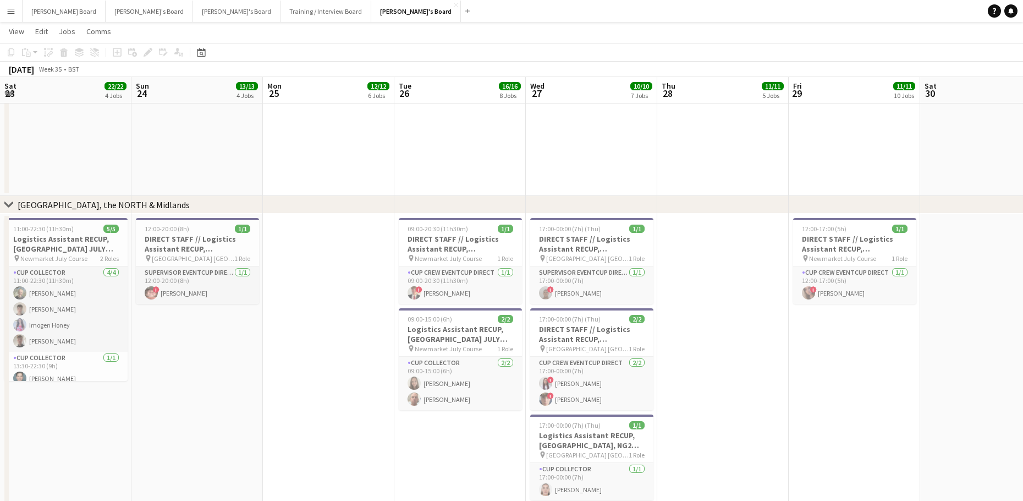
drag, startPoint x: 265, startPoint y: 407, endPoint x: 753, endPoint y: 404, distance: 488.6
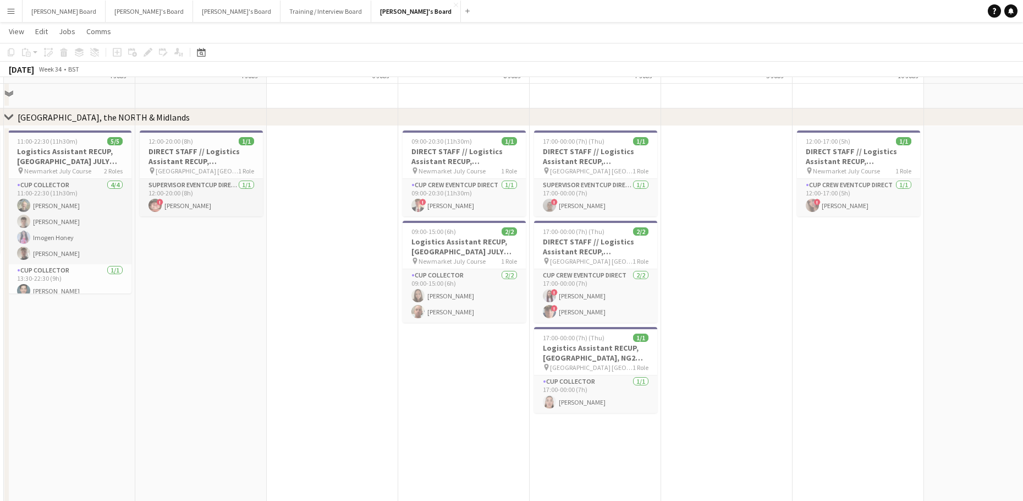
scroll to position [1859, 0]
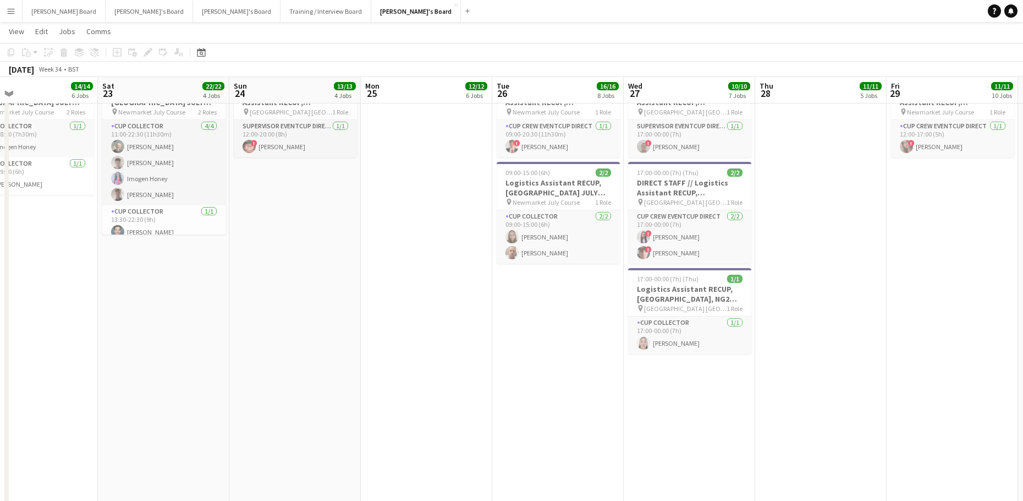
drag, startPoint x: 306, startPoint y: 349, endPoint x: 456, endPoint y: 352, distance: 149.7
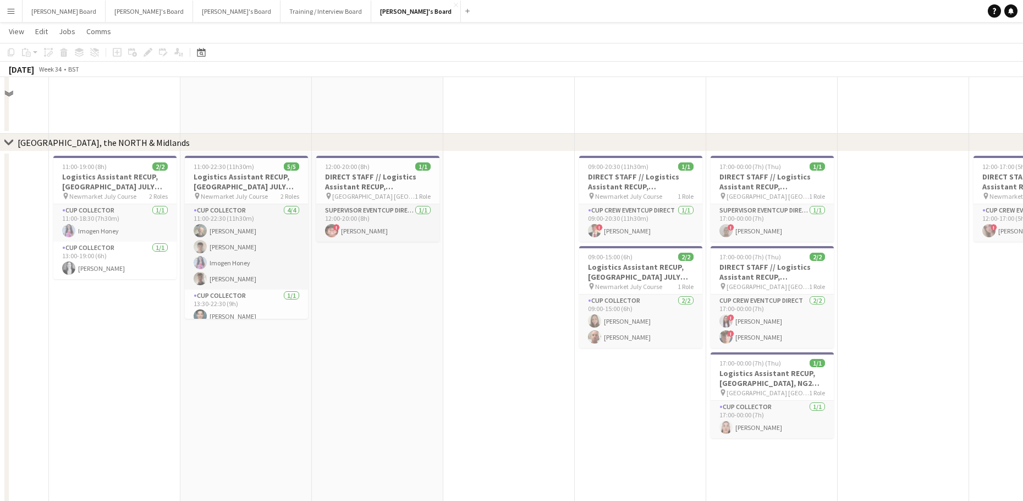
scroll to position [1712, 0]
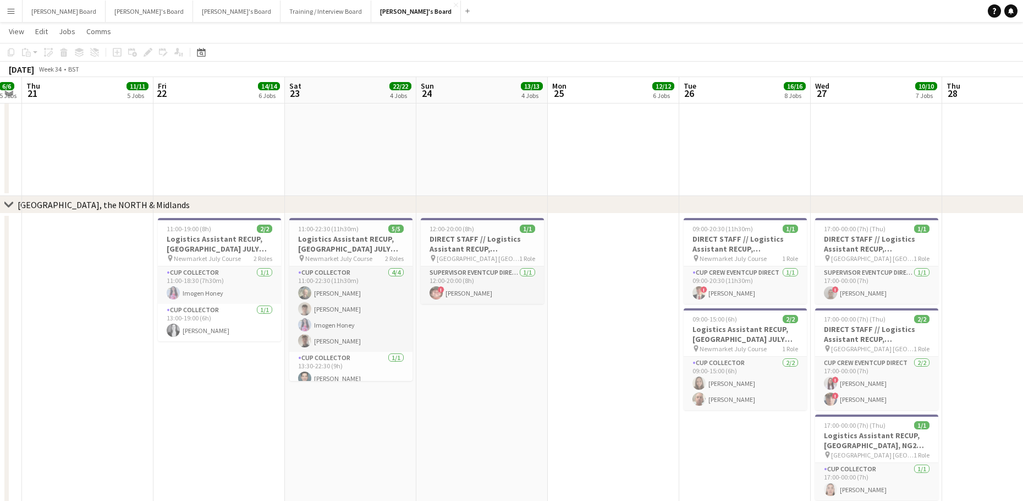
drag, startPoint x: 206, startPoint y: 452, endPoint x: 643, endPoint y: 424, distance: 438.3
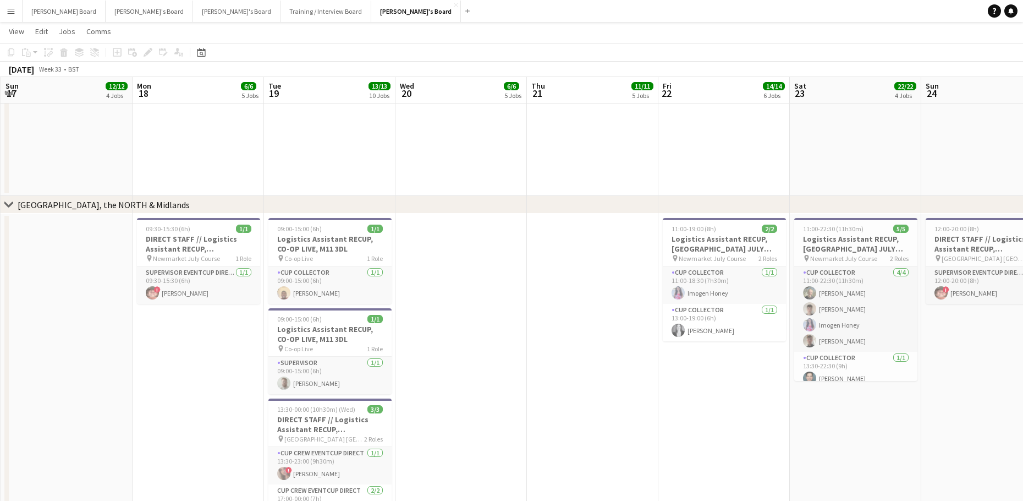
drag, startPoint x: 442, startPoint y: 418, endPoint x: 715, endPoint y: 417, distance: 273.5
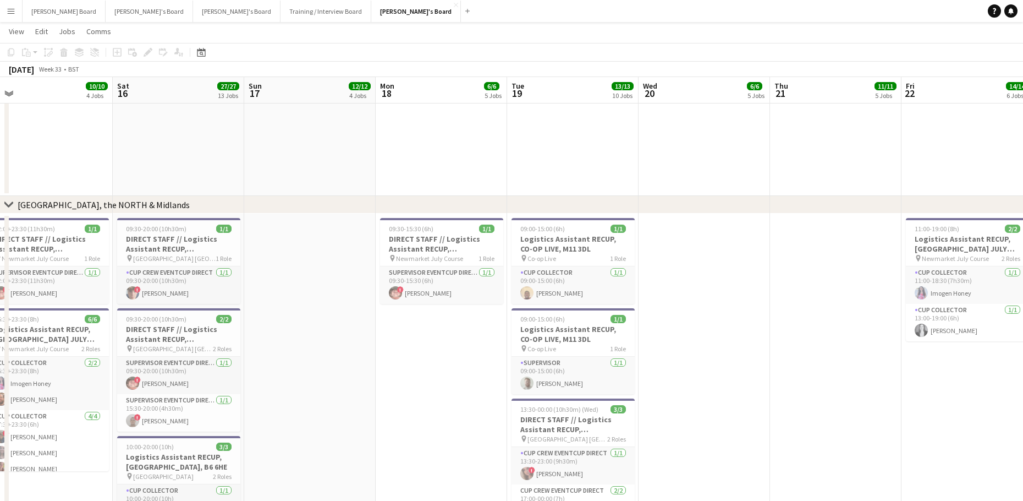
drag, startPoint x: 459, startPoint y: 371, endPoint x: 697, endPoint y: 361, distance: 237.4
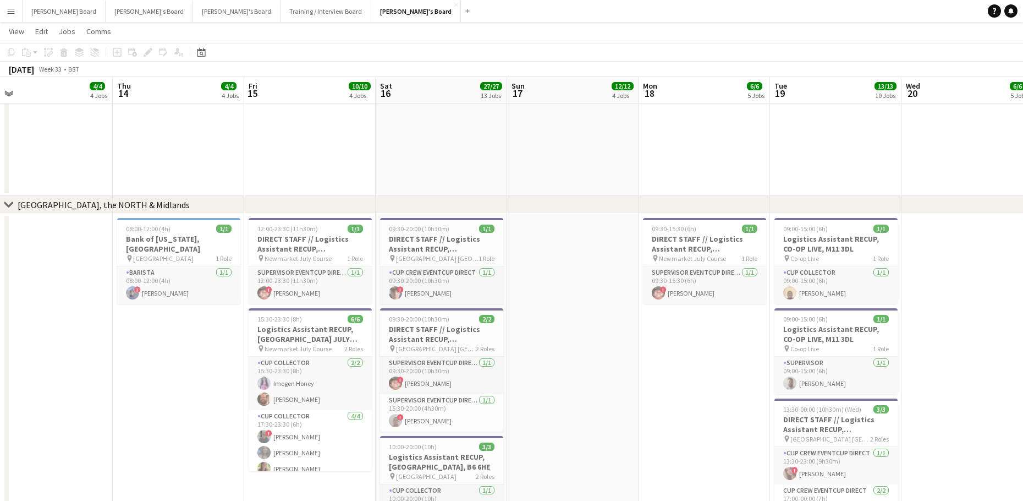
scroll to position [0, 281]
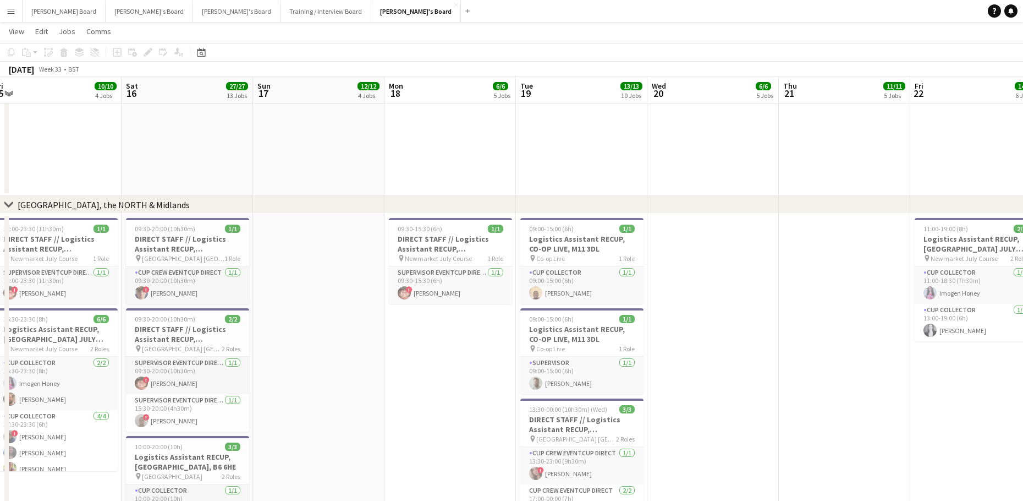
drag, startPoint x: 814, startPoint y: 344, endPoint x: 260, endPoint y: 343, distance: 554.1
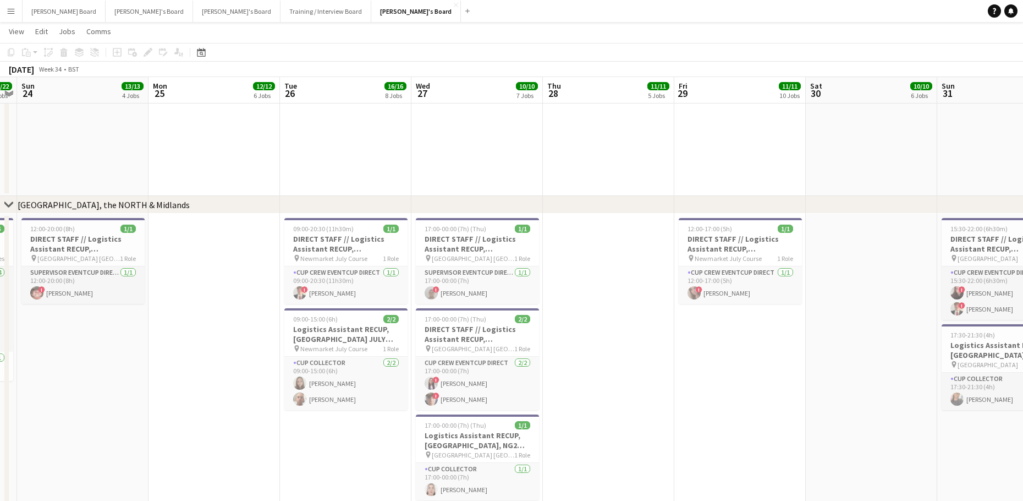
drag, startPoint x: 860, startPoint y: 342, endPoint x: 232, endPoint y: 330, distance: 628.4
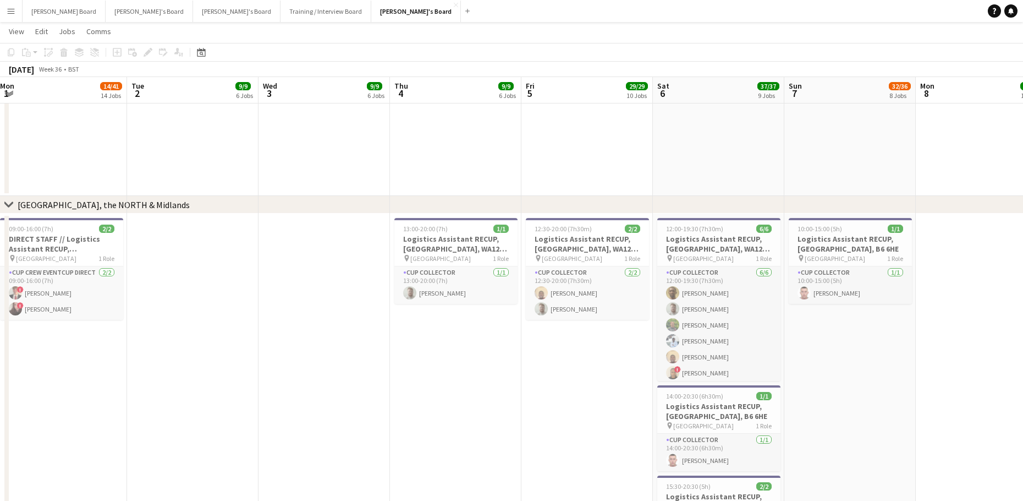
drag, startPoint x: 207, startPoint y: 351, endPoint x: 875, endPoint y: 382, distance: 669.2
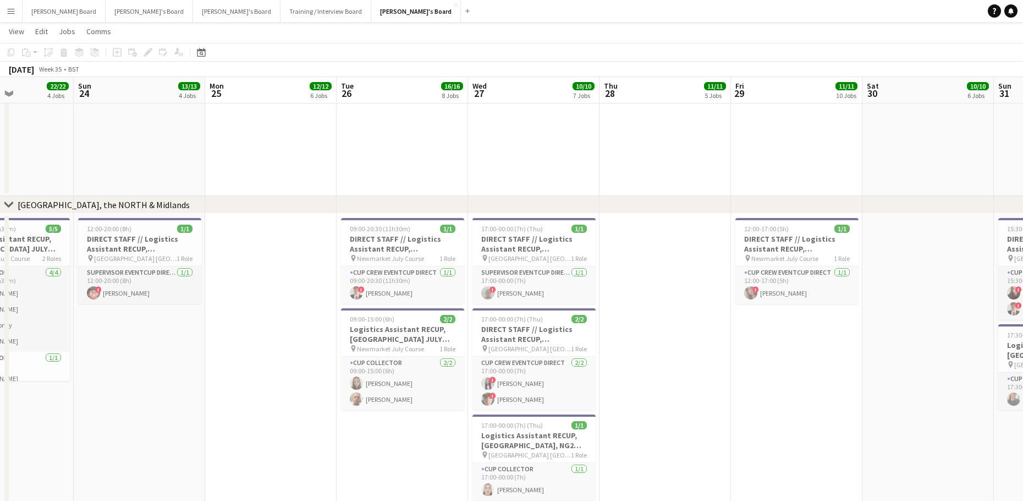
drag, startPoint x: 337, startPoint y: 355, endPoint x: 649, endPoint y: 364, distance: 312.1
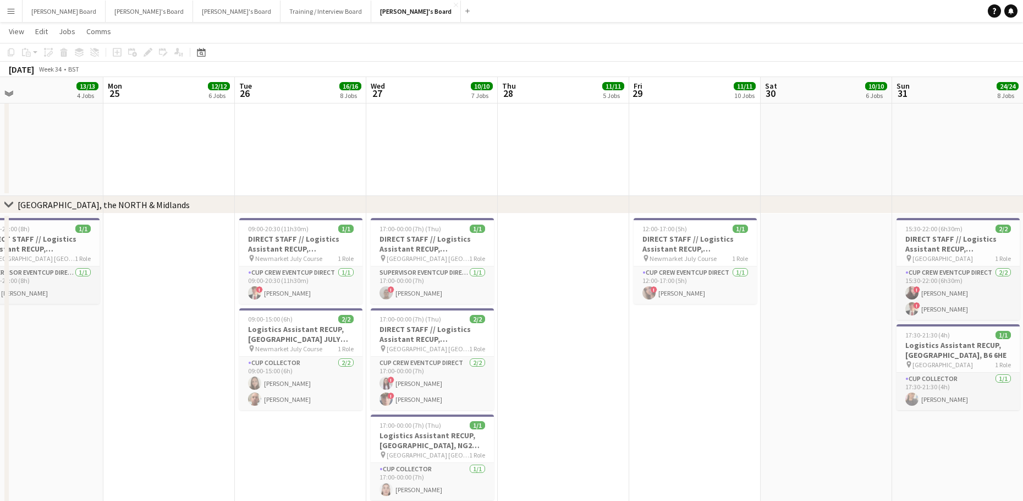
drag, startPoint x: 683, startPoint y: 366, endPoint x: 528, endPoint y: 369, distance: 155.7
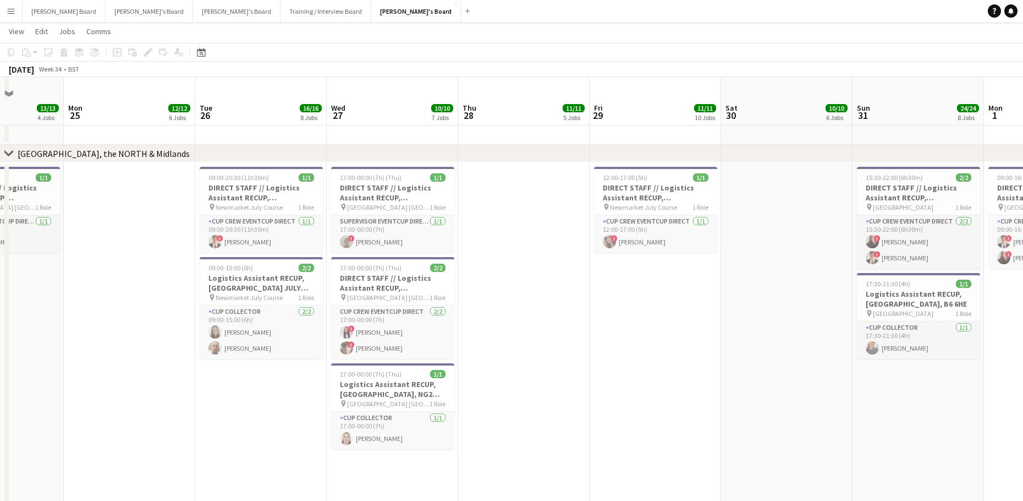
scroll to position [1785, 0]
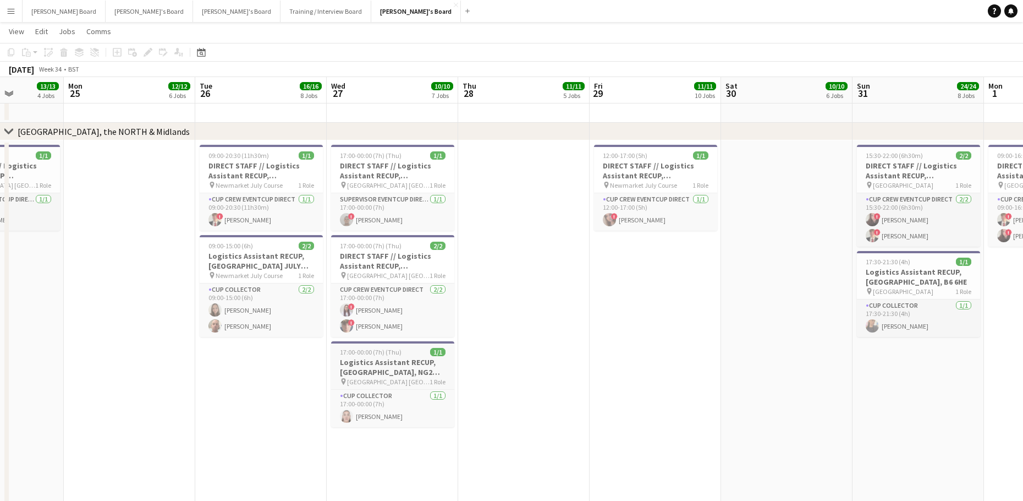
click at [380, 356] on app-job-card "17:00-00:00 (7h) (Thu) 1/1 Logistics Assistant RECUP, TRENT BRIDGE CRICKET GROU…" at bounding box center [392, 384] width 123 height 86
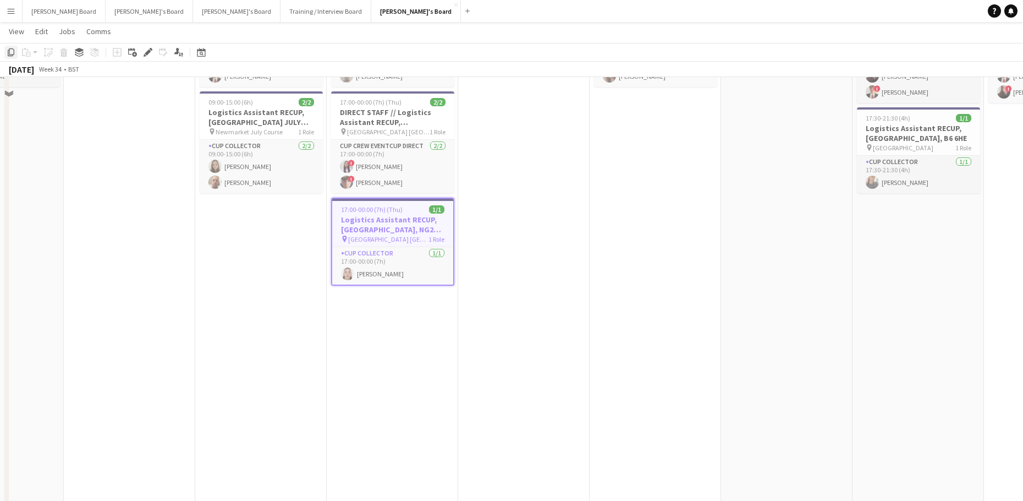
scroll to position [1932, 0]
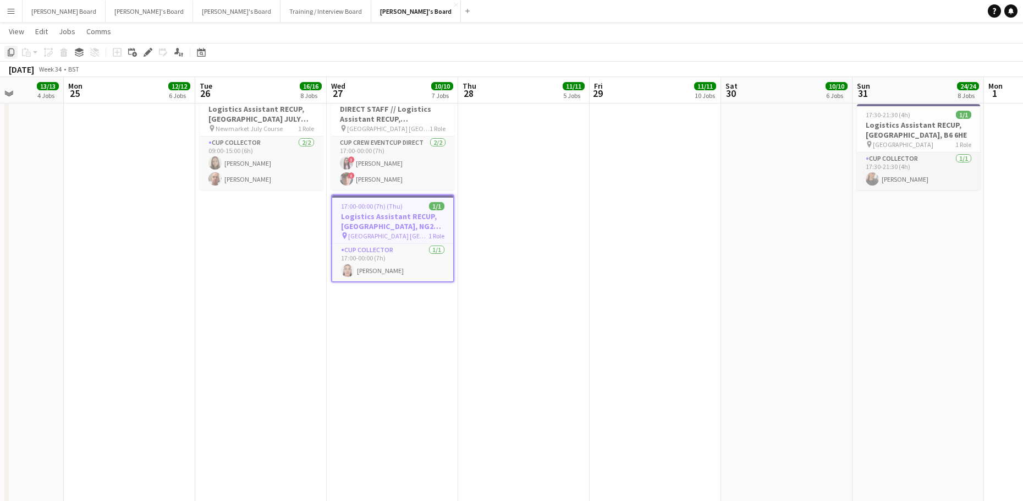
click at [16, 56] on div "Copy" at bounding box center [10, 52] width 13 height 13
click at [362, 379] on app-date-cell "17:00-00:00 (7h) (Thu) 1/1 DIRECT STAFF // Logistics Assistant RECUP, TRENT BRI…" at bounding box center [392, 427] width 131 height 868
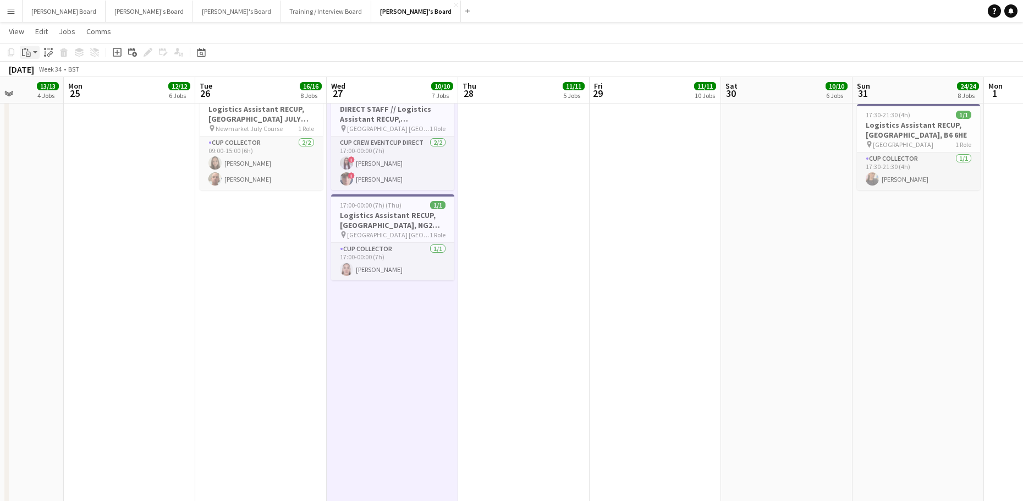
click at [23, 47] on div "Paste" at bounding box center [26, 52] width 13 height 13
click at [43, 74] on link "Paste Ctrl+V" at bounding box center [80, 73] width 103 height 10
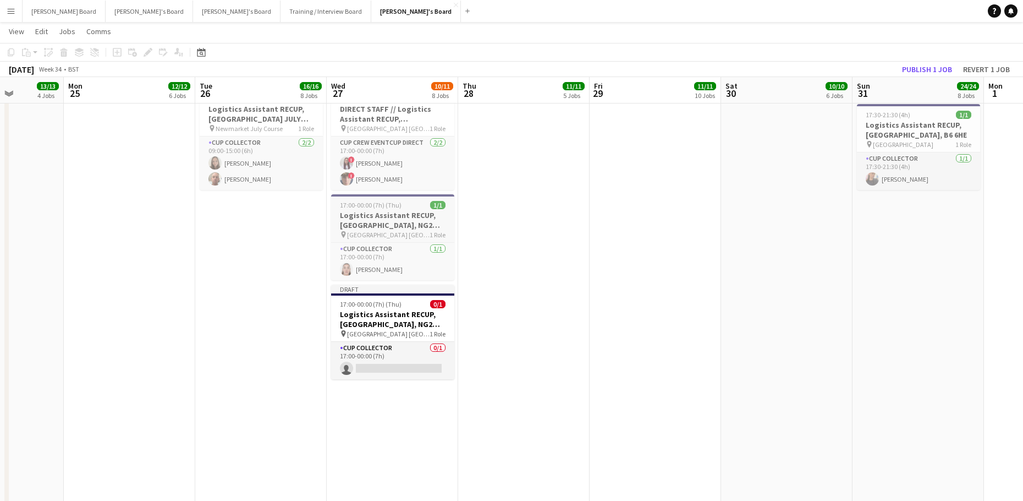
click at [394, 205] on span "17:00-00:00 (7h) (Thu)" at bounding box center [371, 205] width 62 height 8
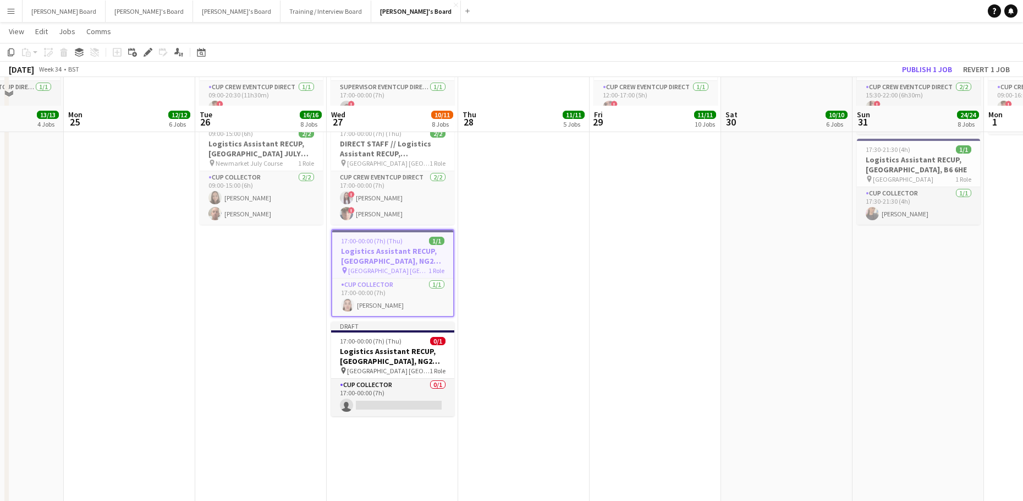
scroll to position [1859, 0]
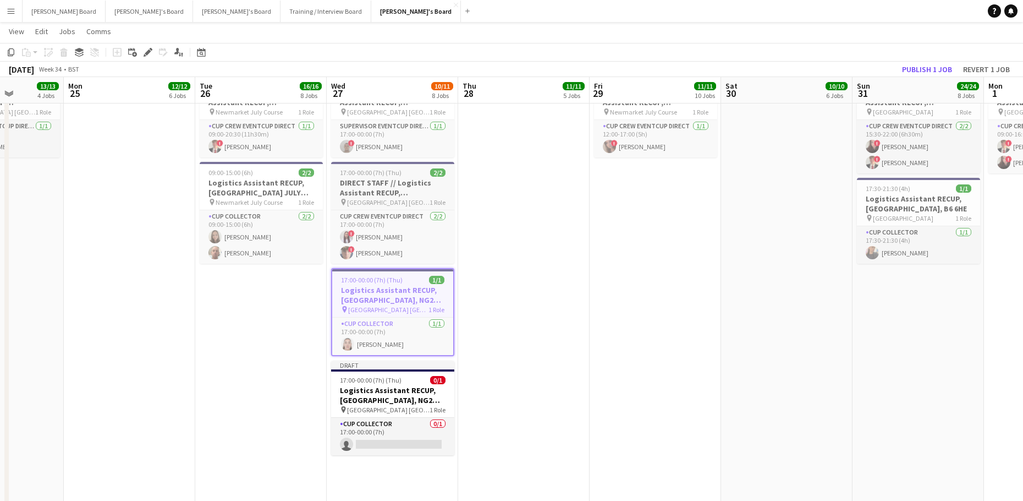
click at [372, 182] on h3 "DIRECT STAFF // Logistics Assistant RECUP, [GEOGRAPHIC_DATA], NG2 6AG" at bounding box center [392, 188] width 123 height 20
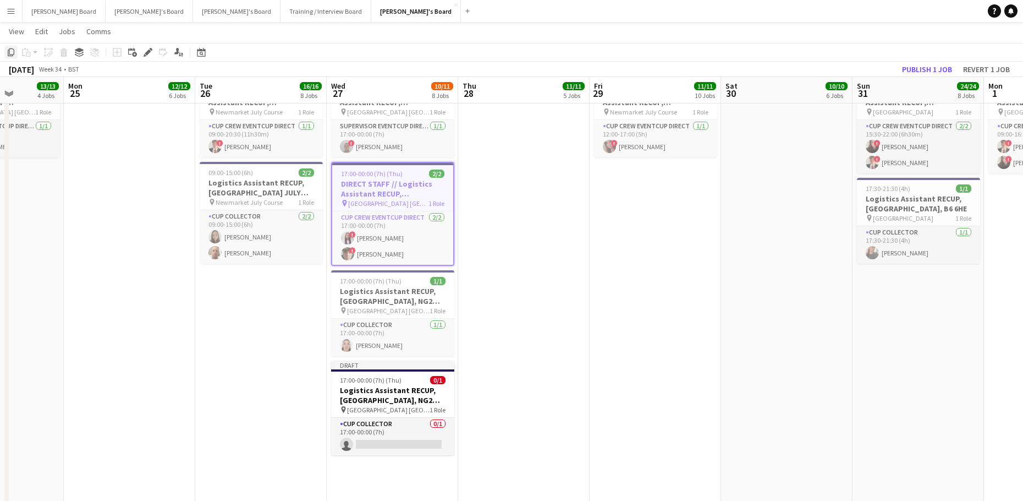
click at [9, 55] on icon "Copy" at bounding box center [11, 52] width 9 height 9
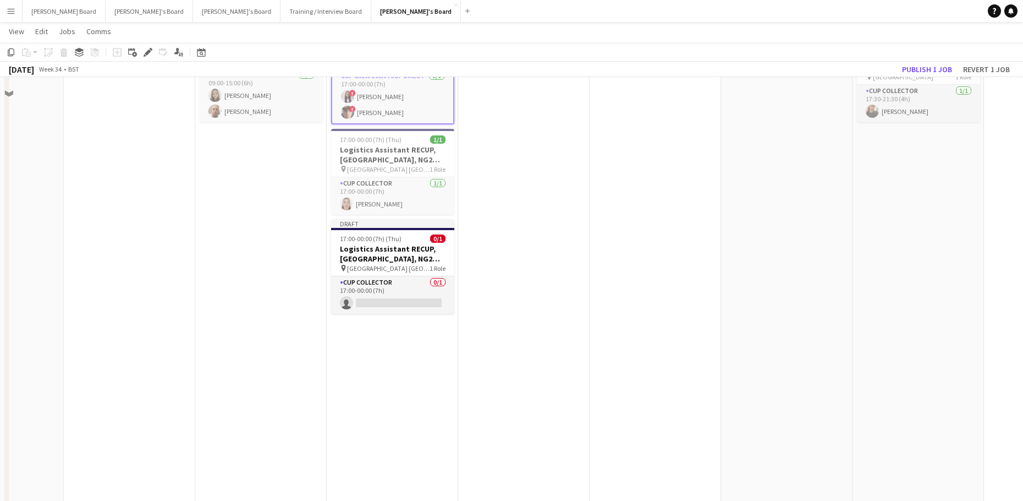
scroll to position [2005, 0]
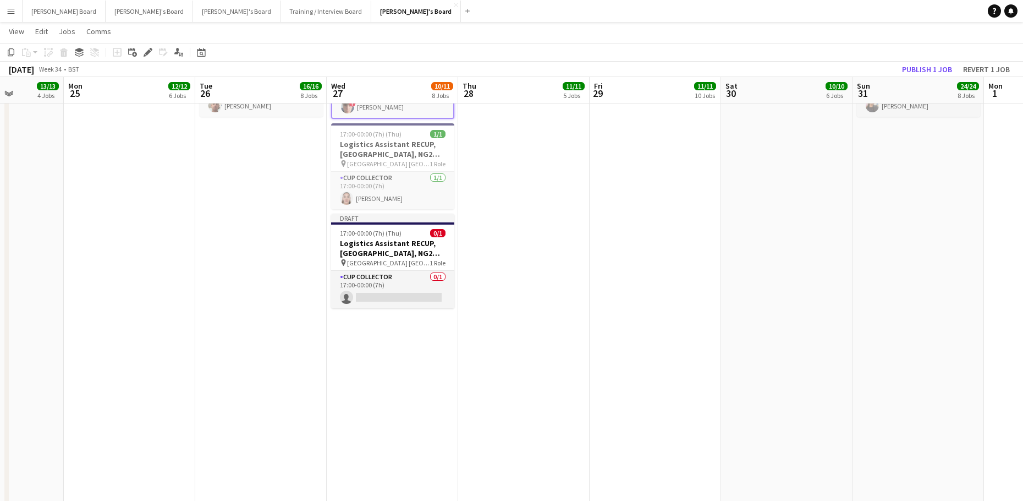
click at [374, 377] on app-date-cell "17:00-00:00 (7h) (Thu) 1/1 DIRECT STAFF // Logistics Assistant RECUP, TRENT BRI…" at bounding box center [392, 354] width 131 height 868
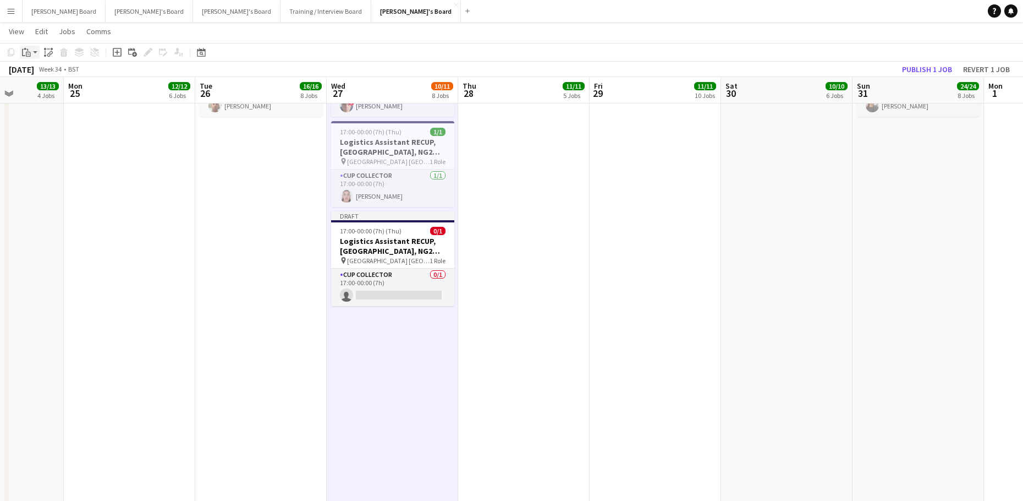
click at [31, 53] on div "Paste" at bounding box center [26, 52] width 13 height 13
drag, startPoint x: 43, startPoint y: 76, endPoint x: 50, endPoint y: 78, distance: 6.8
click at [44, 76] on link "Paste Ctrl+V" at bounding box center [80, 73] width 103 height 10
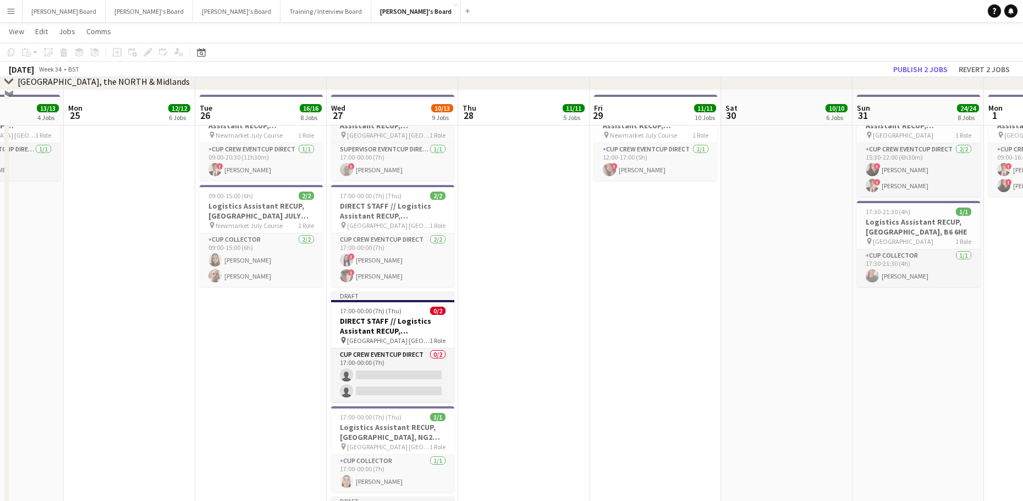
scroll to position [1785, 0]
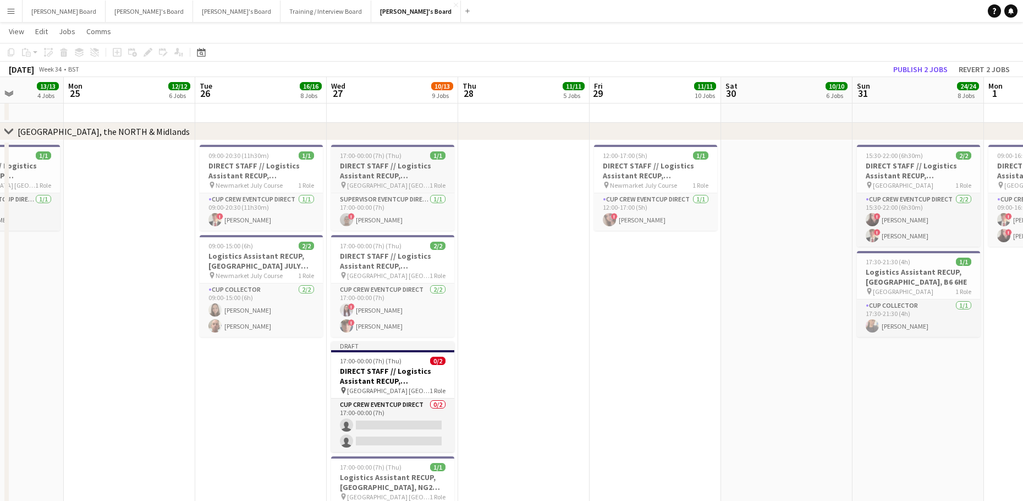
click at [388, 158] on span "17:00-00:00 (7h) (Thu)" at bounding box center [371, 155] width 62 height 8
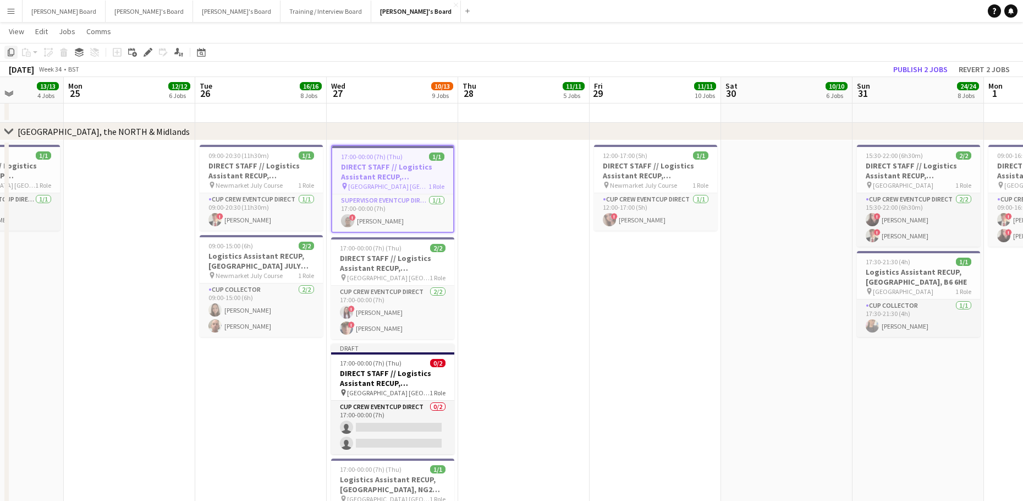
click at [12, 54] on icon "Copy" at bounding box center [11, 52] width 9 height 9
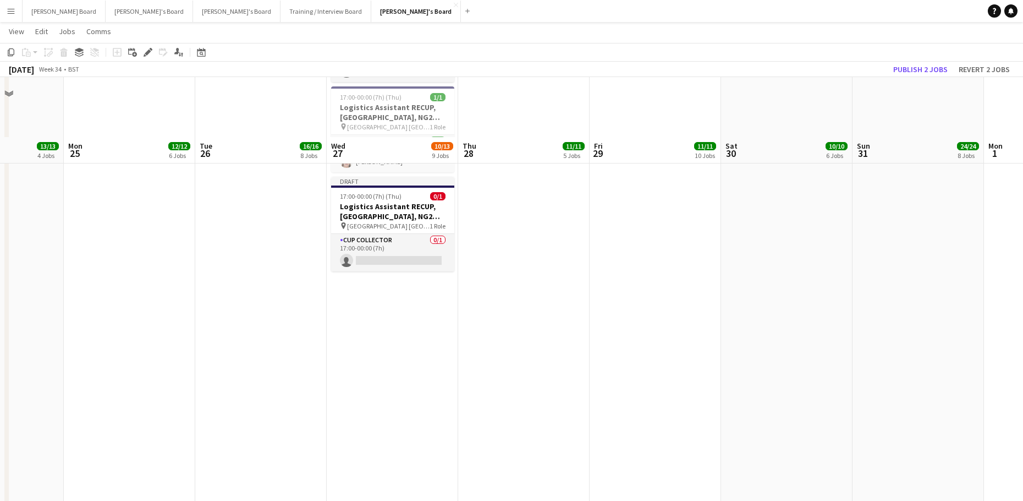
scroll to position [2226, 0]
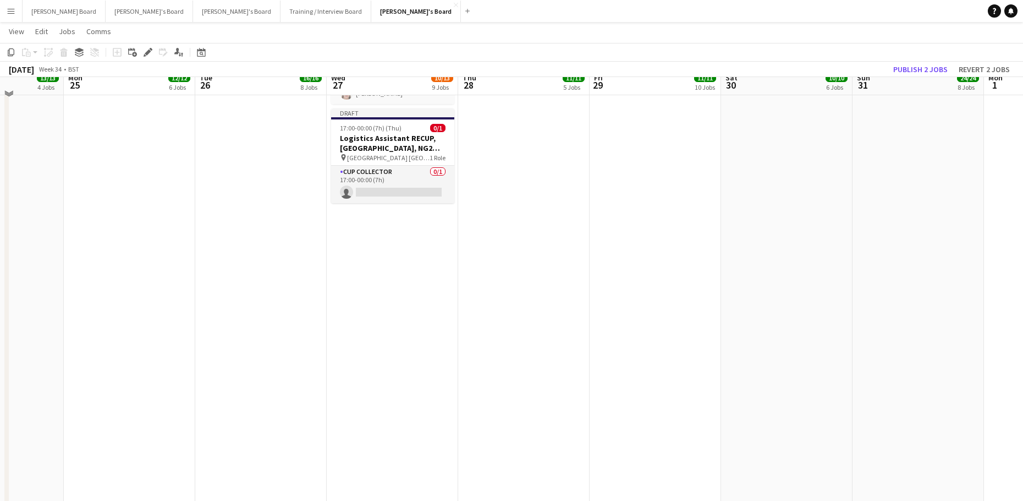
click at [397, 352] on app-date-cell "17:00-00:00 (7h) (Thu) 1/1 DIRECT STAFF // Logistics Assistant RECUP, TRENT BRI…" at bounding box center [392, 134] width 131 height 868
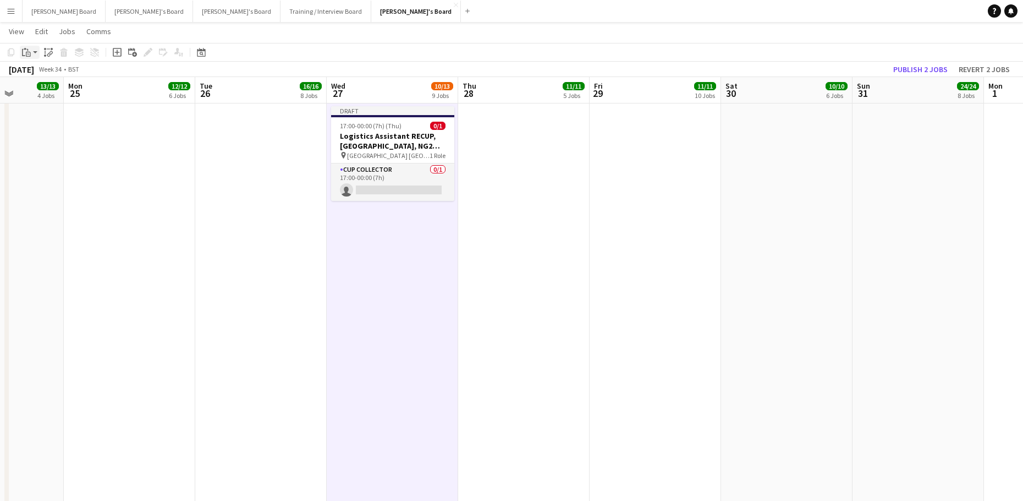
click at [29, 53] on icon "Paste" at bounding box center [26, 52] width 9 height 9
click at [37, 75] on link "Paste Ctrl+V" at bounding box center [80, 73] width 103 height 10
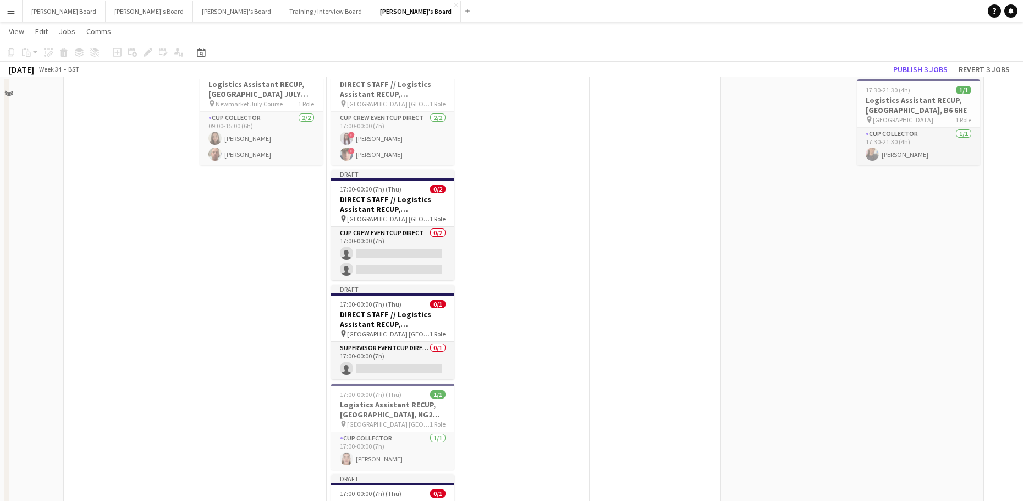
scroll to position [1932, 0]
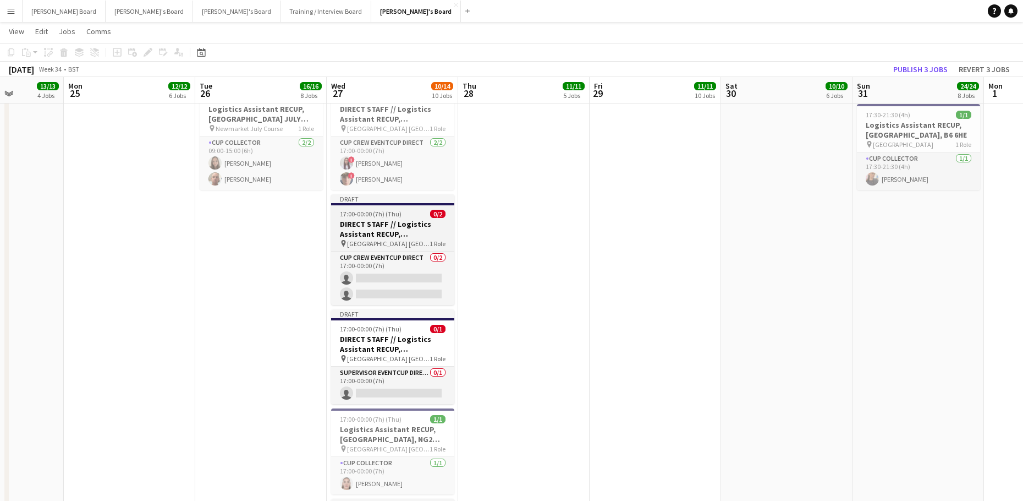
click at [355, 232] on h3 "DIRECT STAFF // Logistics Assistant RECUP, [GEOGRAPHIC_DATA], NG2 6AG" at bounding box center [392, 229] width 123 height 20
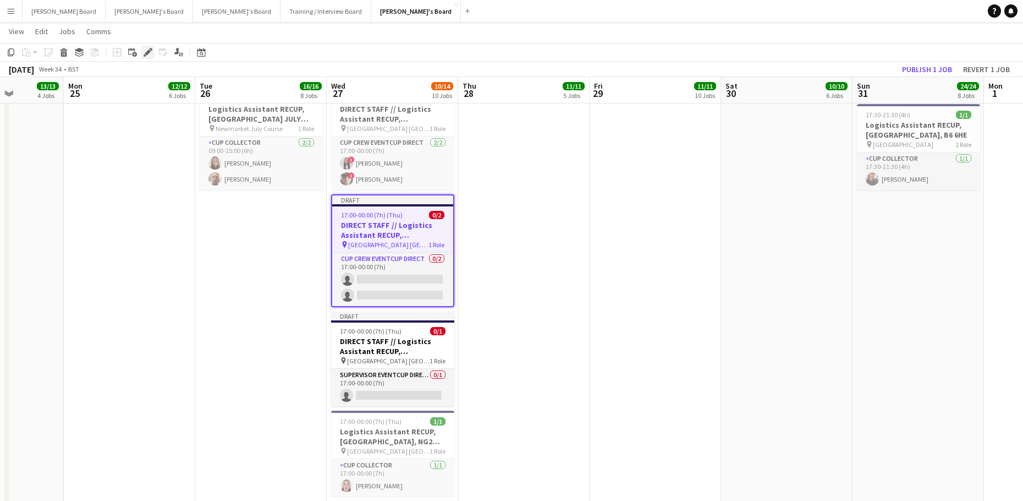
click at [147, 53] on icon at bounding box center [148, 53] width 6 height 6
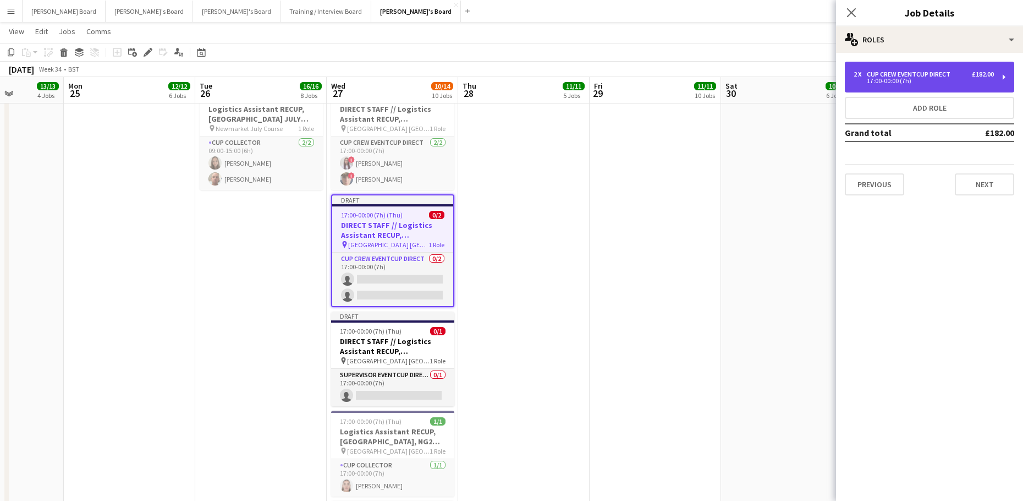
click at [921, 77] on div "CUP CREW EVENTCUP DIRECT" at bounding box center [911, 74] width 88 height 8
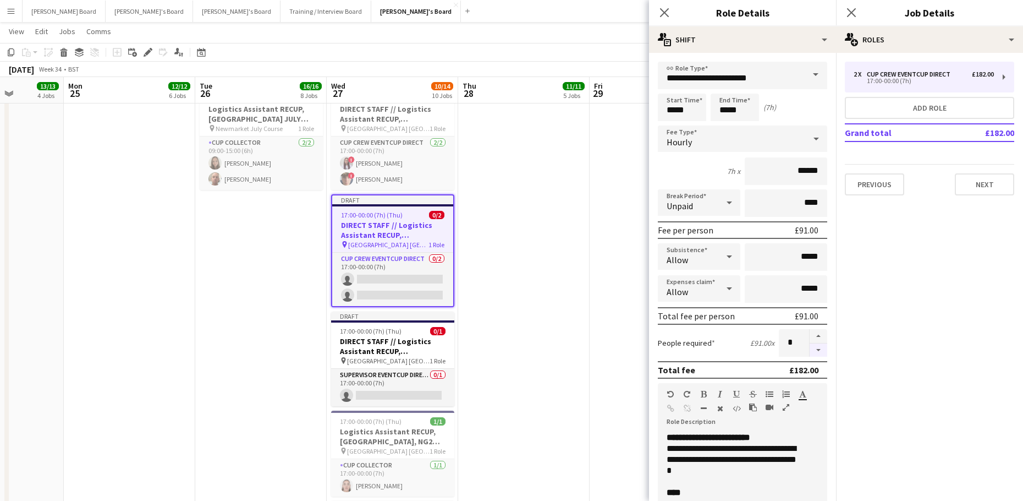
click at [810, 350] on button "button" at bounding box center [819, 350] width 18 height 14
type input "*"
click at [591, 281] on app-date-cell "12:00-17:00 (5h) 1/1 DIRECT STAFF // Logistics Assistant RECUP, NEWMARKET JULY …" at bounding box center [655, 427] width 131 height 868
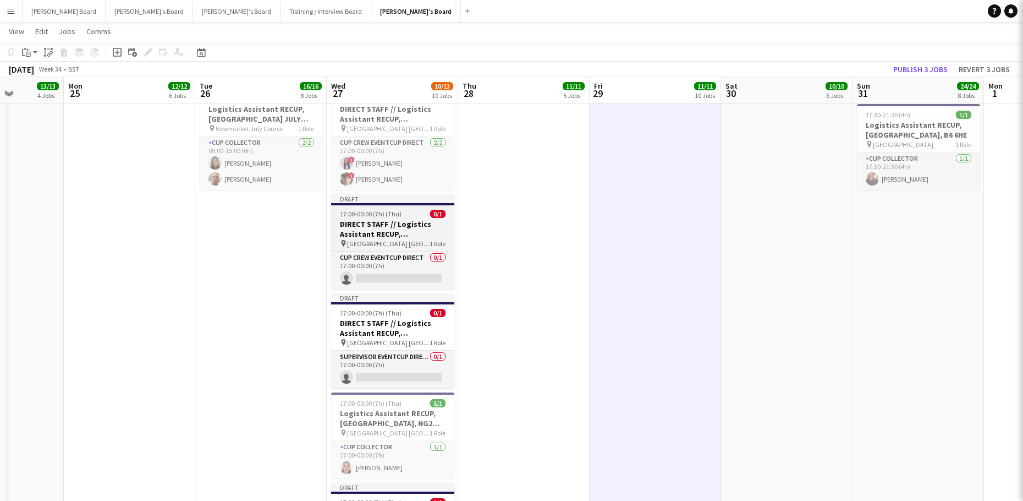
click at [382, 217] on span "17:00-00:00 (7h) (Thu)" at bounding box center [371, 214] width 62 height 8
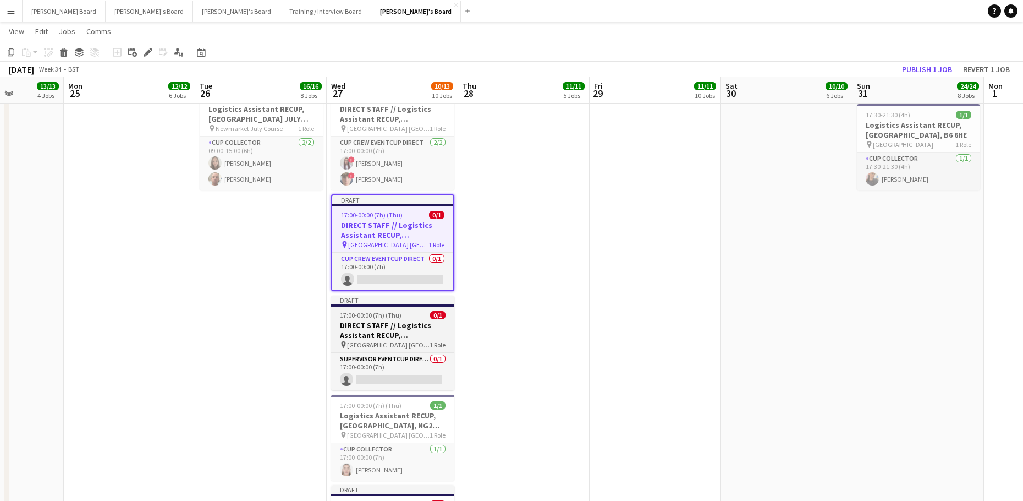
click at [388, 322] on h3 "DIRECT STAFF // Logistics Assistant RECUP, [GEOGRAPHIC_DATA], NG2 6AG" at bounding box center [392, 330] width 123 height 20
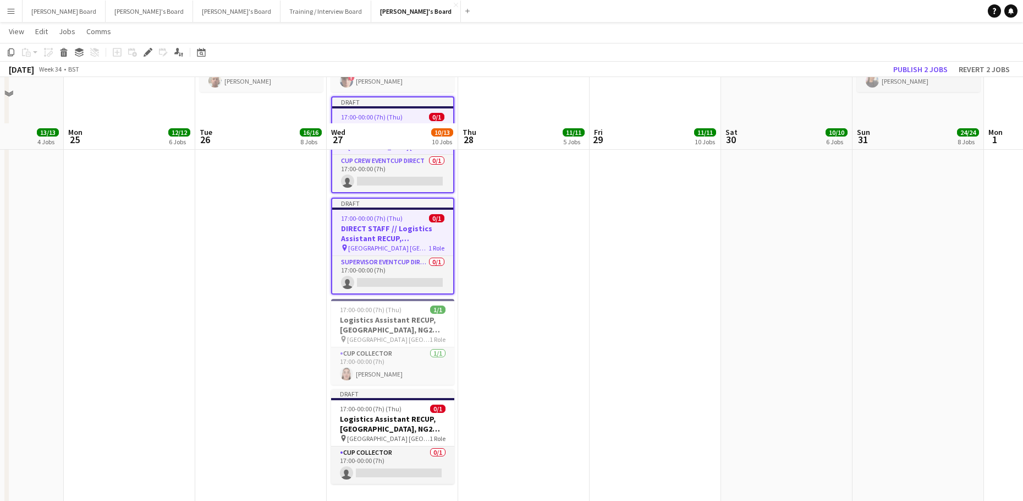
scroll to position [2079, 0]
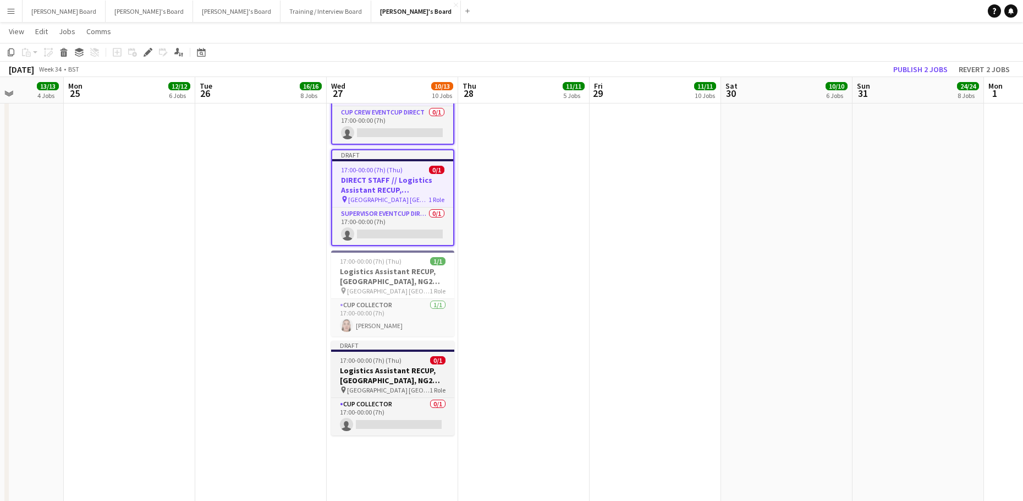
click at [397, 364] on app-job-card "Draft 17:00-00:00 (7h) (Thu) 0/1 Logistics Assistant RECUP, TRENT BRIDGE CRICKE…" at bounding box center [392, 388] width 123 height 95
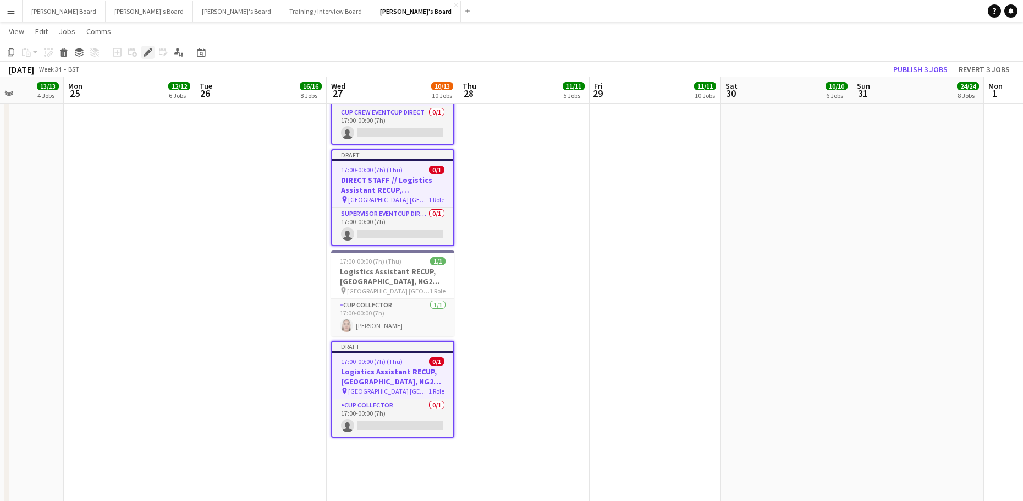
click at [146, 50] on icon "Edit" at bounding box center [148, 52] width 9 height 9
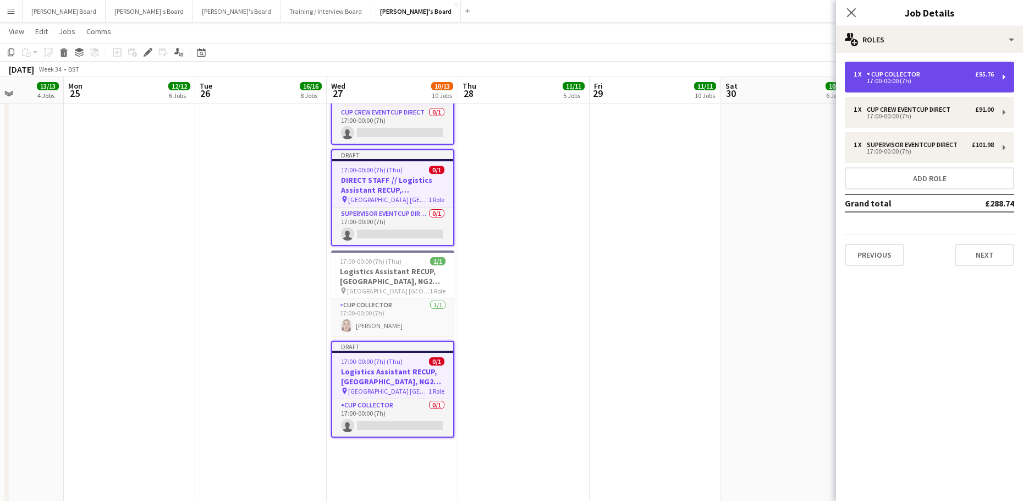
click at [921, 68] on div "1 x CUP COLLECTOR £95.76 17:00-00:00 (7h)" at bounding box center [929, 77] width 169 height 31
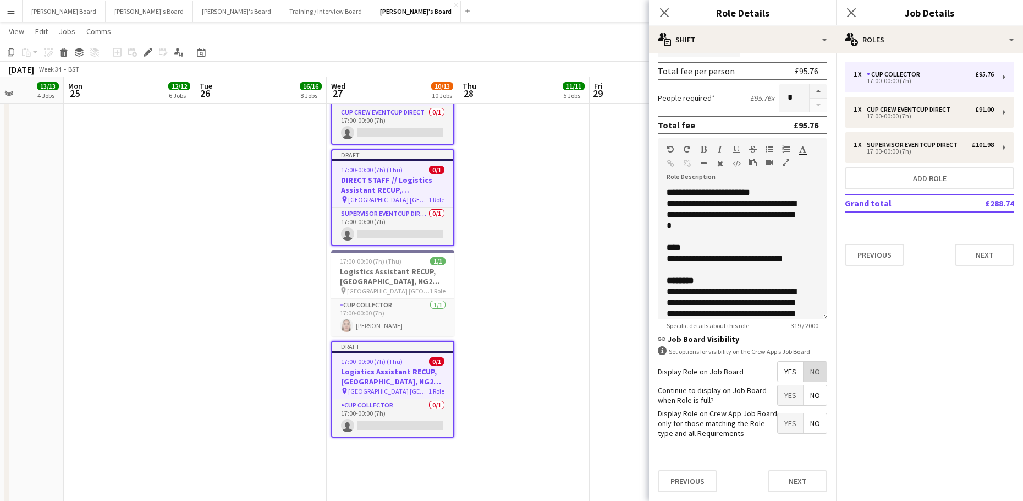
click at [804, 367] on span "No" at bounding box center [815, 371] width 23 height 20
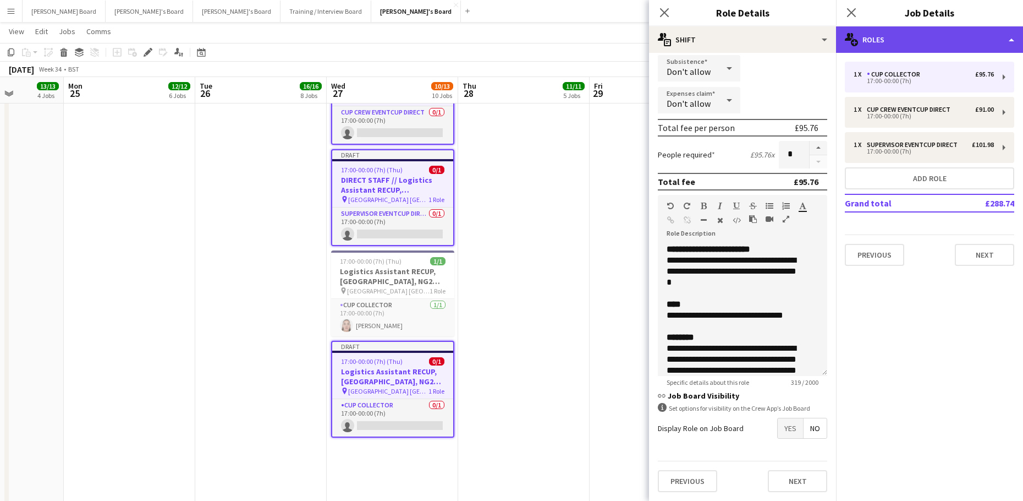
click at [912, 35] on div "multiple-users-add Roles" at bounding box center [929, 39] width 187 height 26
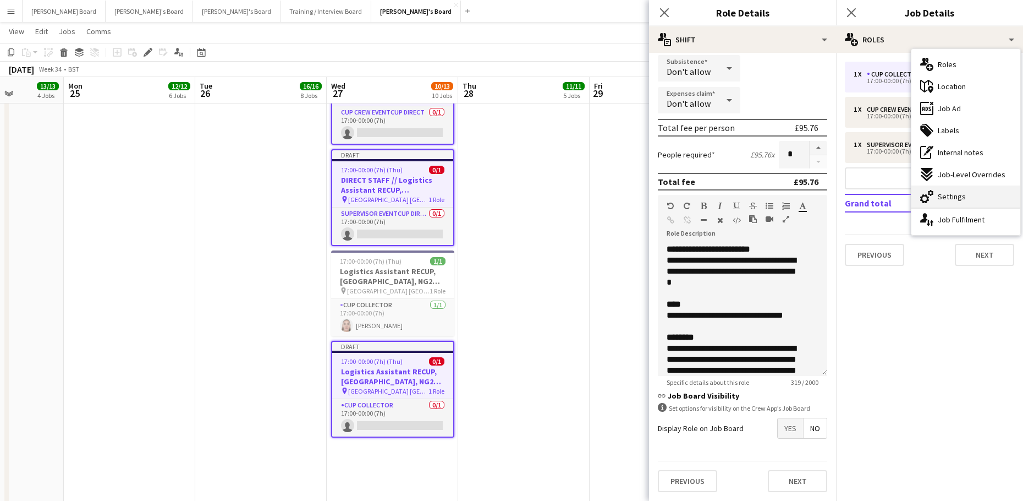
click at [988, 200] on div "cog-double-3 Settings" at bounding box center [966, 196] width 109 height 22
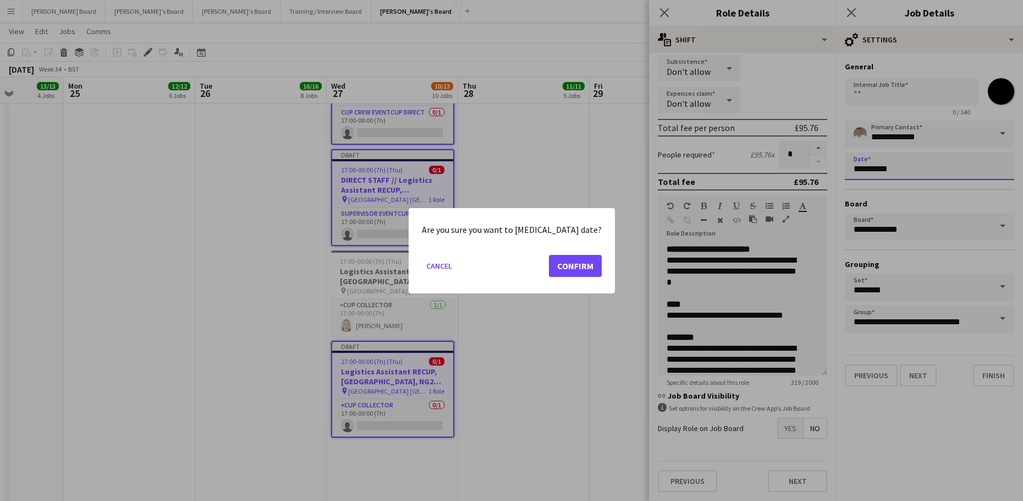
scroll to position [0, 0]
click at [555, 270] on button "Confirm" at bounding box center [575, 265] width 53 height 22
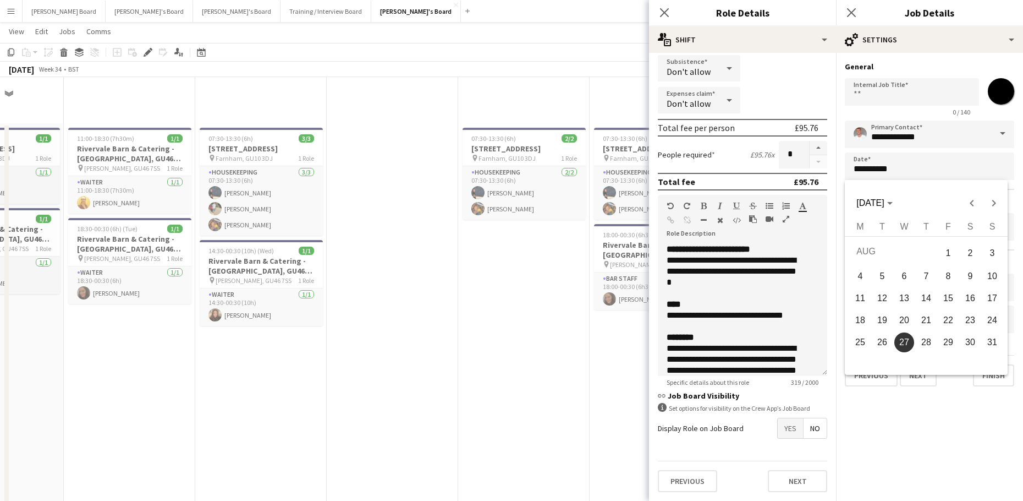
scroll to position [2079, 0]
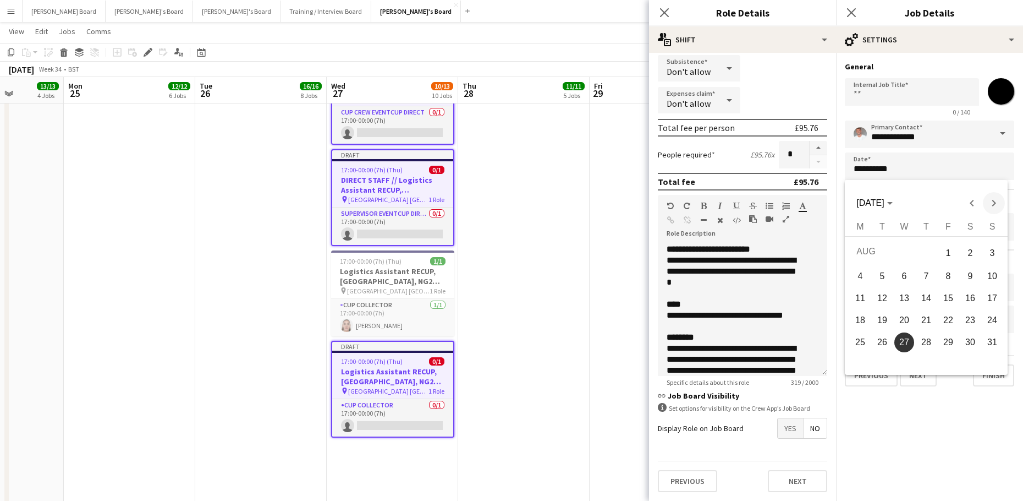
click at [994, 201] on span "Next month" at bounding box center [994, 203] width 22 height 22
click at [985, 290] on span "14" at bounding box center [993, 296] width 20 height 20
type input "**********"
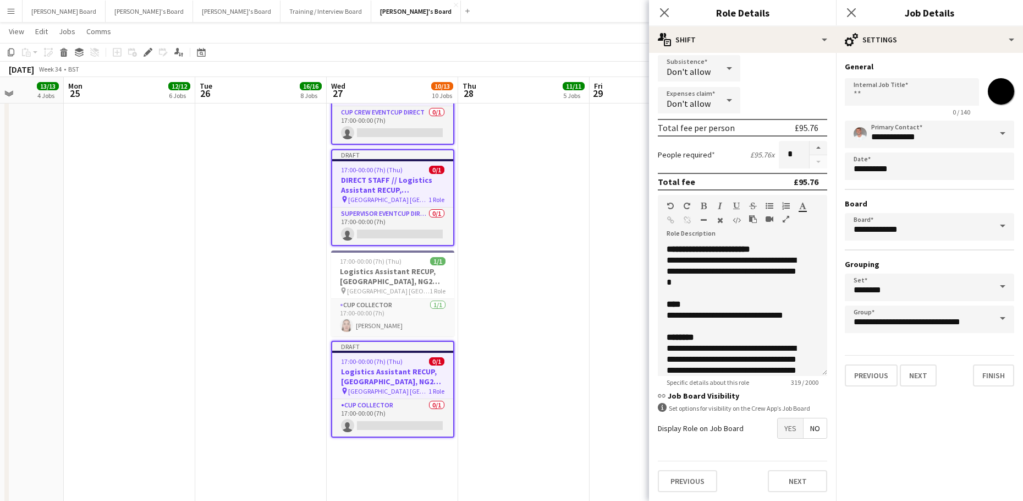
click at [627, 249] on app-date-cell "12:00-17:00 (5h) 1/1 DIRECT STAFF // Logistics Assistant RECUP, NEWMARKET JULY …" at bounding box center [655, 281] width 131 height 868
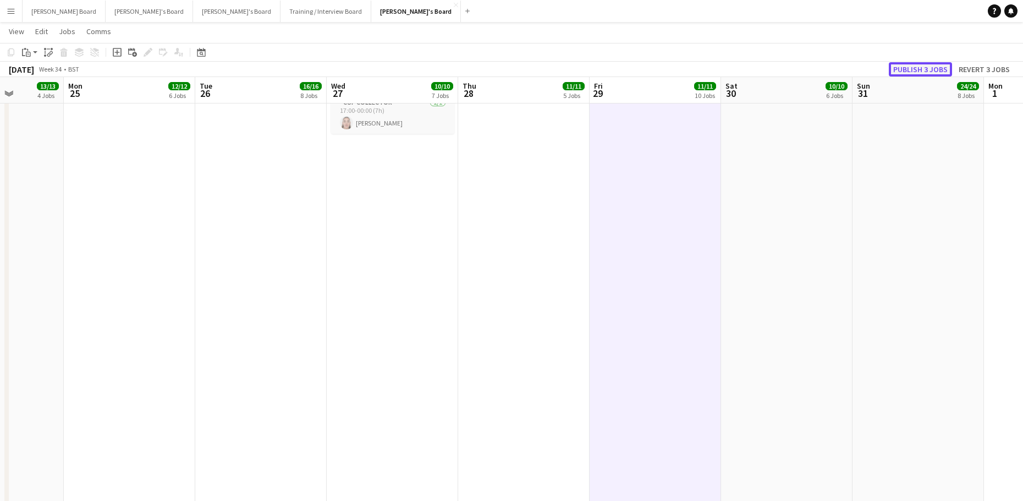
click at [926, 64] on button "Publish 3 jobs" at bounding box center [920, 69] width 63 height 14
drag, startPoint x: 882, startPoint y: 215, endPoint x: 421, endPoint y: 265, distance: 463.2
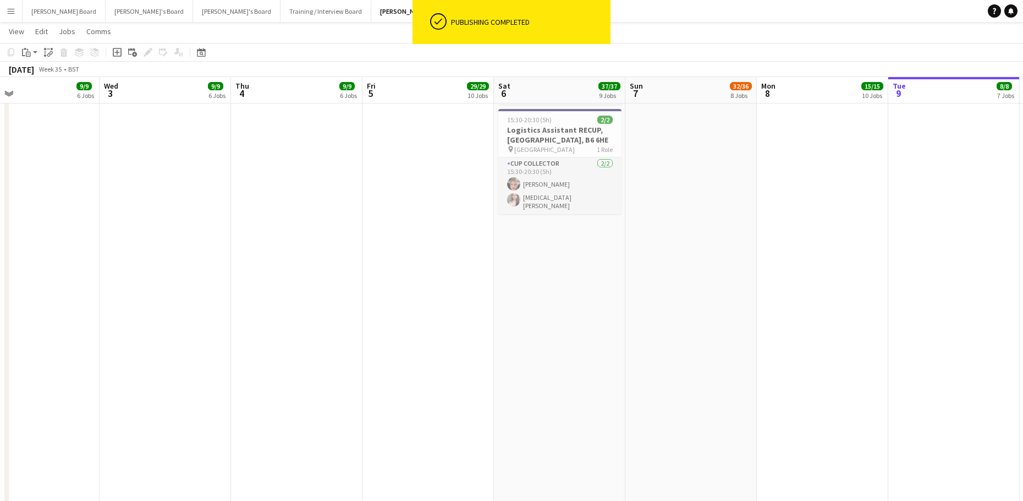
scroll to position [0, 359]
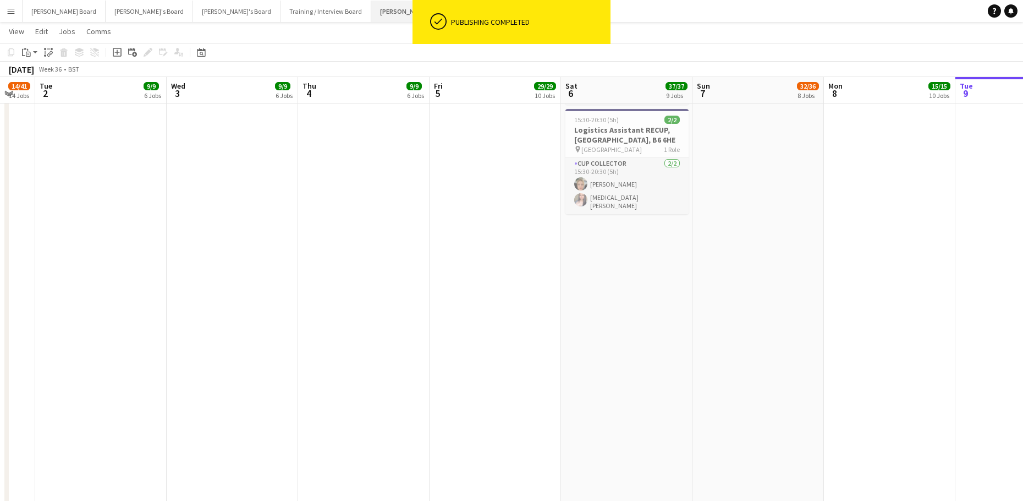
click at [371, 8] on button "[PERSON_NAME]'s Board Close" at bounding box center [416, 11] width 90 height 21
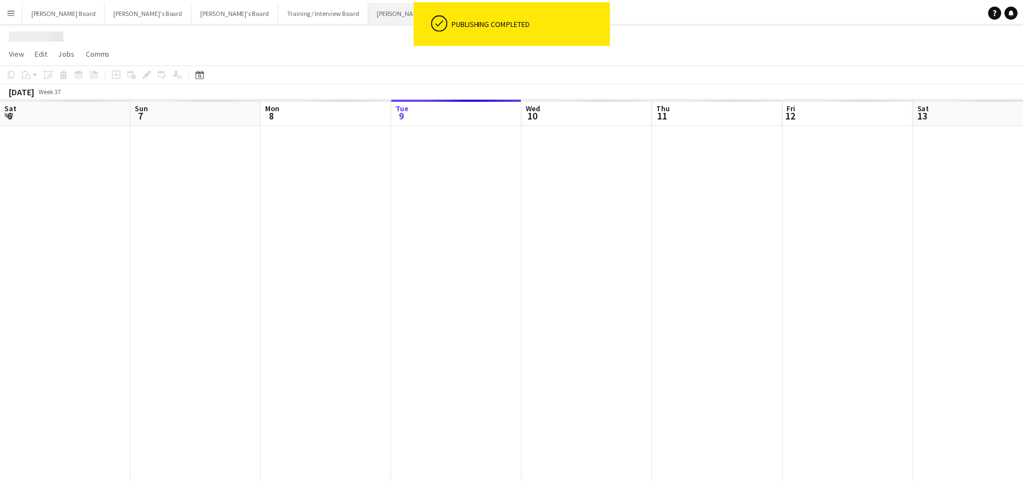
scroll to position [0, 263]
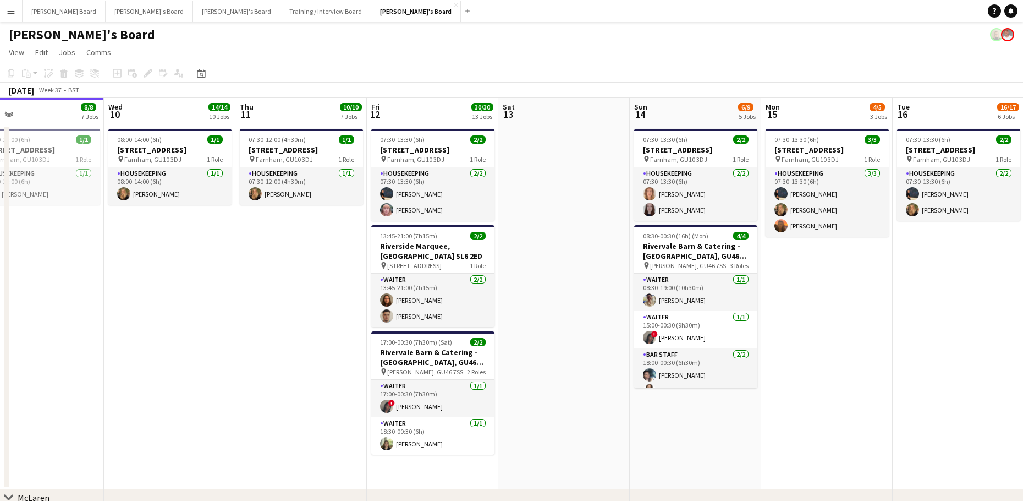
drag, startPoint x: 654, startPoint y: 323, endPoint x: 362, endPoint y: 319, distance: 292.2
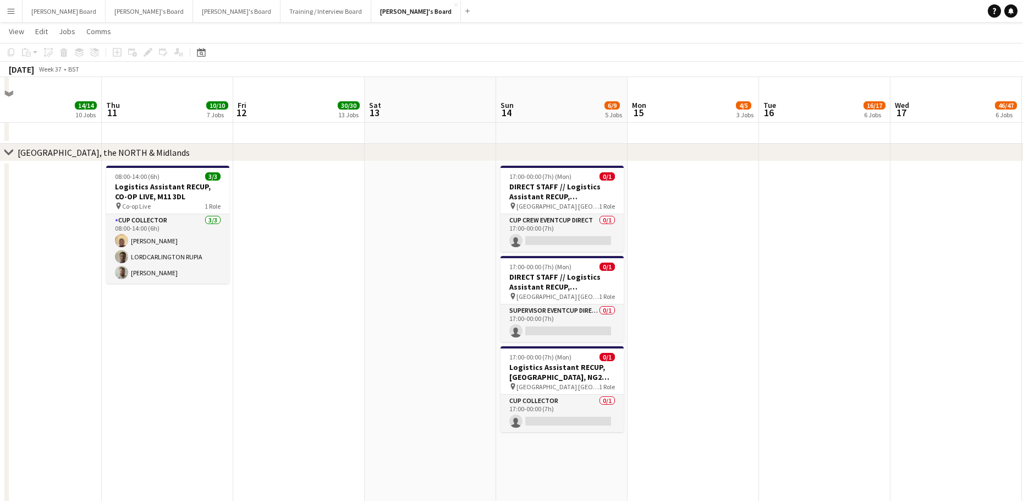
scroll to position [1687, 0]
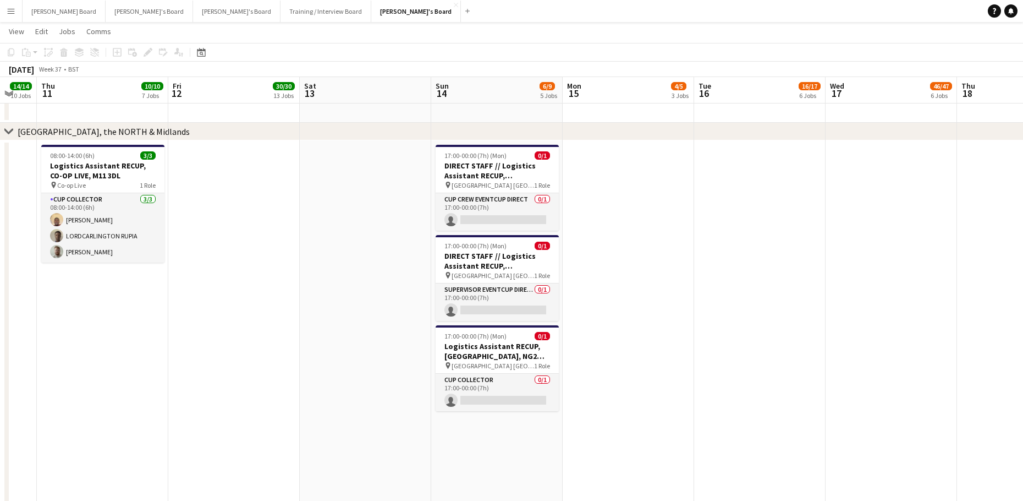
drag, startPoint x: 756, startPoint y: 330, endPoint x: 188, endPoint y: 299, distance: 568.7
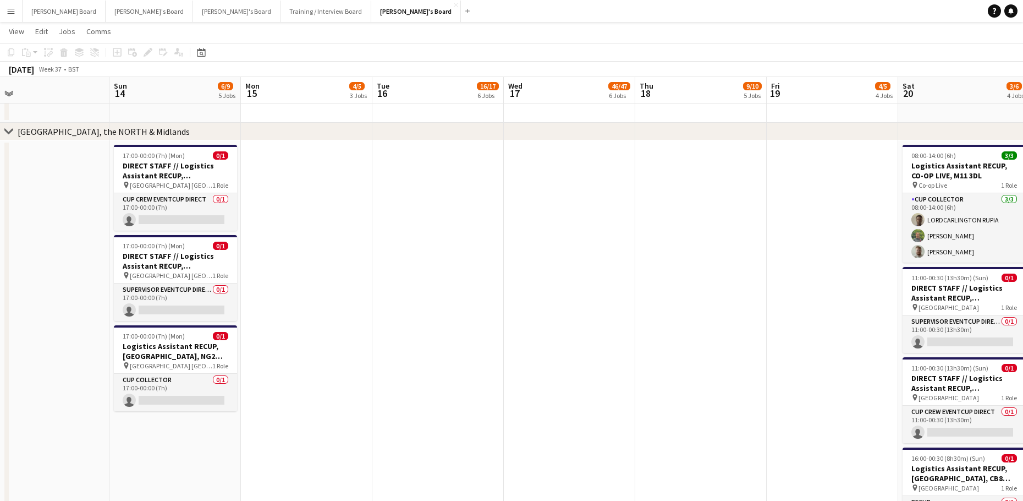
drag, startPoint x: 317, startPoint y: 245, endPoint x: 425, endPoint y: 238, distance: 108.1
drag, startPoint x: 178, startPoint y: 169, endPoint x: 156, endPoint y: 162, distance: 23.1
click at [177, 169] on h3 "DIRECT STAFF // Logistics Assistant RECUP, [GEOGRAPHIC_DATA], NG2 6AG" at bounding box center [175, 171] width 123 height 20
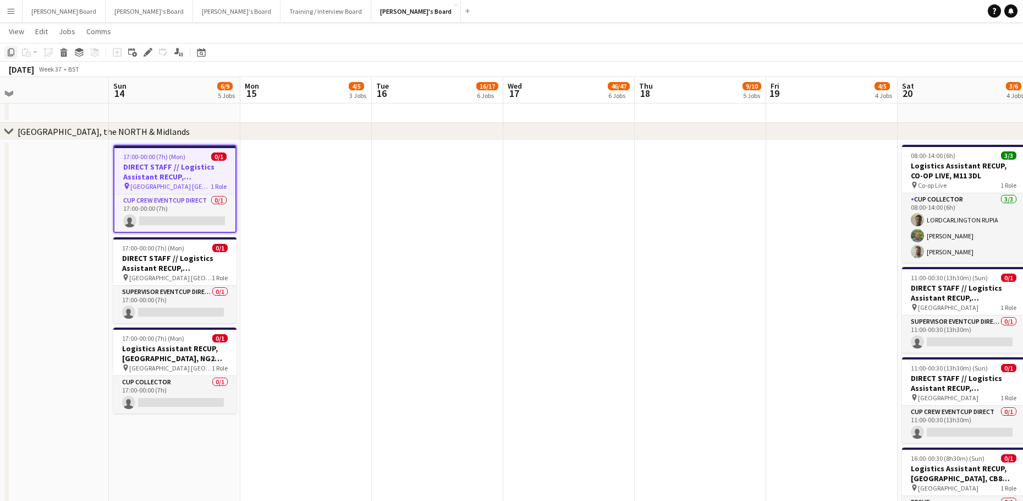
click at [14, 53] on icon at bounding box center [11, 52] width 7 height 8
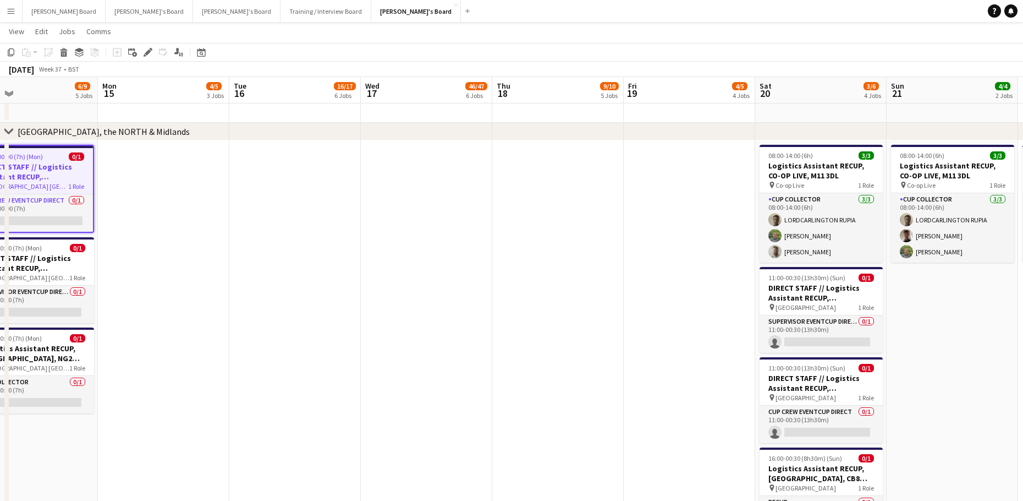
drag, startPoint x: 461, startPoint y: 245, endPoint x: 426, endPoint y: 242, distance: 34.3
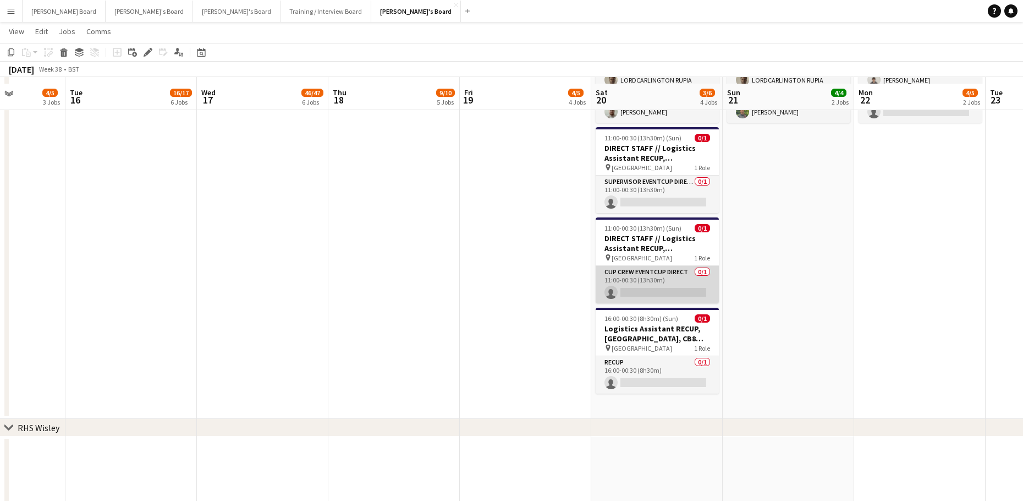
scroll to position [1834, 0]
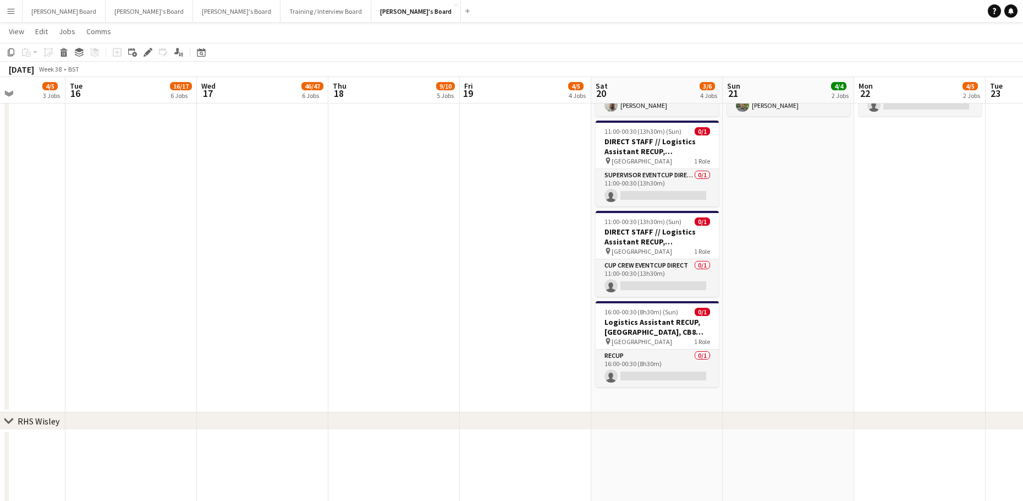
click at [638, 409] on app-date-cell "08:00-14:00 (6h) 3/3 Logistics Assistant RECUP, CO-OP LIVE, M11 3DL pin Co-op L…" at bounding box center [656, 203] width 131 height 418
click at [31, 58] on div "Paste" at bounding box center [26, 52] width 13 height 13
click at [50, 75] on link "Paste Ctrl+V" at bounding box center [80, 73] width 103 height 10
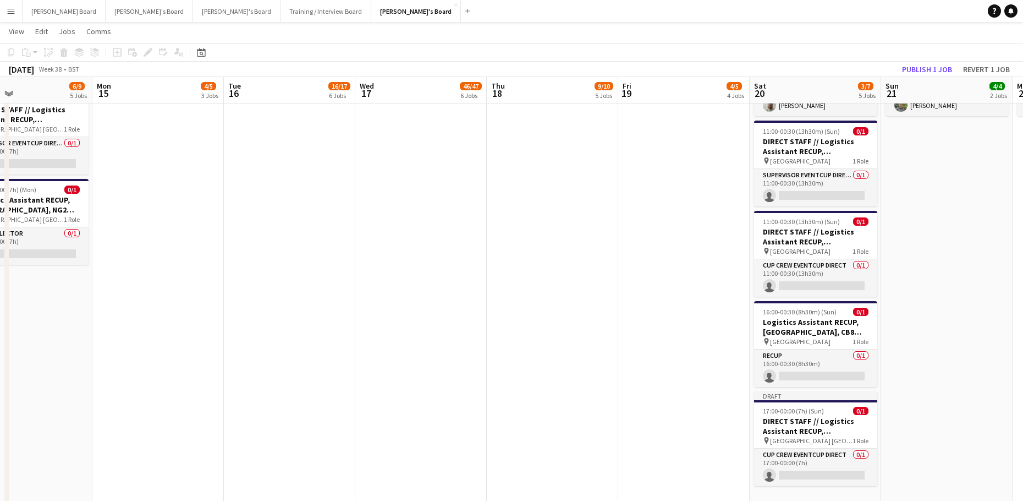
drag, startPoint x: 305, startPoint y: 304, endPoint x: 623, endPoint y: 321, distance: 317.9
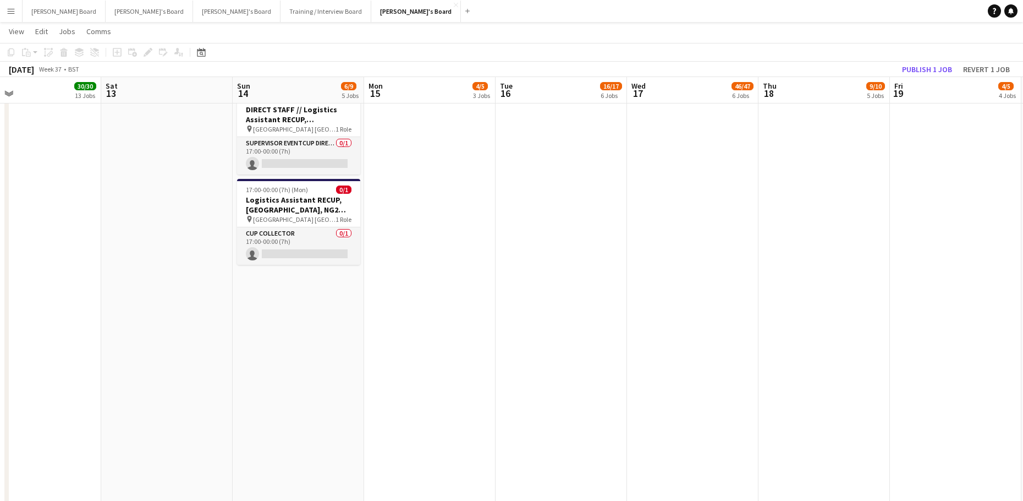
drag, startPoint x: 266, startPoint y: 109, endPoint x: 225, endPoint y: 100, distance: 42.3
click at [266, 109] on h3 "DIRECT STAFF // Logistics Assistant RECUP, [GEOGRAPHIC_DATA], NG2 6AG" at bounding box center [298, 115] width 123 height 20
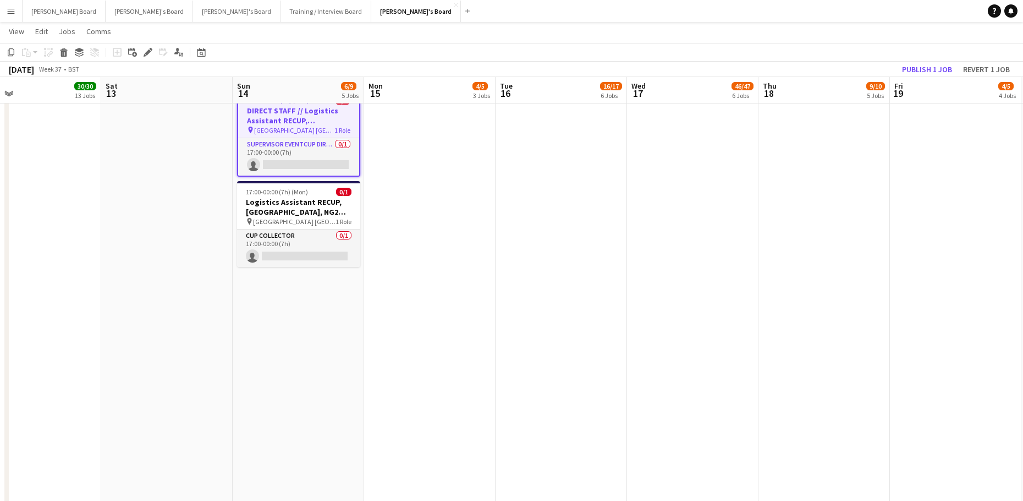
scroll to position [0, 294]
click at [11, 54] on icon "Copy" at bounding box center [11, 52] width 9 height 9
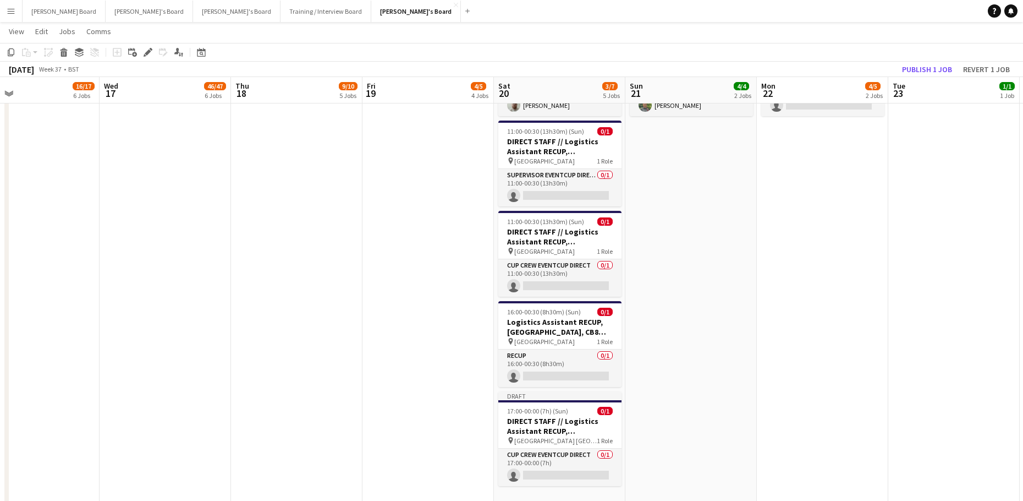
drag, startPoint x: 663, startPoint y: 281, endPoint x: 401, endPoint y: 330, distance: 267.0
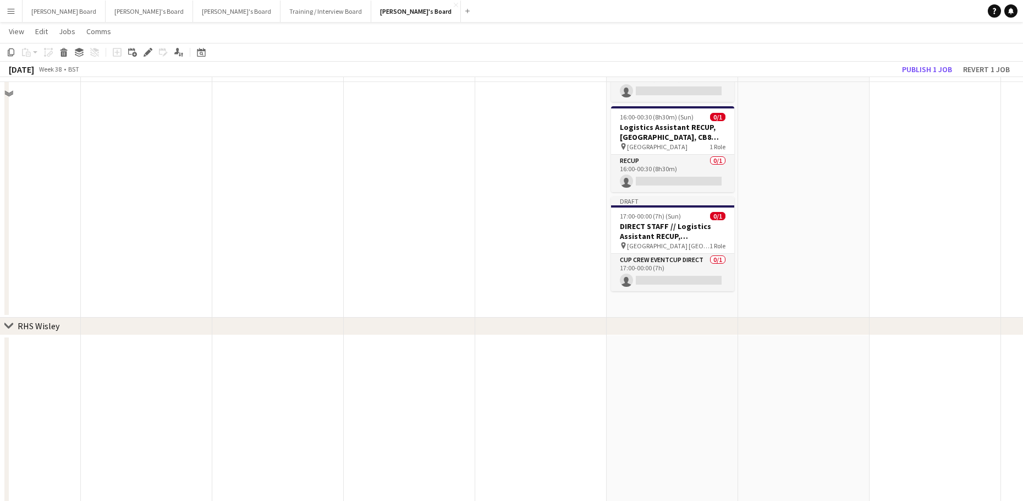
scroll to position [2054, 0]
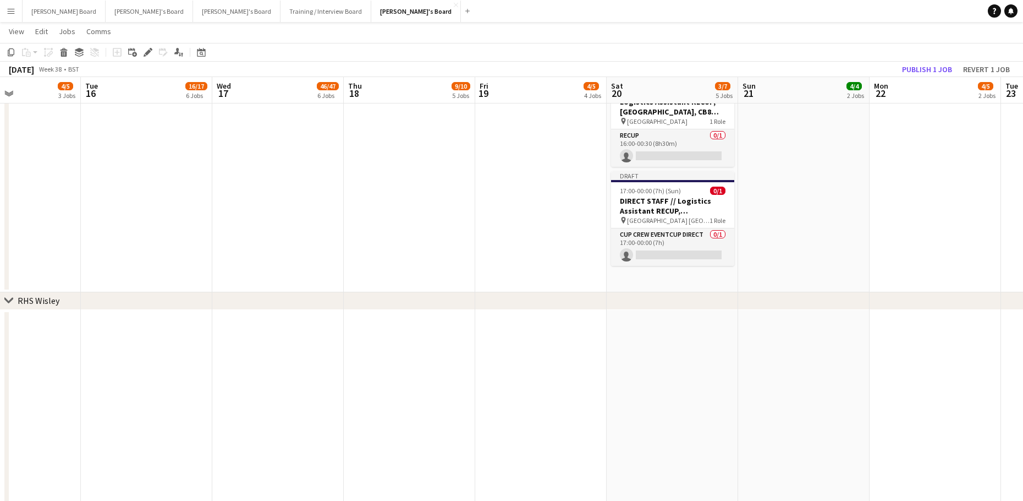
click at [643, 288] on app-date-cell "08:00-14:00 (6h) 3/3 Logistics Assistant RECUP, CO-OP LIVE, M11 3DL pin Co-op L…" at bounding box center [672, 33] width 131 height 518
click at [29, 57] on div "Paste" at bounding box center [26, 52] width 13 height 13
click at [37, 70] on link "Paste Ctrl+V" at bounding box center [80, 73] width 103 height 10
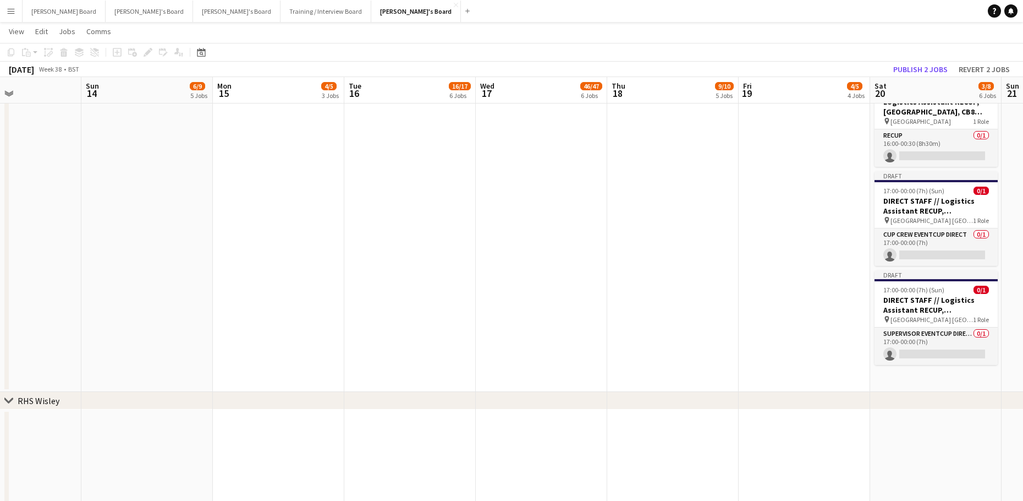
drag, startPoint x: 427, startPoint y: 291, endPoint x: 584, endPoint y: 305, distance: 158.0
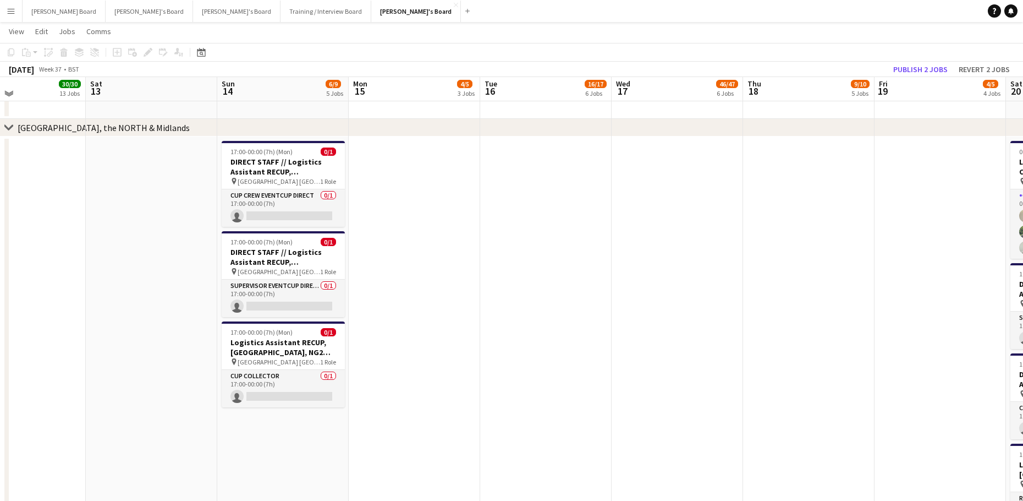
scroll to position [1687, 0]
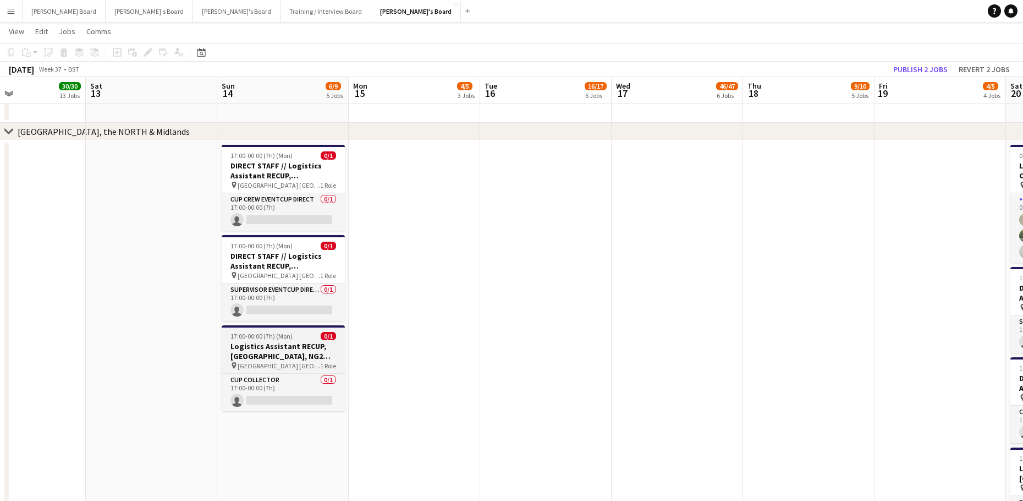
click at [262, 344] on h3 "Logistics Assistant RECUP, [GEOGRAPHIC_DATA], NG2 6AG" at bounding box center [283, 351] width 123 height 20
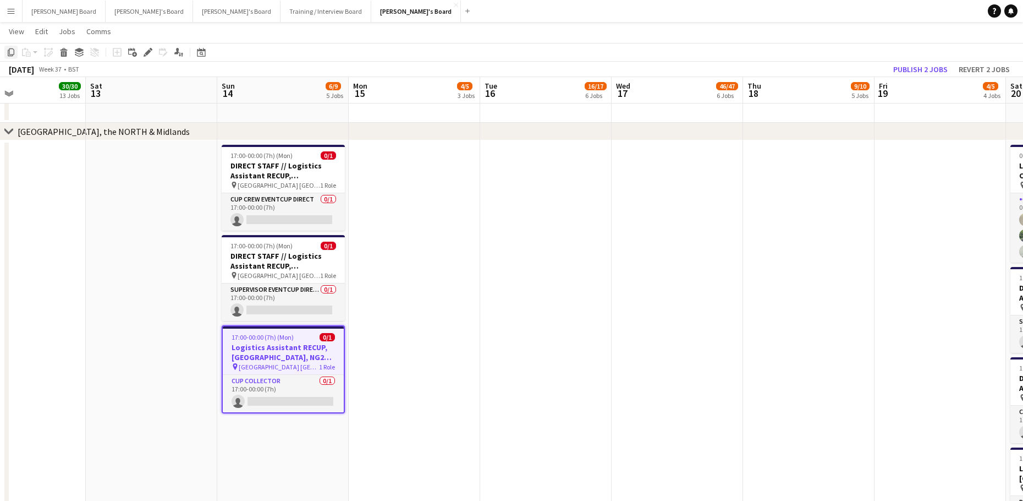
click at [12, 56] on icon at bounding box center [11, 52] width 7 height 8
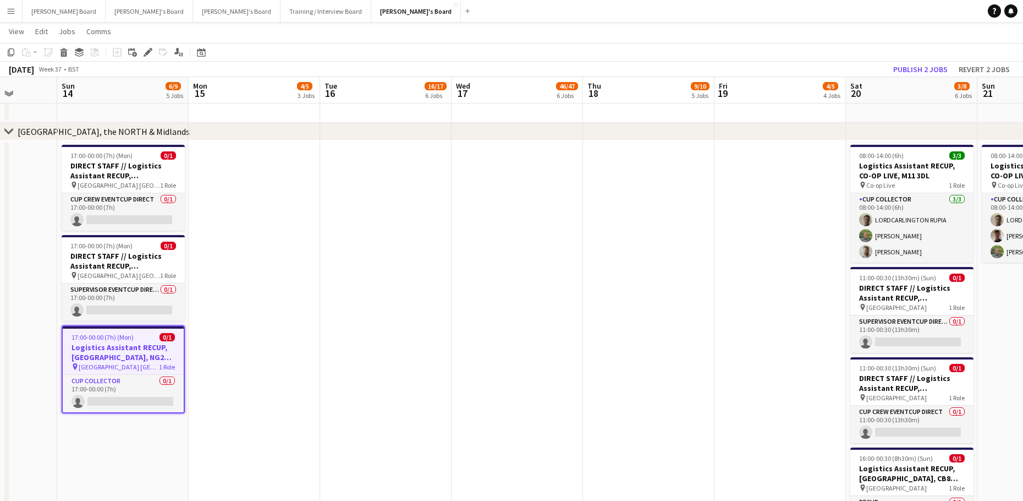
drag, startPoint x: 876, startPoint y: 428, endPoint x: 74, endPoint y: 299, distance: 812.5
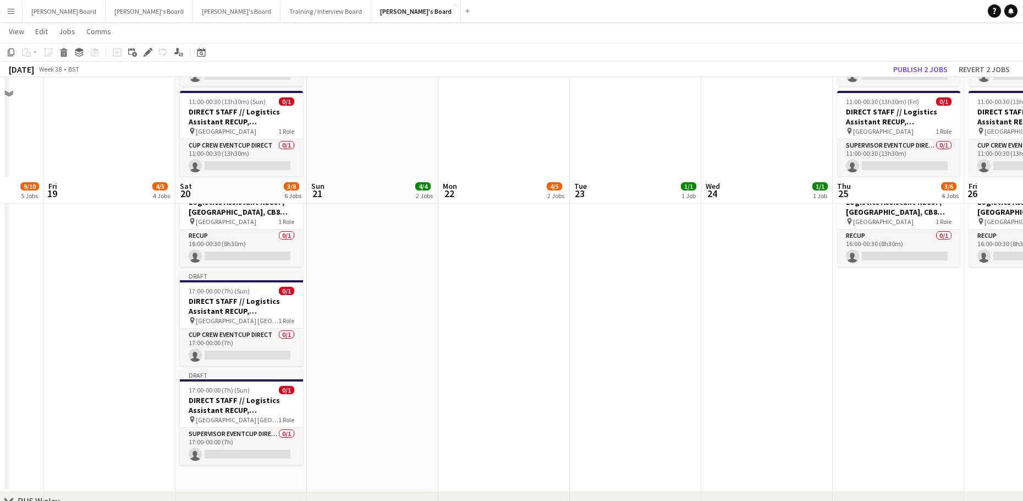
scroll to position [2054, 0]
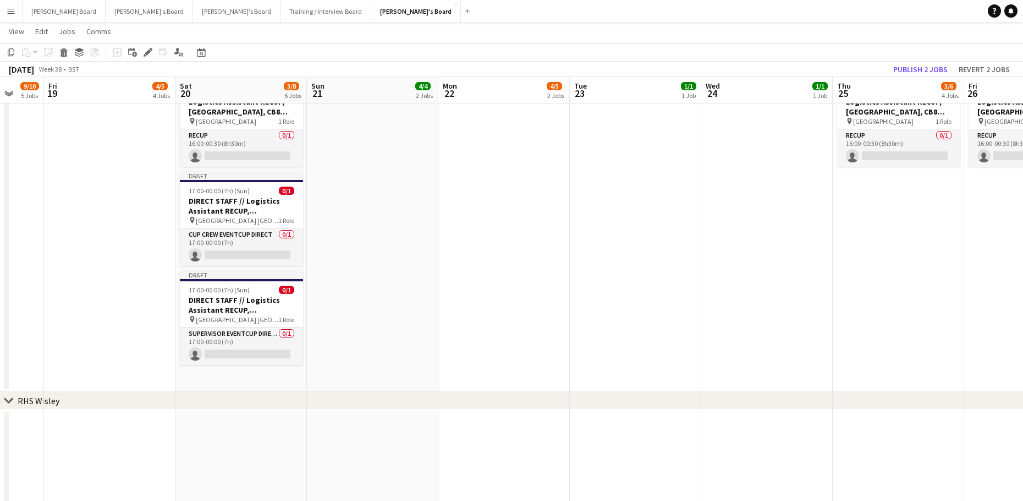
click at [249, 375] on app-date-cell "08:00-14:00 (6h) 3/3 Logistics Assistant RECUP, CO-OP LIVE, M11 3DL pin Co-op L…" at bounding box center [241, 83] width 131 height 618
click at [39, 55] on app-action-btn "Paste" at bounding box center [30, 52] width 20 height 13
click at [41, 76] on link "Paste Ctrl+V" at bounding box center [80, 73] width 103 height 10
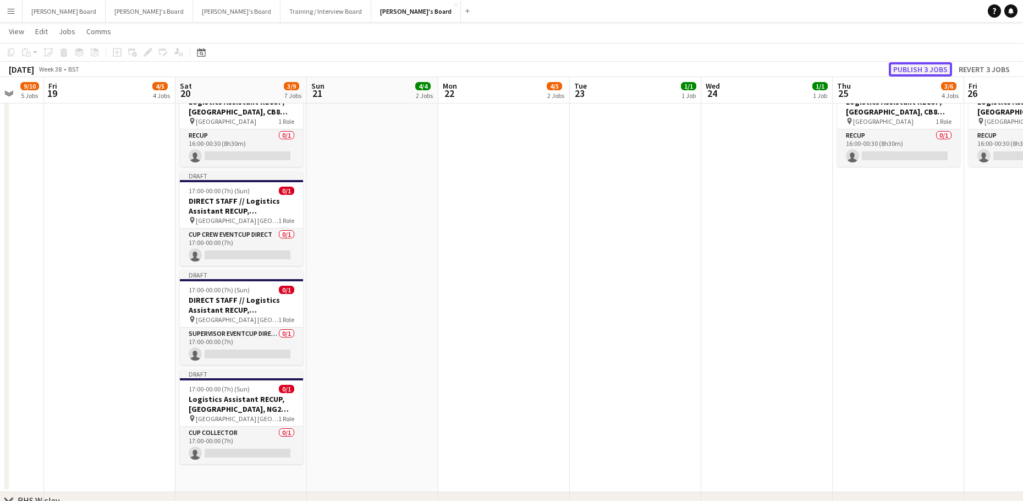
click at [932, 68] on button "Publish 3 jobs" at bounding box center [920, 69] width 63 height 14
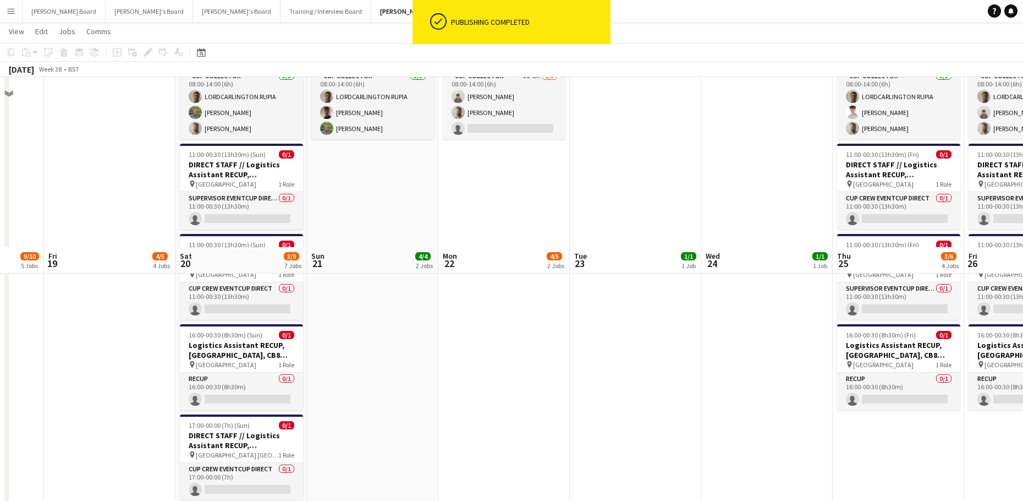
scroll to position [1614, 0]
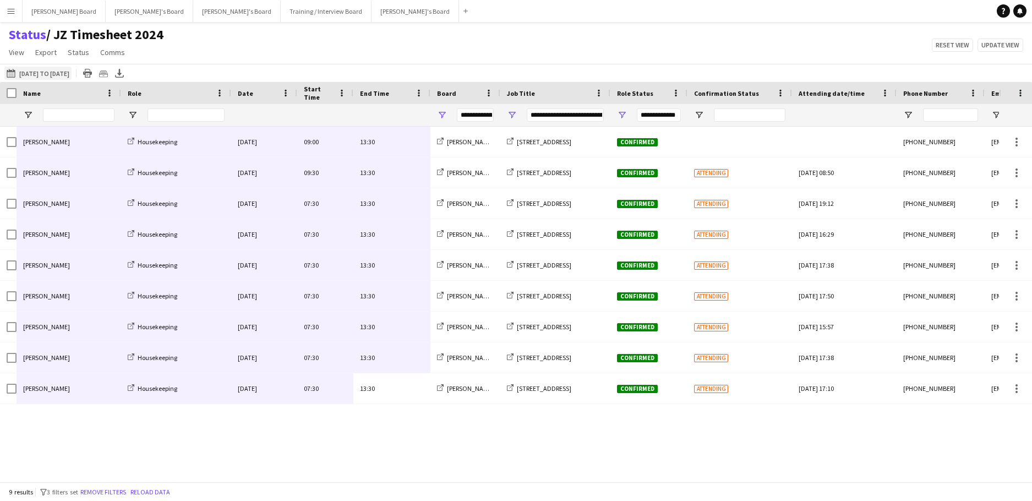
click at [59, 75] on button "09-09-2025 to 15-09-2025 01-09-2025 to 07-09-2025" at bounding box center [37, 73] width 67 height 13
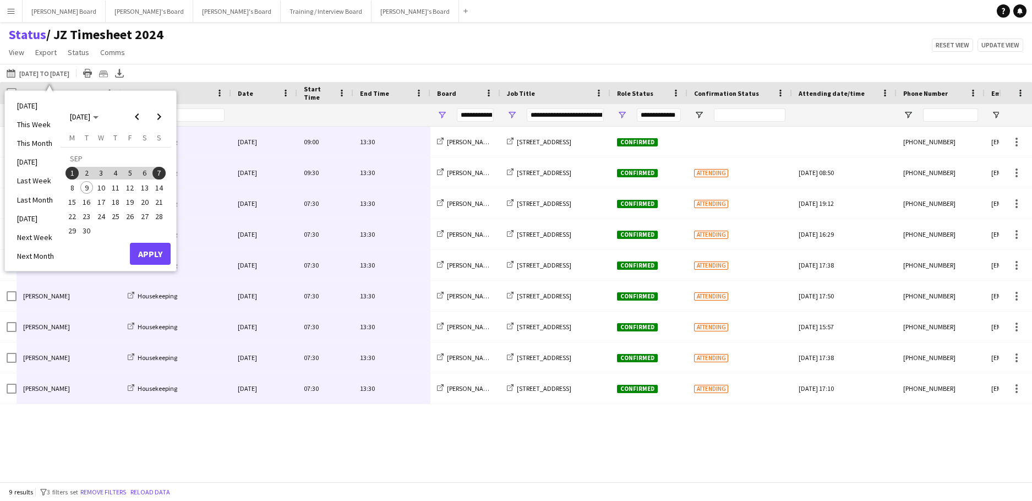
click at [91, 187] on span "9" at bounding box center [86, 187] width 13 height 13
click at [87, 231] on span "30" at bounding box center [86, 230] width 13 height 13
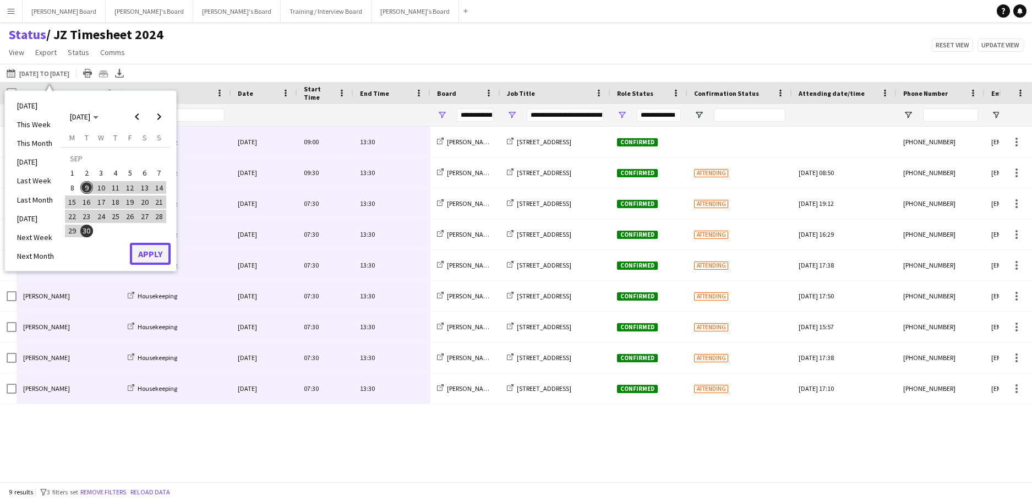
click at [147, 248] on button "Apply" at bounding box center [150, 254] width 41 height 22
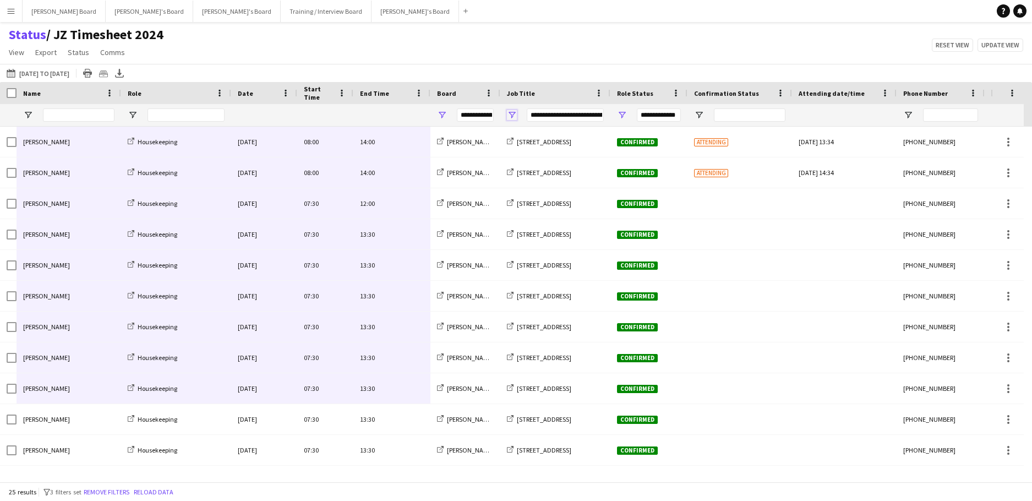
click at [513, 113] on span "Open Filter Menu" at bounding box center [512, 115] width 10 height 10
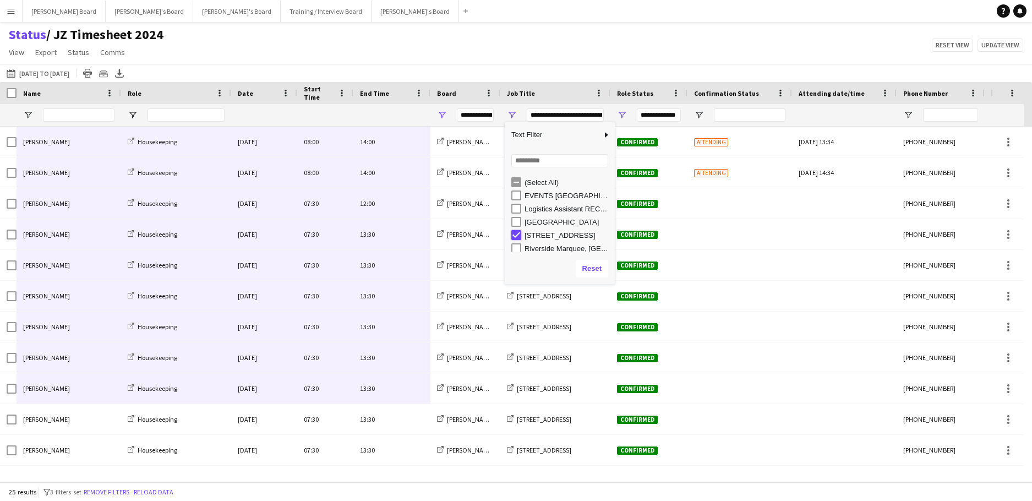
type input "***"
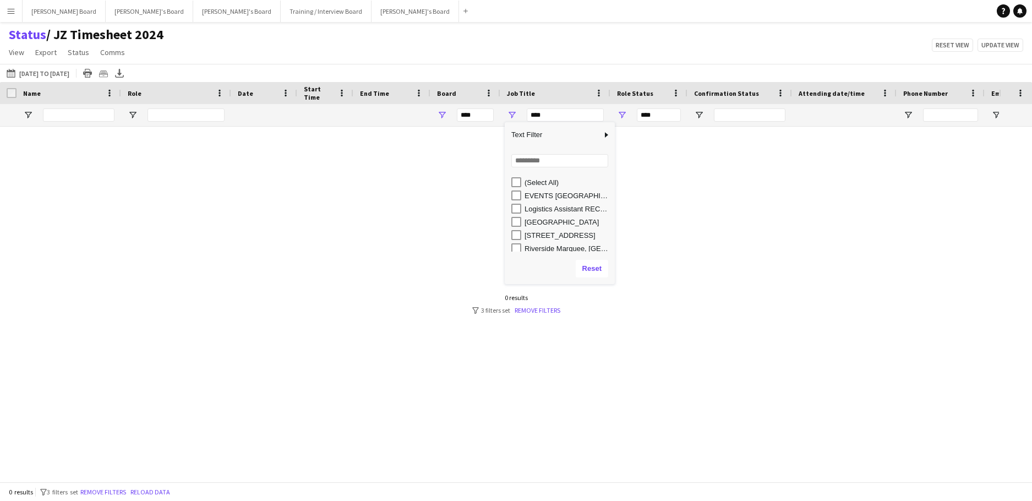
click at [535, 210] on div "Logistics Assistant RECUP, CO-OP LIVE, M11 3DL" at bounding box center [567, 209] width 87 height 8
type input "**********"
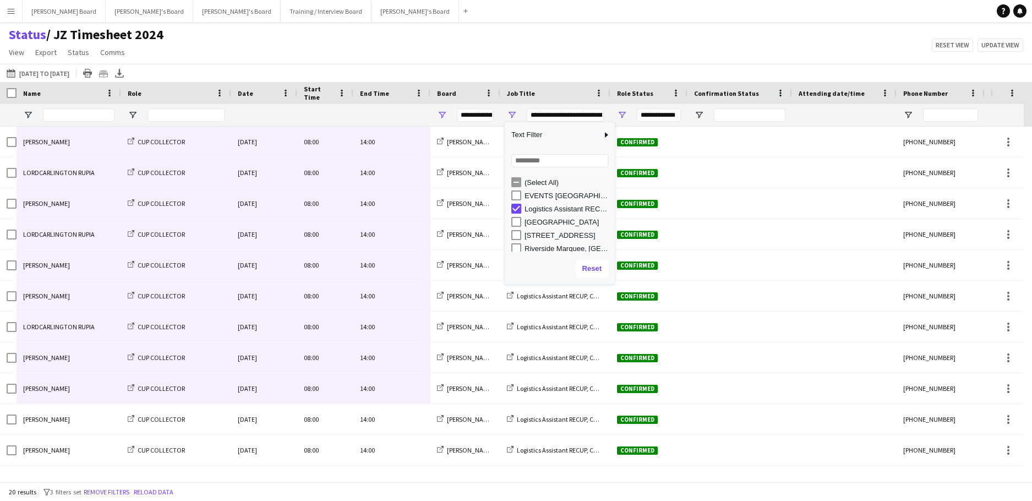
click at [487, 36] on div "Status / JZ Timesheet 2024 View Views Default view Airshow Accreditation Airsho…" at bounding box center [516, 44] width 1032 height 37
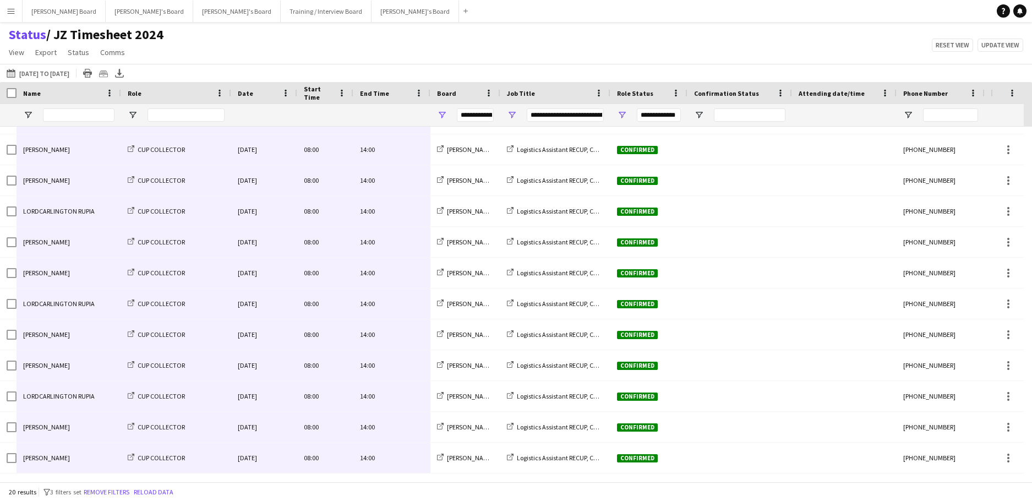
drag, startPoint x: 390, startPoint y: 152, endPoint x: 93, endPoint y: 451, distance: 421.3
click at [93, 451] on div "Daniel Agammegwa CUP COLLECTOR Thu, 11 Sep 2025 08:00 14:00 Jakub's Board Logis…" at bounding box center [547, 165] width 1094 height 616
click at [512, 114] on span "Open Filter Menu" at bounding box center [512, 115] width 10 height 10
click at [513, 115] on span "Open Filter Menu" at bounding box center [512, 115] width 10 height 10
click at [548, 117] on div "**********" at bounding box center [565, 114] width 77 height 13
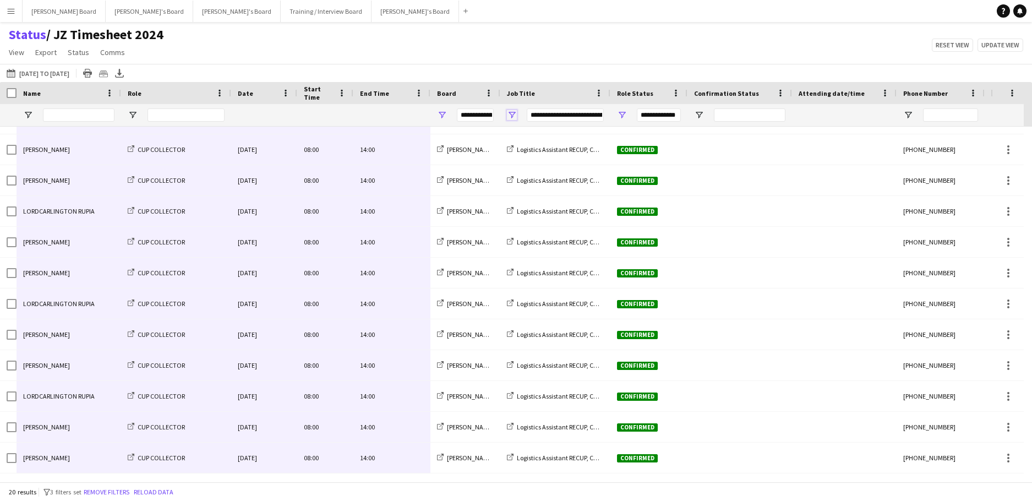
click at [512, 113] on span "Open Filter Menu" at bounding box center [512, 115] width 10 height 10
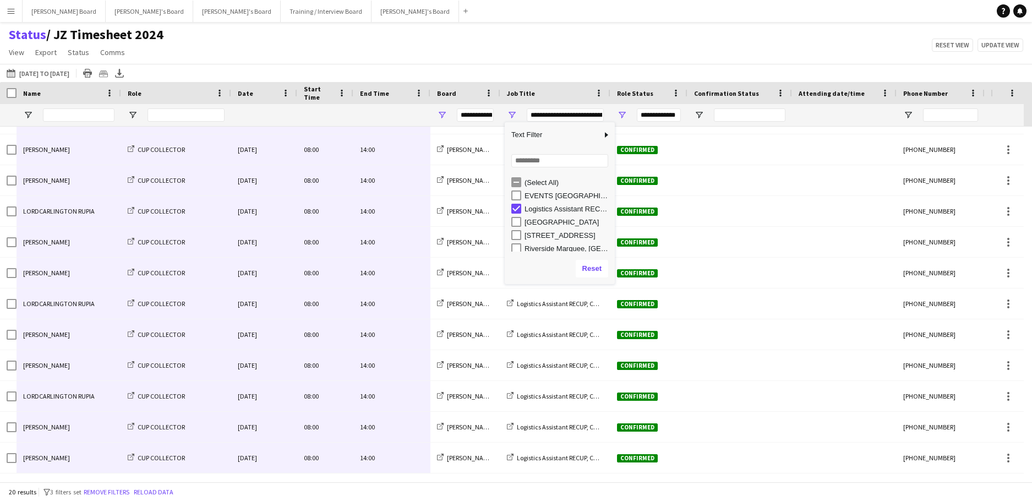
click at [538, 235] on div "[STREET_ADDRESS]" at bounding box center [567, 235] width 87 height 8
type input "**********"
click at [463, 39] on div "Status / JZ Timesheet 2024 View Views Default view Airshow Accreditation Airsho…" at bounding box center [516, 44] width 1032 height 37
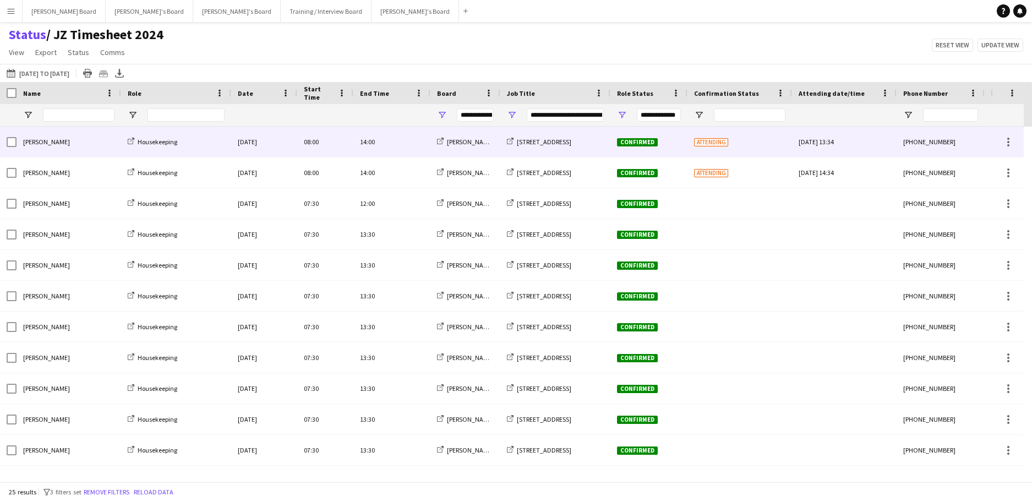
click at [391, 144] on div "14:00" at bounding box center [391, 142] width 77 height 30
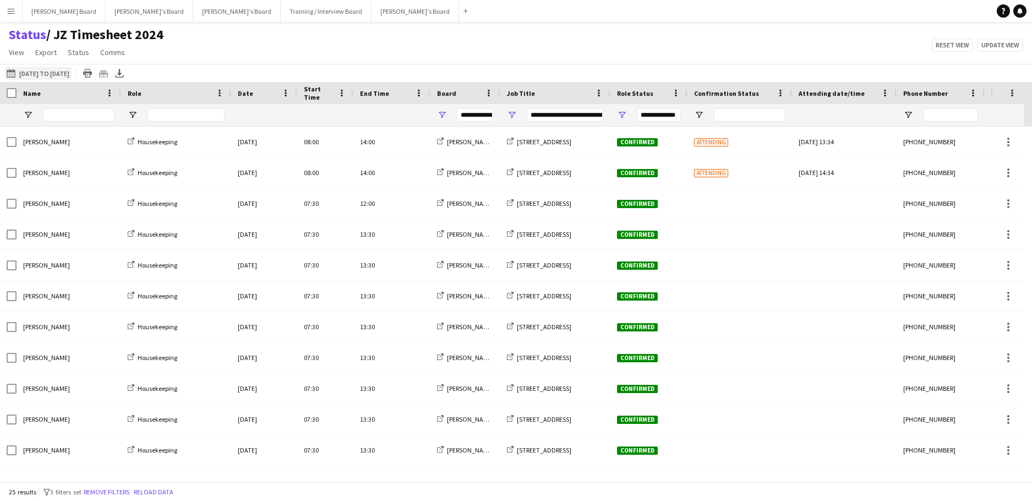
click at [57, 75] on button "09-09-2025 to 15-09-2025 09-09-2025 to 30-09-2025" at bounding box center [37, 73] width 67 height 13
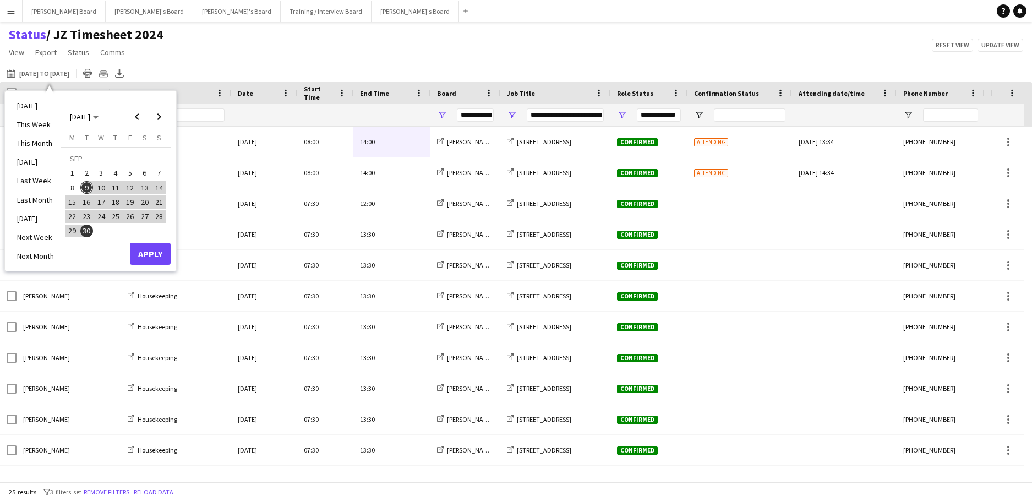
click at [74, 187] on span "8" at bounding box center [71, 187] width 13 height 13
click at [73, 187] on span "8" at bounding box center [71, 187] width 13 height 13
click at [157, 206] on span "21" at bounding box center [158, 201] width 13 height 13
click at [74, 186] on span "8" at bounding box center [71, 187] width 13 height 13
click at [70, 185] on span "8" at bounding box center [71, 187] width 13 height 13
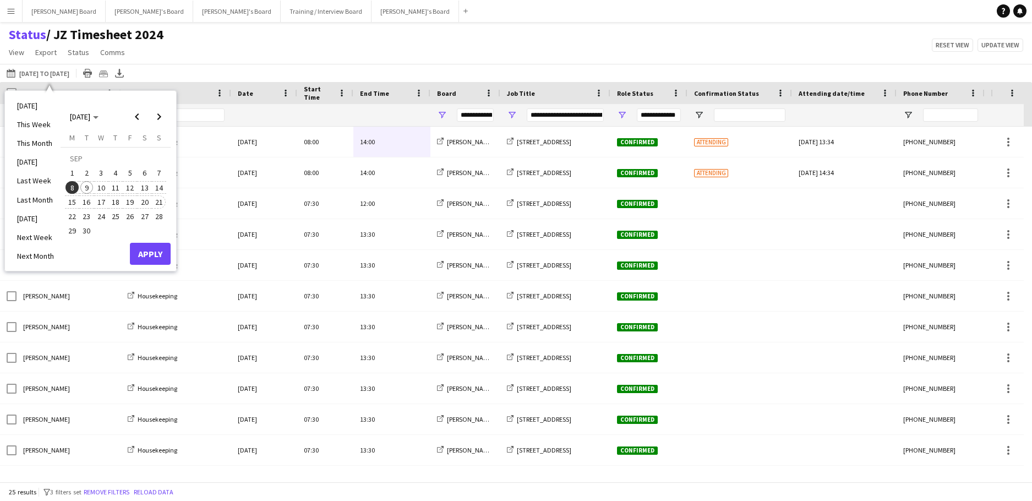
click at [163, 202] on span "21" at bounding box center [158, 201] width 13 height 13
click at [158, 245] on button "Apply" at bounding box center [150, 254] width 41 height 22
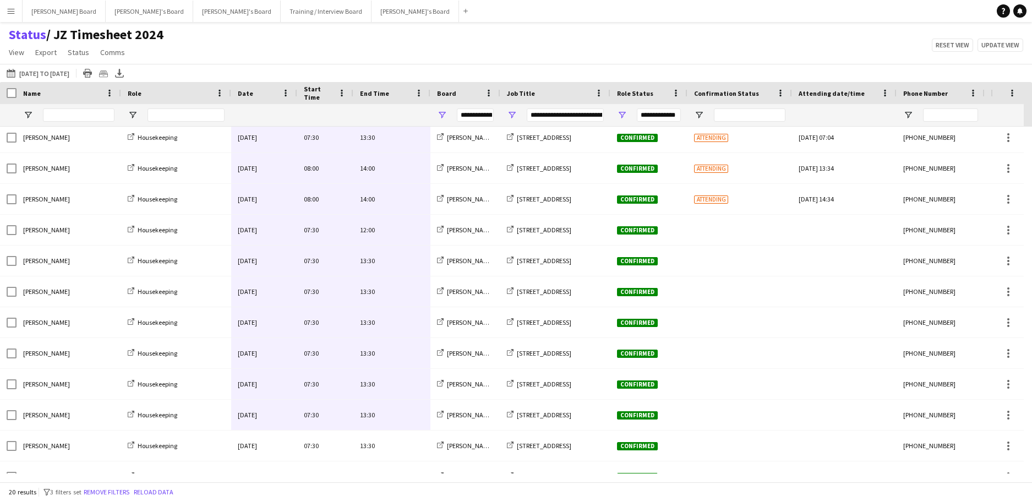
scroll to position [110, 0]
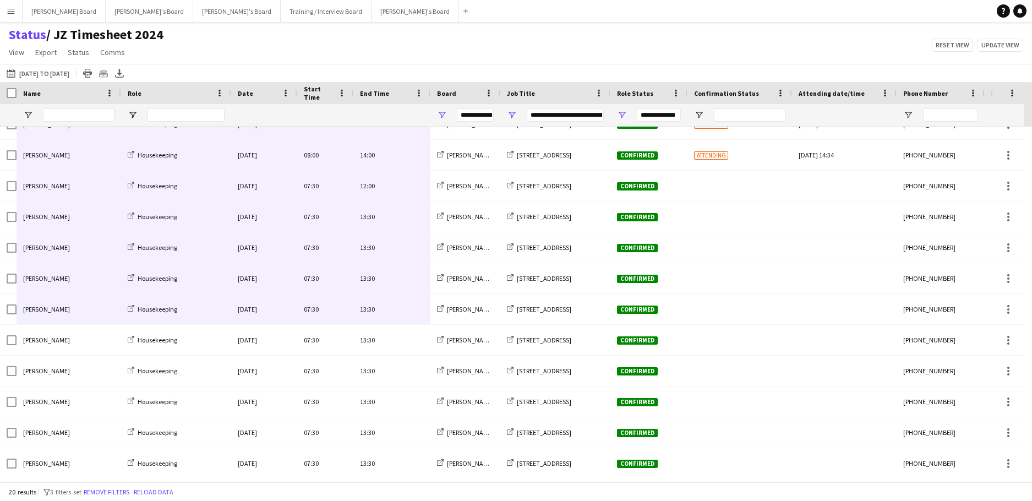
drag, startPoint x: 409, startPoint y: 140, endPoint x: 66, endPoint y: 311, distance: 383.6
click at [66, 311] on div "Emilie Baxter Housekeeping Tue, 9 Sep 2025 08:00 14:00 Jakub's Board Millbridge…" at bounding box center [547, 325] width 1094 height 616
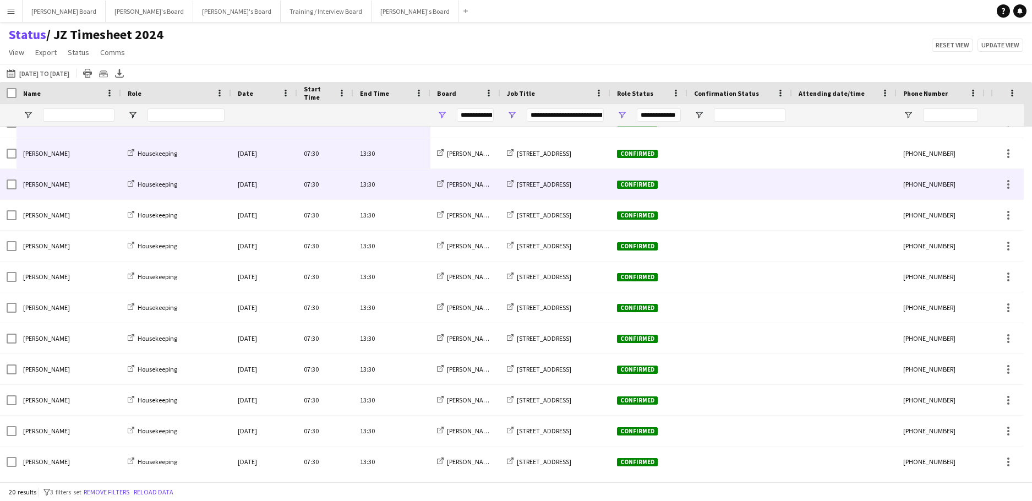
scroll to position [270, 0]
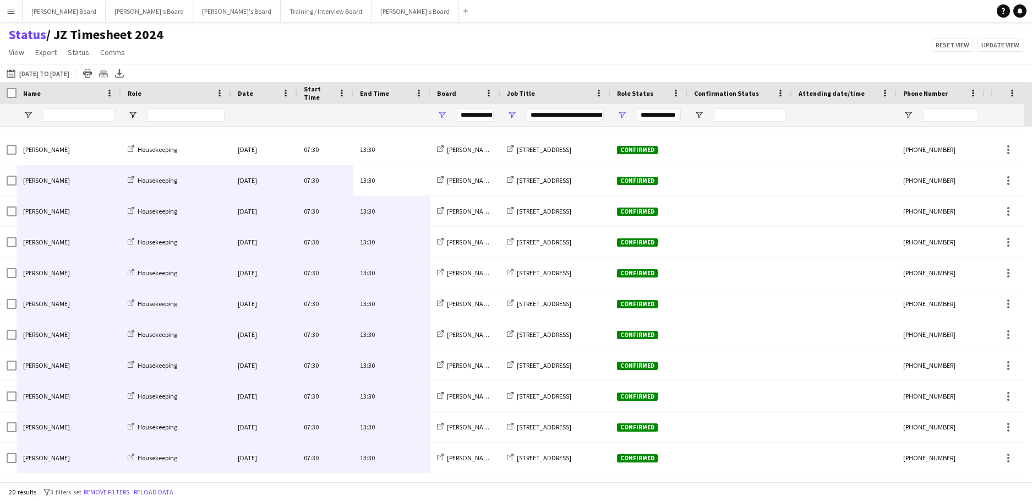
drag, startPoint x: 395, startPoint y: 190, endPoint x: 85, endPoint y: 451, distance: 405.4
click at [85, 454] on div "Emilie Baxter Housekeeping Tue, 9 Sep 2025 08:00 14:00 Jakub's Board Millbridge…" at bounding box center [547, 165] width 1094 height 616
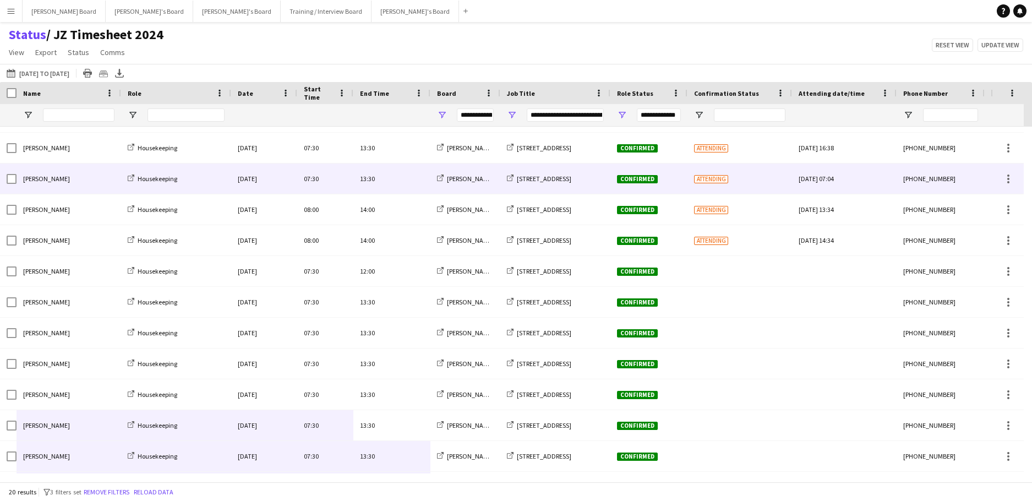
scroll to position [0, 0]
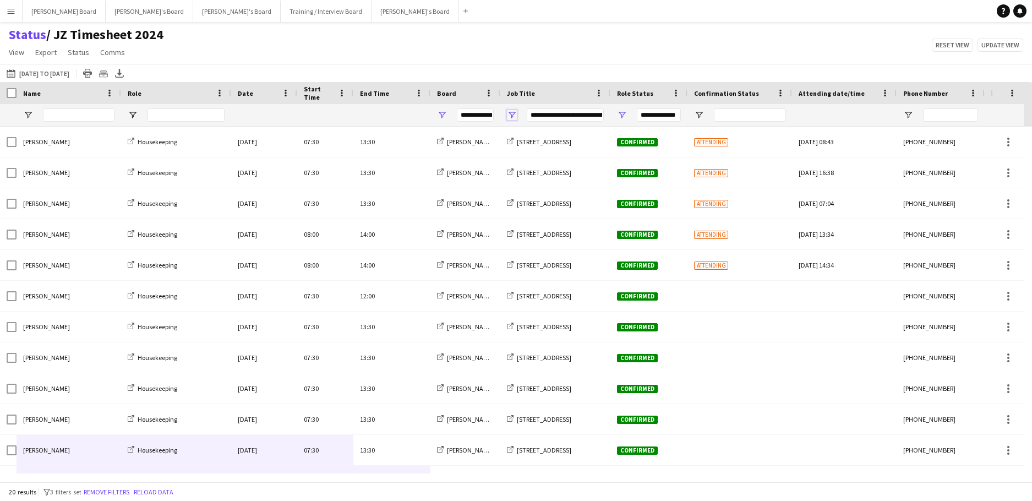
click at [512, 113] on span "Open Filter Menu" at bounding box center [512, 115] width 10 height 10
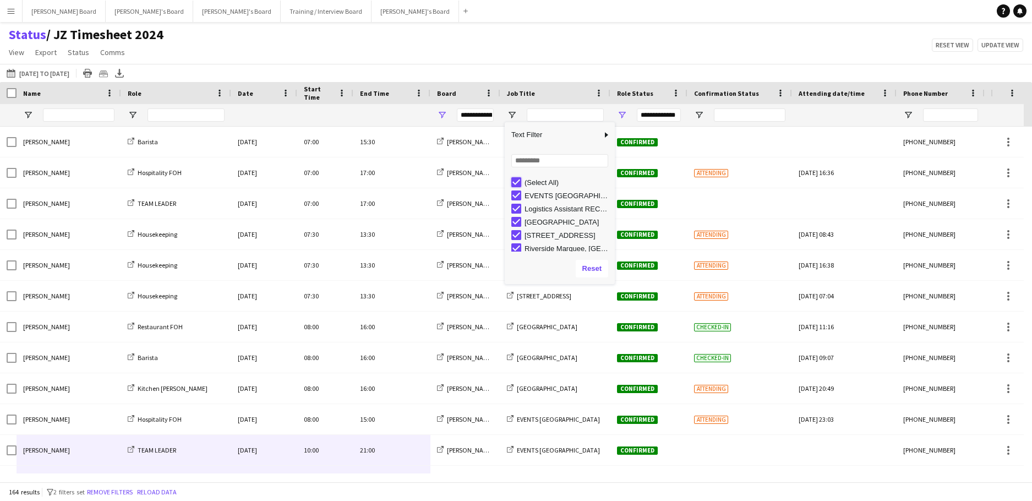
type input "***"
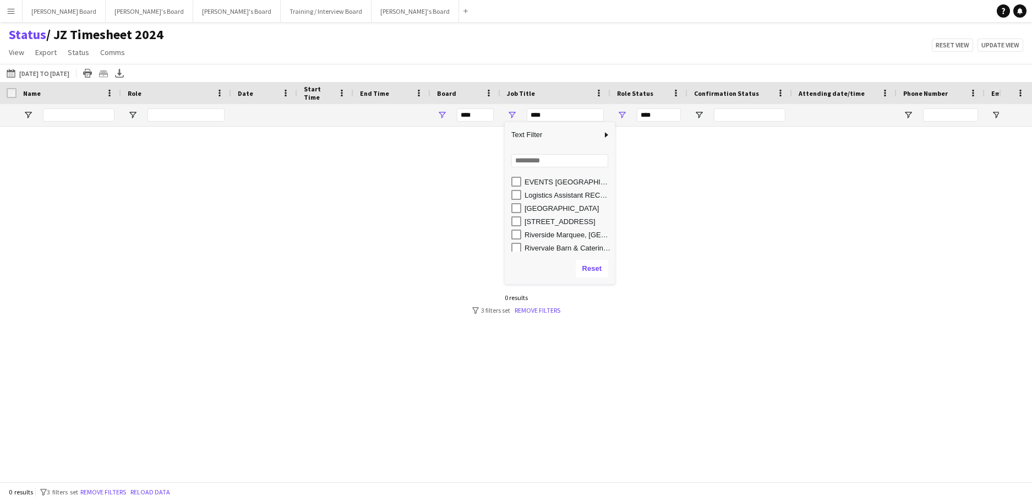
scroll to position [17, 0]
click at [541, 232] on div "Riverside Marquee, [GEOGRAPHIC_DATA] SL6 2ED" at bounding box center [567, 232] width 87 height 8
type input "**********"
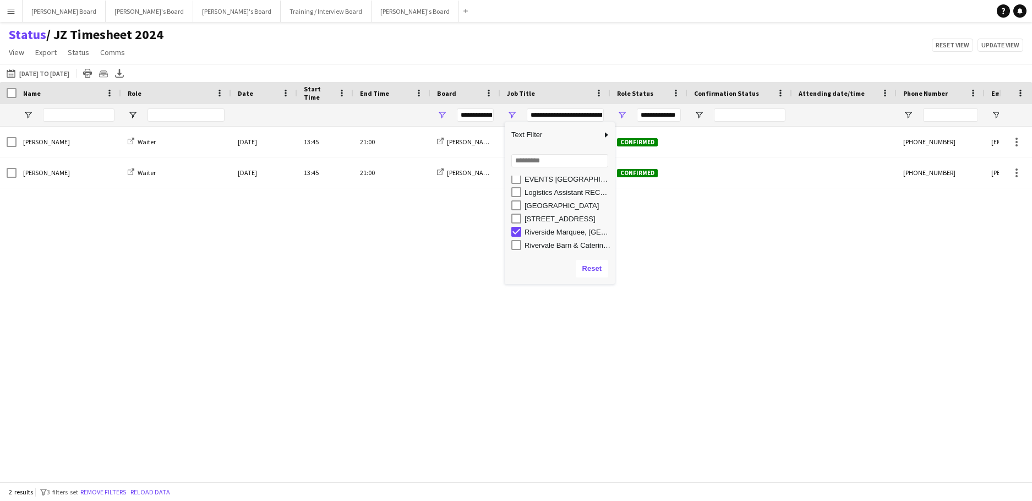
click at [359, 304] on div "Eva De matos Waiter Fri, 12 Sep 2025 13:45 21:00 Jakub's Board Riverside Marque…" at bounding box center [499, 300] width 999 height 347
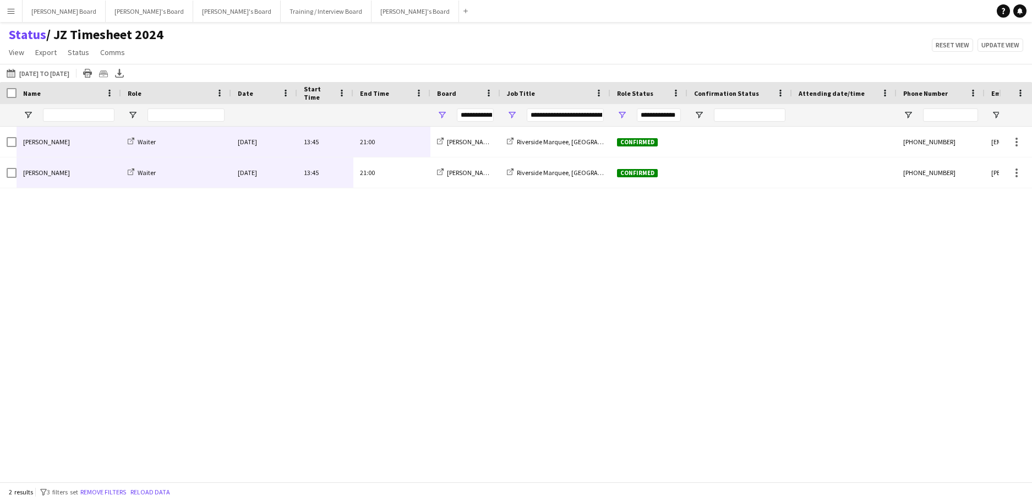
drag, startPoint x: 394, startPoint y: 179, endPoint x: 90, endPoint y: 152, distance: 306.0
click at [90, 152] on div "Eva De matos Waiter Fri, 12 Sep 2025 13:45 21:00 Jakub's Board Riverside Marque…" at bounding box center [547, 158] width 1094 height 62
click at [506, 114] on div "**********" at bounding box center [555, 115] width 110 height 22
click at [514, 114] on span "Open Filter Menu" at bounding box center [512, 115] width 10 height 10
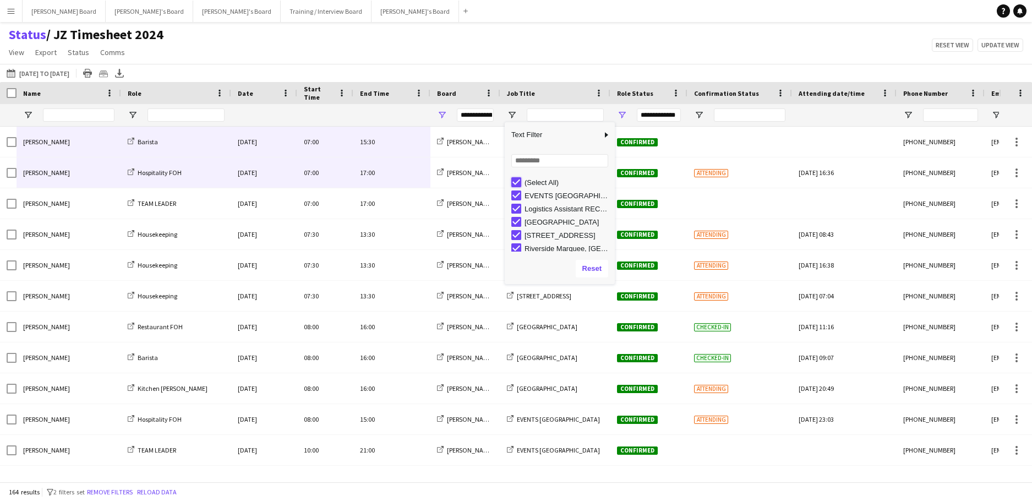
type input "***"
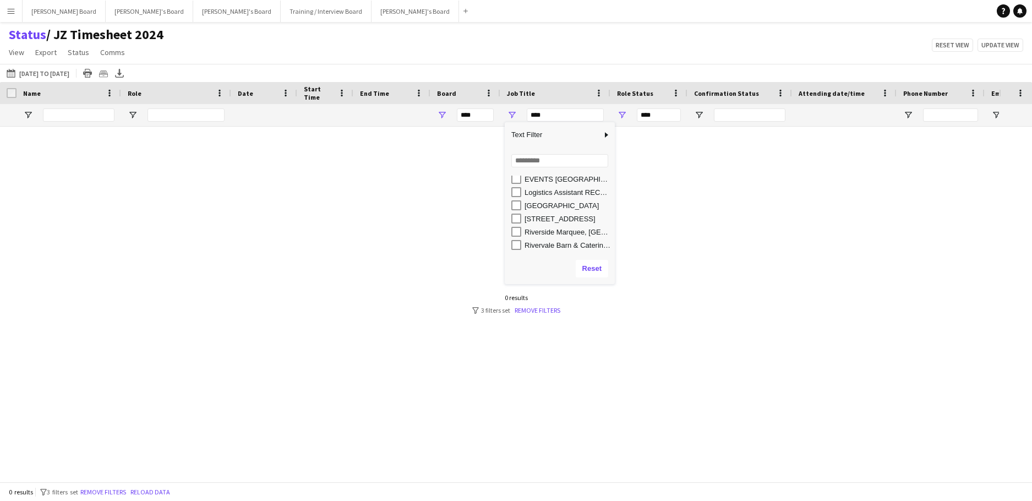
click at [550, 243] on div "Rivervale Barn & Catering - [GEOGRAPHIC_DATA], GU46 7SS" at bounding box center [567, 245] width 87 height 8
type input "**********"
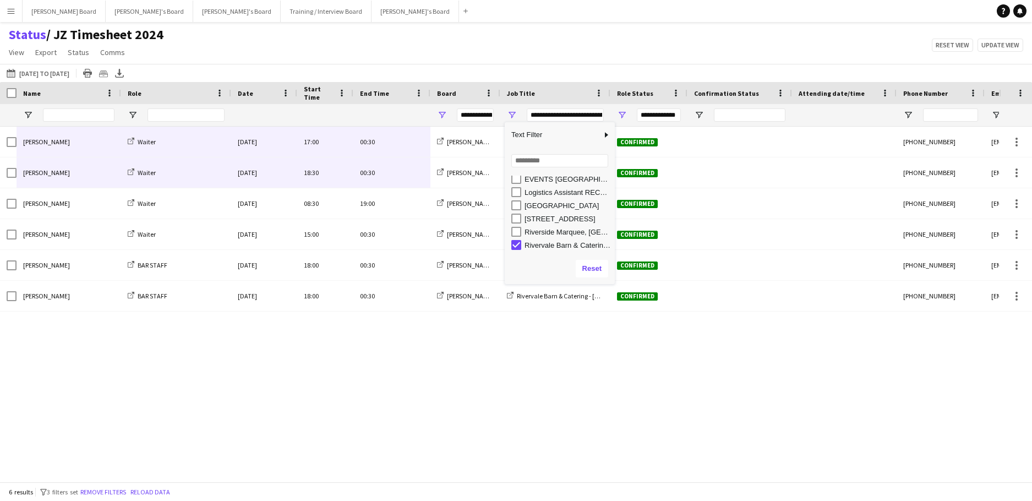
click at [436, 330] on div "Aneisha Richardson Waiter Fri, 12 Sep 2025 17:00 00:30 Jakub's Board Rivervale …" at bounding box center [499, 300] width 999 height 347
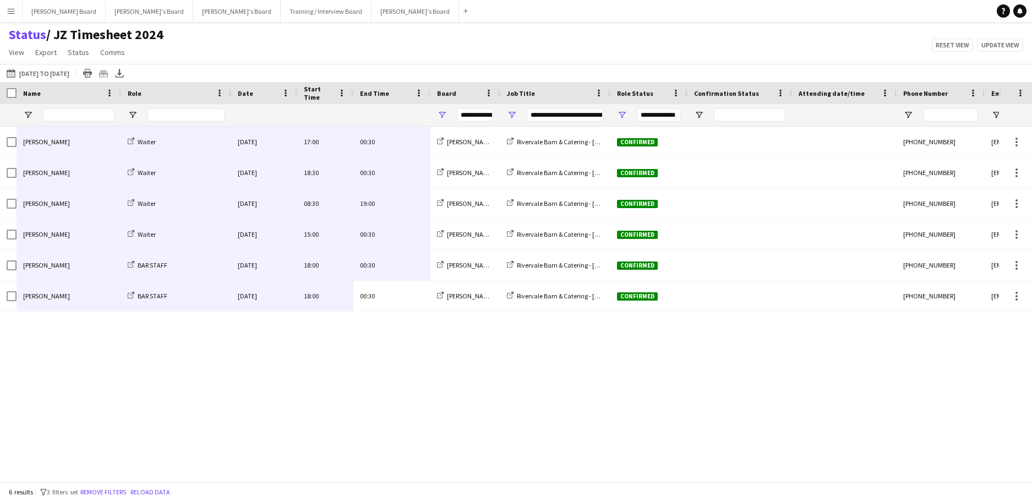
drag, startPoint x: 416, startPoint y: 300, endPoint x: 106, endPoint y: 148, distance: 345.2
click at [111, 148] on div "Aneisha Richardson Waiter Fri, 12 Sep 2025 17:00 00:30 Jakub's Board Rivervale …" at bounding box center [547, 219] width 1094 height 185
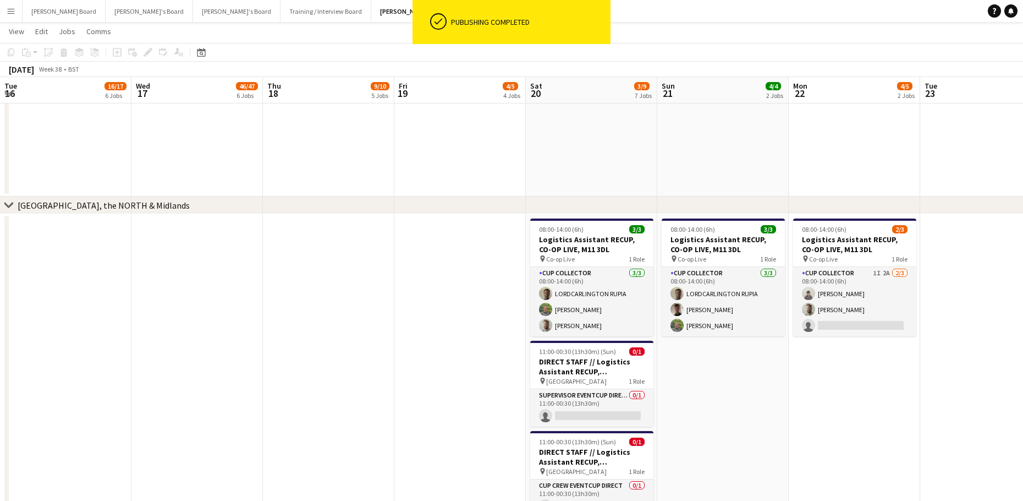
scroll to position [0, 350]
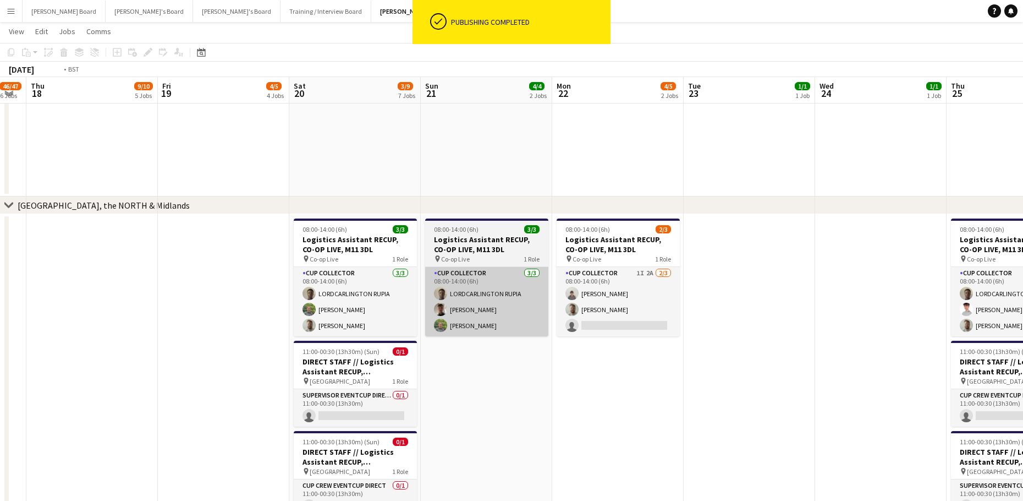
drag, startPoint x: 333, startPoint y: 390, endPoint x: 932, endPoint y: 322, distance: 603.0
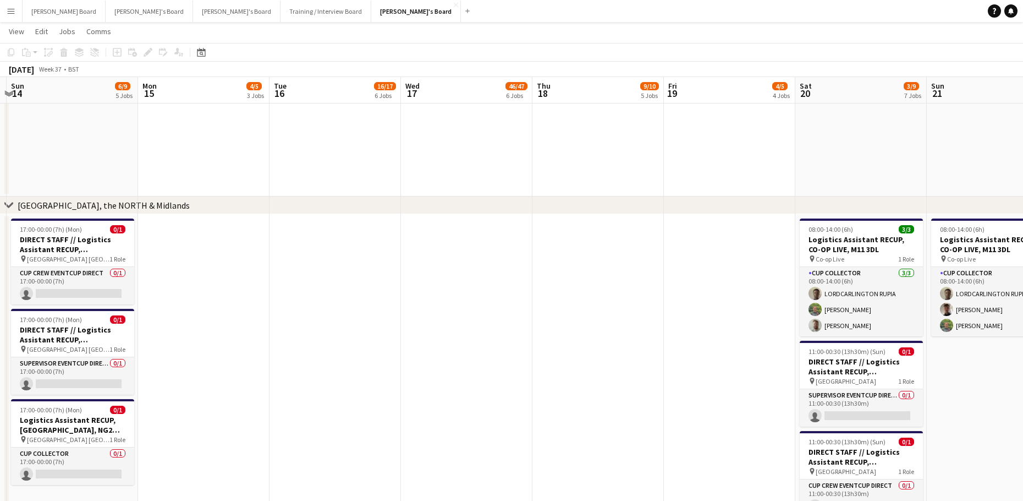
drag, startPoint x: 502, startPoint y: 341, endPoint x: 595, endPoint y: 352, distance: 93.1
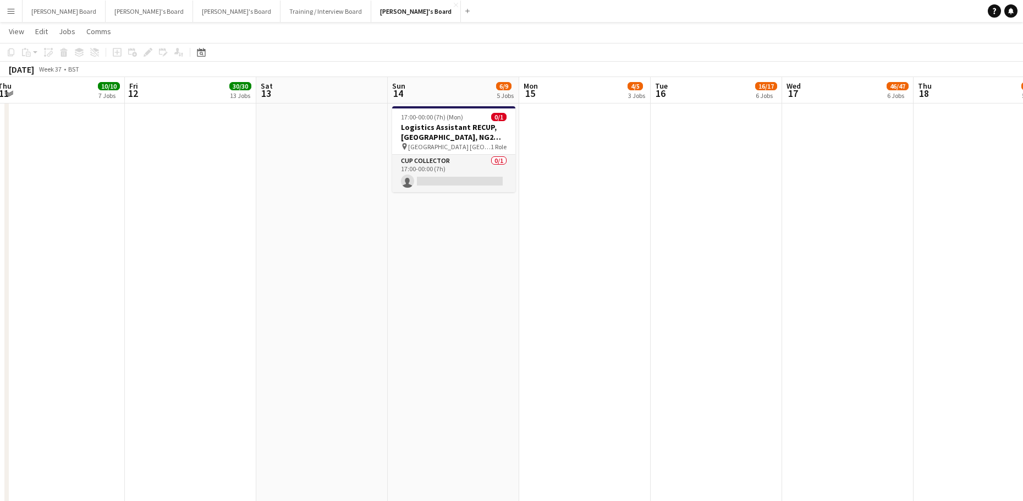
scroll to position [0, 390]
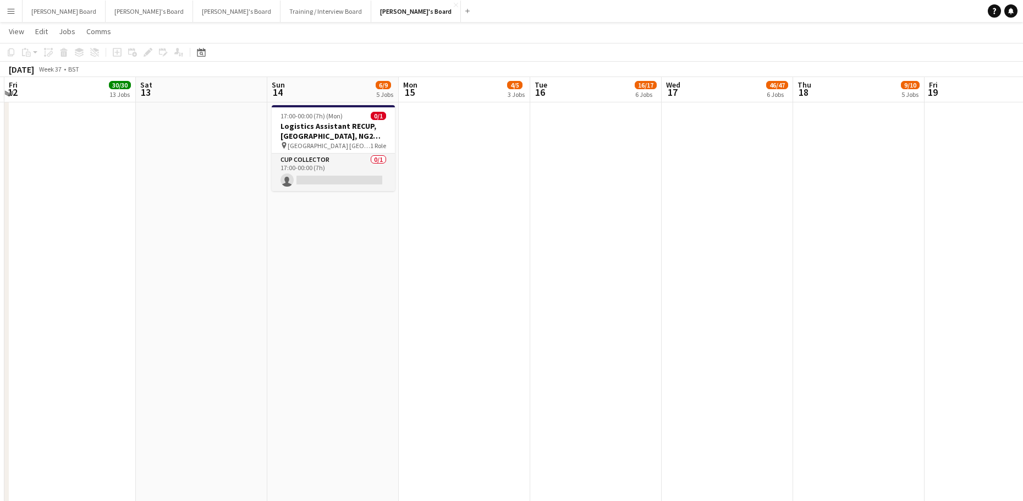
drag, startPoint x: 546, startPoint y: 364, endPoint x: 1046, endPoint y: 343, distance: 500.5
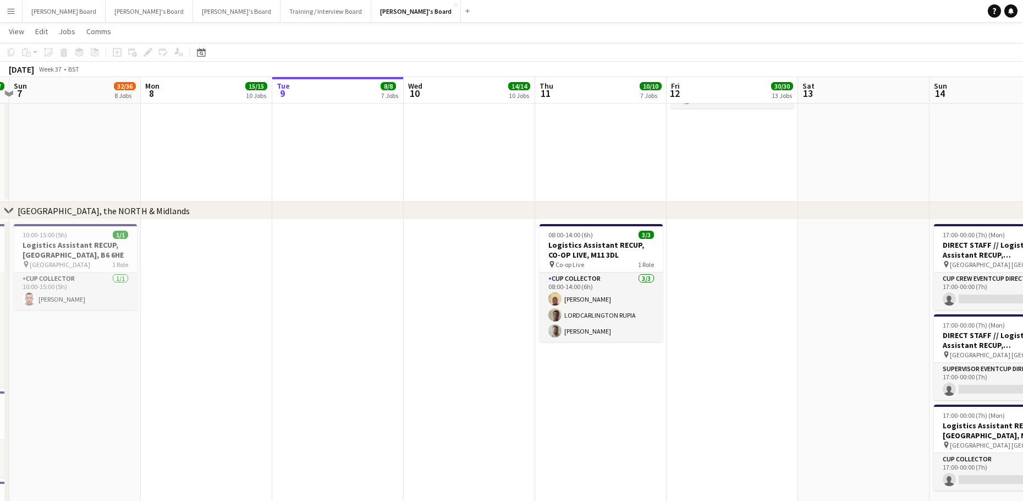
scroll to position [1619, 0]
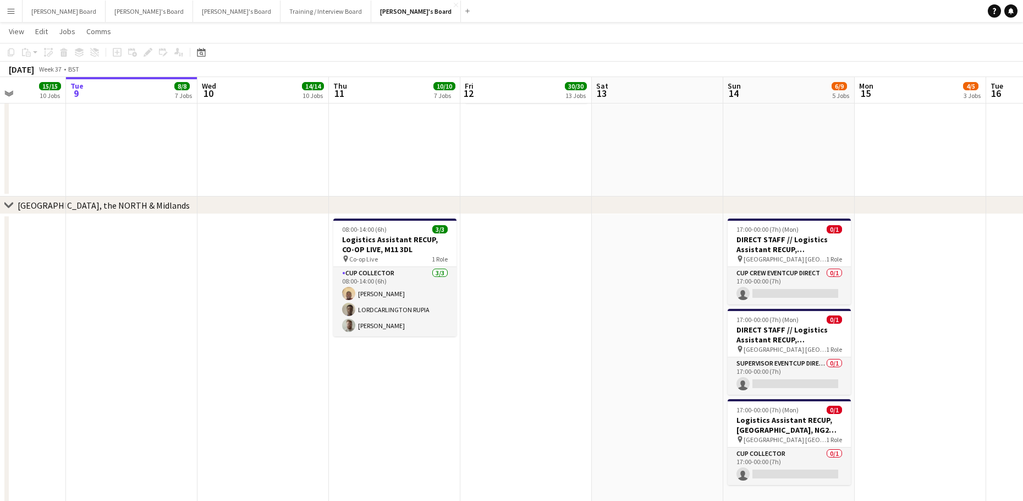
drag, startPoint x: 403, startPoint y: 364, endPoint x: 141, endPoint y: 368, distance: 262.5
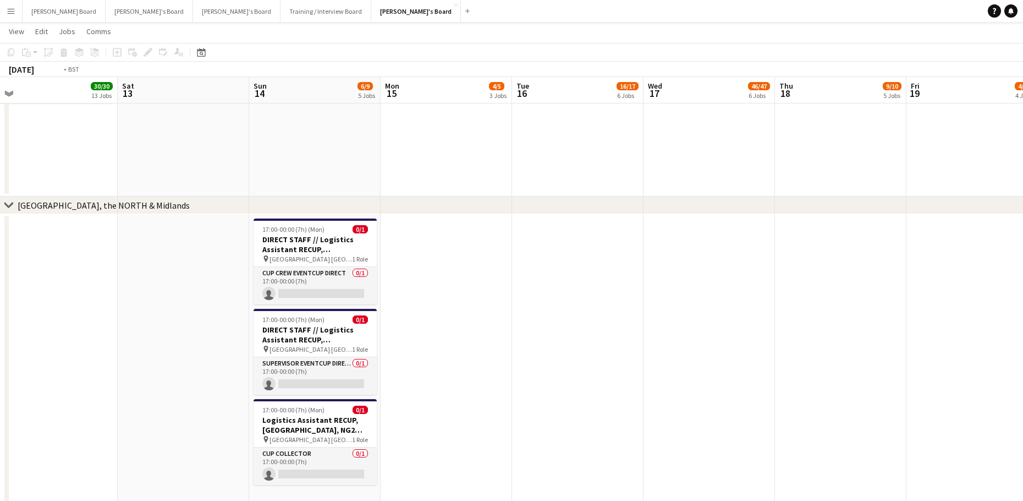
drag, startPoint x: 772, startPoint y: 348, endPoint x: 360, endPoint y: 332, distance: 412.4
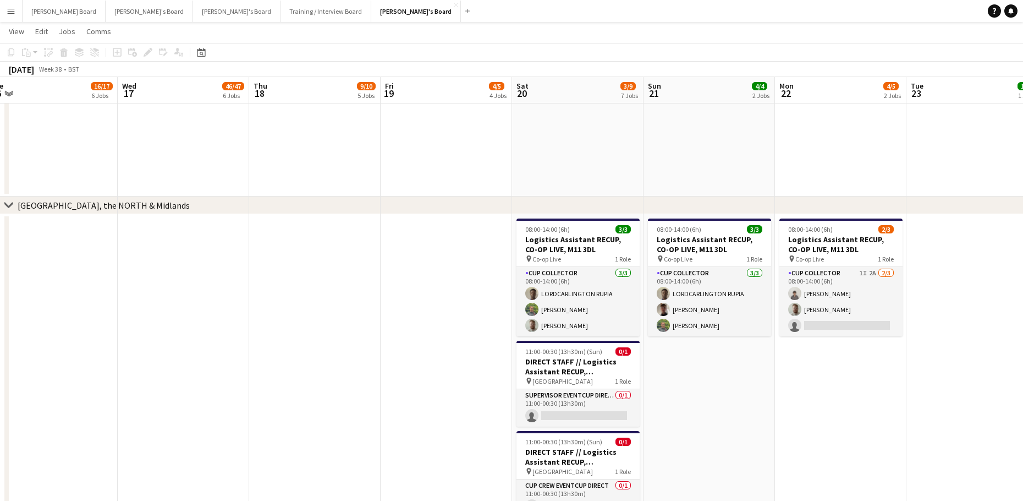
scroll to position [0, 420]
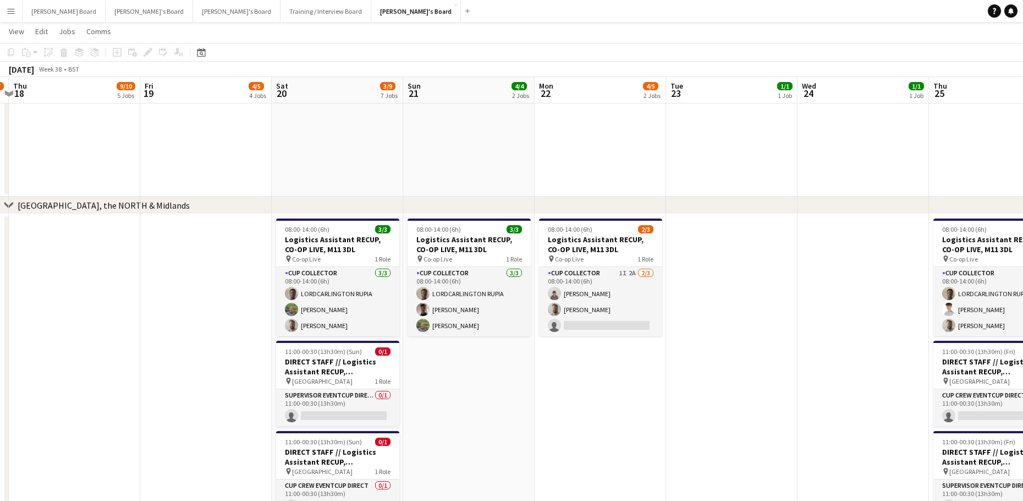
drag, startPoint x: 590, startPoint y: 358, endPoint x: 478, endPoint y: 356, distance: 112.3
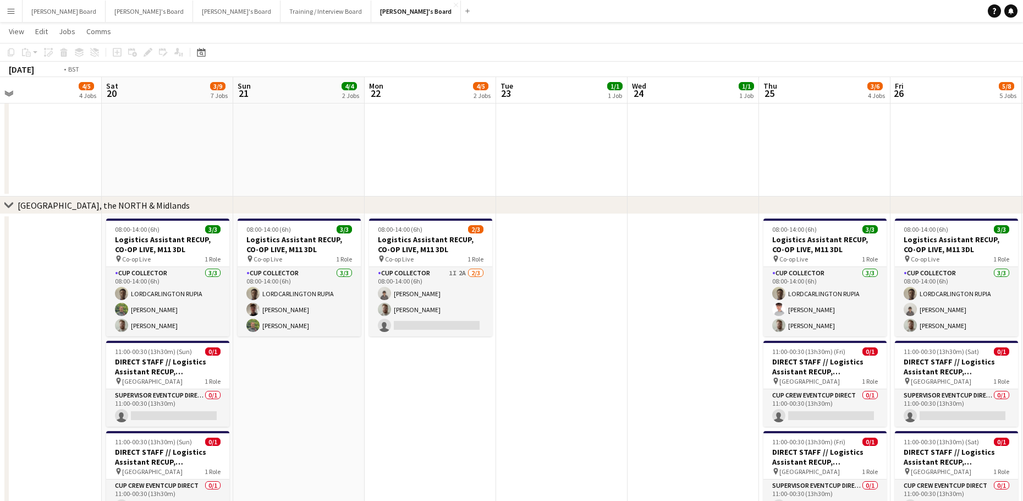
drag, startPoint x: 779, startPoint y: 344, endPoint x: 285, endPoint y: 319, distance: 494.8
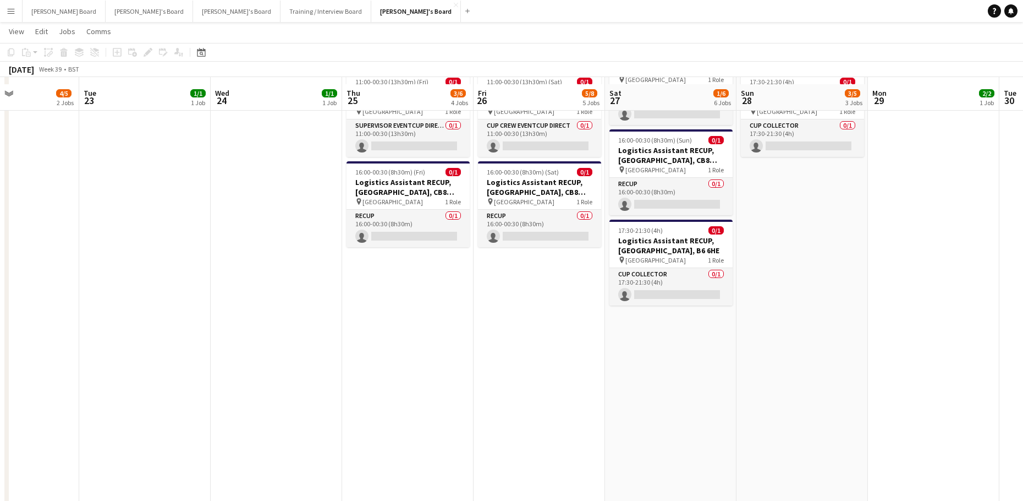
scroll to position [1986, 0]
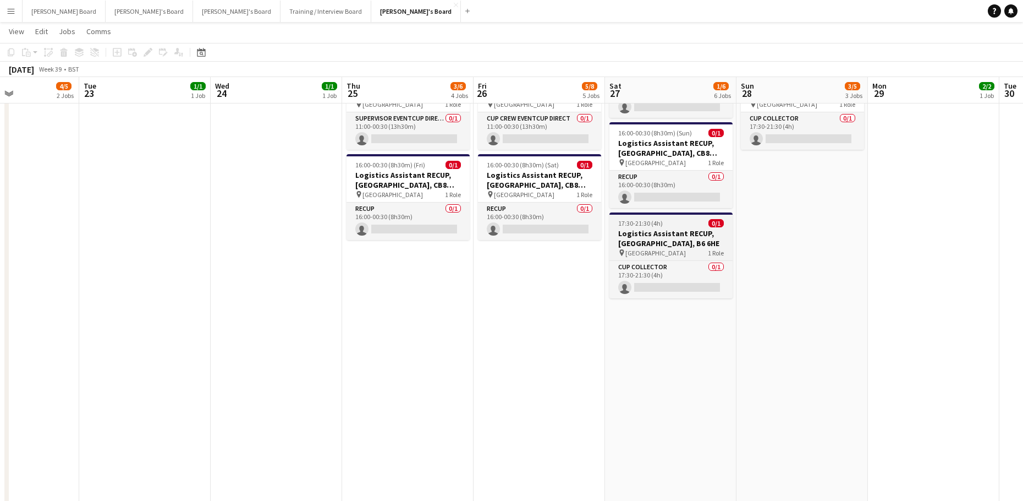
click at [640, 234] on h3 "Logistics Assistant RECUP, [GEOGRAPHIC_DATA], B6 6HE" at bounding box center [671, 238] width 123 height 20
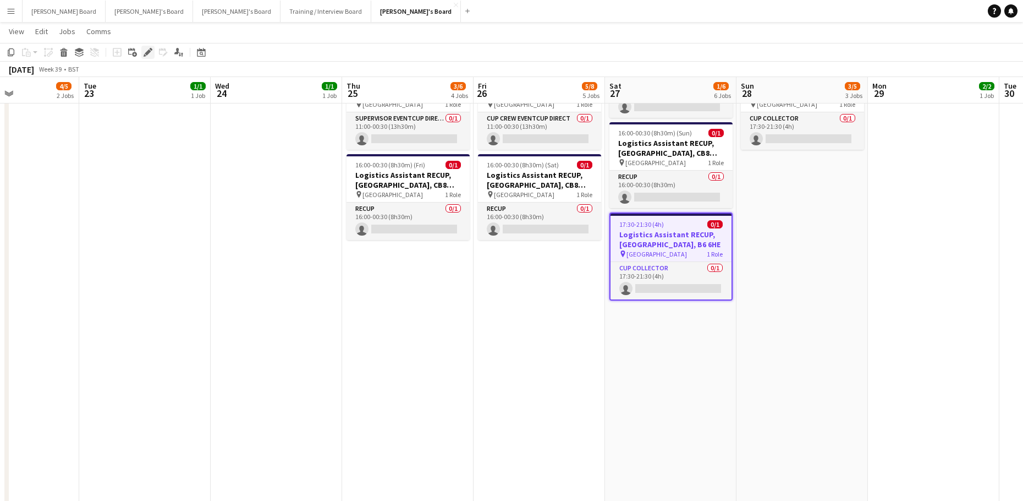
drag, startPoint x: 147, startPoint y: 51, endPoint x: 183, endPoint y: 54, distance: 36.5
click at [147, 51] on icon "Edit" at bounding box center [148, 52] width 9 height 9
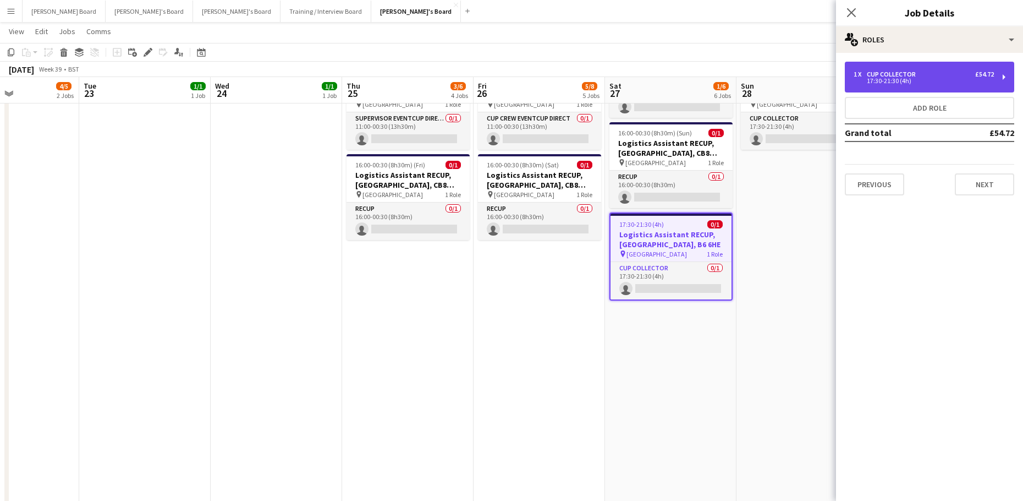
click at [895, 82] on div "17:30-21:30 (4h)" at bounding box center [924, 81] width 140 height 6
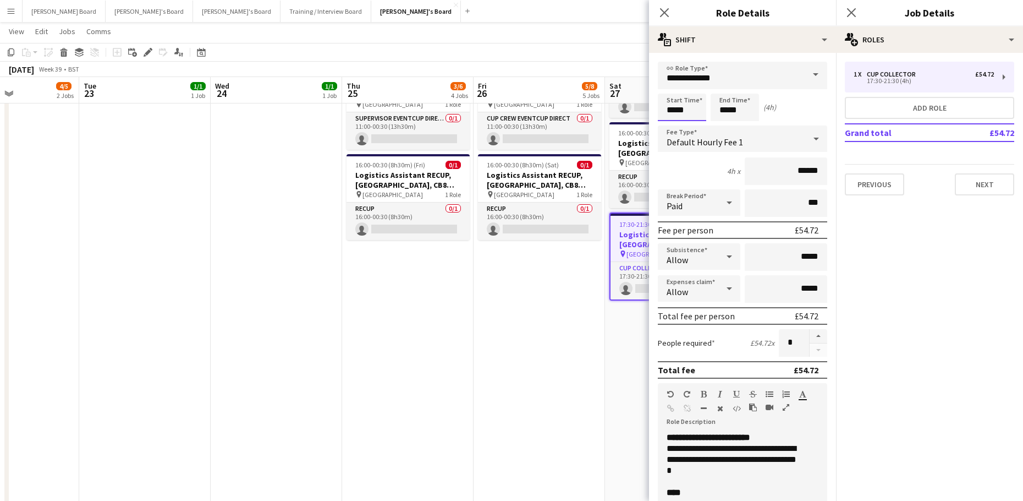
click at [664, 103] on input "*****" at bounding box center [682, 108] width 48 height 28
click at [672, 119] on input "*****" at bounding box center [682, 108] width 48 height 28
click at [672, 121] on div at bounding box center [671, 126] width 22 height 11
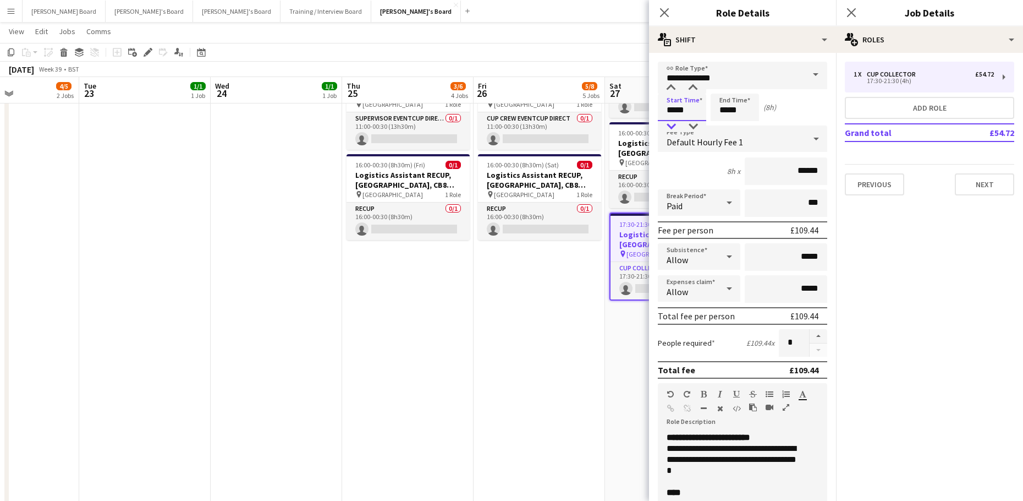
click at [672, 121] on div at bounding box center [671, 126] width 22 height 11
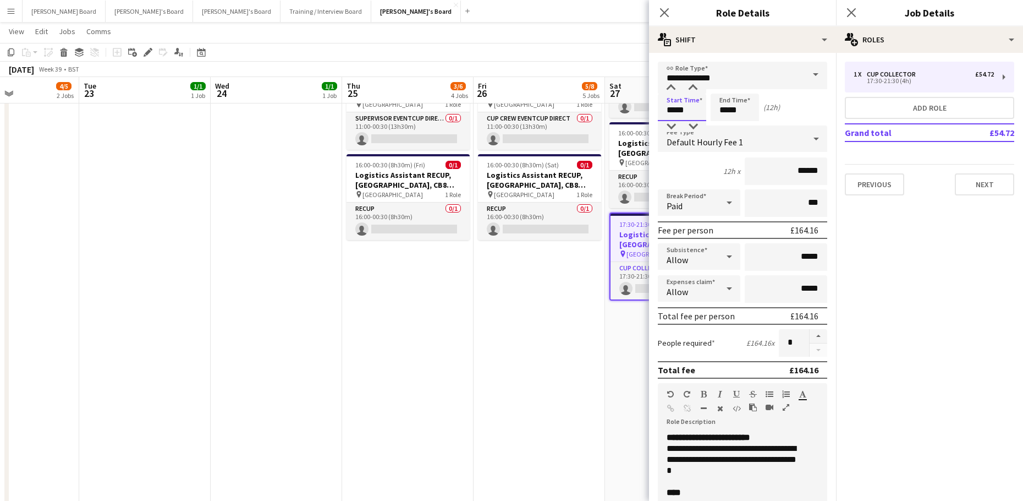
click at [682, 120] on input "*****" at bounding box center [682, 108] width 48 height 28
click at [691, 120] on input "*****" at bounding box center [682, 108] width 48 height 28
click at [692, 114] on app-time-picker "*****" at bounding box center [682, 110] width 48 height 8
click at [695, 122] on div at bounding box center [693, 126] width 22 height 11
type input "*****"
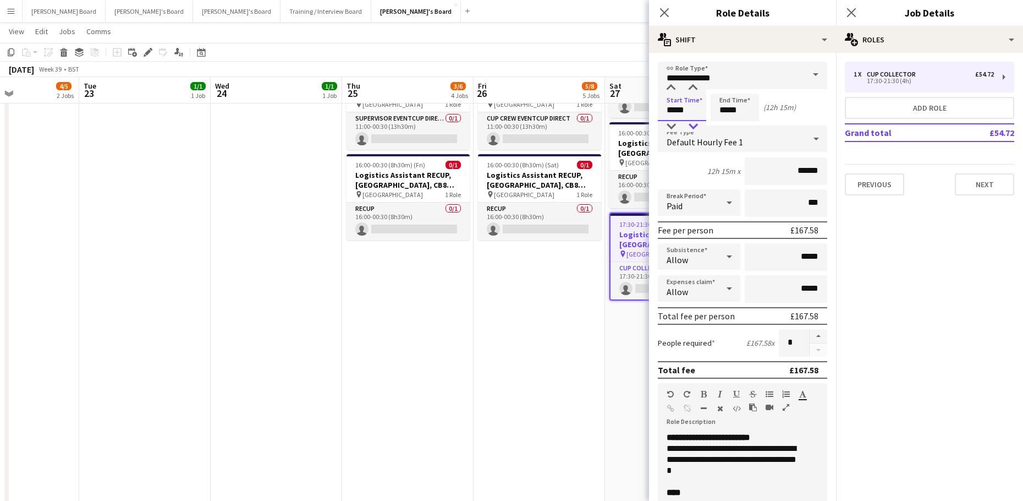
click at [695, 122] on div at bounding box center [693, 126] width 22 height 11
click at [488, 358] on app-date-cell "08:00-14:00 (6h) 3/3 Logistics Assistant RECUP, CO-OP LIVE, M11 3DL pin Co-op L…" at bounding box center [539, 193] width 131 height 692
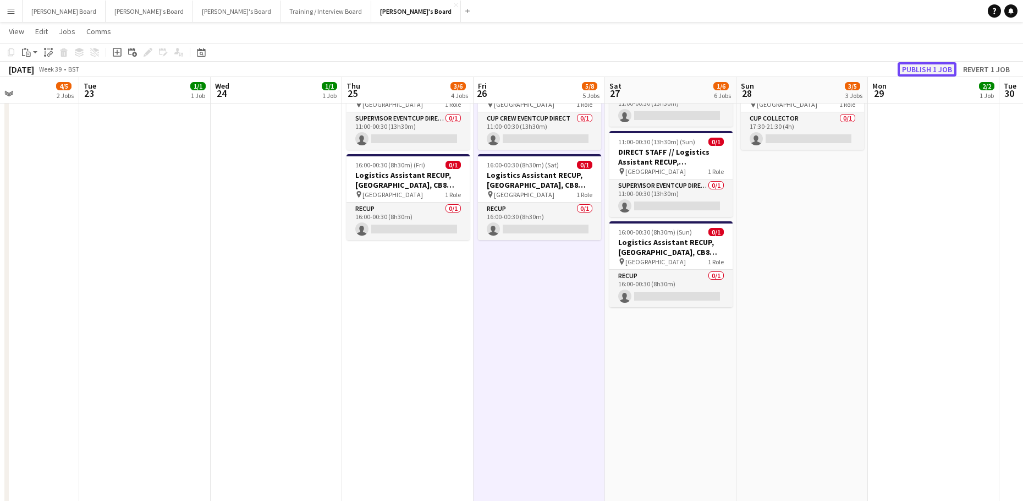
click at [924, 62] on button "Publish 1 job" at bounding box center [927, 69] width 59 height 14
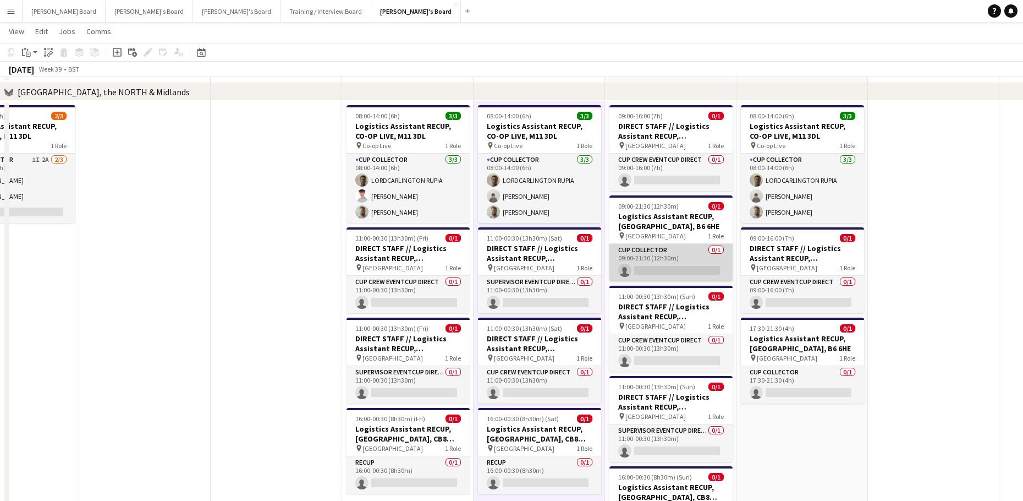
scroll to position [1693, 0]
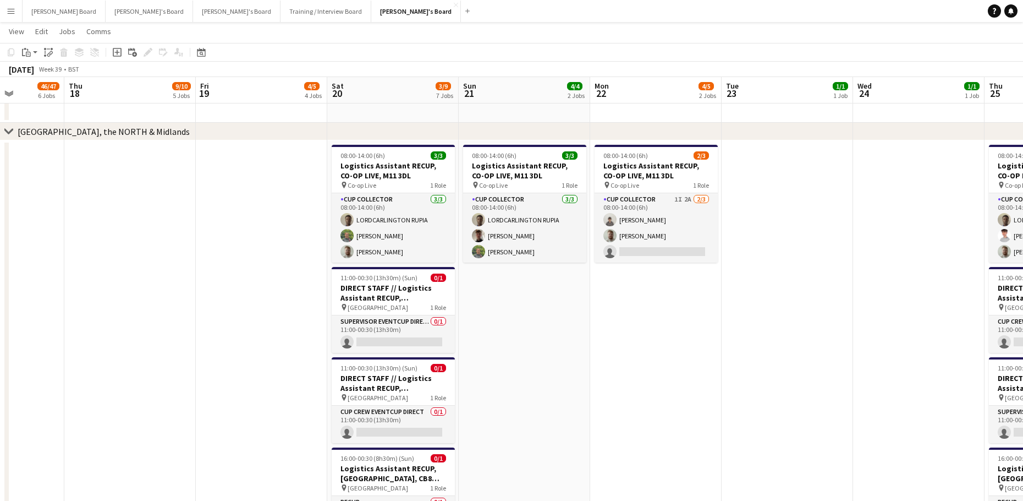
drag, startPoint x: 297, startPoint y: 341, endPoint x: 686, endPoint y: 341, distance: 389.0
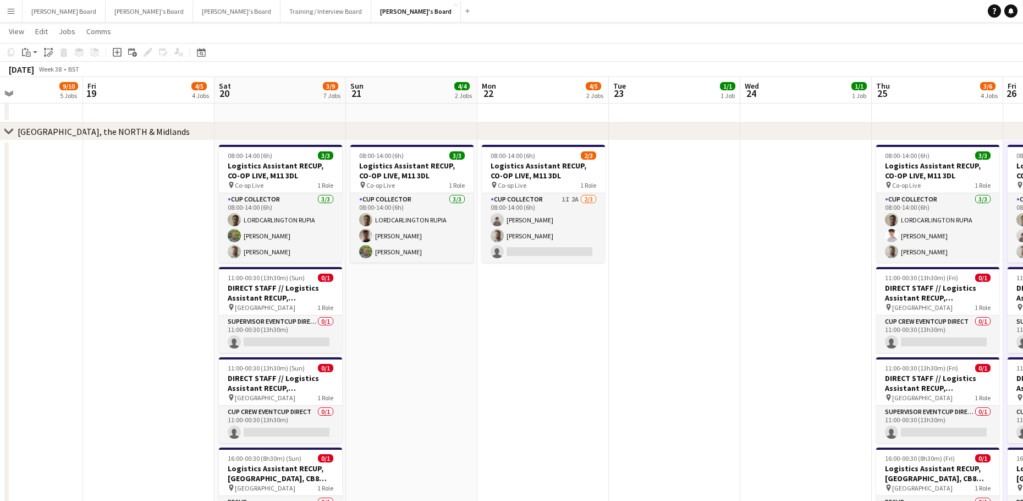
drag, startPoint x: 616, startPoint y: 341, endPoint x: 552, endPoint y: 345, distance: 63.9
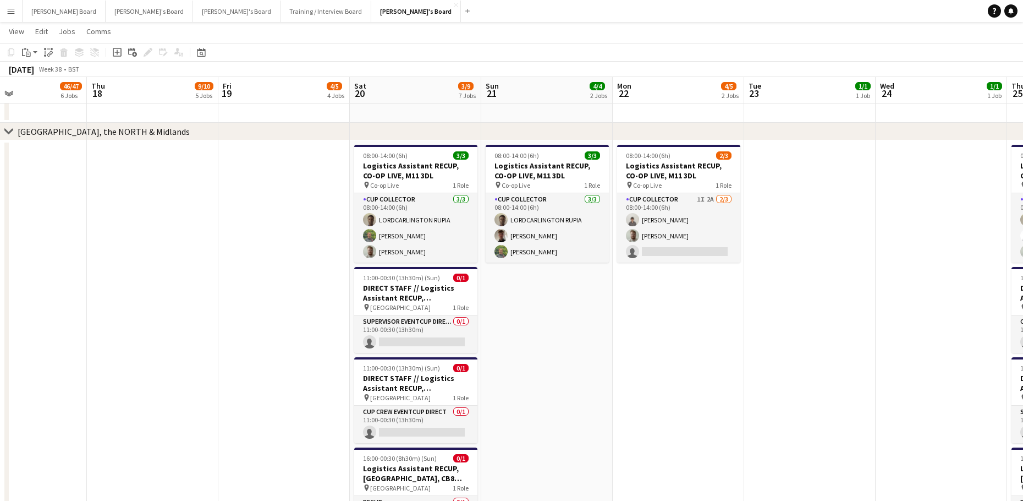
drag, startPoint x: 661, startPoint y: 359, endPoint x: 948, endPoint y: 385, distance: 287.8
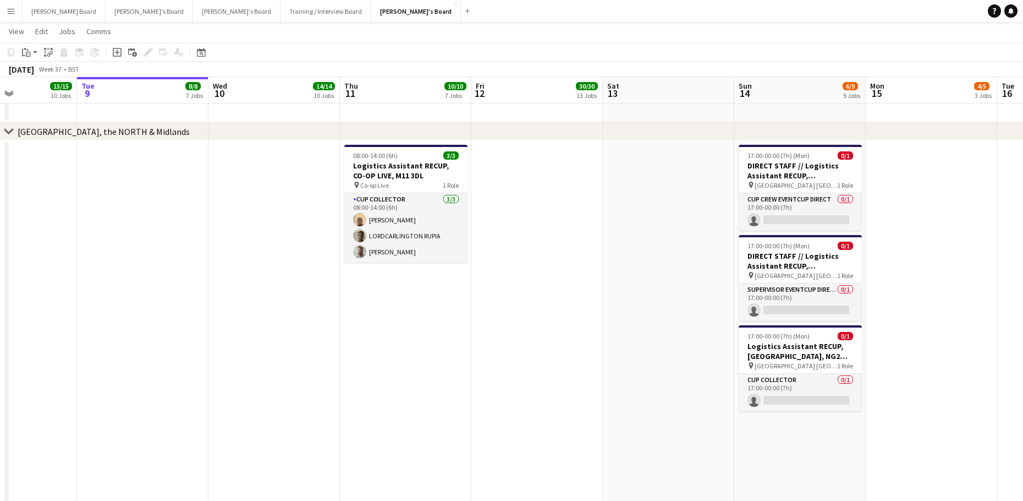
scroll to position [0, 454]
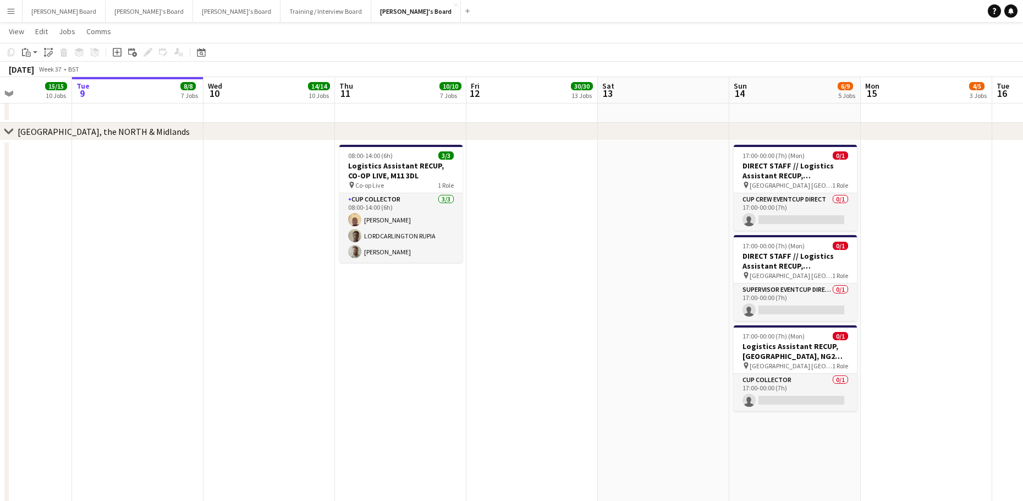
drag, startPoint x: 444, startPoint y: 353, endPoint x: 805, endPoint y: 365, distance: 361.1
drag, startPoint x: 953, startPoint y: 314, endPoint x: 772, endPoint y: 300, distance: 182.0
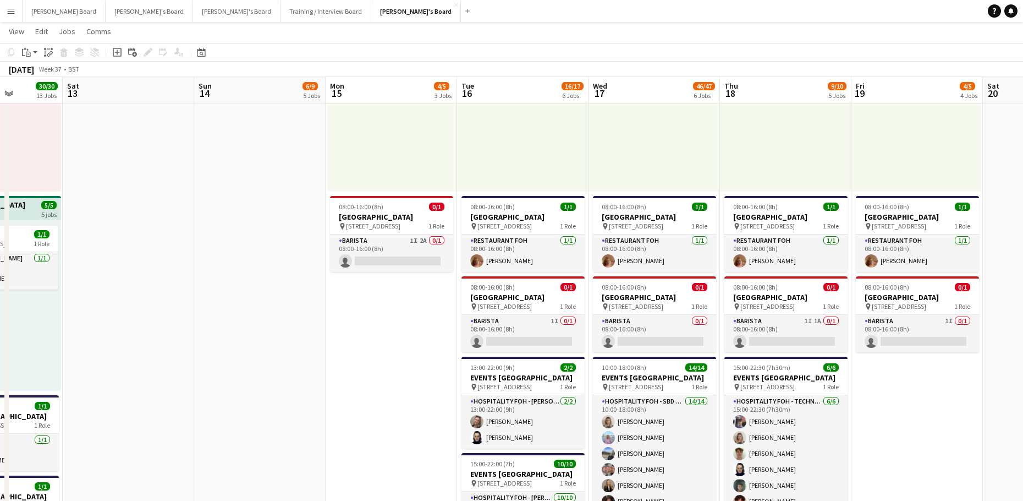
scroll to position [0, 464]
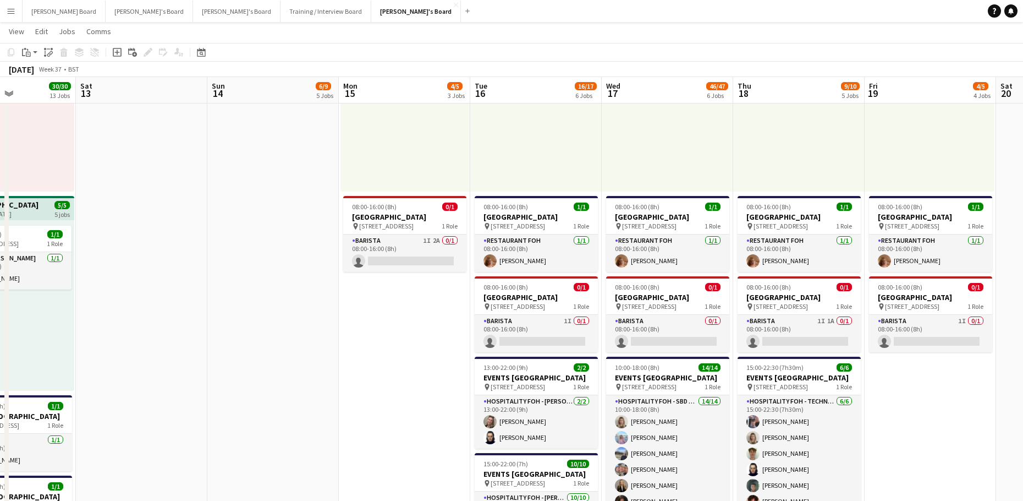
drag, startPoint x: 757, startPoint y: 326, endPoint x: 404, endPoint y: 333, distance: 352.7
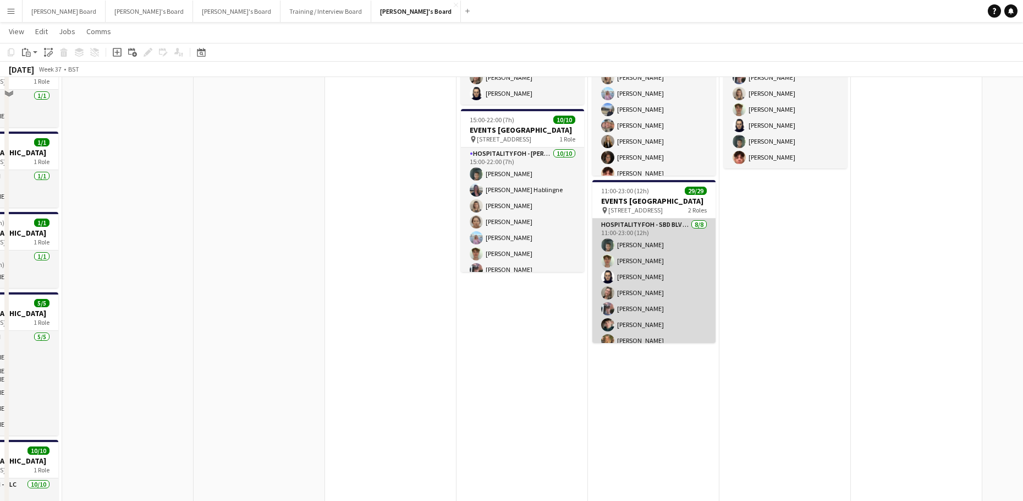
scroll to position [886, 0]
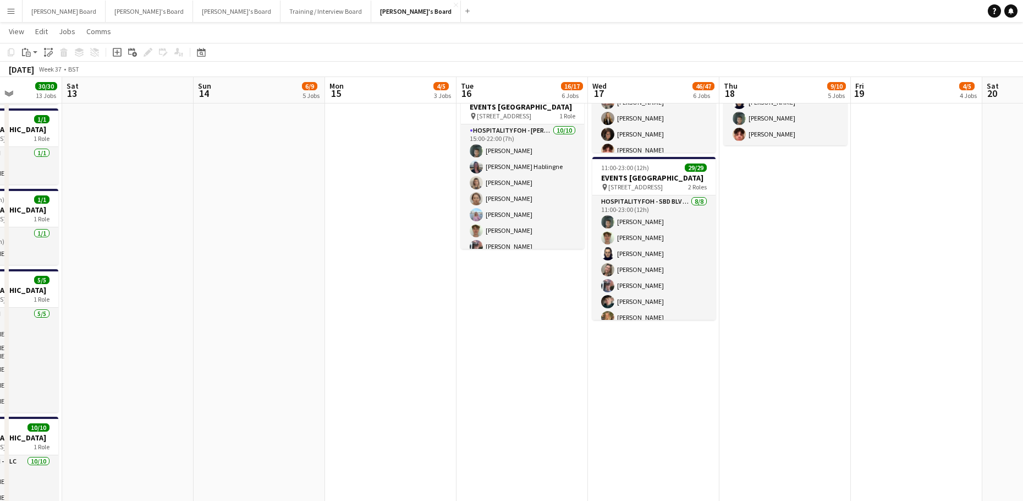
drag, startPoint x: 348, startPoint y: 387, endPoint x: 792, endPoint y: 390, distance: 443.5
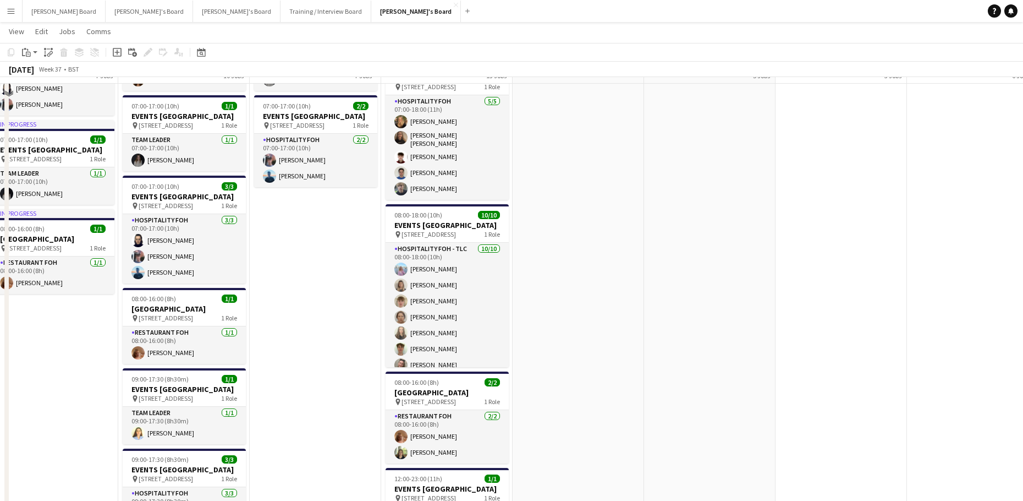
scroll to position [1106, 0]
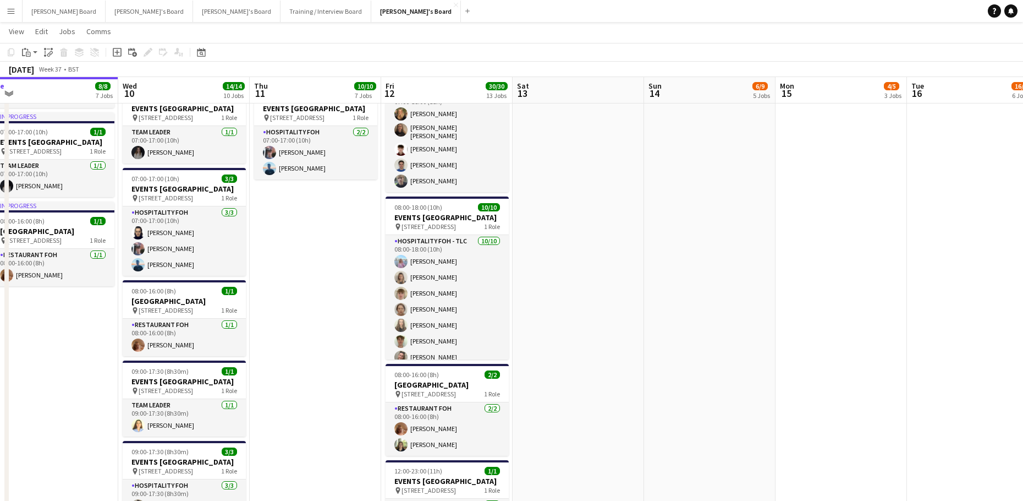
drag, startPoint x: 314, startPoint y: 368, endPoint x: 414, endPoint y: 365, distance: 100.2
click at [410, 366] on app-calendar-viewport "Sun 7 32/36 8 Jobs Mon 8 15/15 10 Jobs Tue 9 8/8 7 Jobs Wed 10 14/14 10 Jobs Th…" at bounding box center [511, 458] width 1023 height 3042
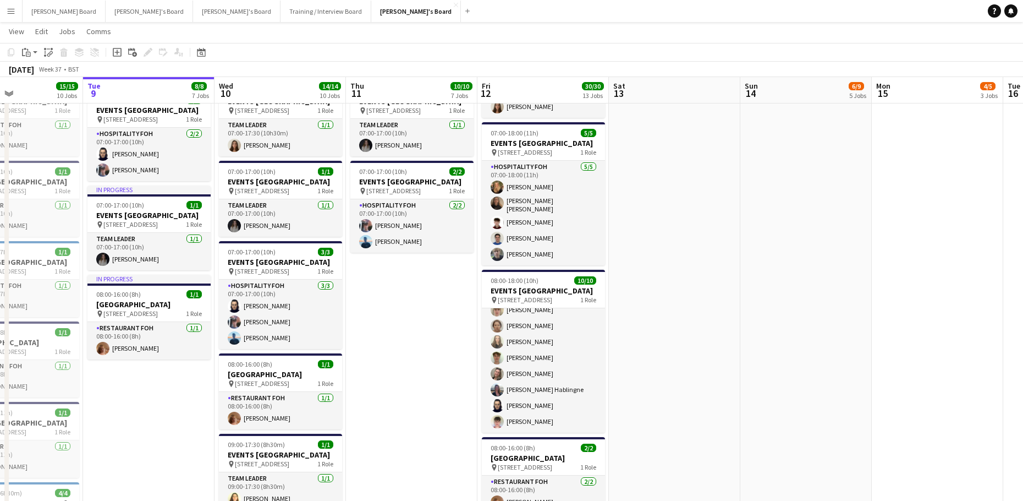
scroll to position [0, 256]
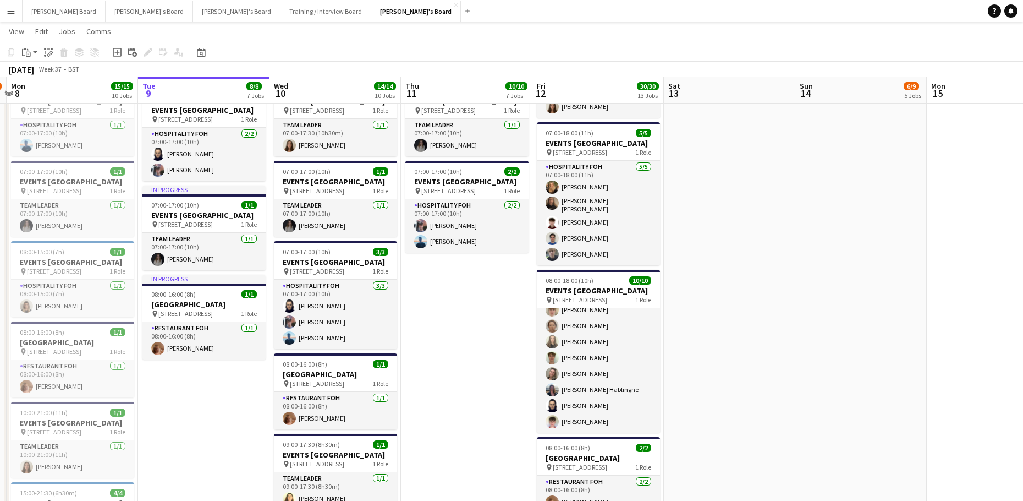
drag, startPoint x: 423, startPoint y: 344, endPoint x: 478, endPoint y: 345, distance: 55.0
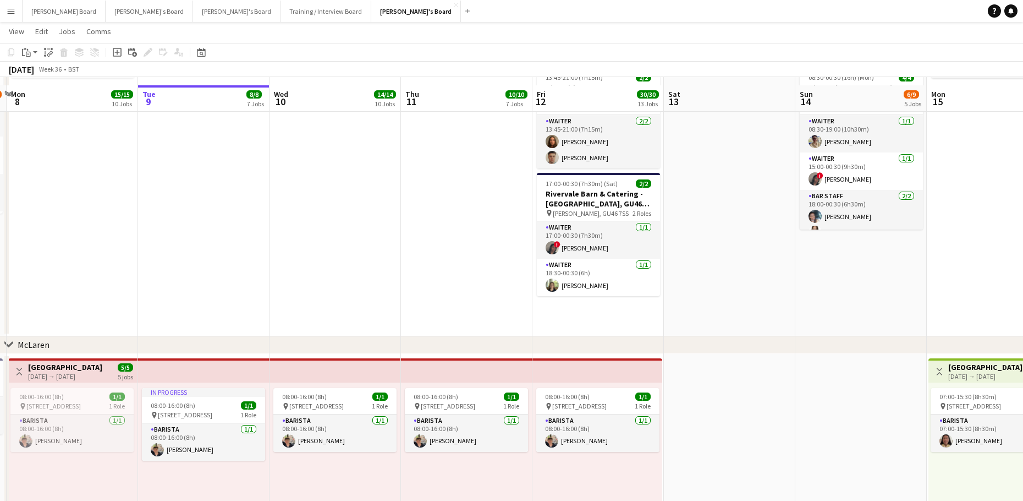
scroll to position [152, 0]
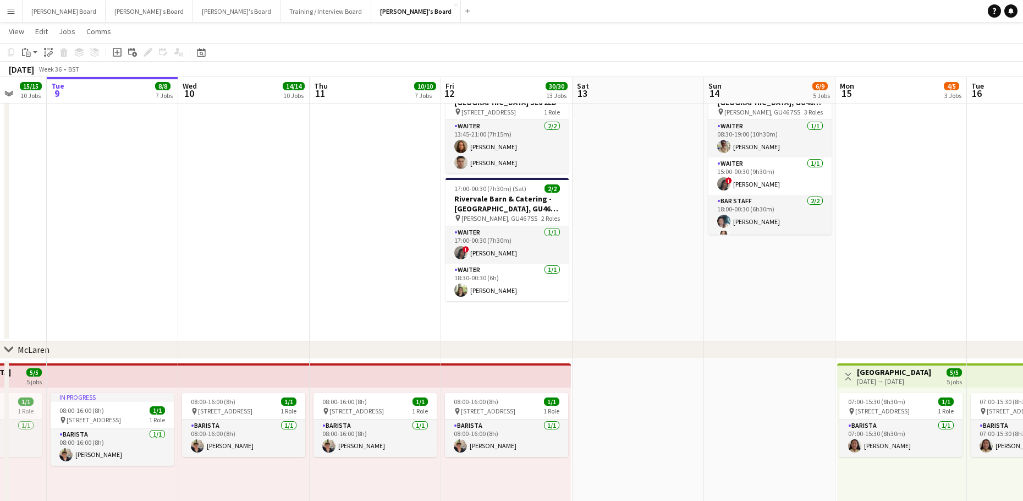
drag, startPoint x: 856, startPoint y: 300, endPoint x: 775, endPoint y: 316, distance: 82.3
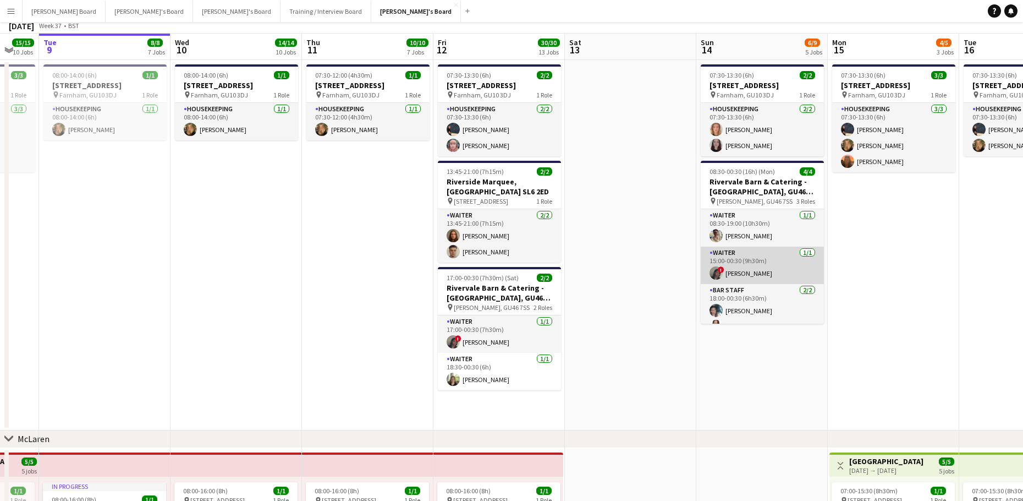
scroll to position [0, 0]
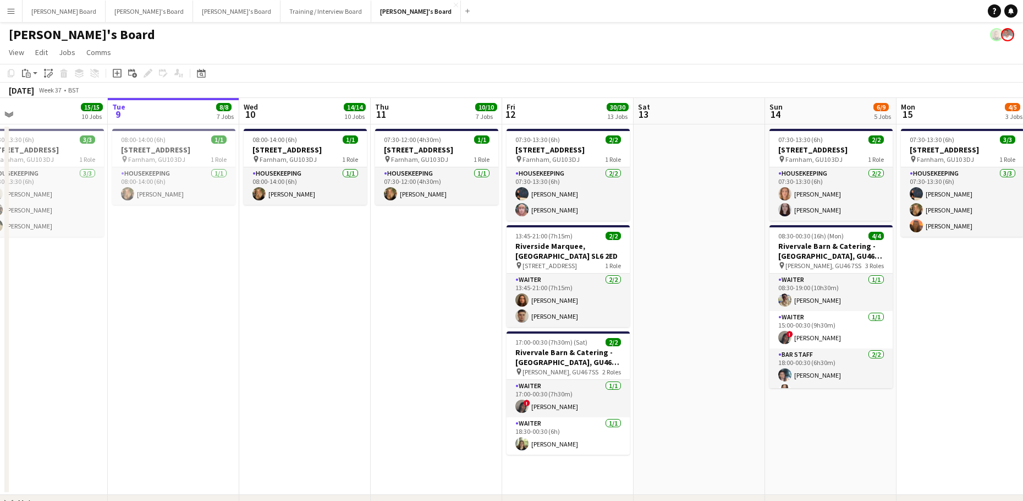
drag, startPoint x: 679, startPoint y: 383, endPoint x: 750, endPoint y: 393, distance: 72.2
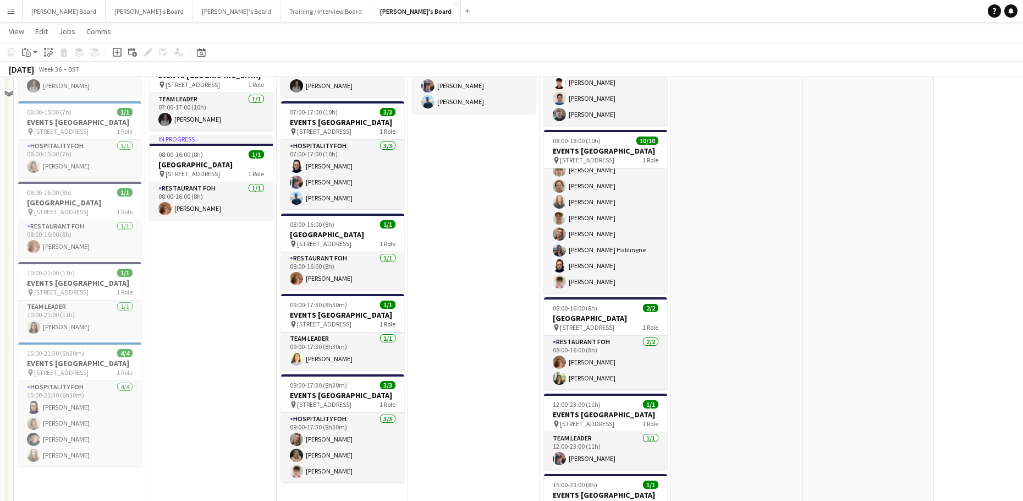
scroll to position [1174, 0]
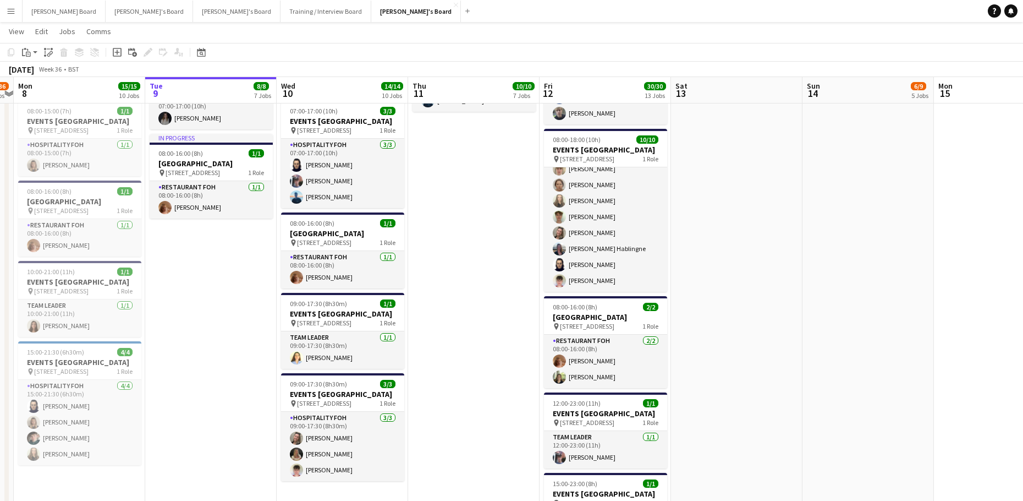
drag, startPoint x: 919, startPoint y: 387, endPoint x: 201, endPoint y: 351, distance: 718.4
click at [190, 361] on app-calendar-viewport "Sat 6 37/37 9 Jobs Sun 7 32/36 8 Jobs Mon 8 15/15 10 Jobs Tue 9 8/8 7 Jobs Wed …" at bounding box center [511, 390] width 1023 height 3042
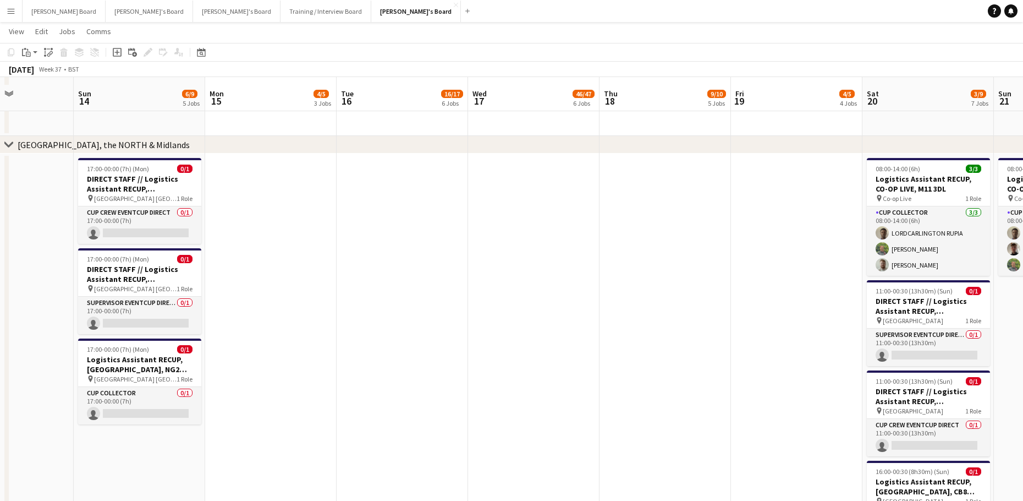
scroll to position [1687, 0]
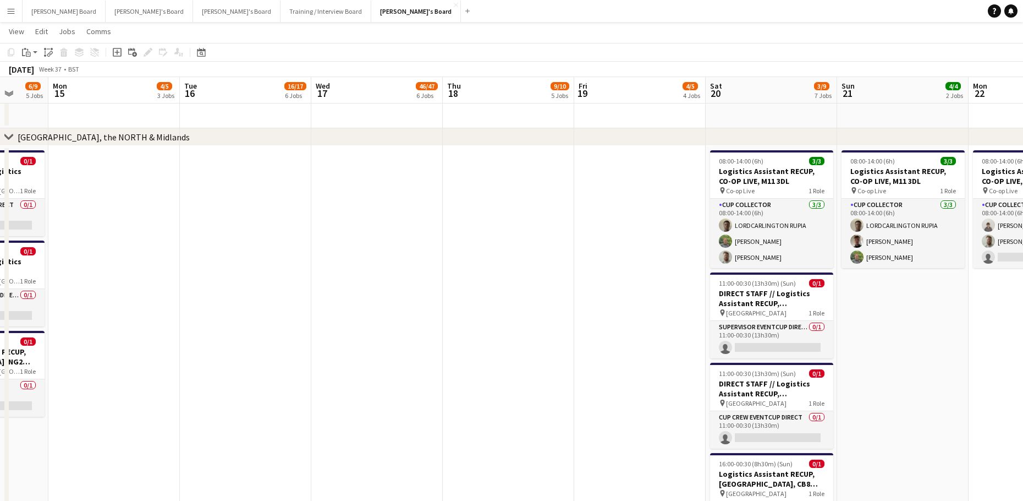
drag, startPoint x: 664, startPoint y: 331, endPoint x: 250, endPoint y: 319, distance: 413.4
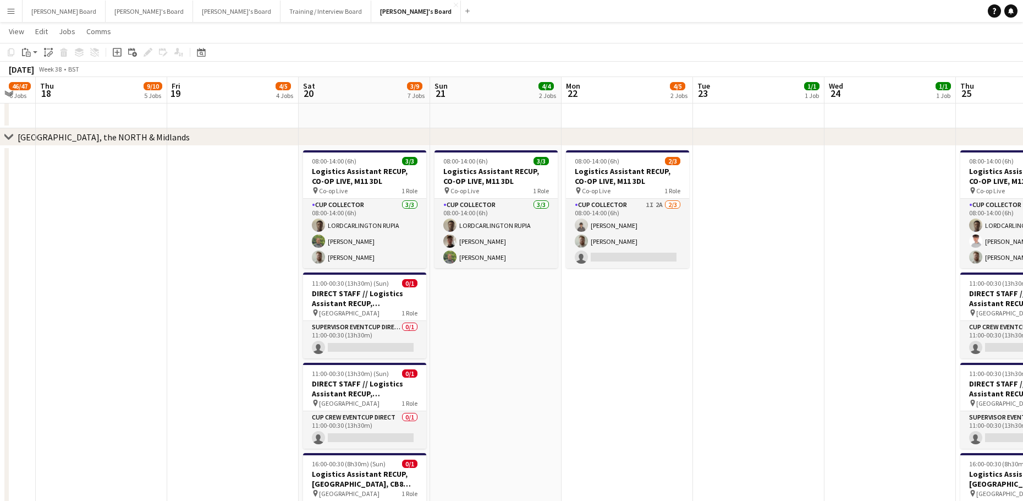
scroll to position [0, 424]
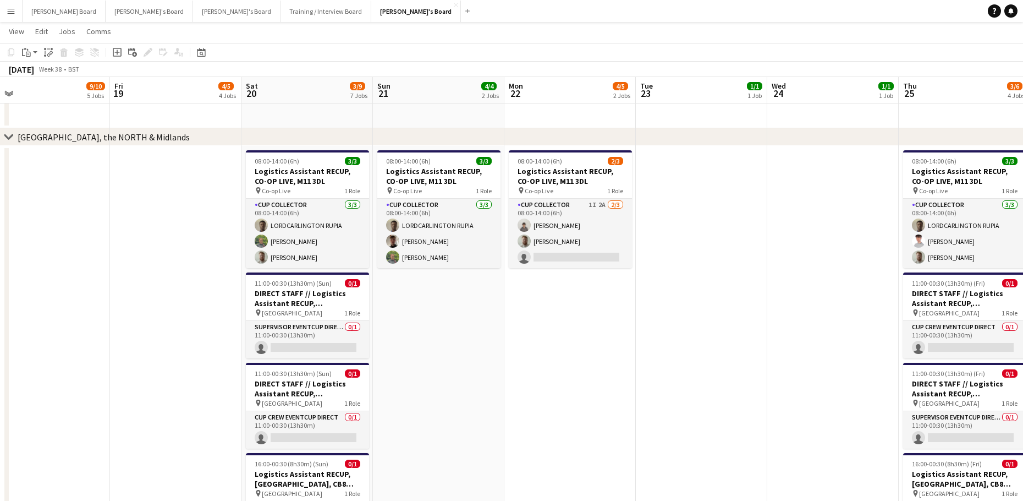
drag, startPoint x: 677, startPoint y: 337, endPoint x: 637, endPoint y: 342, distance: 41.1
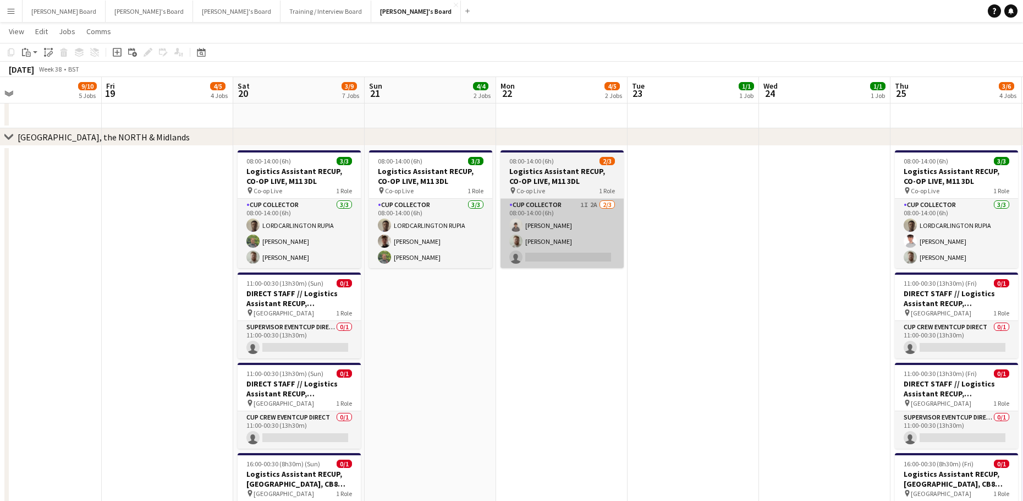
click at [563, 242] on app-card-role "CUP COLLECTOR 1I 2A [DATE] 08:00-14:00 (6h) [PERSON_NAME] [PERSON_NAME] single-…" at bounding box center [562, 233] width 123 height 69
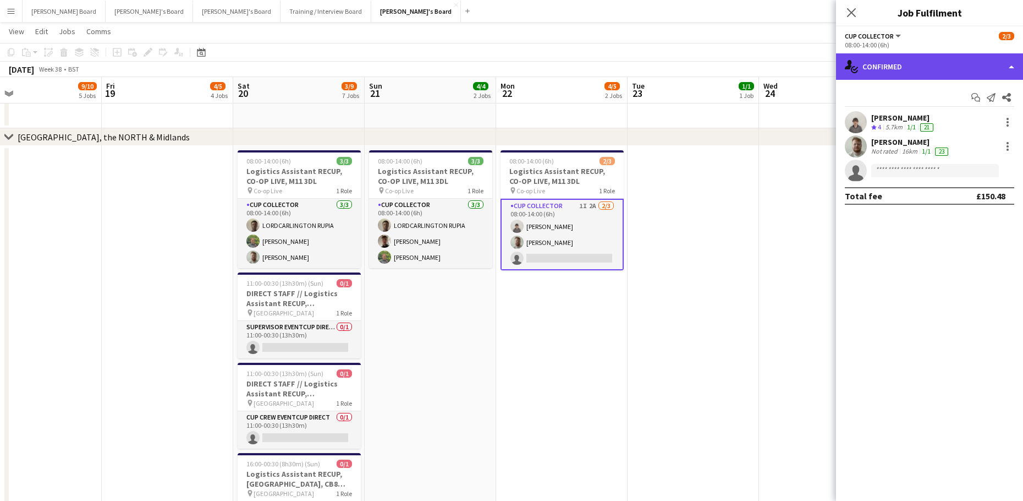
click at [876, 75] on div "single-neutral-actions-check-2 Confirmed" at bounding box center [929, 66] width 187 height 26
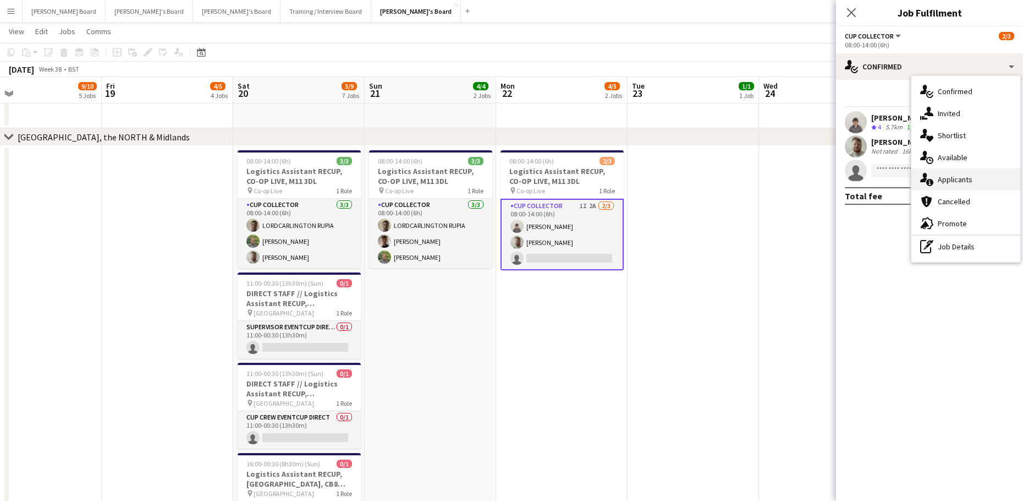
click at [972, 189] on div "single-neutral-actions-information Applicants" at bounding box center [966, 179] width 109 height 22
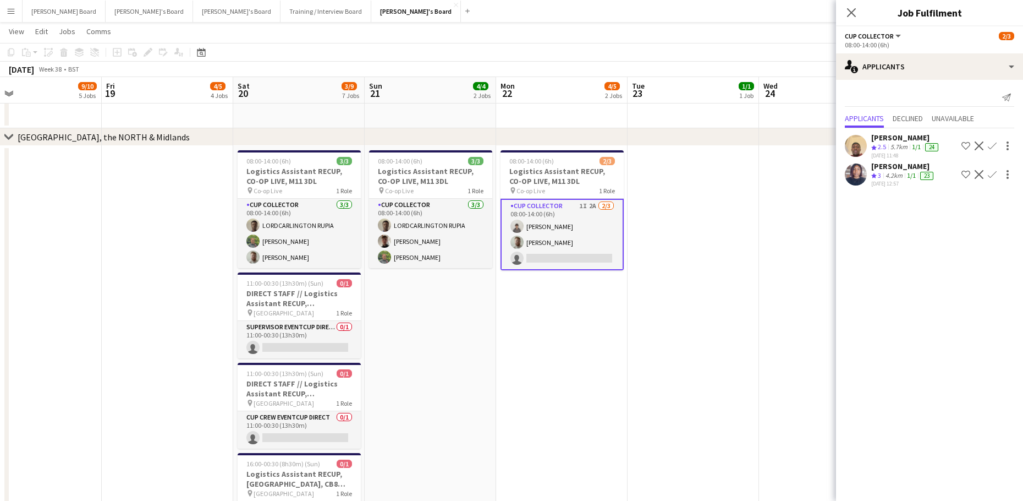
click at [990, 145] on app-icon "Confirm" at bounding box center [992, 145] width 9 height 9
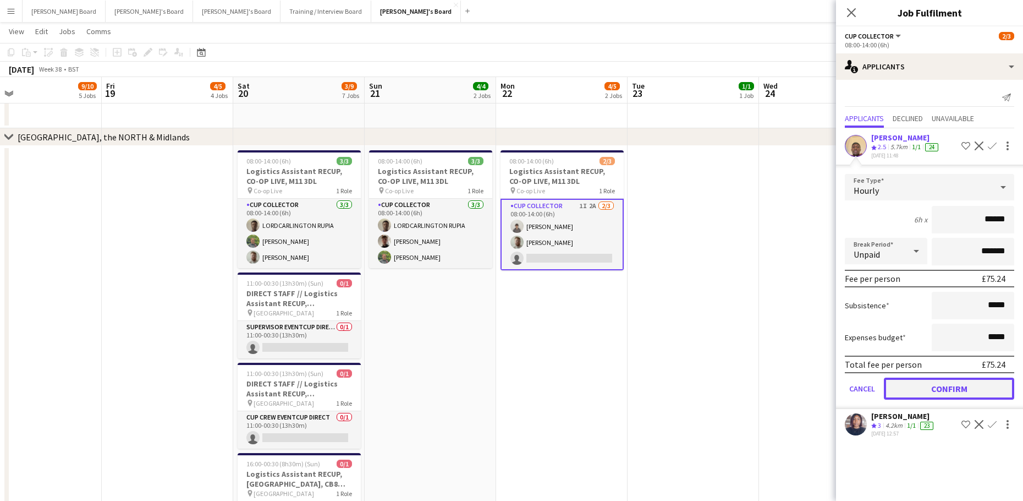
click at [904, 387] on button "Confirm" at bounding box center [949, 388] width 130 height 22
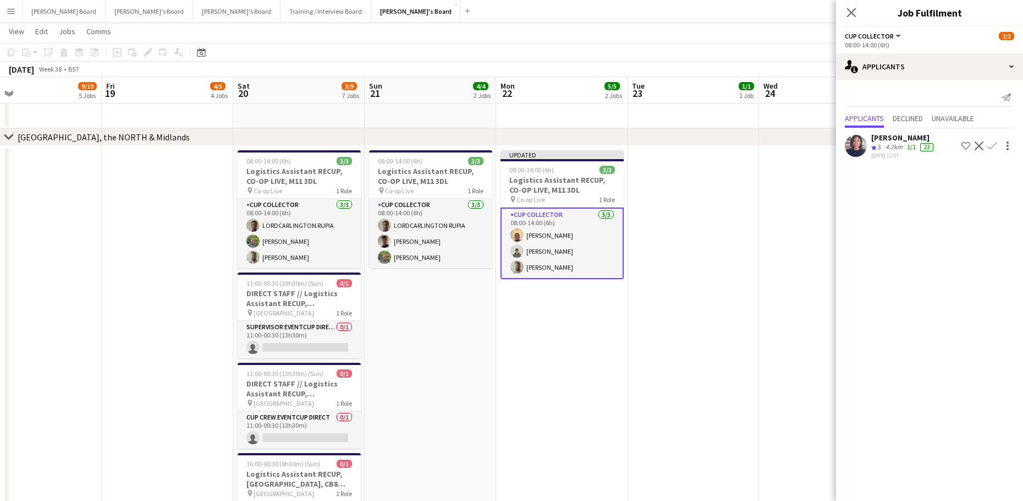
click at [773, 315] on app-date-cell at bounding box center [824, 492] width 131 height 692
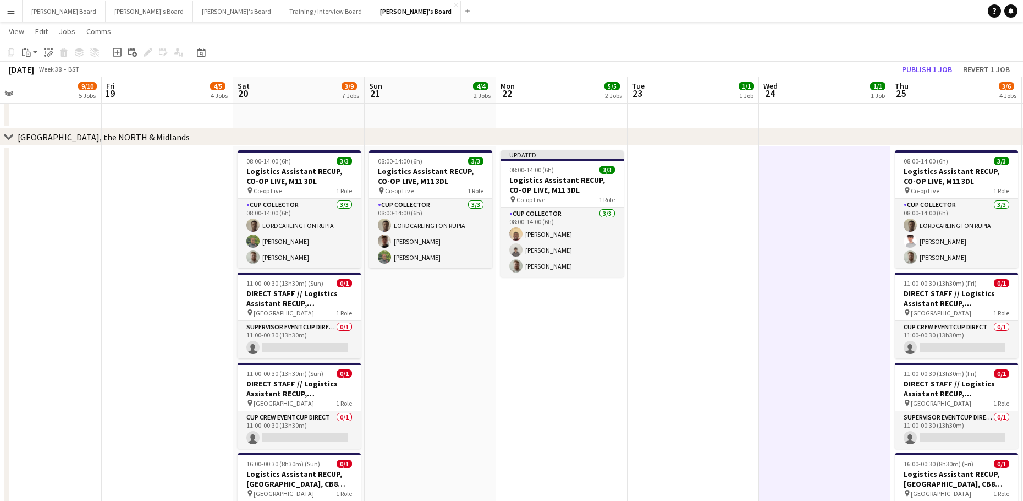
click at [931, 79] on app-board-header-date "Thu 25 3/6 4 Jobs" at bounding box center [956, 90] width 131 height 26
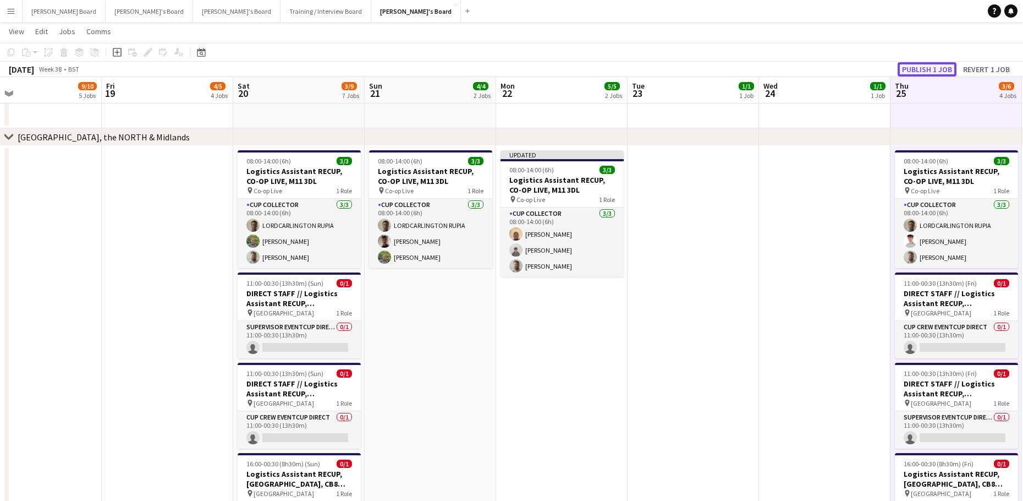
click at [931, 66] on button "Publish 1 job" at bounding box center [927, 69] width 59 height 14
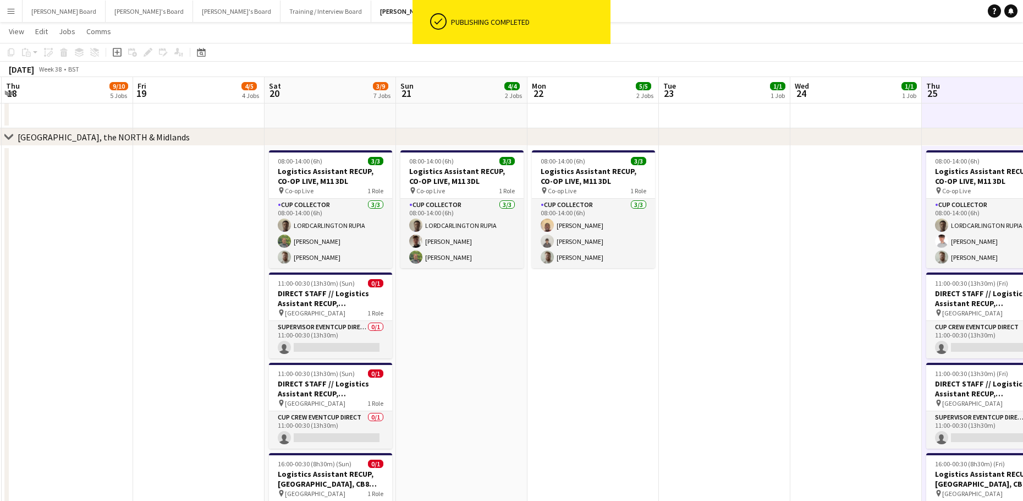
drag, startPoint x: 688, startPoint y: 405, endPoint x: 457, endPoint y: 398, distance: 231.2
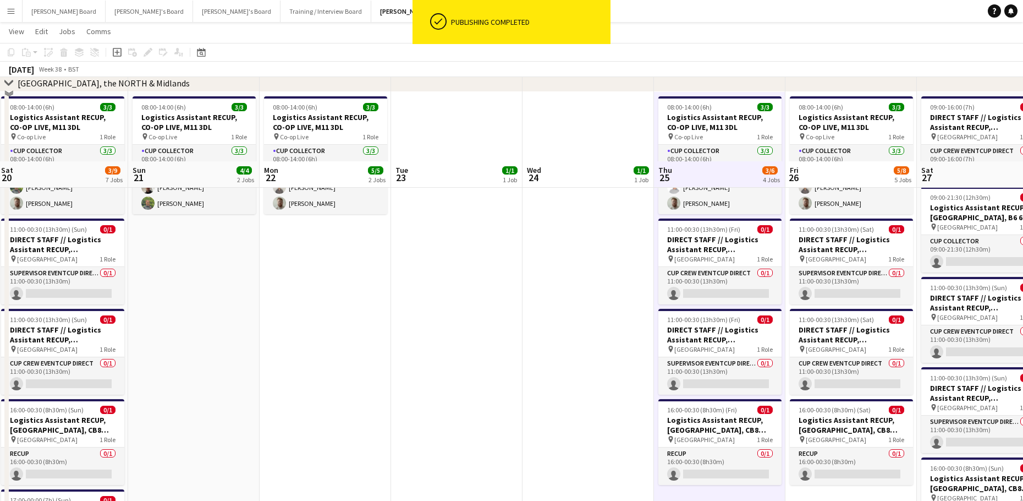
scroll to position [1834, 0]
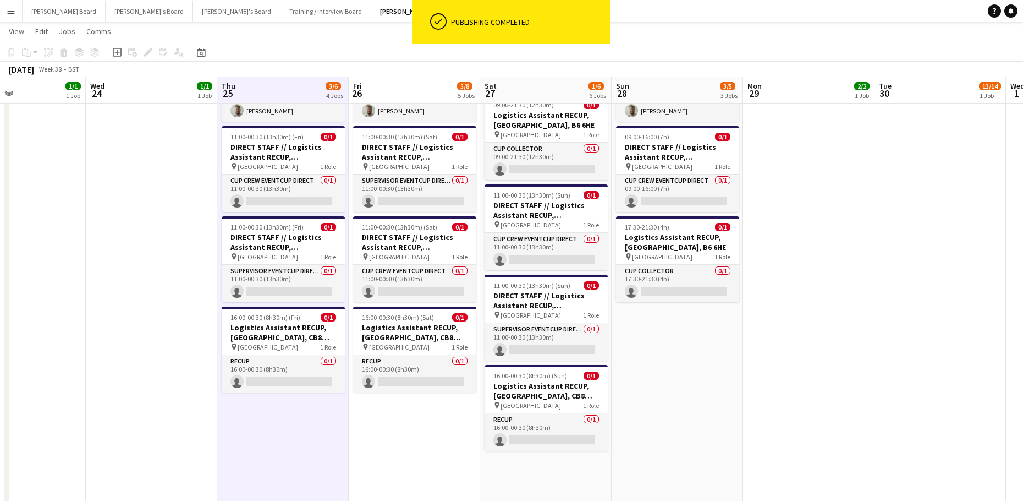
drag, startPoint x: 364, startPoint y: 339, endPoint x: 2, endPoint y: 364, distance: 363.4
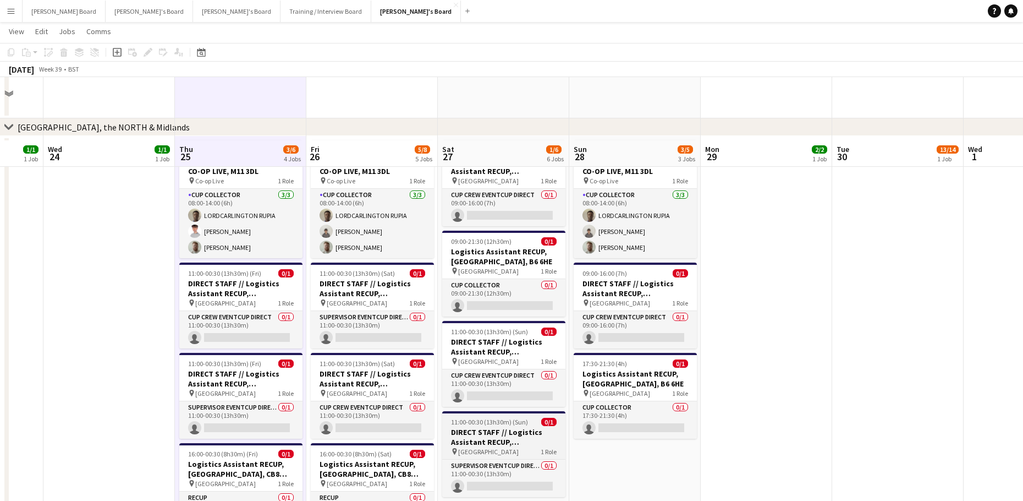
scroll to position [1761, 0]
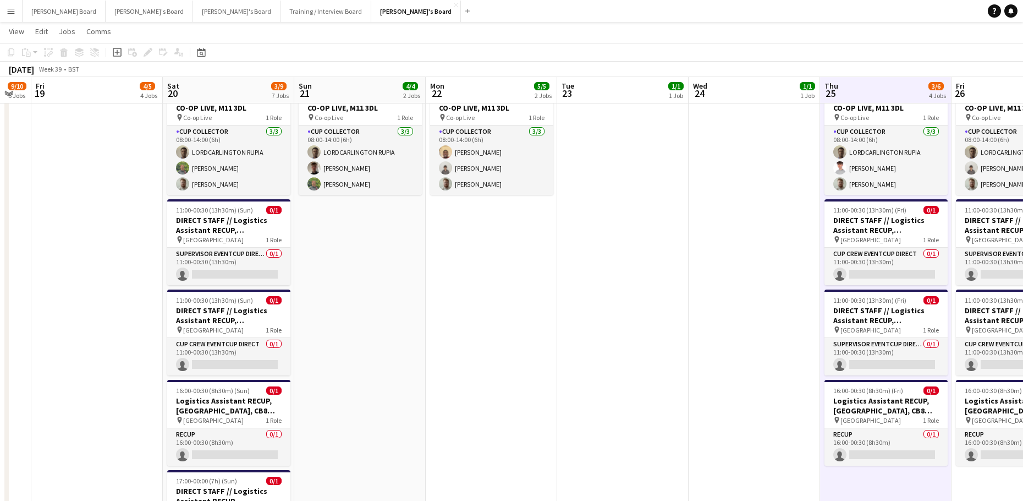
drag, startPoint x: 496, startPoint y: 280, endPoint x: 701, endPoint y: 259, distance: 205.8
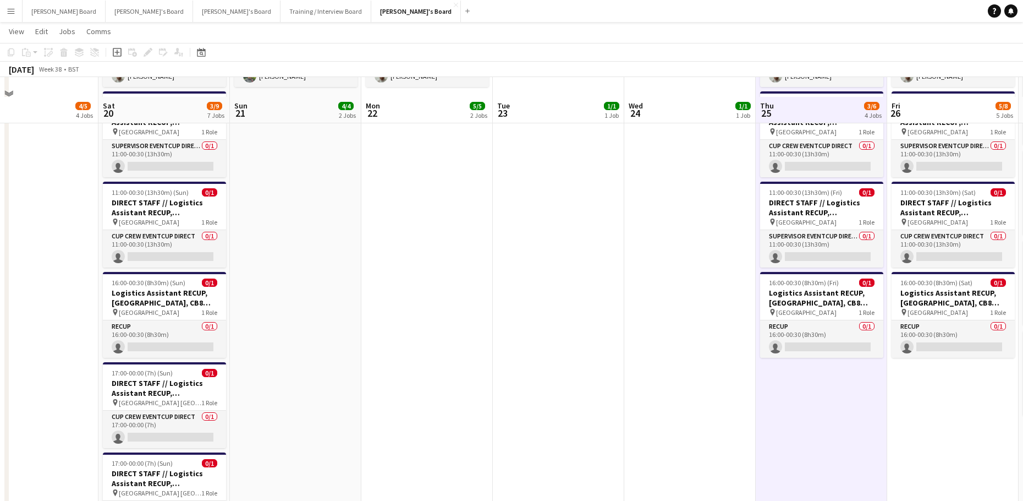
scroll to position [1908, 0]
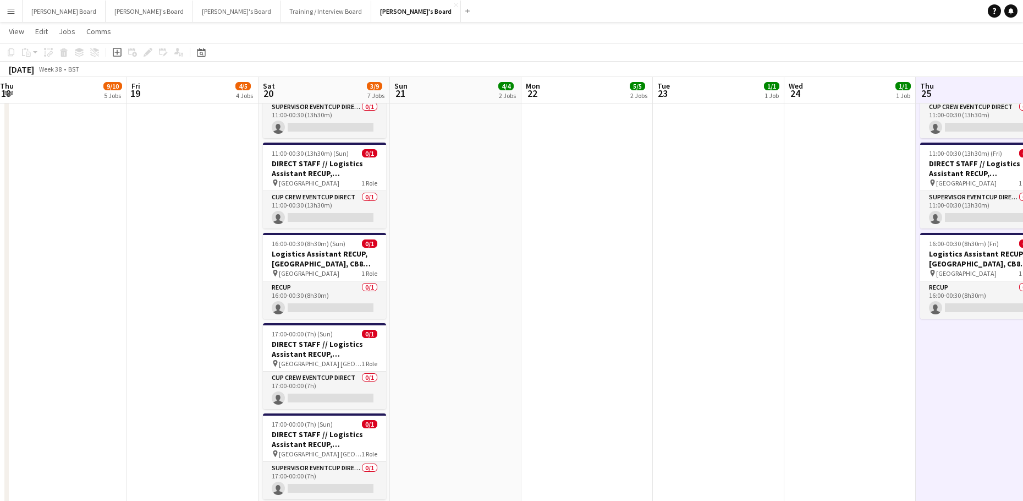
drag, startPoint x: 325, startPoint y: 363, endPoint x: 498, endPoint y: 343, distance: 174.4
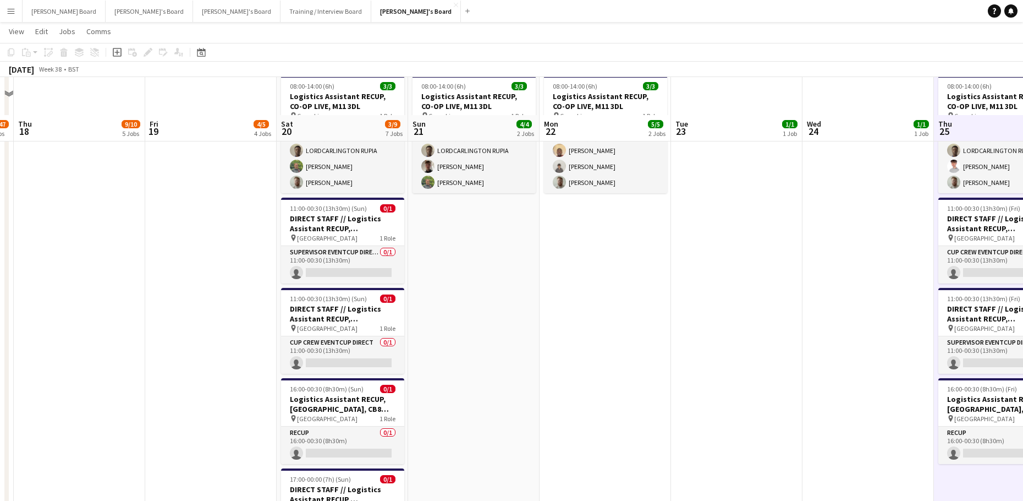
scroll to position [1687, 0]
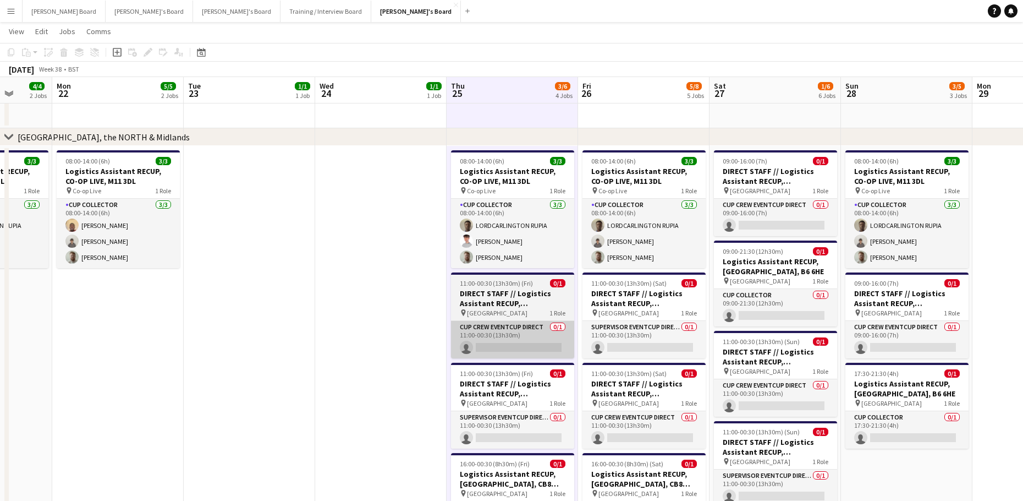
drag, startPoint x: 742, startPoint y: 359, endPoint x: 542, endPoint y: 349, distance: 200.0
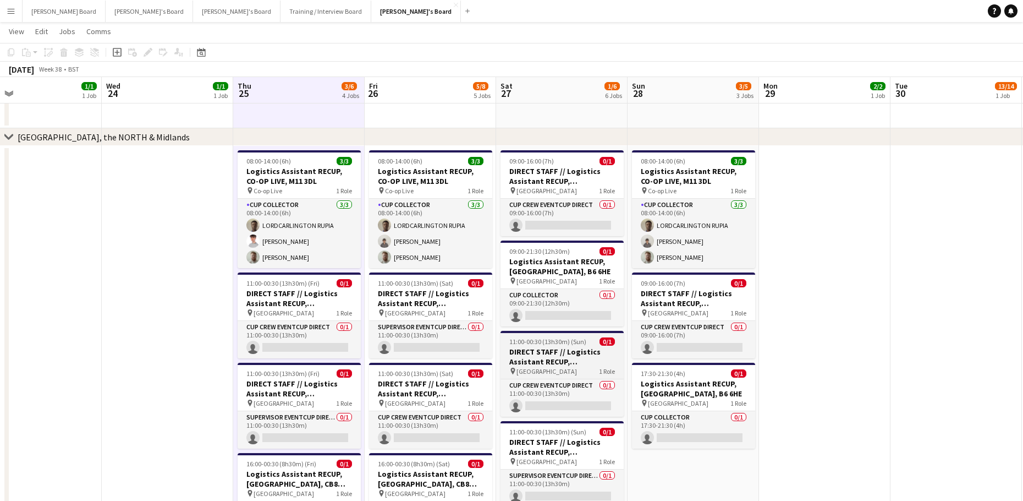
drag, startPoint x: 520, startPoint y: 356, endPoint x: 505, endPoint y: 354, distance: 15.6
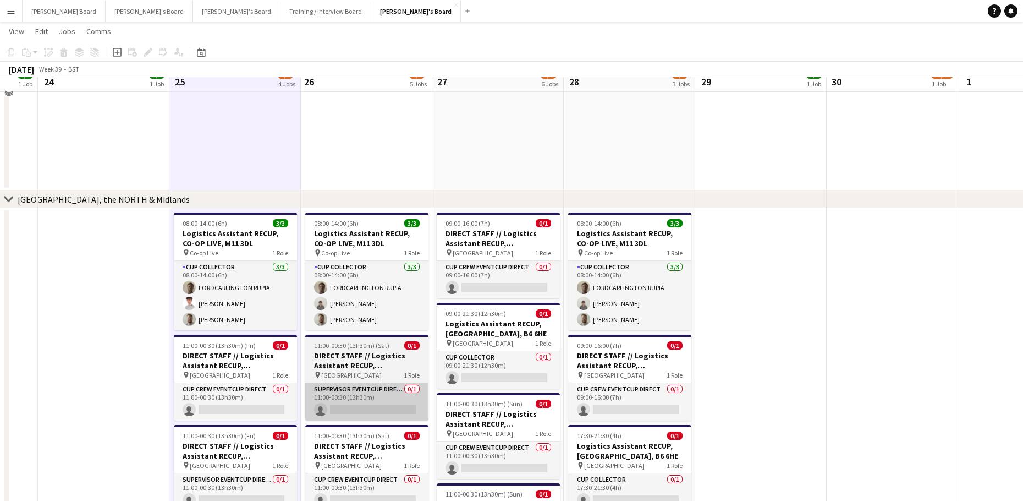
scroll to position [1614, 0]
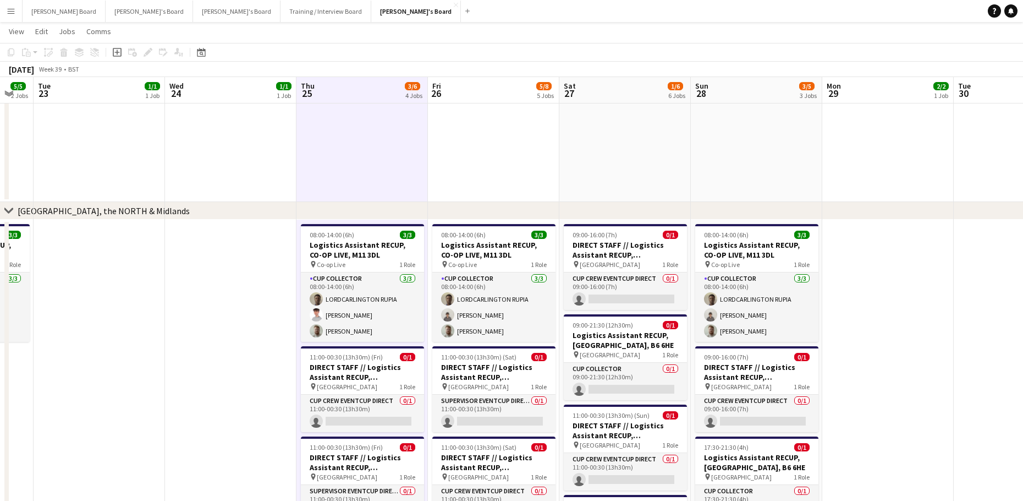
drag, startPoint x: 415, startPoint y: 425, endPoint x: 956, endPoint y: 401, distance: 541.4
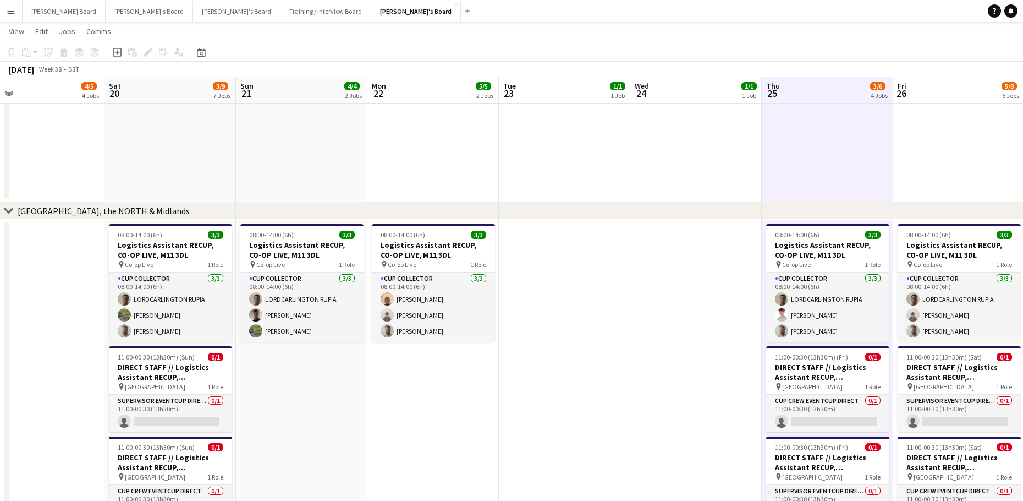
drag, startPoint x: 519, startPoint y: 436, endPoint x: 826, endPoint y: 423, distance: 307.3
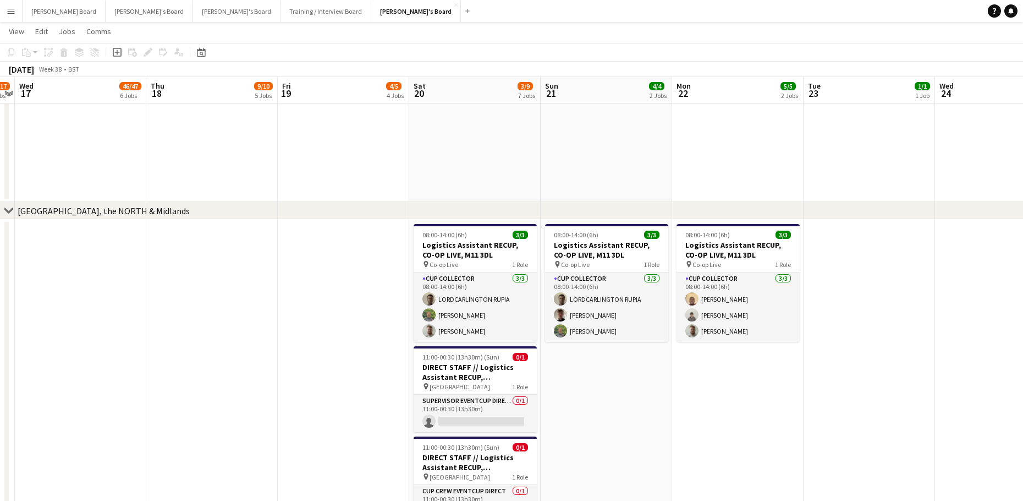
drag, startPoint x: 678, startPoint y: 426, endPoint x: 956, endPoint y: 388, distance: 280.9
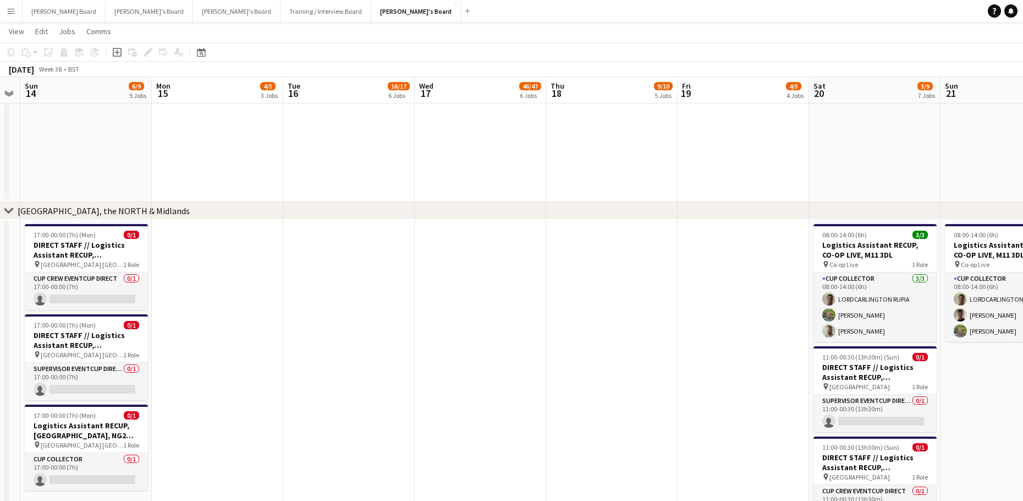
drag, startPoint x: 432, startPoint y: 402, endPoint x: 919, endPoint y: 378, distance: 487.5
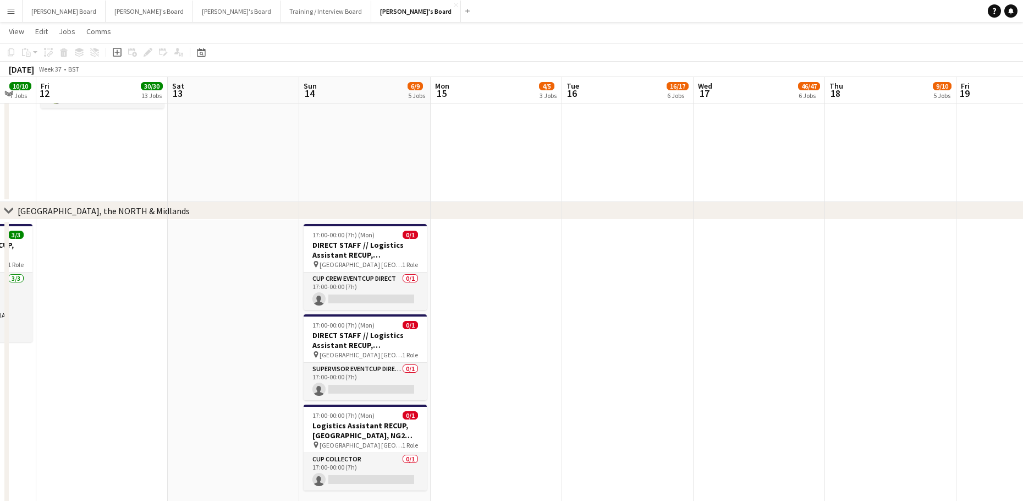
drag, startPoint x: 485, startPoint y: 380, endPoint x: 799, endPoint y: 375, distance: 314.2
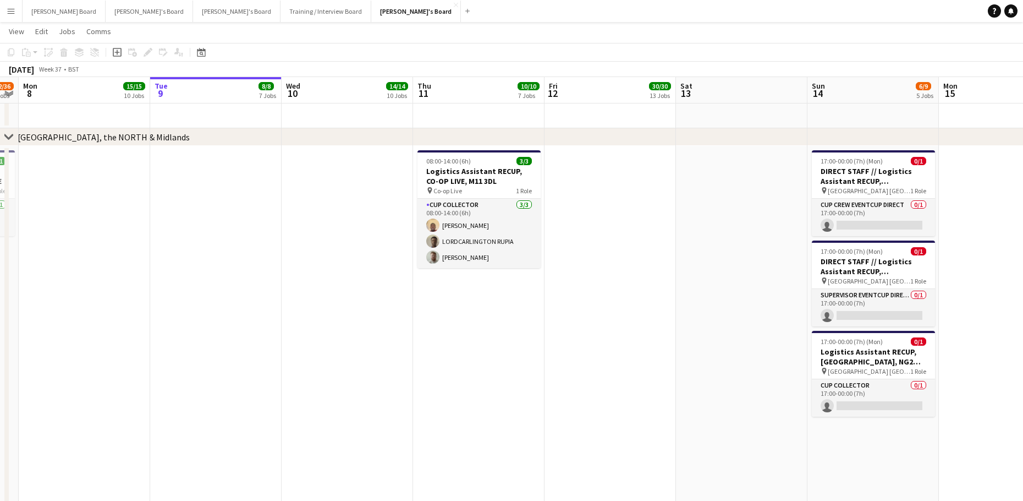
scroll to position [0, 244]
drag, startPoint x: 309, startPoint y: 439, endPoint x: 512, endPoint y: 439, distance: 203.0
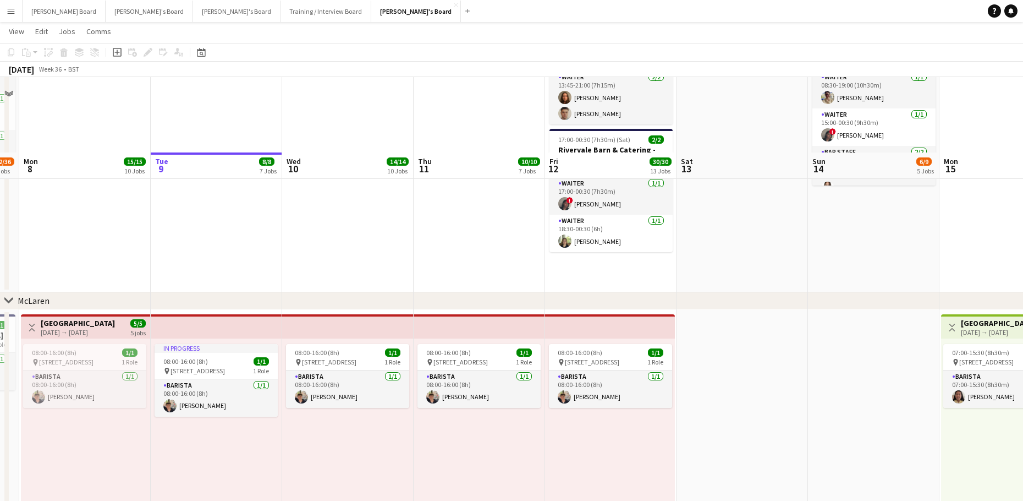
scroll to position [0, 0]
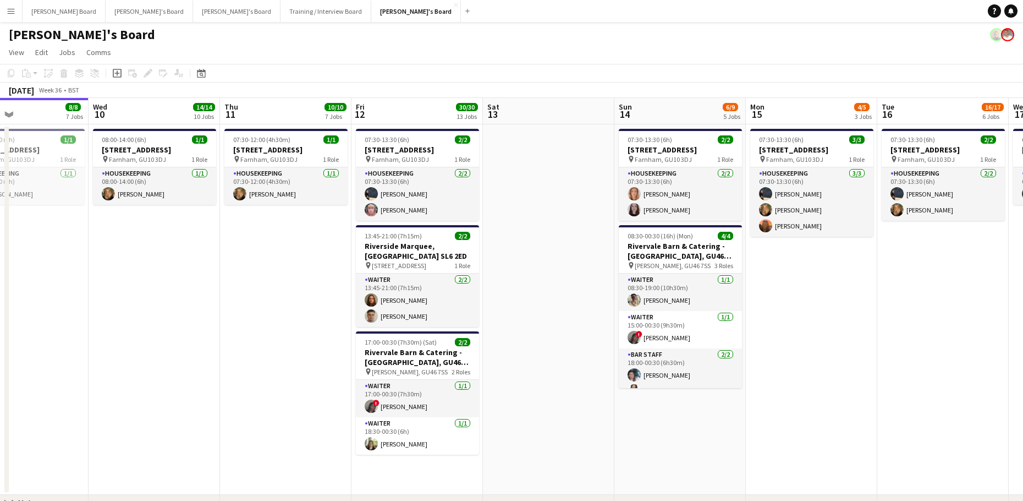
drag, startPoint x: 689, startPoint y: 425, endPoint x: 408, endPoint y: 419, distance: 281.8
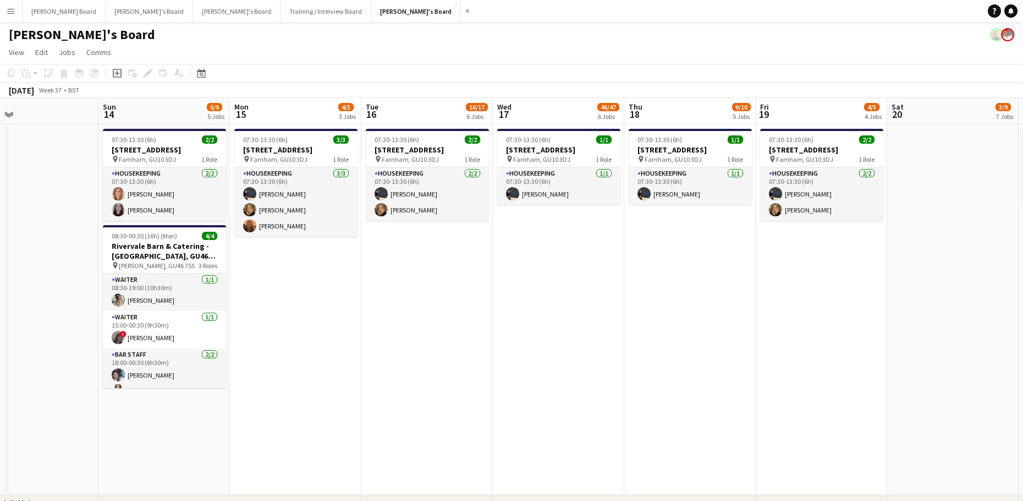
drag, startPoint x: 813, startPoint y: 424, endPoint x: 391, endPoint y: 410, distance: 422.2
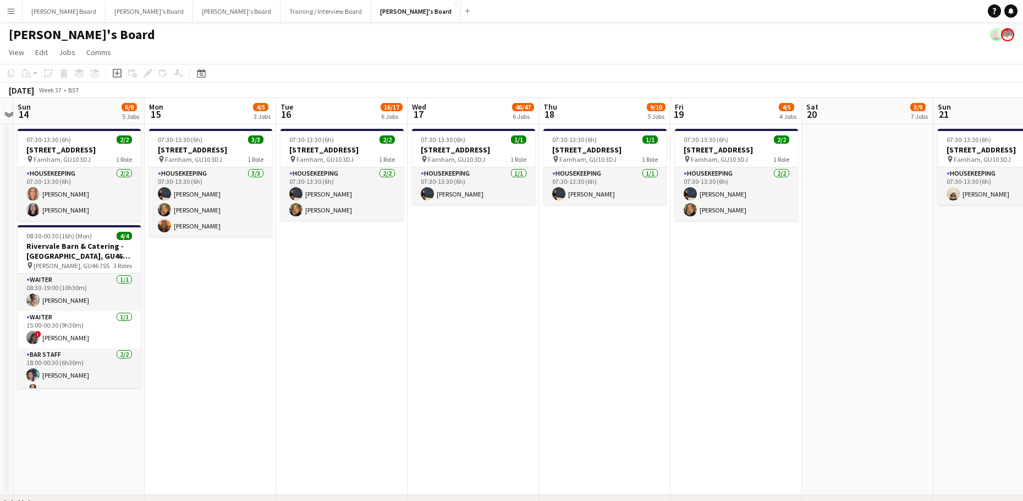
drag, startPoint x: 679, startPoint y: 396, endPoint x: 254, endPoint y: 401, distance: 425.9
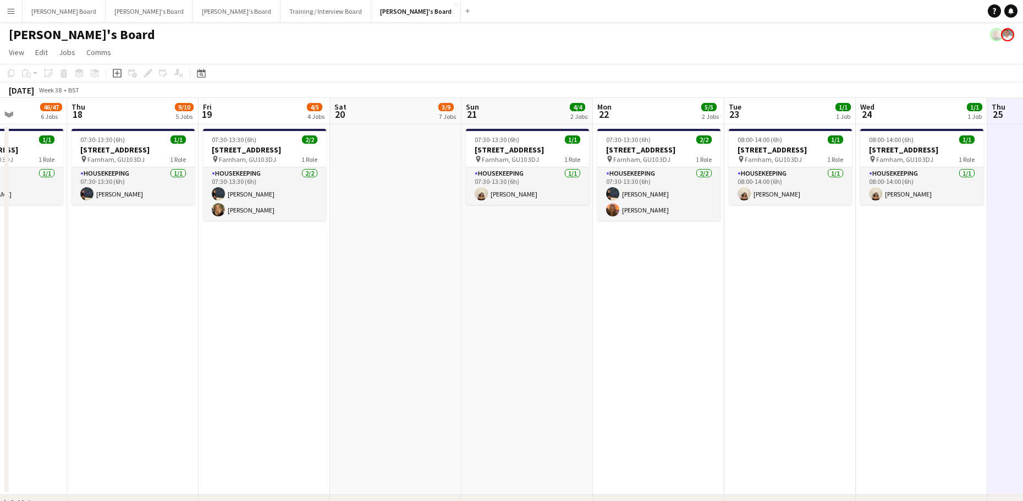
drag, startPoint x: 609, startPoint y: 407, endPoint x: 392, endPoint y: 408, distance: 217.3
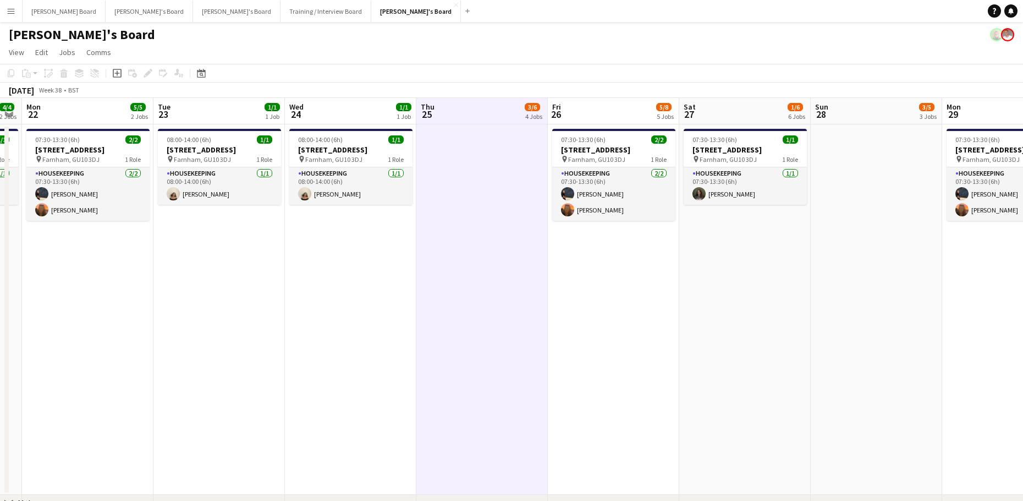
drag, startPoint x: 731, startPoint y: 388, endPoint x: 266, endPoint y: 430, distance: 466.7
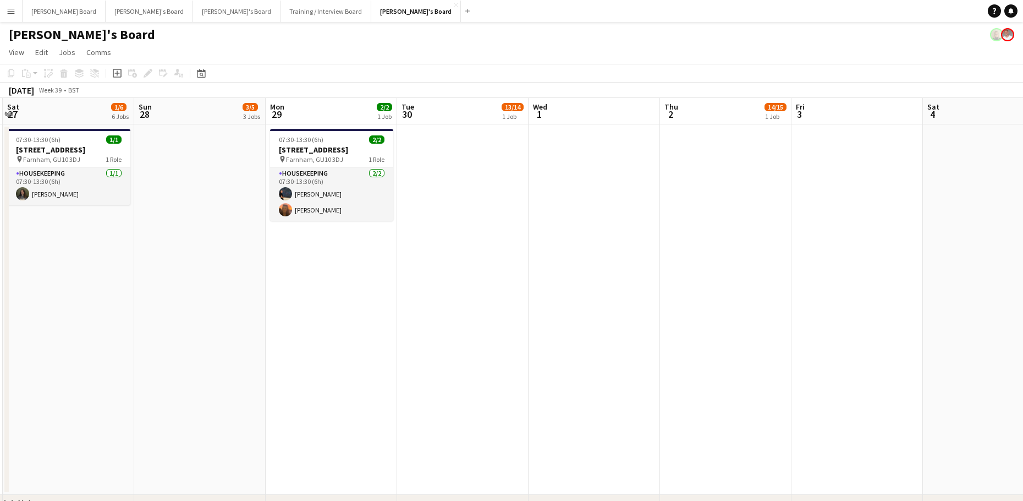
drag, startPoint x: 761, startPoint y: 350, endPoint x: 1046, endPoint y: 389, distance: 287.7
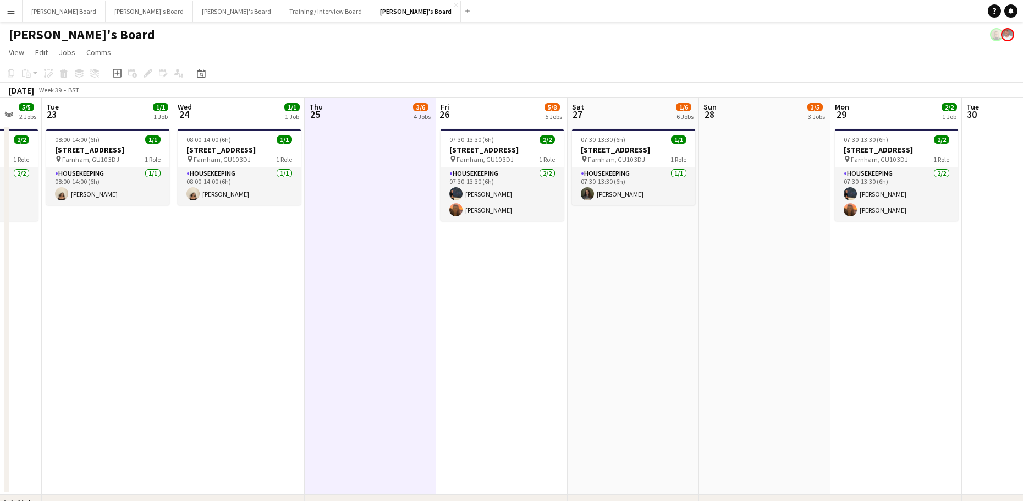
drag, startPoint x: 743, startPoint y: 365, endPoint x: 1046, endPoint y: 361, distance: 303.2
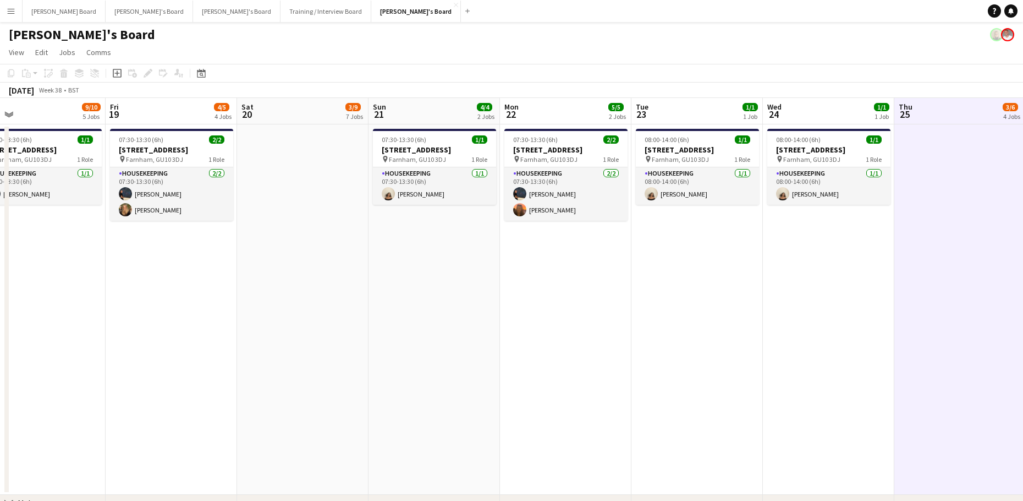
drag, startPoint x: 894, startPoint y: 371, endPoint x: 974, endPoint y: 372, distance: 79.8
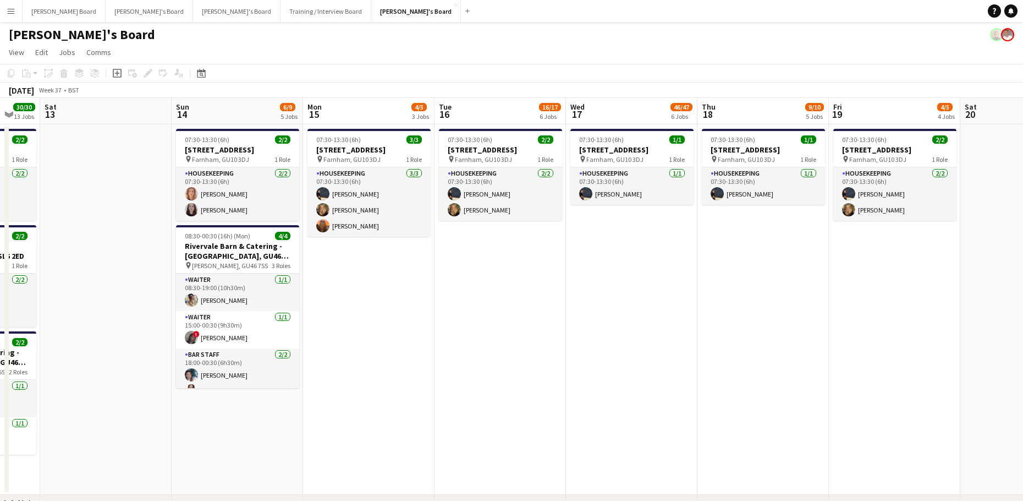
drag, startPoint x: 731, startPoint y: 364, endPoint x: 1004, endPoint y: 365, distance: 272.9
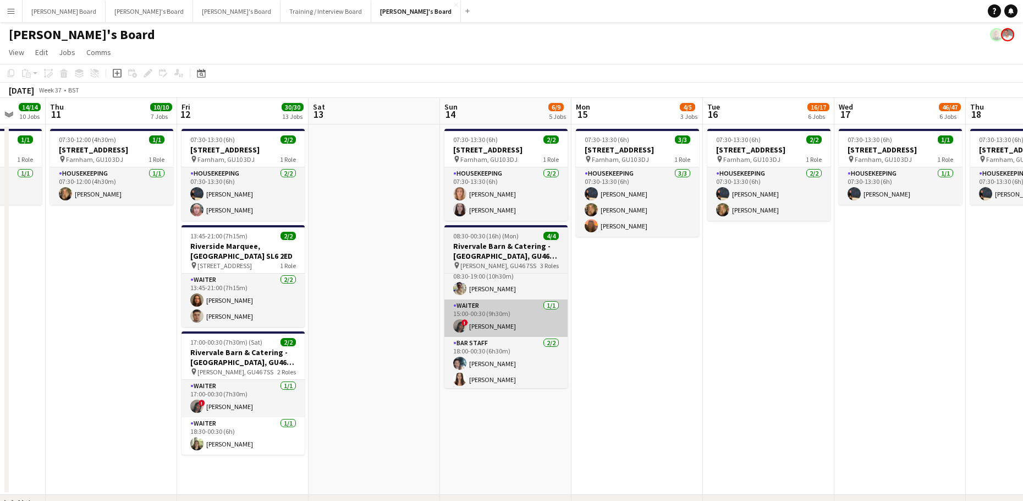
scroll to position [14, 0]
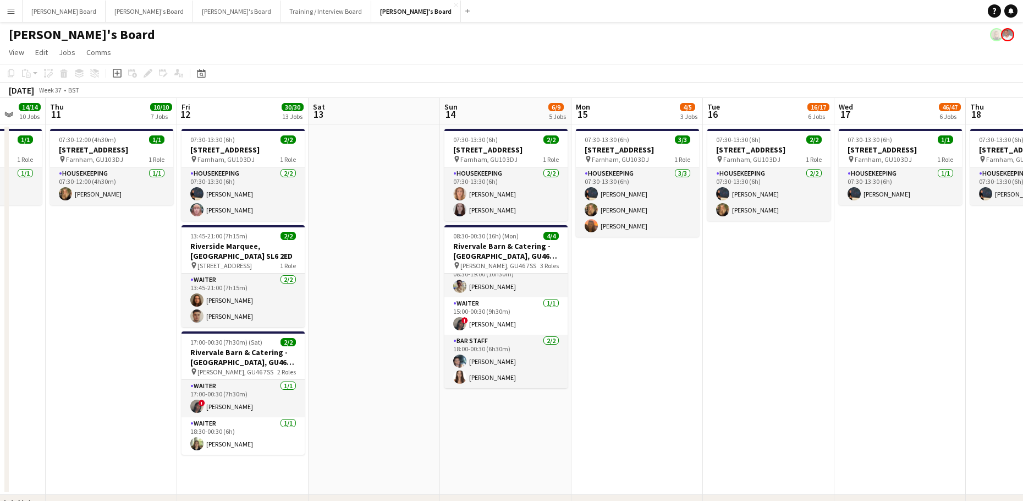
drag, startPoint x: 350, startPoint y: 281, endPoint x: 511, endPoint y: 308, distance: 162.9
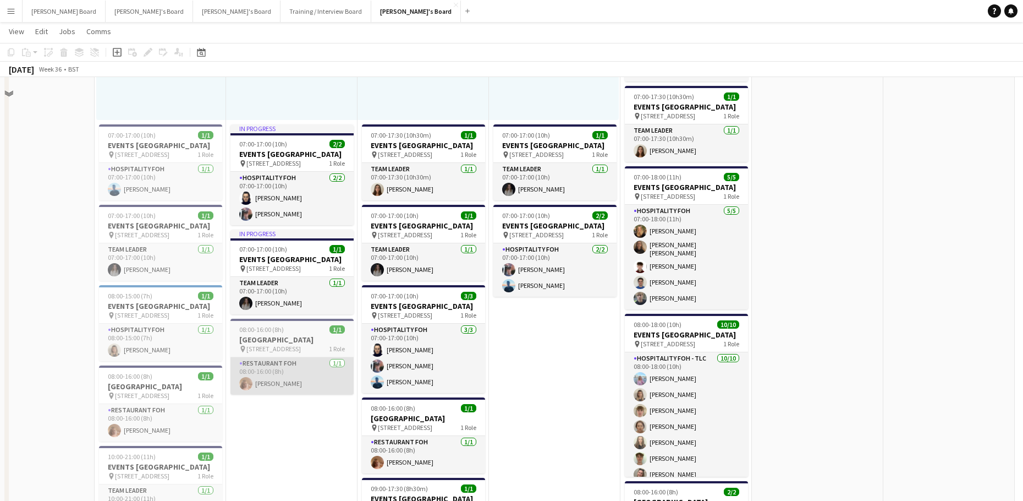
scroll to position [1027, 0]
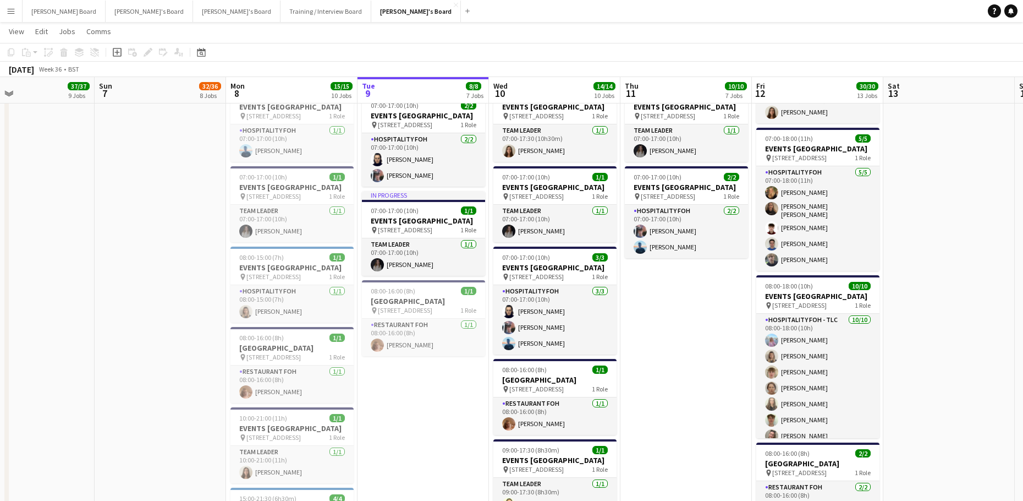
drag, startPoint x: 148, startPoint y: 368, endPoint x: 545, endPoint y: 370, distance: 397.2
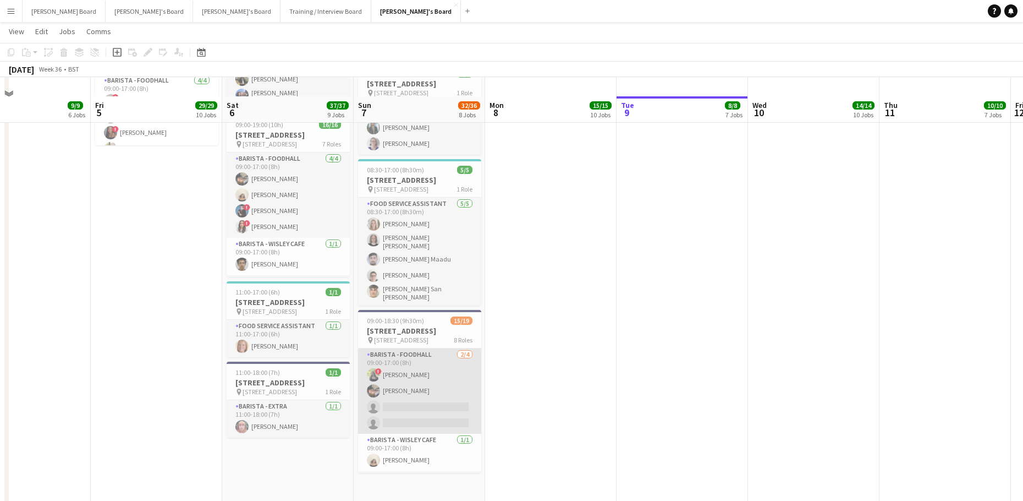
scroll to position [2584, 0]
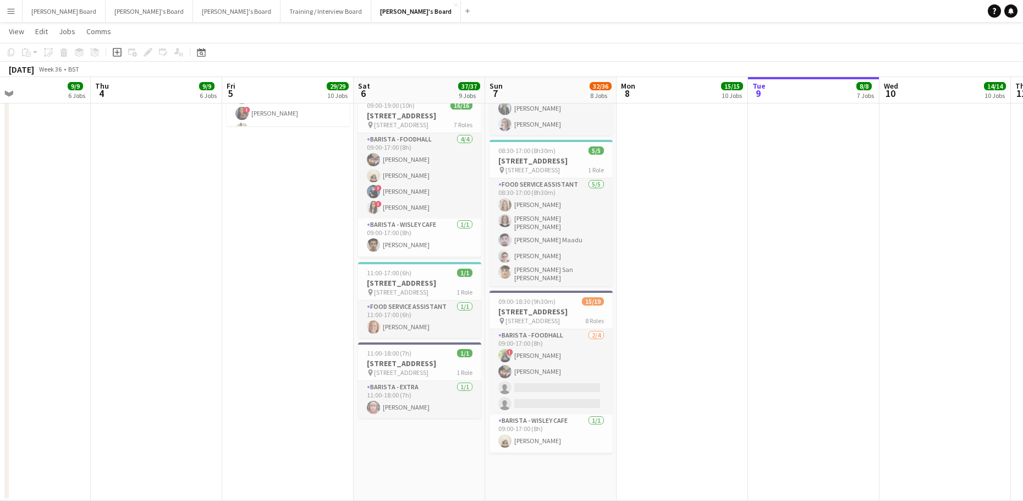
drag, startPoint x: 218, startPoint y: 393, endPoint x: 311, endPoint y: 394, distance: 93.0
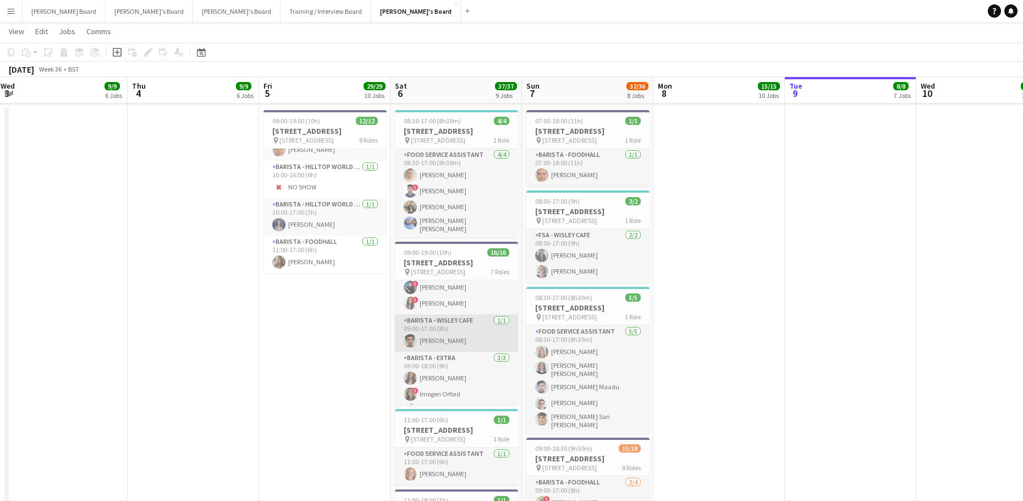
scroll to position [73, 0]
click at [476, 330] on app-card-role "Barista - Wisley Cafe [DATE] 09:00-17:00 (8h) [PERSON_NAME]" at bounding box center [456, 310] width 123 height 37
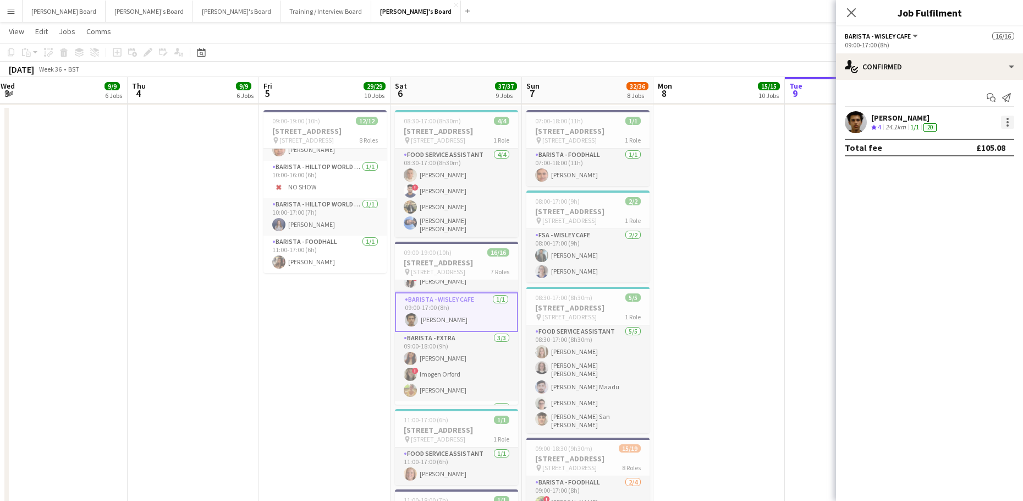
click at [1008, 122] on div at bounding box center [1008, 122] width 2 height 2
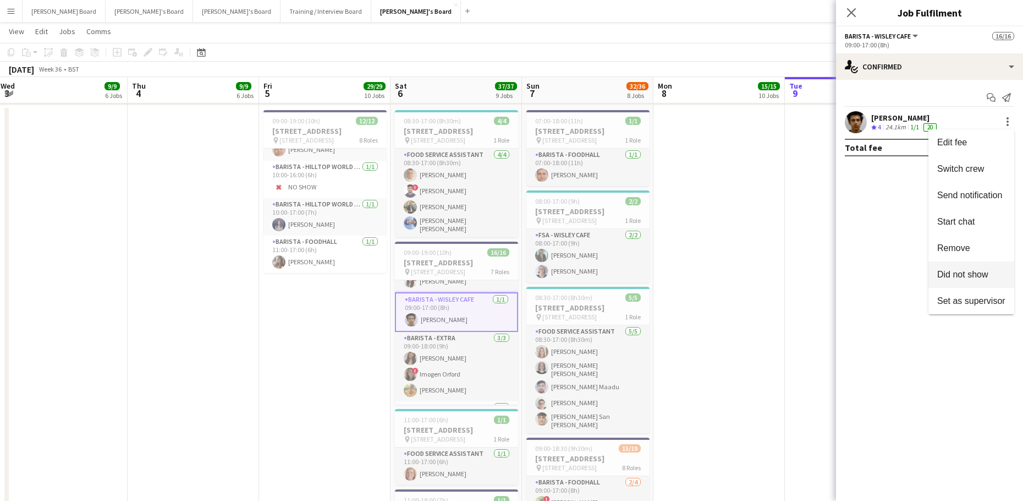
click at [964, 272] on span "Did not show" at bounding box center [963, 274] width 51 height 9
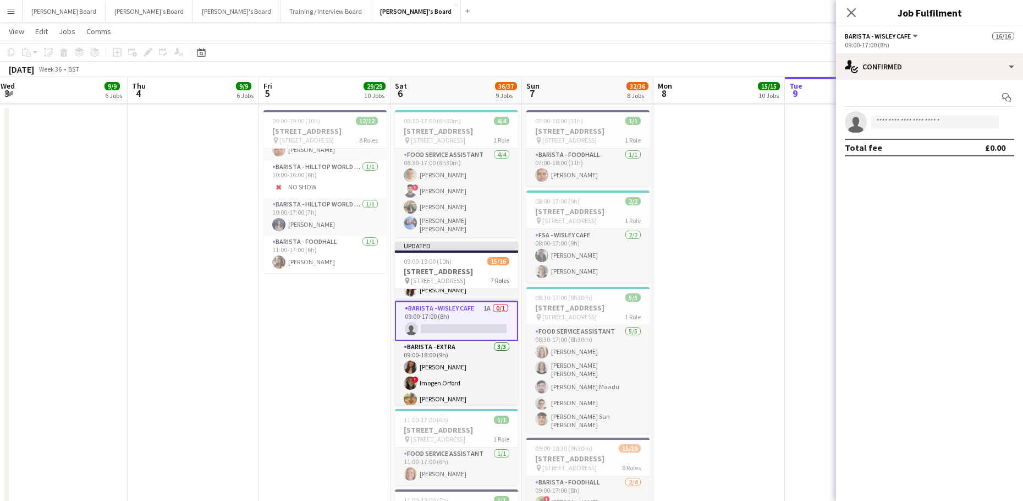
click at [436, 323] on app-card-role "Barista - Wisley Cafe 1A 0/1 09:00-17:00 (8h) single-neutral-actions" at bounding box center [456, 321] width 123 height 40
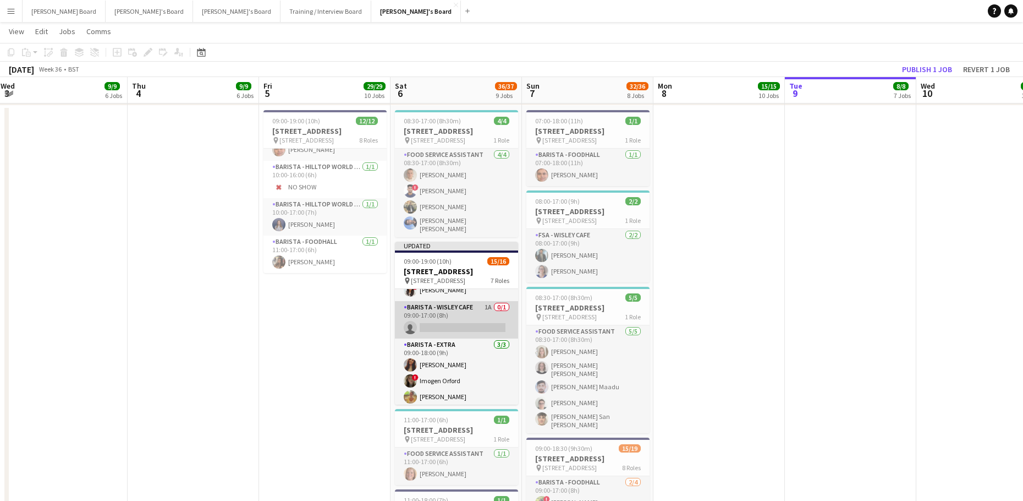
click at [439, 338] on app-card-role "Barista - Wisley Cafe 1A 0/1 09:00-17:00 (8h) single-neutral-actions" at bounding box center [456, 319] width 123 height 37
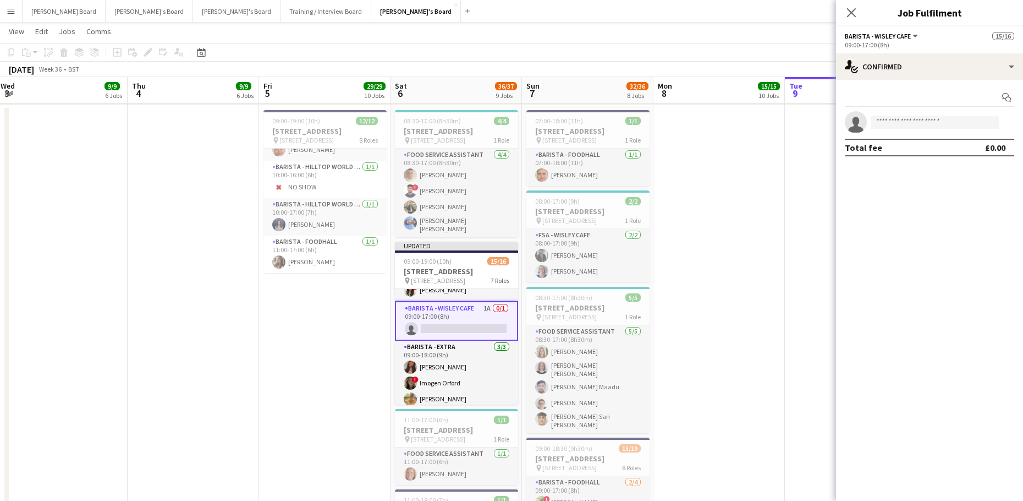
click at [899, 145] on div "Total fee £0.00" at bounding box center [929, 148] width 169 height 18
click at [902, 125] on input at bounding box center [936, 122] width 128 height 13
type input "****"
click at [902, 156] on span "[PHONE_NUMBER]" at bounding box center [935, 155] width 110 height 9
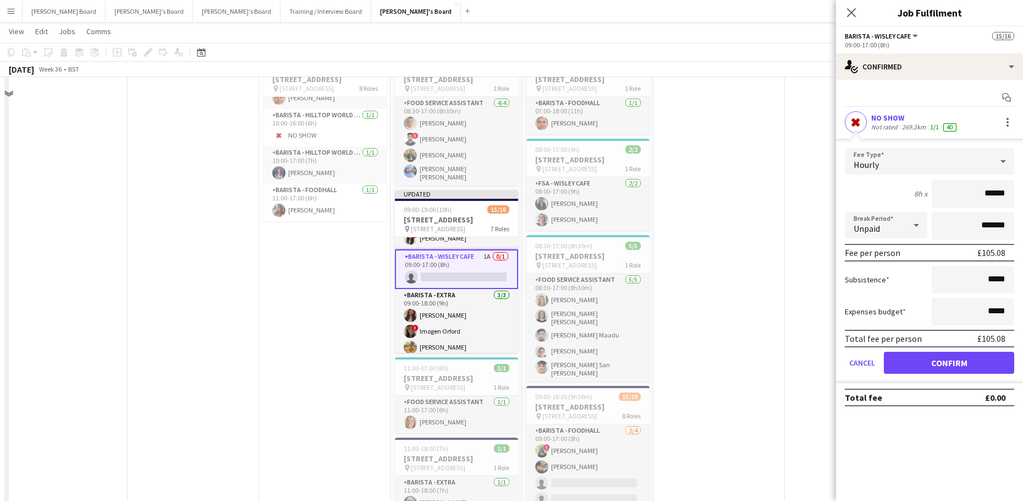
scroll to position [2511, 0]
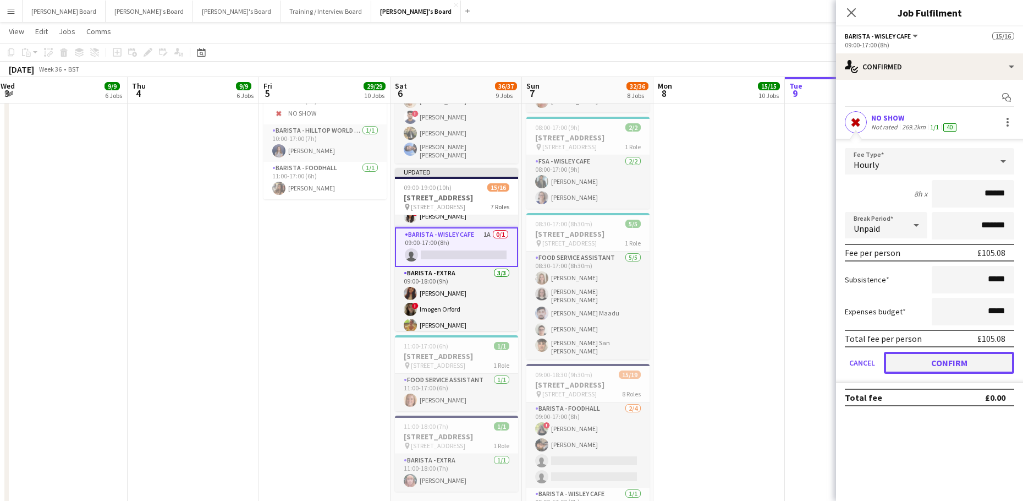
click at [909, 359] on button "Confirm" at bounding box center [949, 363] width 130 height 22
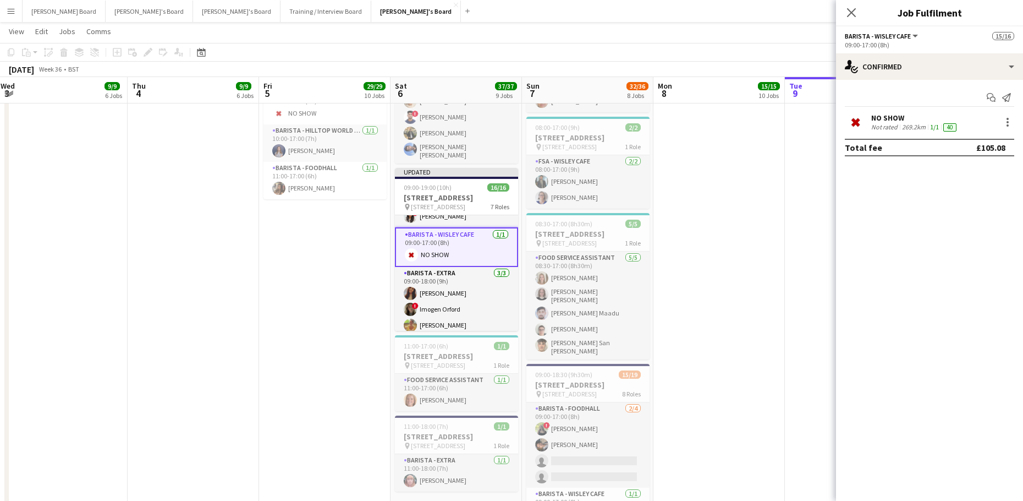
click at [781, 238] on app-date-cell at bounding box center [719, 303] width 131 height 542
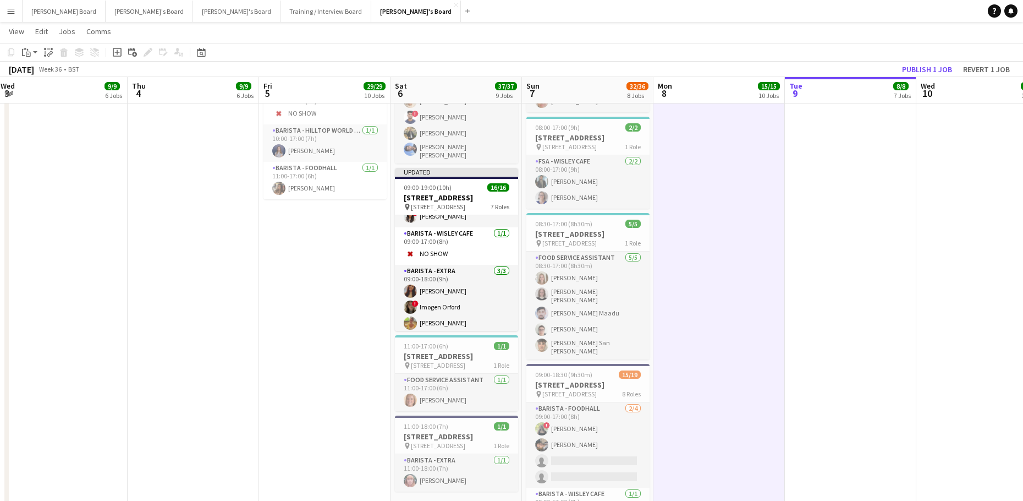
click at [936, 61] on app-toolbar "Copy Paste Paste Ctrl+V Paste with crew Ctrl+Shift+V Paste linked Job [GEOGRAPH…" at bounding box center [511, 52] width 1023 height 19
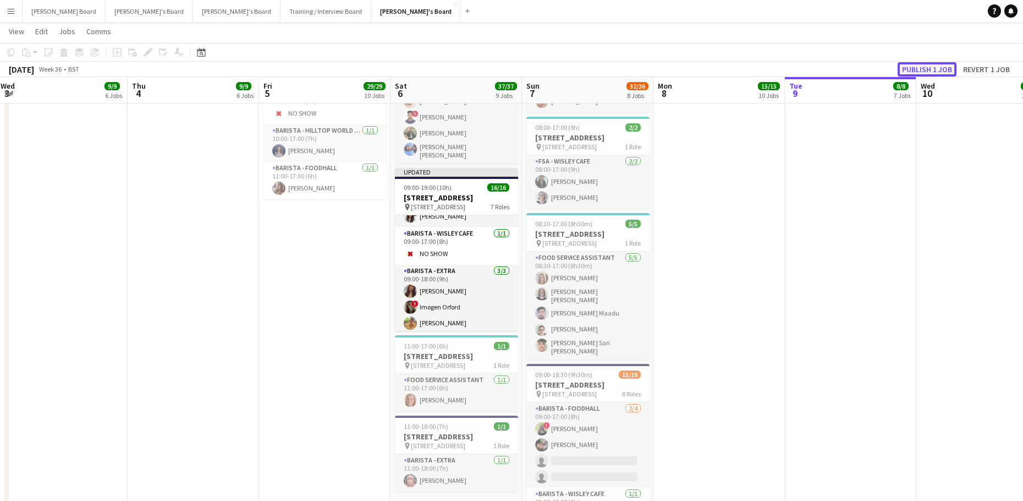
click at [936, 68] on button "Publish 1 job" at bounding box center [927, 69] width 59 height 14
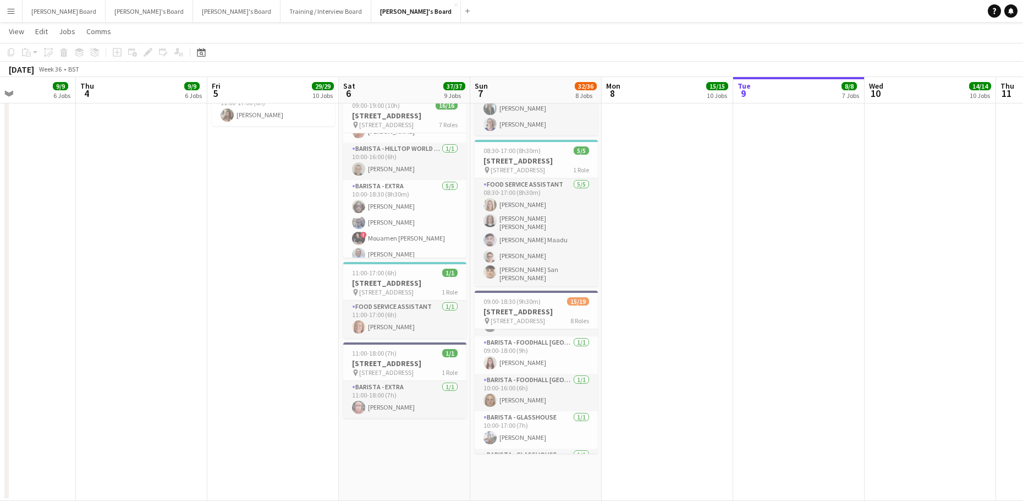
scroll to position [0, 341]
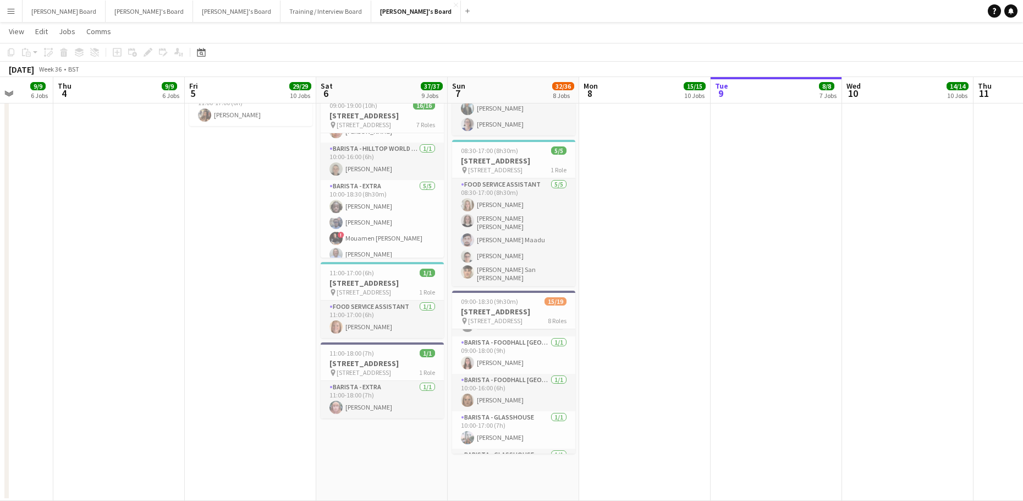
drag, startPoint x: 728, startPoint y: 401, endPoint x: 654, endPoint y: 404, distance: 74.4
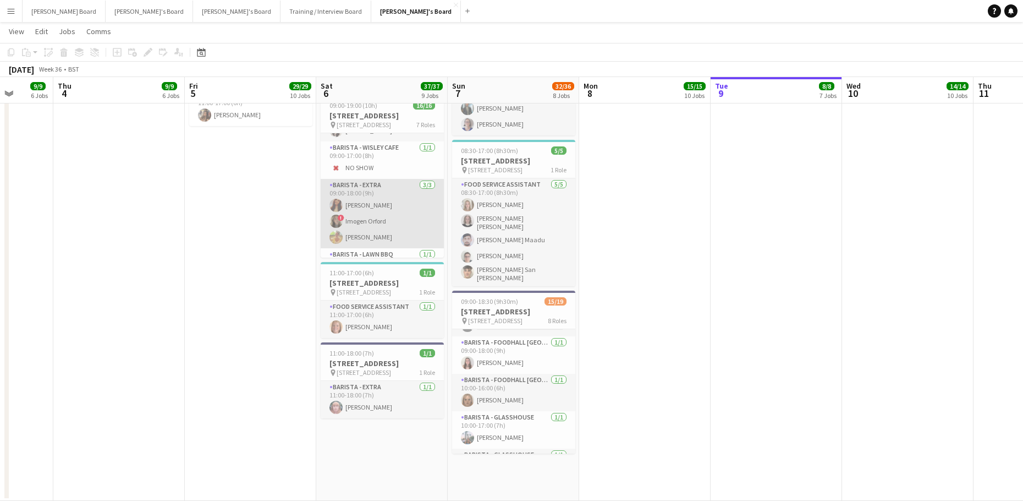
scroll to position [73, 0]
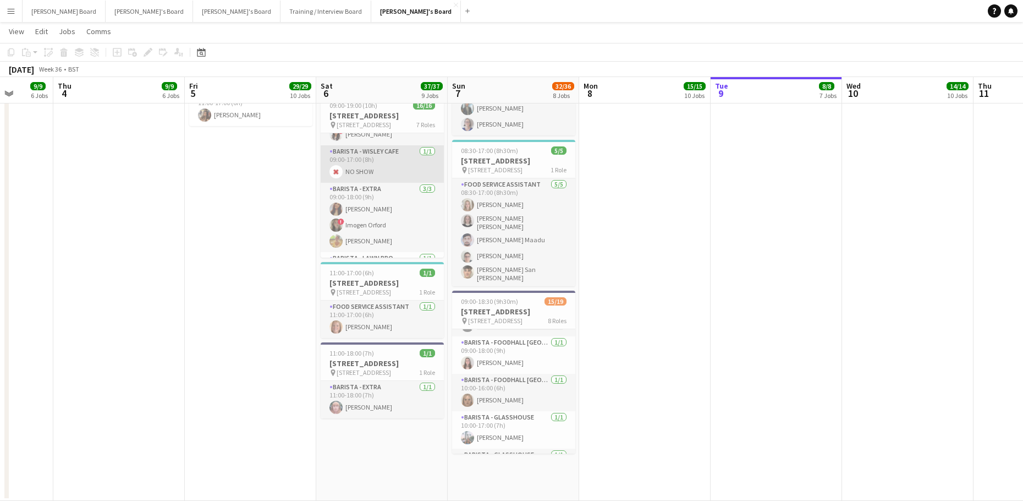
drag, startPoint x: 380, startPoint y: 185, endPoint x: 377, endPoint y: 191, distance: 6.9
click at [381, 183] on app-card-role "Barista - Wisley Cafe [DATE] 09:00-17:00 (8h) NO SHOW" at bounding box center [382, 163] width 123 height 37
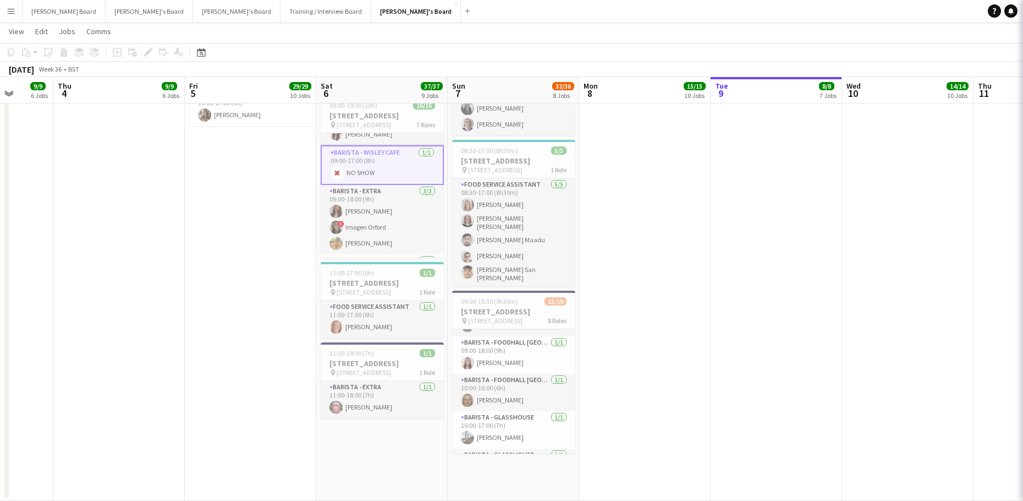
scroll to position [0, 341]
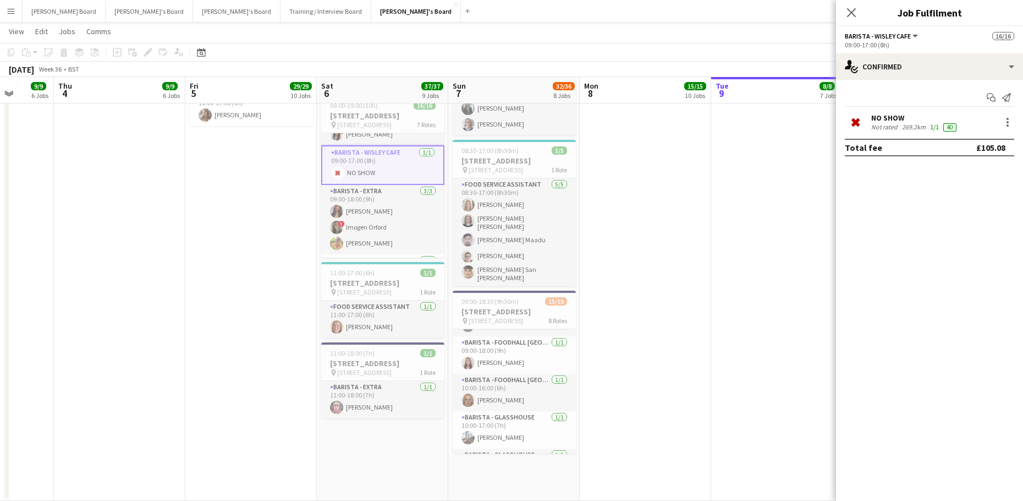
click at [894, 128] on div "Not rated" at bounding box center [886, 127] width 29 height 9
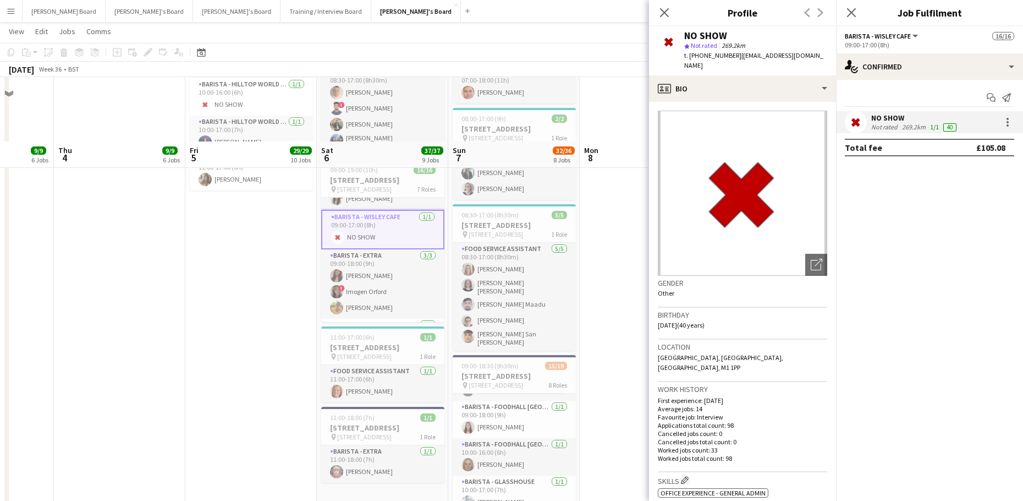
scroll to position [2437, 0]
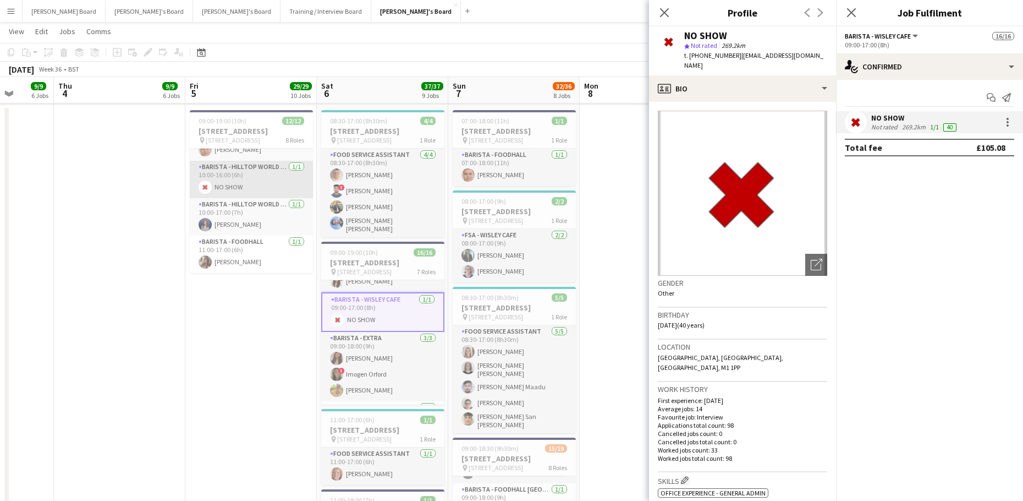
click at [251, 187] on app-card-role "Barista - Hilltop World Food Cafe [DATE] 10:00-16:00 (6h) NO SHOW" at bounding box center [251, 179] width 123 height 37
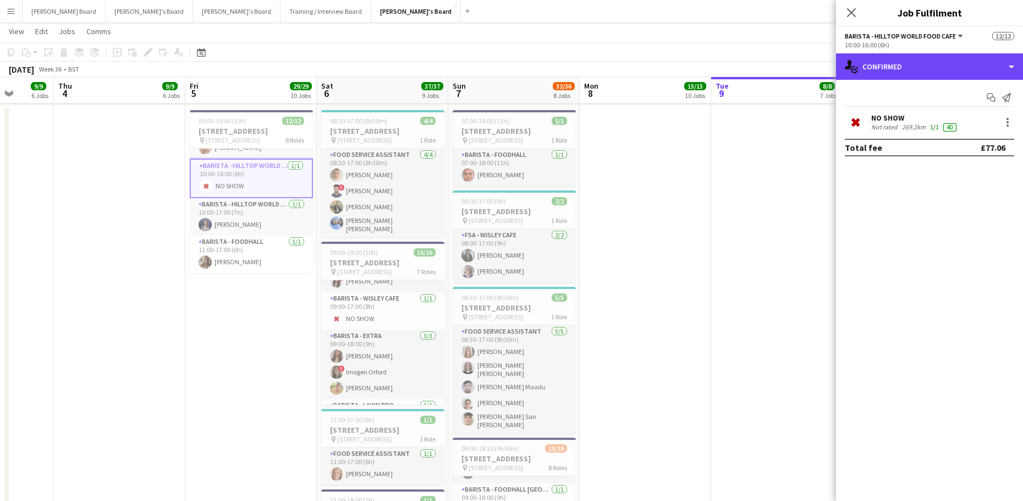
click at [910, 75] on div "single-neutral-actions-check-2 Confirmed" at bounding box center [929, 66] width 187 height 26
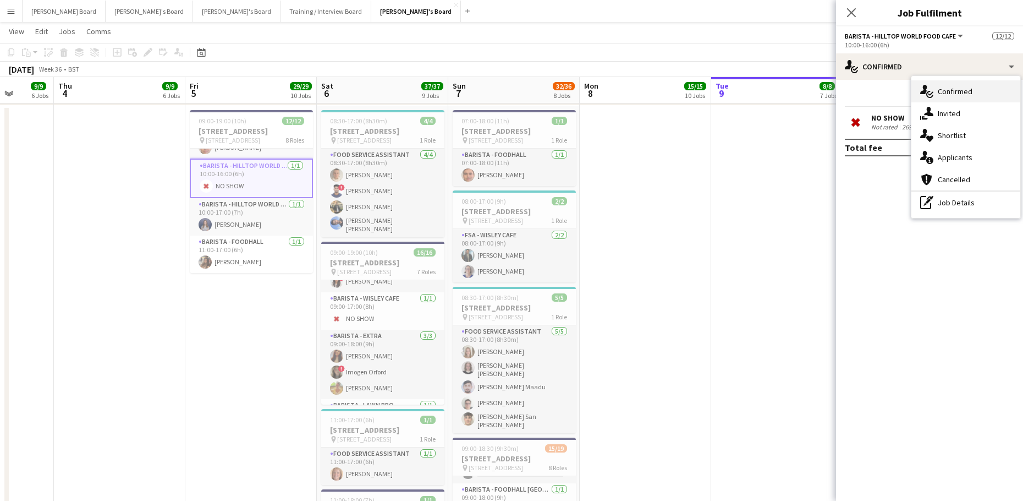
click at [975, 84] on div "single-neutral-actions-check-2 Confirmed" at bounding box center [966, 91] width 109 height 22
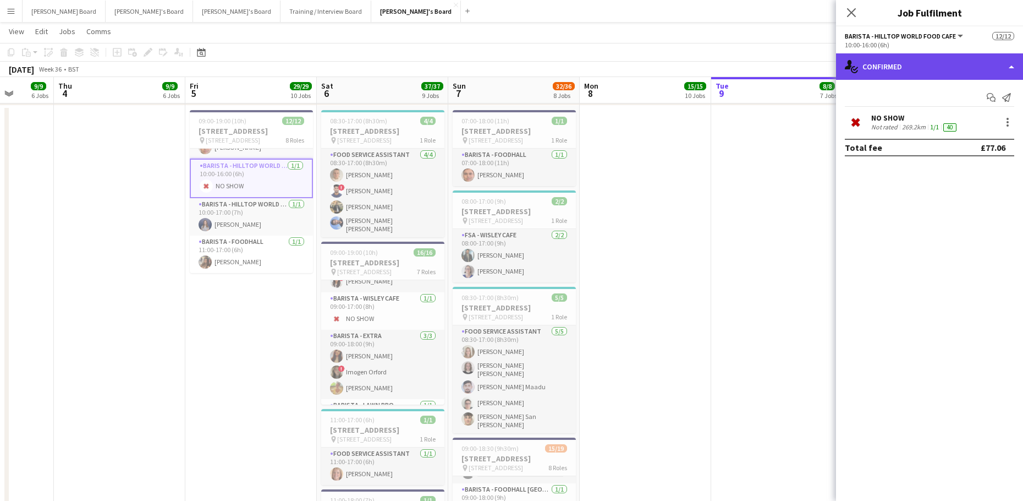
click at [927, 54] on div "single-neutral-actions-check-2 Confirmed" at bounding box center [929, 66] width 187 height 26
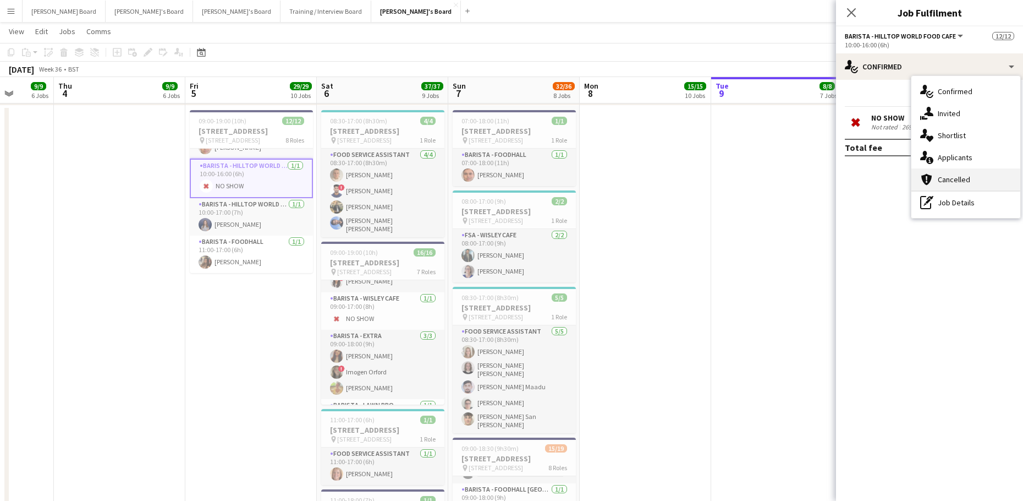
click at [978, 174] on div "cancellation Cancelled" at bounding box center [966, 179] width 109 height 22
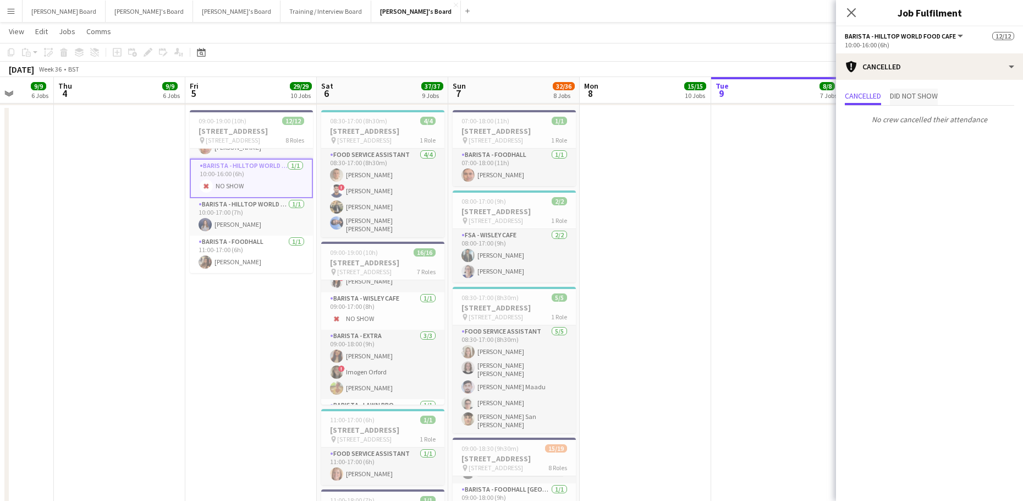
click at [923, 97] on span "Did not show" at bounding box center [914, 96] width 48 height 8
click at [928, 125] on div "[PERSON_NAME] on [DATE] 11:59" at bounding box center [918, 126] width 92 height 8
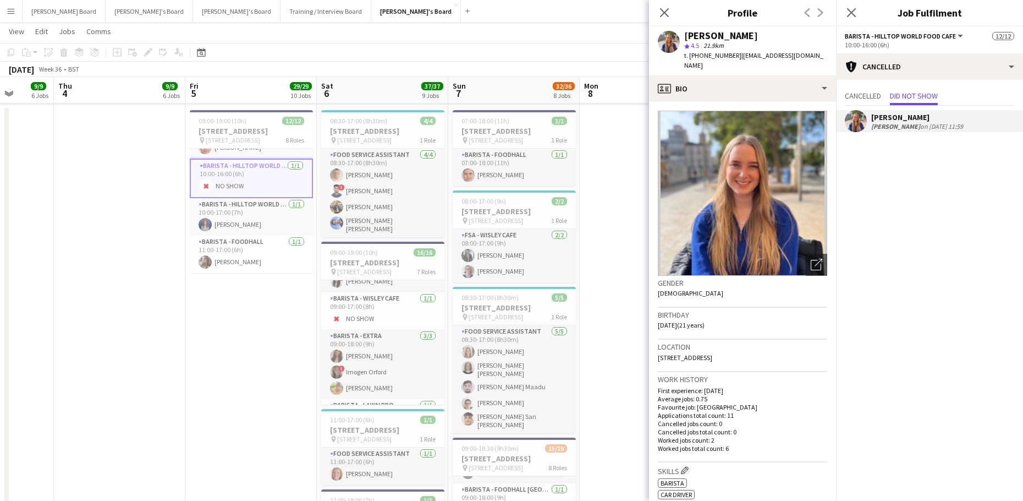
click at [228, 403] on app-date-cell "09:00-19:00 (10h) [STREET_ADDRESS] pin Woking, GU23 6QB 8 Roles Barista - Foodh…" at bounding box center [250, 377] width 131 height 542
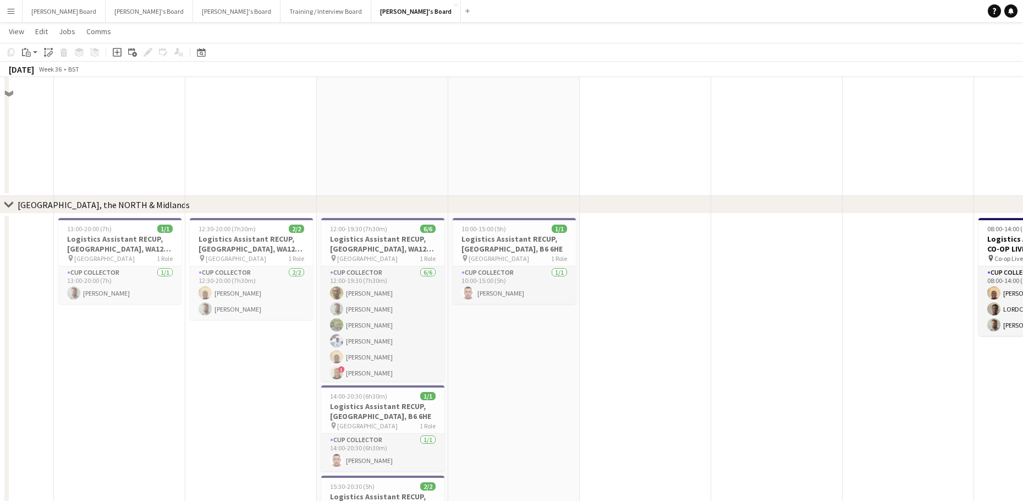
scroll to position [1483, 0]
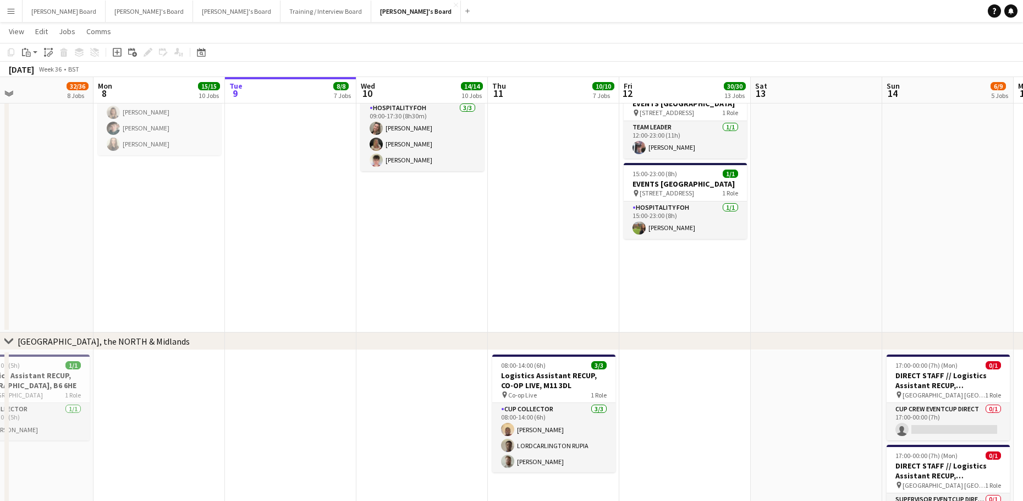
drag, startPoint x: 820, startPoint y: 256, endPoint x: 74, endPoint y: 235, distance: 746.4
click at [63, 235] on app-calendar-viewport "Thu 4 9/9 6 Jobs Fri 5 29/29 10 Jobs Sat 6 37/37 9 Jobs Sun 7 32/36 8 Jobs Mon …" at bounding box center [511, 81] width 1023 height 3042
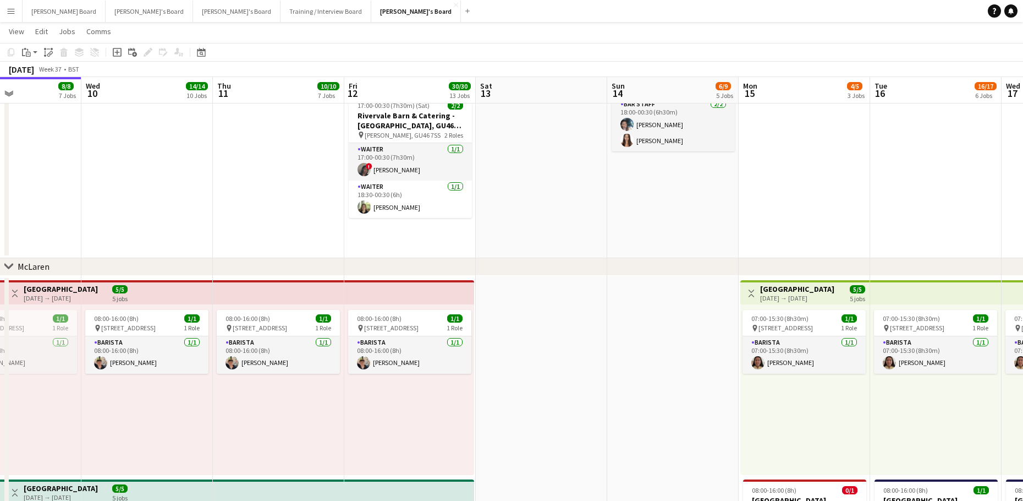
scroll to position [513, 0]
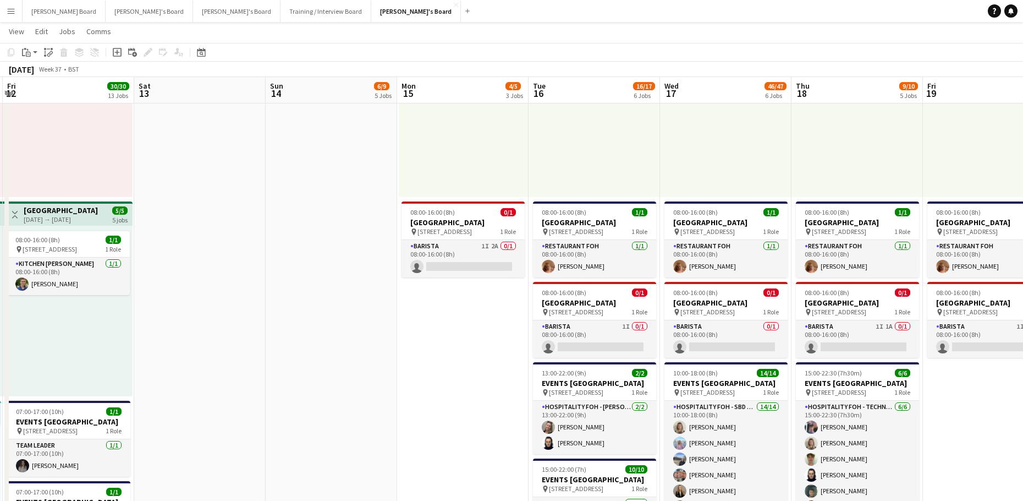
drag, startPoint x: 814, startPoint y: 405, endPoint x: 468, endPoint y: 361, distance: 348.4
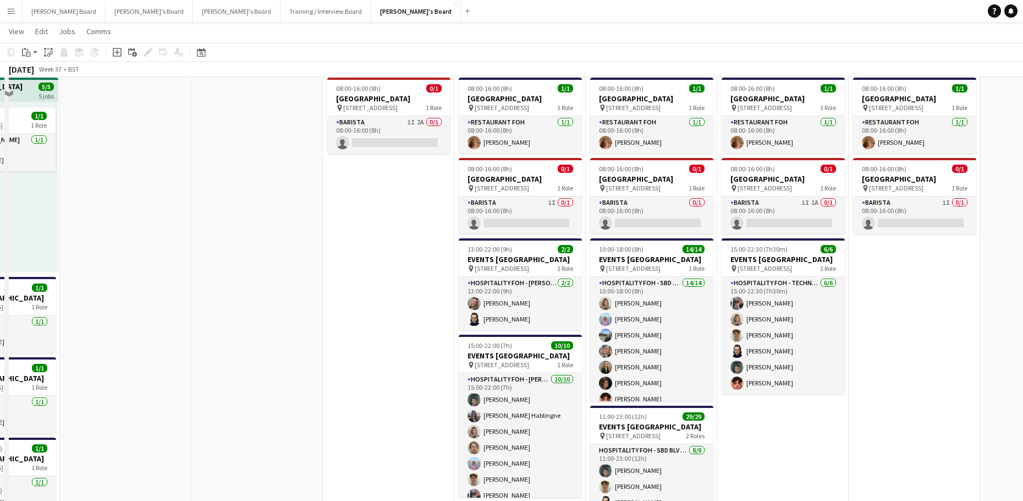
scroll to position [733, 0]
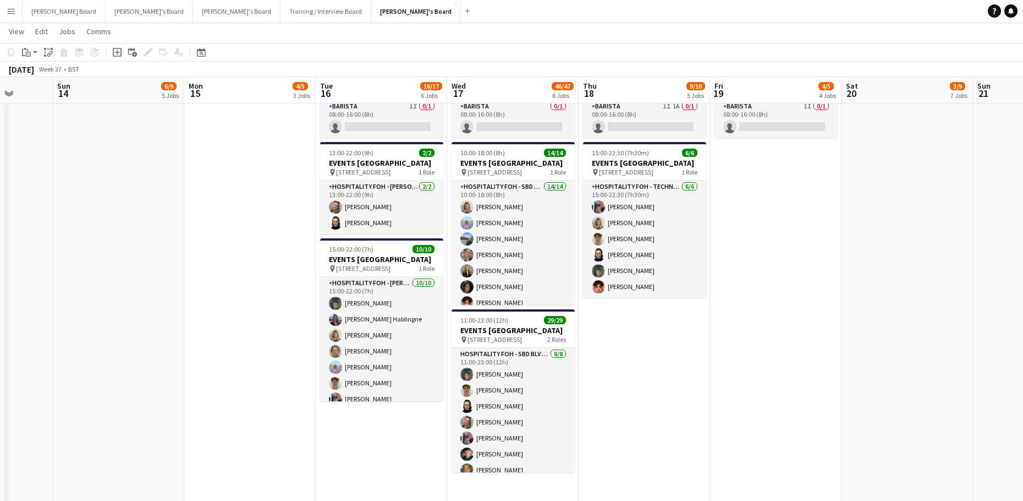
drag, startPoint x: 602, startPoint y: 391, endPoint x: 537, endPoint y: 386, distance: 65.1
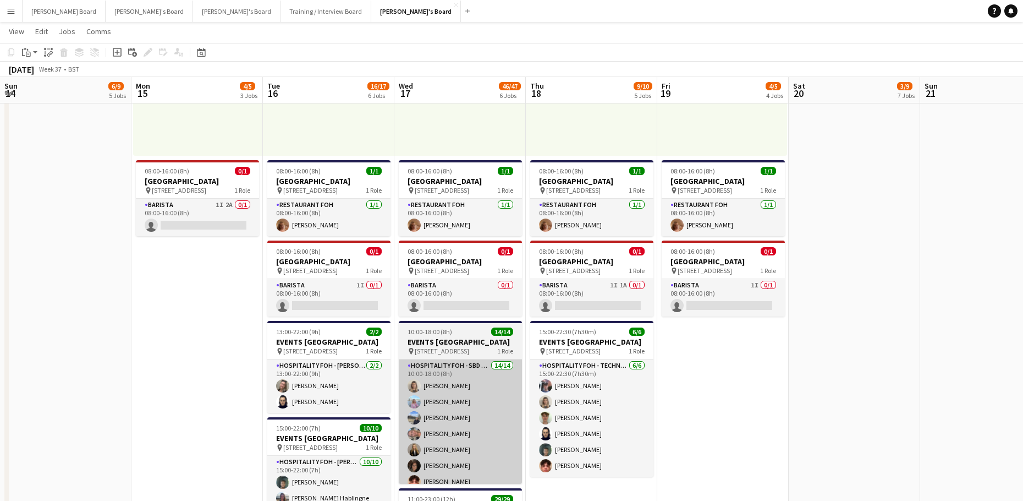
scroll to position [587, 0]
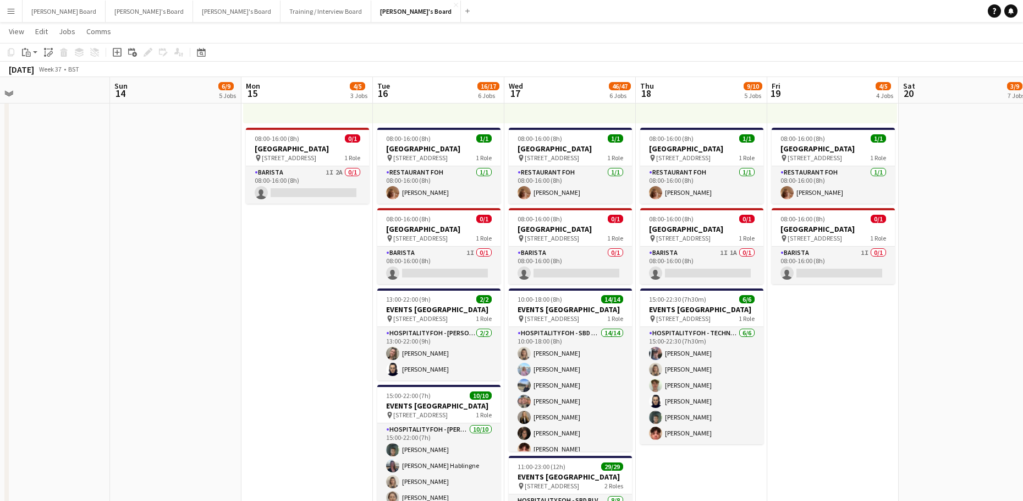
drag, startPoint x: 180, startPoint y: 326, endPoint x: 332, endPoint y: 346, distance: 152.6
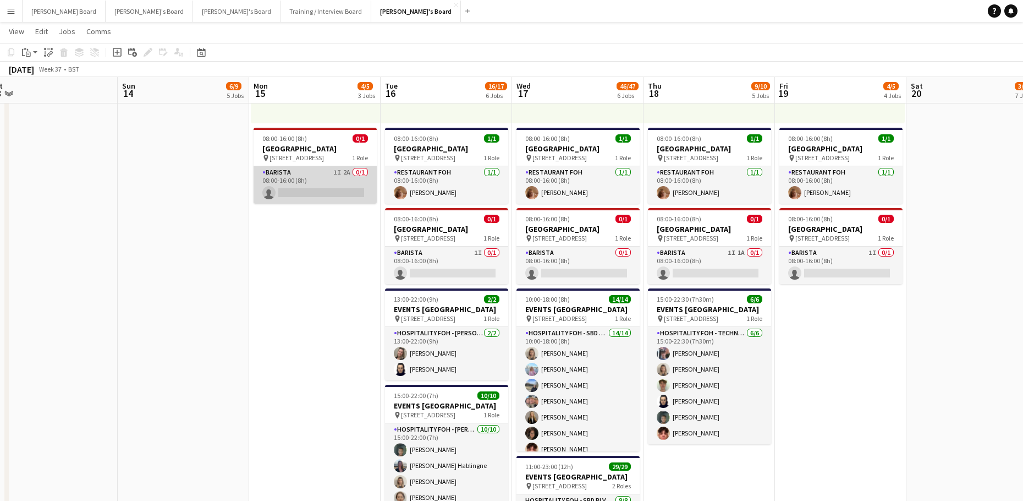
click at [331, 179] on app-card-role "Barista 1I 2A 0/1 08:00-16:00 (8h) single-neutral-actions" at bounding box center [315, 184] width 123 height 37
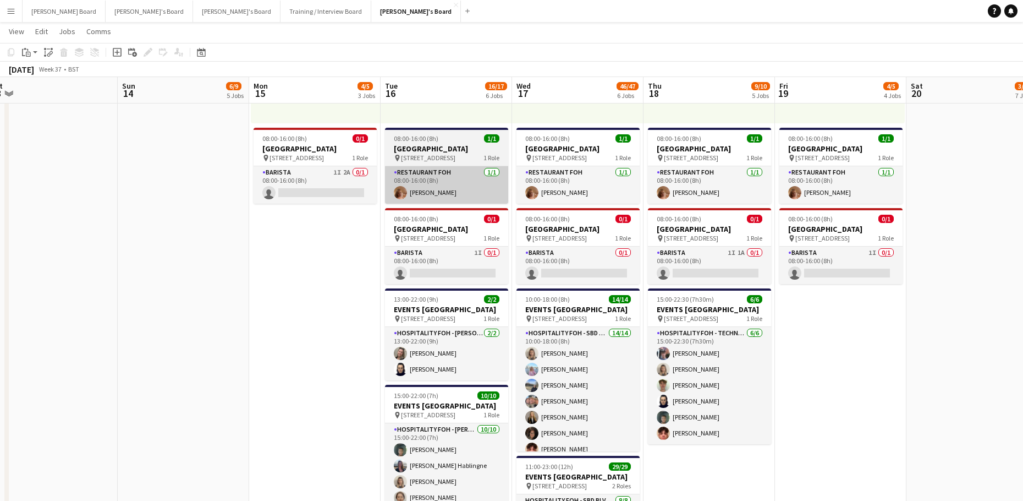
scroll to position [0, 276]
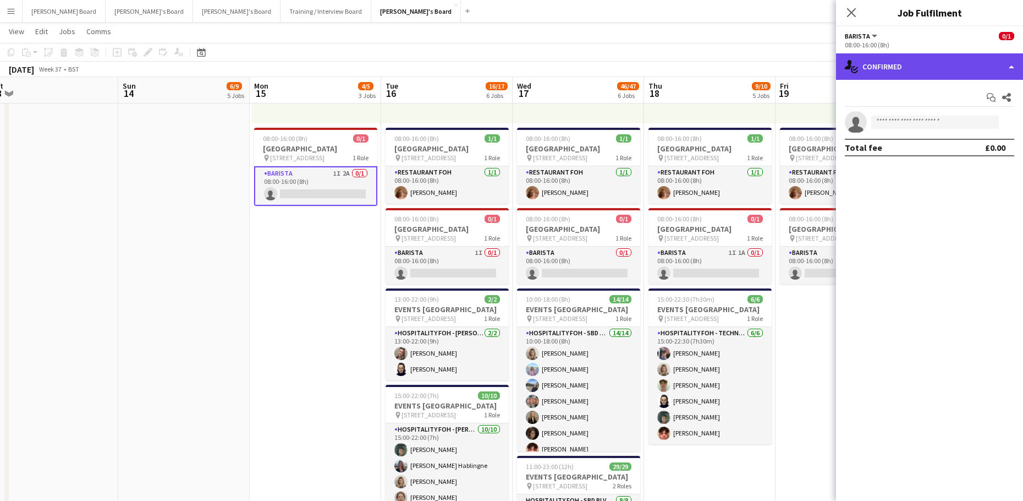
click at [902, 67] on div "single-neutral-actions-check-2 Confirmed" at bounding box center [929, 66] width 187 height 26
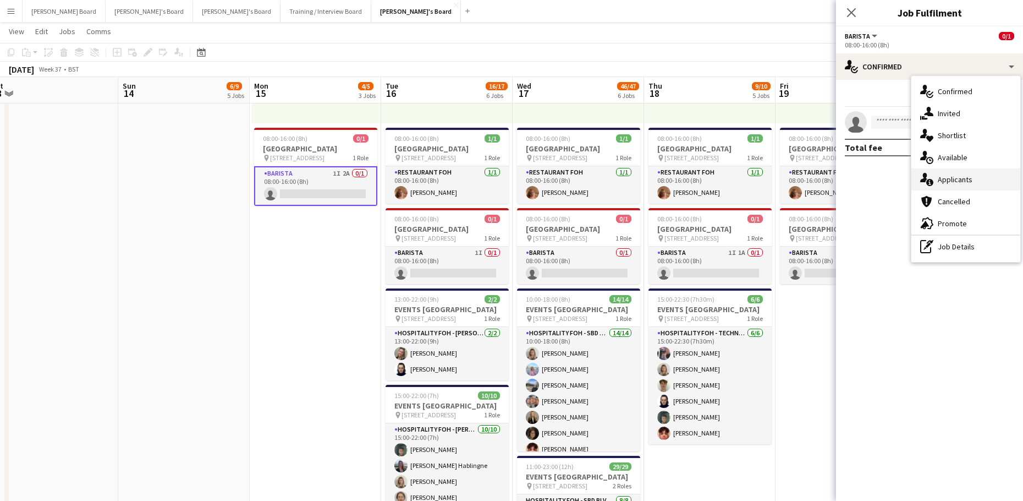
click at [979, 188] on div "single-neutral-actions-information Applicants" at bounding box center [966, 179] width 109 height 22
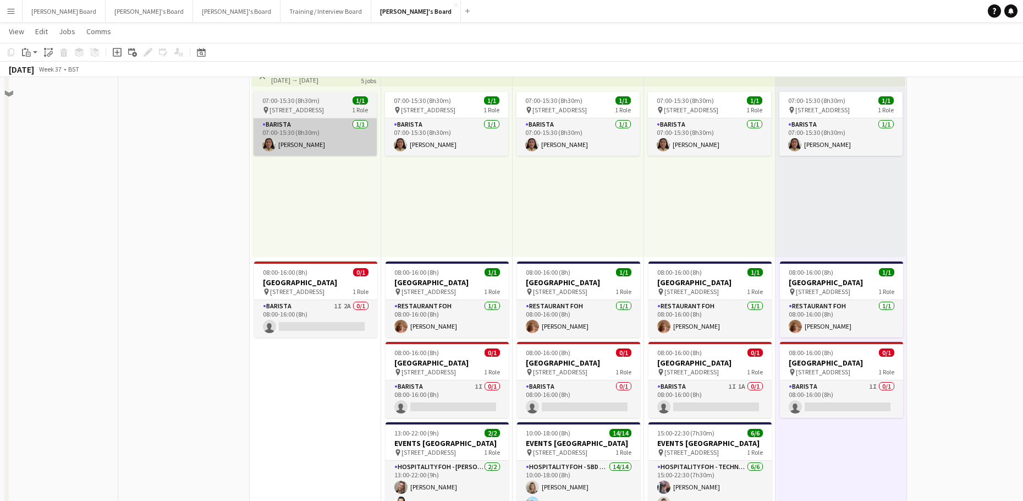
scroll to position [367, 0]
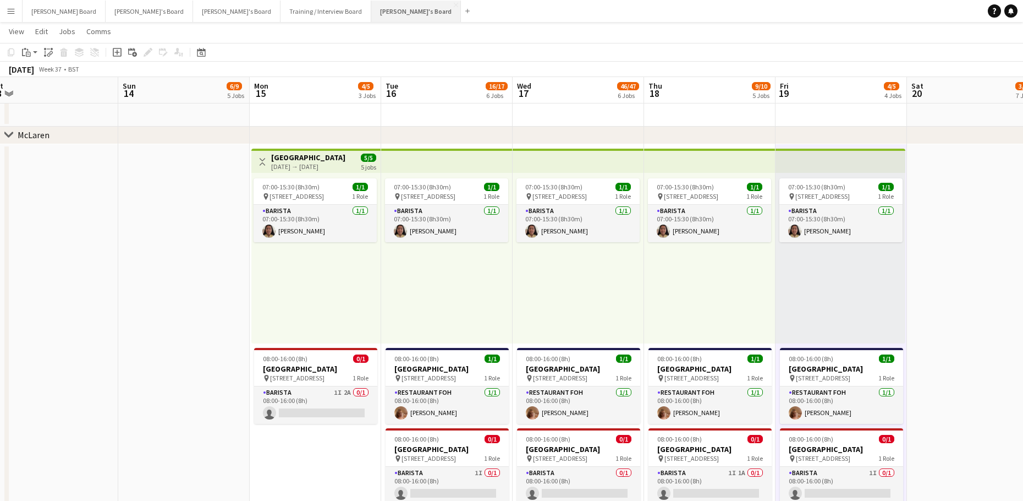
click at [371, 17] on button "[PERSON_NAME]'s Board Close" at bounding box center [416, 11] width 90 height 21
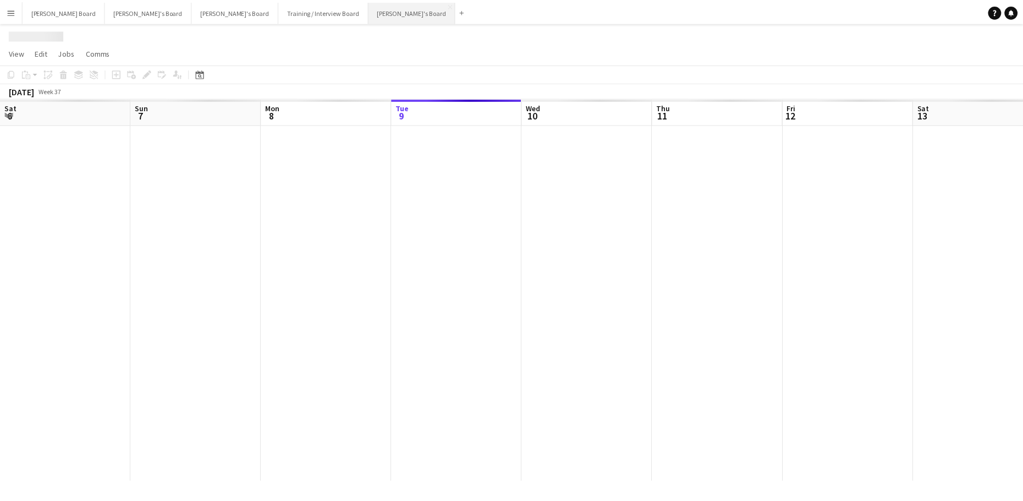
scroll to position [0, 263]
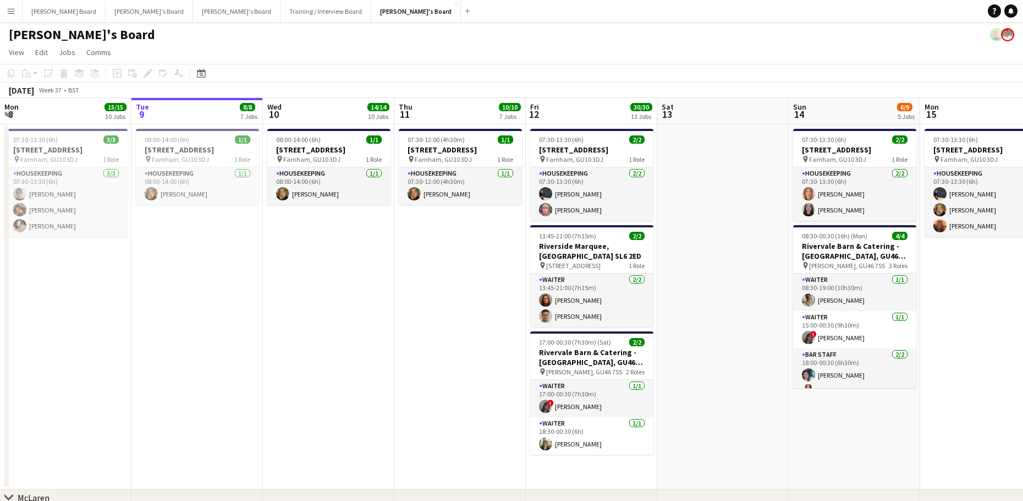
click at [706, 377] on app-date-cell at bounding box center [722, 306] width 131 height 365
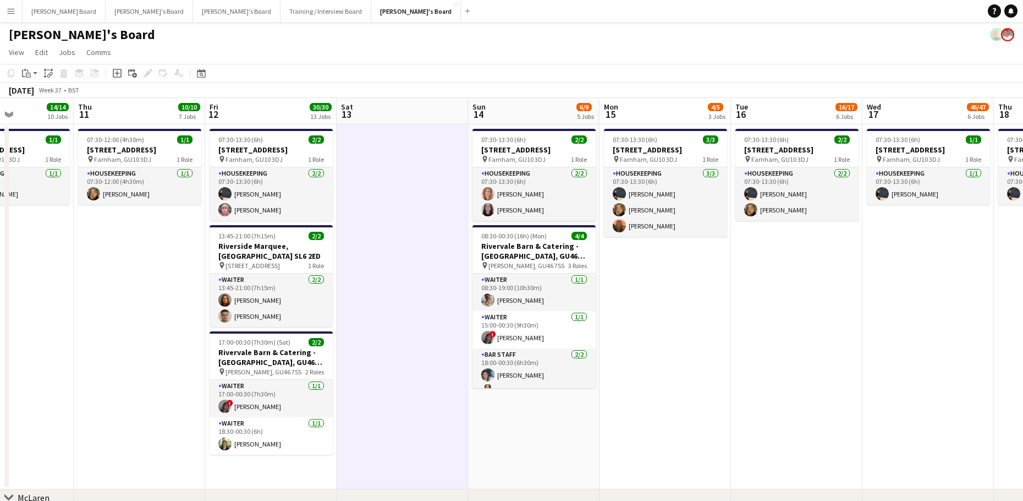
drag, startPoint x: 804, startPoint y: 391, endPoint x: 437, endPoint y: 385, distance: 366.5
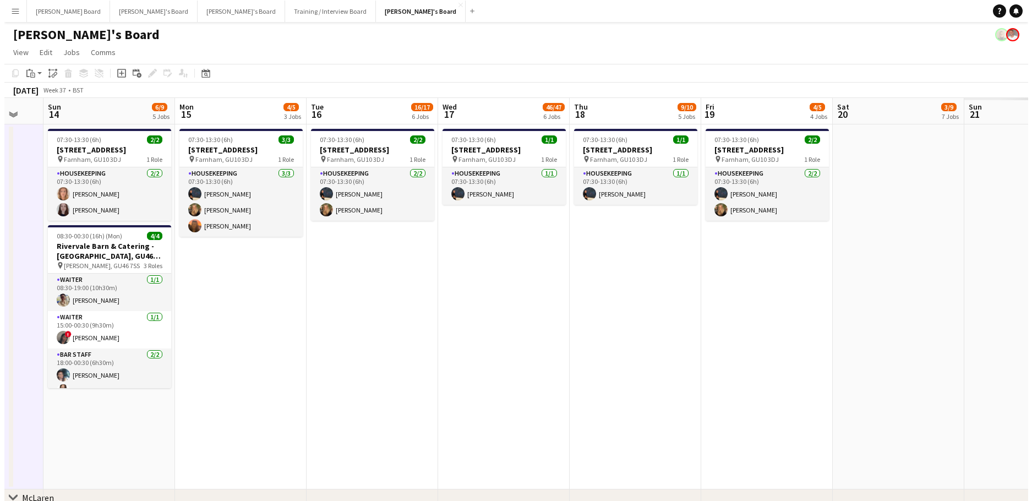
scroll to position [0, 379]
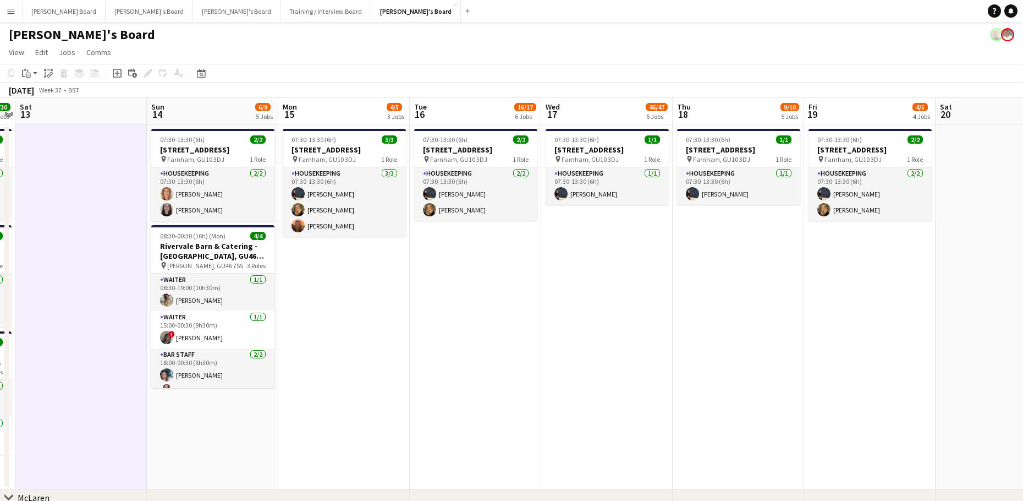
drag, startPoint x: 743, startPoint y: 355, endPoint x: 496, endPoint y: 347, distance: 247.7
click at [371, 7] on button "[PERSON_NAME]'s Board Close" at bounding box center [416, 11] width 90 height 21
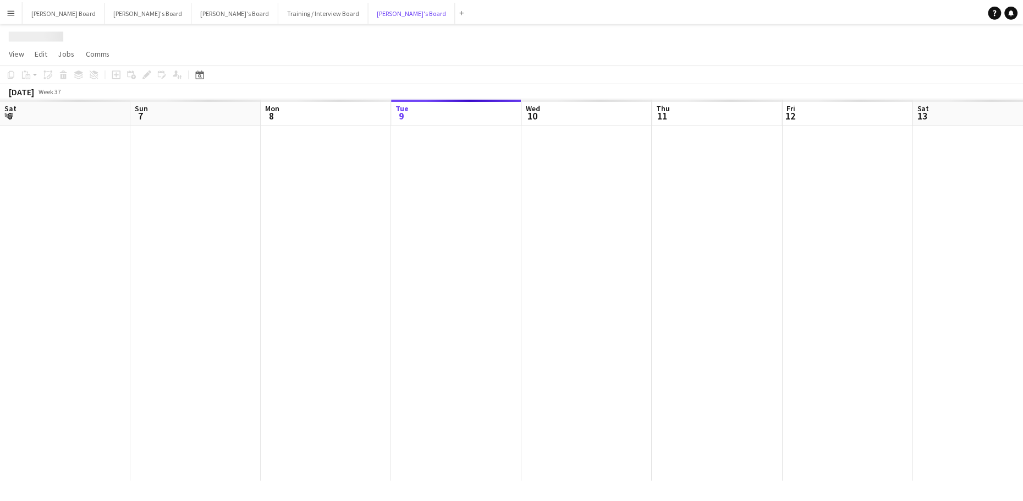
scroll to position [0, 263]
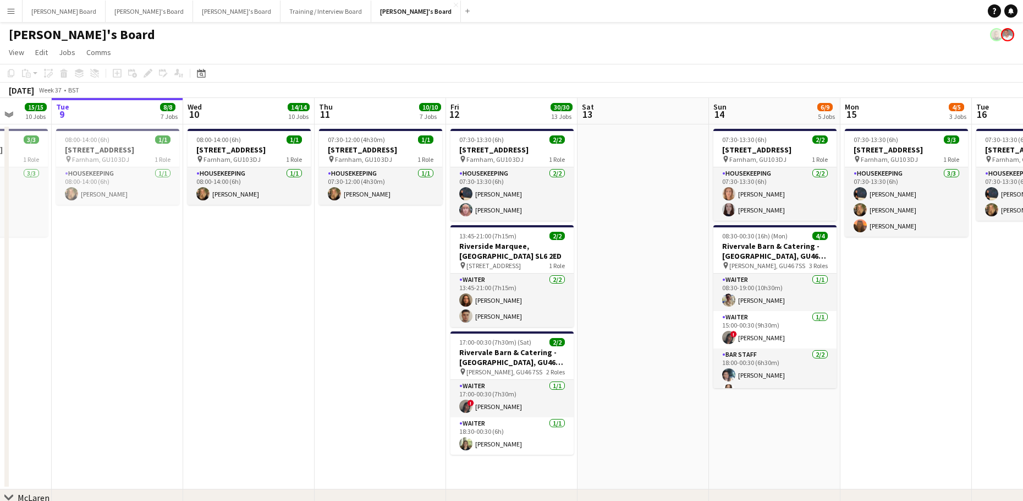
drag, startPoint x: 601, startPoint y: 347, endPoint x: 427, endPoint y: 349, distance: 173.9
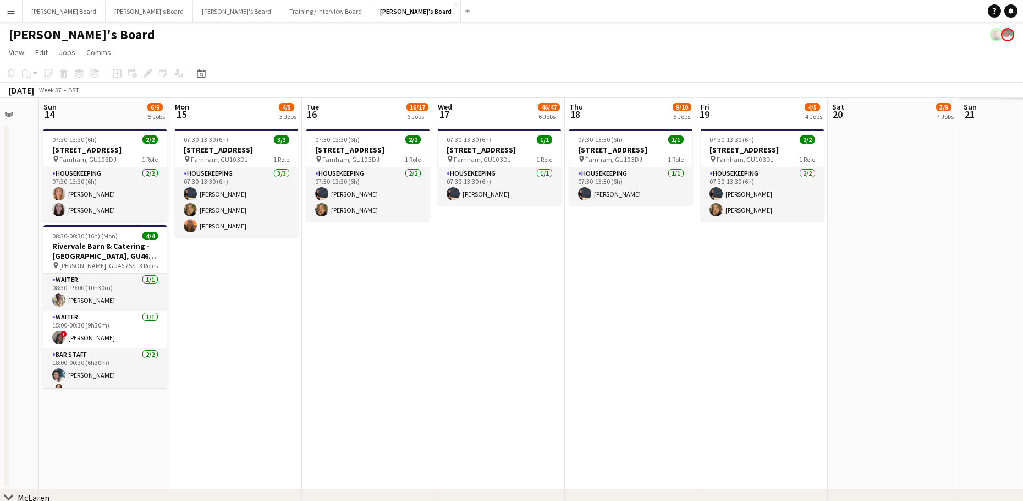
drag, startPoint x: 711, startPoint y: 346, endPoint x: 317, endPoint y: 322, distance: 395.2
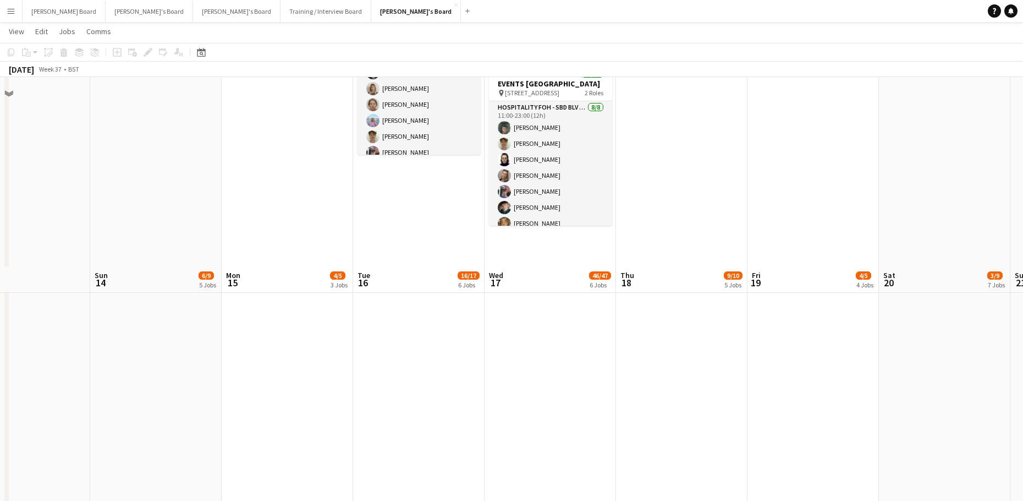
scroll to position [953, 0]
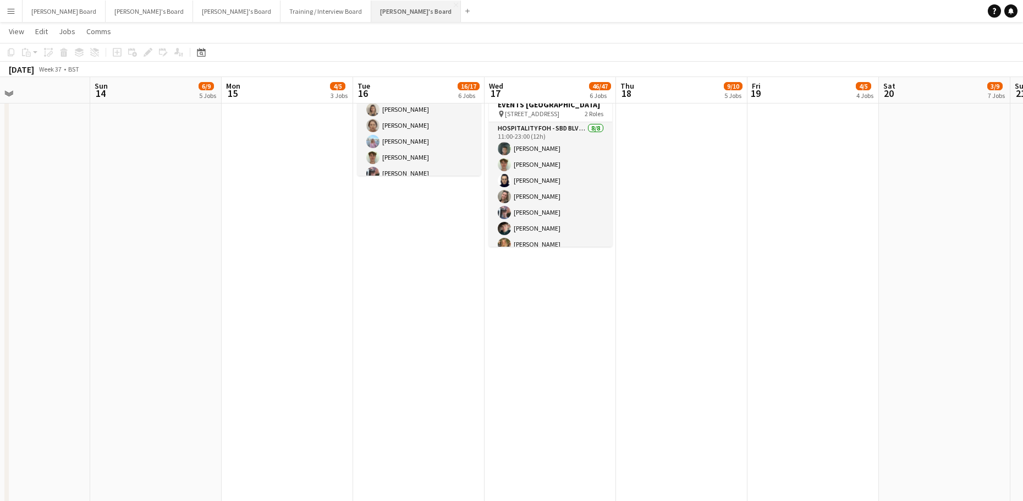
click at [371, 17] on button "[PERSON_NAME]'s Board Close" at bounding box center [416, 11] width 90 height 21
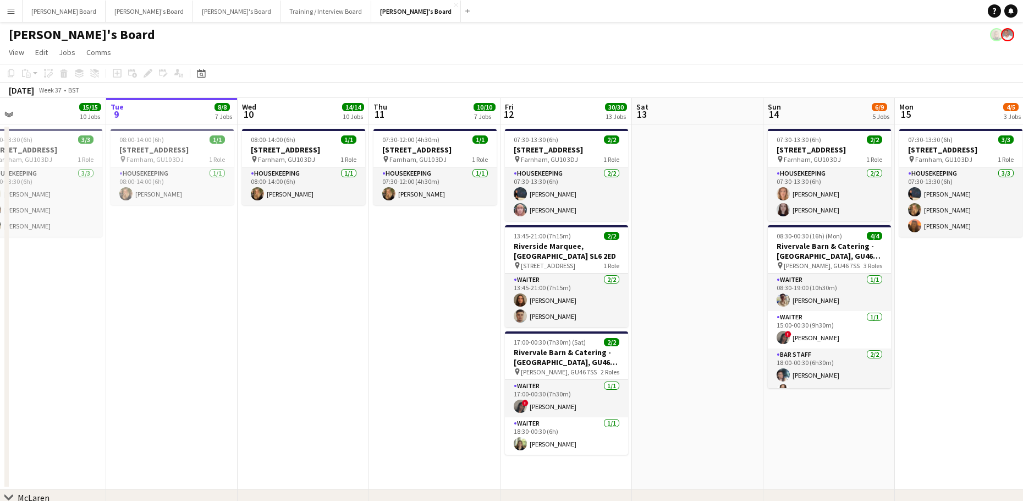
scroll to position [0, 340]
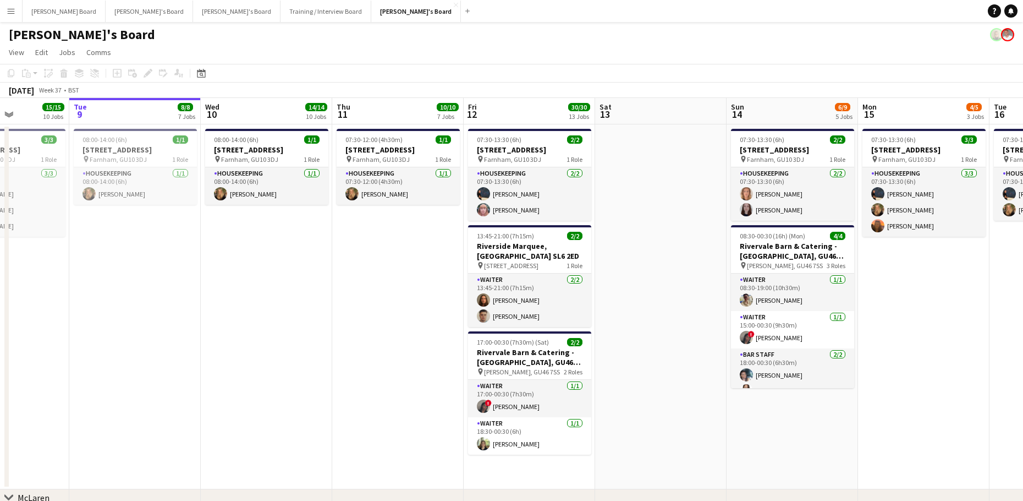
drag, startPoint x: 757, startPoint y: 335, endPoint x: 694, endPoint y: 335, distance: 62.2
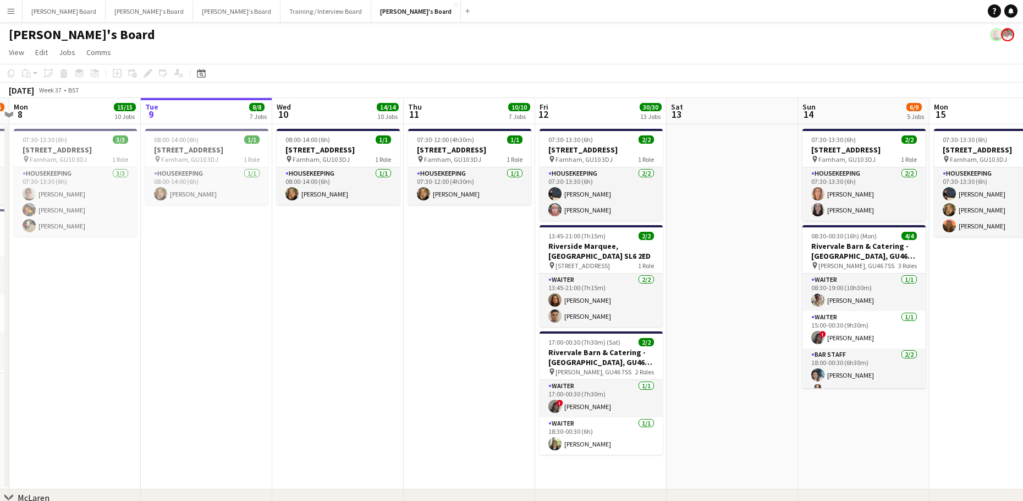
drag, startPoint x: 714, startPoint y: 330, endPoint x: 774, endPoint y: 330, distance: 60.5
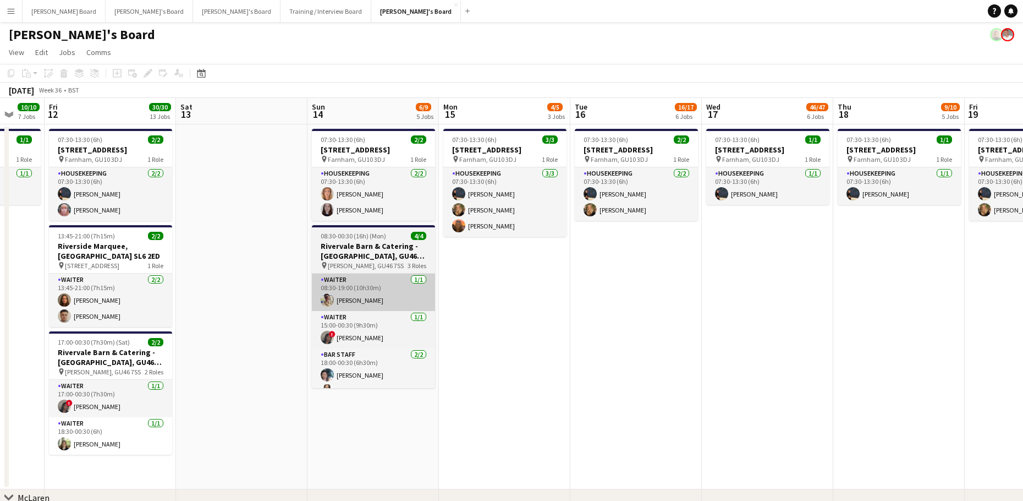
drag, startPoint x: 760, startPoint y: 408, endPoint x: 398, endPoint y: 295, distance: 379.4
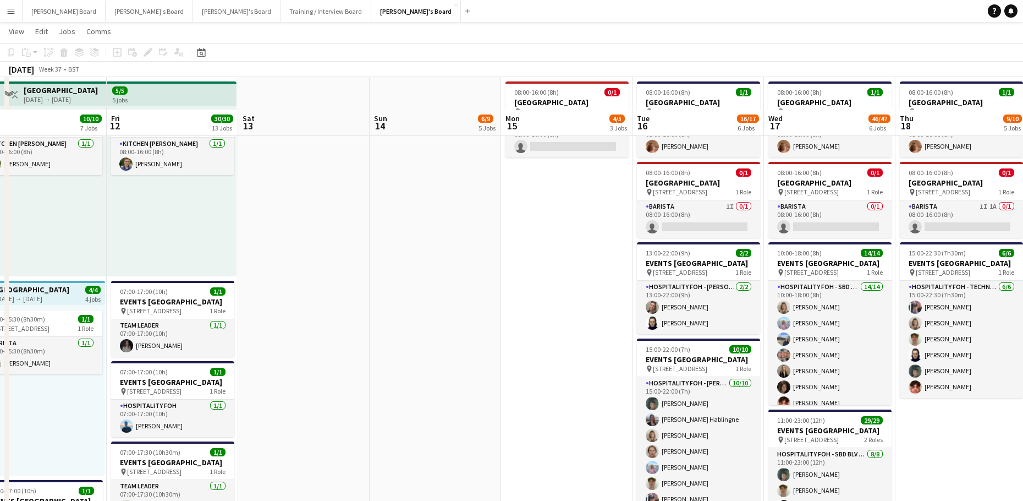
scroll to position [293, 0]
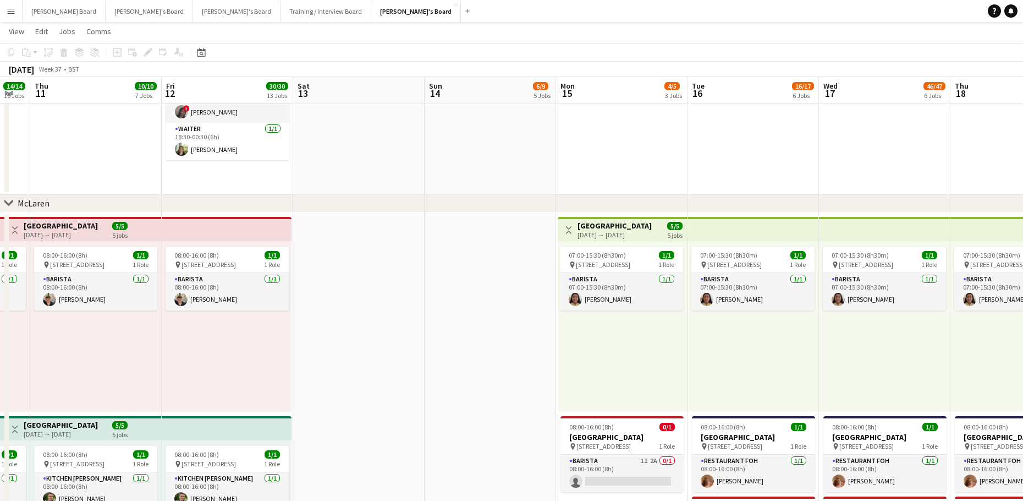
drag, startPoint x: 434, startPoint y: 402, endPoint x: 473, endPoint y: 397, distance: 39.4
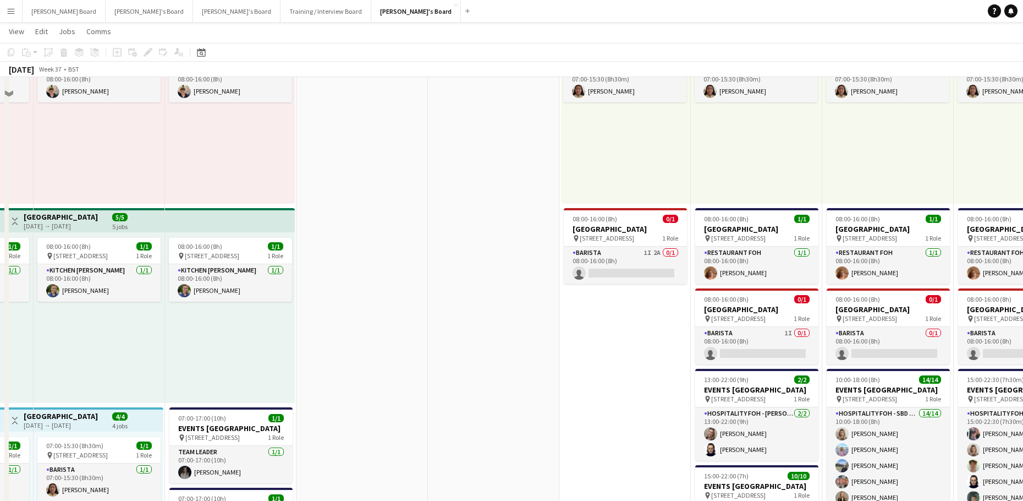
scroll to position [513, 0]
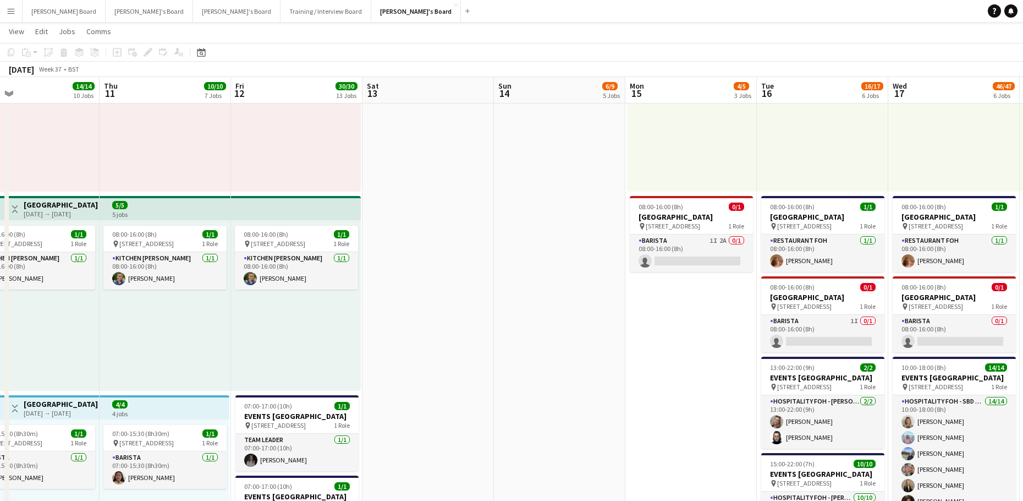
drag, startPoint x: 512, startPoint y: 406, endPoint x: 591, endPoint y: 408, distance: 79.2
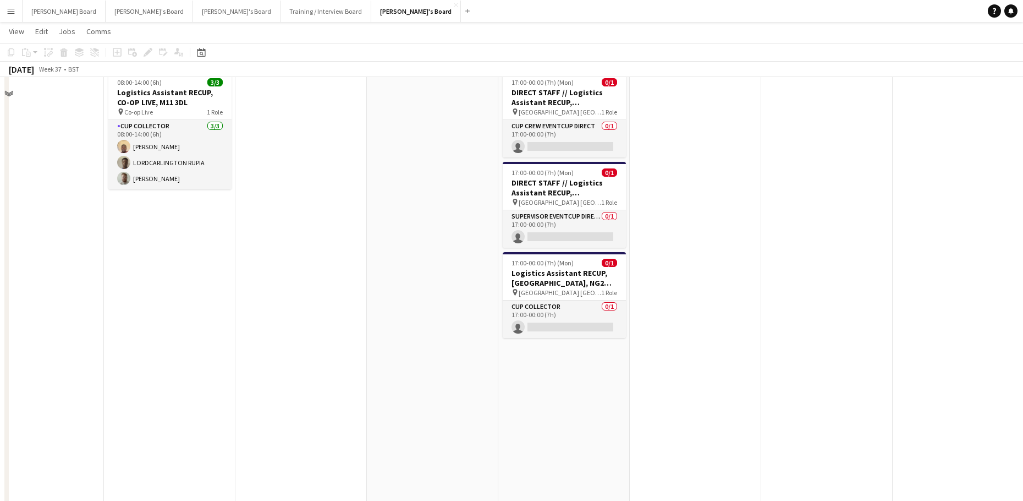
scroll to position [1687, 0]
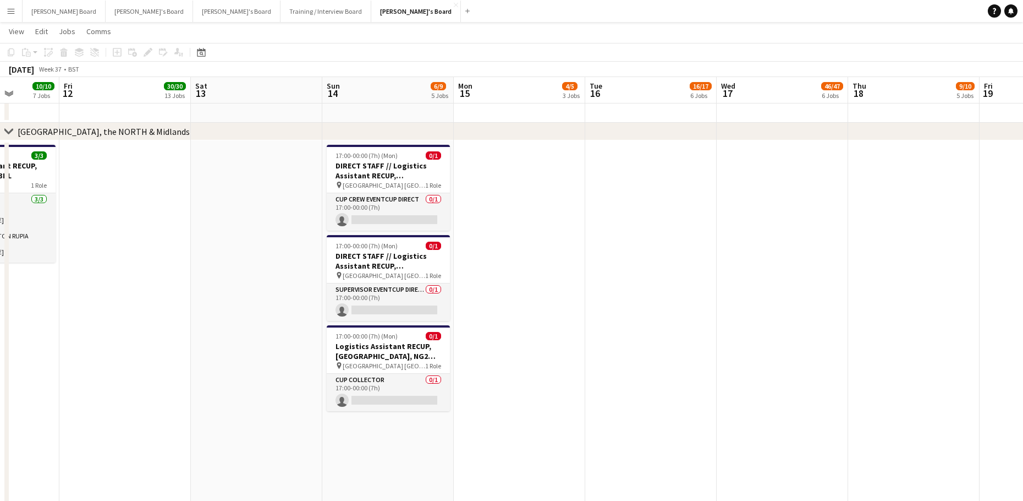
drag, startPoint x: 748, startPoint y: 412, endPoint x: 300, endPoint y: 409, distance: 447.9
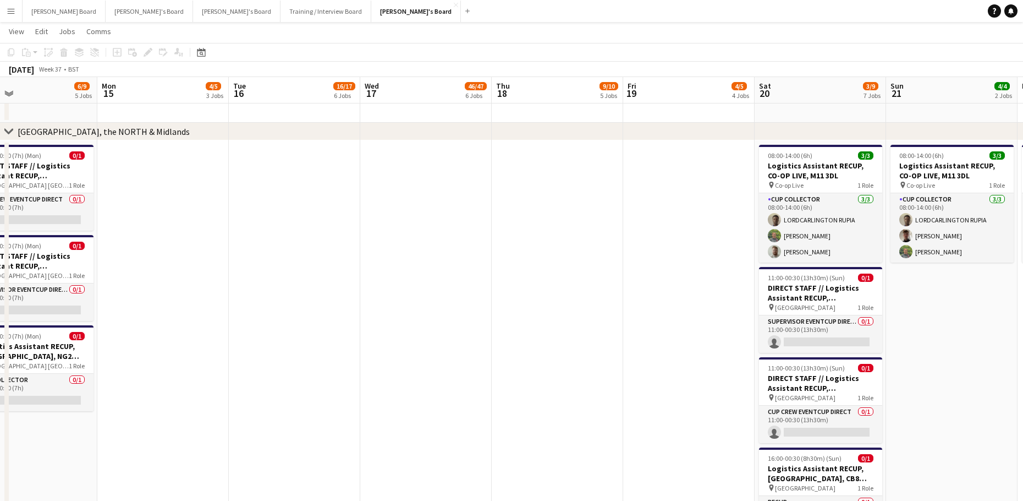
drag, startPoint x: 277, startPoint y: 404, endPoint x: 291, endPoint y: 393, distance: 18.4
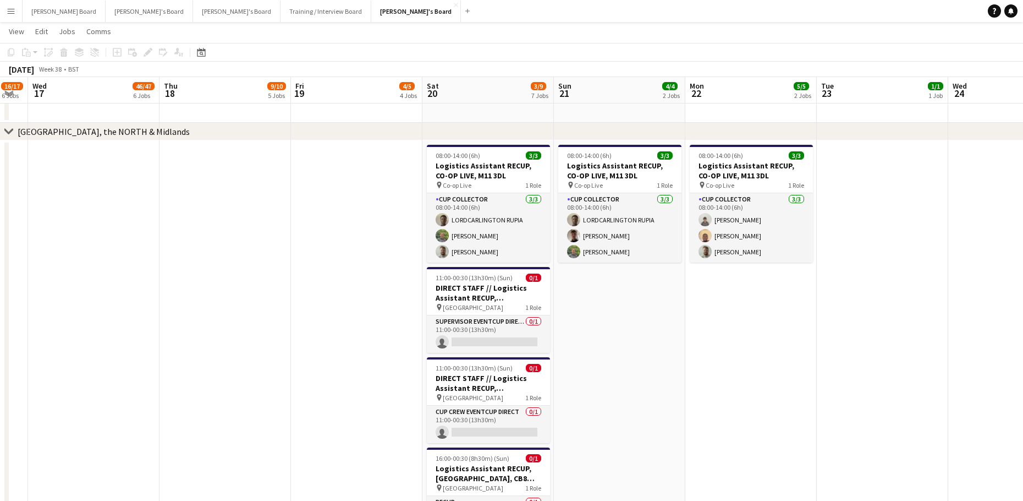
drag, startPoint x: 462, startPoint y: 401, endPoint x: 376, endPoint y: 392, distance: 86.2
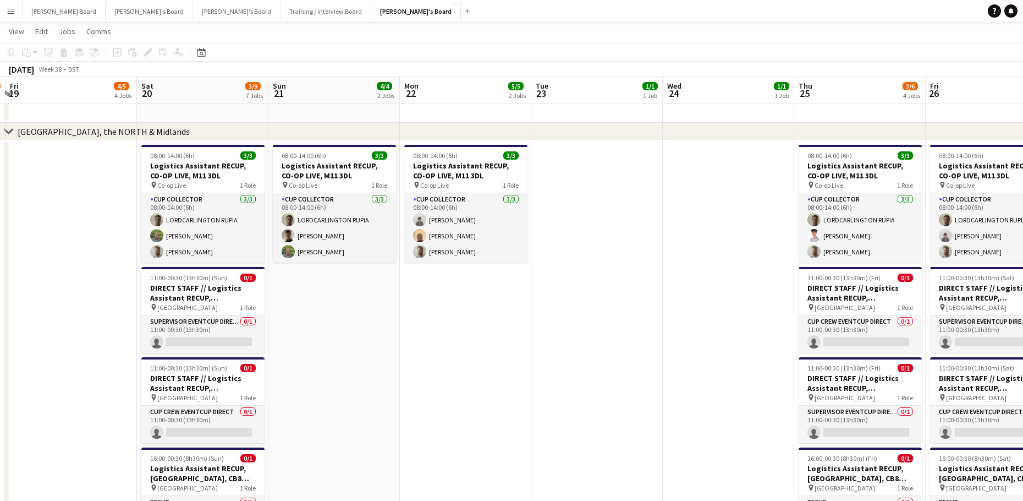
drag, startPoint x: 678, startPoint y: 400, endPoint x: 190, endPoint y: 401, distance: 487.5
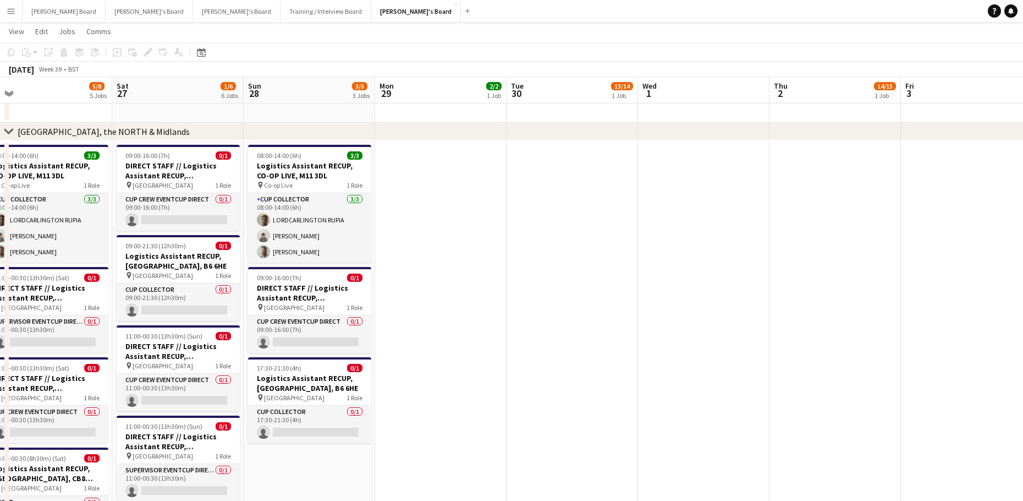
drag, startPoint x: 820, startPoint y: 314, endPoint x: 122, endPoint y: 309, distance: 698.2
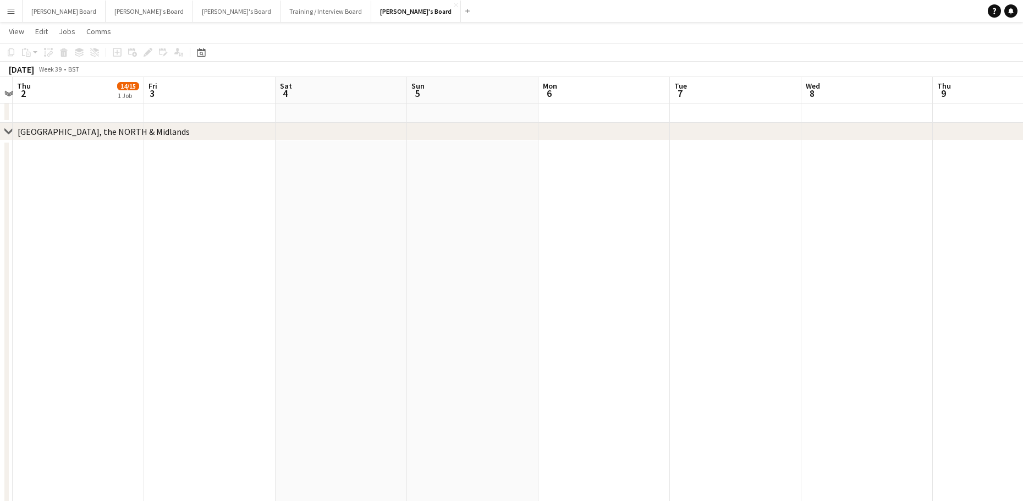
drag, startPoint x: 329, startPoint y: 325, endPoint x: 36, endPoint y: 297, distance: 294.5
drag, startPoint x: 525, startPoint y: 306, endPoint x: 13, endPoint y: 305, distance: 512.8
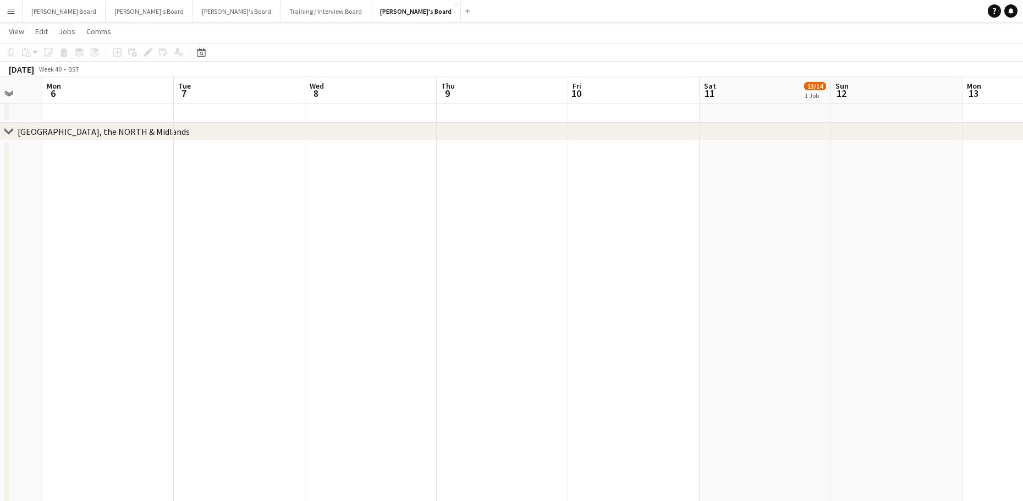
drag, startPoint x: 468, startPoint y: 309, endPoint x: 201, endPoint y: 308, distance: 266.3
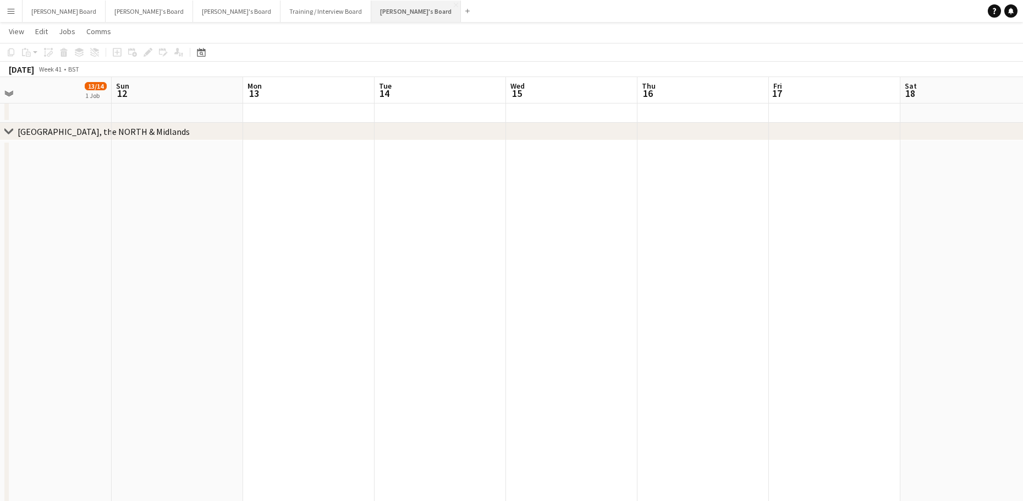
click at [371, 18] on button "[PERSON_NAME]'s Board Close" at bounding box center [416, 11] width 90 height 21
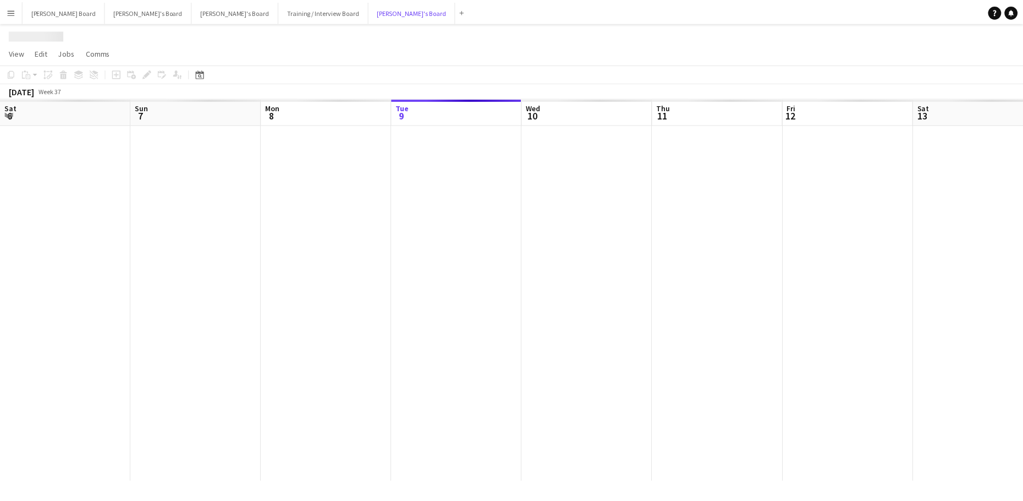
scroll to position [0, 263]
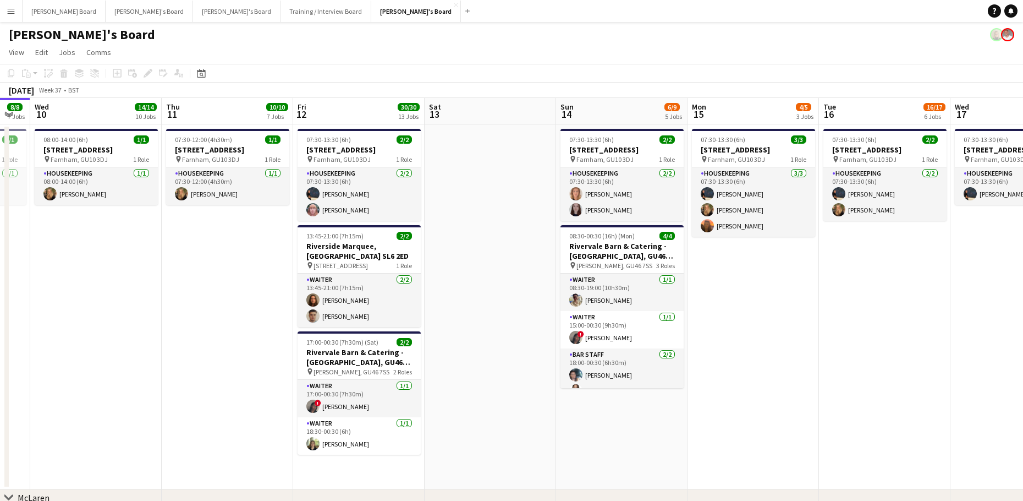
drag, startPoint x: 736, startPoint y: 375, endPoint x: 376, endPoint y: 284, distance: 371.1
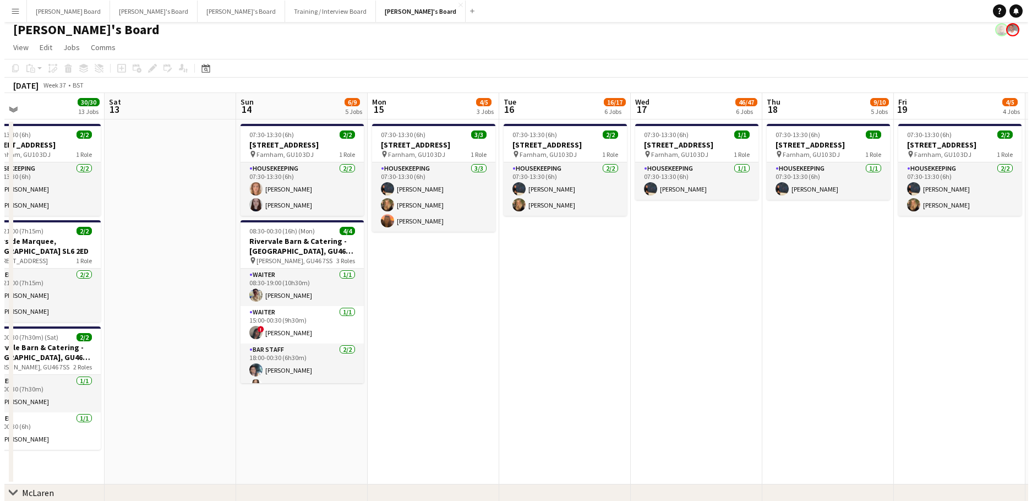
scroll to position [0, 0]
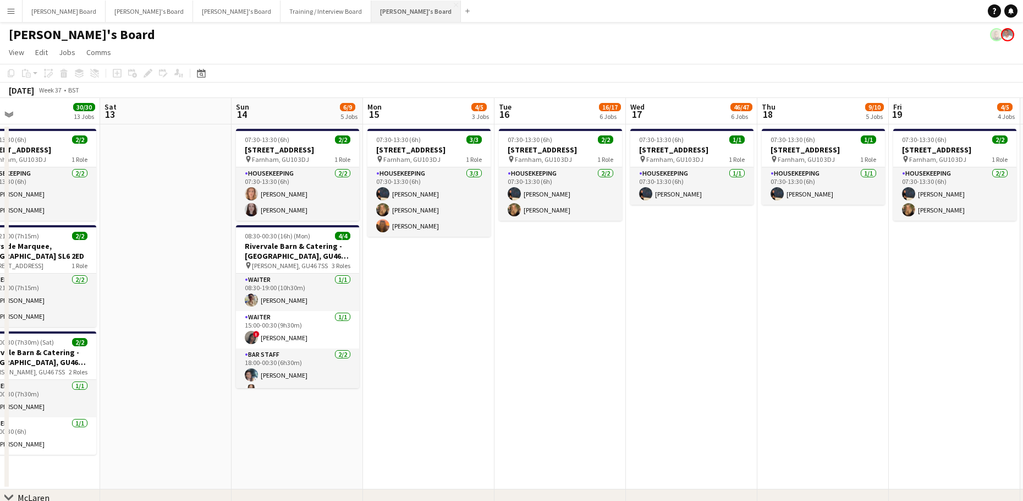
click at [371, 16] on button "[PERSON_NAME]'s Board Close" at bounding box center [416, 11] width 90 height 21
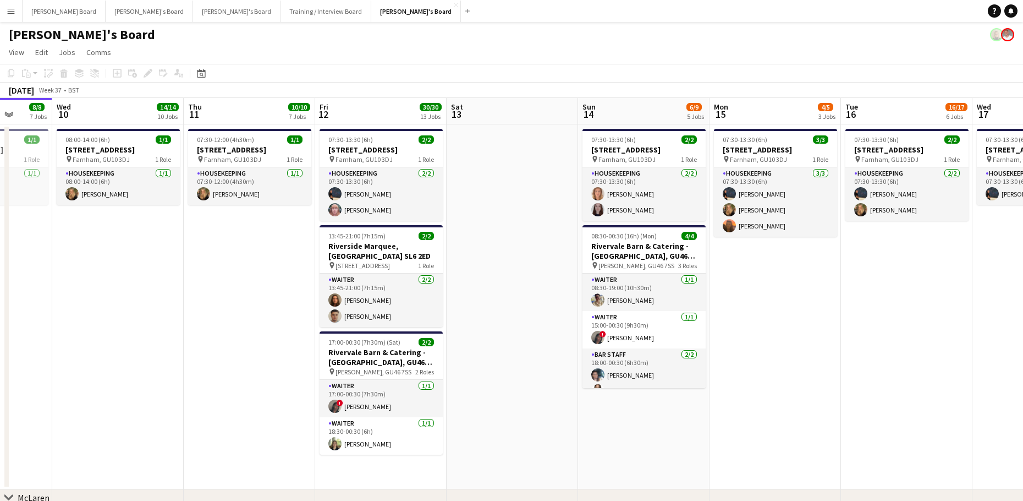
scroll to position [0, 423]
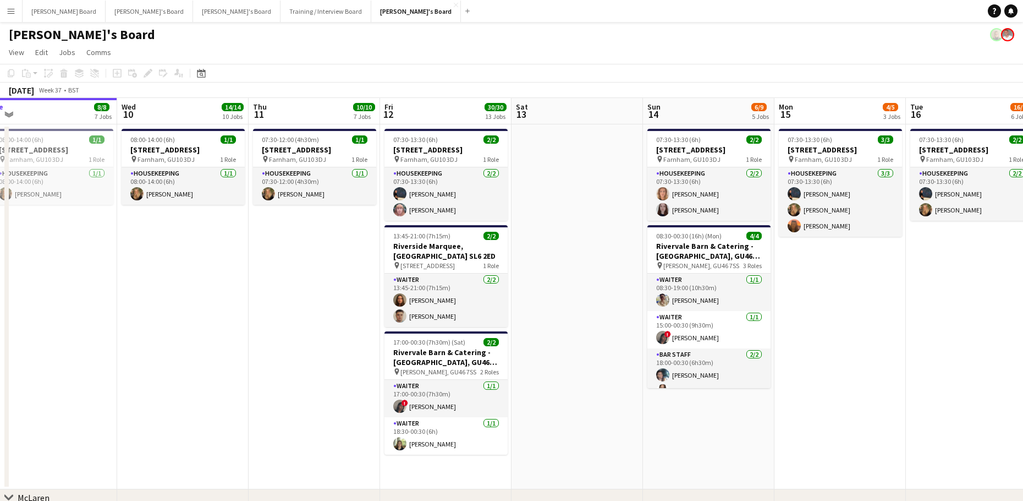
drag, startPoint x: 771, startPoint y: 343, endPoint x: 336, endPoint y: 316, distance: 436.6
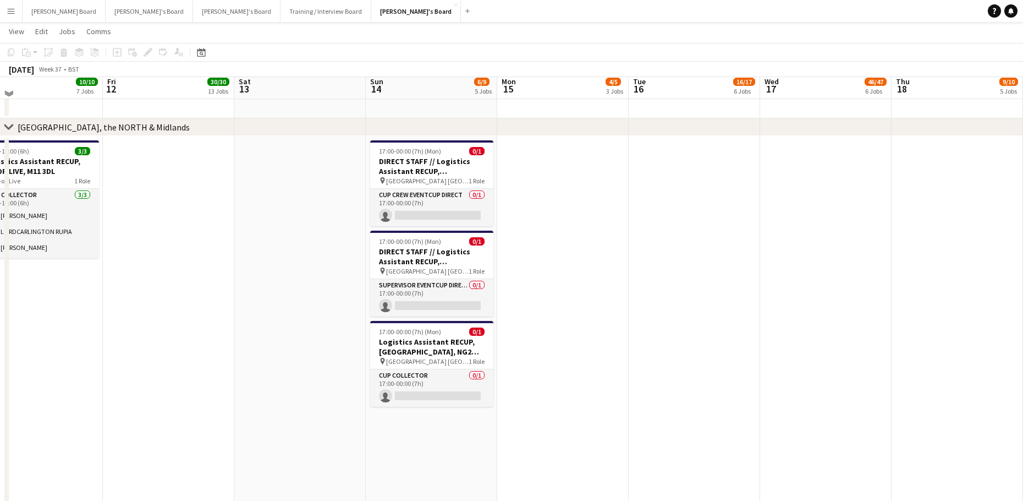
scroll to position [1687, 0]
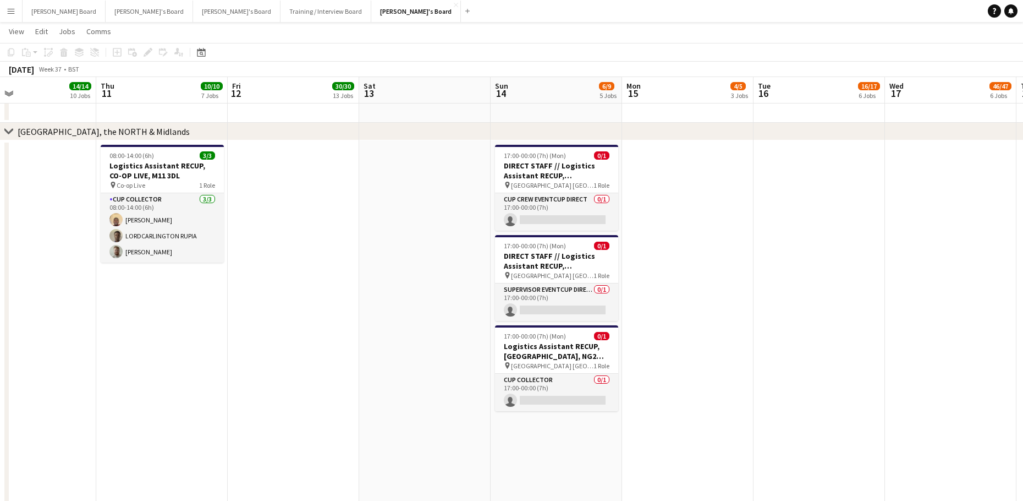
drag, startPoint x: 220, startPoint y: 347, endPoint x: 628, endPoint y: 350, distance: 408.3
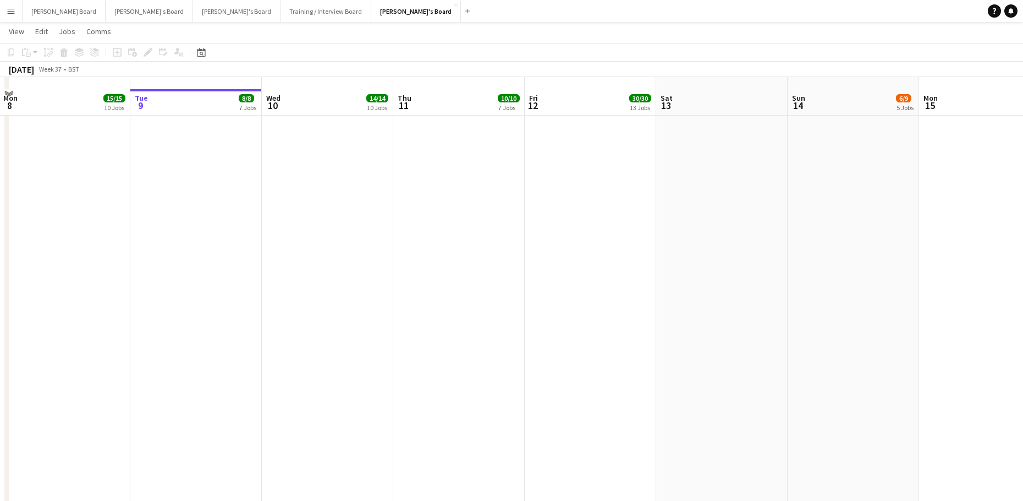
scroll to position [2578, 0]
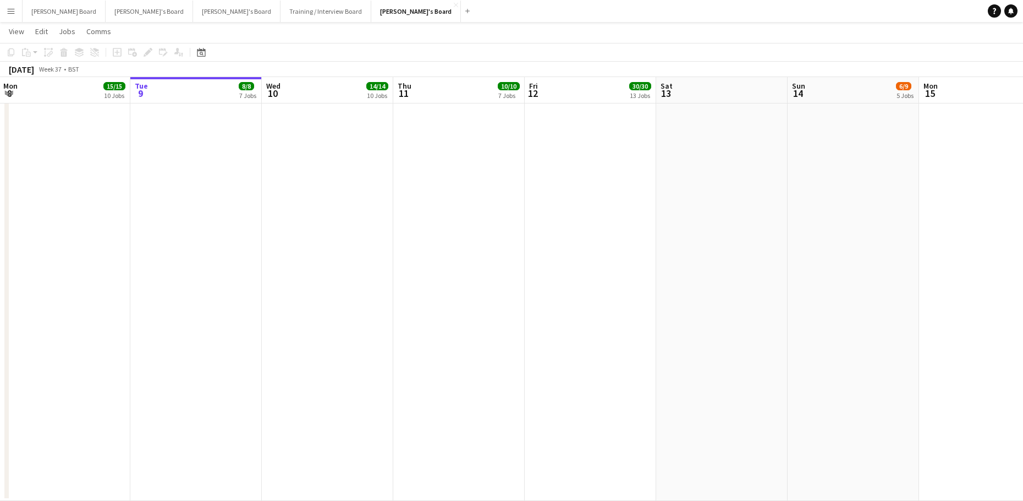
drag, startPoint x: 255, startPoint y: 323, endPoint x: 697, endPoint y: 295, distance: 443.2
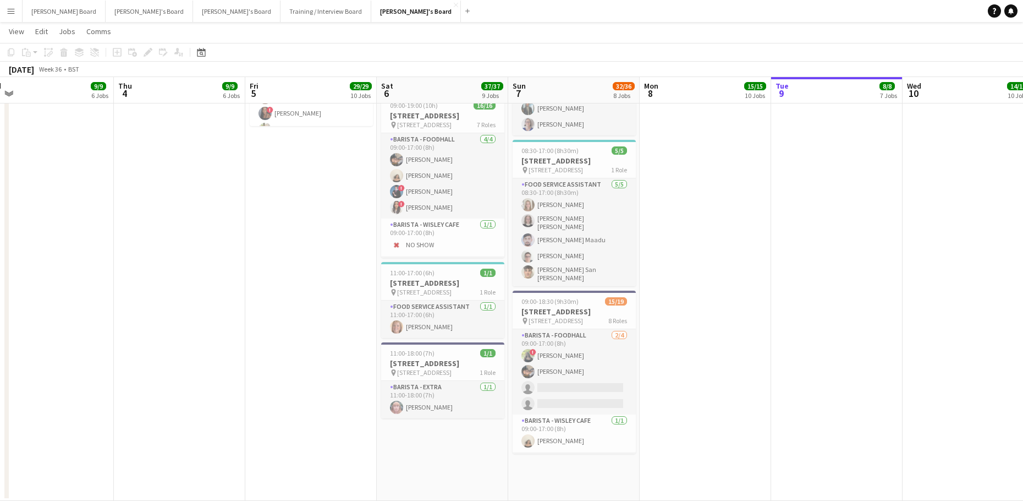
drag, startPoint x: 509, startPoint y: 270, endPoint x: 715, endPoint y: 265, distance: 205.8
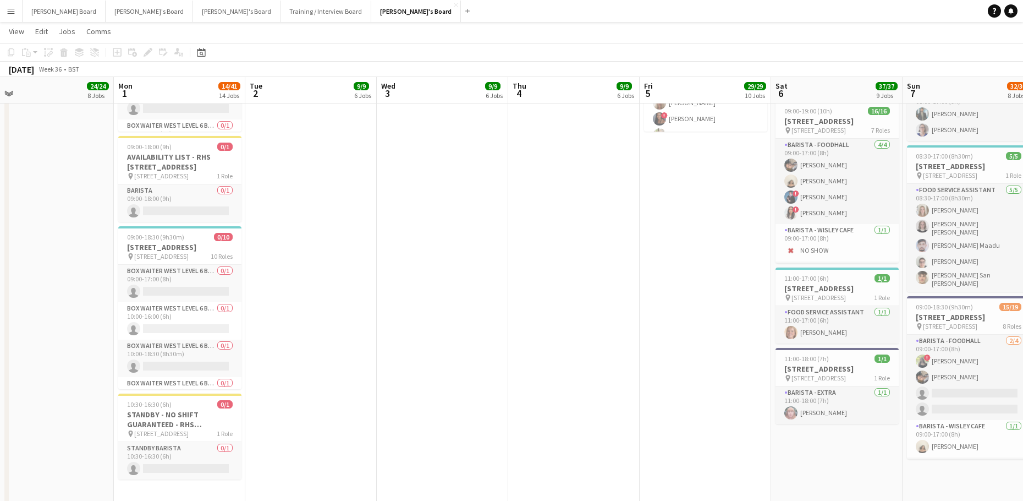
scroll to position [0, 0]
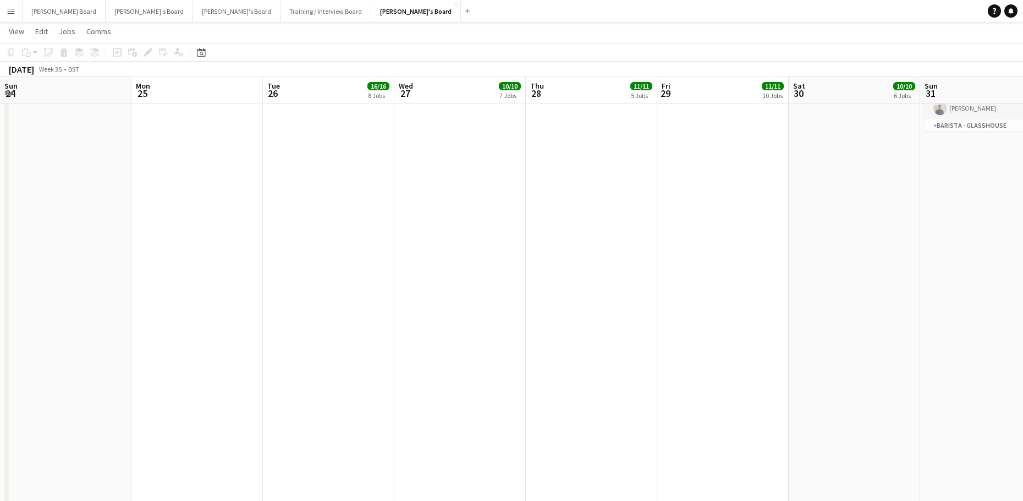
drag, startPoint x: 553, startPoint y: 297, endPoint x: 738, endPoint y: 292, distance: 185.5
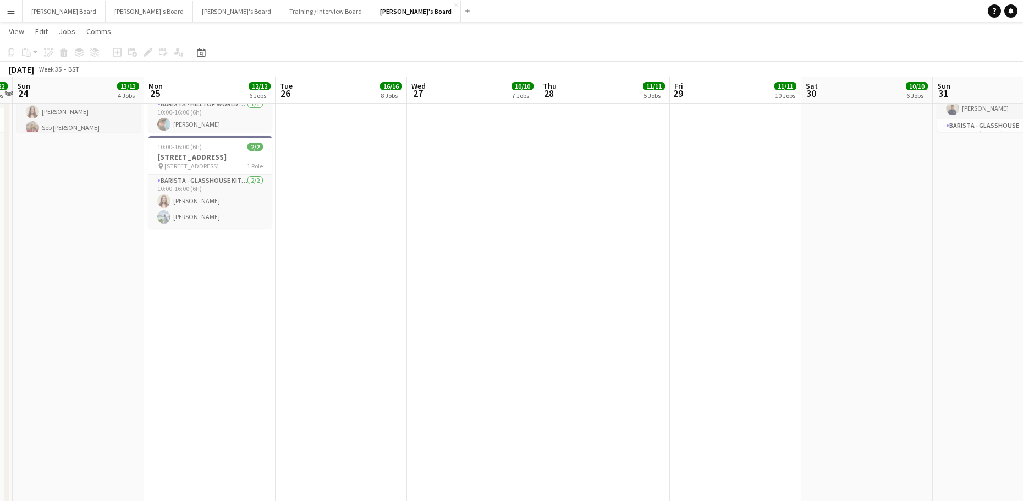
drag, startPoint x: 256, startPoint y: 328, endPoint x: 866, endPoint y: 316, distance: 609.7
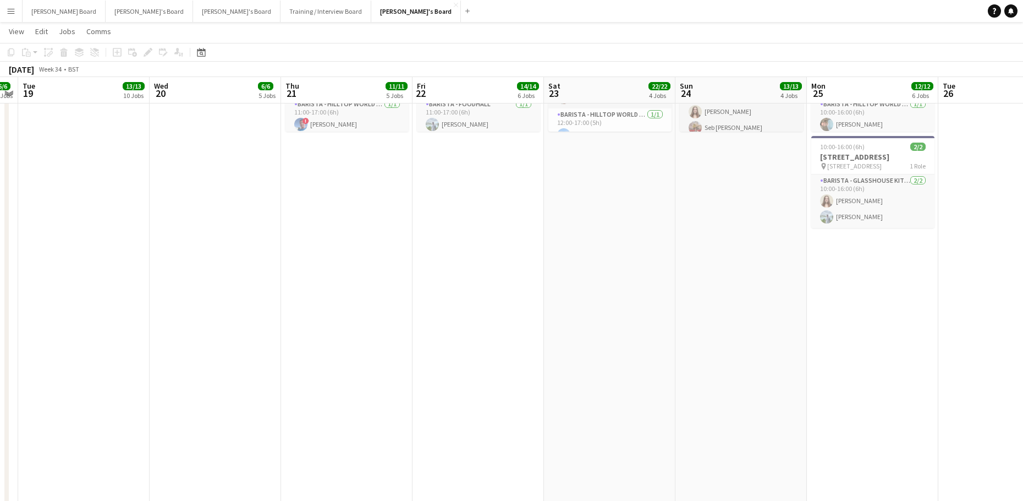
scroll to position [2847, 0]
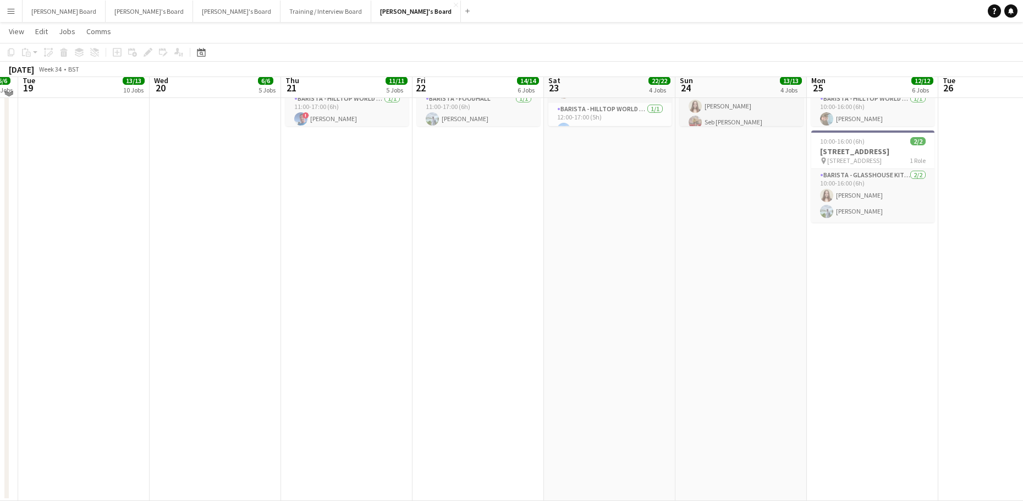
drag, startPoint x: 502, startPoint y: 348, endPoint x: 905, endPoint y: 329, distance: 403.2
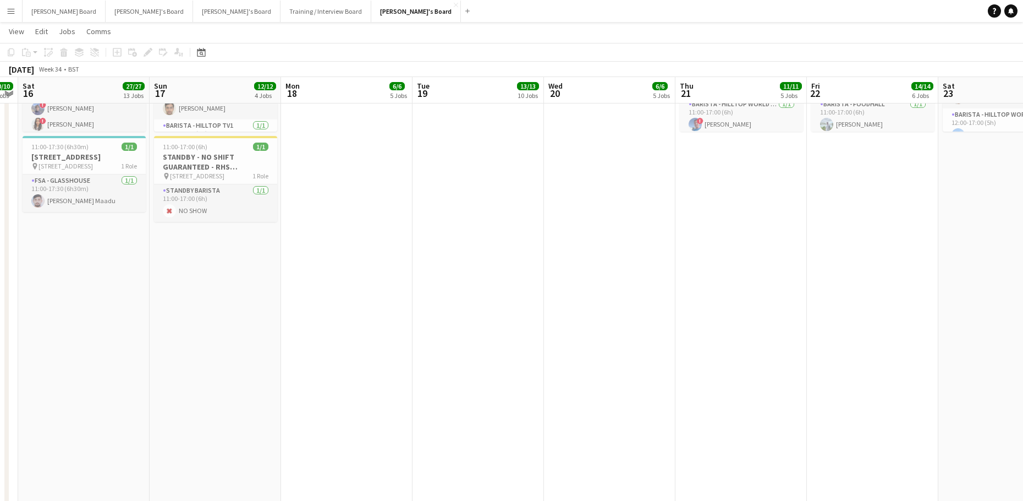
scroll to position [0, 264]
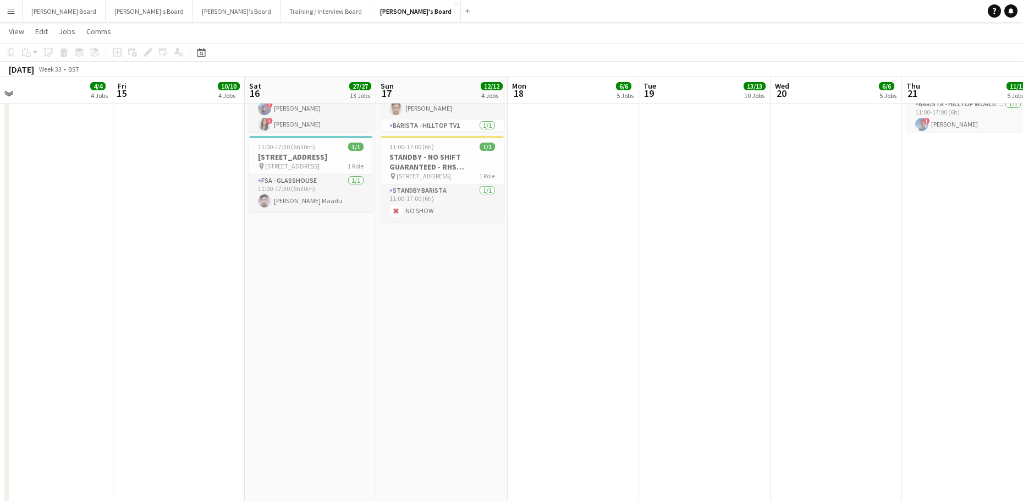
drag, startPoint x: 380, startPoint y: 318, endPoint x: 818, endPoint y: 351, distance: 439.2
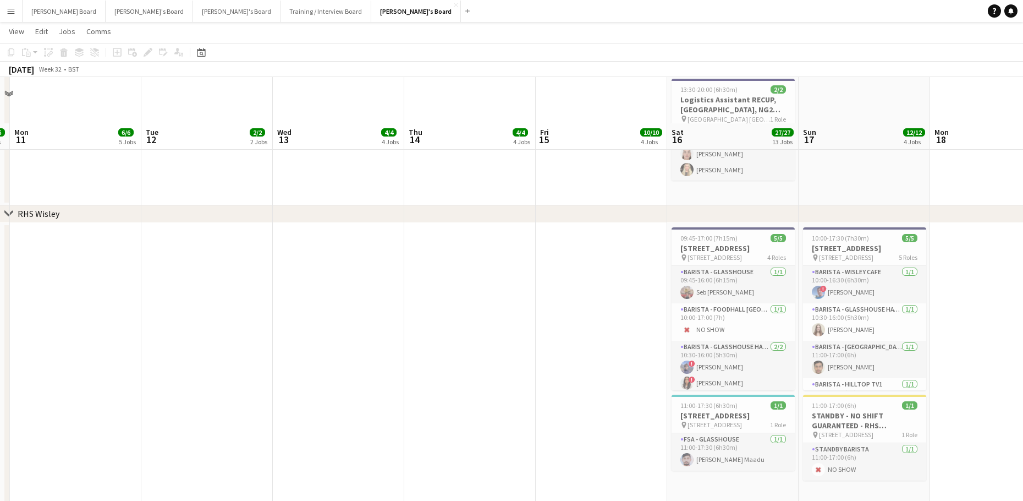
scroll to position [2984, 0]
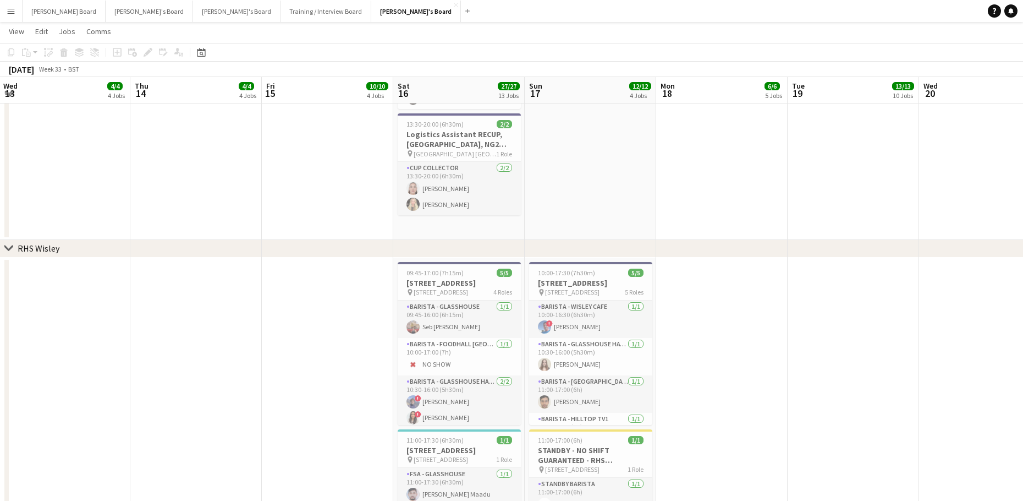
scroll to position [0, 391]
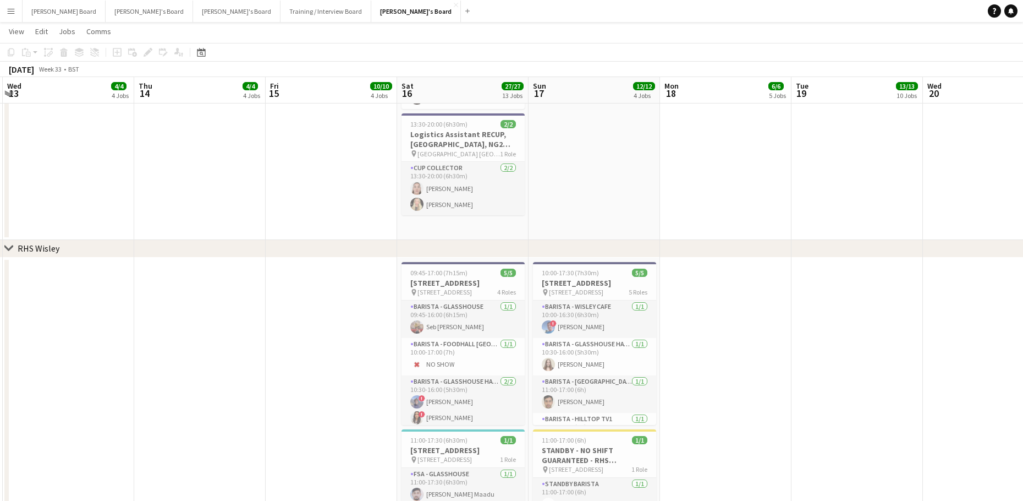
drag, startPoint x: 936, startPoint y: 184, endPoint x: 435, endPoint y: 240, distance: 504.4
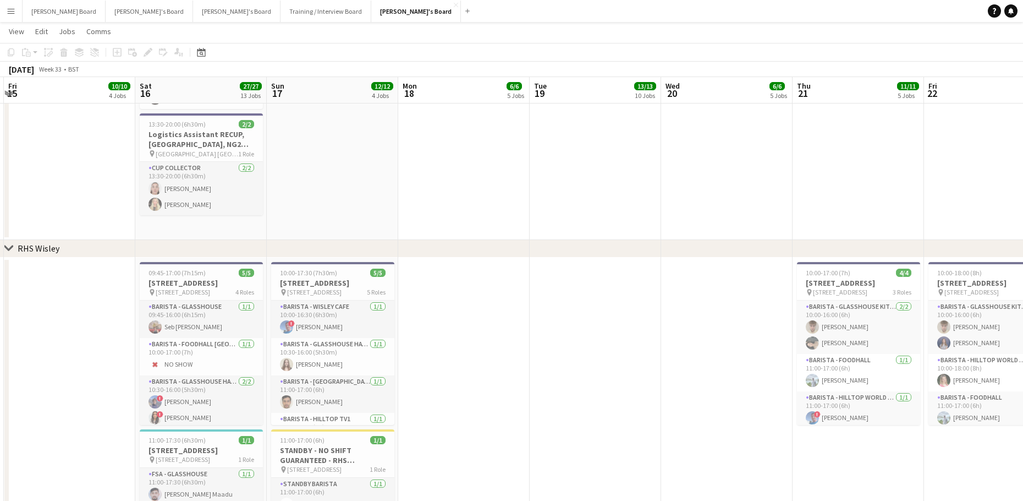
drag, startPoint x: 565, startPoint y: 258, endPoint x: 372, endPoint y: 268, distance: 193.4
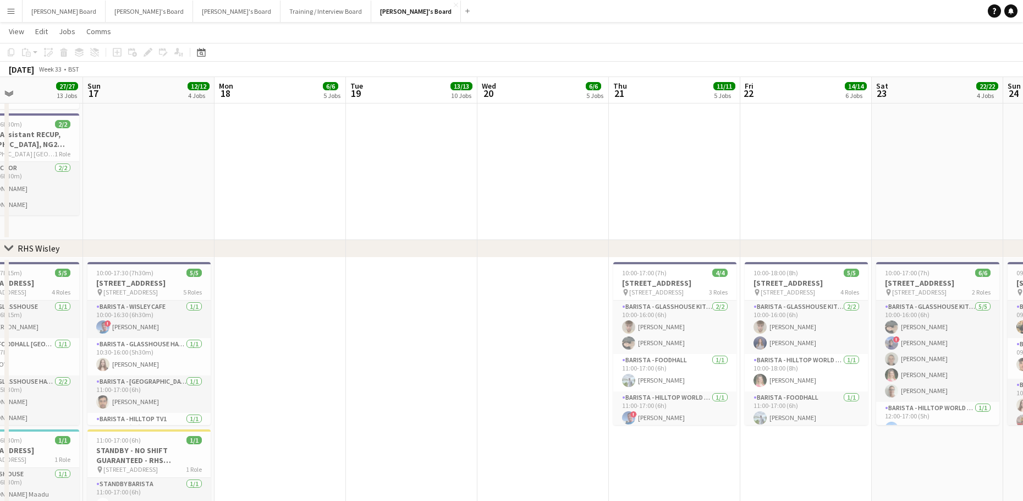
scroll to position [0, 396]
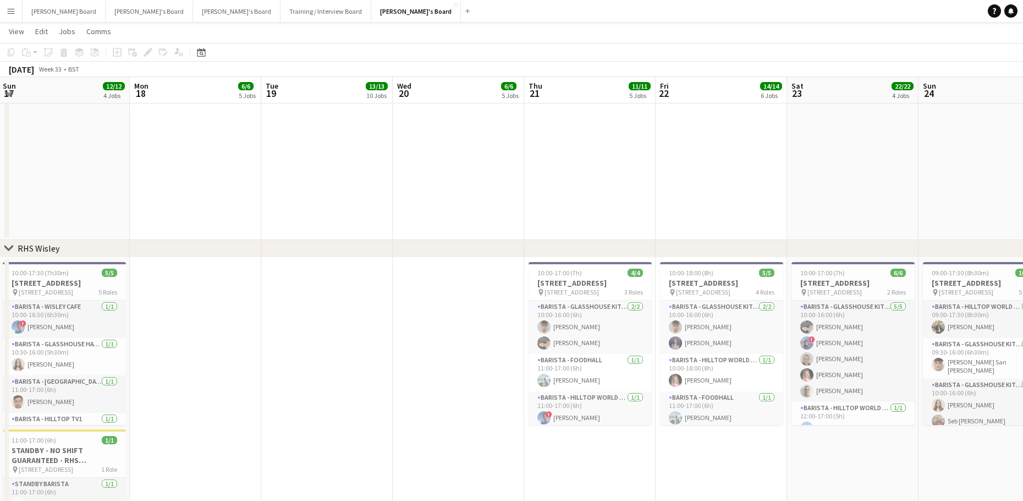
drag, startPoint x: 823, startPoint y: 233, endPoint x: 666, endPoint y: 230, distance: 156.8
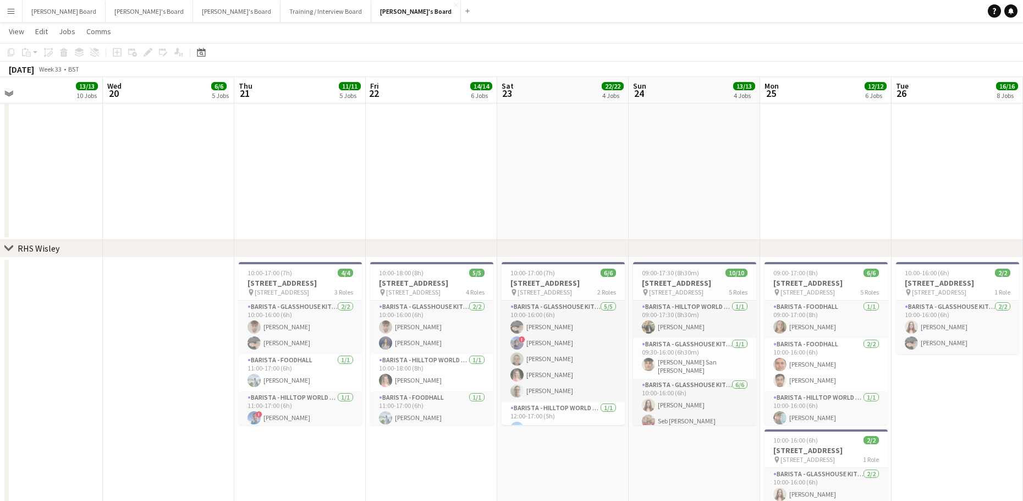
drag, startPoint x: 654, startPoint y: 204, endPoint x: 264, endPoint y: 237, distance: 391.0
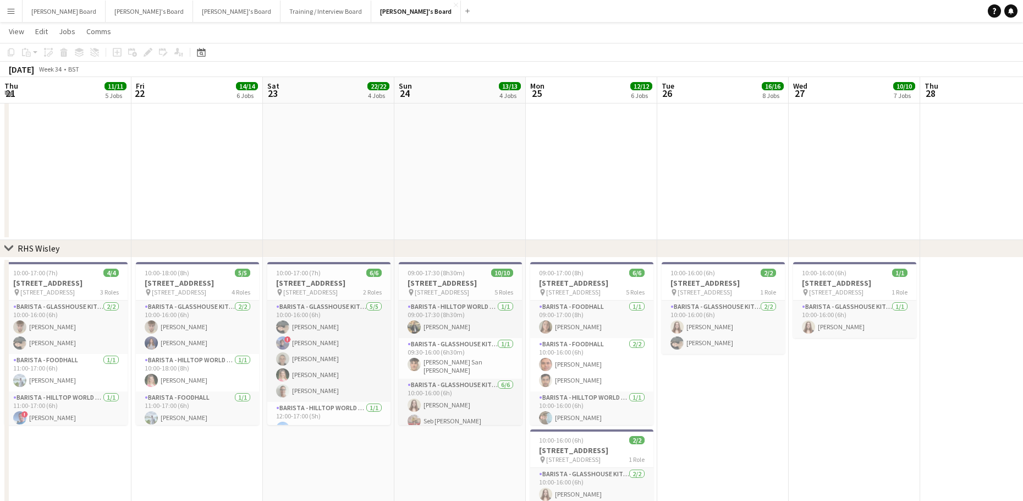
drag, startPoint x: 363, startPoint y: 237, endPoint x: 279, endPoint y: 235, distance: 84.2
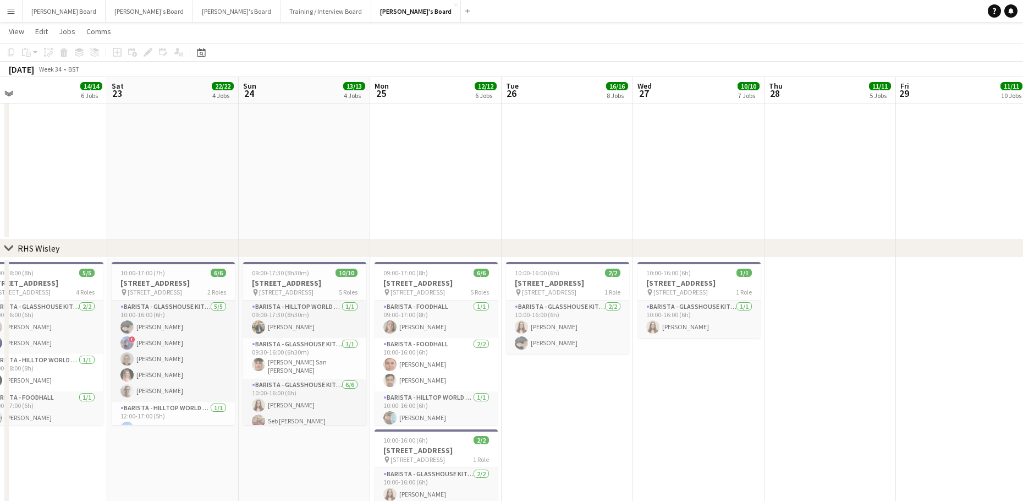
drag, startPoint x: 583, startPoint y: 215, endPoint x: 401, endPoint y: 215, distance: 182.7
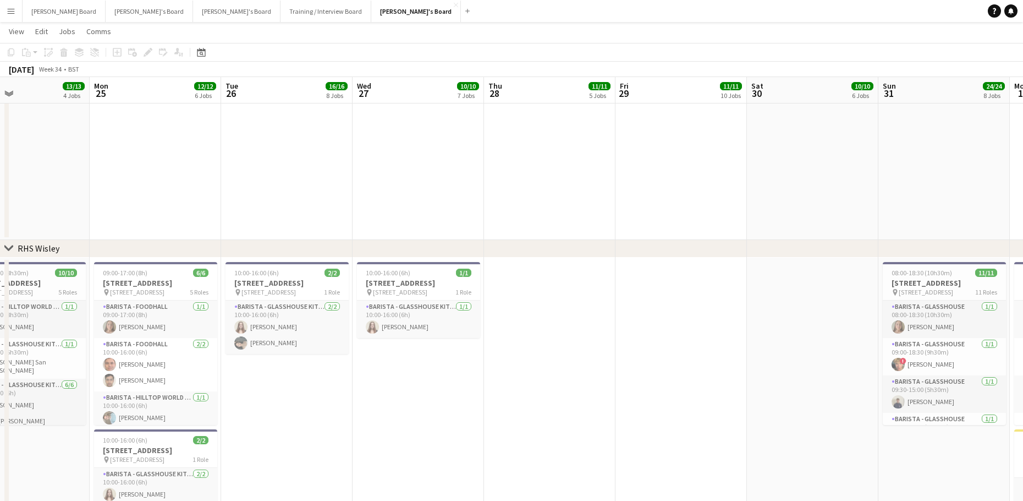
scroll to position [0, 448]
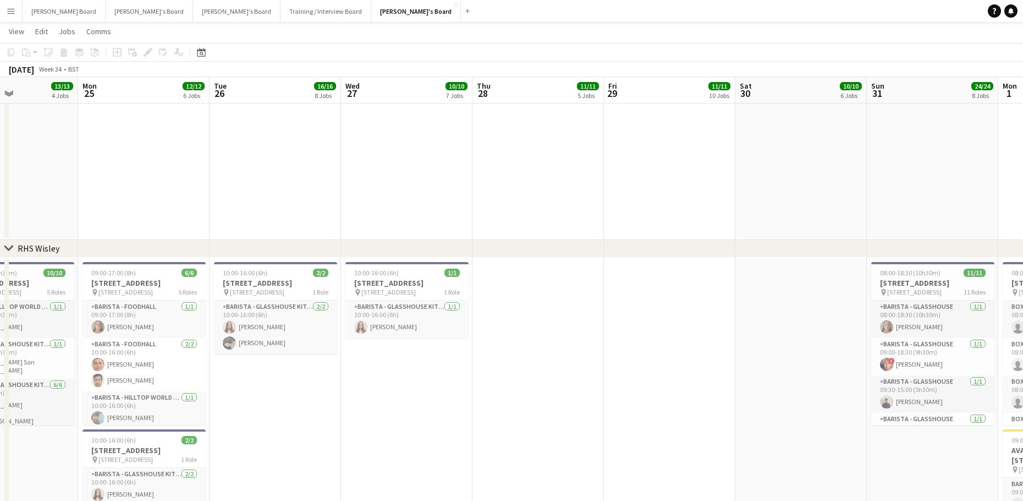
drag, startPoint x: 790, startPoint y: 237, endPoint x: 711, endPoint y: 238, distance: 79.2
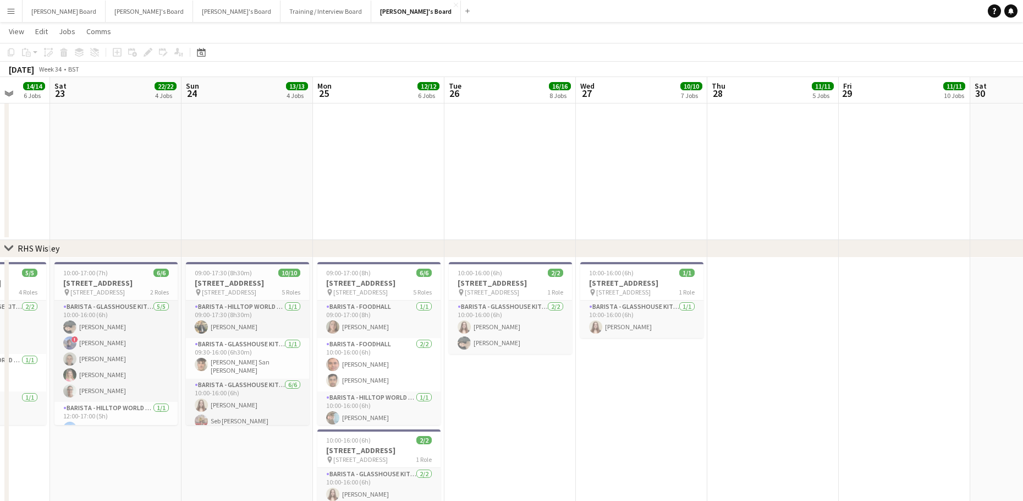
drag, startPoint x: 281, startPoint y: 193, endPoint x: 611, endPoint y: 190, distance: 330.7
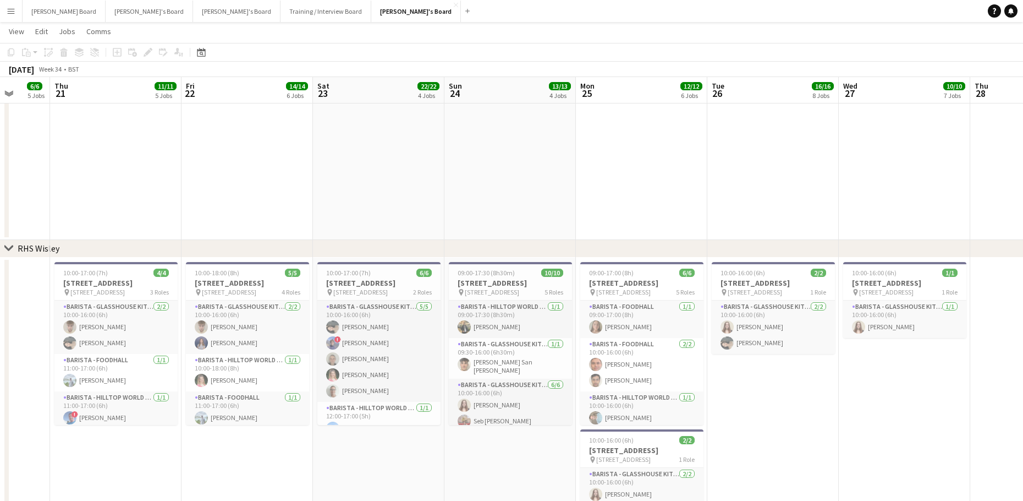
scroll to position [0, 284]
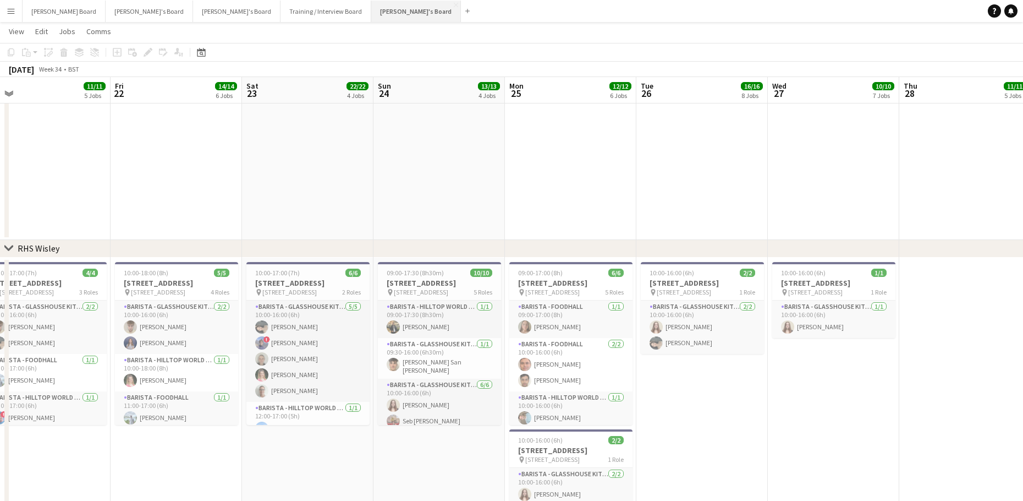
click at [371, 10] on button "[PERSON_NAME]'s Board Close" at bounding box center [416, 11] width 90 height 21
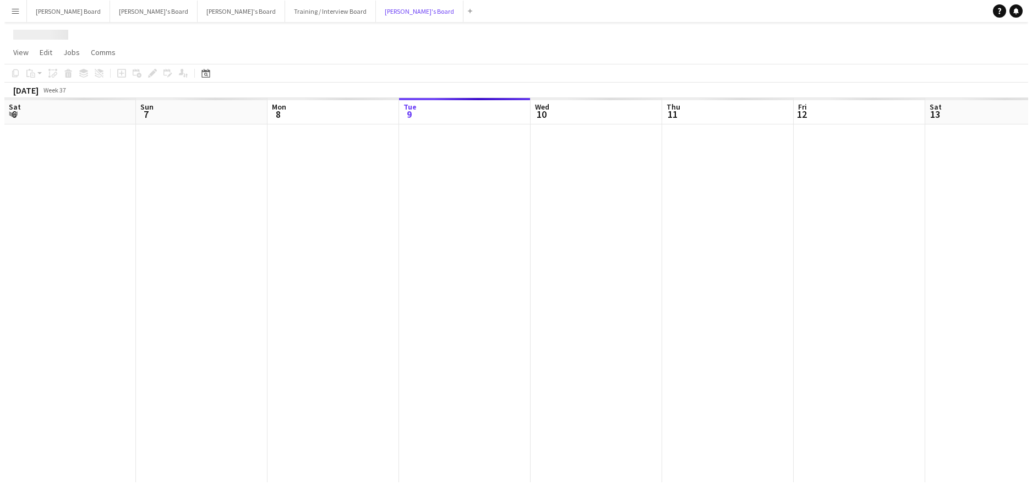
scroll to position [0, 0]
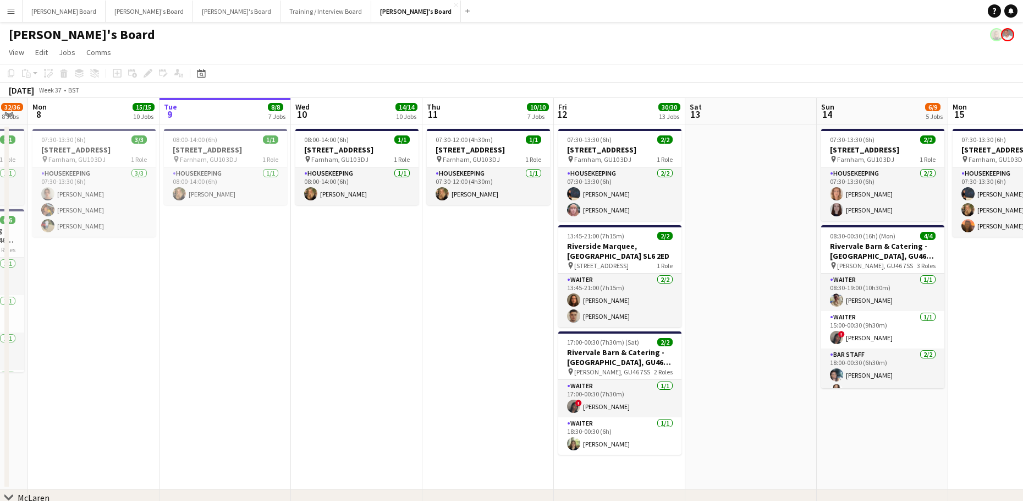
drag, startPoint x: 302, startPoint y: 286, endPoint x: 697, endPoint y: 279, distance: 395.1
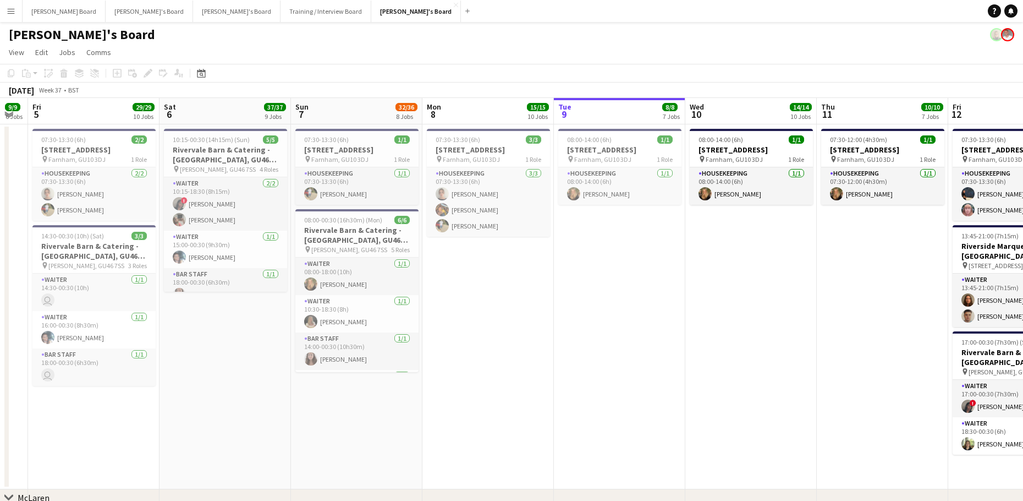
scroll to position [0, 243]
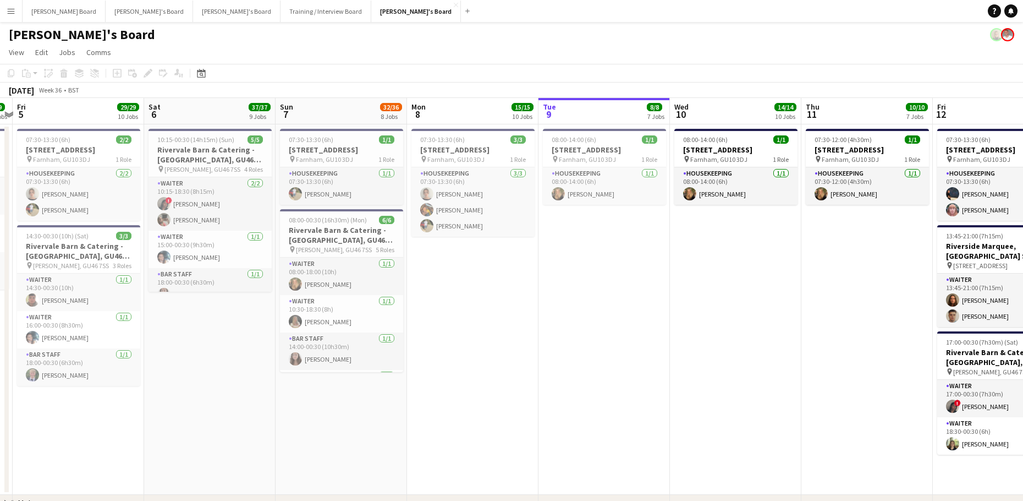
drag, startPoint x: 276, startPoint y: 360, endPoint x: 563, endPoint y: 351, distance: 287.9
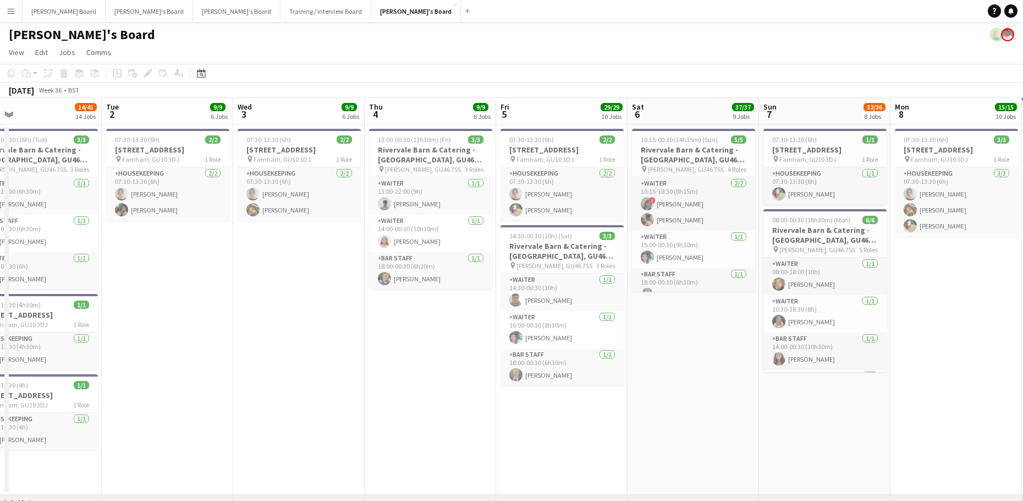
drag, startPoint x: 354, startPoint y: 375, endPoint x: 698, endPoint y: 315, distance: 349.1
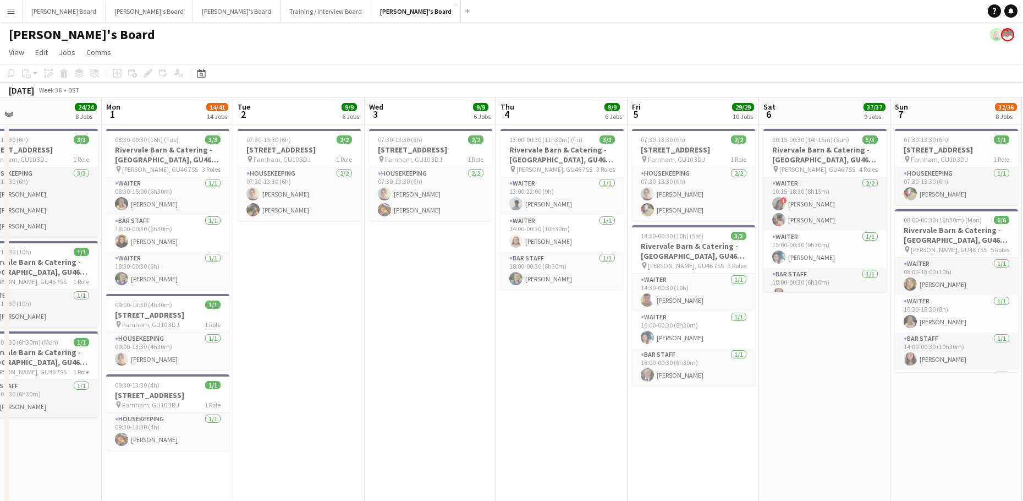
scroll to position [0, 313]
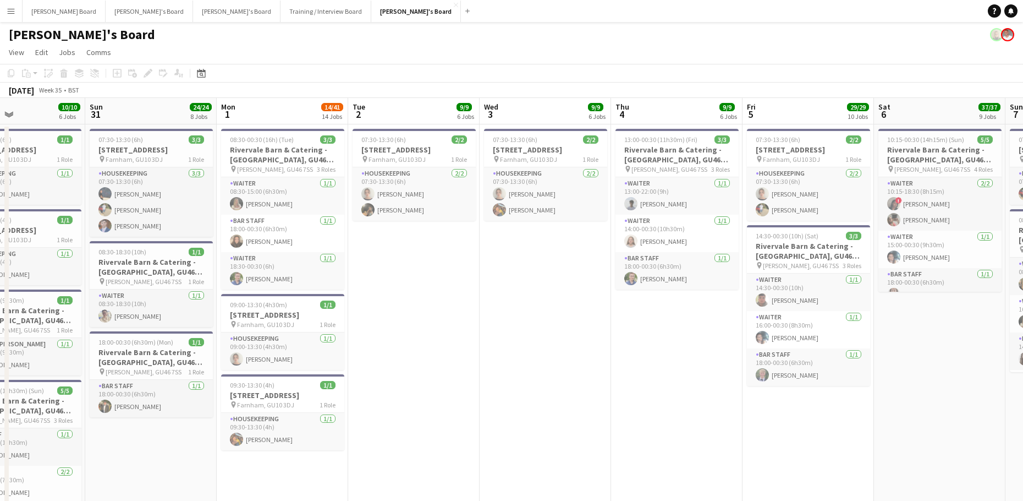
drag, startPoint x: 546, startPoint y: 403, endPoint x: 744, endPoint y: 399, distance: 198.7
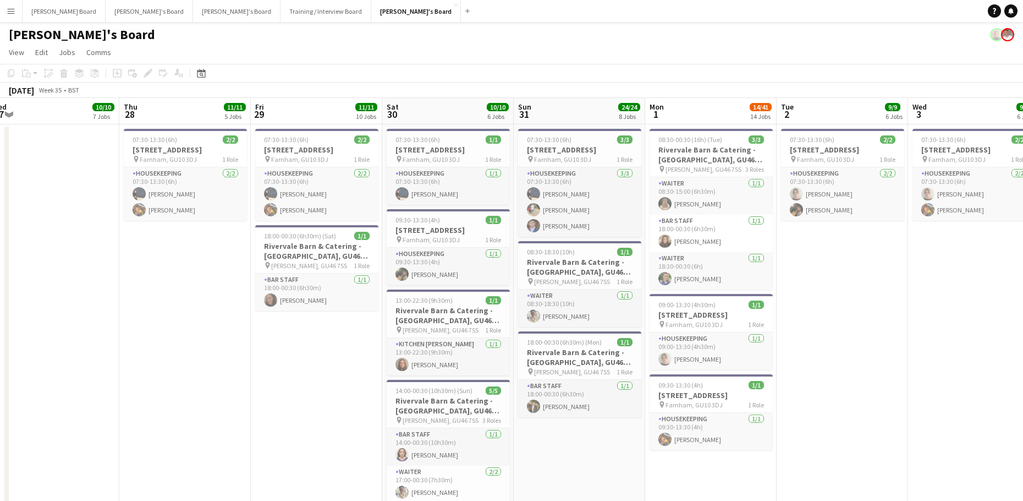
drag, startPoint x: 479, startPoint y: 402, endPoint x: 700, endPoint y: 389, distance: 221.6
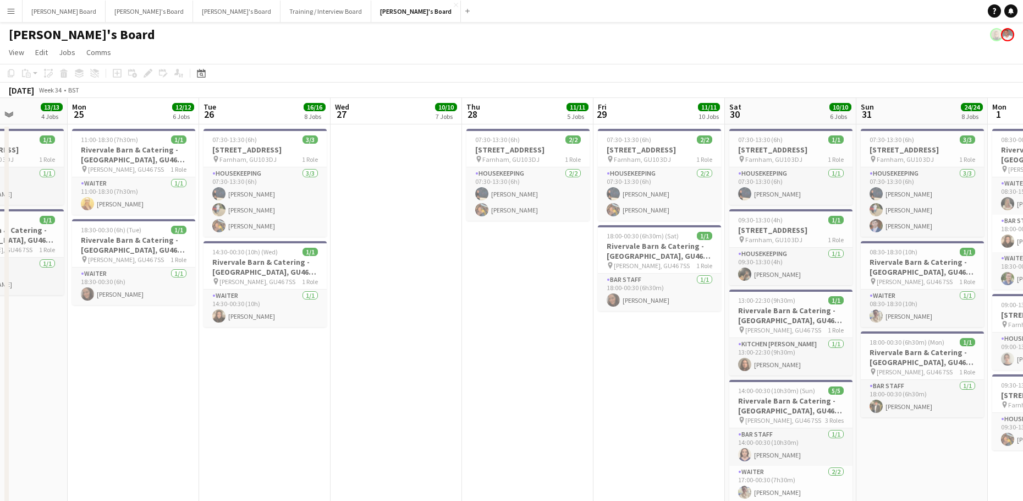
scroll to position [0, 323]
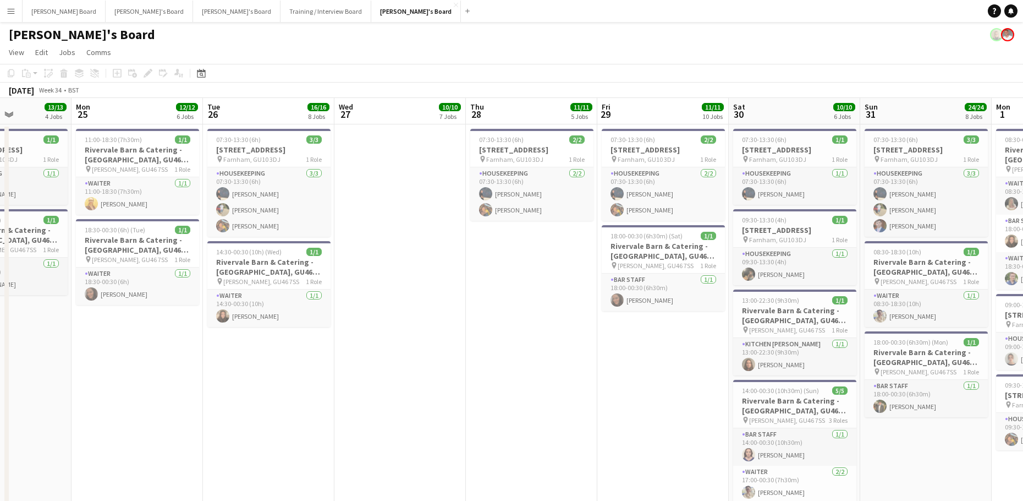
drag, startPoint x: 421, startPoint y: 204, endPoint x: 708, endPoint y: 205, distance: 287.2
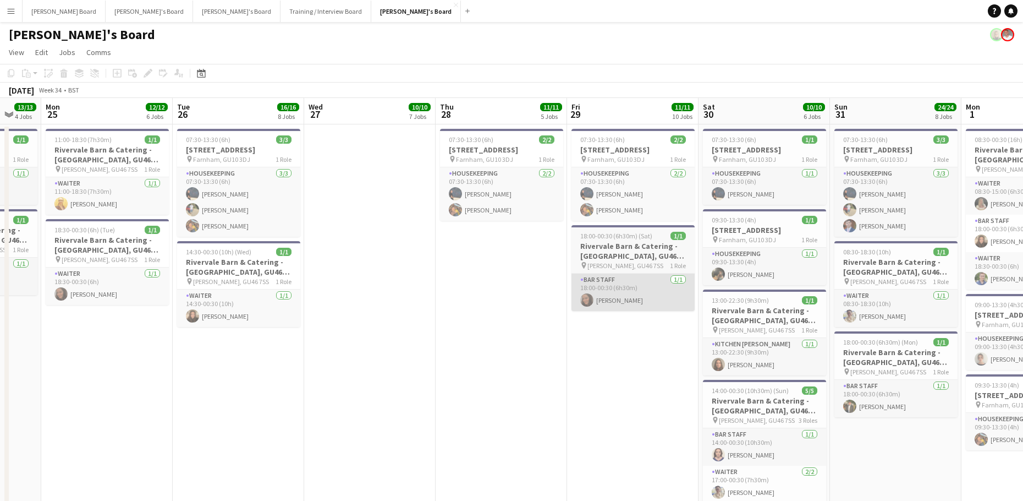
drag, startPoint x: 572, startPoint y: 300, endPoint x: 599, endPoint y: 298, distance: 27.6
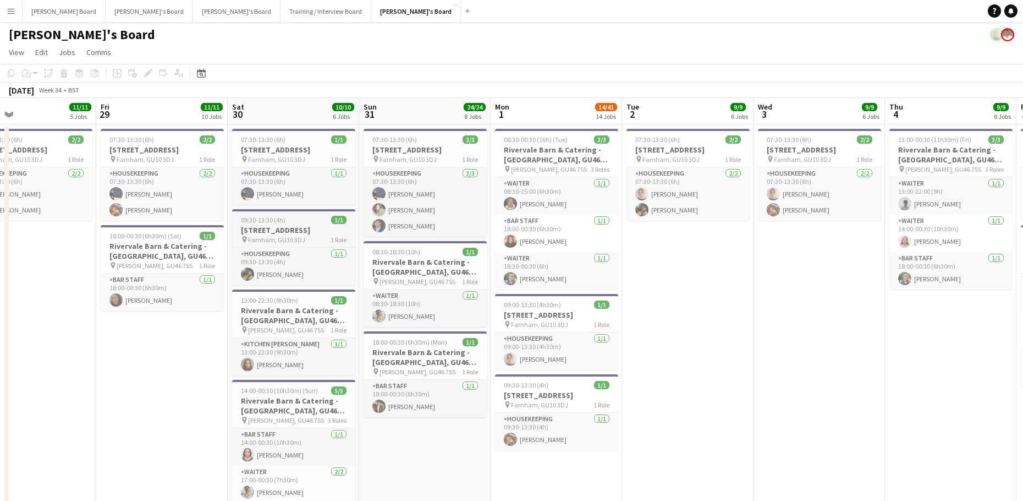
drag, startPoint x: 786, startPoint y: 233, endPoint x: 304, endPoint y: 214, distance: 482.4
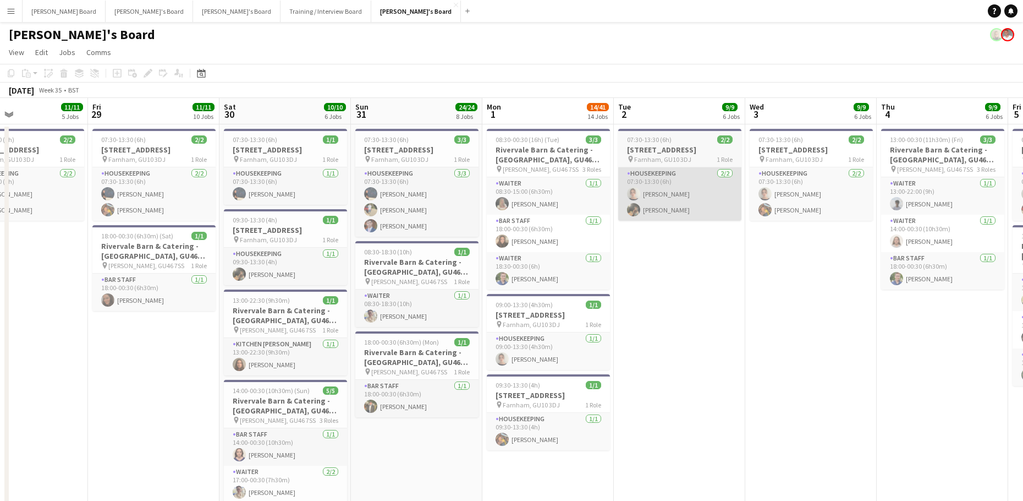
scroll to position [0, 375]
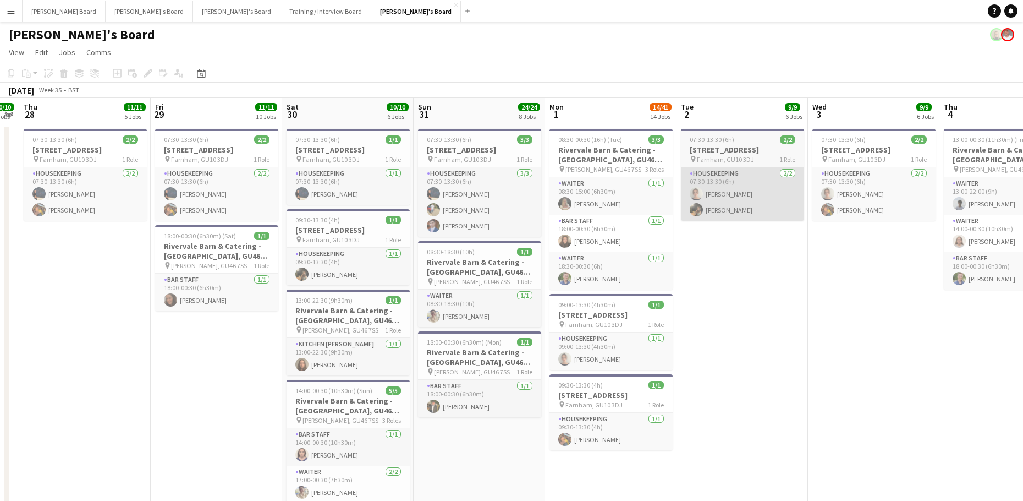
drag, startPoint x: 600, startPoint y: 200, endPoint x: 296, endPoint y: 186, distance: 304.0
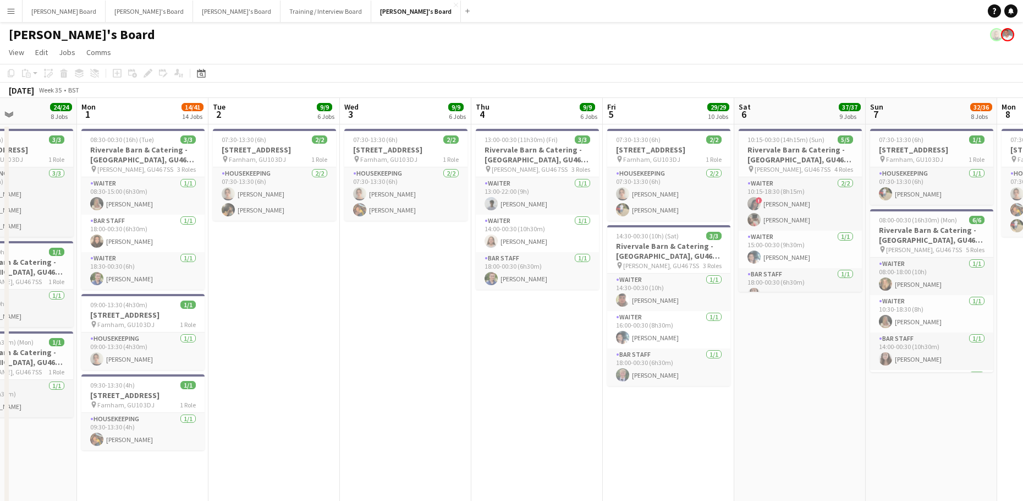
scroll to position [0, 464]
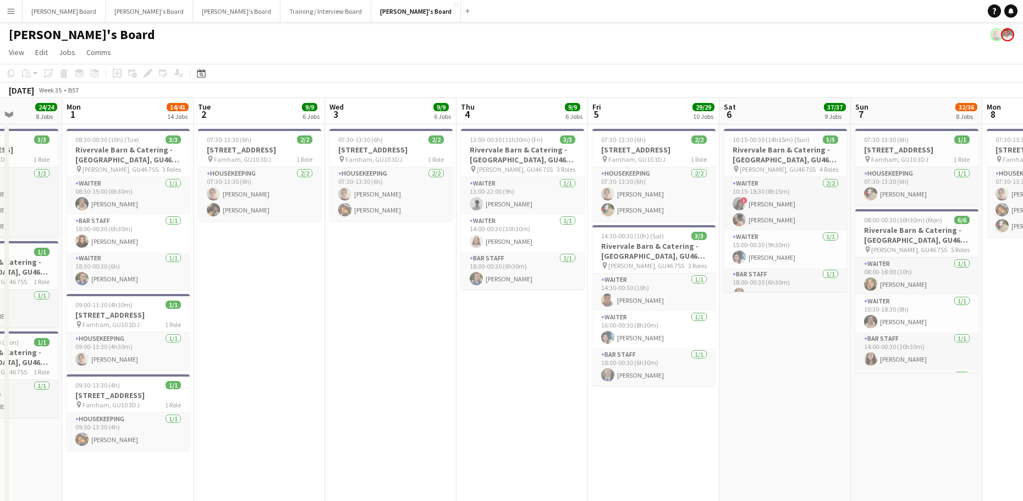
drag, startPoint x: 527, startPoint y: 320, endPoint x: 438, endPoint y: 326, distance: 88.8
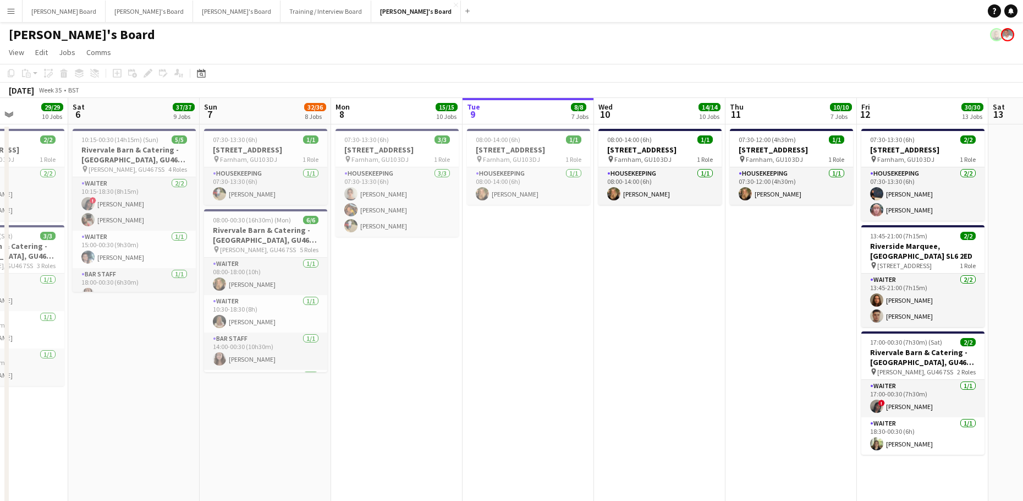
drag, startPoint x: 795, startPoint y: 289, endPoint x: 359, endPoint y: 271, distance: 436.1
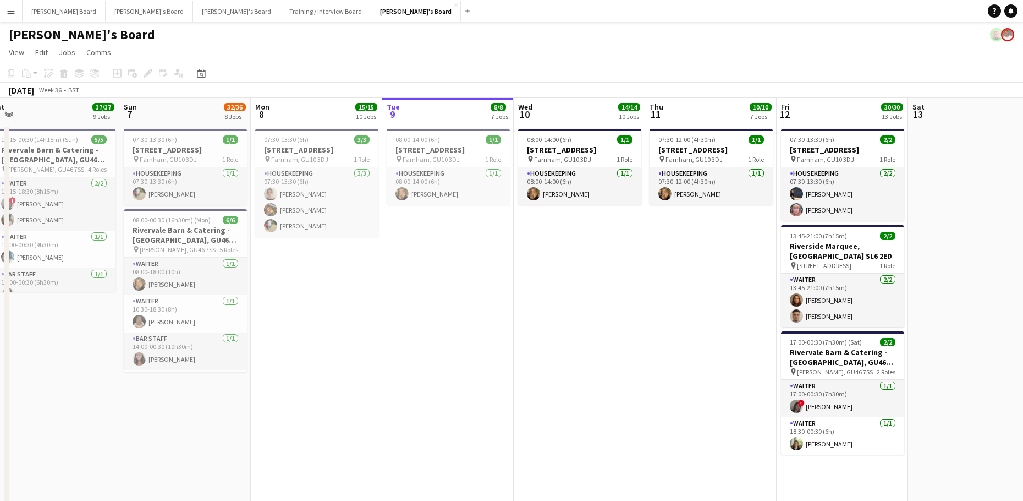
drag, startPoint x: 555, startPoint y: 263, endPoint x: 421, endPoint y: 269, distance: 133.8
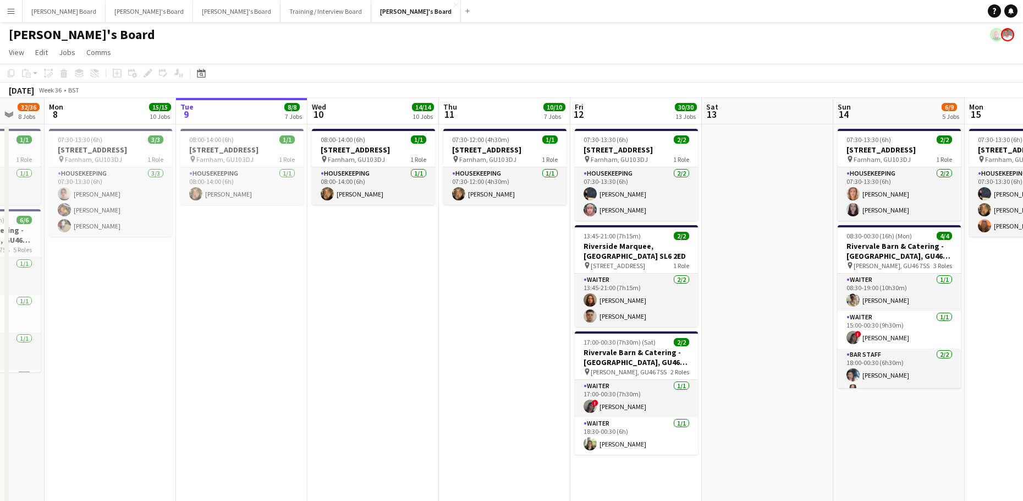
scroll to position [0, 349]
drag, startPoint x: 818, startPoint y: 202, endPoint x: 696, endPoint y: 209, distance: 122.4
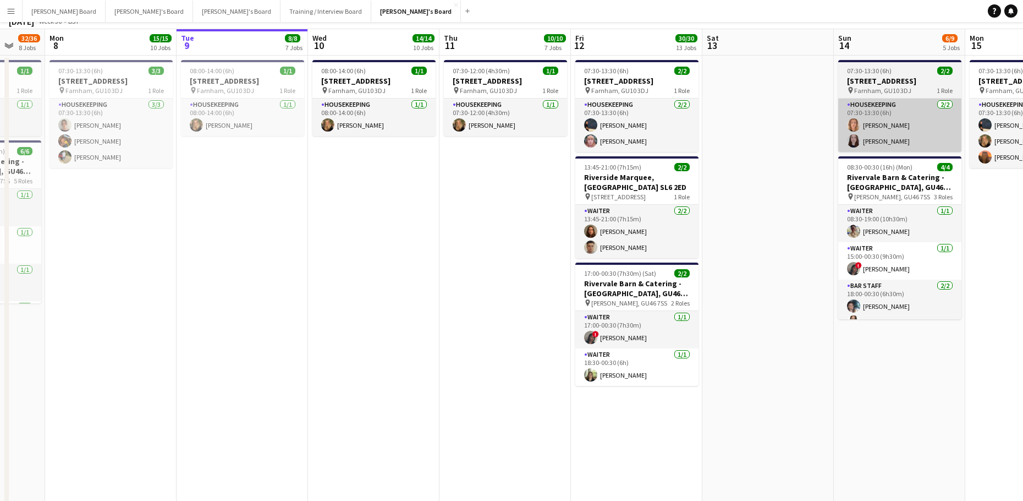
scroll to position [0, 0]
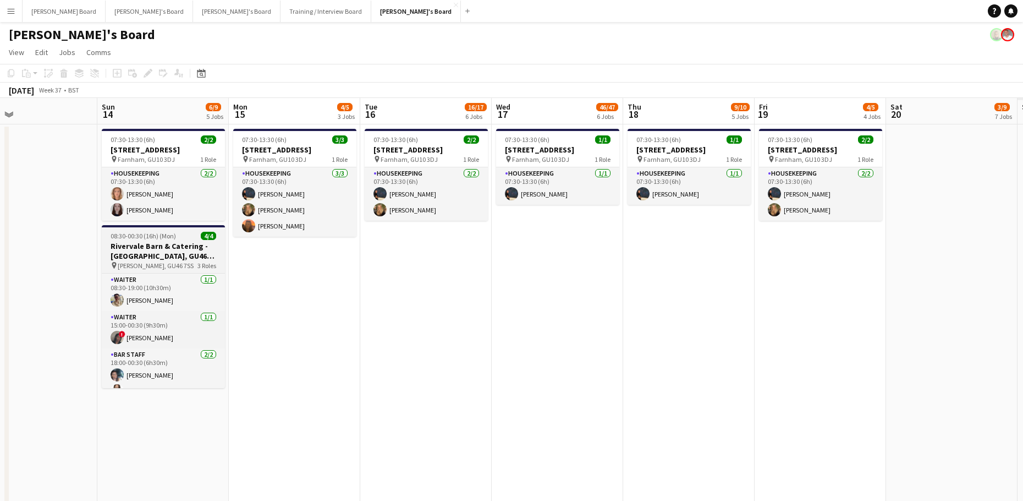
drag, startPoint x: 588, startPoint y: 249, endPoint x: 331, endPoint y: 235, distance: 257.3
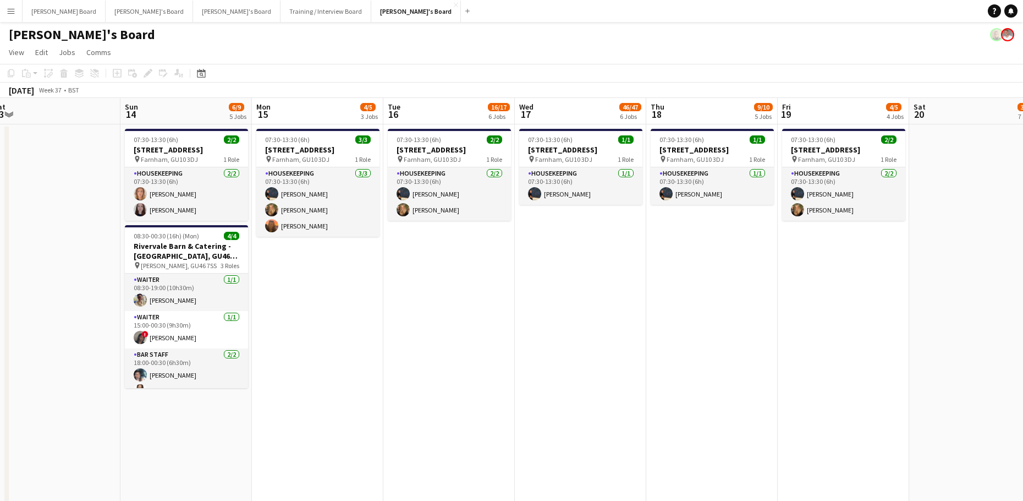
drag, startPoint x: 818, startPoint y: 244, endPoint x: 728, endPoint y: 260, distance: 91.2
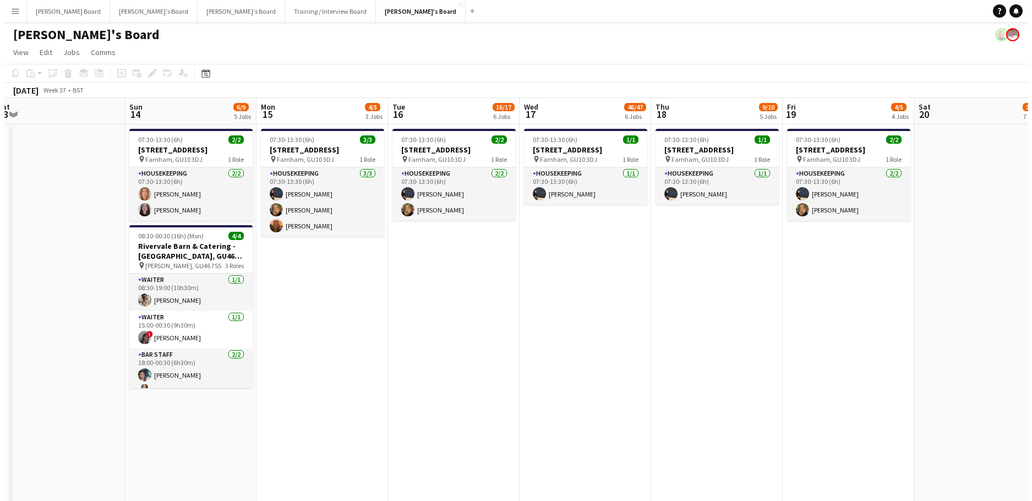
scroll to position [0, 432]
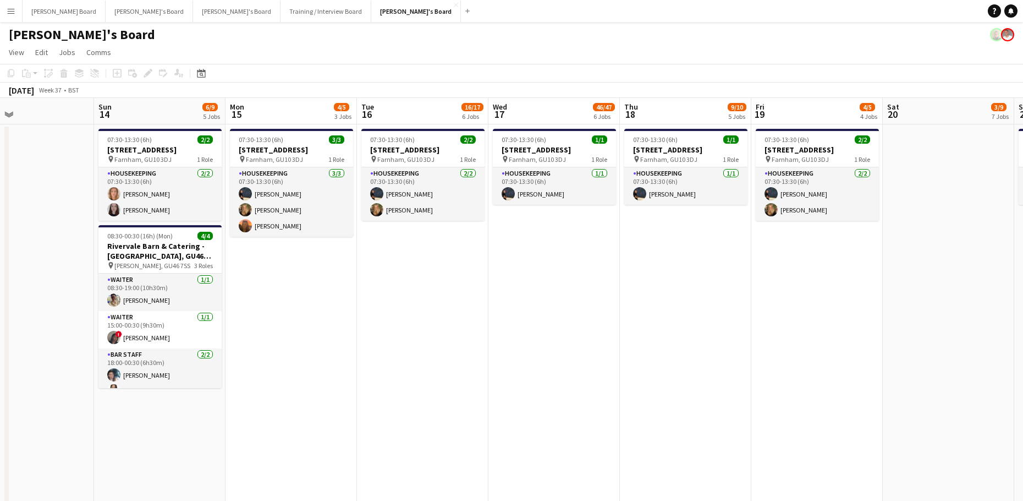
click at [339, 294] on app-date-cell "07:30-13:30 (6h) 3/[STREET_ADDRESS] pin [PERSON_NAME], GU10 3DJ 1 Role Housekee…" at bounding box center [291, 355] width 131 height 463
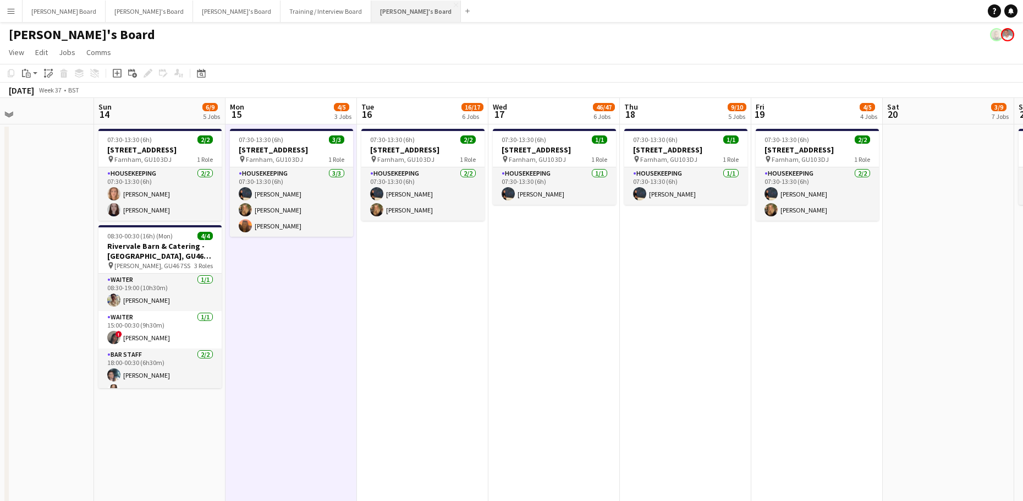
click at [371, 9] on button "[PERSON_NAME]'s Board Close" at bounding box center [416, 11] width 90 height 21
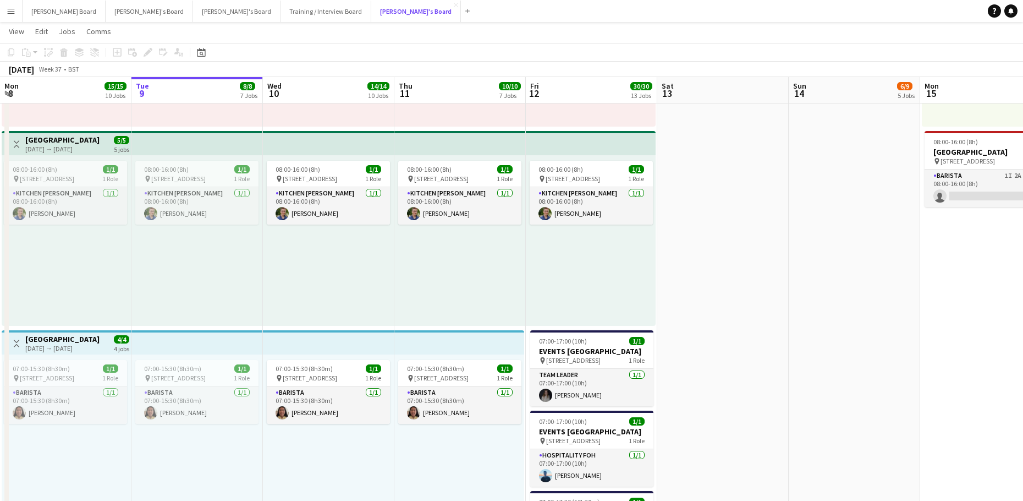
scroll to position [587, 0]
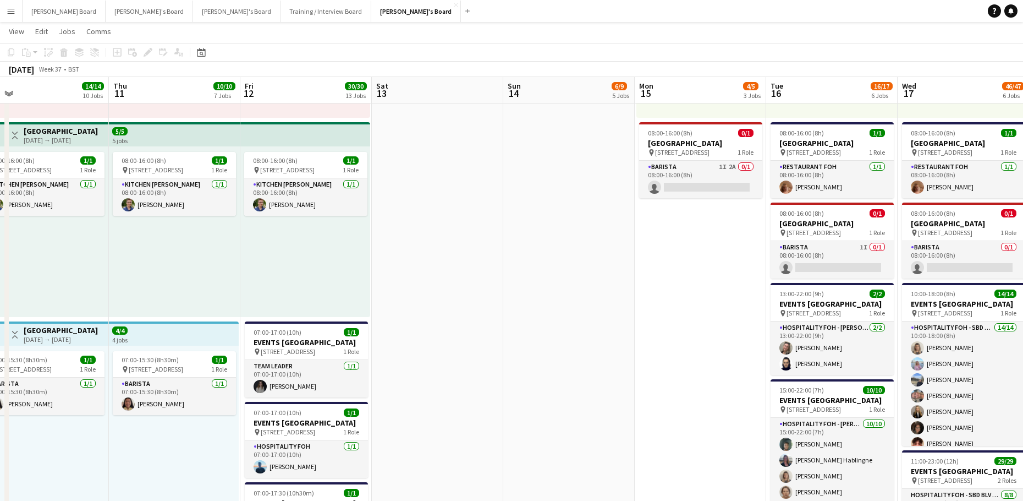
drag, startPoint x: 955, startPoint y: 335, endPoint x: 566, endPoint y: 337, distance: 388.4
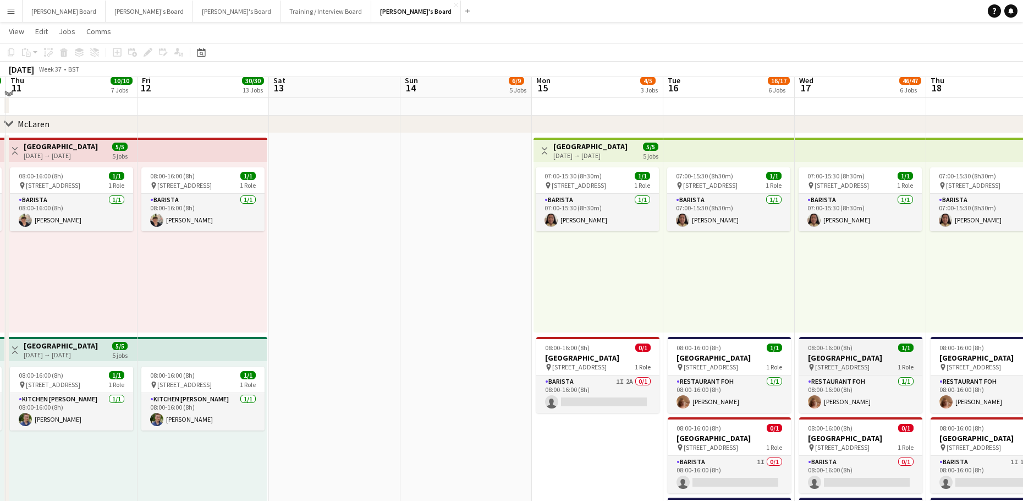
scroll to position [440, 0]
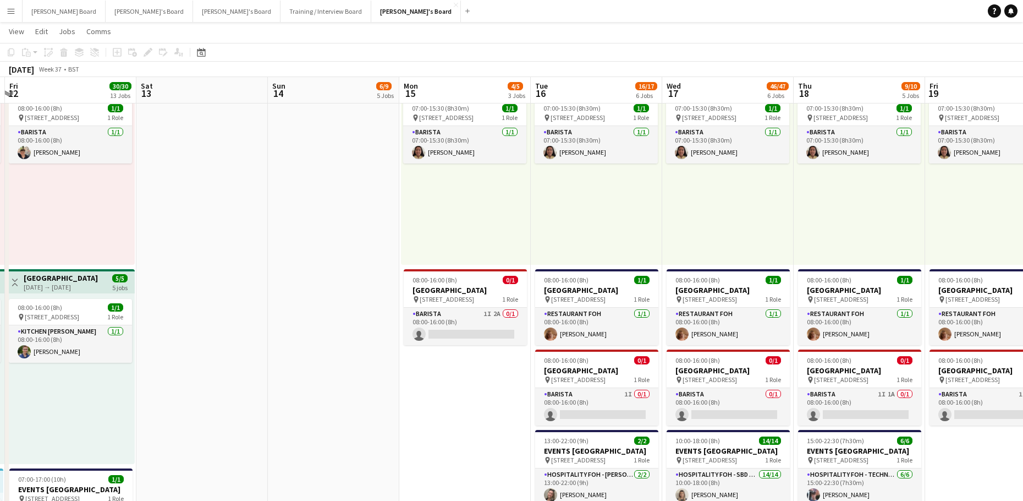
drag, startPoint x: 591, startPoint y: 187, endPoint x: 209, endPoint y: 228, distance: 384.6
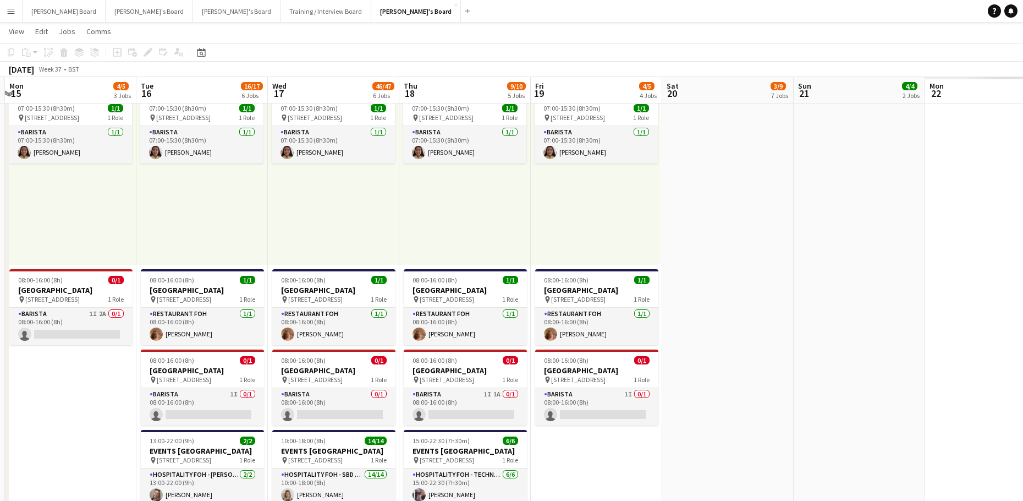
scroll to position [0, 400]
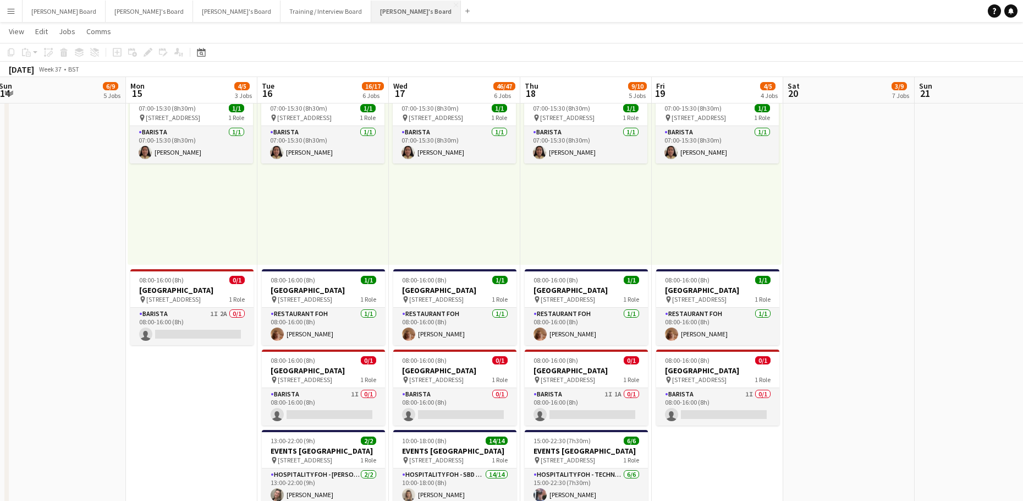
click at [371, 14] on button "[PERSON_NAME]'s Board Close" at bounding box center [416, 11] width 90 height 21
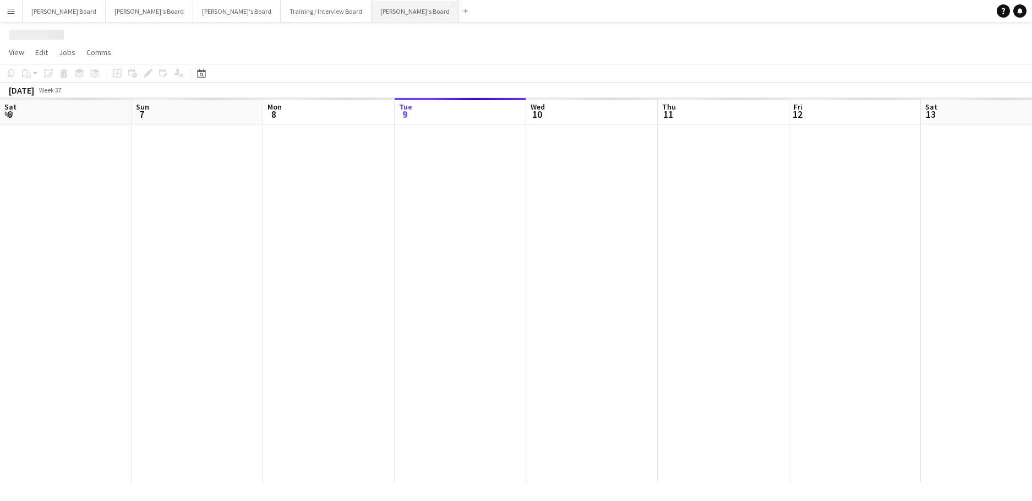
scroll to position [0, 263]
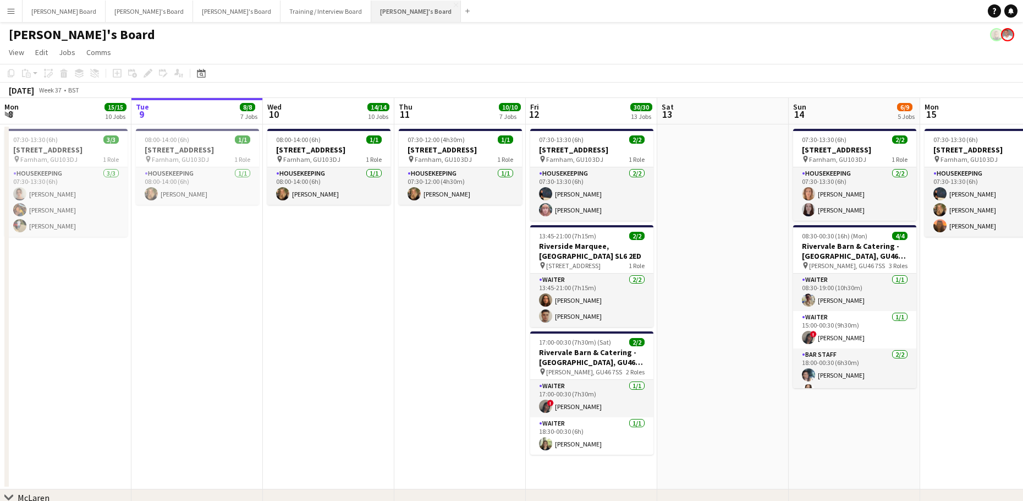
click at [371, 16] on button "[PERSON_NAME]'s Board Close" at bounding box center [416, 11] width 90 height 21
click at [371, 12] on button "[PERSON_NAME]'s Board Close" at bounding box center [416, 11] width 90 height 21
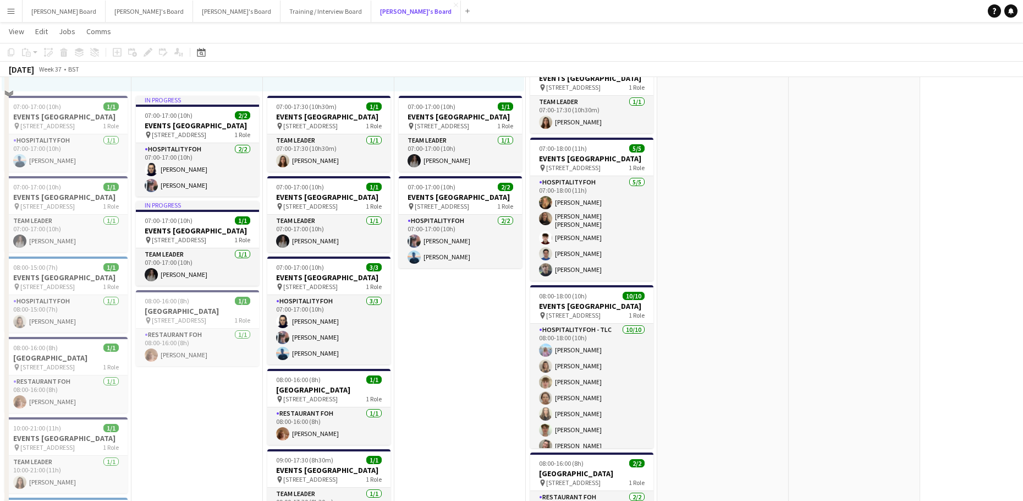
scroll to position [1100, 0]
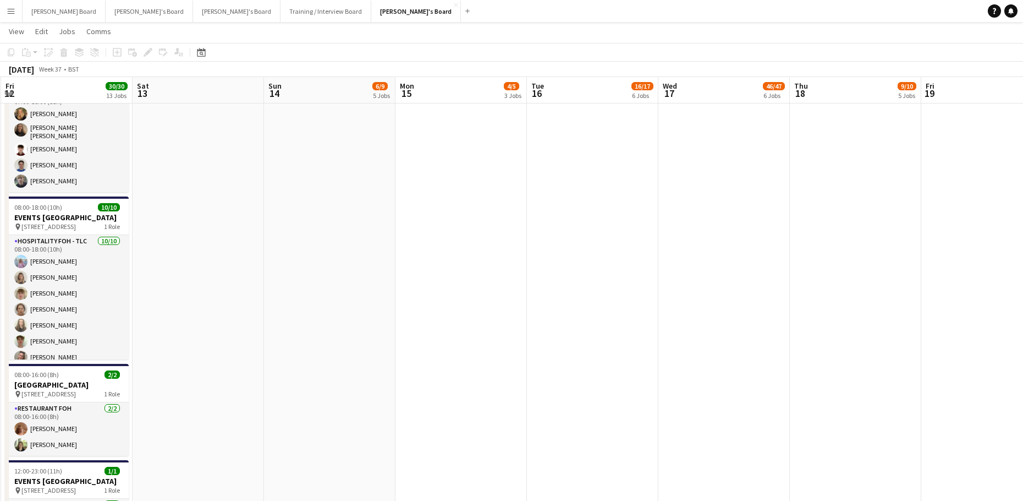
drag, startPoint x: 776, startPoint y: 259, endPoint x: 423, endPoint y: 261, distance: 353.2
click at [428, 261] on app-calendar-viewport "Mon 8 15/15 10 Jobs Tue 9 8/8 7 Jobs Wed 10 14/14 10 Jobs Thu 11 10/10 7 Jobs F…" at bounding box center [511, 309] width 1023 height 2732
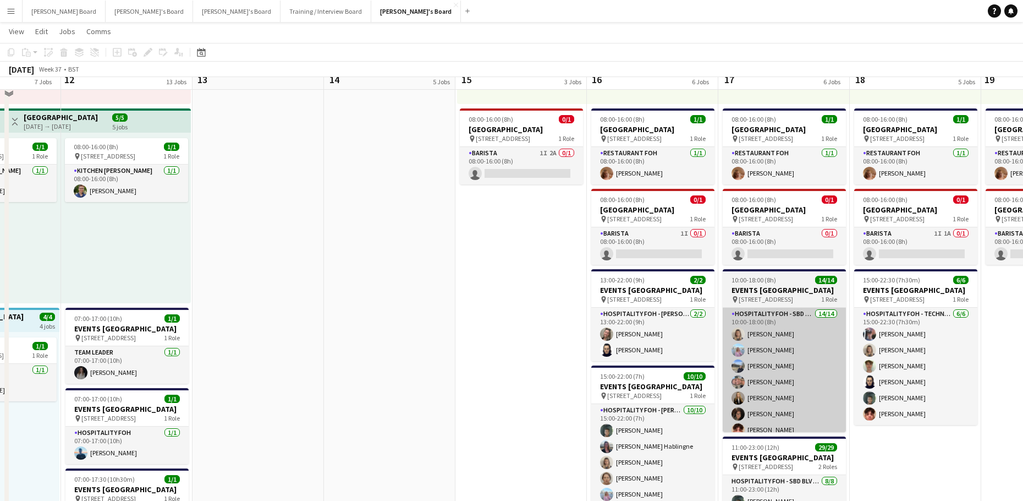
scroll to position [587, 0]
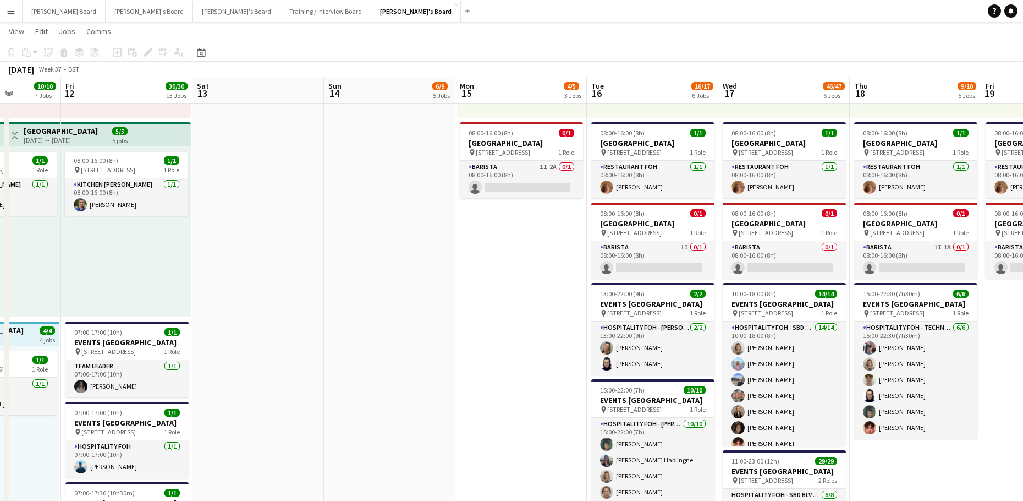
drag, startPoint x: 776, startPoint y: 261, endPoint x: 735, endPoint y: 264, distance: 40.8
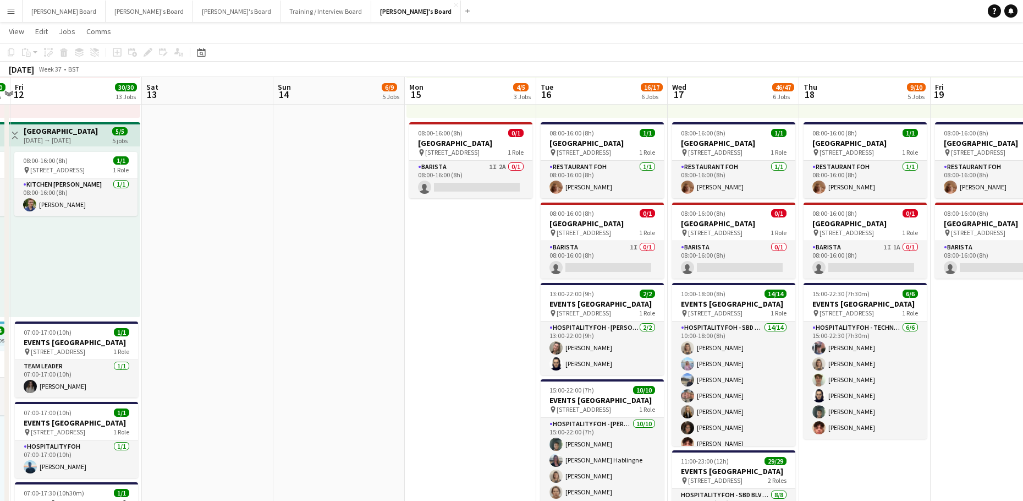
scroll to position [660, 0]
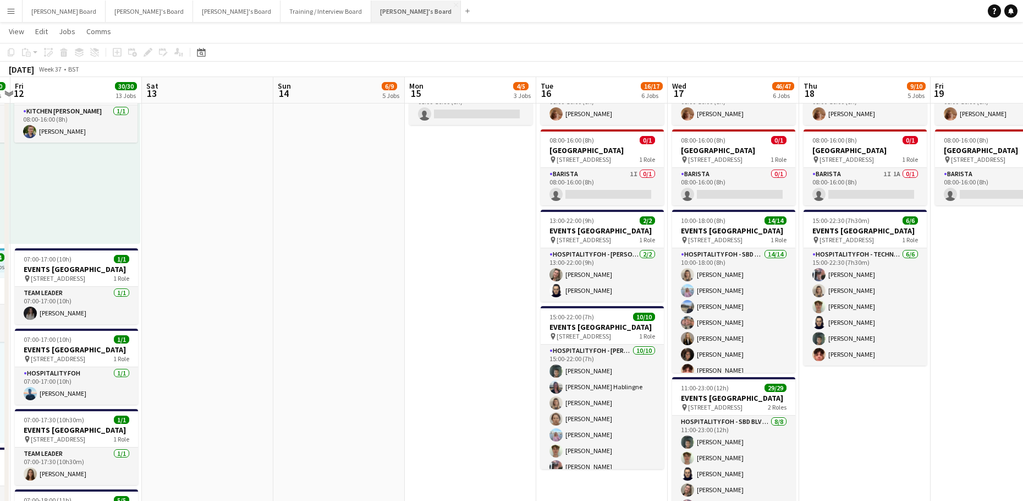
click at [371, 8] on button "[PERSON_NAME]'s Board Close" at bounding box center [416, 11] width 90 height 21
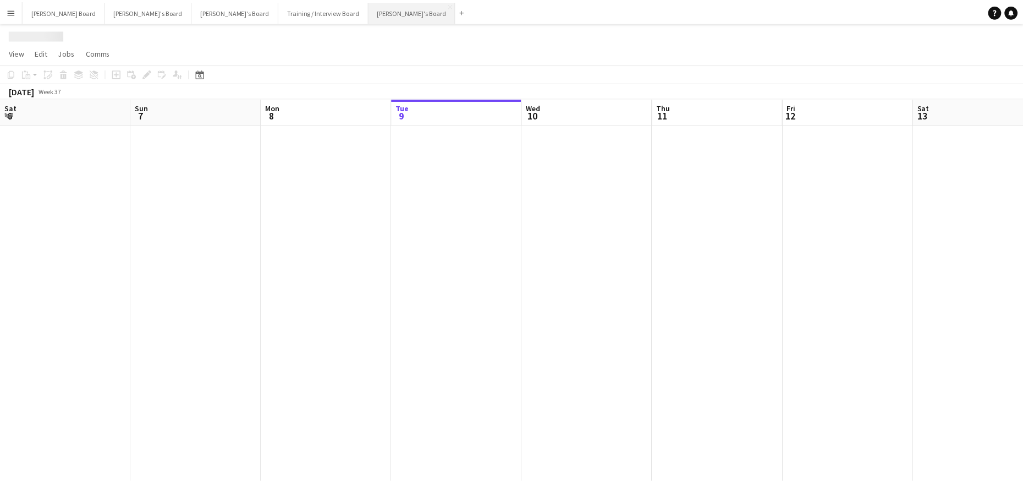
scroll to position [0, 263]
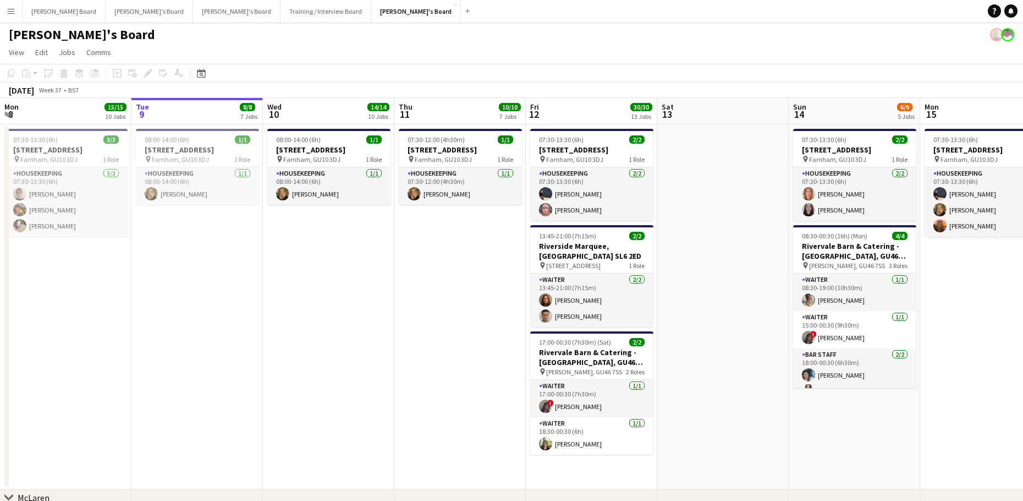
drag, startPoint x: 325, startPoint y: 295, endPoint x: 301, endPoint y: 260, distance: 43.2
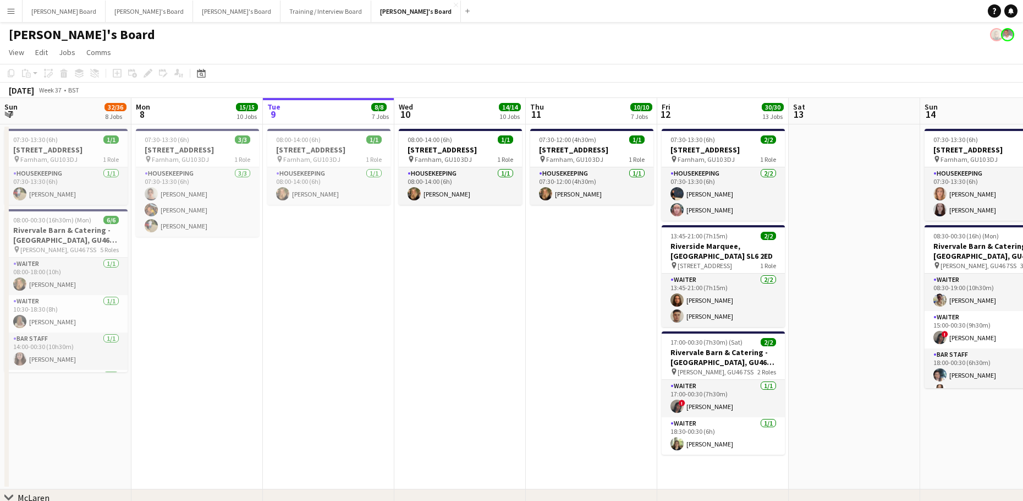
scroll to position [0, 315]
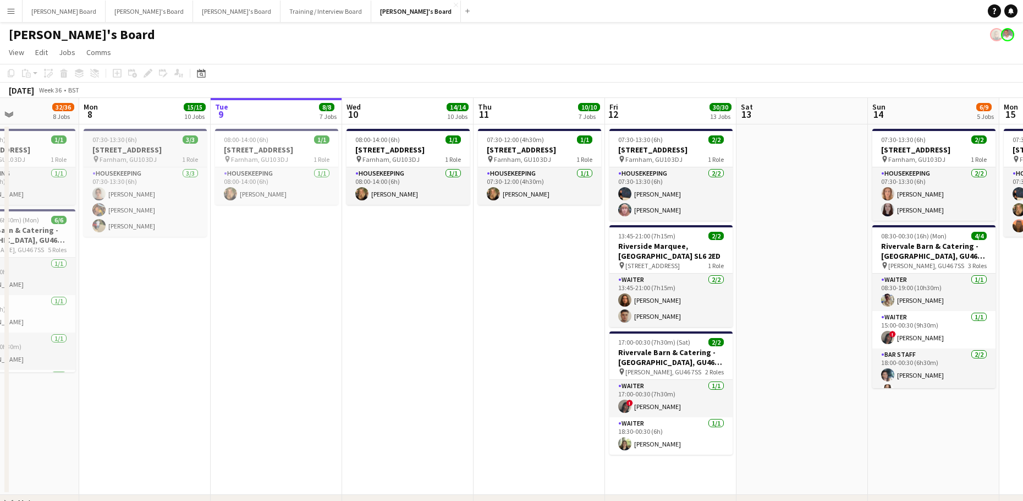
click at [148, 138] on div "07:30-13:30 (6h) 3/3" at bounding box center [145, 139] width 123 height 8
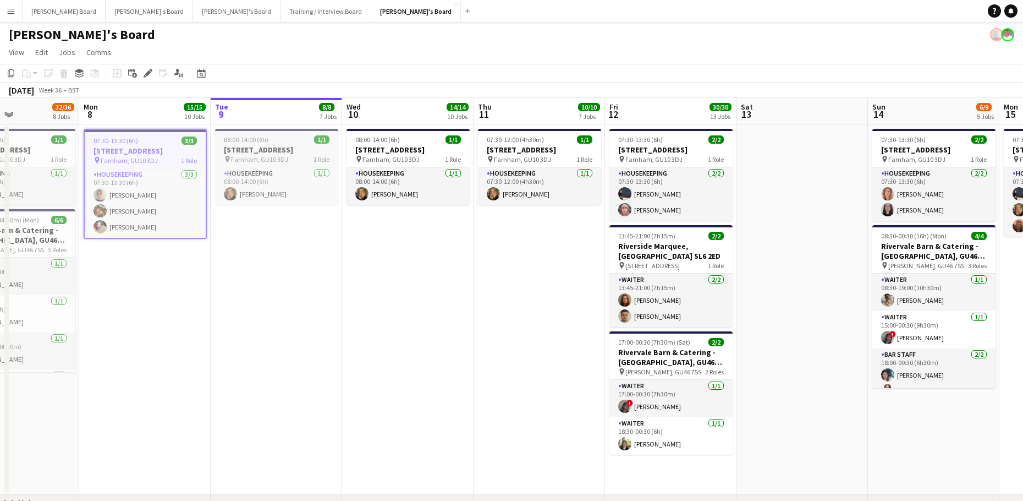
click at [240, 146] on h3 "[STREET_ADDRESS]" at bounding box center [276, 150] width 123 height 10
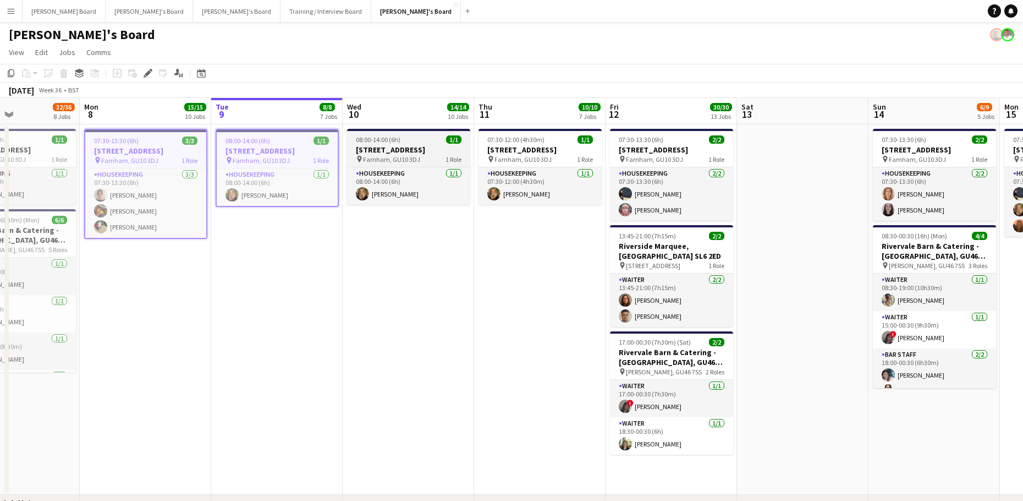
click at [364, 142] on span "08:00-14:00 (6h)" at bounding box center [378, 139] width 45 height 8
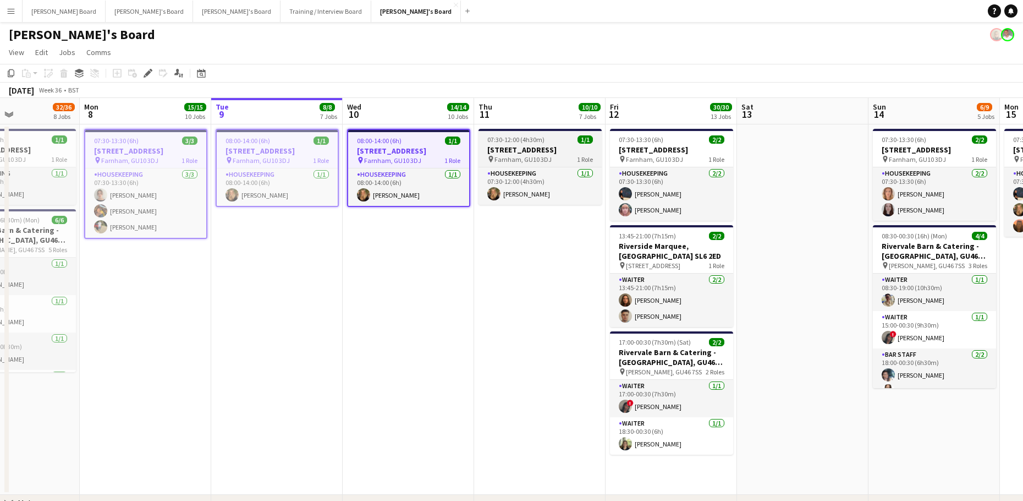
click at [486, 142] on div "07:30-12:00 (4h30m) 1/1" at bounding box center [540, 139] width 123 height 8
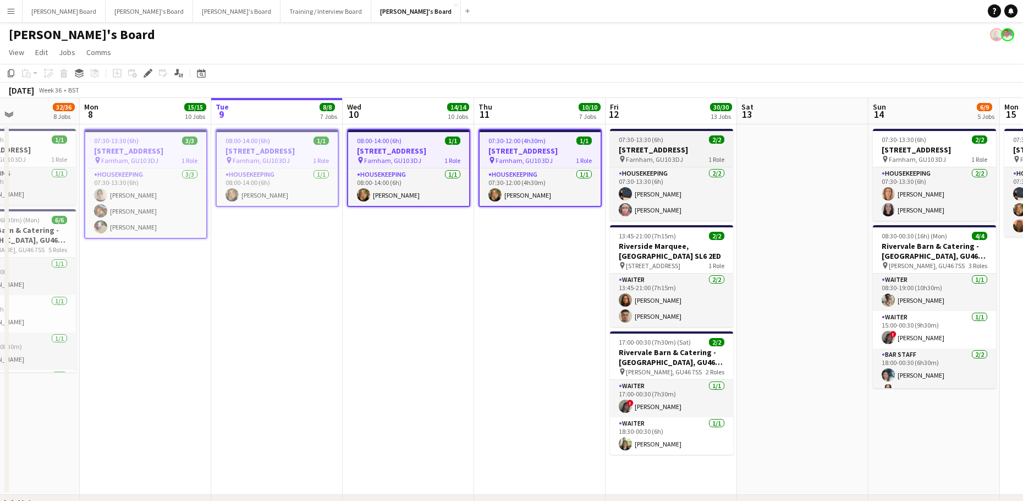
click at [634, 144] on app-job-card "07:30-13:30 (6h) 2/[STREET_ADDRESS] pin Farnham, GU10 3DJ 1 Role Housekeeping […" at bounding box center [671, 175] width 123 height 92
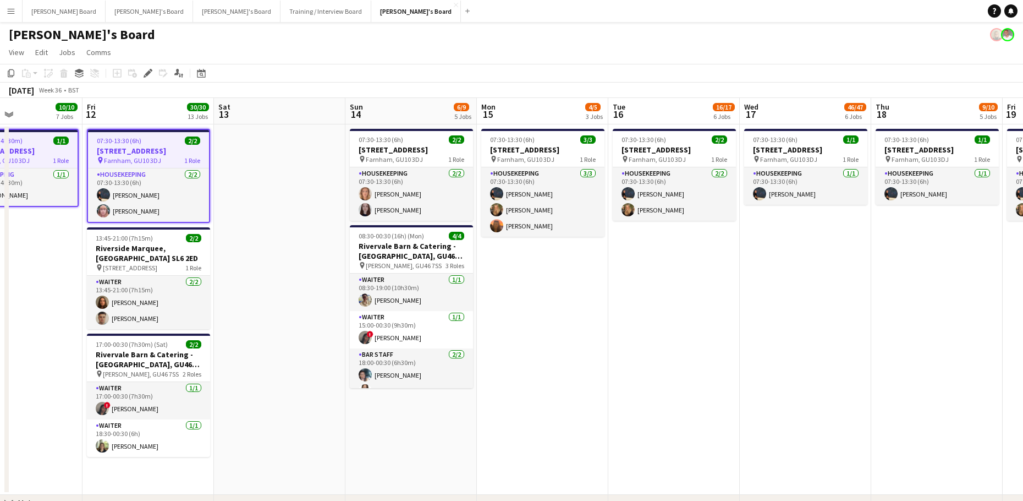
drag, startPoint x: 797, startPoint y: 355, endPoint x: 228, endPoint y: 330, distance: 570.0
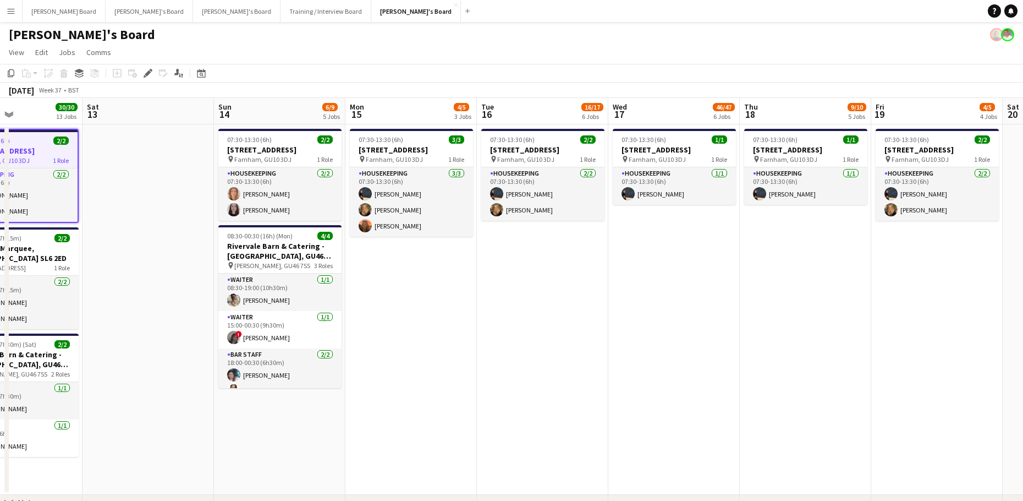
scroll to position [0, 368]
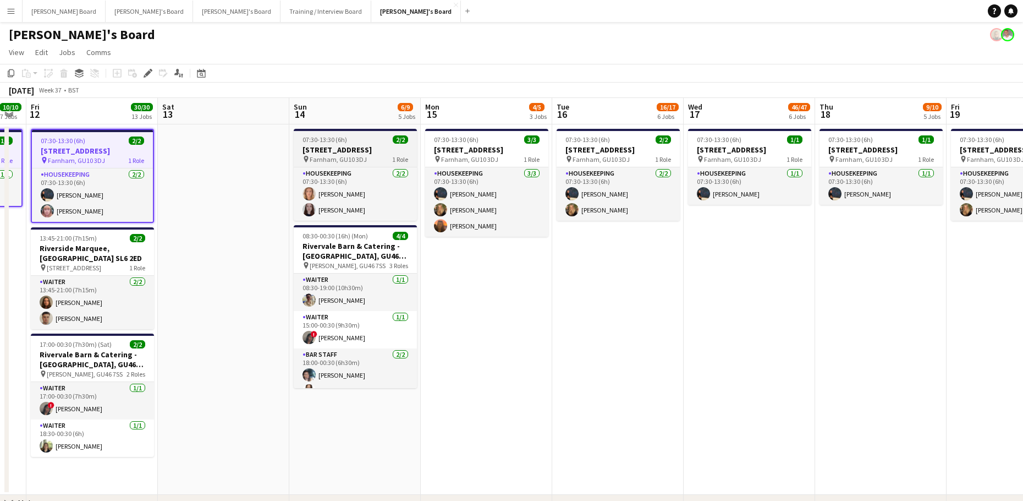
click at [355, 156] on span "Farnham, GU10 3DJ" at bounding box center [338, 159] width 57 height 8
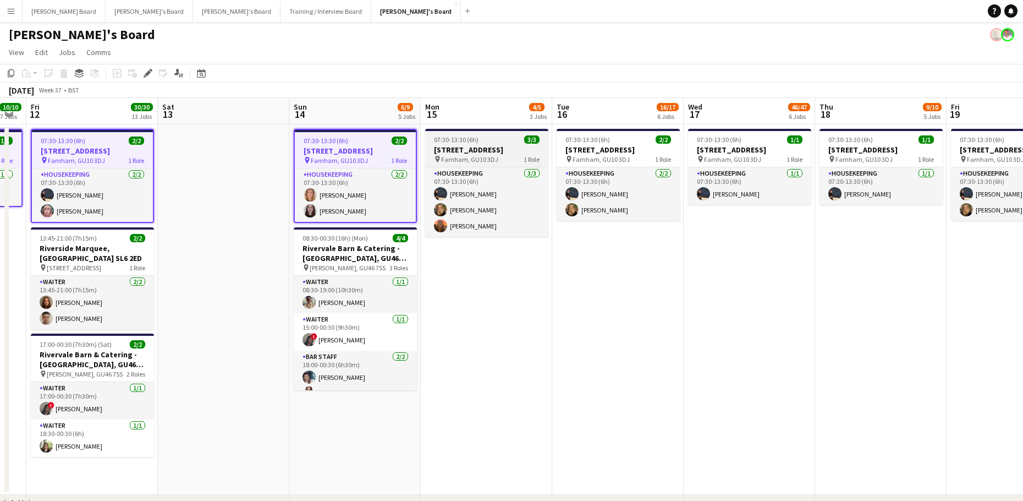
click at [464, 150] on h3 "[STREET_ADDRESS]" at bounding box center [486, 150] width 123 height 10
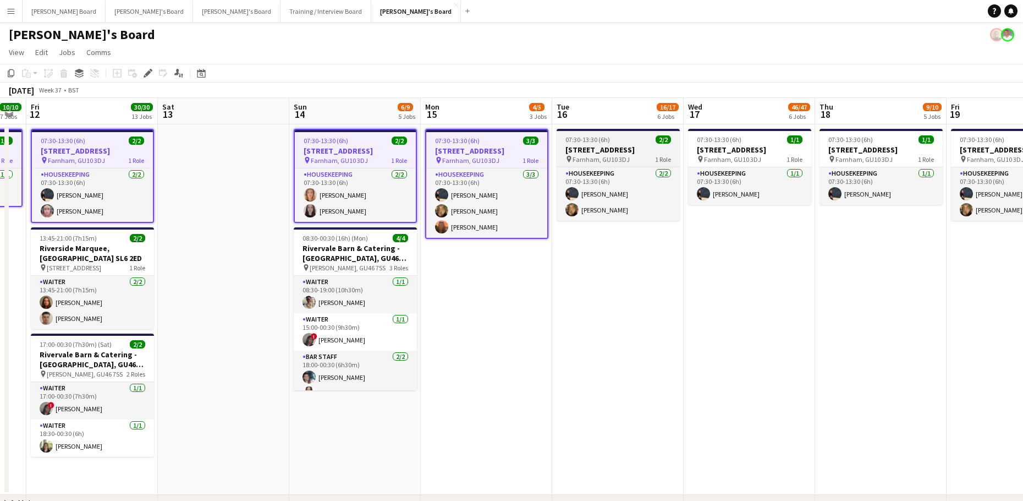
click at [607, 157] on span "Farnham, GU10 3DJ" at bounding box center [601, 159] width 57 height 8
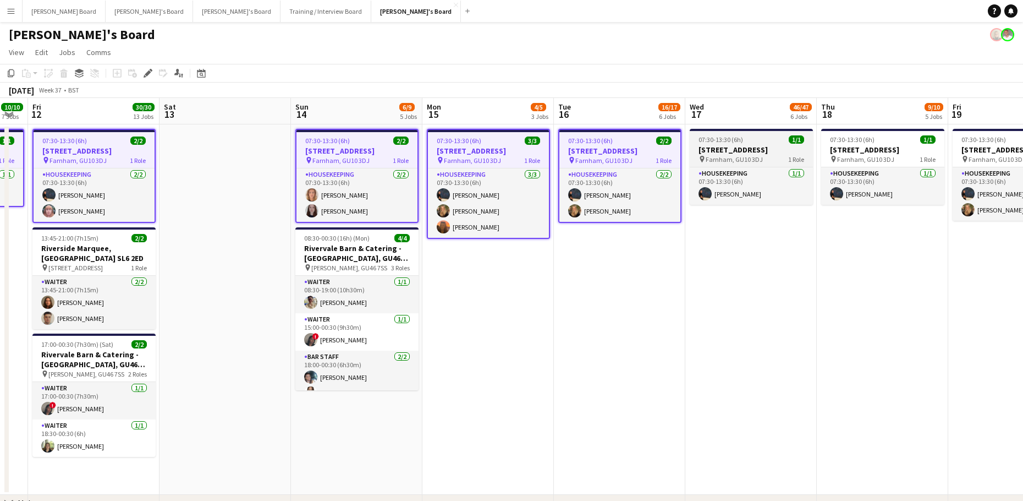
drag, startPoint x: 726, startPoint y: 146, endPoint x: 748, endPoint y: 167, distance: 30.7
click at [727, 146] on h3 "[STREET_ADDRESS]" at bounding box center [751, 150] width 123 height 10
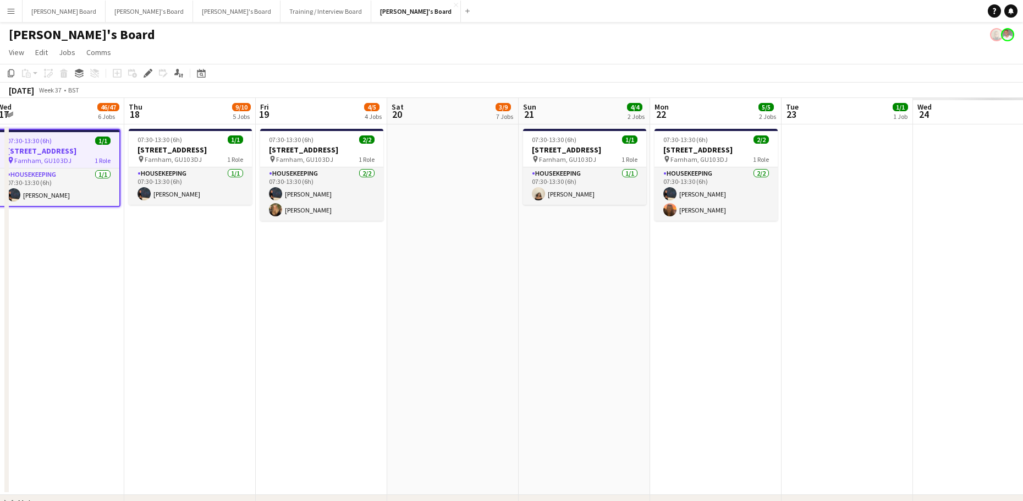
drag, startPoint x: 876, startPoint y: 359, endPoint x: 220, endPoint y: 335, distance: 656.3
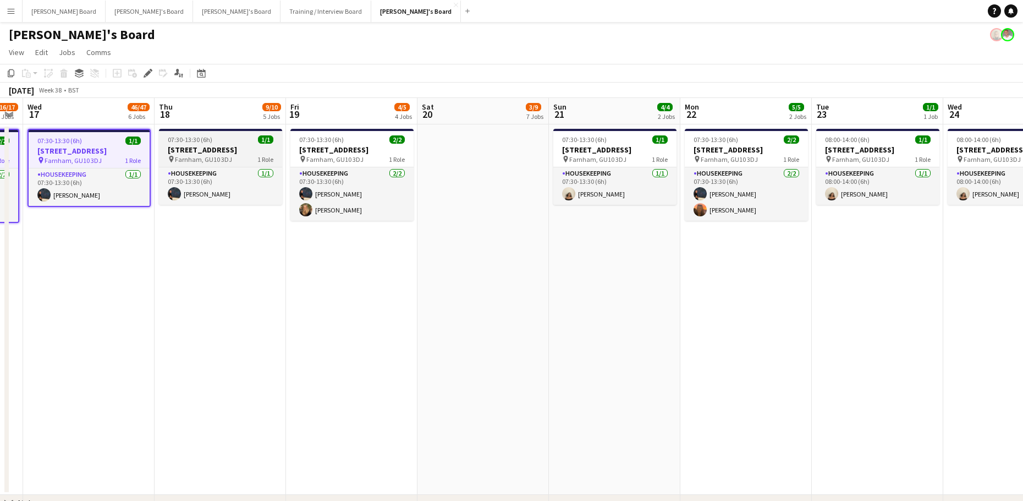
click at [223, 141] on div "07:30-13:30 (6h) 1/1" at bounding box center [220, 139] width 123 height 8
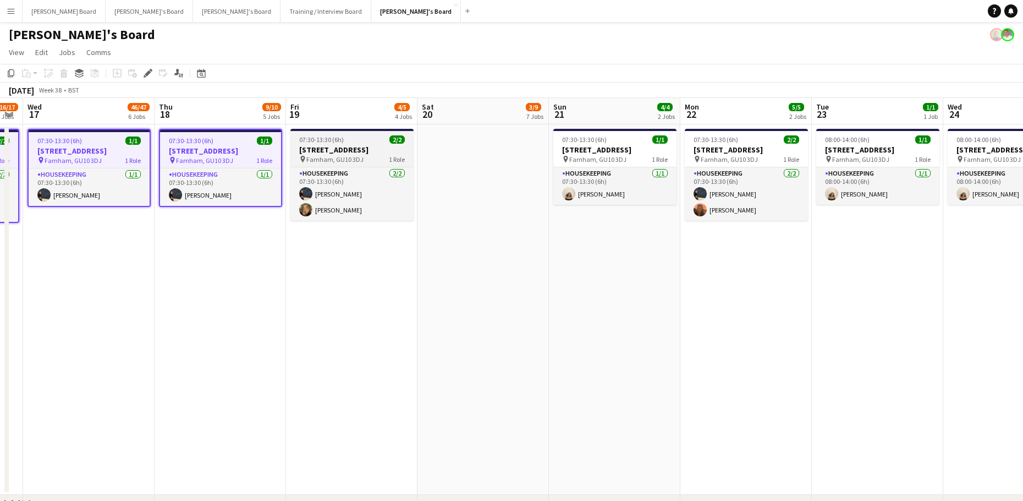
drag, startPoint x: 305, startPoint y: 144, endPoint x: 310, endPoint y: 141, distance: 5.9
click at [307, 143] on app-job-card "07:30-13:30 (6h) 2/[STREET_ADDRESS] pin [PERSON_NAME], GU10 3DJ 1 Role Housekee…" at bounding box center [352, 175] width 123 height 92
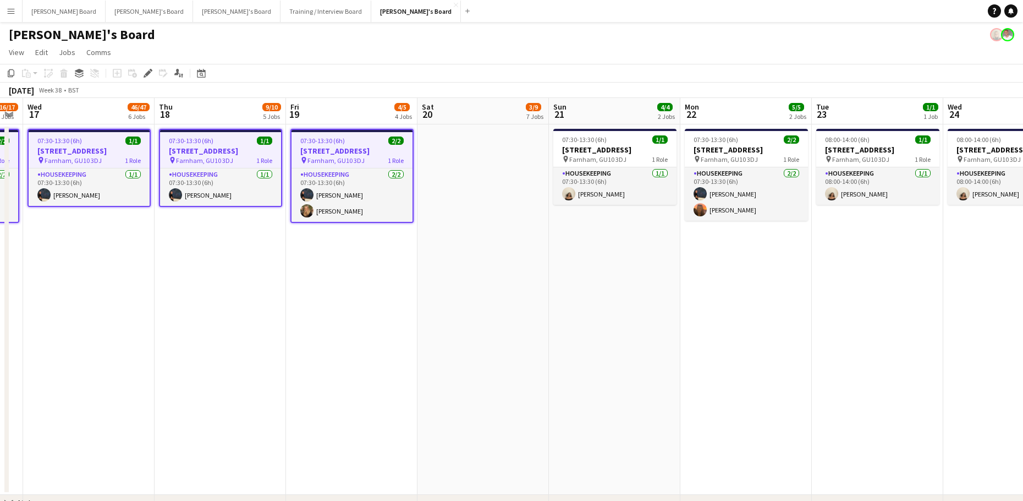
scroll to position [0, 369]
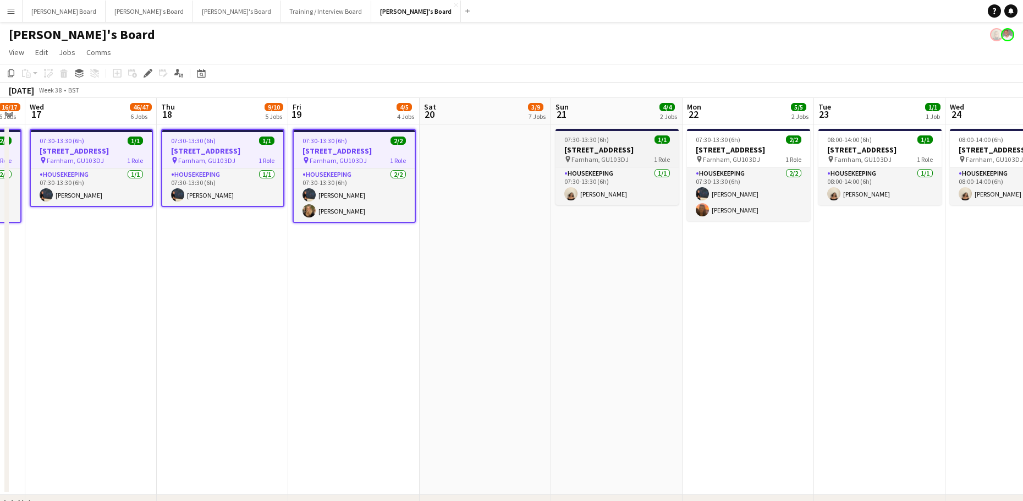
click at [608, 148] on h3 "[STREET_ADDRESS]" at bounding box center [617, 150] width 123 height 10
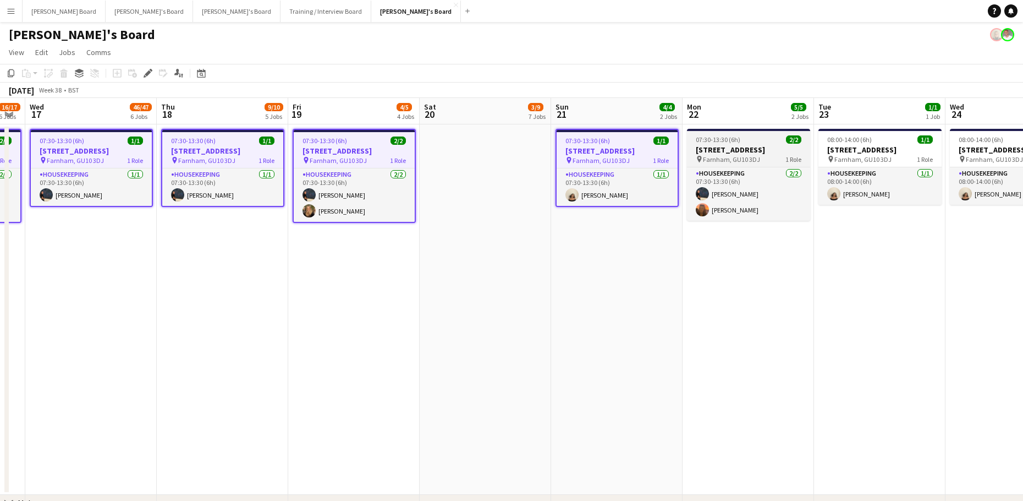
click at [724, 147] on h3 "[STREET_ADDRESS]" at bounding box center [748, 150] width 123 height 10
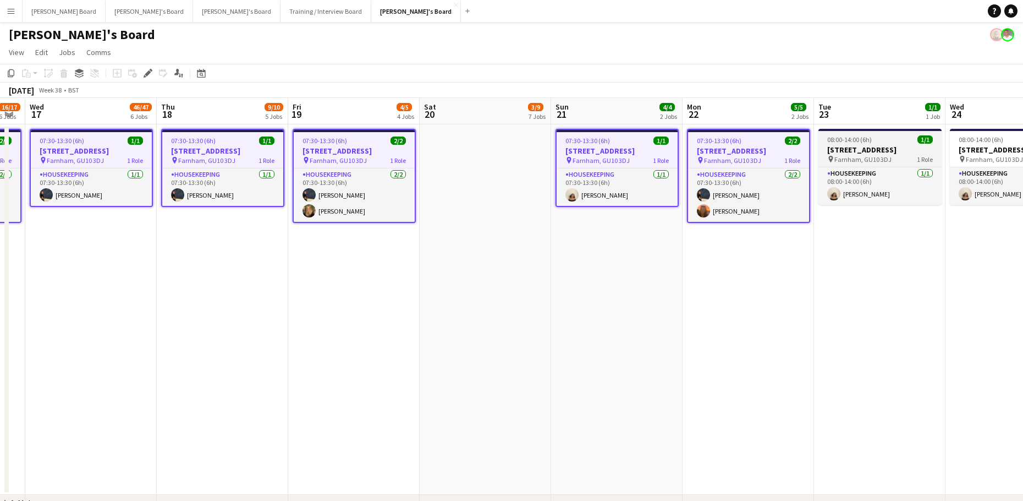
click at [883, 149] on h3 "[STREET_ADDRESS]" at bounding box center [880, 150] width 123 height 10
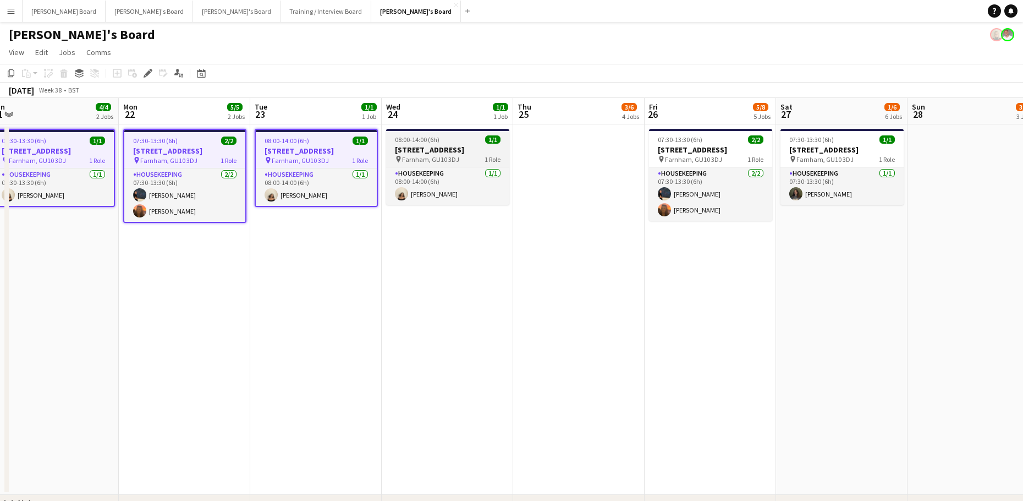
drag, startPoint x: 931, startPoint y: 328, endPoint x: 300, endPoint y: 147, distance: 657.1
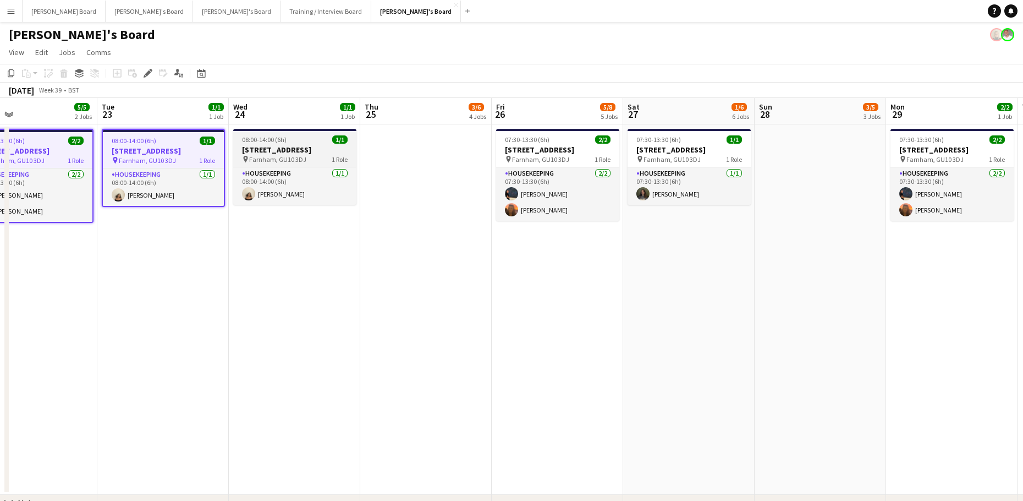
click at [280, 146] on h3 "[STREET_ADDRESS]" at bounding box center [294, 150] width 123 height 10
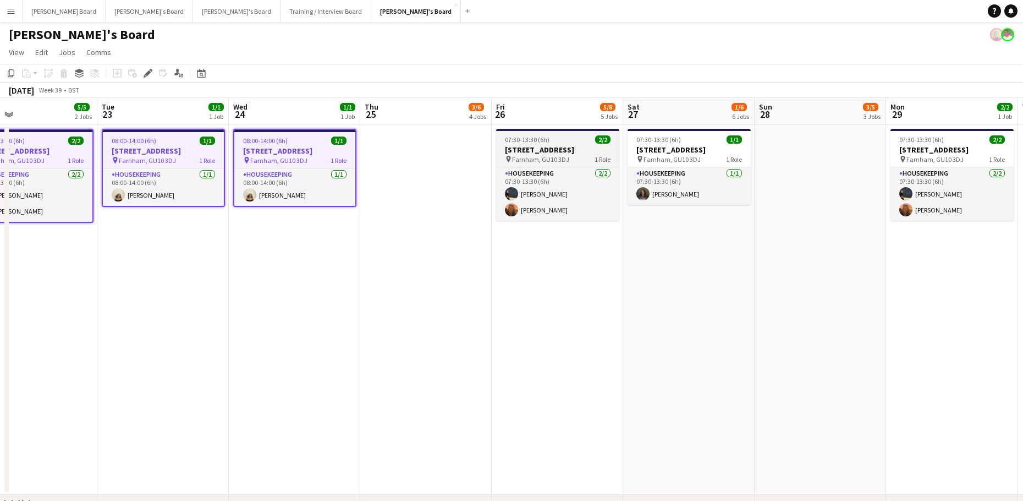
click at [540, 152] on h3 "[STREET_ADDRESS]" at bounding box center [557, 150] width 123 height 10
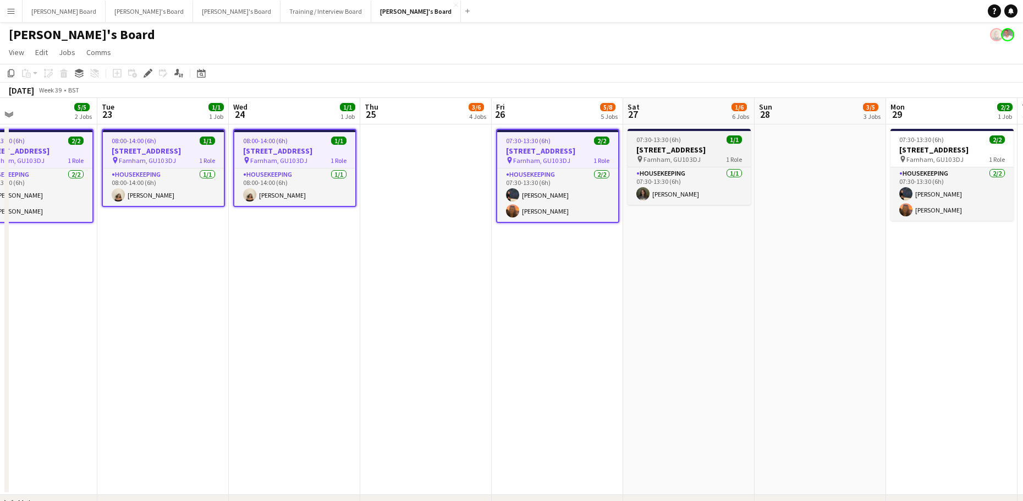
click at [639, 147] on h3 "[STREET_ADDRESS]" at bounding box center [689, 150] width 123 height 10
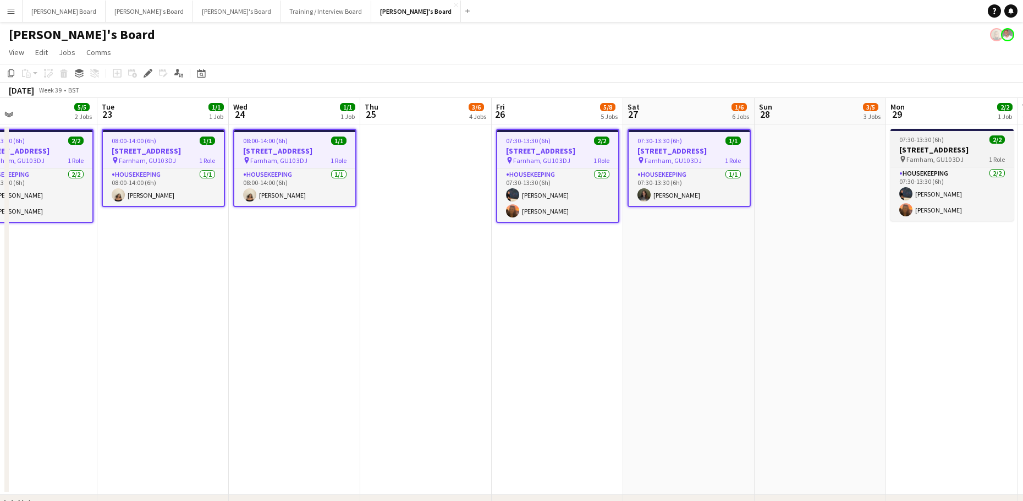
click at [937, 149] on h3 "[STREET_ADDRESS]" at bounding box center [952, 150] width 123 height 10
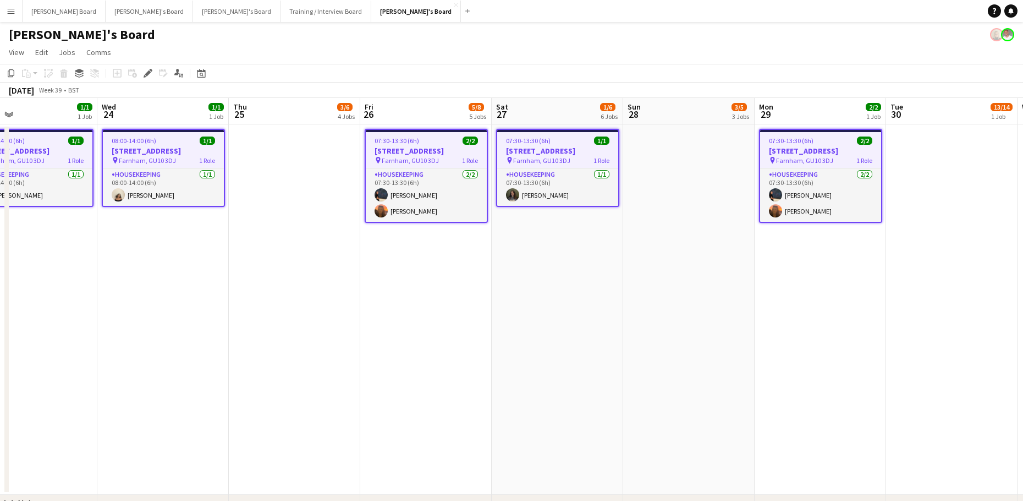
scroll to position [0, 405]
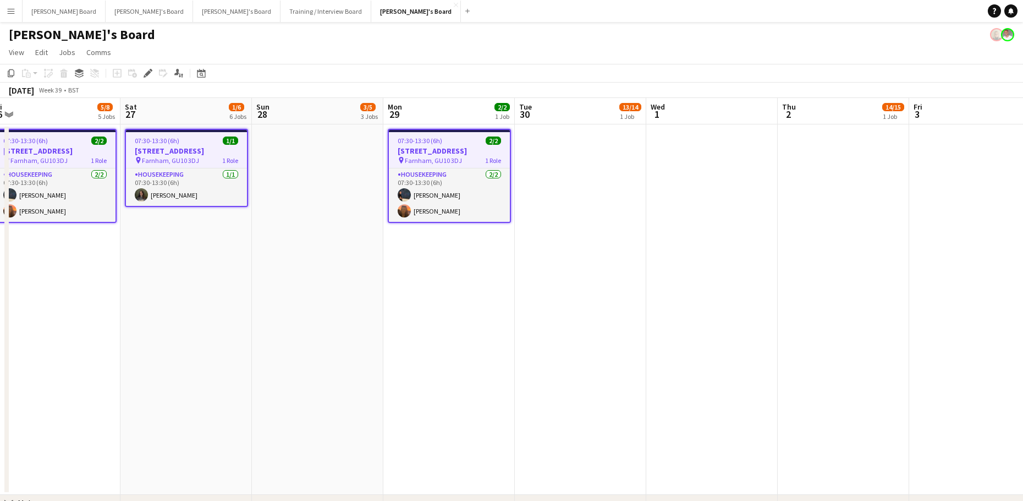
drag, startPoint x: 906, startPoint y: 333, endPoint x: 403, endPoint y: 332, distance: 502.9
click at [147, 78] on div "Edit" at bounding box center [147, 73] width 13 height 13
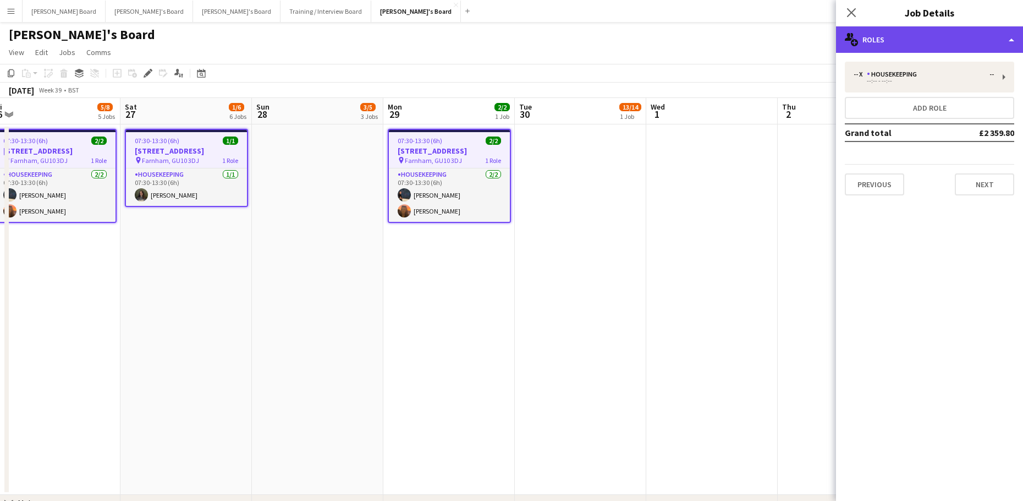
click at [895, 40] on div "multiple-users-add Roles" at bounding box center [929, 39] width 187 height 26
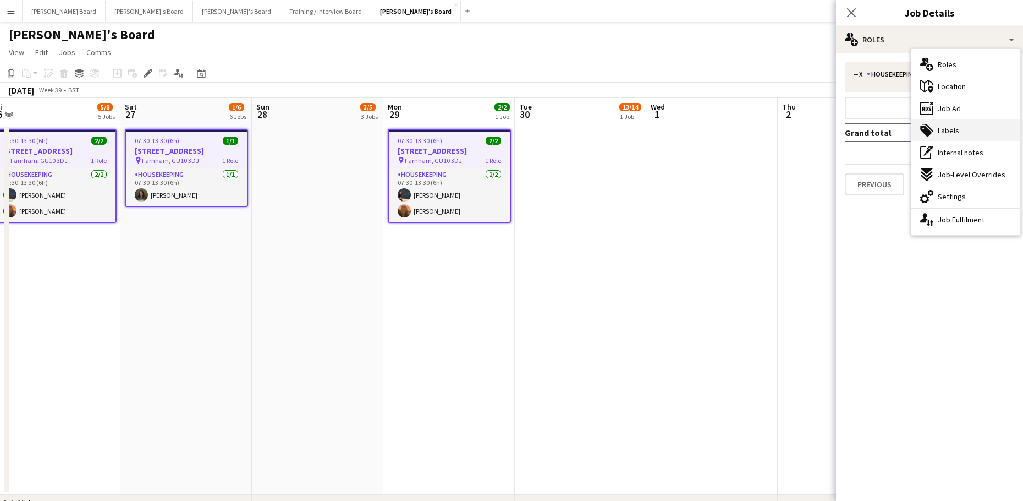
click at [971, 125] on div "tags-double Labels" at bounding box center [966, 130] width 109 height 22
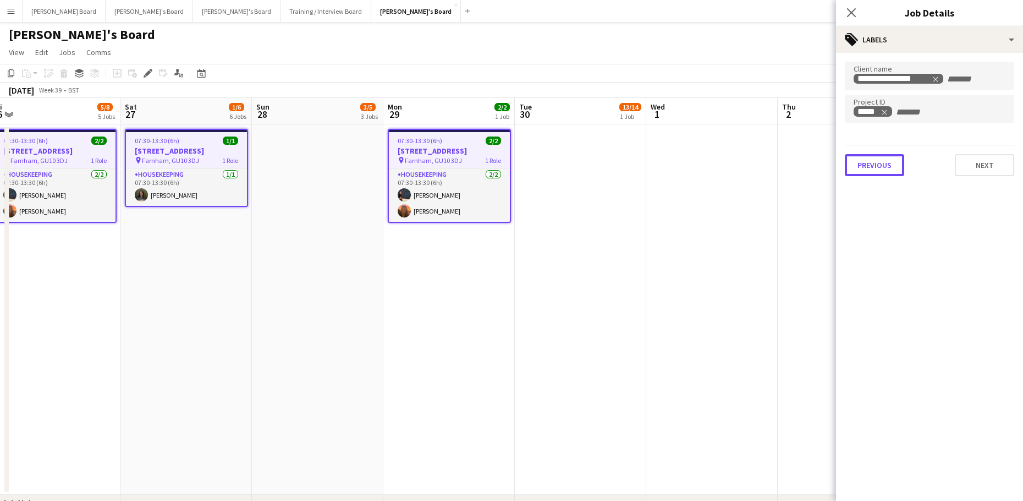
click at [872, 169] on button "Previous" at bounding box center [874, 165] width 59 height 22
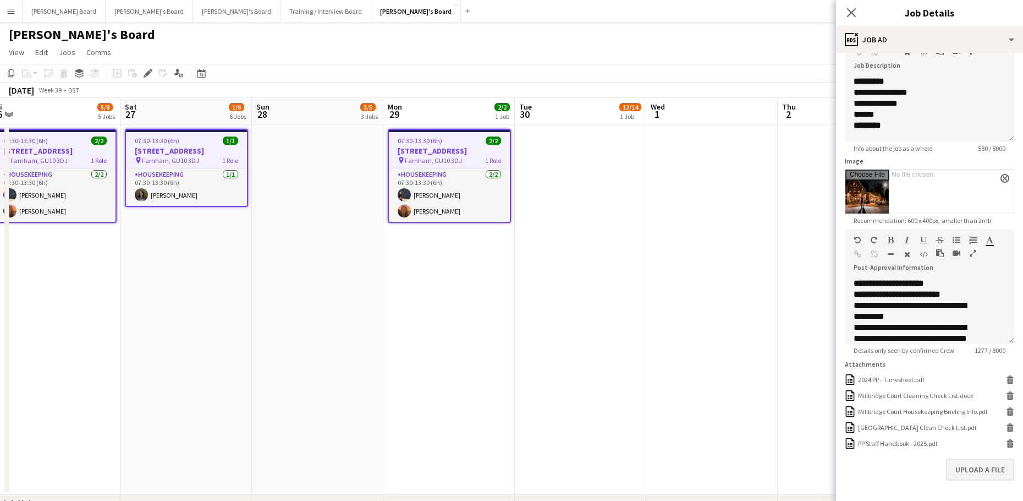
scroll to position [127, 0]
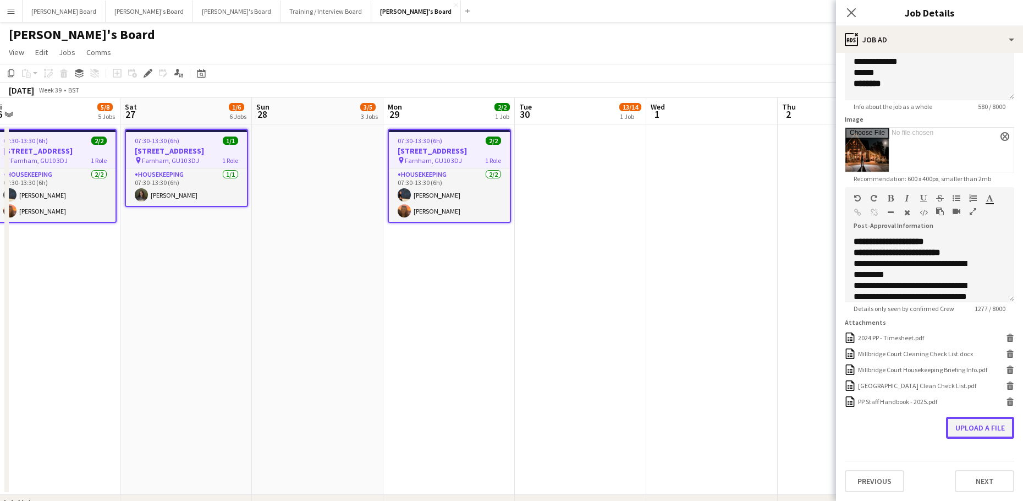
click at [966, 428] on button "Upload a file" at bounding box center [980, 428] width 68 height 22
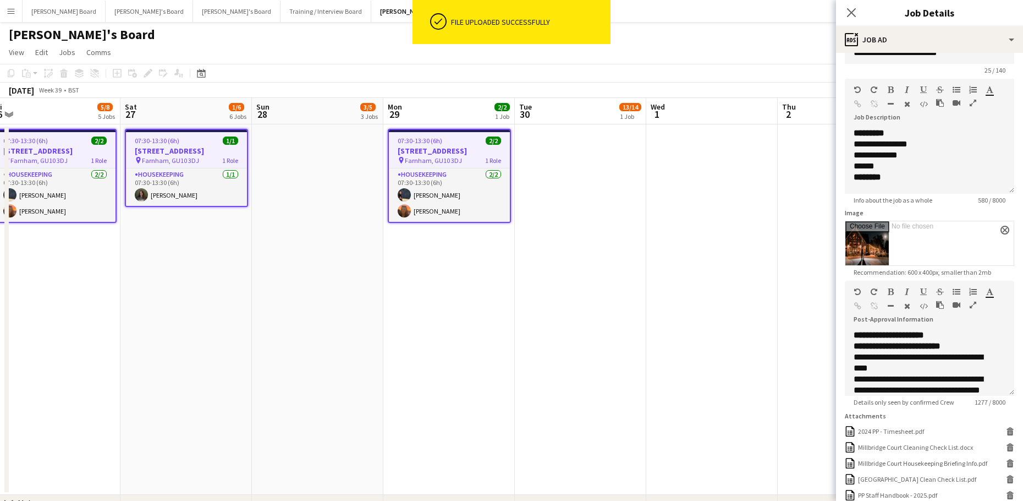
scroll to position [0, 0]
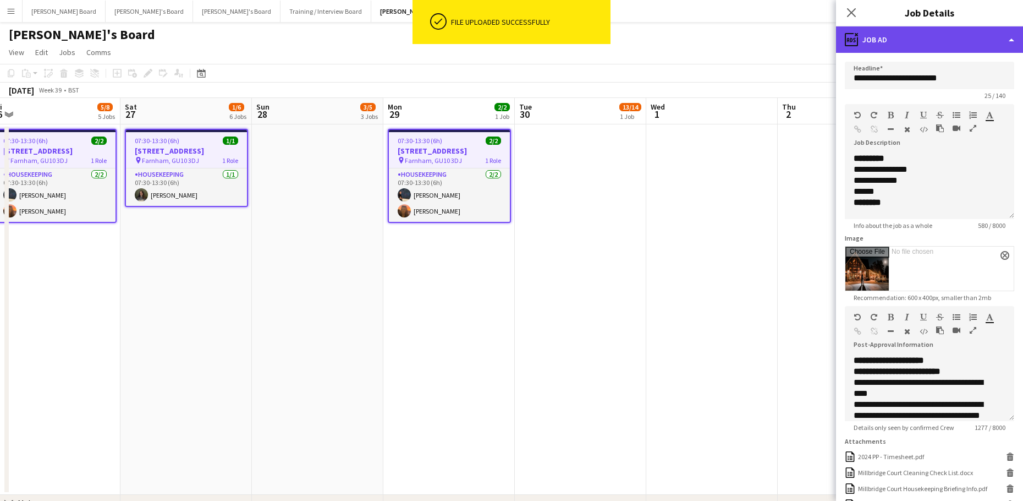
drag, startPoint x: 911, startPoint y: 29, endPoint x: 917, endPoint y: 41, distance: 13.5
click at [910, 29] on div "ads-window Job Ad" at bounding box center [929, 39] width 187 height 26
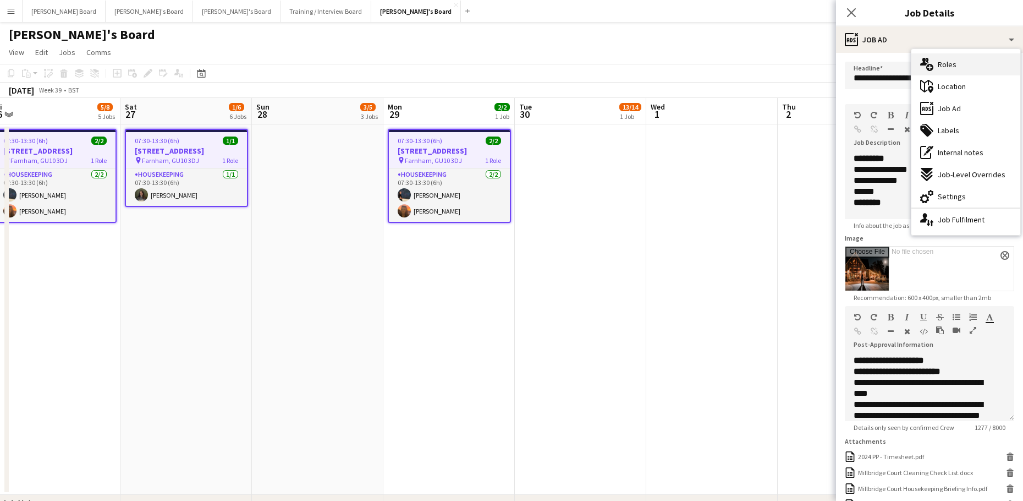
click at [953, 70] on div "multiple-users-add Roles" at bounding box center [966, 64] width 109 height 22
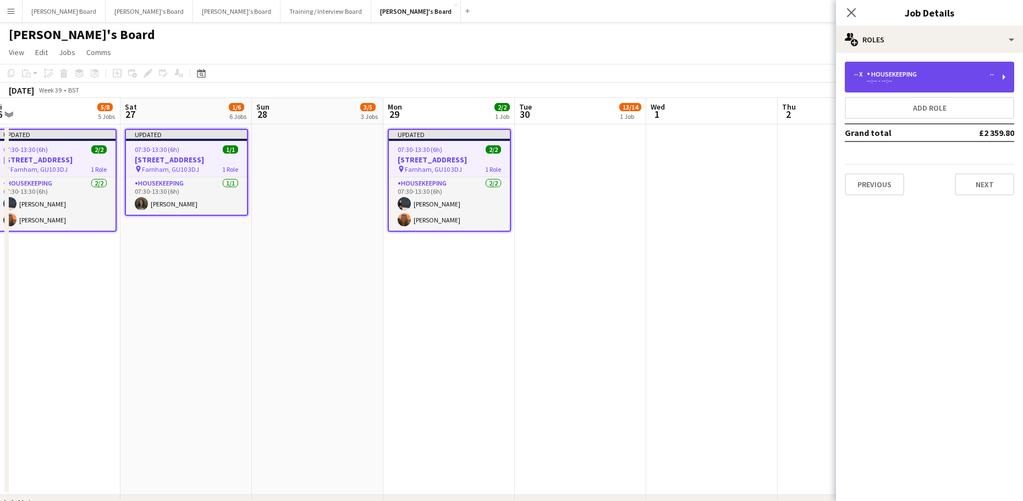
click at [884, 83] on div "--:-- - --:--" at bounding box center [924, 81] width 140 height 6
